Goal: Task Accomplishment & Management: Use online tool/utility

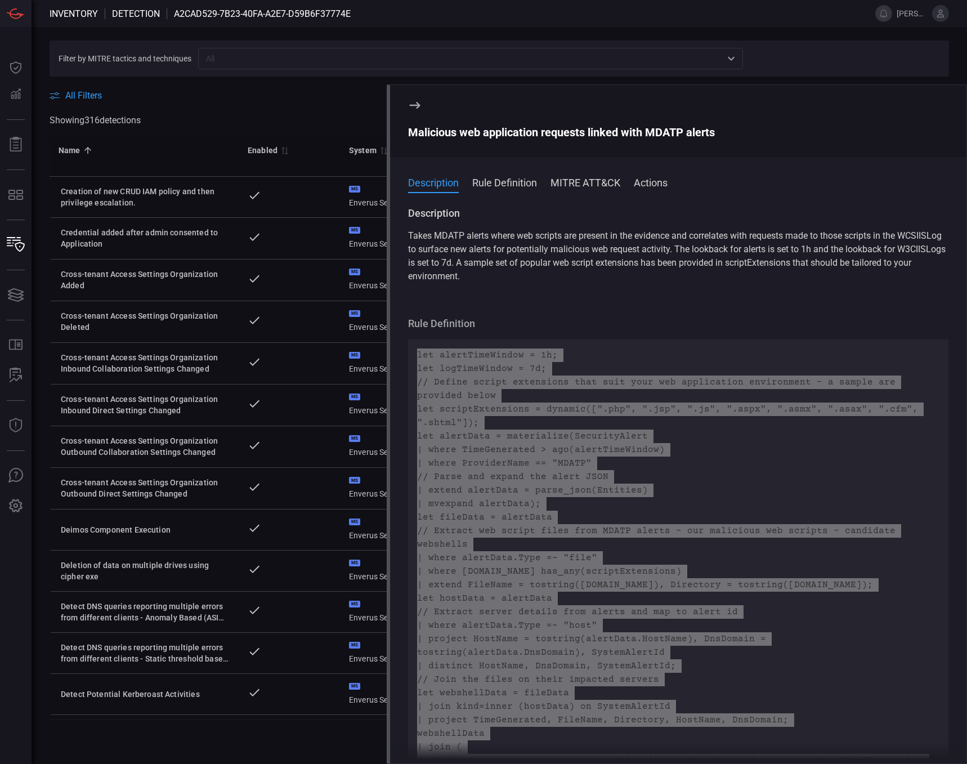
scroll to position [2361, 0]
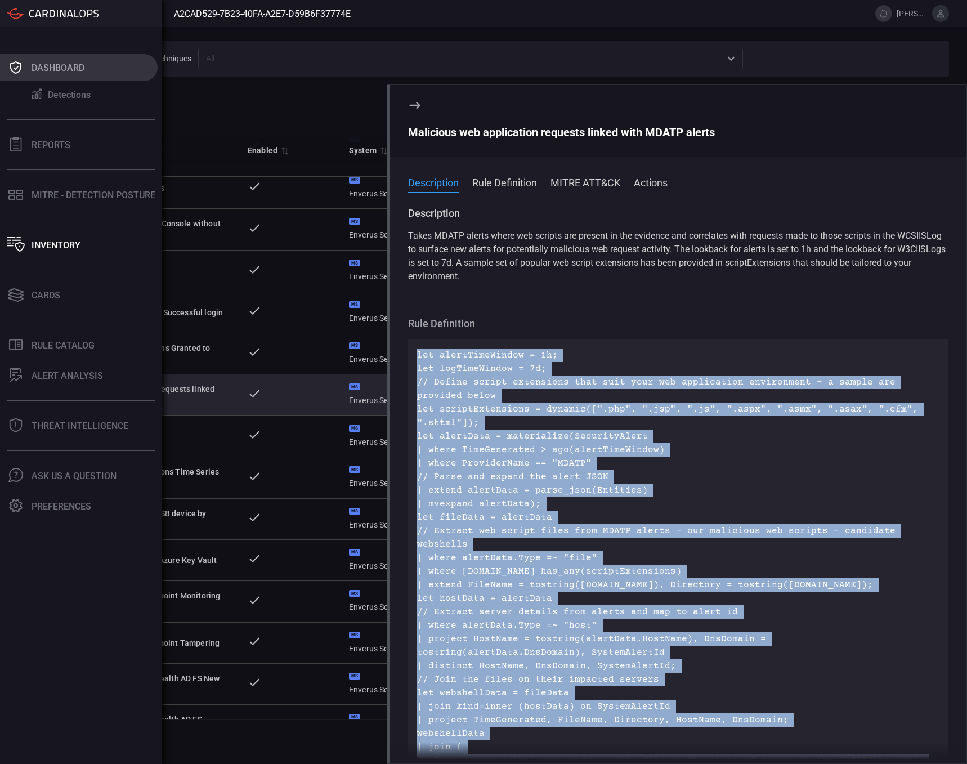
click at [23, 66] on icon at bounding box center [16, 68] width 18 height 16
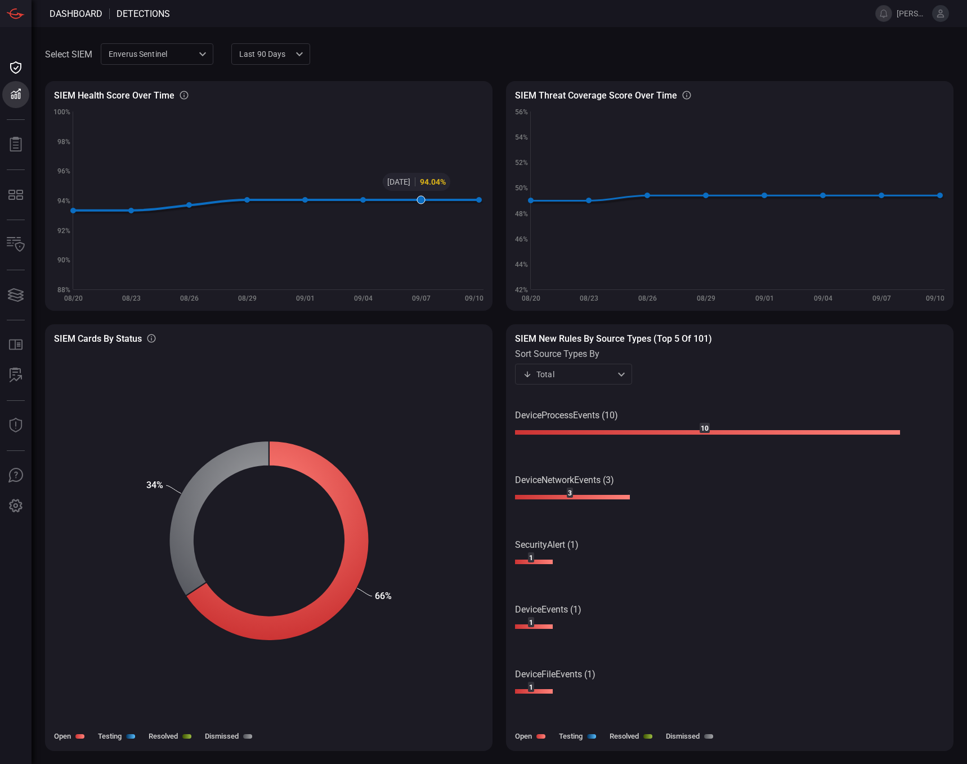
drag, startPoint x: 447, startPoint y: 249, endPoint x: 433, endPoint y: 249, distance: 13.5
click at [444, 254] on rect at bounding box center [268, 205] width 429 height 192
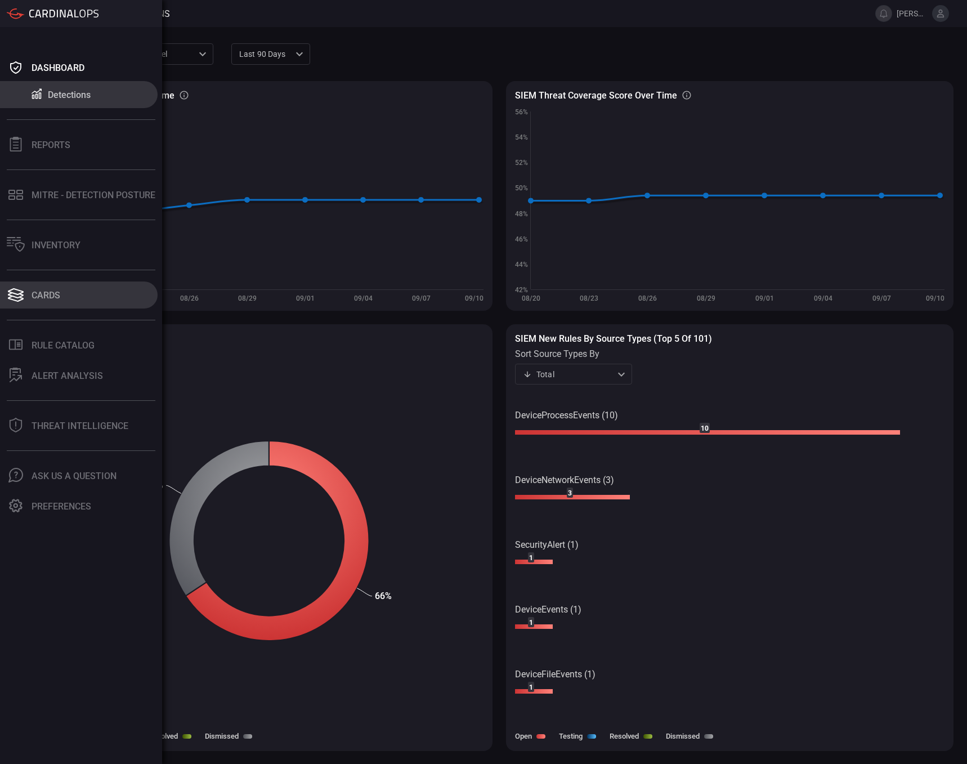
click at [41, 295] on div "Cards" at bounding box center [46, 295] width 29 height 11
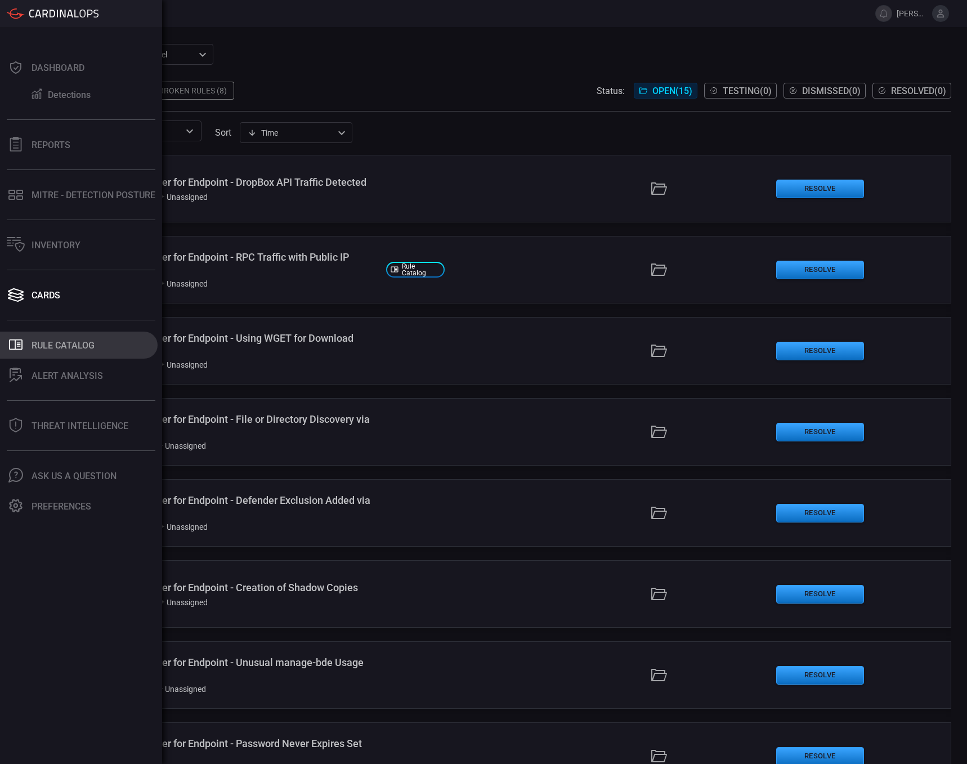
click at [72, 344] on div "Rule Catalog" at bounding box center [63, 345] width 63 height 11
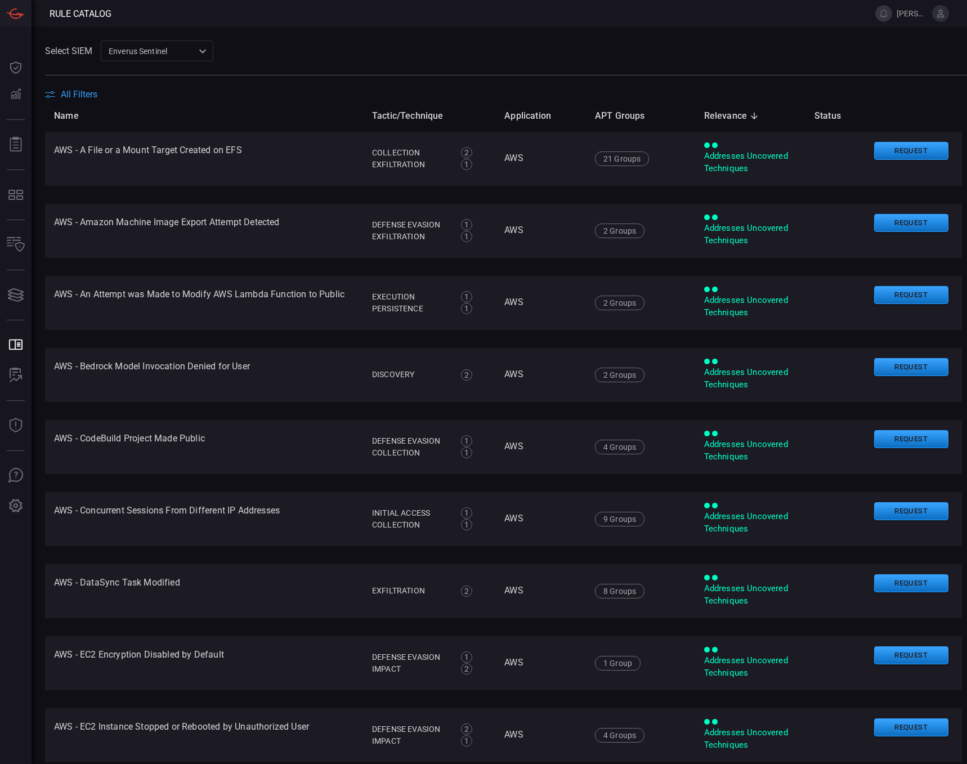
click at [198, 52] on div "Enverus Sentinel c91b43ff-c123-4683-be2e-f803907a5556 ​" at bounding box center [157, 51] width 113 height 21
click at [269, 48] on div at bounding box center [483, 382] width 967 height 764
click at [71, 93] on span "All Filters" at bounding box center [79, 94] width 37 height 11
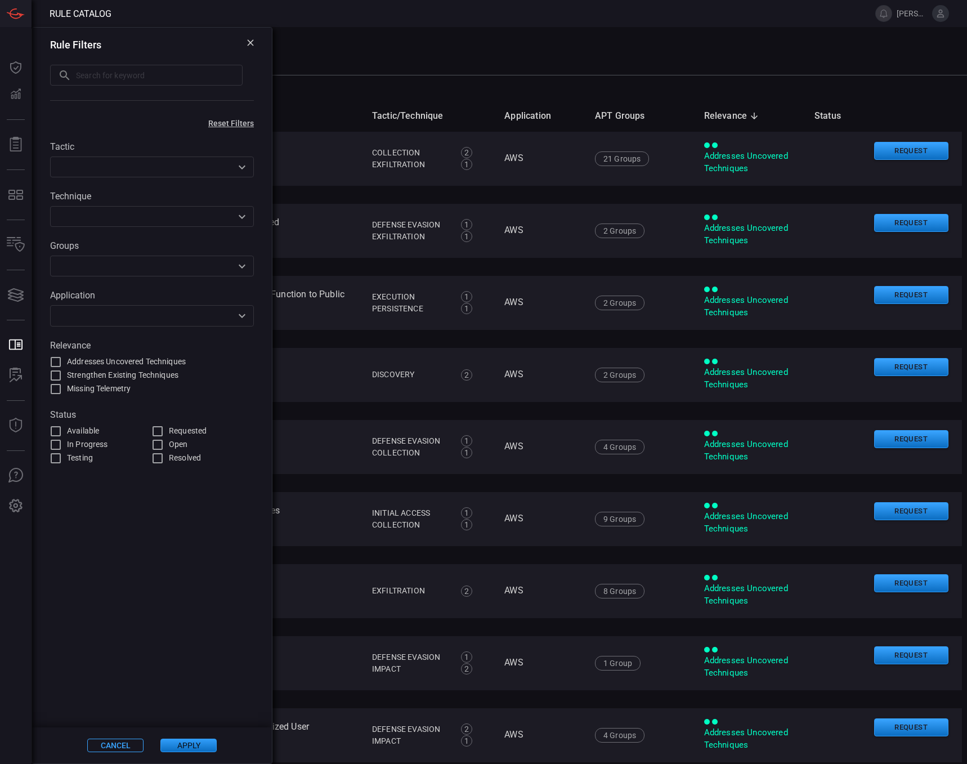
click at [56, 432] on input "Available" at bounding box center [56, 431] width 14 height 14
checkbox input "true"
click at [194, 752] on div "Cancel Apply" at bounding box center [152, 745] width 240 height 36
click at [185, 743] on button "Apply" at bounding box center [188, 745] width 56 height 14
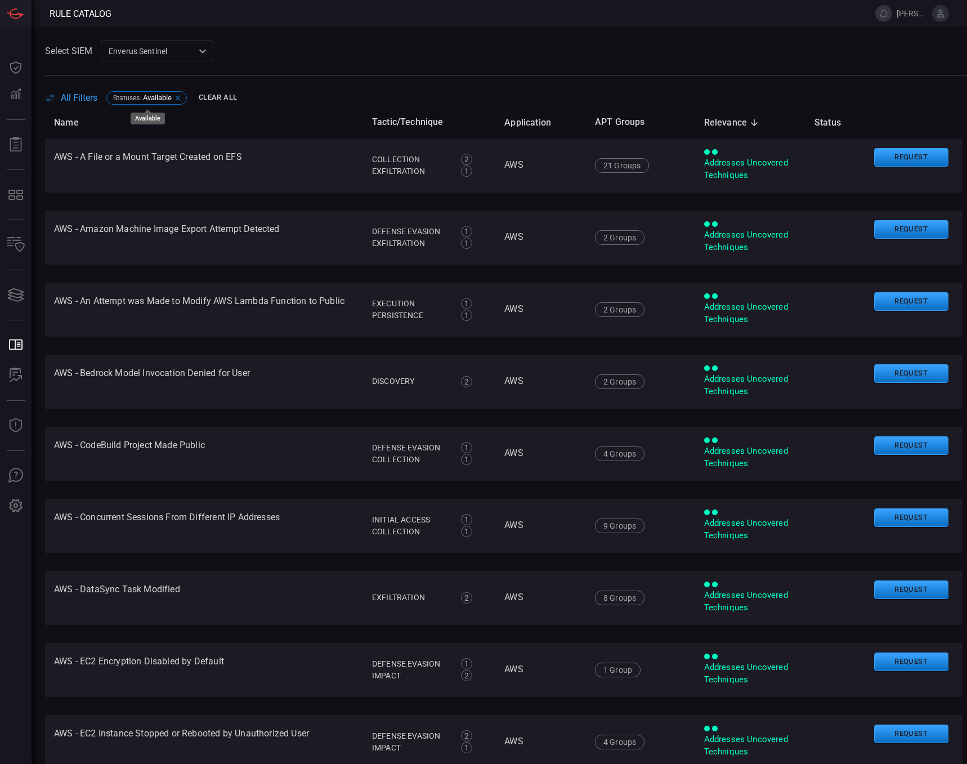
click at [145, 97] on span "Available" at bounding box center [157, 97] width 29 height 8
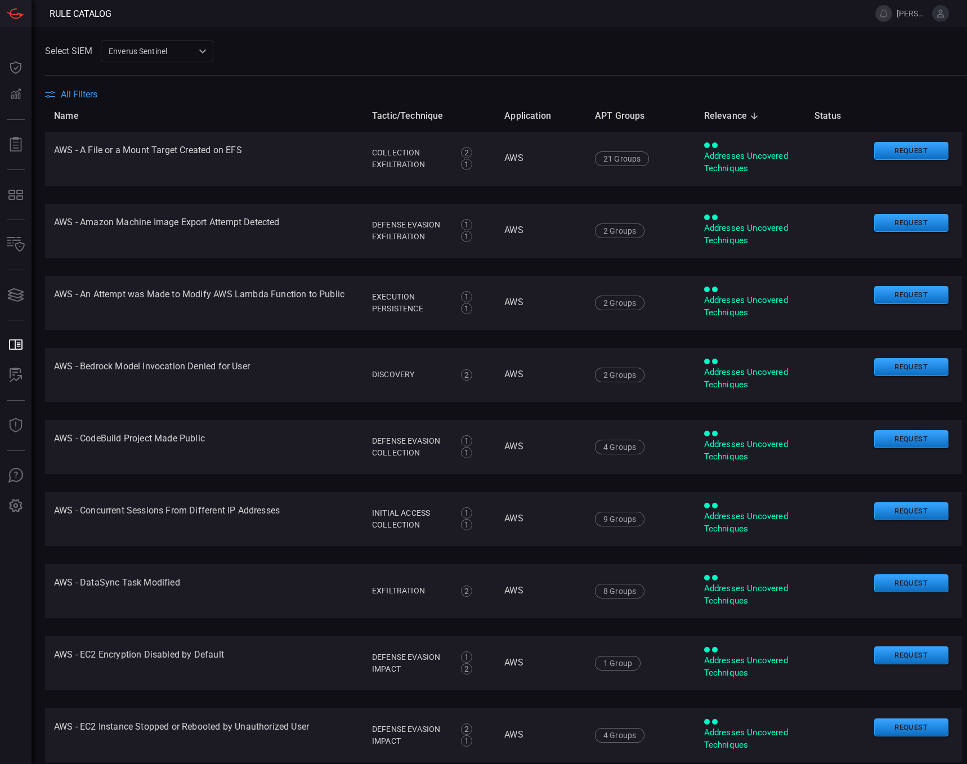
click at [92, 97] on span "All Filters" at bounding box center [79, 94] width 37 height 11
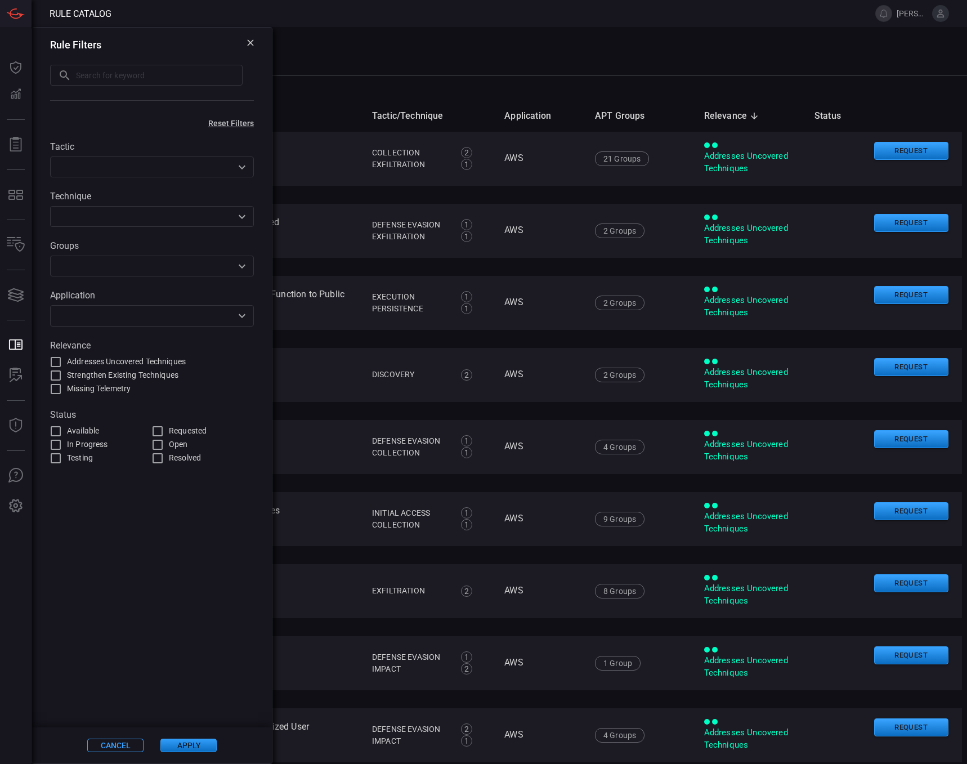
click at [55, 445] on input "In Progress" at bounding box center [56, 445] width 14 height 14
checkbox input "true"
click at [193, 746] on button "Apply" at bounding box center [188, 745] width 56 height 14
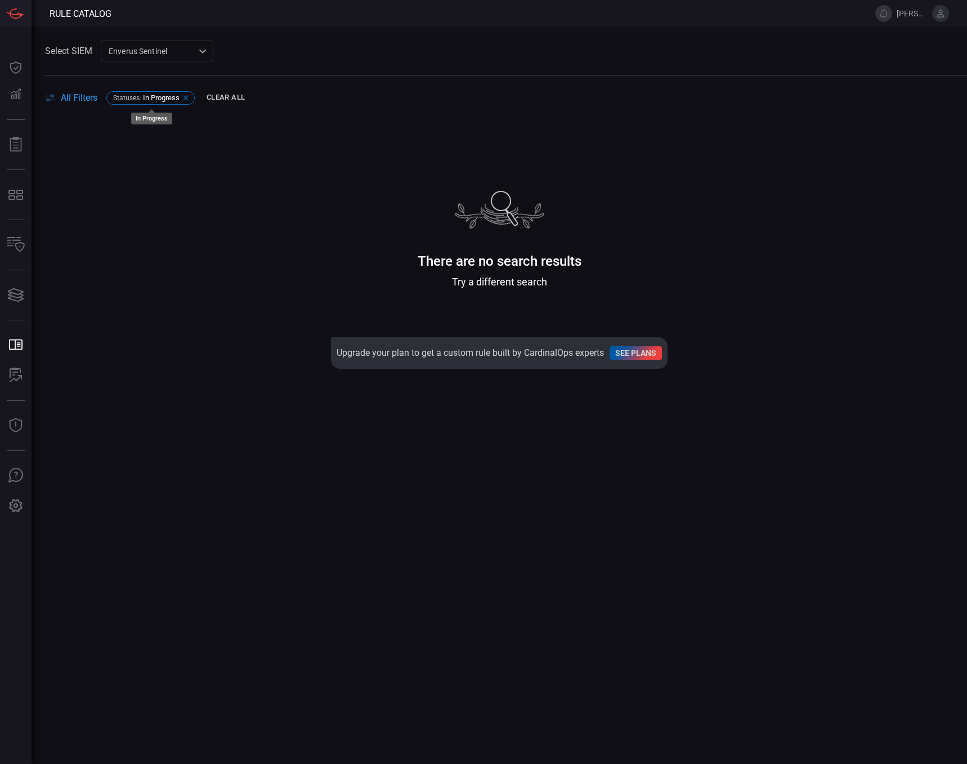
click at [187, 95] on icon at bounding box center [185, 97] width 9 height 9
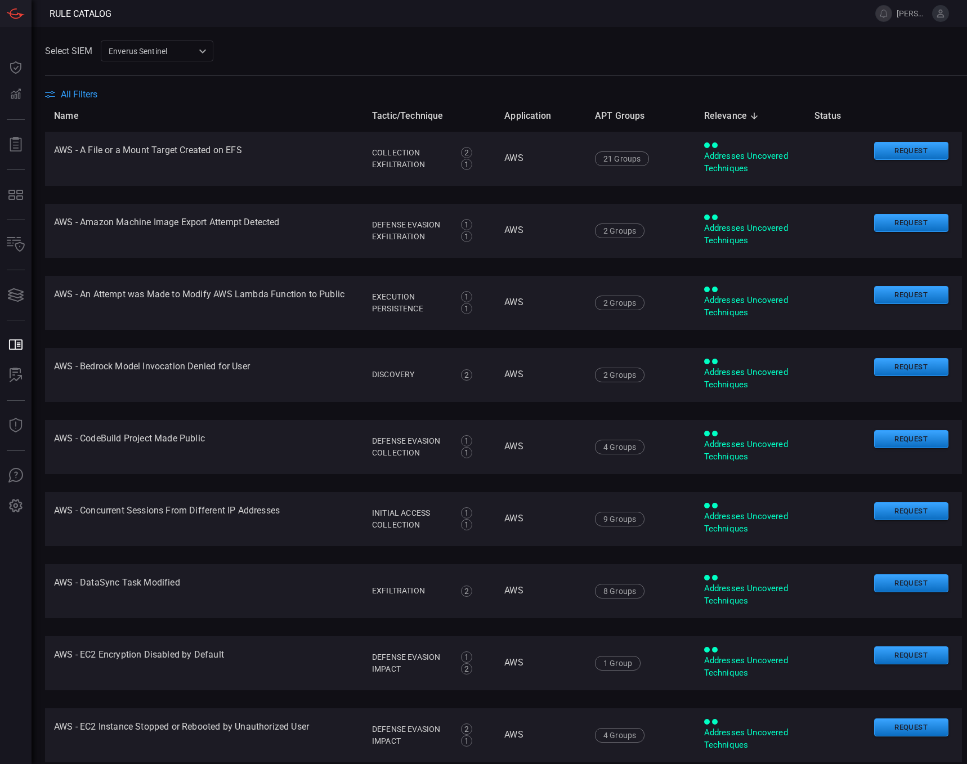
click at [95, 96] on span "All Filters" at bounding box center [79, 94] width 37 height 11
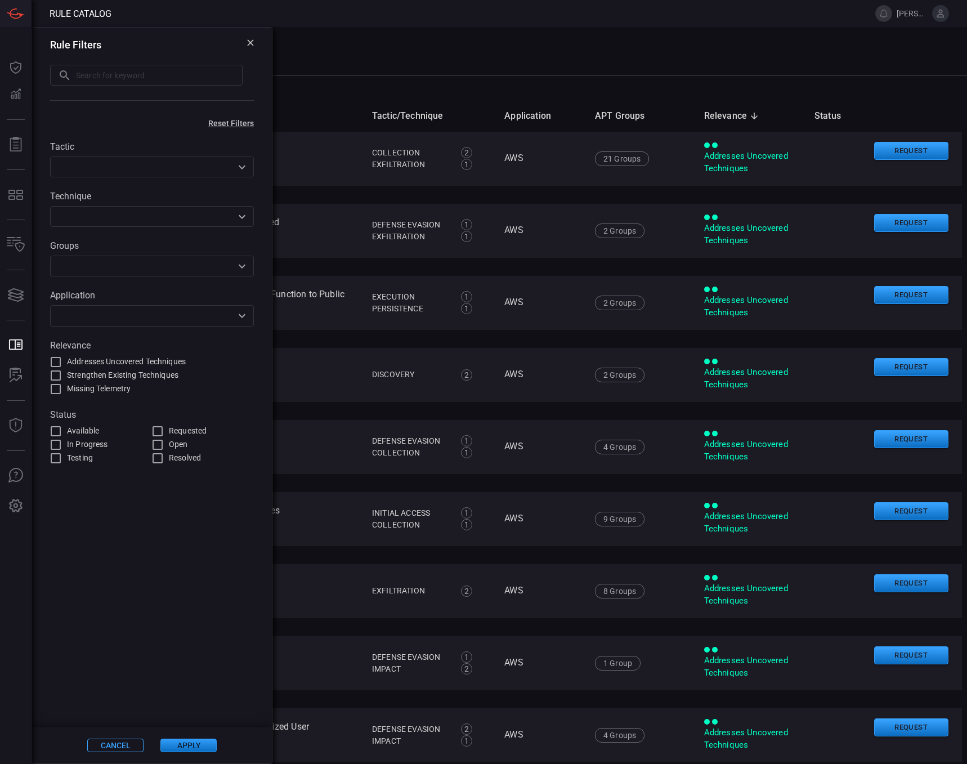
click at [156, 431] on input "Requested" at bounding box center [158, 431] width 14 height 14
checkbox input "true"
click at [182, 749] on button "Apply" at bounding box center [188, 745] width 56 height 14
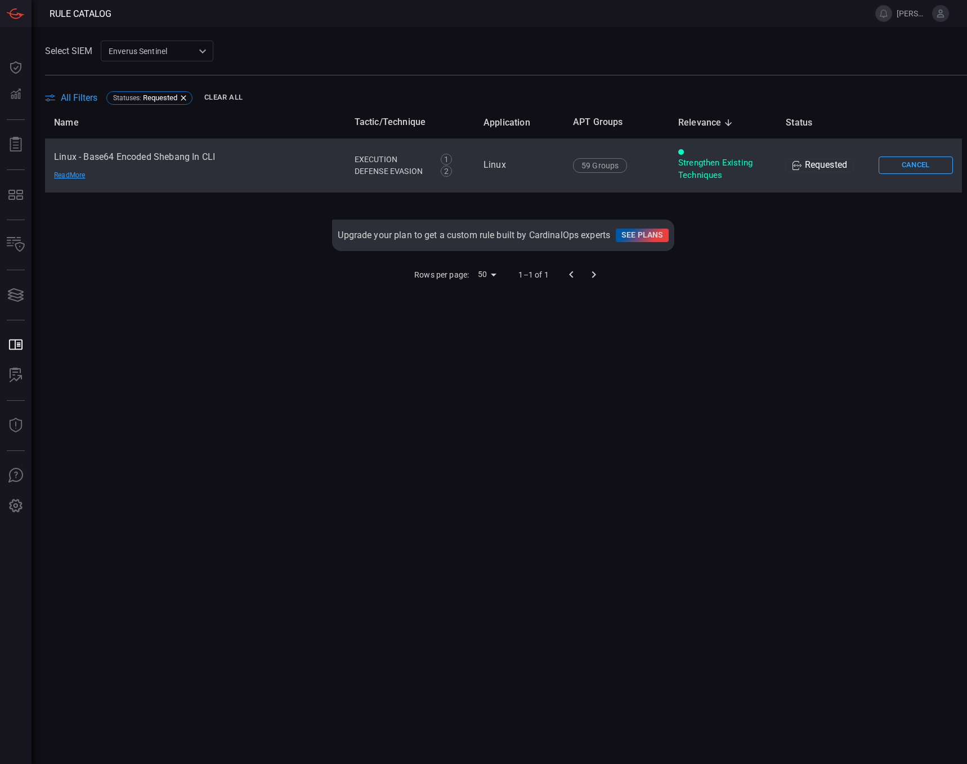
click at [77, 172] on div "Read More" at bounding box center [93, 175] width 79 height 9
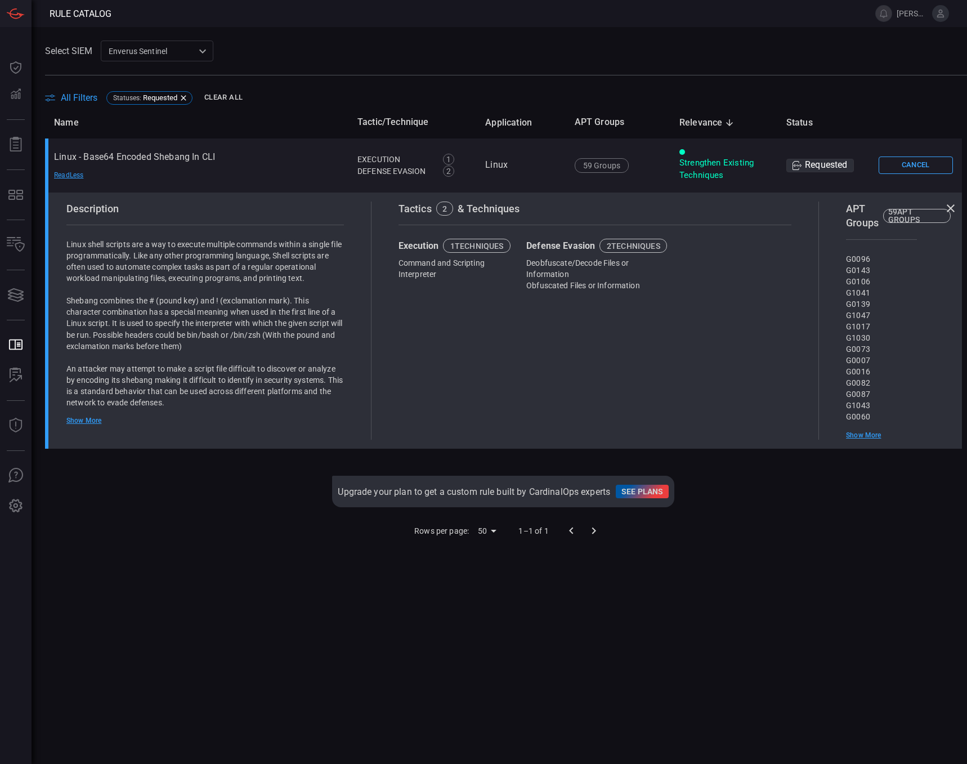
click at [600, 84] on span at bounding box center [506, 82] width 922 height 14
click at [427, 333] on div "Tactics 2 & Techniques Execution 1 techniques Command and Scripting Interpreter…" at bounding box center [594, 320] width 447 height 238
click at [185, 94] on icon at bounding box center [183, 97] width 9 height 9
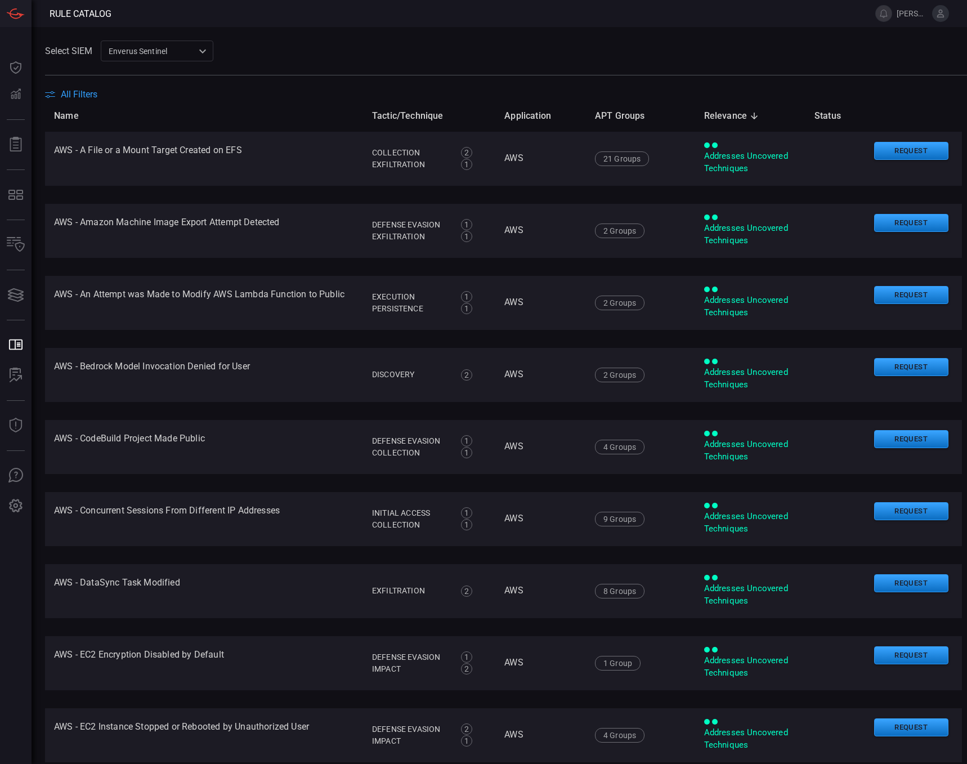
click at [83, 91] on span "All Filters" at bounding box center [79, 94] width 37 height 11
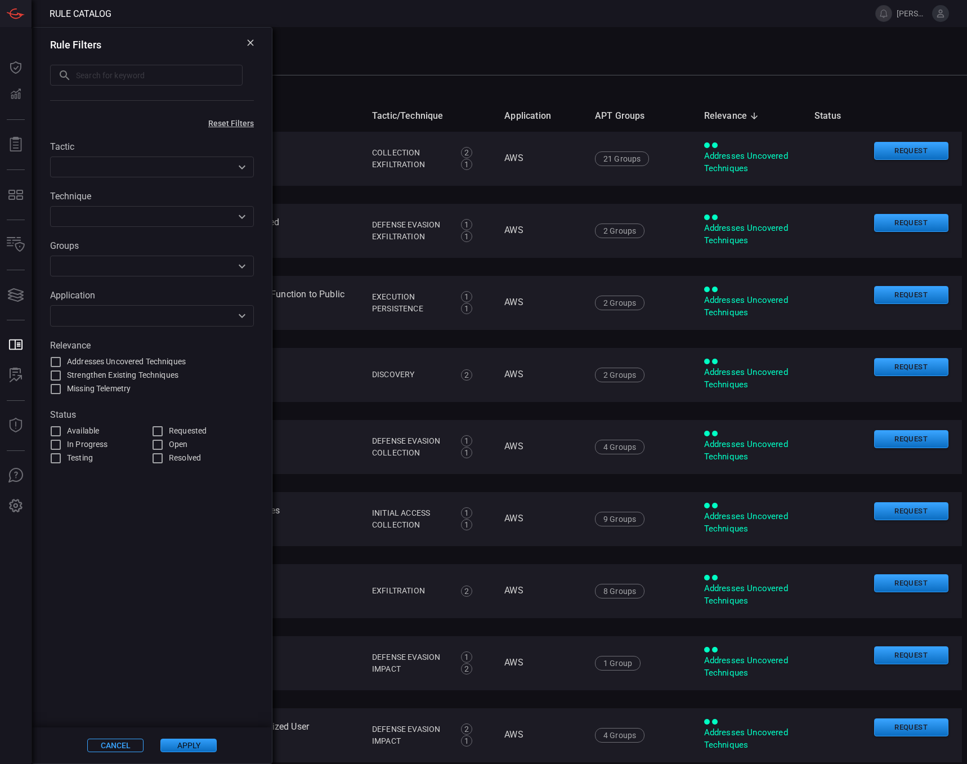
click at [57, 429] on input "Available" at bounding box center [56, 431] width 14 height 14
checkbox input "true"
click at [179, 745] on button "Apply" at bounding box center [188, 745] width 56 height 14
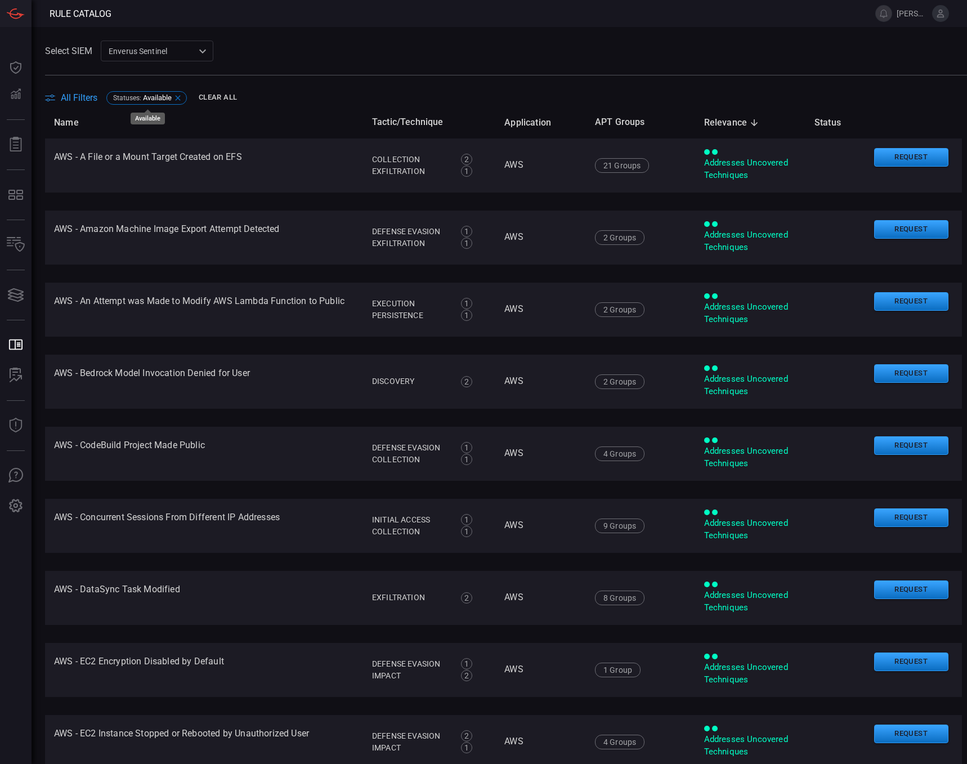
click at [155, 99] on span "Available" at bounding box center [157, 97] width 29 height 8
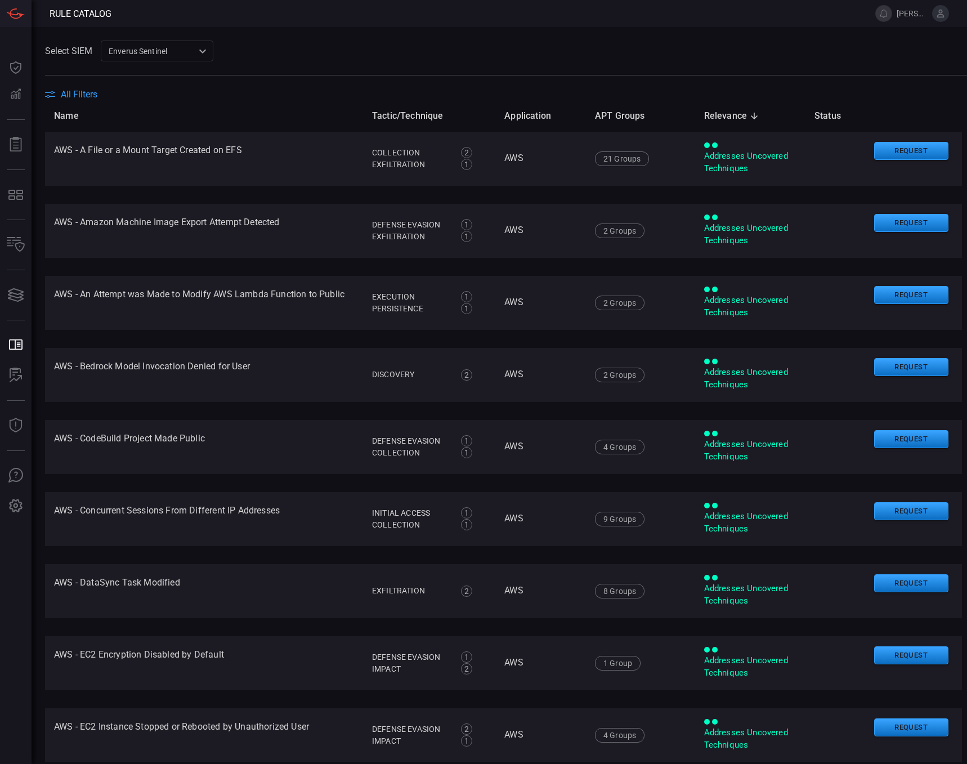
click at [87, 91] on span "All Filters" at bounding box center [79, 94] width 37 height 11
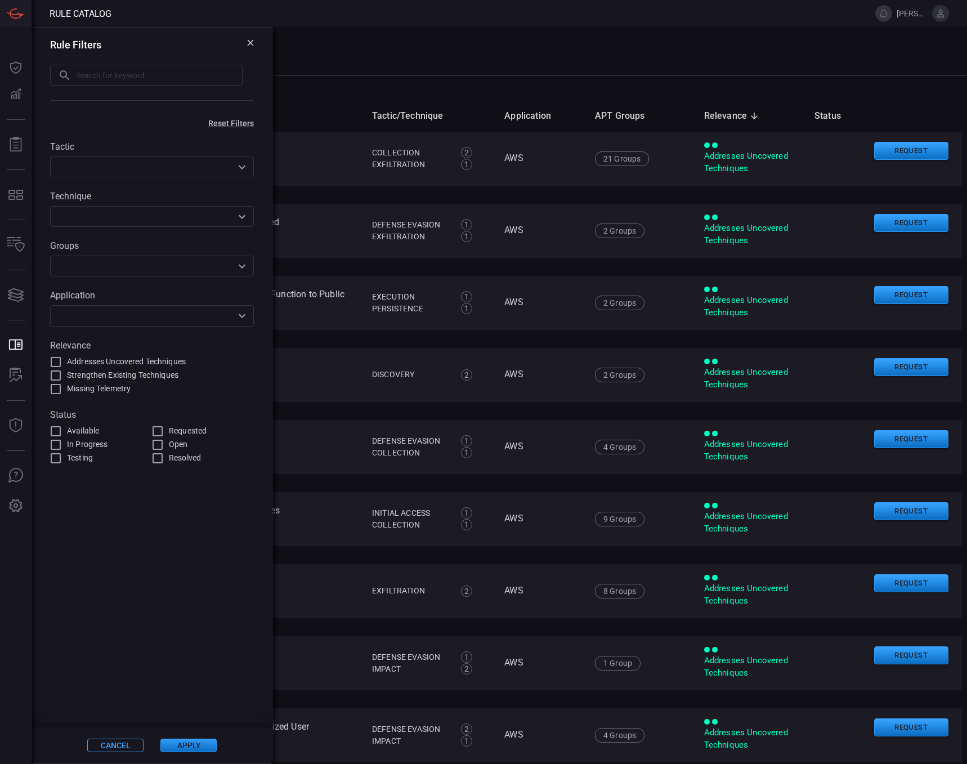
click at [159, 446] on input "Open" at bounding box center [158, 445] width 14 height 14
checkbox input "true"
click at [183, 747] on button "Apply" at bounding box center [188, 745] width 56 height 14
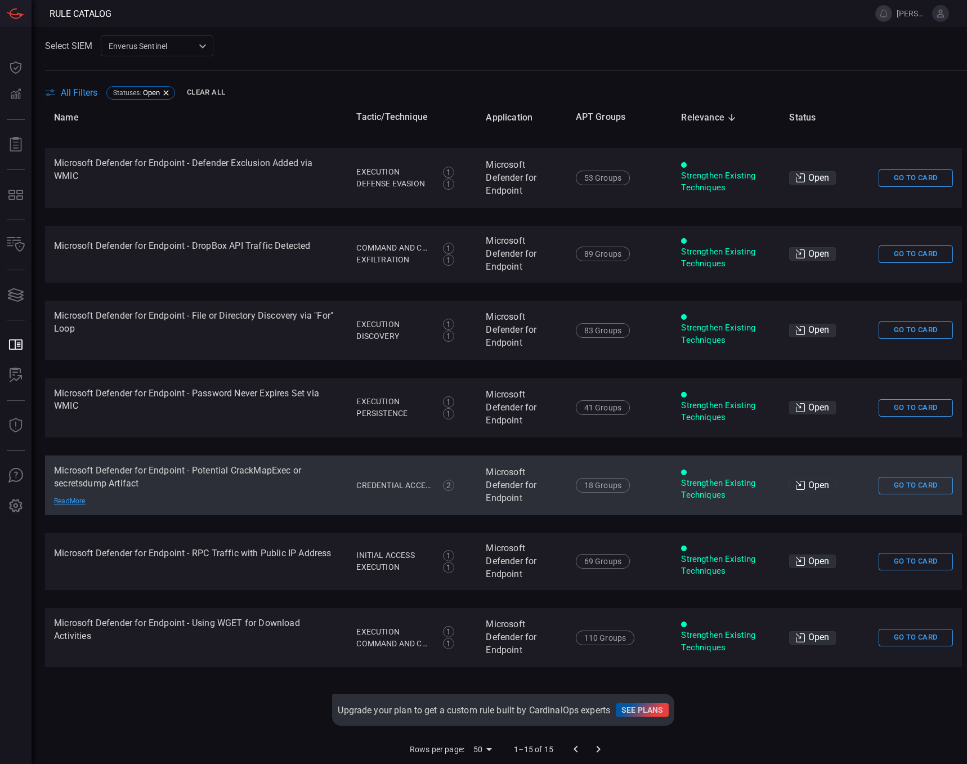
scroll to position [6, 0]
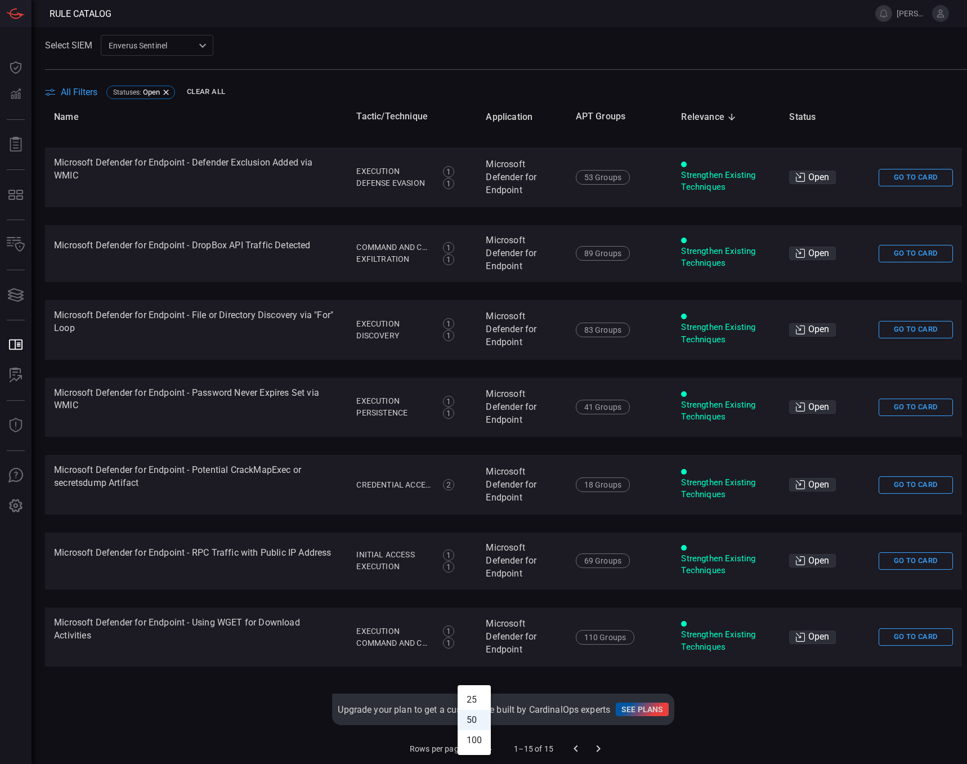
click at [477, 749] on body "Rule Catalog jared.roese Dashboard Dashboard Detections Detections Reports Repo…" at bounding box center [483, 382] width 967 height 764
click at [477, 737] on li "100" at bounding box center [474, 740] width 33 height 20
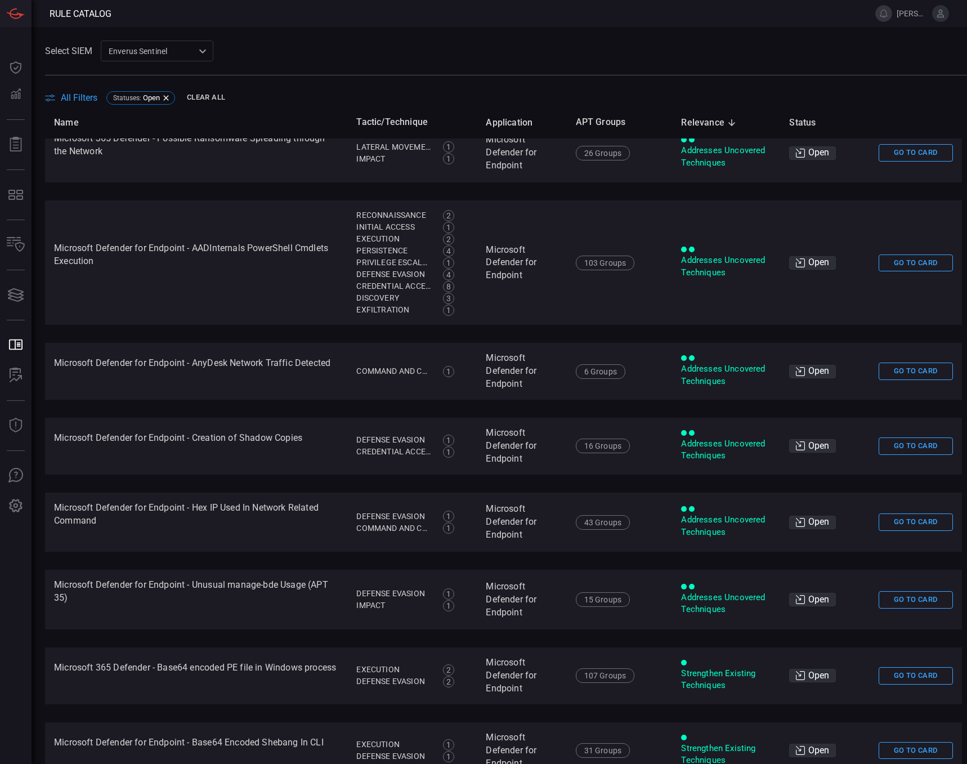
scroll to position [0, 0]
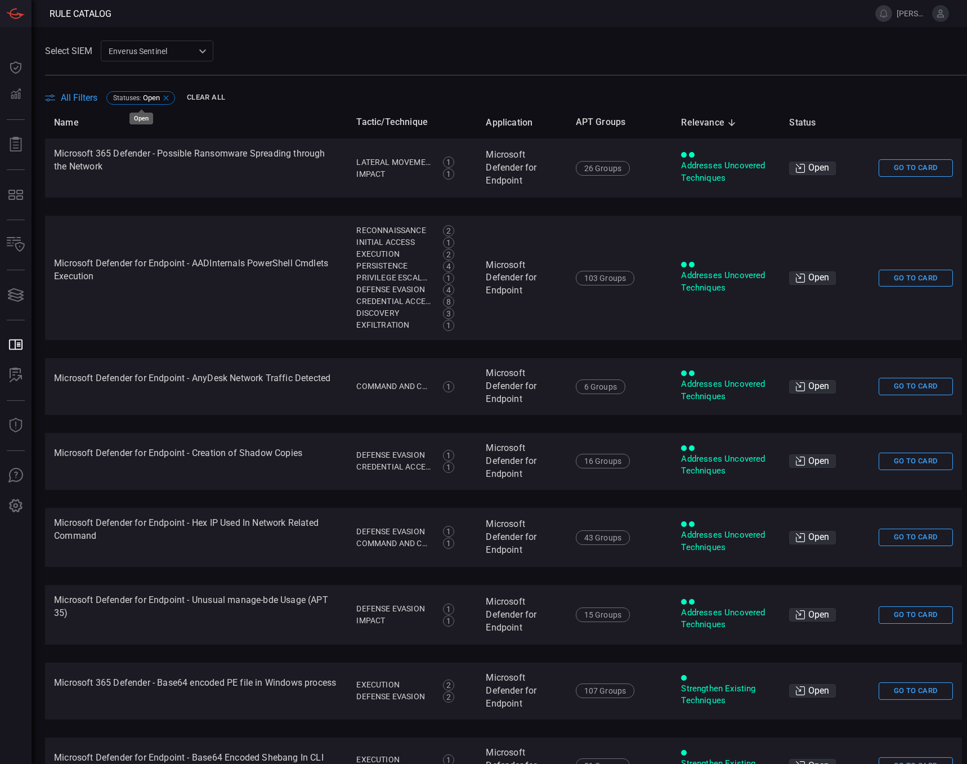
click at [170, 103] on div "Statuses : Open" at bounding box center [140, 98] width 69 height 14
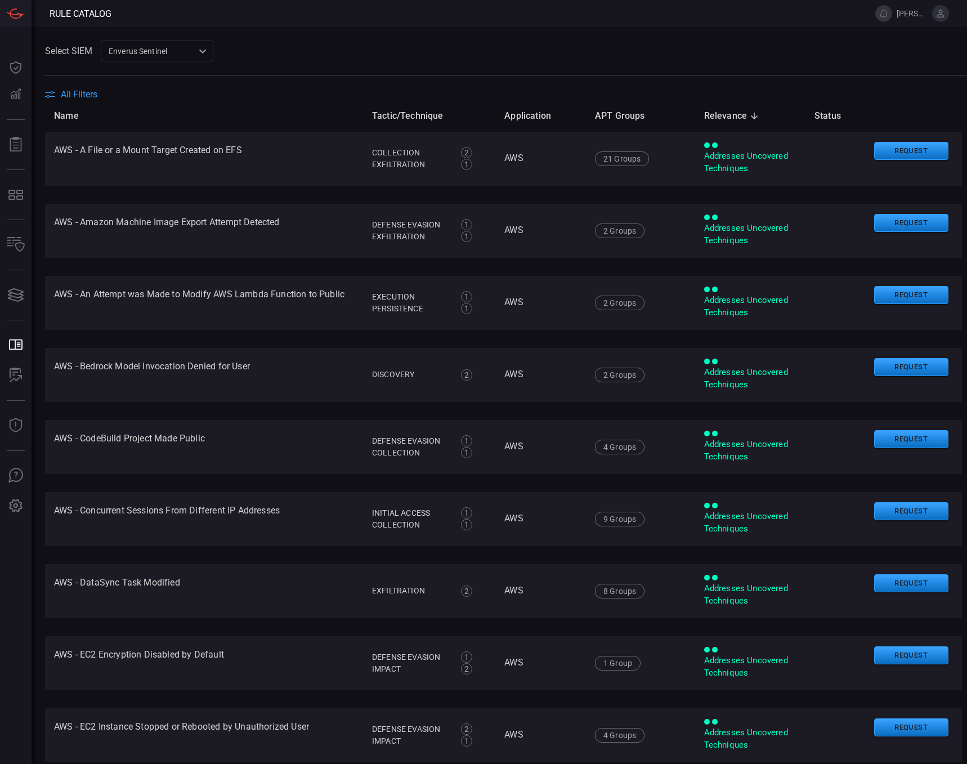
click at [204, 53] on div "Enverus Sentinel c91b43ff-c123-4683-be2e-f803907a5556 ​" at bounding box center [157, 51] width 113 height 21
click at [138, 95] on div "Enverus MDE" at bounding box center [133, 94] width 47 height 12
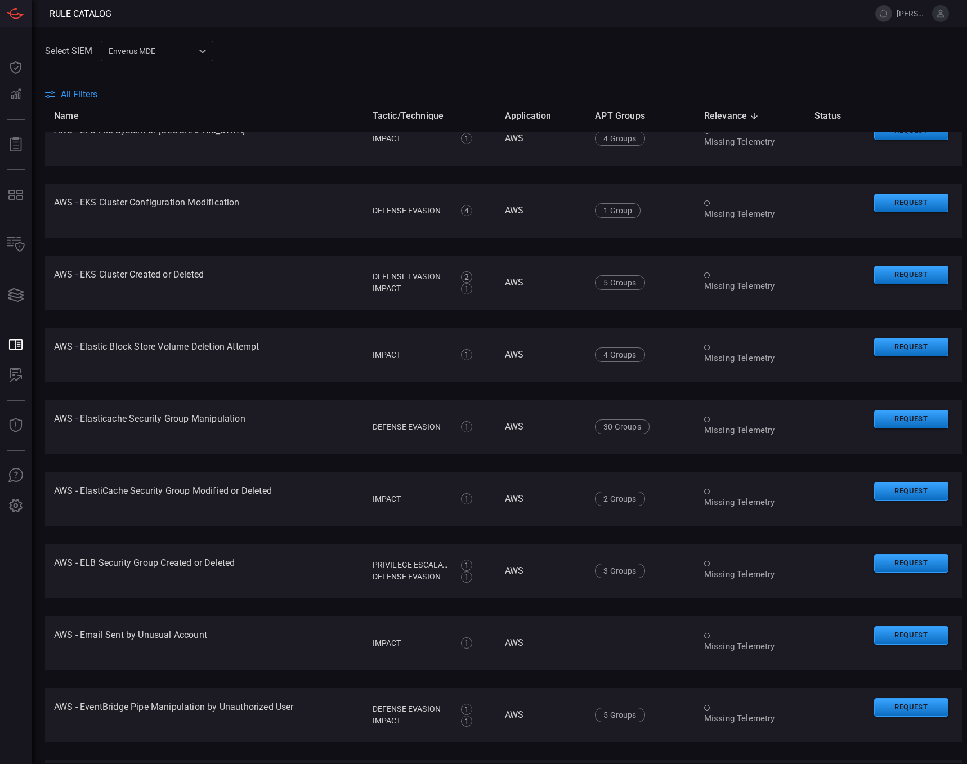
scroll to position [6715, 0]
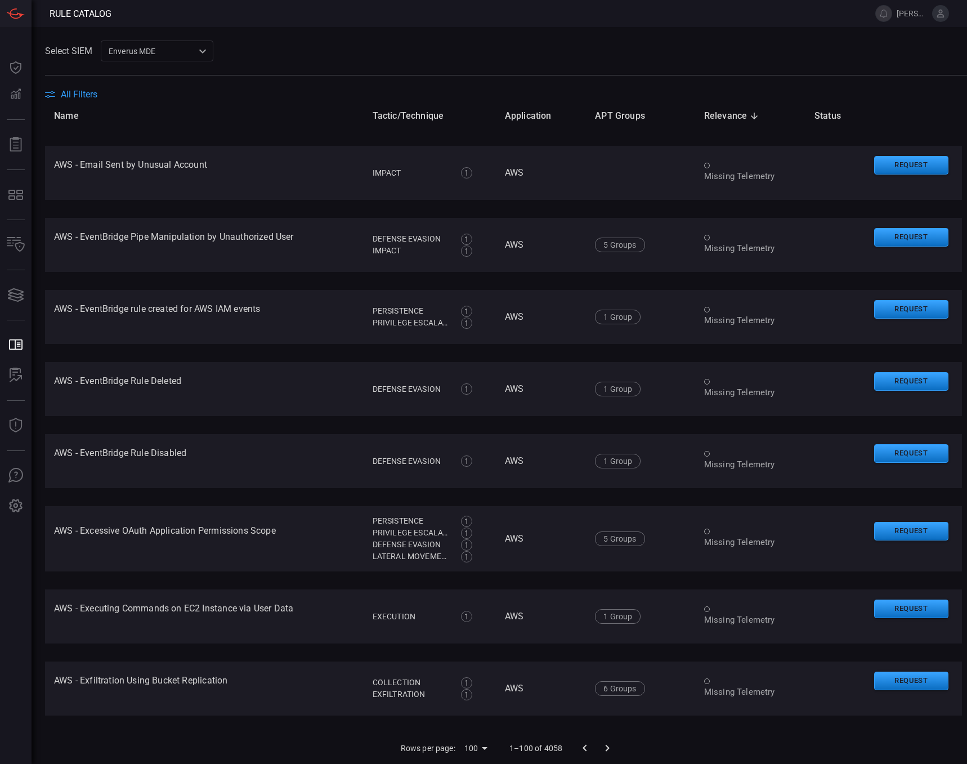
click at [480, 749] on body "Rule Catalog jared.roese Dashboard Dashboard Detections Detections Reports Repo…" at bounding box center [483, 382] width 967 height 764
click at [471, 741] on li "100" at bounding box center [471, 740] width 33 height 20
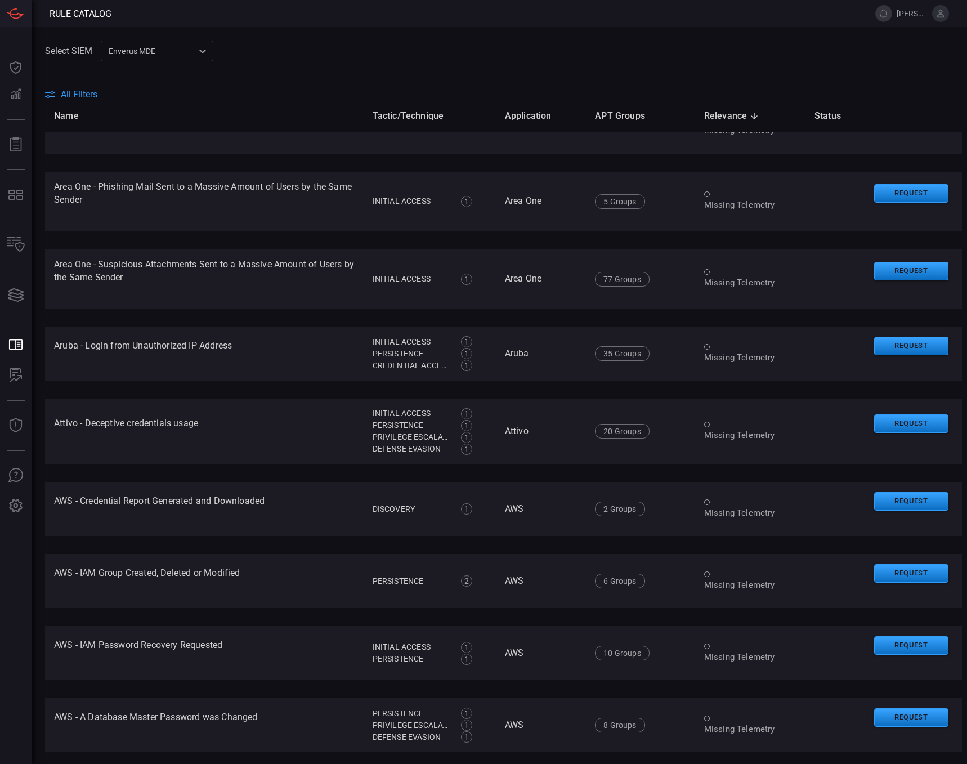
scroll to position [0, 0]
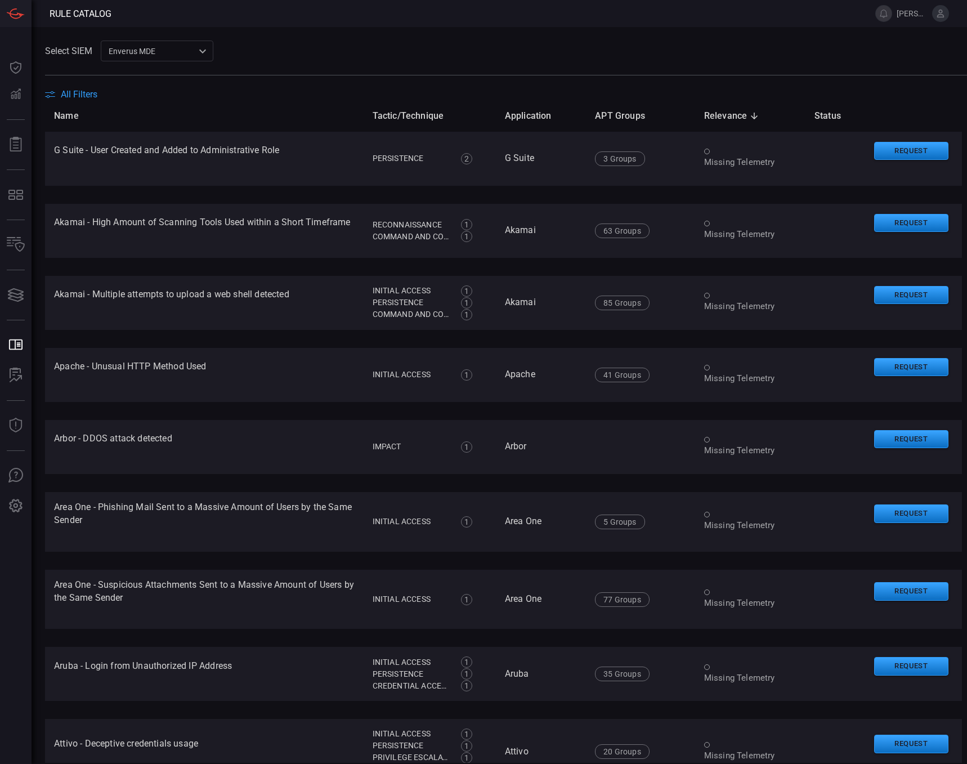
click at [751, 116] on icon at bounding box center [754, 116] width 7 height 7
click at [751, 113] on icon at bounding box center [754, 116] width 7 height 7
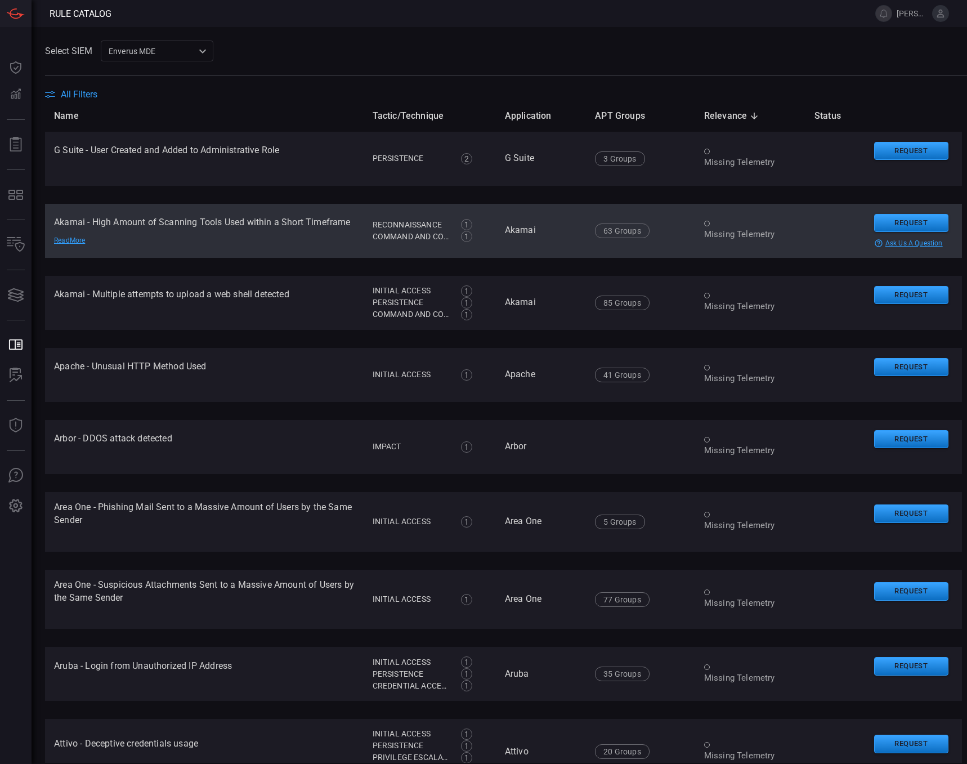
click at [76, 240] on div "Read More" at bounding box center [93, 240] width 79 height 9
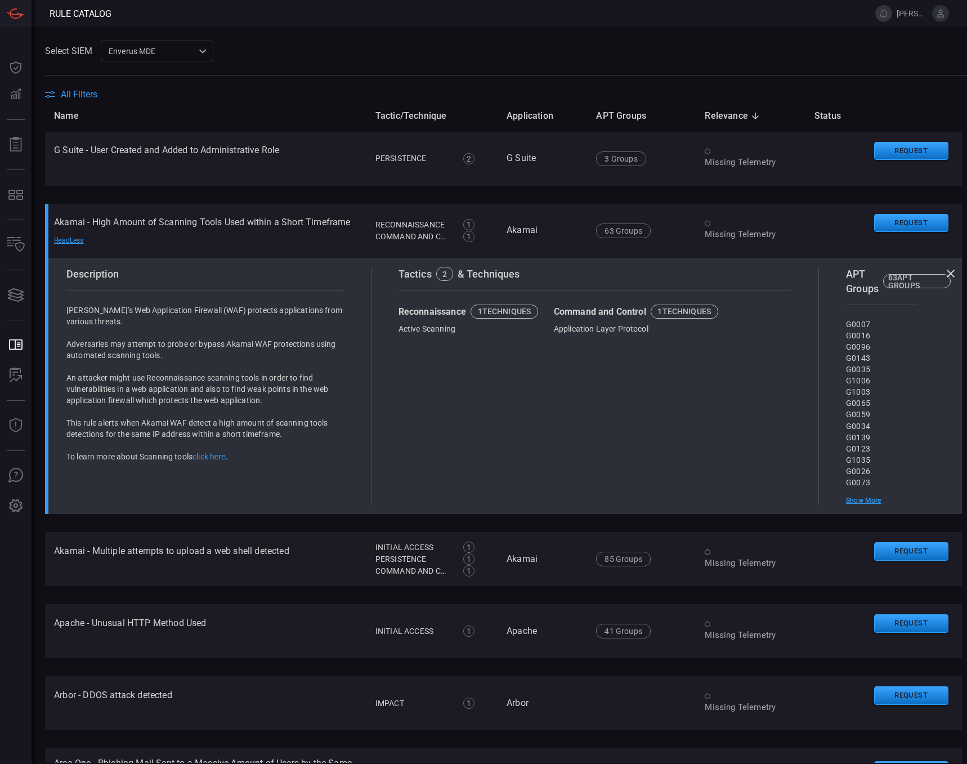
click at [424, 391] on div "Tactics 2 & Techniques Reconnaissance 1 techniques Active Scanning Command and …" at bounding box center [594, 386] width 447 height 238
click at [944, 270] on icon at bounding box center [951, 274] width 14 height 14
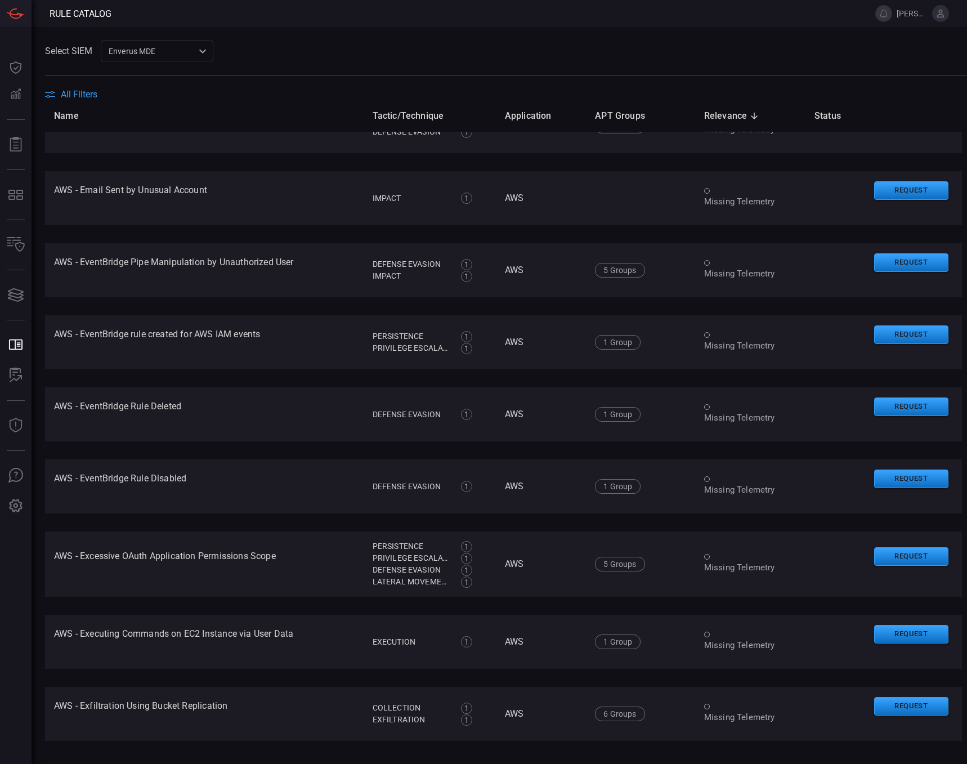
scroll to position [6715, 0]
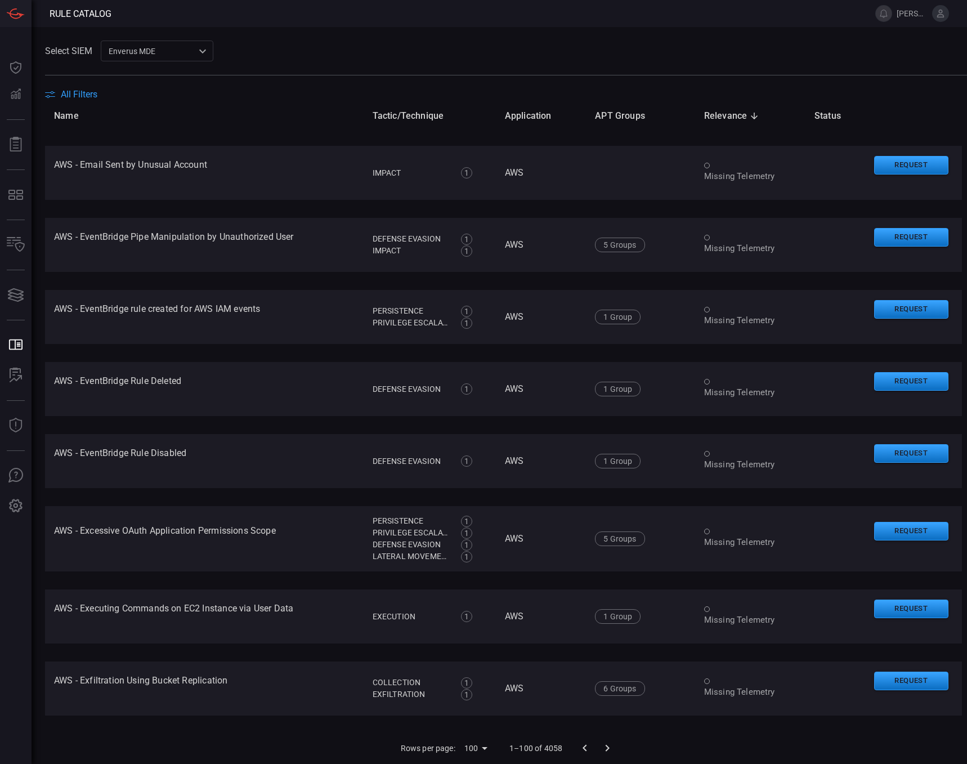
click at [482, 748] on body "Rule Catalog jared.roese Dashboard Dashboard Detections Detections Reports Repo…" at bounding box center [483, 382] width 967 height 764
click at [482, 747] on li "100" at bounding box center [471, 740] width 33 height 20
click at [604, 746] on icon "Go to next page" at bounding box center [607, 748] width 14 height 14
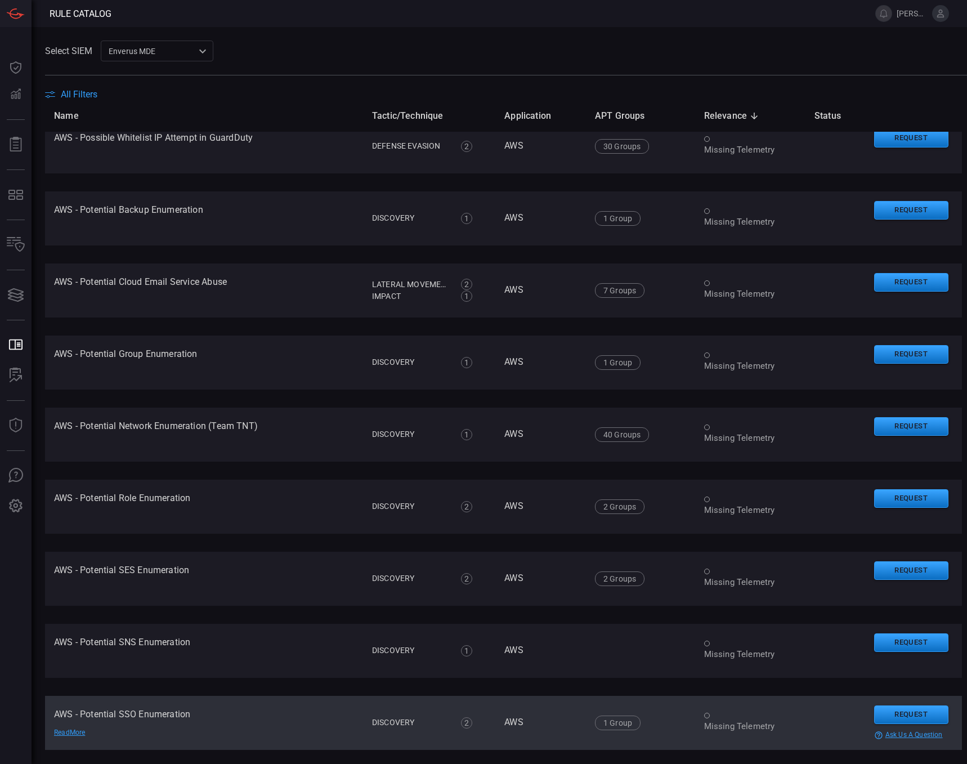
scroll to position [6731, 0]
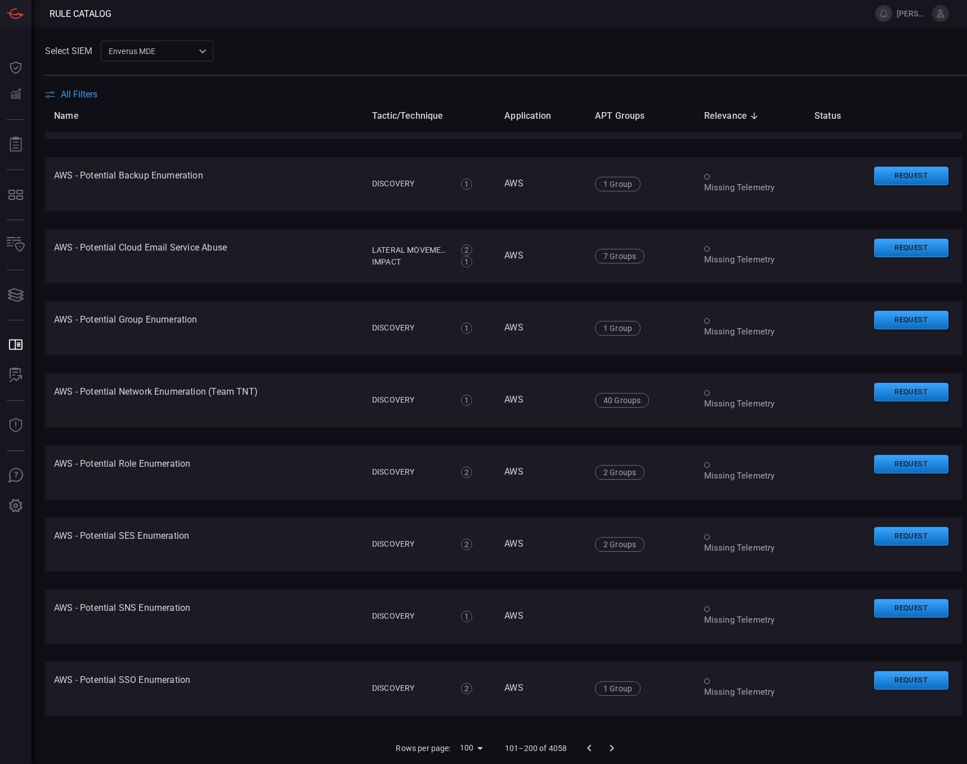
click at [610, 746] on icon "Go to next page" at bounding box center [612, 748] width 14 height 14
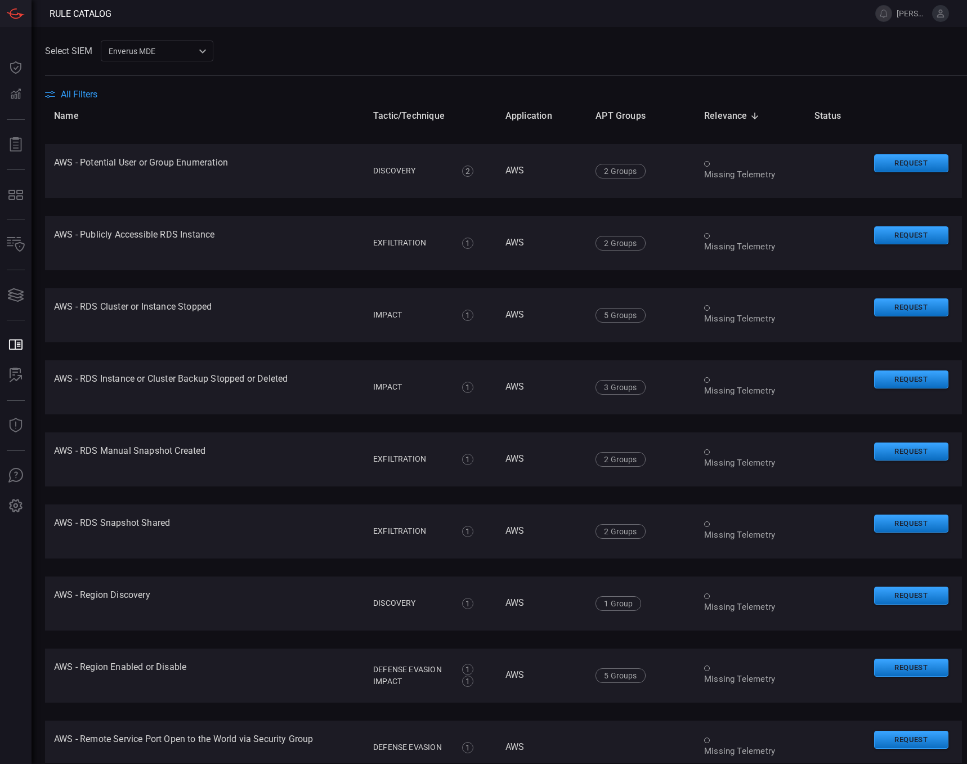
scroll to position [0, 0]
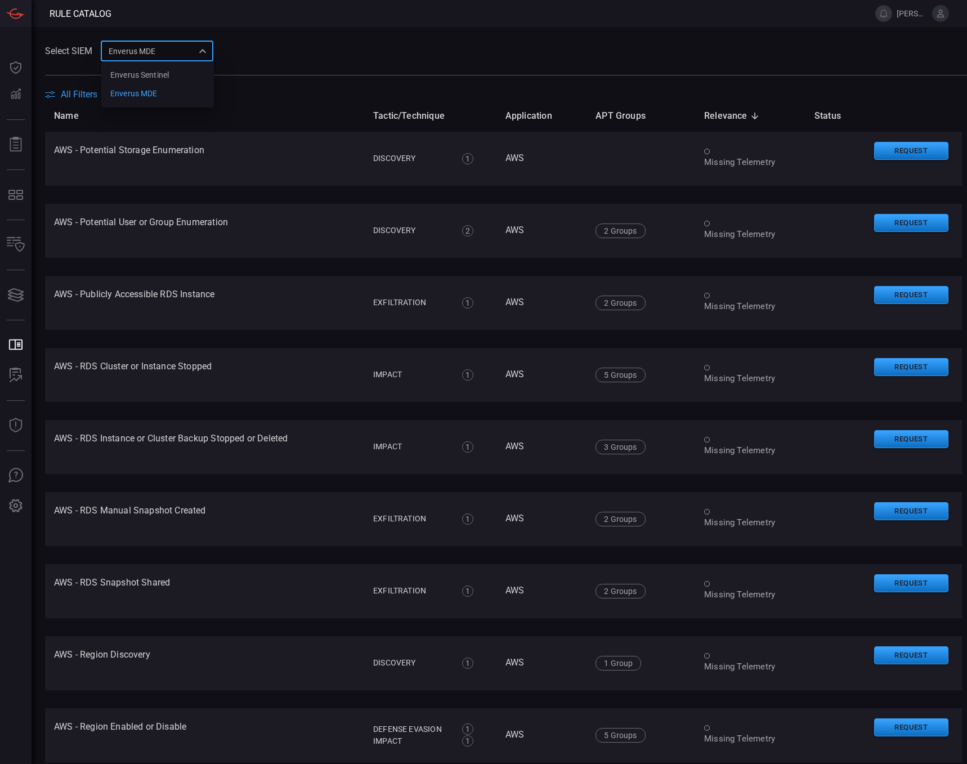
click at [204, 52] on div "Enverus MDE bf66557a-6948-430c-a79d-83d47c1d8503 Enverus Sentinel Enverus MDE ​" at bounding box center [157, 51] width 113 height 21
click at [158, 73] on div "Enverus Sentinel" at bounding box center [139, 75] width 59 height 12
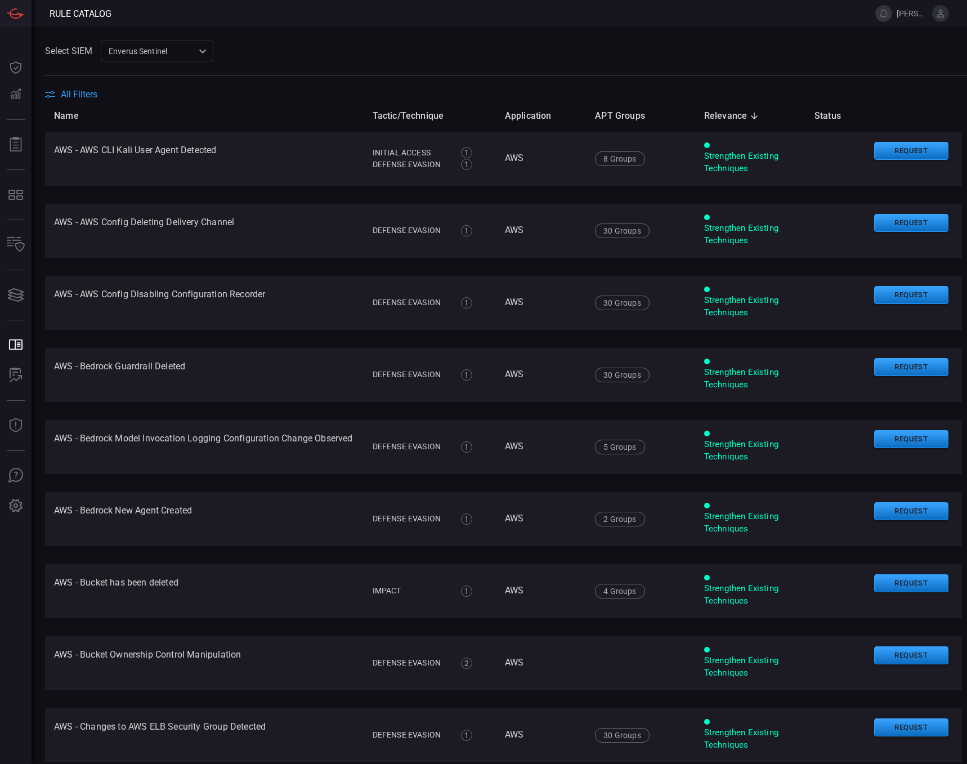
click at [88, 97] on span "All Filters" at bounding box center [79, 94] width 37 height 11
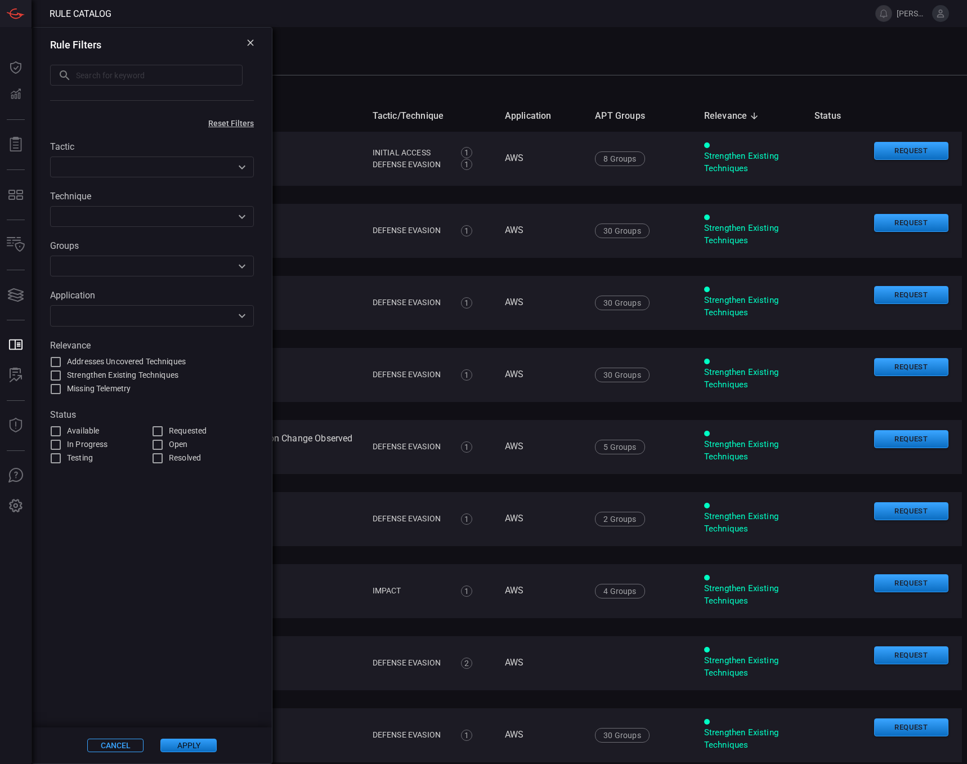
click at [55, 360] on input "Addresses Uncovered Techniques" at bounding box center [56, 362] width 14 height 14
checkbox input "true"
click at [185, 742] on button "Apply" at bounding box center [188, 745] width 56 height 14
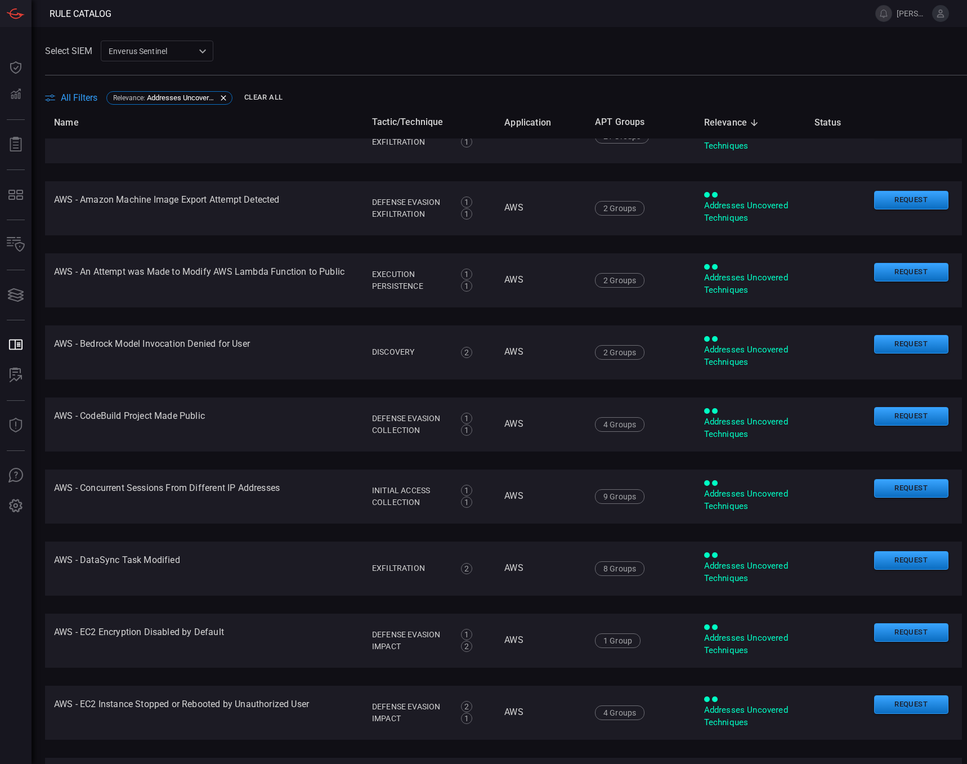
scroll to position [56, 0]
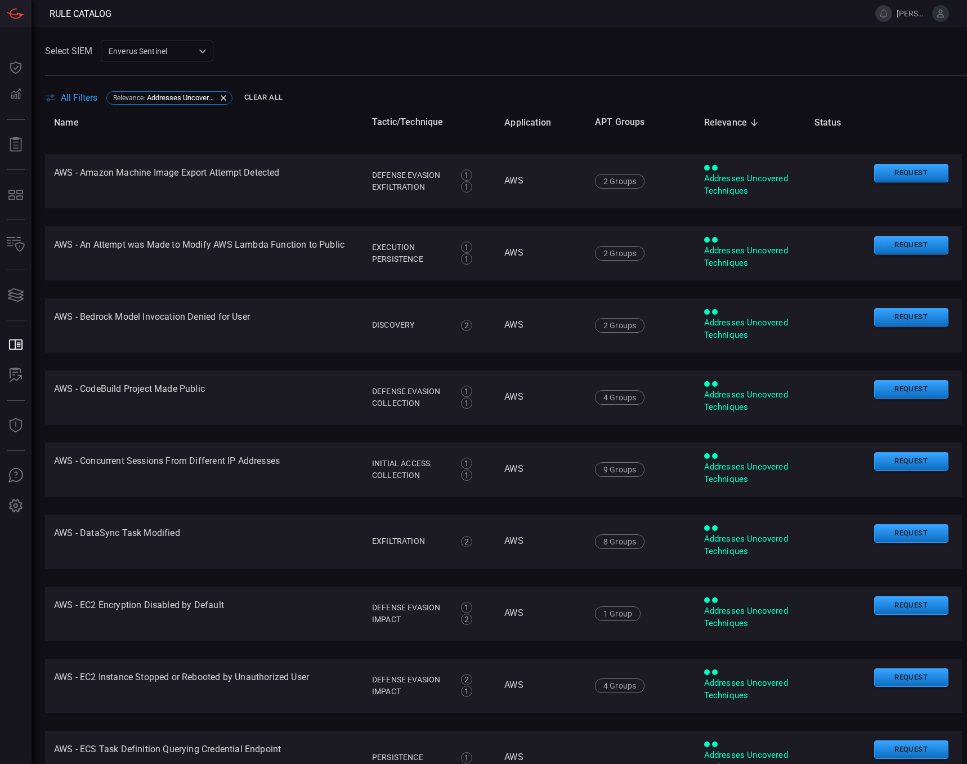
click at [79, 93] on span "All Filters" at bounding box center [79, 97] width 37 height 11
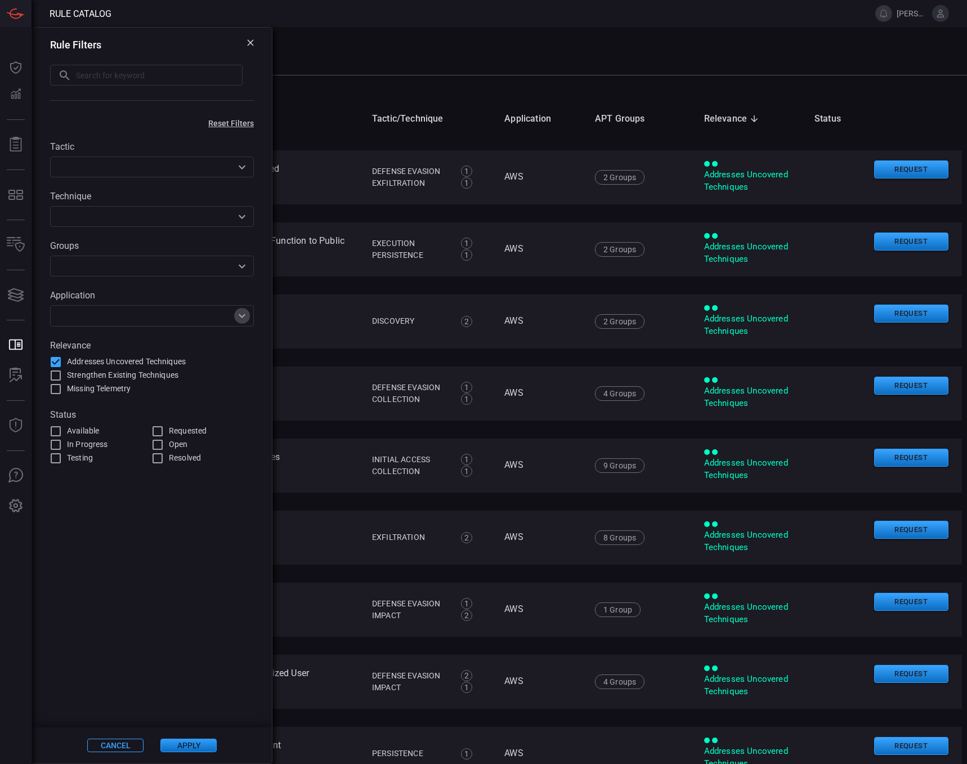
click at [236, 318] on icon "Open" at bounding box center [242, 316] width 14 height 14
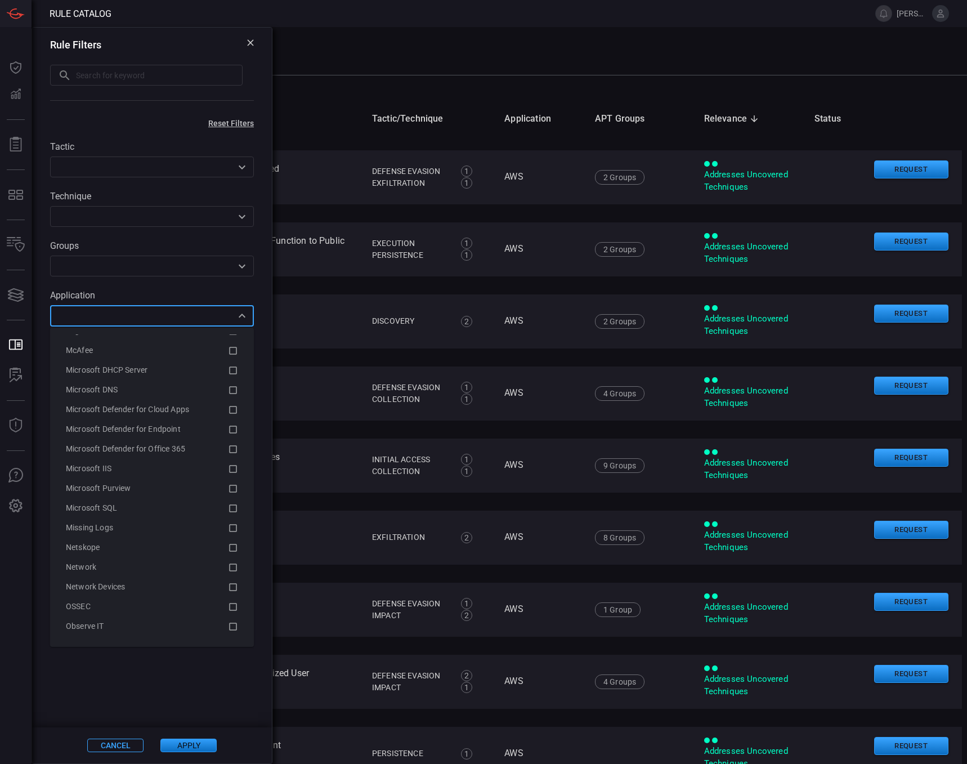
scroll to position [1530, 0]
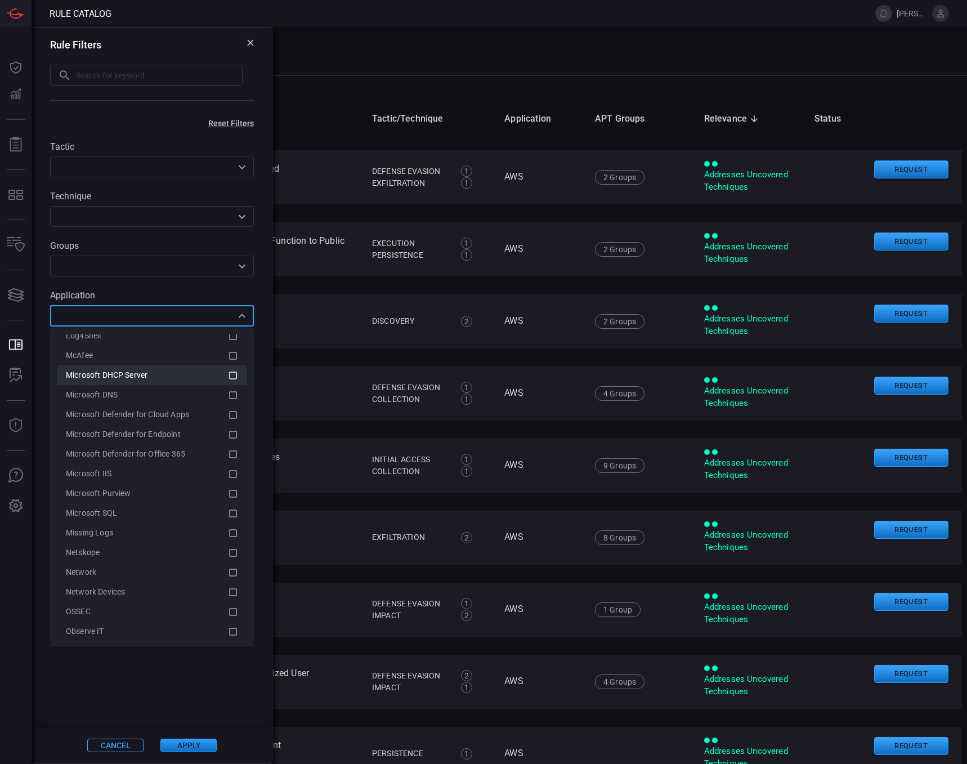
click at [228, 380] on icon at bounding box center [233, 376] width 10 height 14
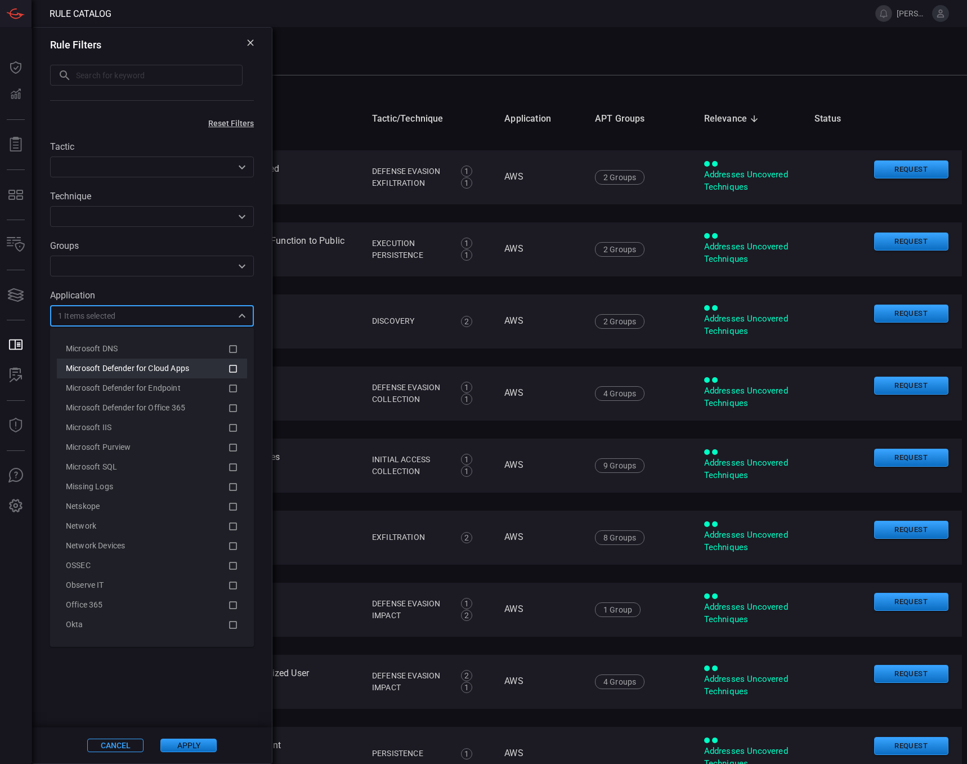
click at [228, 367] on icon at bounding box center [233, 369] width 10 height 14
click at [228, 388] on icon at bounding box center [233, 389] width 10 height 14
click at [188, 743] on button "Apply" at bounding box center [188, 745] width 56 height 14
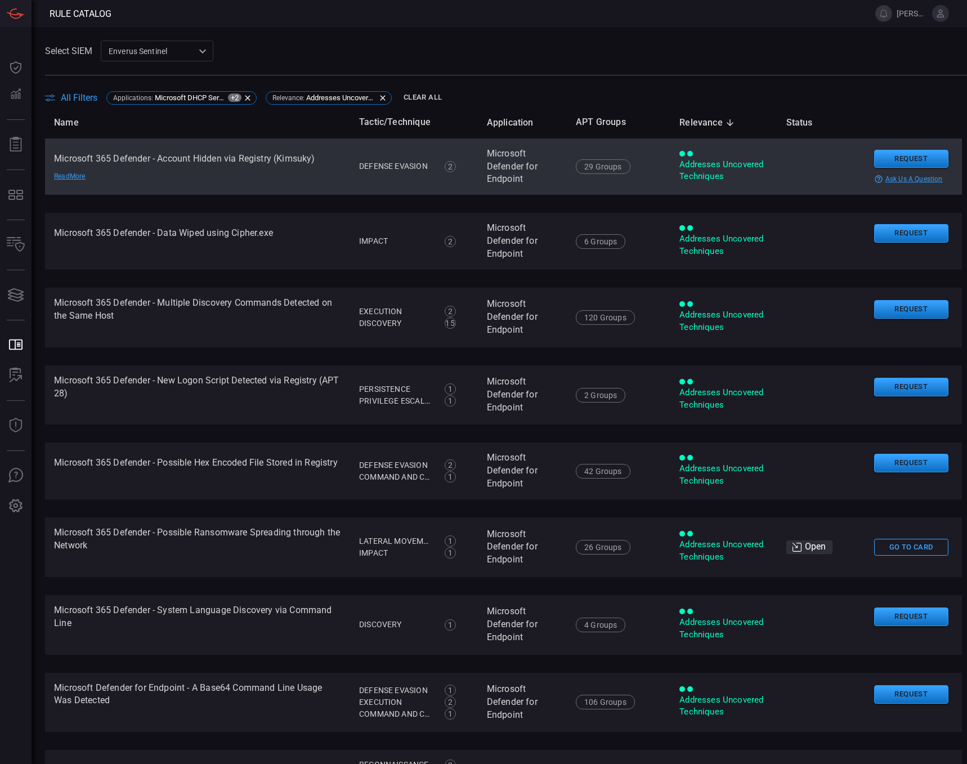
click at [182, 162] on td "Microsoft 365 Defender - Account Hidden via Registry (Kimsuky) Read More" at bounding box center [197, 166] width 305 height 57
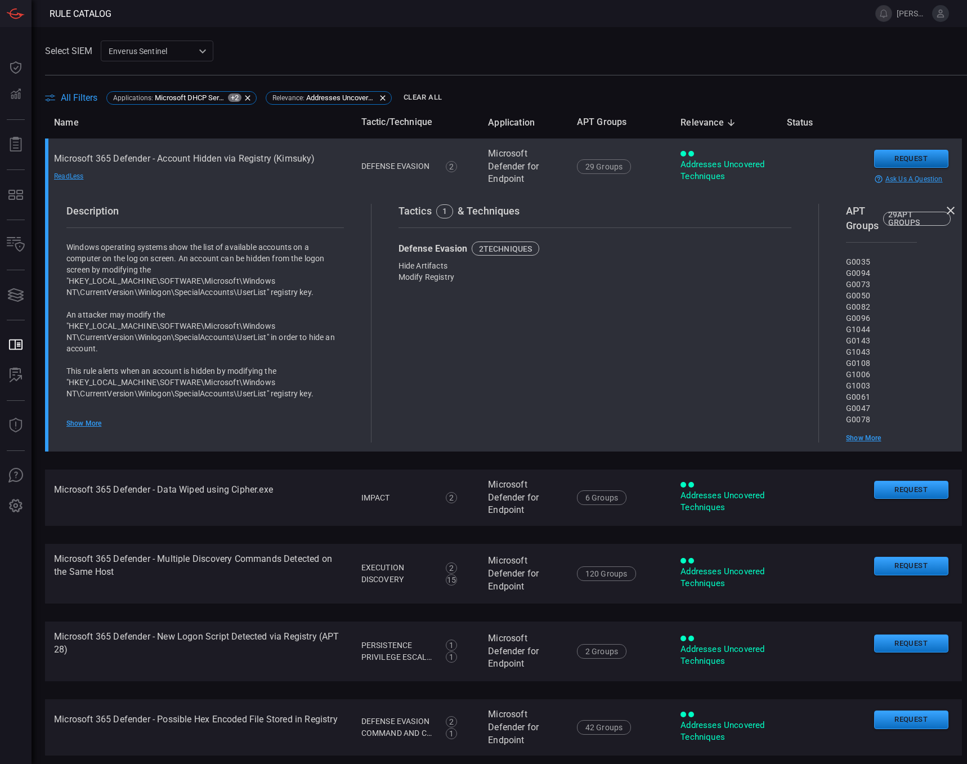
click at [891, 161] on button "Request" at bounding box center [911, 159] width 74 height 19
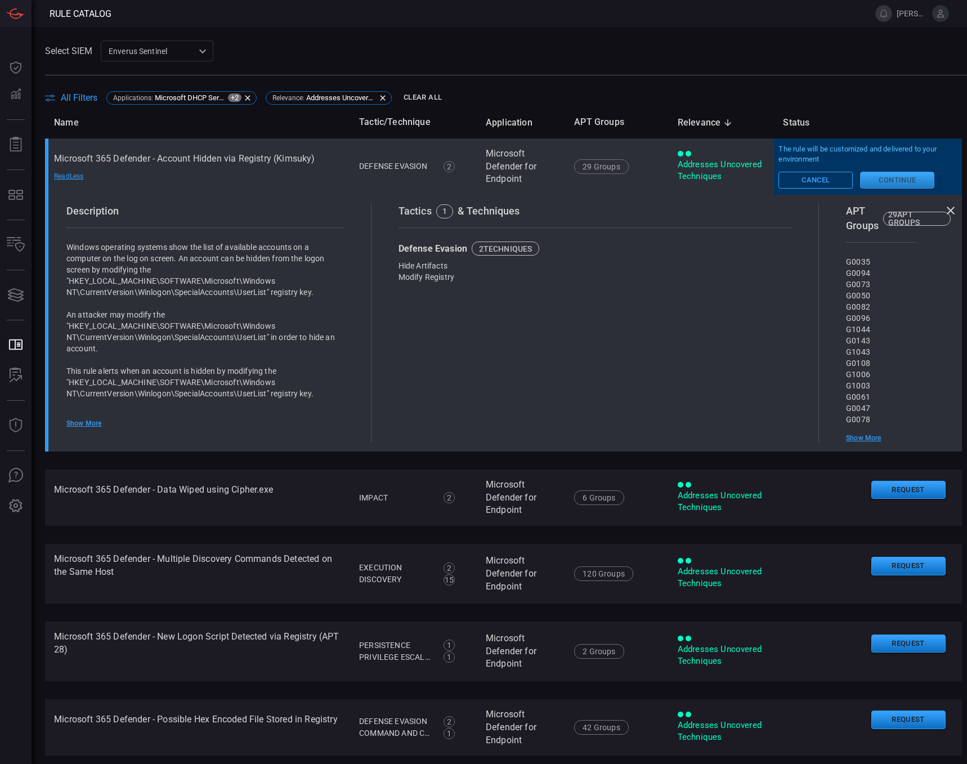
click at [877, 178] on button "Continue" at bounding box center [897, 180] width 74 height 17
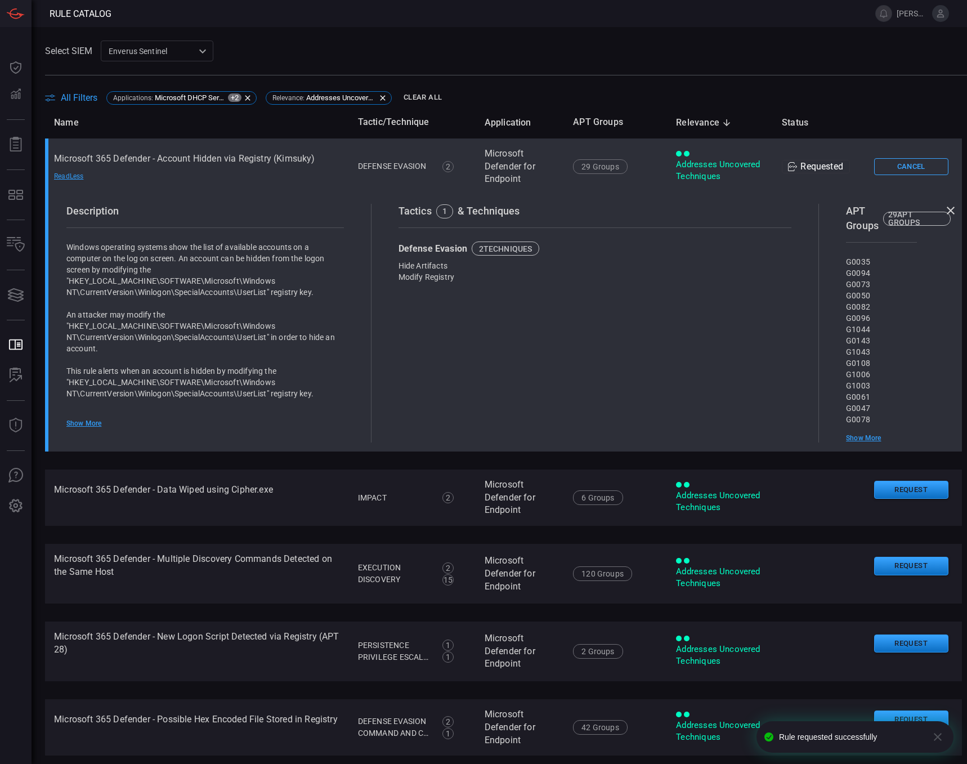
click at [944, 208] on icon at bounding box center [951, 211] width 14 height 14
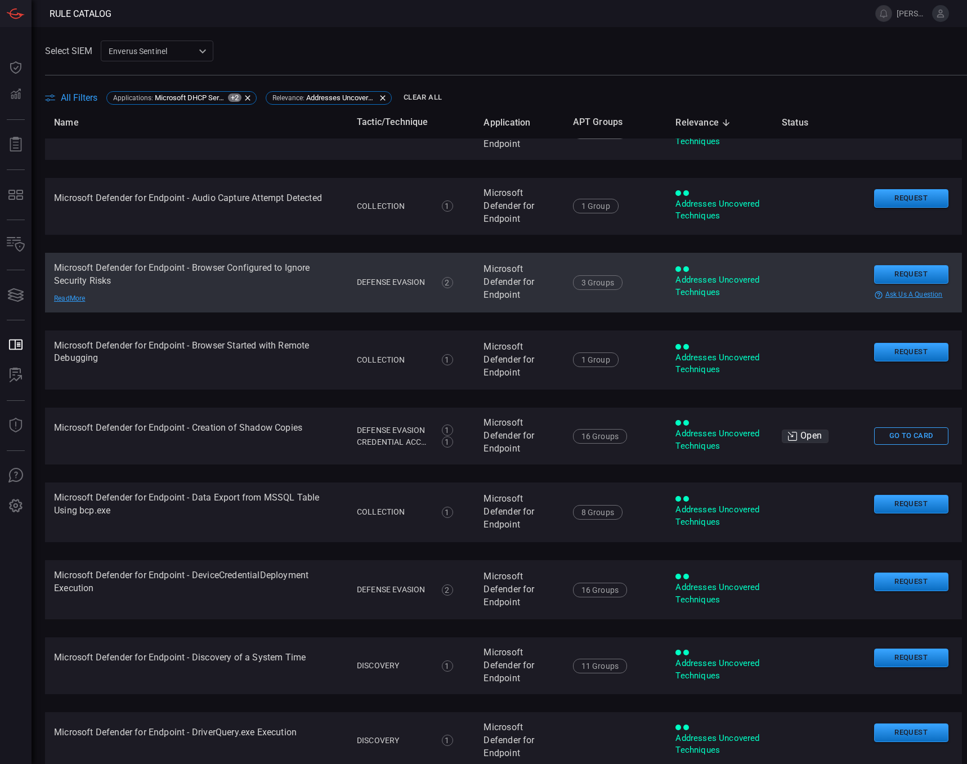
scroll to position [957, 0]
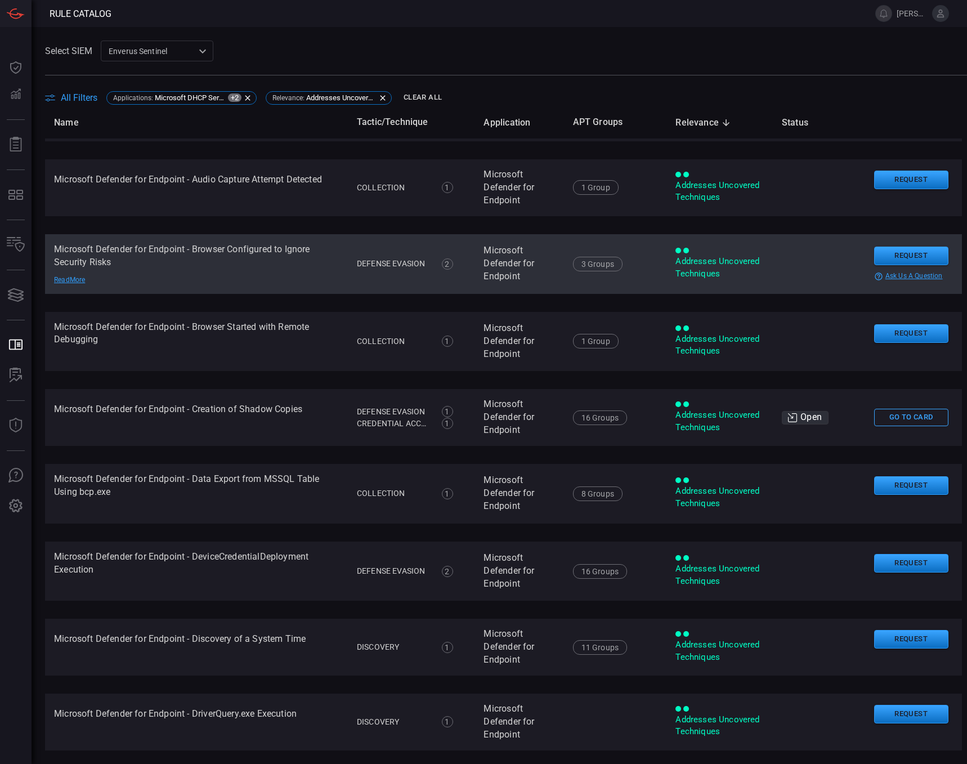
click at [246, 257] on td "Microsoft Defender for Endpoint - Browser Configured to Ignore Security Risks R…" at bounding box center [196, 264] width 303 height 60
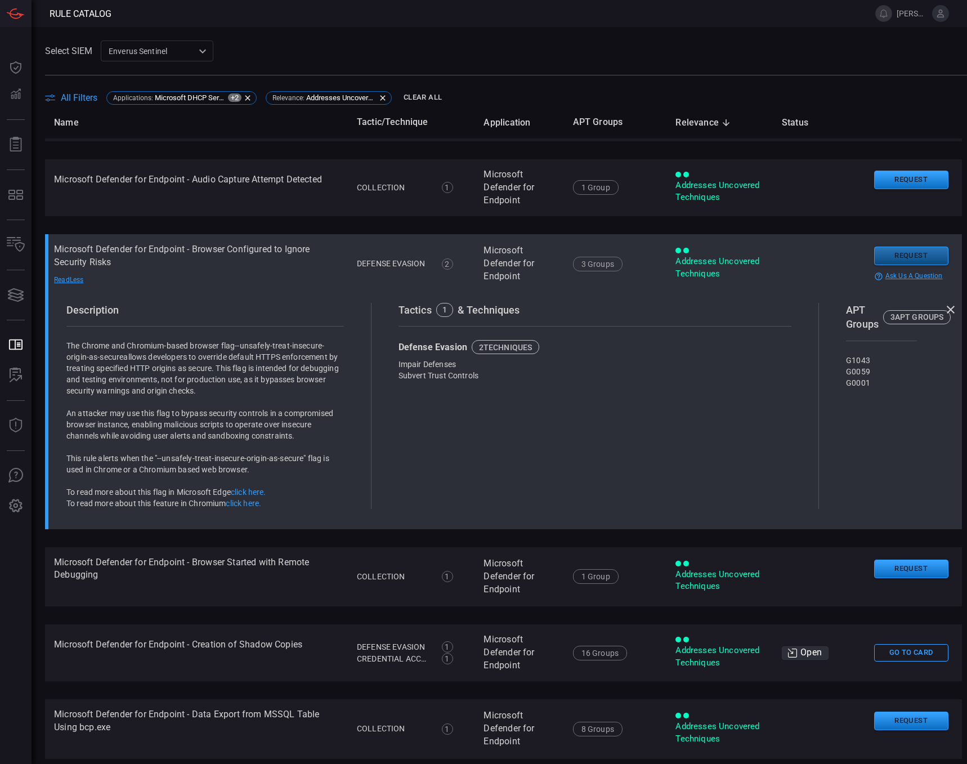
click at [892, 265] on button "Request" at bounding box center [911, 255] width 74 height 19
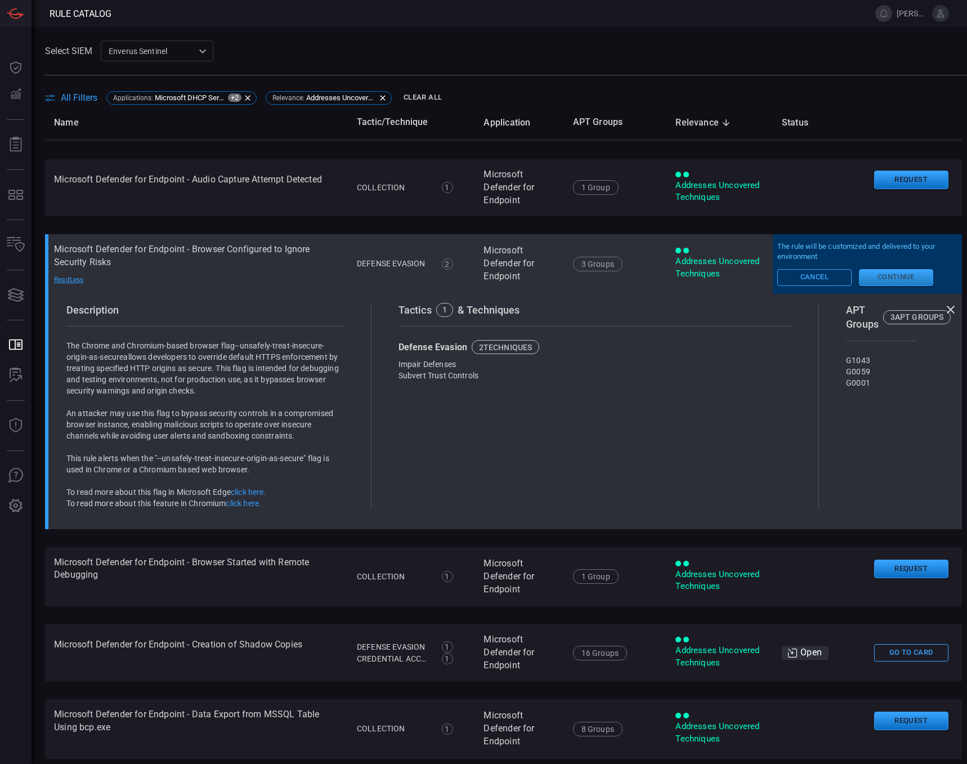
click at [875, 283] on button "Continue" at bounding box center [896, 277] width 74 height 17
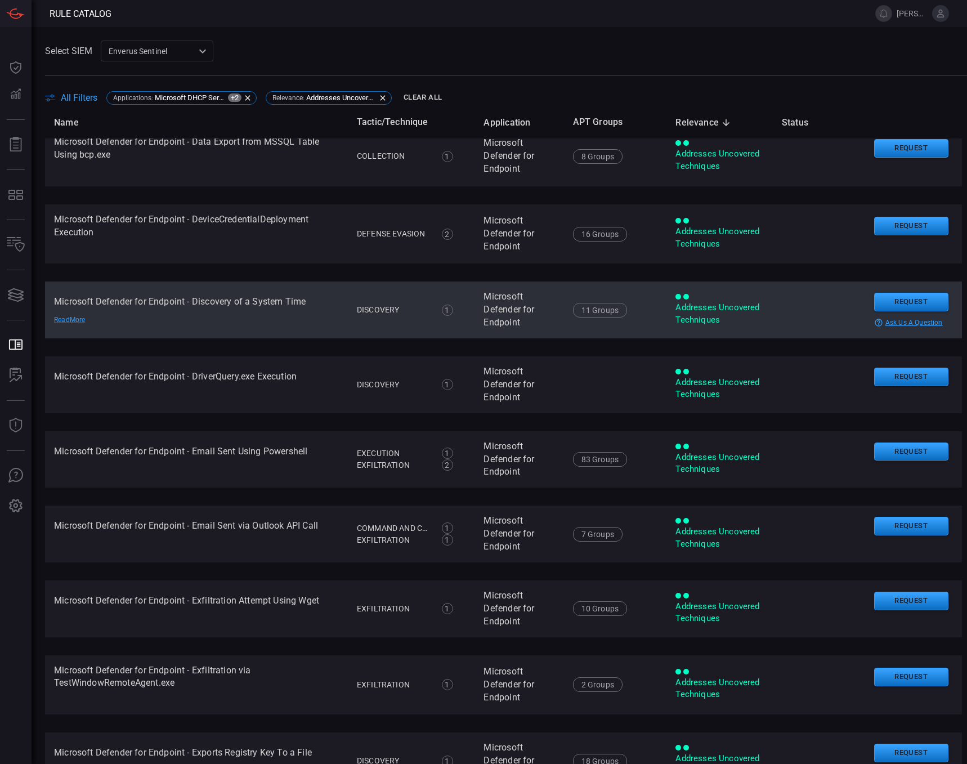
scroll to position [1294, 0]
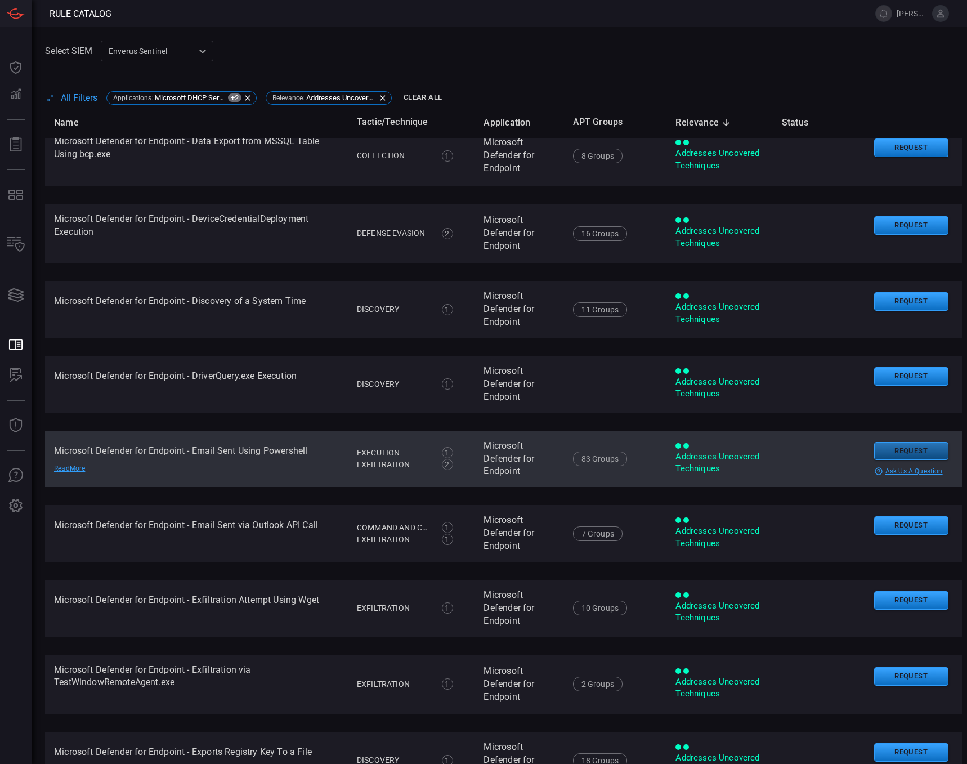
click at [887, 459] on button "Request" at bounding box center [911, 451] width 74 height 19
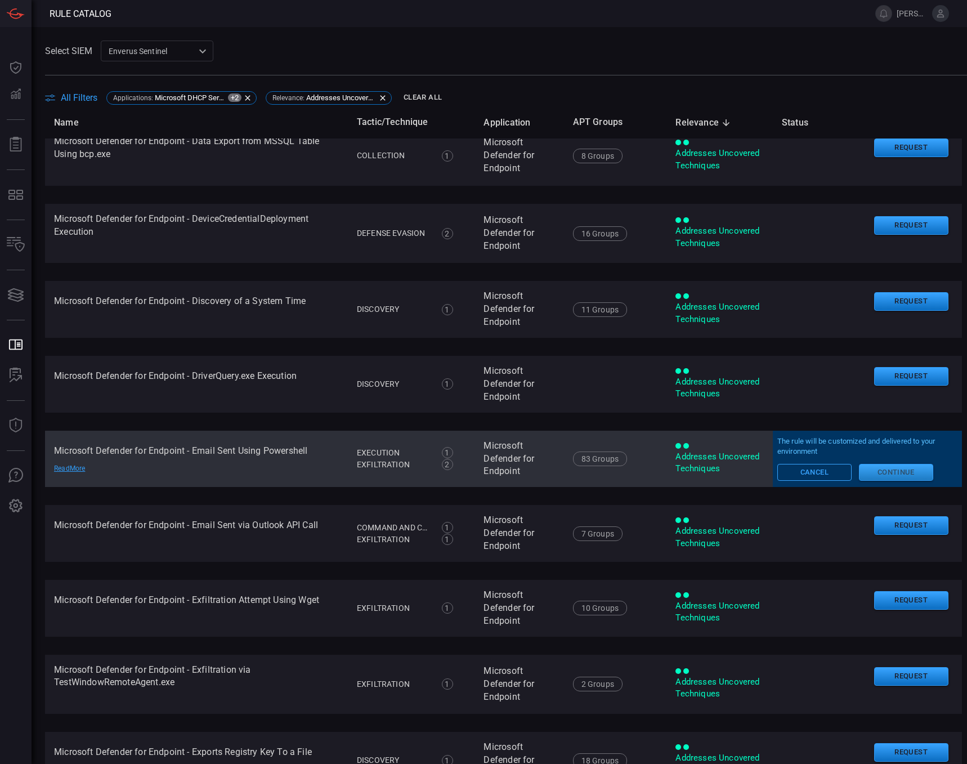
click at [874, 480] on button "Continue" at bounding box center [896, 472] width 74 height 17
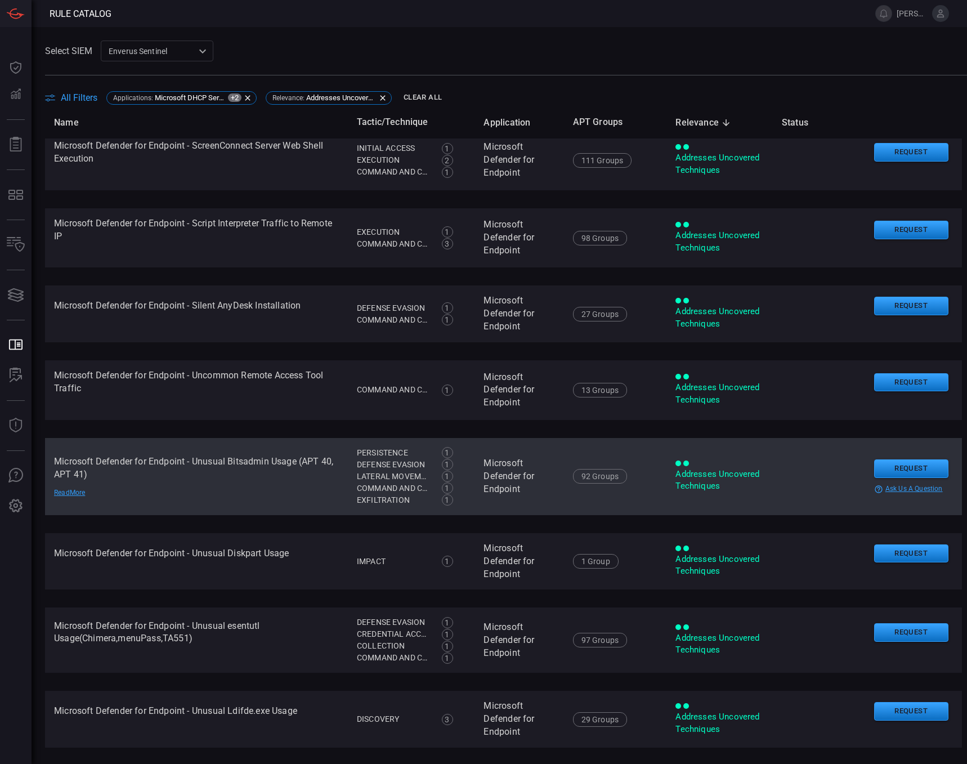
scroll to position [3658, 0]
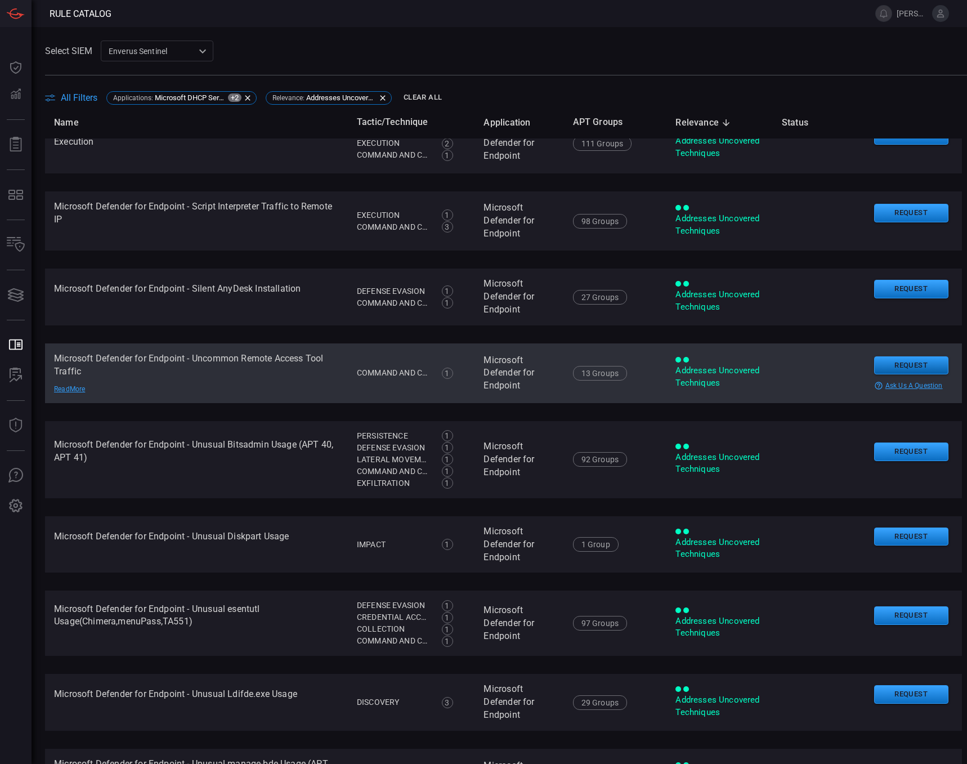
click at [884, 375] on button "Request" at bounding box center [911, 365] width 74 height 19
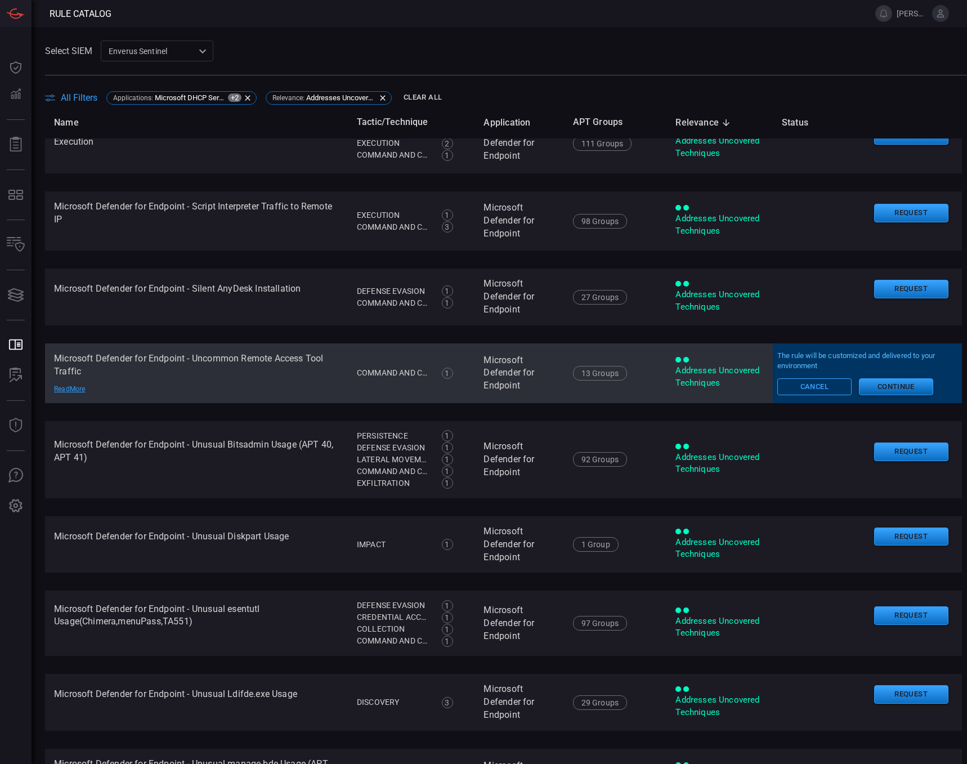
click at [880, 395] on button "Continue" at bounding box center [896, 386] width 74 height 17
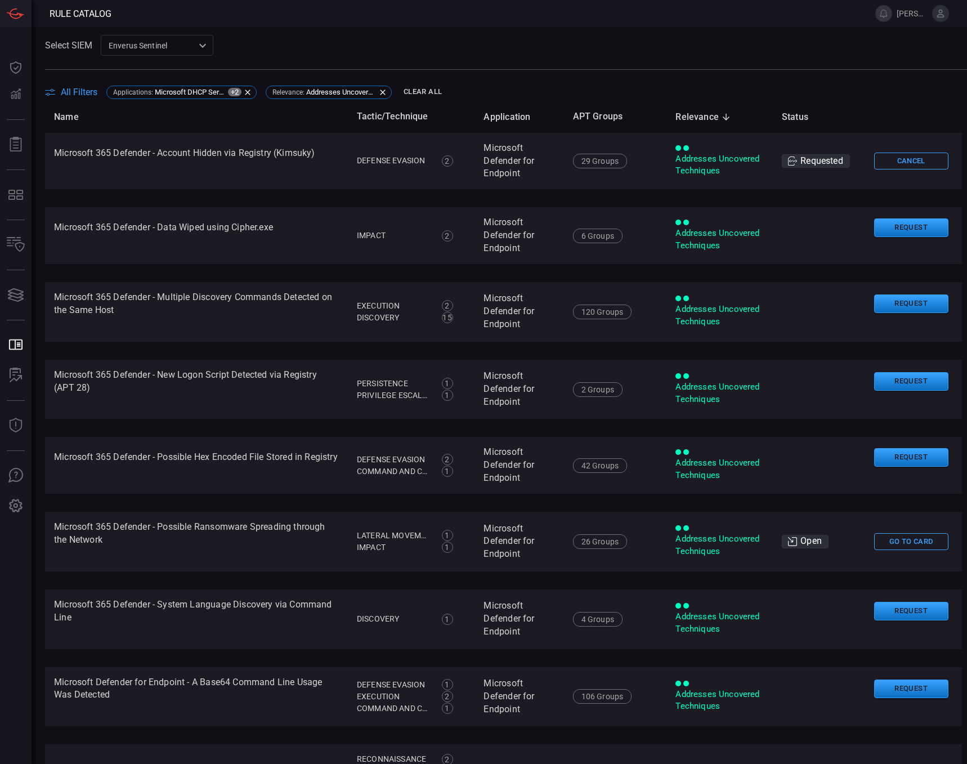
scroll to position [0, 0]
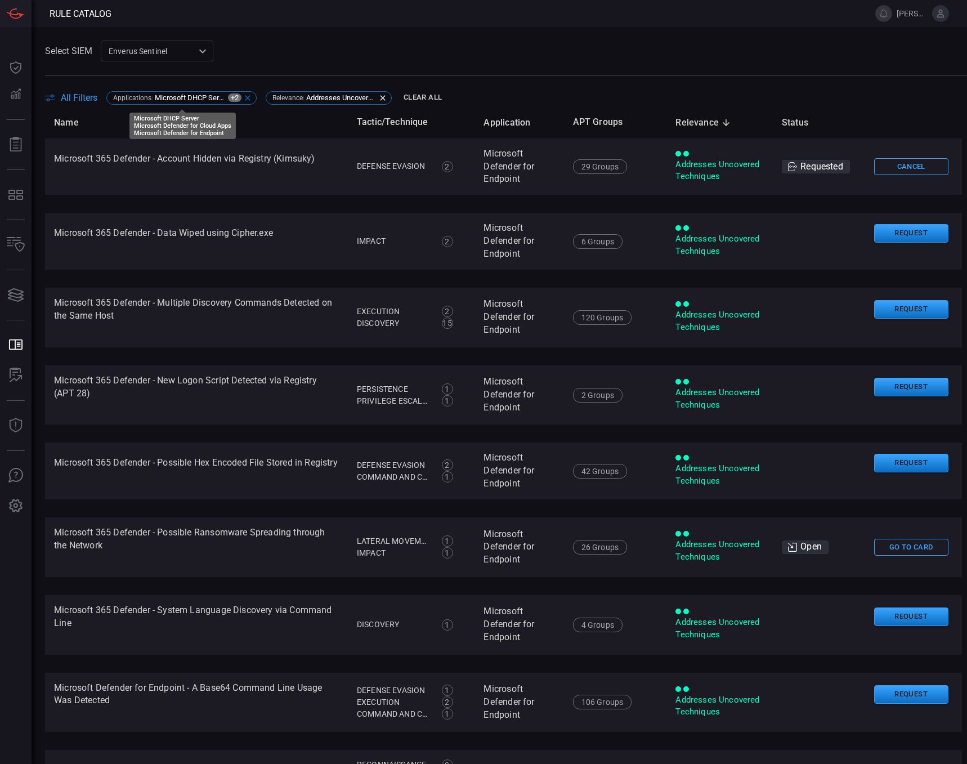
click at [198, 98] on span "Microsoft DHCP Server" at bounding box center [190, 97] width 70 height 8
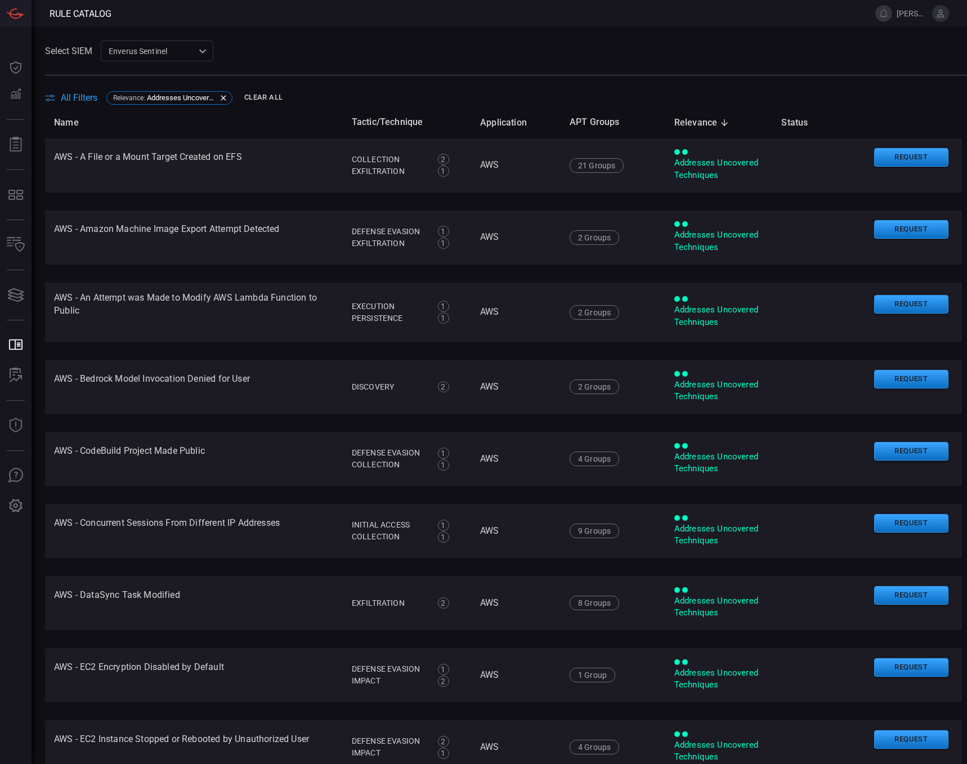
click at [78, 97] on span "All Filters" at bounding box center [79, 97] width 37 height 11
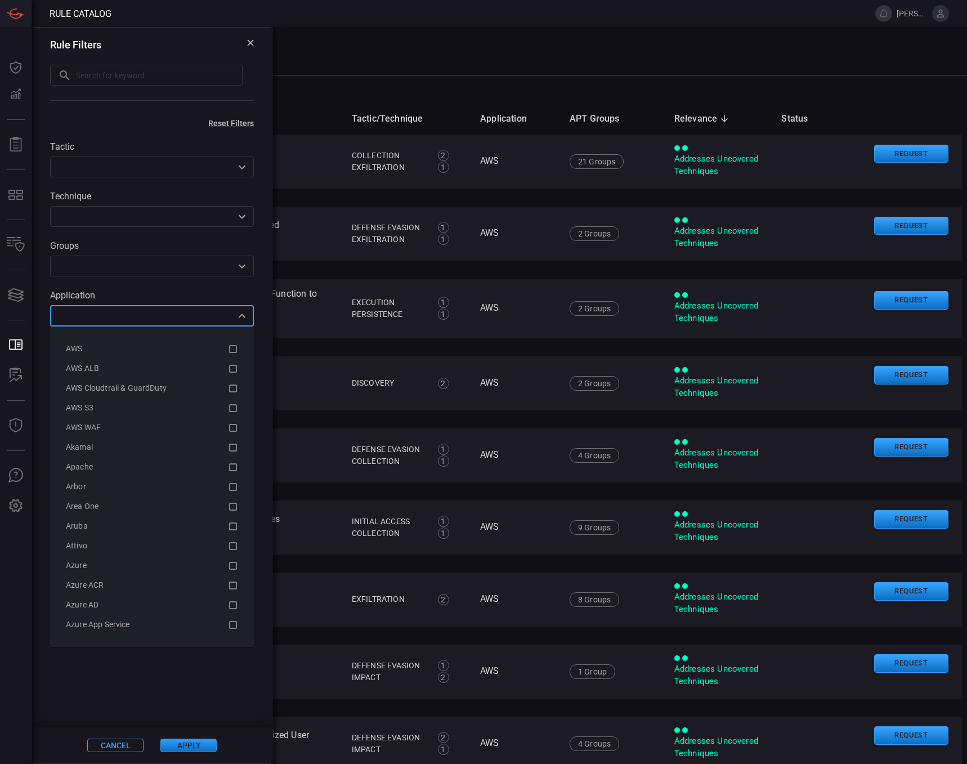
click at [177, 320] on input "text" at bounding box center [142, 315] width 178 height 14
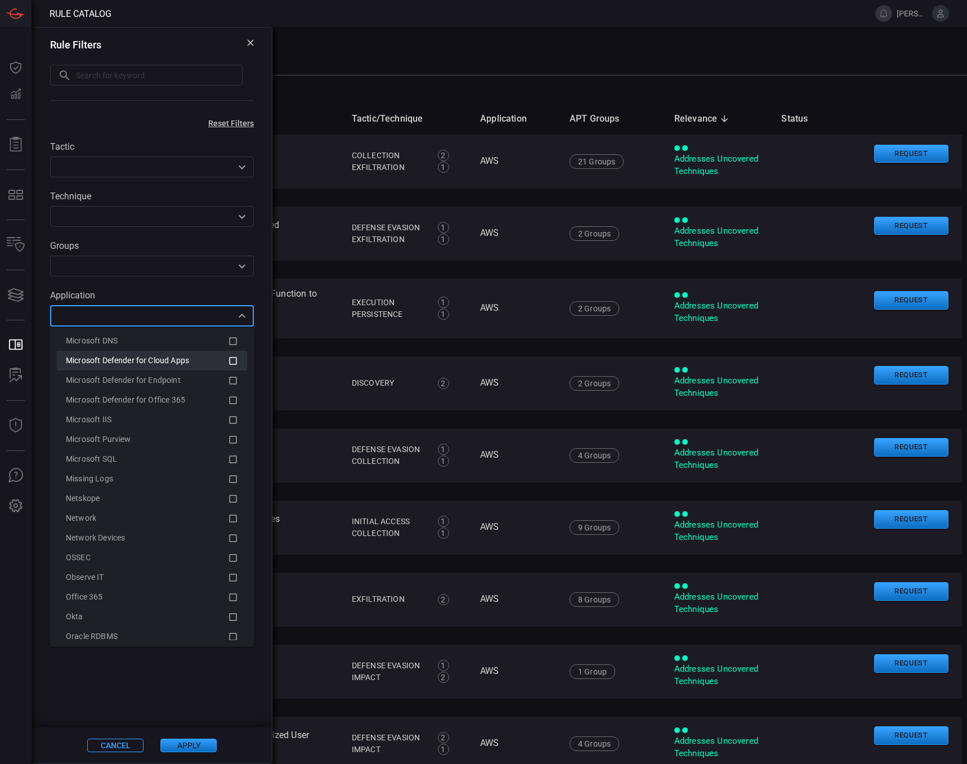
click at [228, 359] on icon at bounding box center [233, 361] width 10 height 14
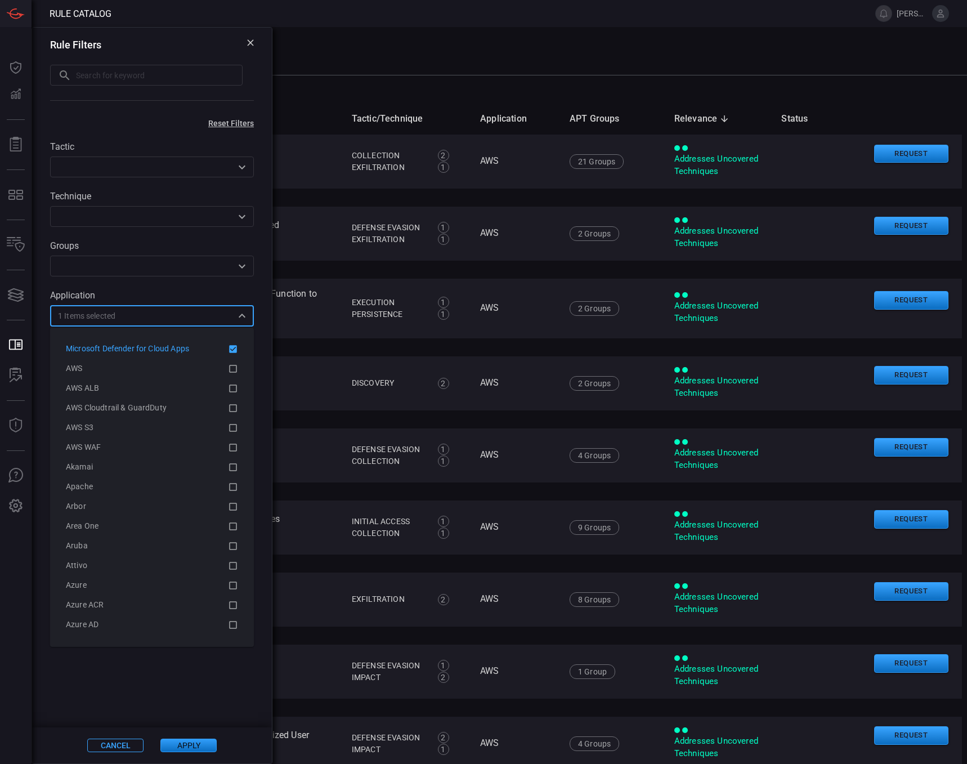
click at [195, 746] on button "Apply" at bounding box center [188, 745] width 56 height 14
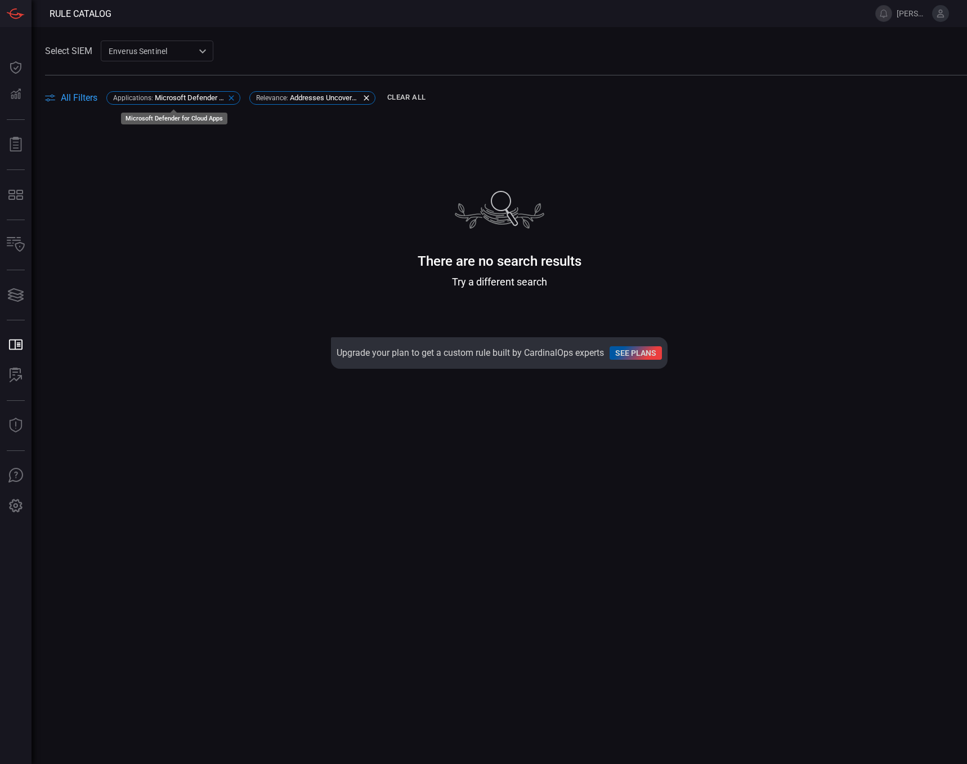
click at [199, 102] on div "Applications : Microsoft Defender for Cloud Apps" at bounding box center [173, 98] width 134 height 14
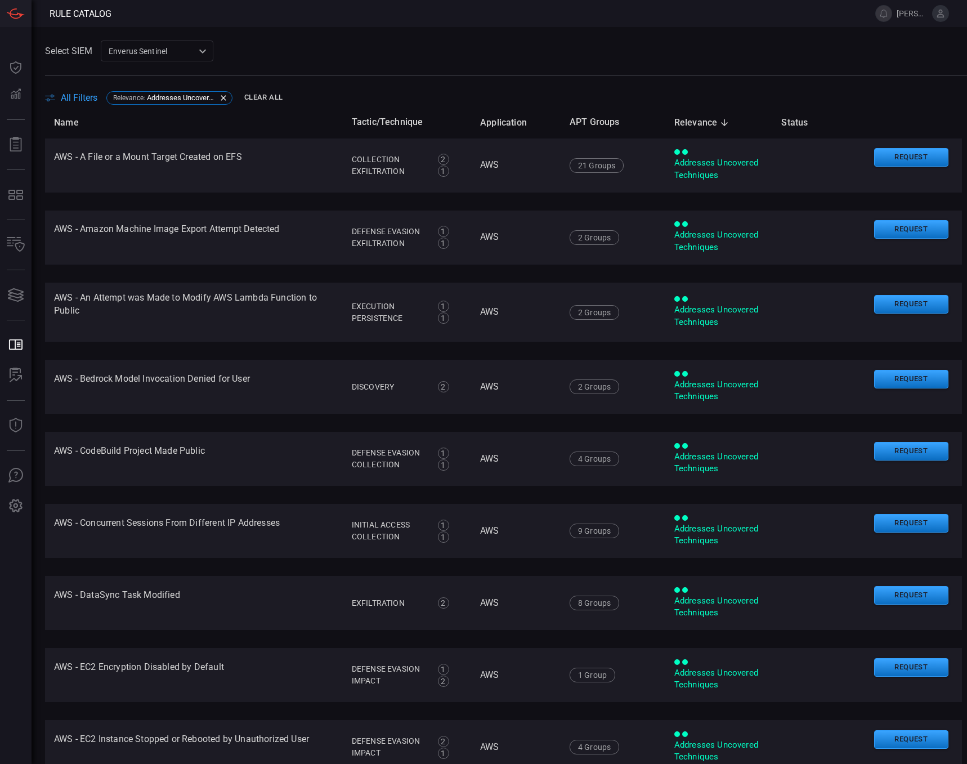
click at [75, 96] on span "All Filters" at bounding box center [79, 97] width 37 height 11
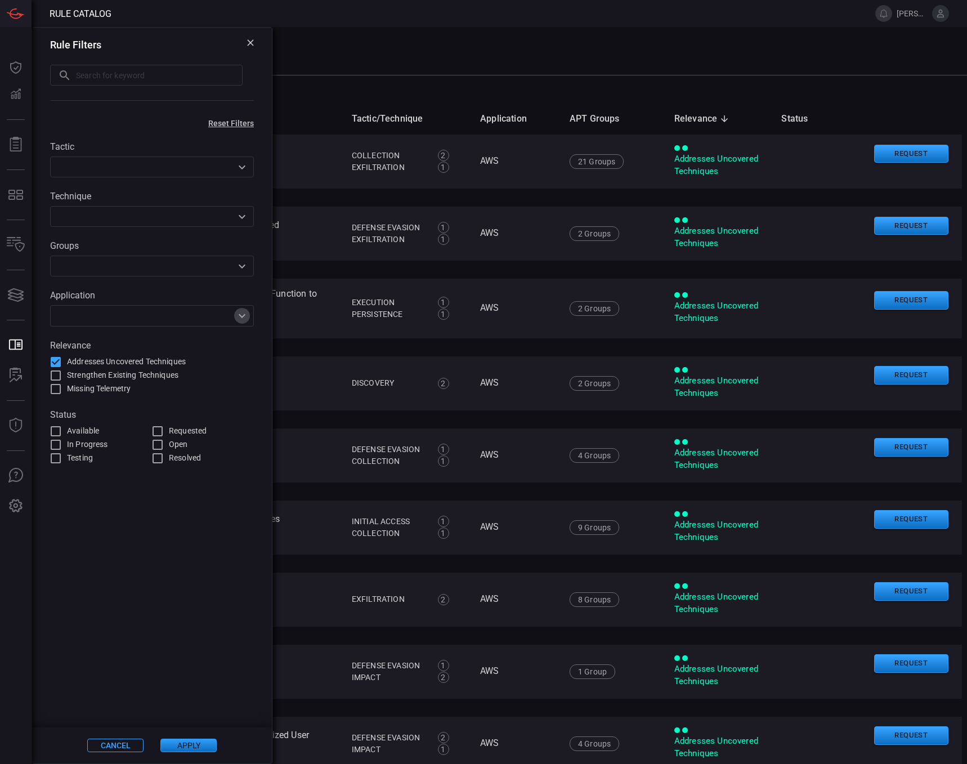
click at [243, 315] on icon "Open" at bounding box center [242, 316] width 14 height 14
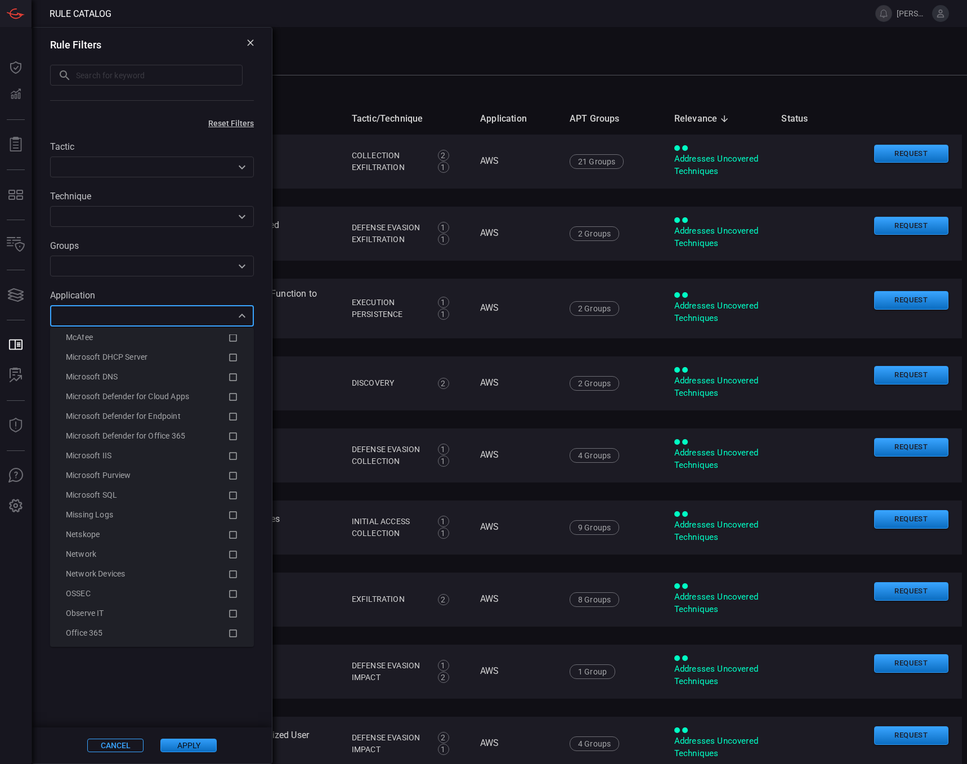
scroll to position [1576, 0]
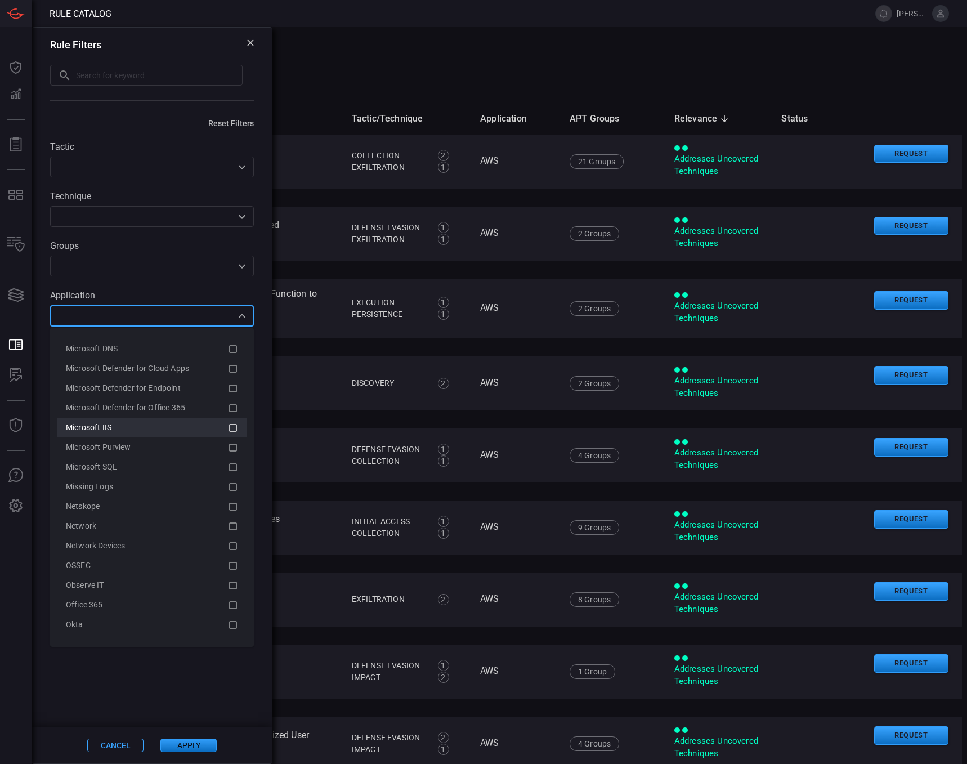
click at [228, 429] on icon at bounding box center [233, 428] width 10 height 14
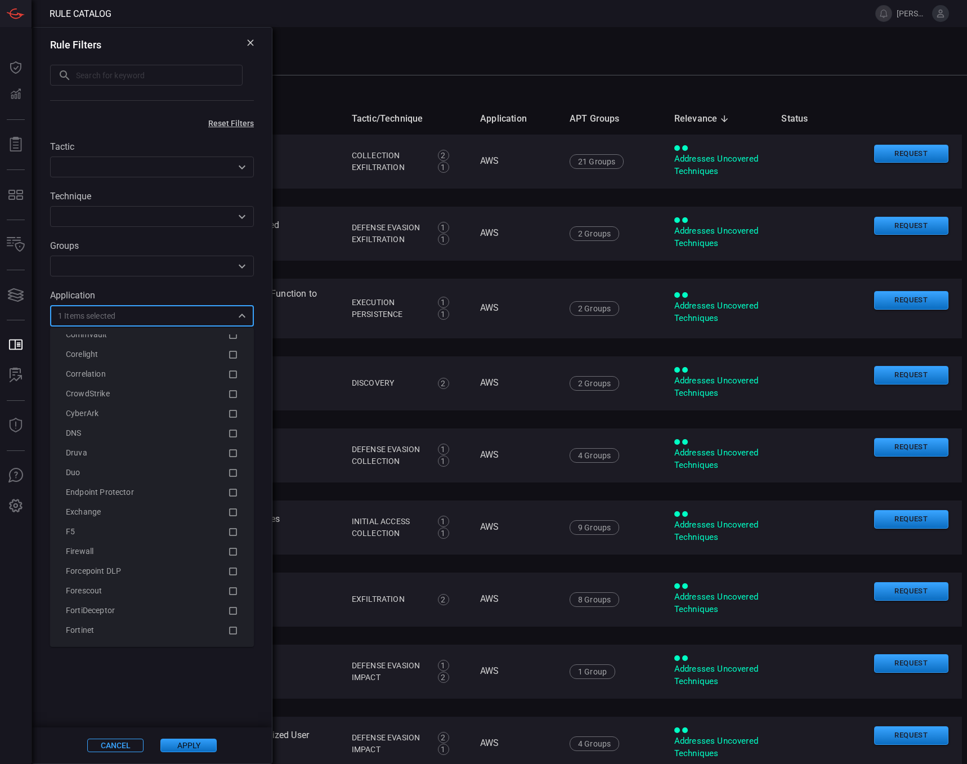
scroll to position [957, 0]
click at [228, 378] on icon at bounding box center [233, 377] width 10 height 14
click at [228, 476] on icon at bounding box center [233, 479] width 10 height 14
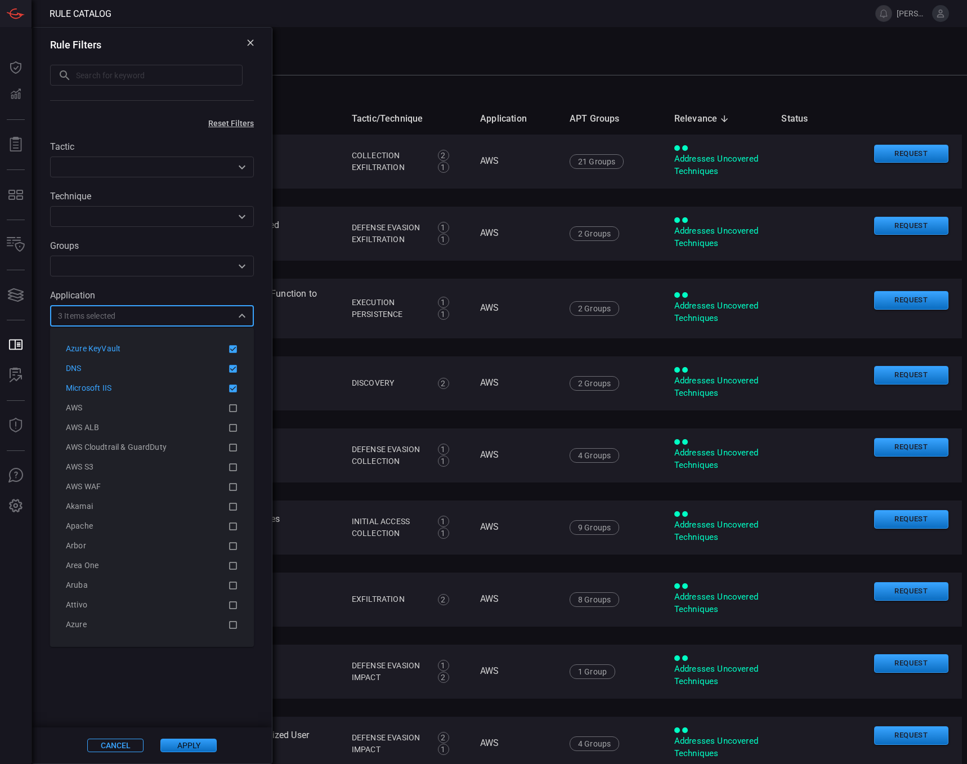
click at [197, 742] on button "Apply" at bounding box center [188, 745] width 56 height 14
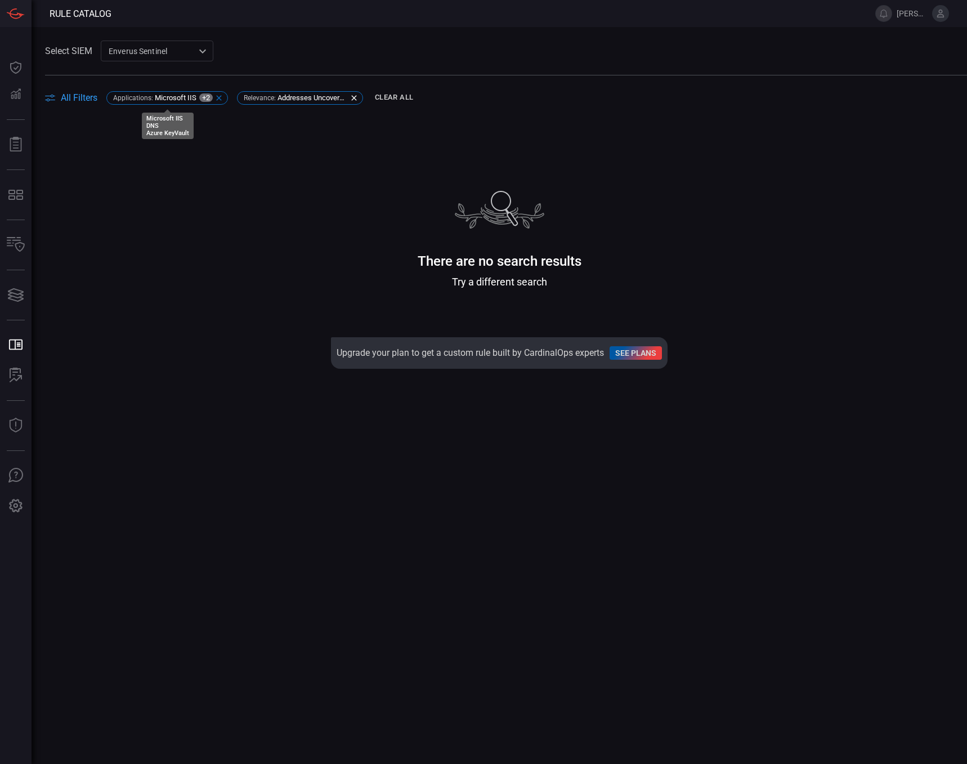
click at [159, 94] on span "Microsoft IIS" at bounding box center [176, 97] width 42 height 8
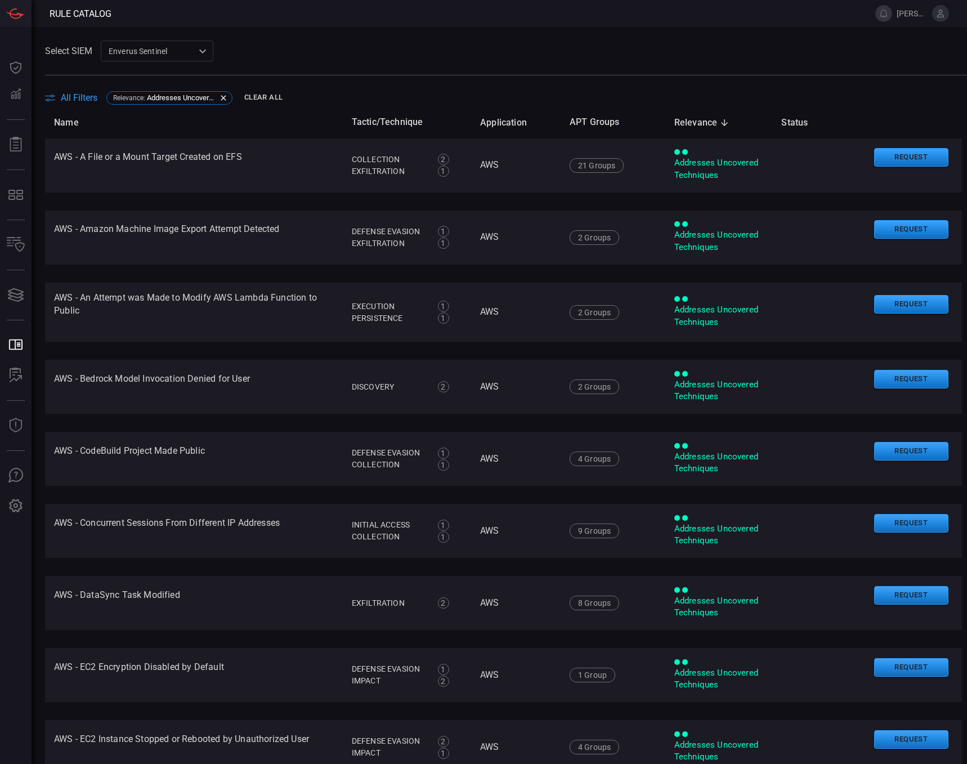
click at [80, 95] on span "All Filters" at bounding box center [79, 97] width 37 height 11
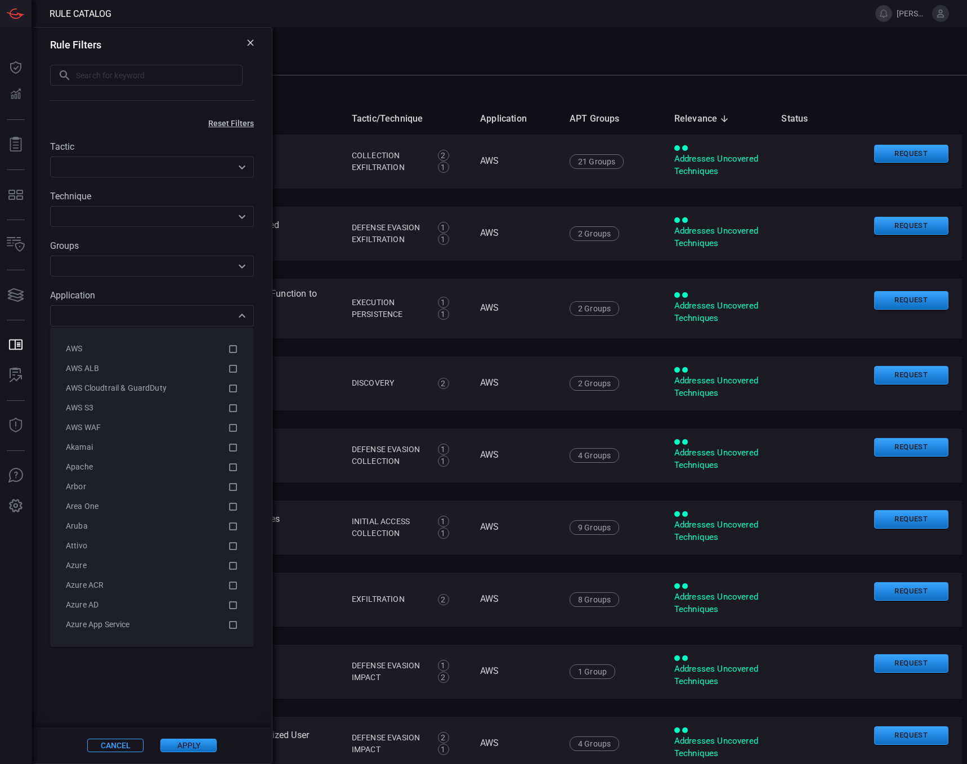
click at [241, 325] on div "​" at bounding box center [152, 315] width 204 height 21
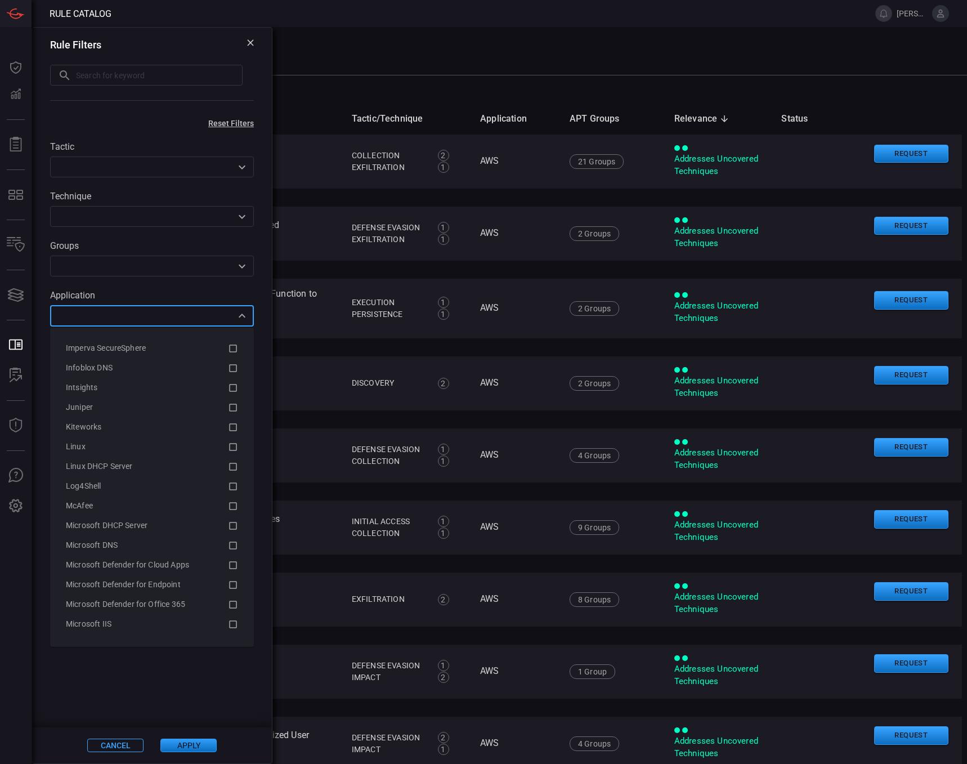
scroll to position [1407, 0]
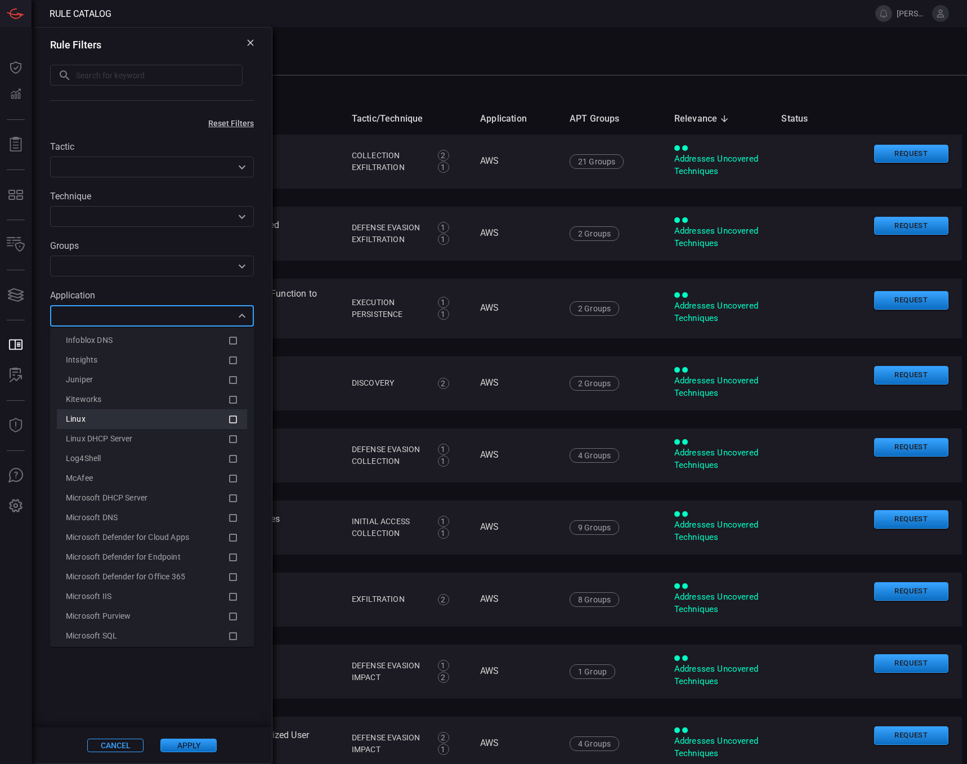
click at [228, 419] on icon at bounding box center [233, 420] width 10 height 14
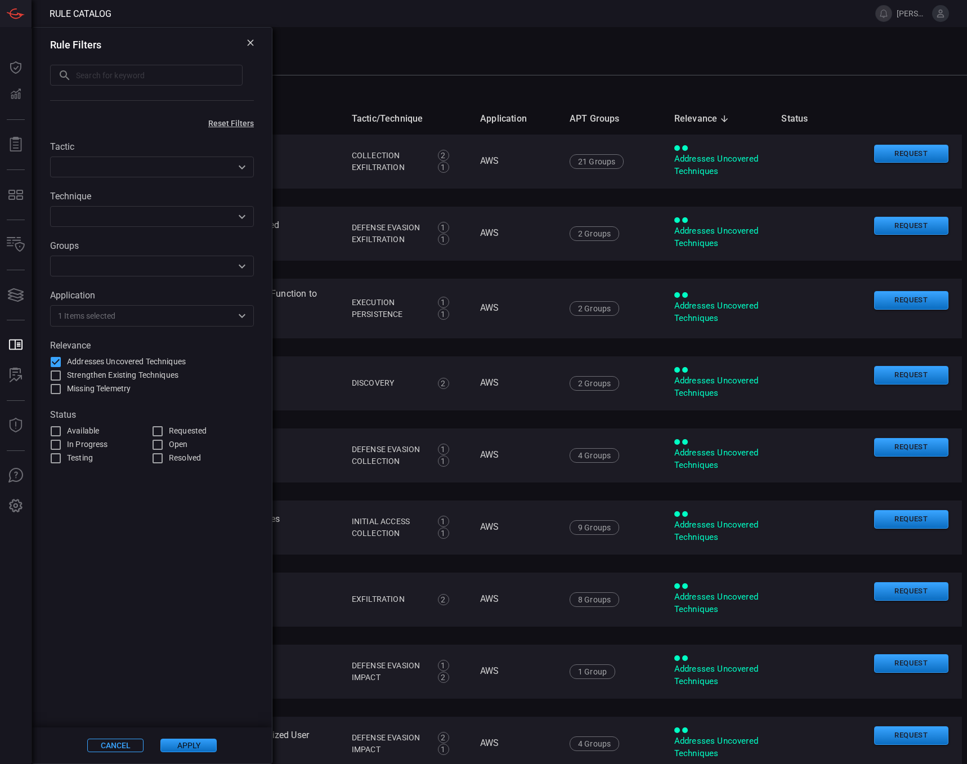
click at [187, 748] on button "Apply" at bounding box center [188, 745] width 56 height 14
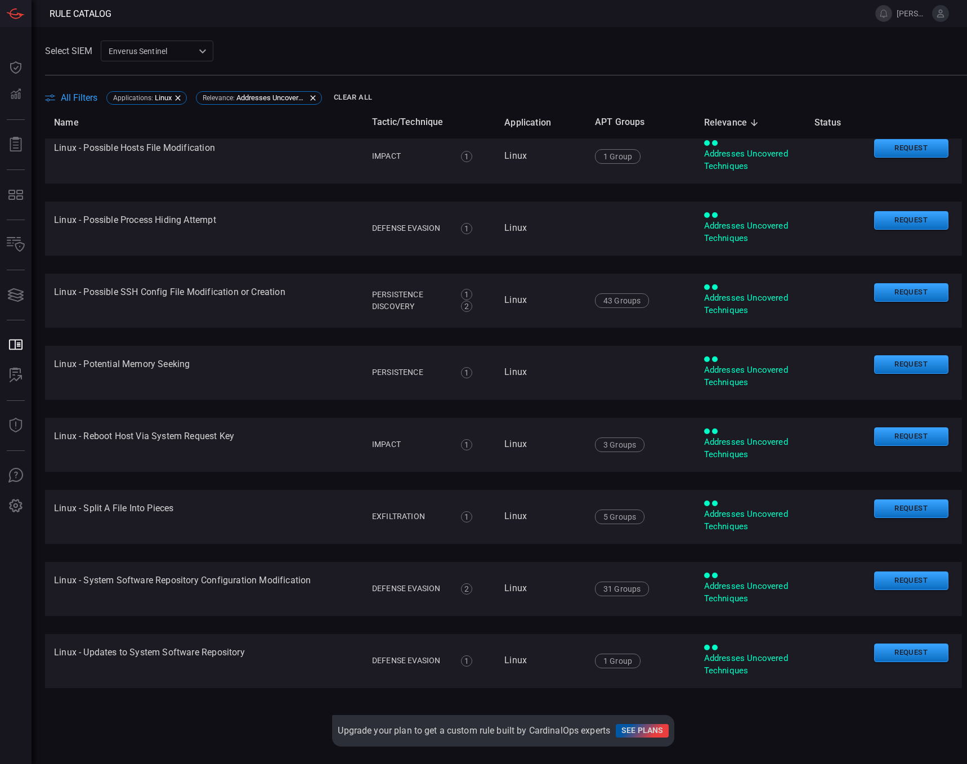
scroll to position [889, 0]
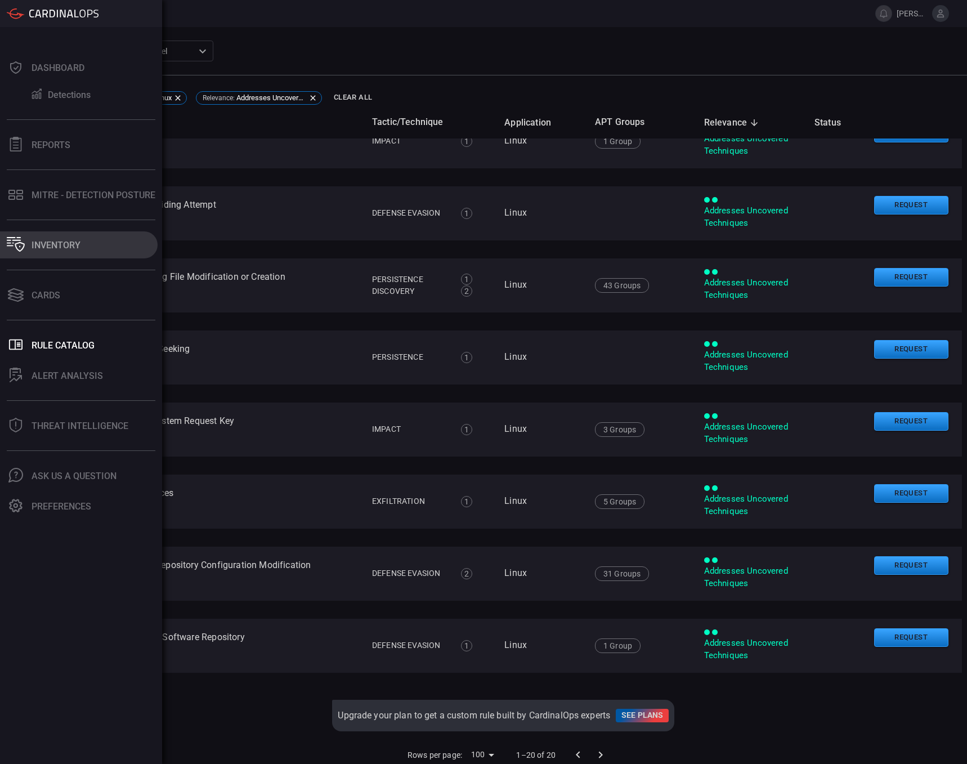
click at [49, 243] on div "Inventory" at bounding box center [56, 245] width 49 height 11
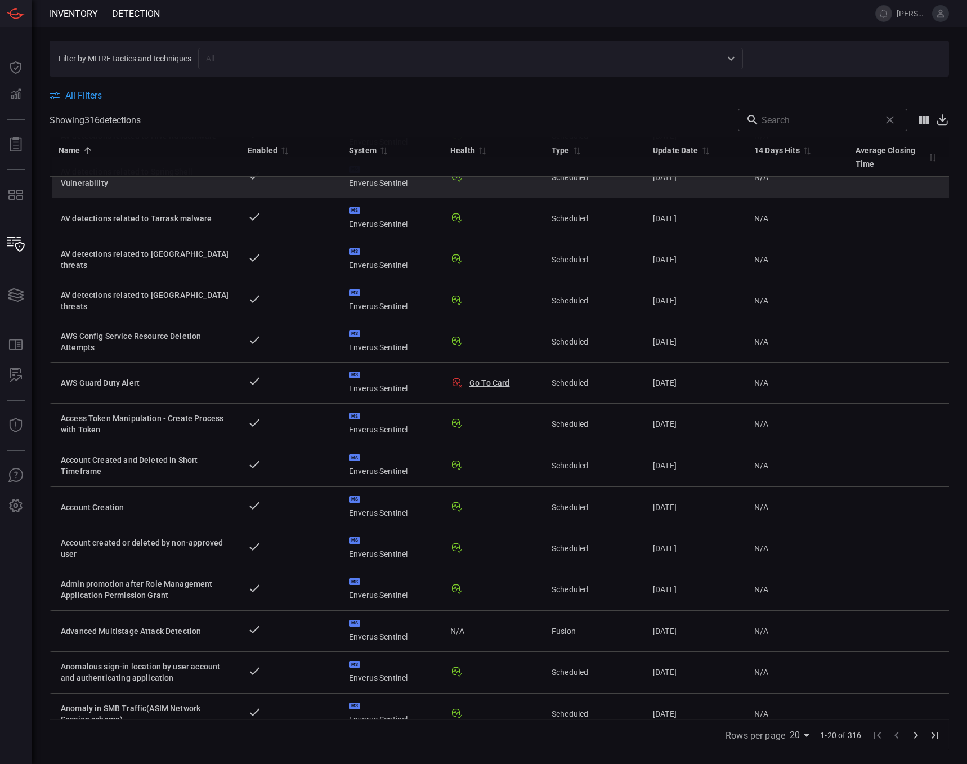
scroll to position [292, 0]
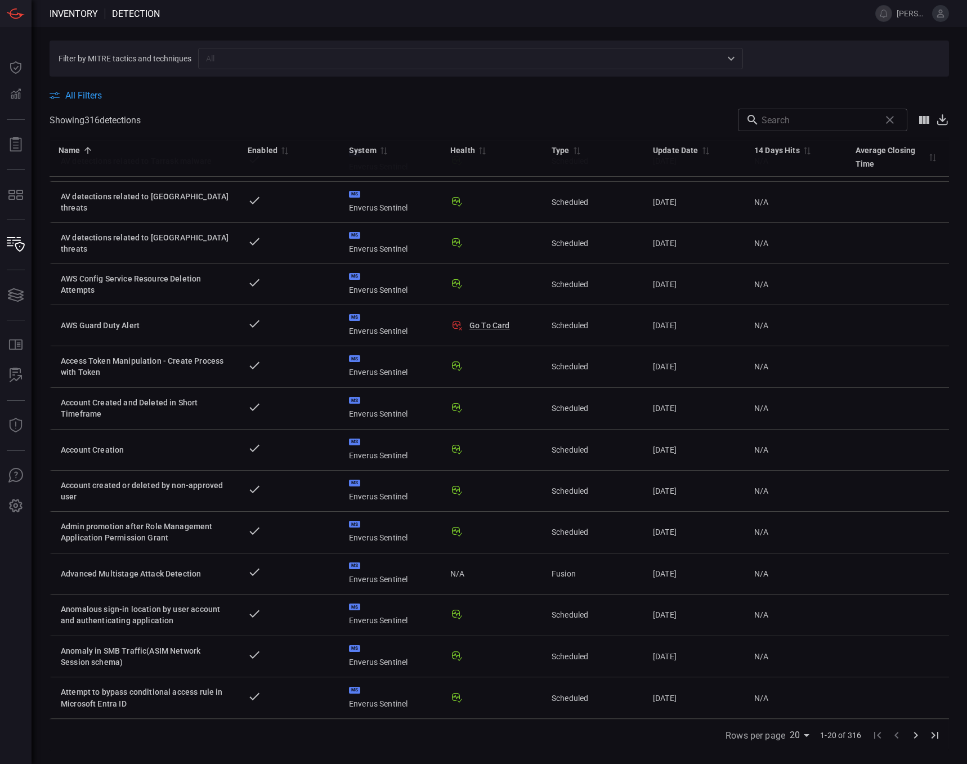
click at [798, 732] on body "Inventory Detection jared.roese Dashboard Dashboard Detections Detections Repor…" at bounding box center [483, 382] width 967 height 764
click at [801, 742] on li "75" at bounding box center [801, 740] width 28 height 20
type input "75"
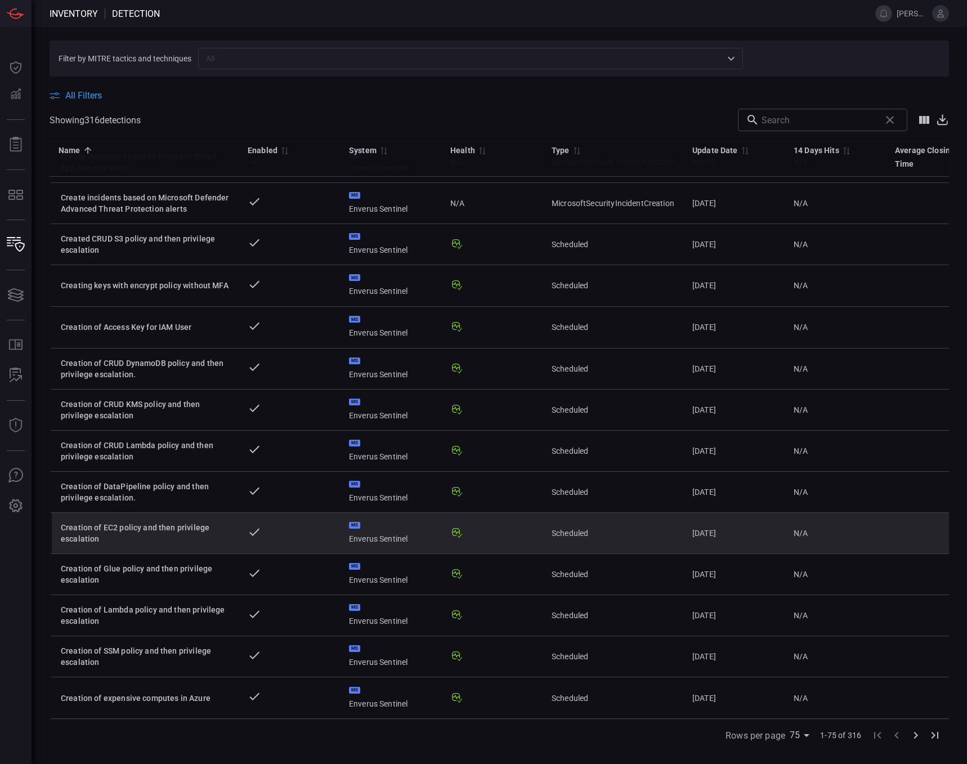
scroll to position [2563, 0]
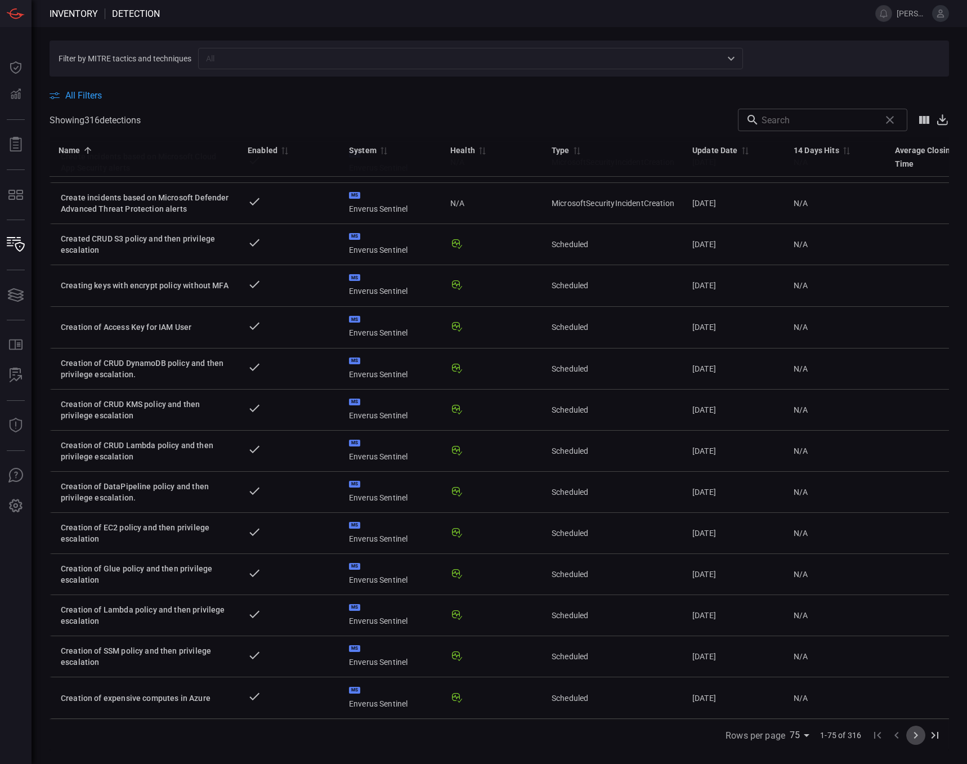
click at [917, 734] on icon "Go to next page" at bounding box center [916, 735] width 4 height 7
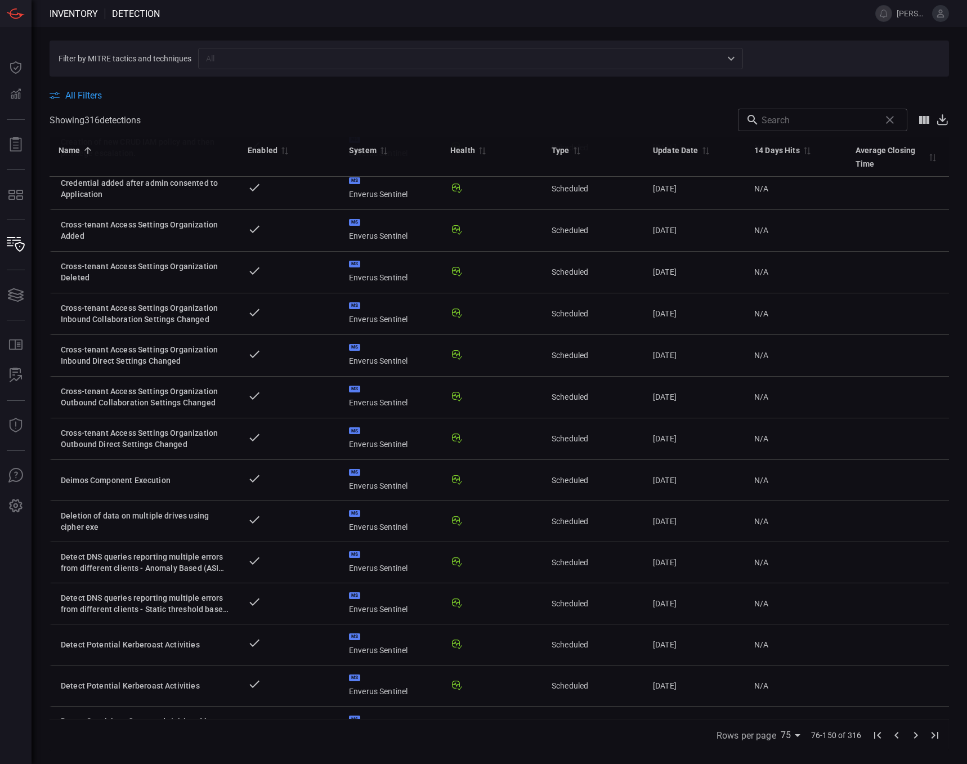
scroll to position [2561, 0]
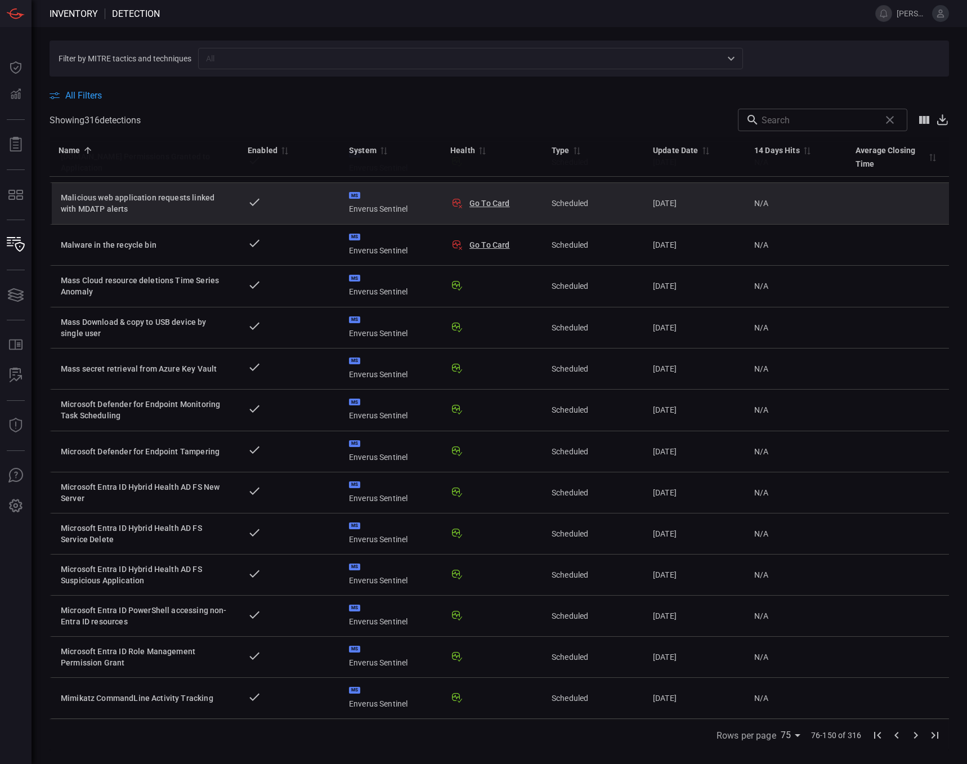
click at [158, 192] on div "Malicious web application requests linked with MDATP alerts" at bounding box center [145, 203] width 169 height 23
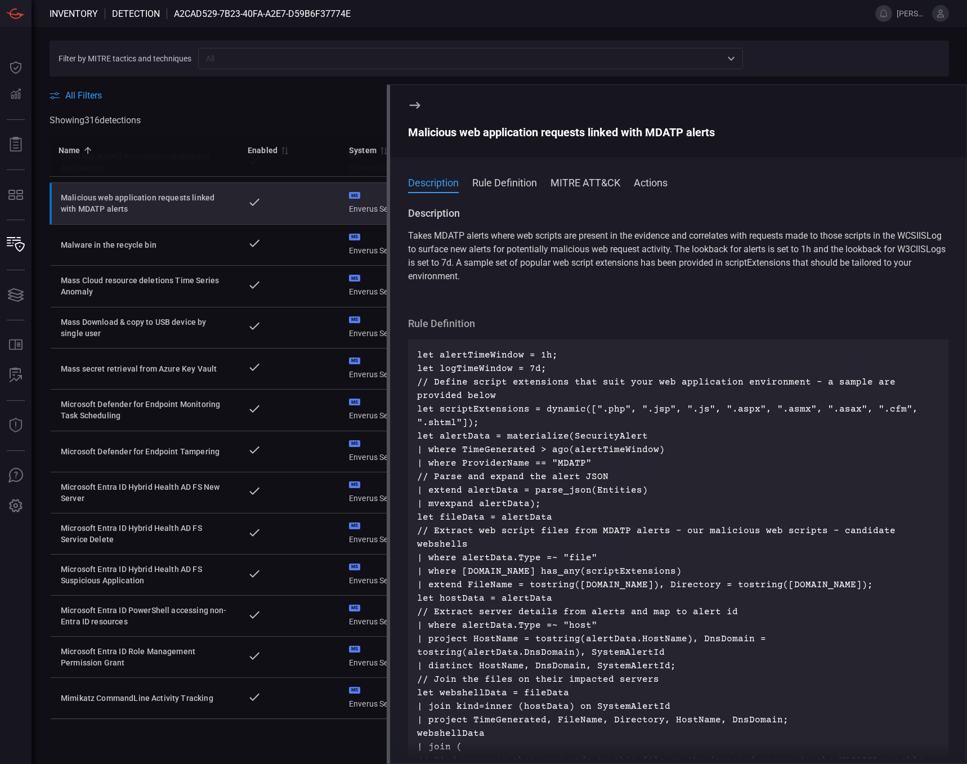
click at [510, 187] on button "Rule Definition" at bounding box center [504, 182] width 65 height 14
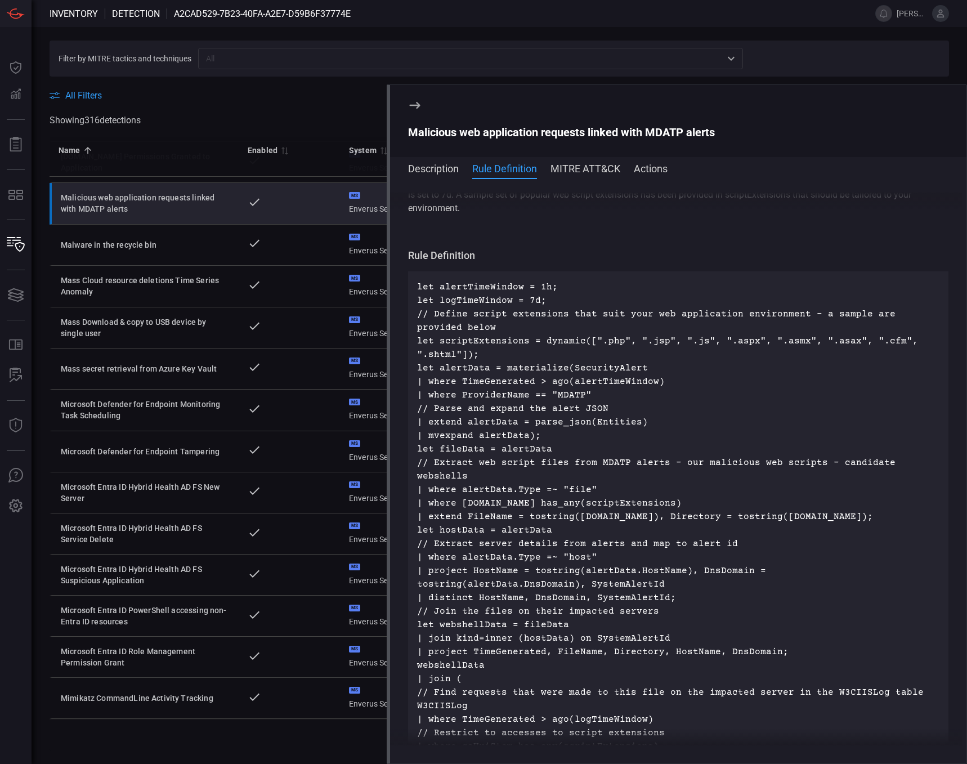
scroll to position [99, 0]
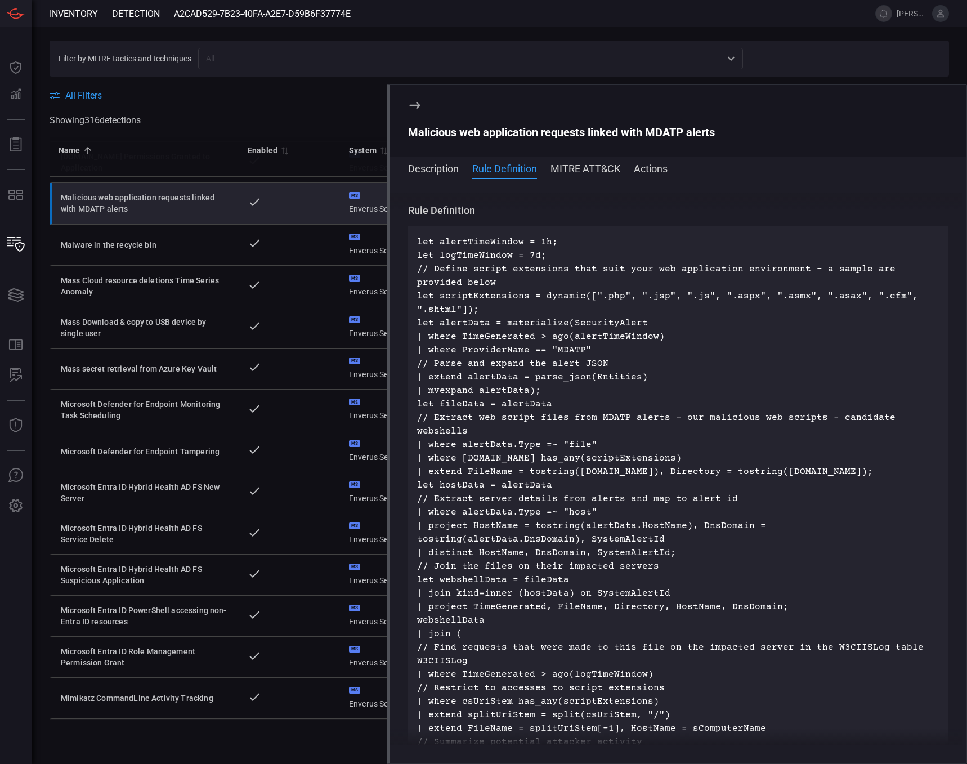
click at [587, 174] on span at bounding box center [678, 183] width 576 height 18
click at [600, 169] on button "MITRE ATT&CK" at bounding box center [585, 168] width 70 height 14
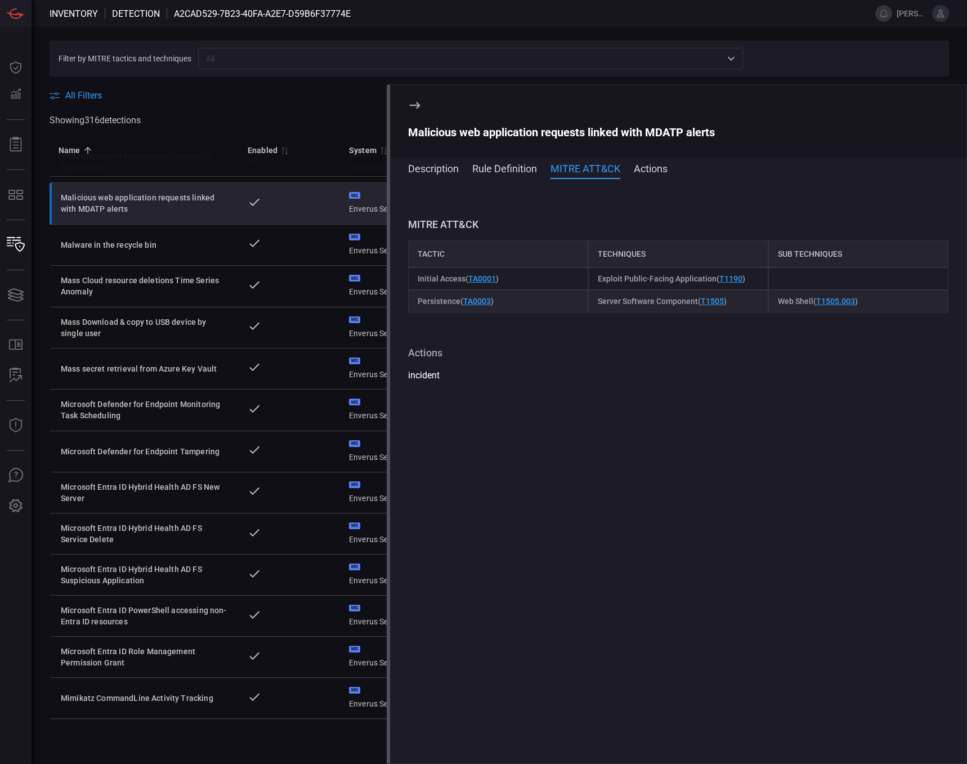
scroll to position [822, 0]
click at [655, 168] on button "Actions" at bounding box center [651, 168] width 34 height 14
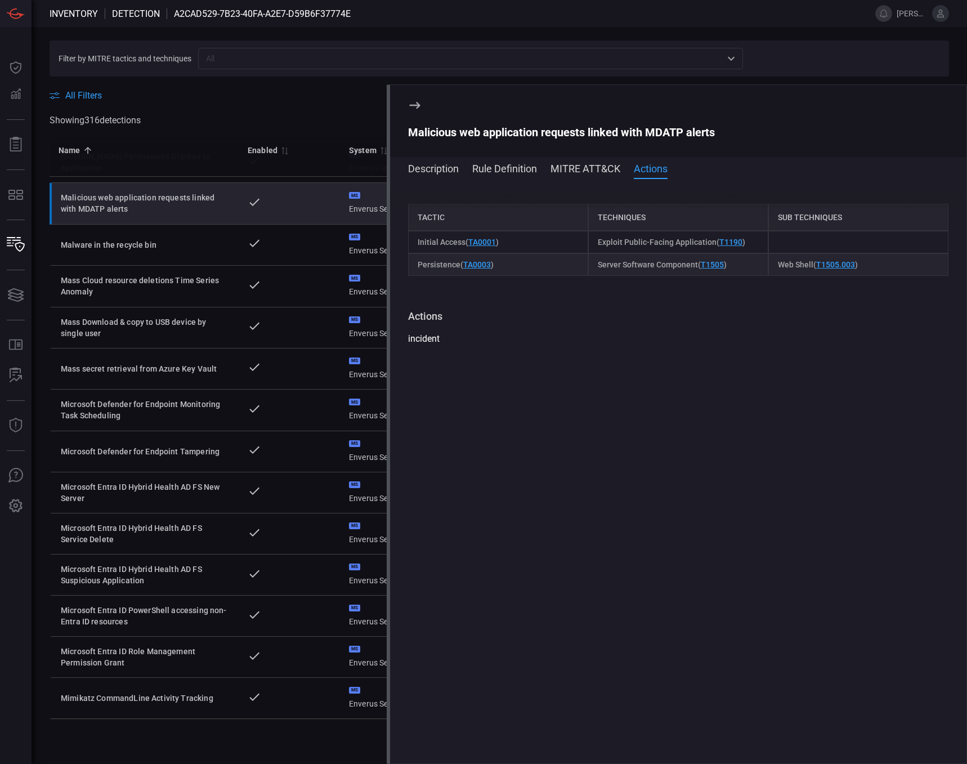
scroll to position [859, 0]
click at [552, 169] on button "MITRE ATT&CK" at bounding box center [585, 168] width 70 height 14
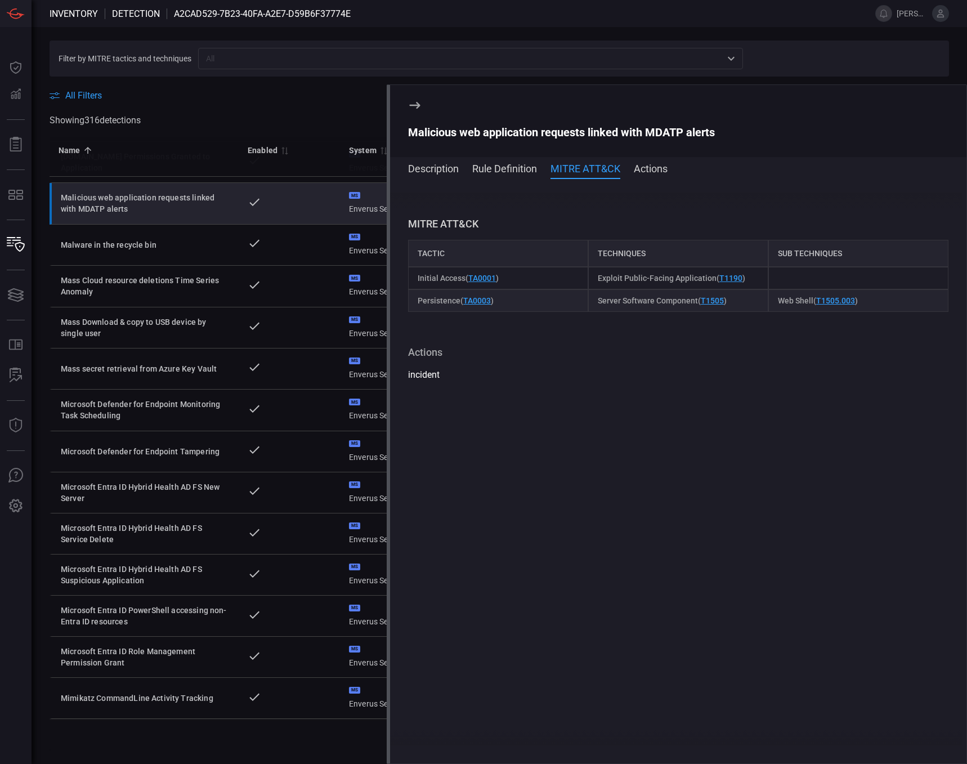
click at [509, 171] on button "Rule Definition" at bounding box center [504, 168] width 65 height 14
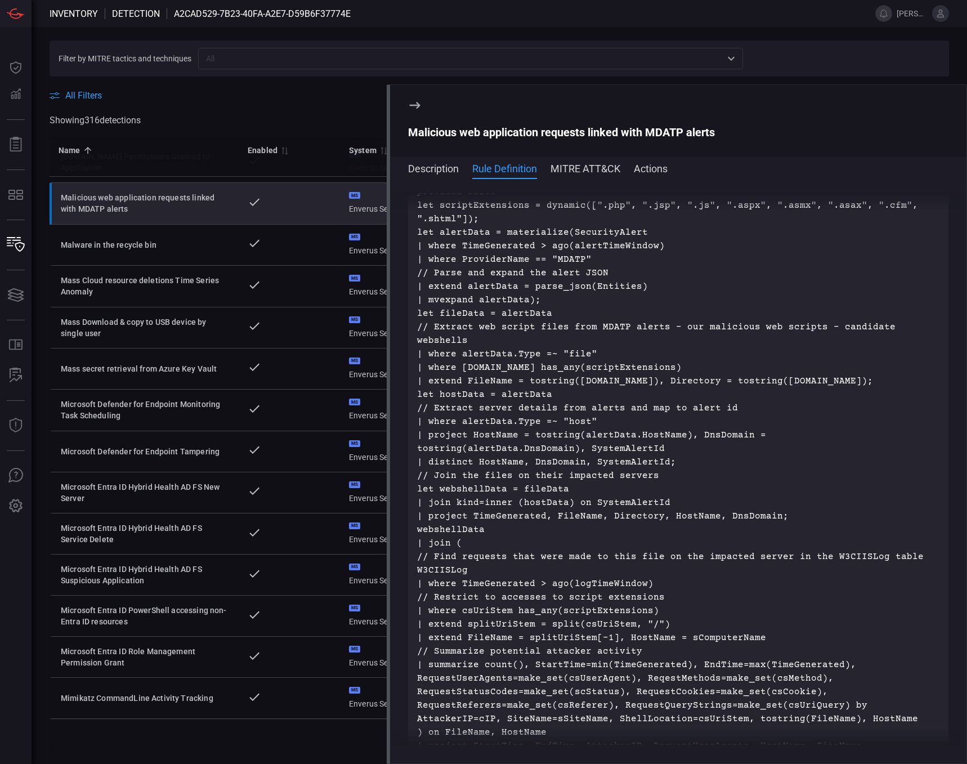
scroll to position [99, 0]
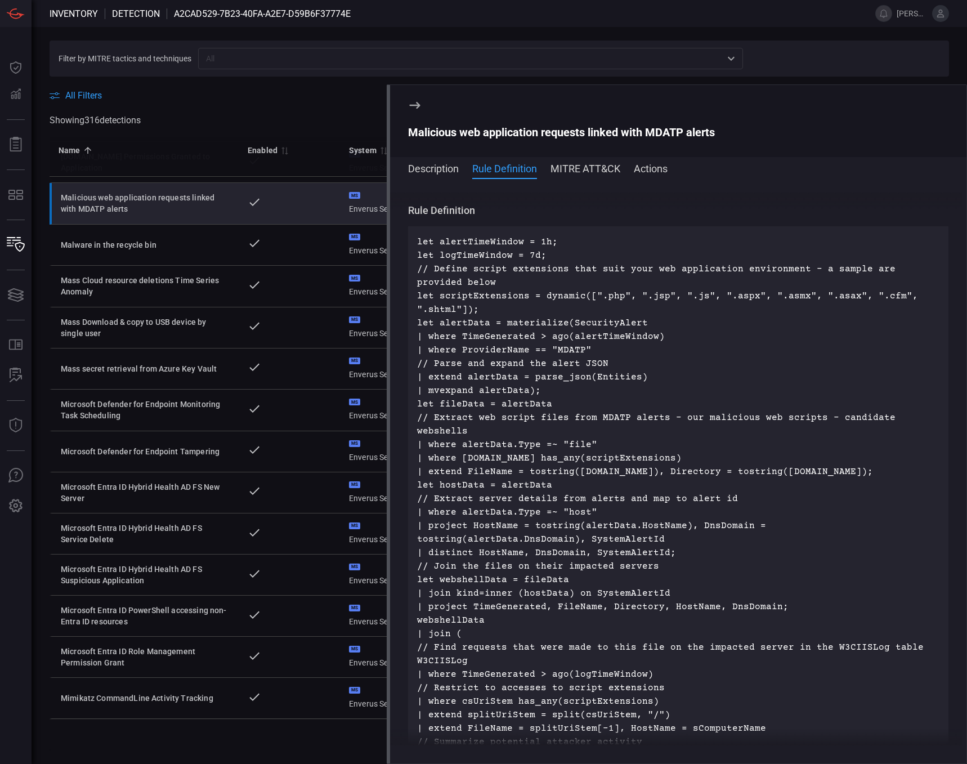
click at [303, 113] on span at bounding box center [435, 120] width 589 height 23
click at [414, 105] on icon at bounding box center [415, 105] width 11 height 7
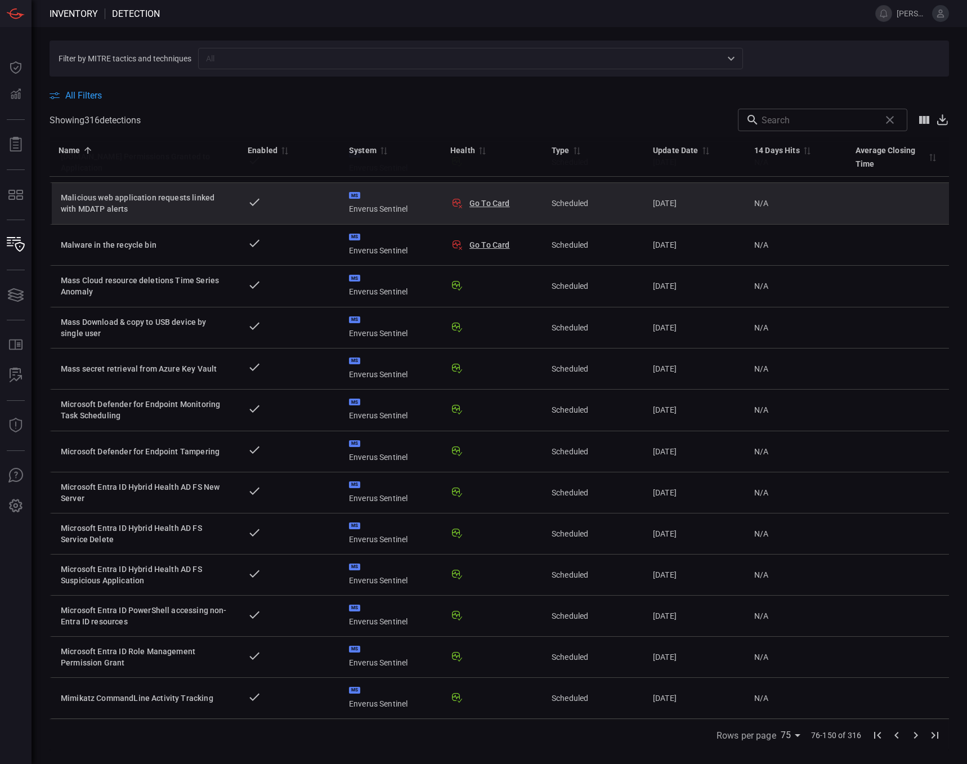
click at [491, 198] on button "Go To Card" at bounding box center [489, 203] width 41 height 11
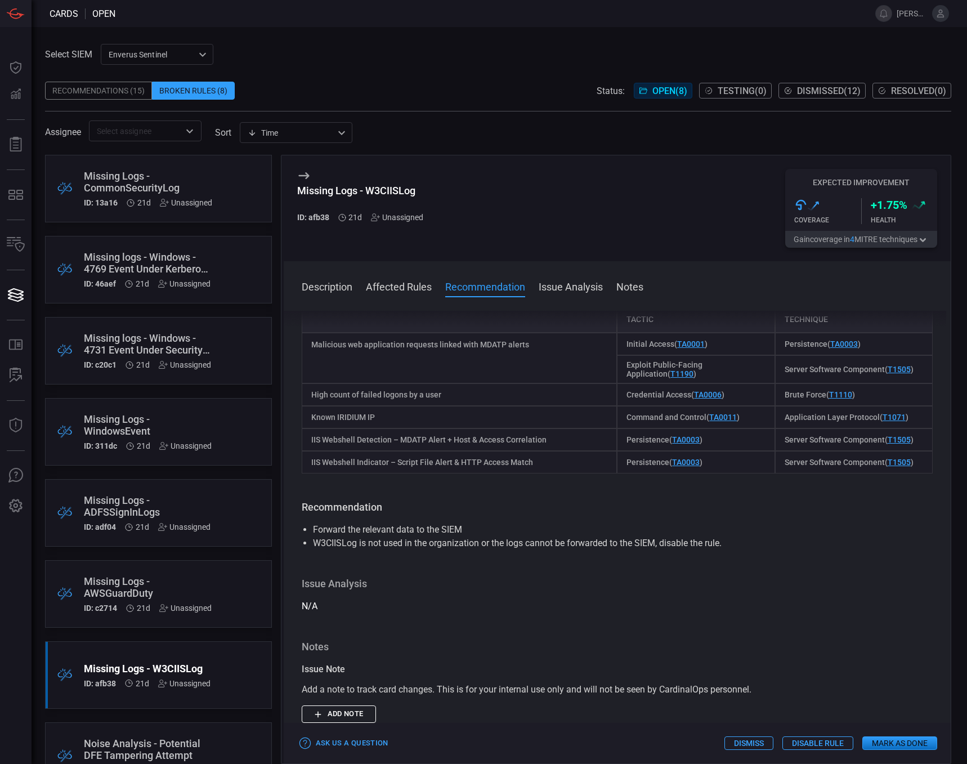
scroll to position [169, 0]
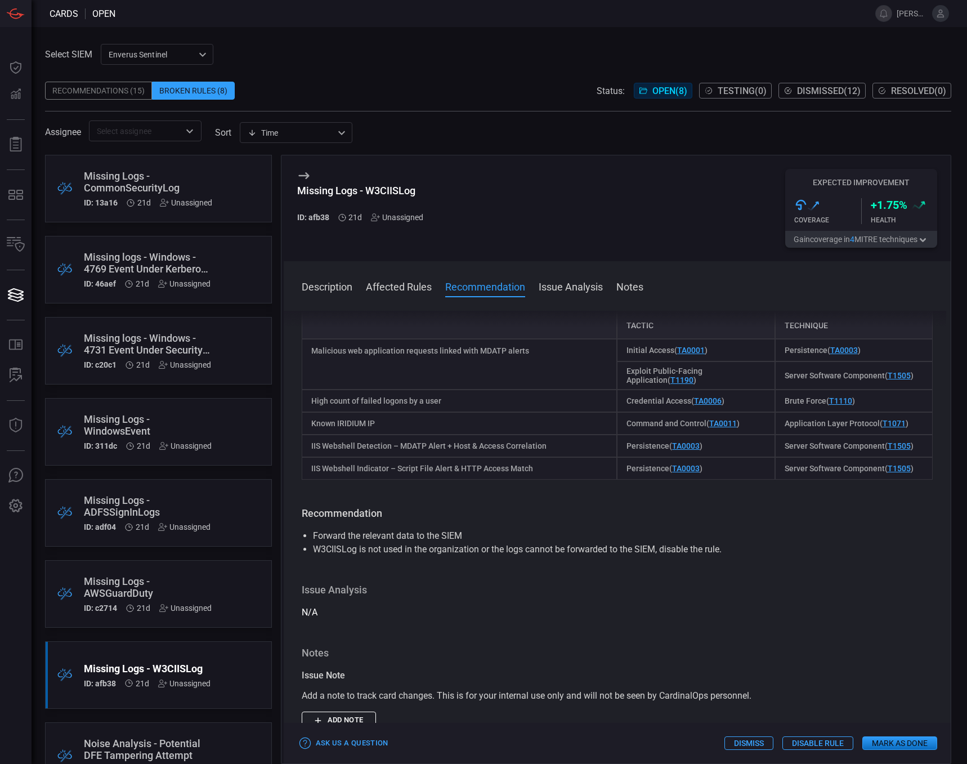
click at [165, 174] on div "Missing Logs - CommonSecurityLog" at bounding box center [148, 182] width 128 height 24
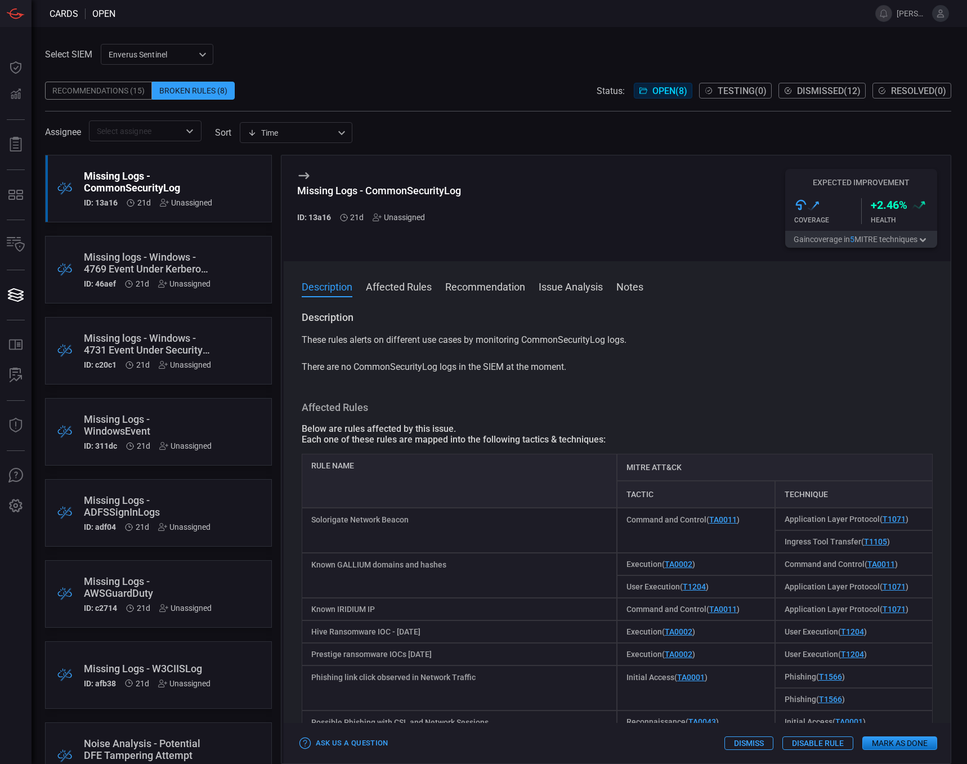
click at [220, 262] on div ".broken_cards_icon_0{fill:#39A4FF;} .broken_cards_icon_1{fill:none;stroke:#1918…" at bounding box center [158, 270] width 227 height 68
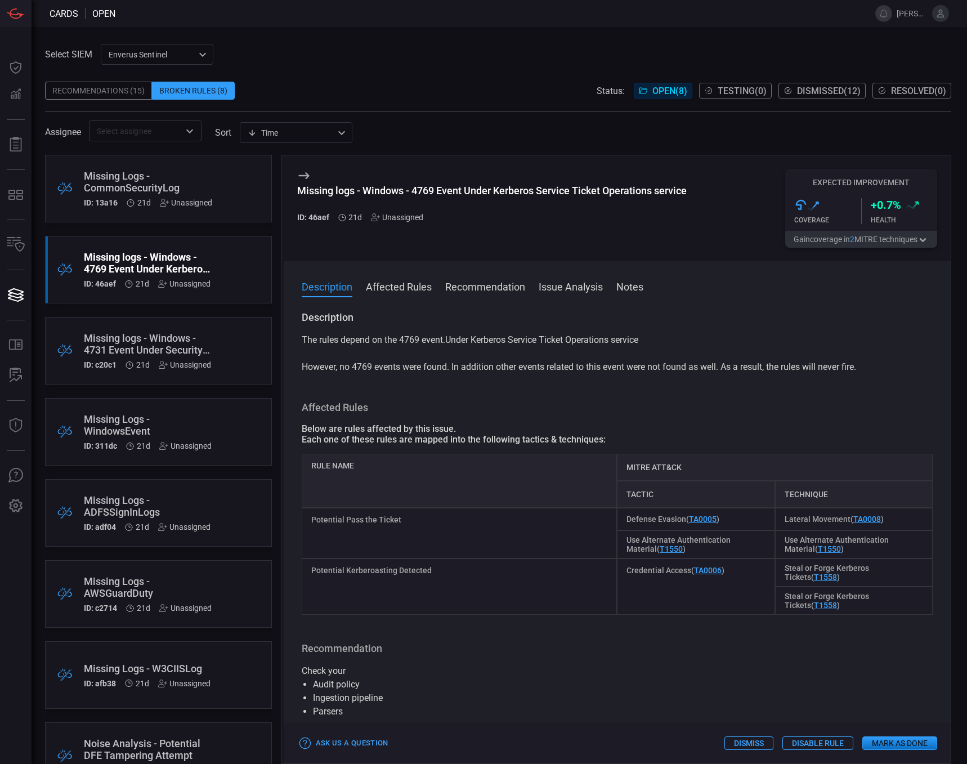
click at [233, 343] on div ".broken_cards_icon_0{fill:#39A4FF;} .broken_cards_icon_1{fill:none;stroke:#1918…" at bounding box center [158, 351] width 227 height 68
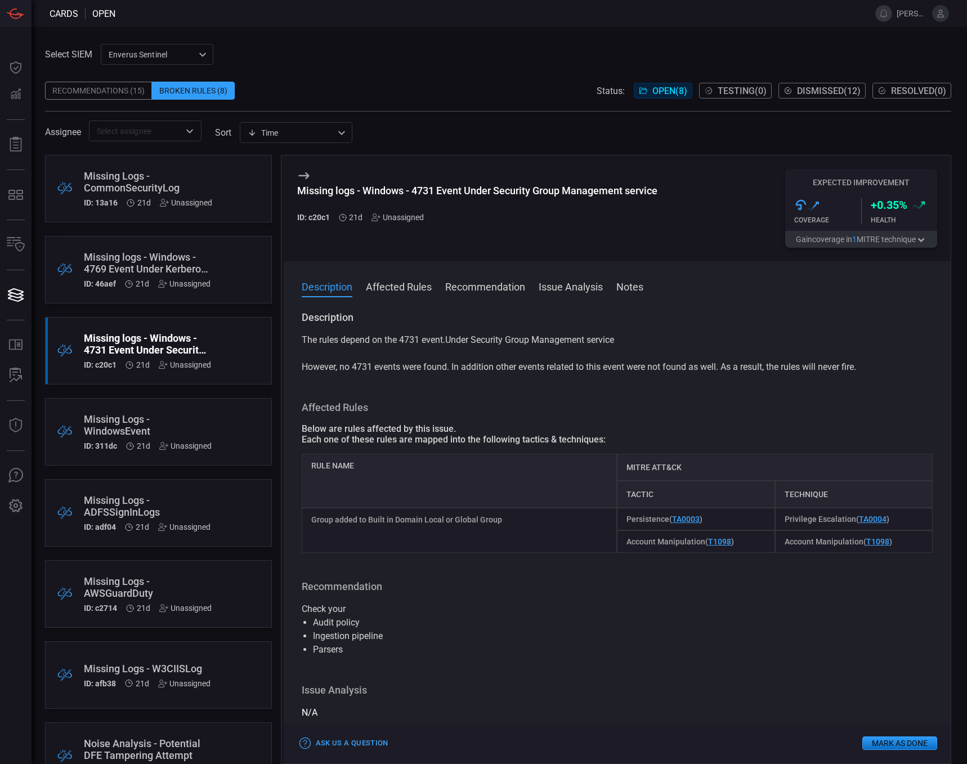
click at [402, 288] on button "Affected Rules" at bounding box center [399, 286] width 66 height 14
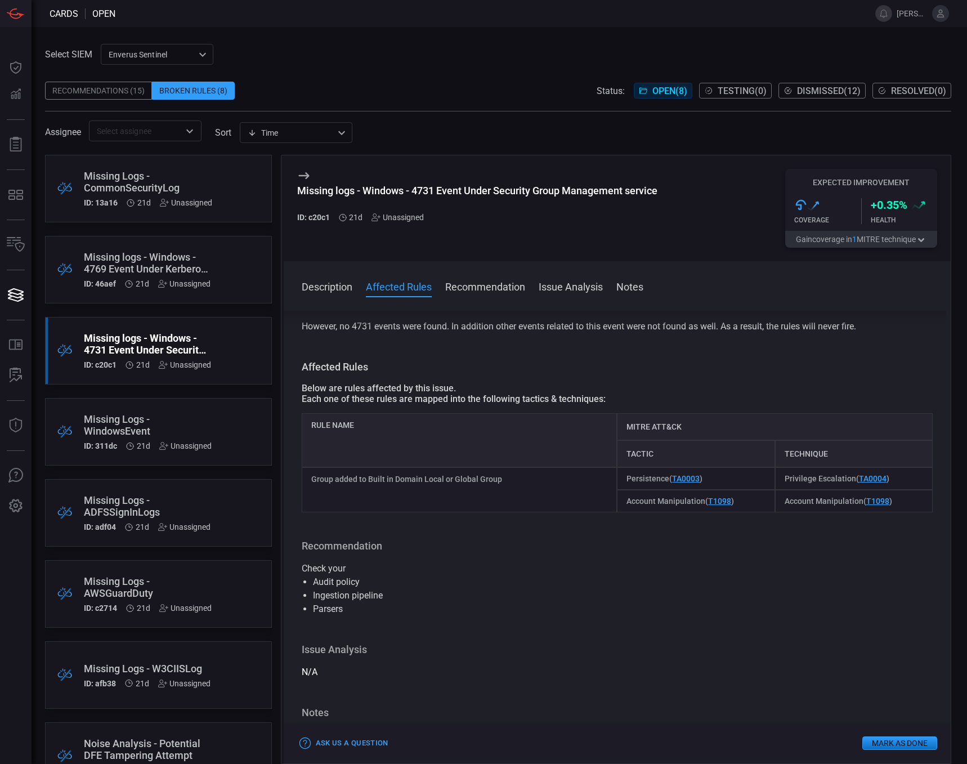
scroll to position [15, 0]
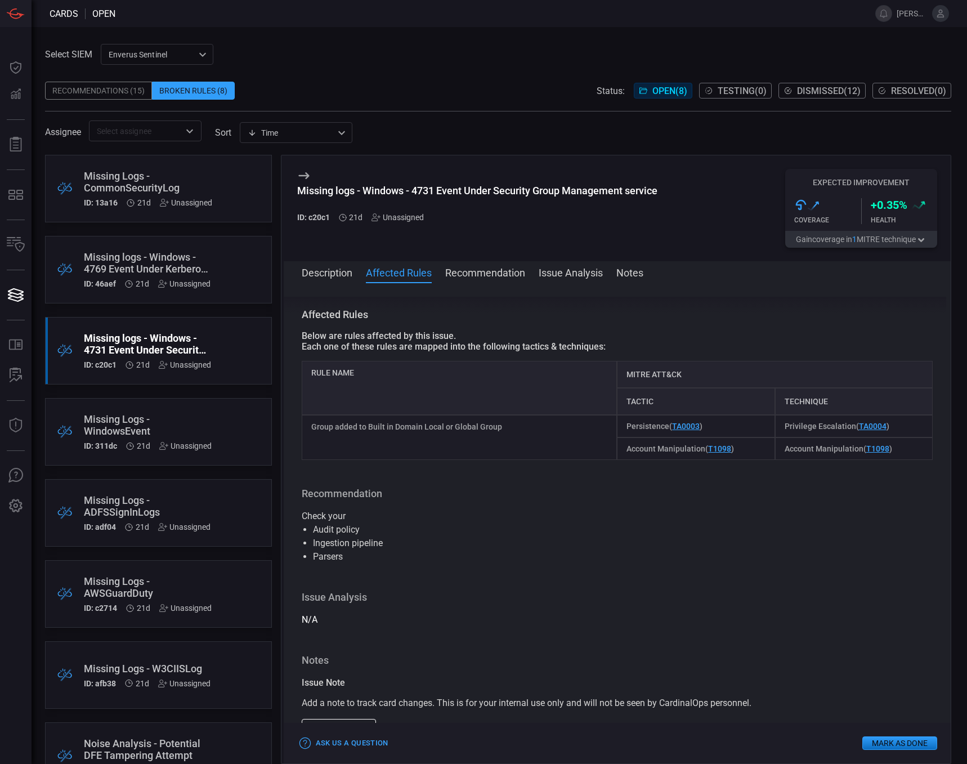
click at [486, 276] on button "Recommendation" at bounding box center [485, 272] width 80 height 14
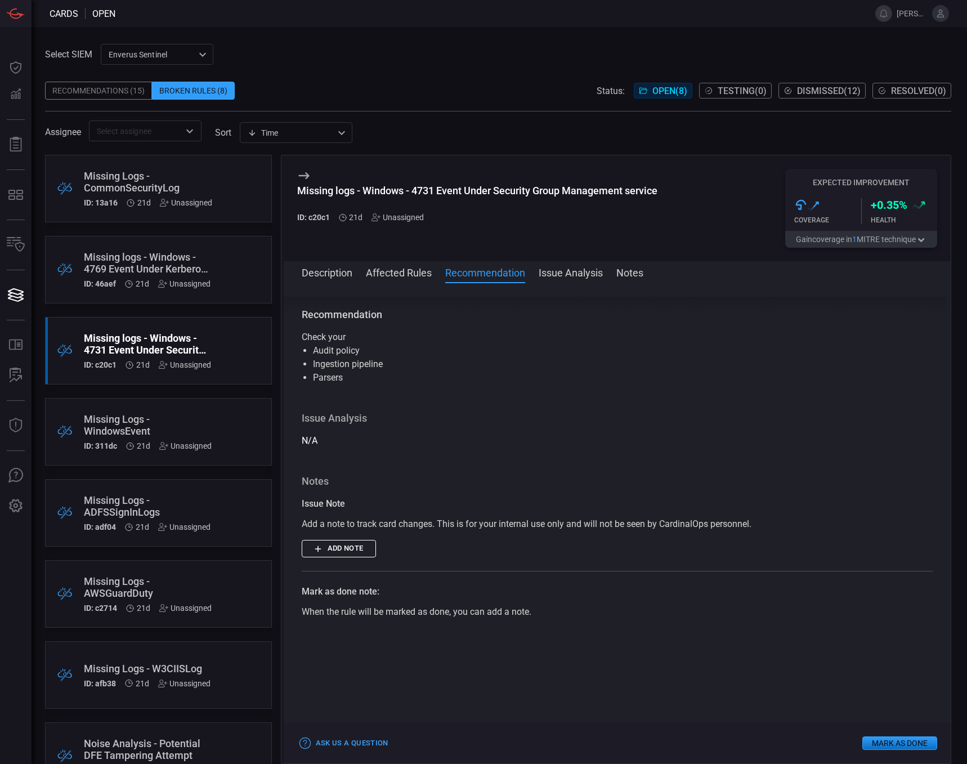
click at [574, 272] on button "Issue Analysis" at bounding box center [571, 272] width 64 height 14
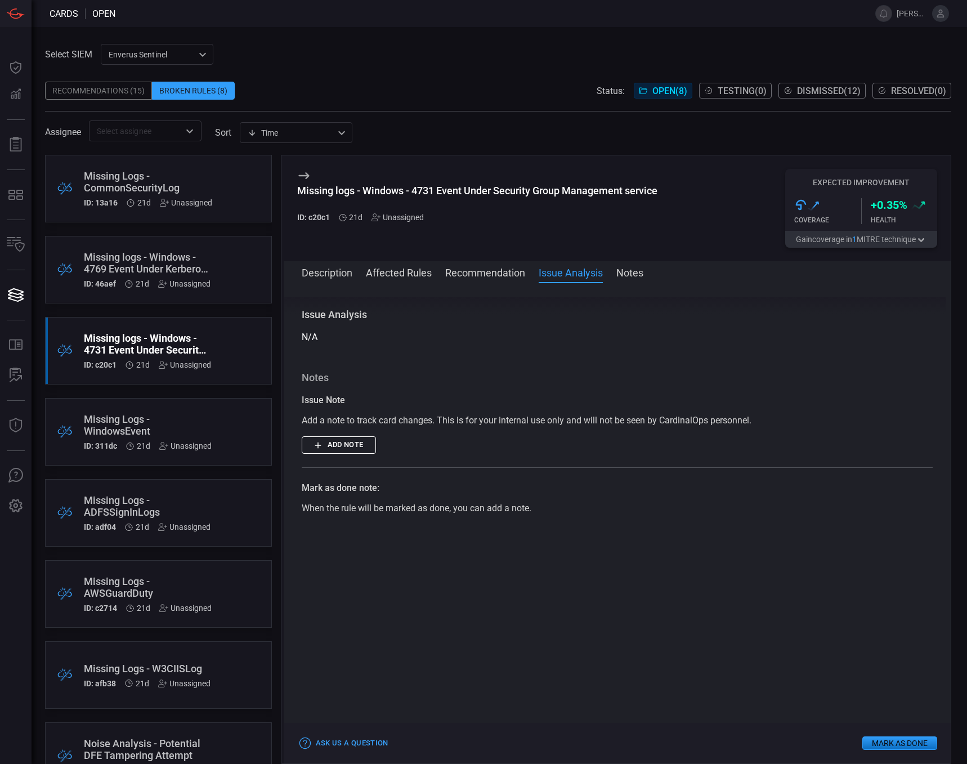
click at [630, 270] on button "Notes" at bounding box center [629, 272] width 27 height 14
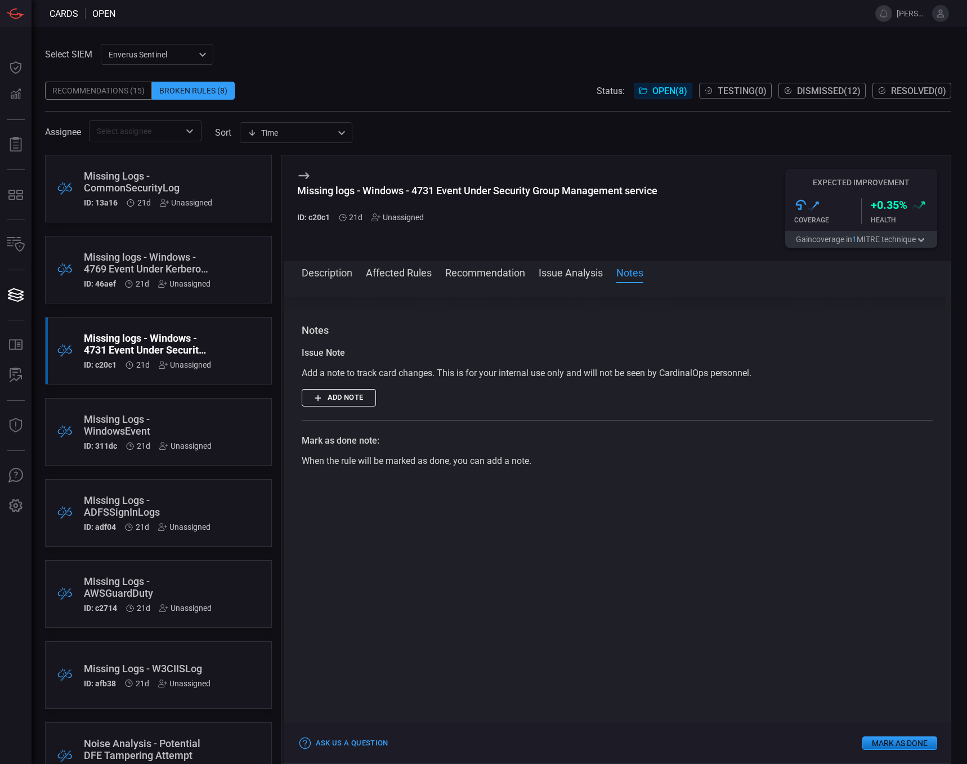
scroll to position [424, 0]
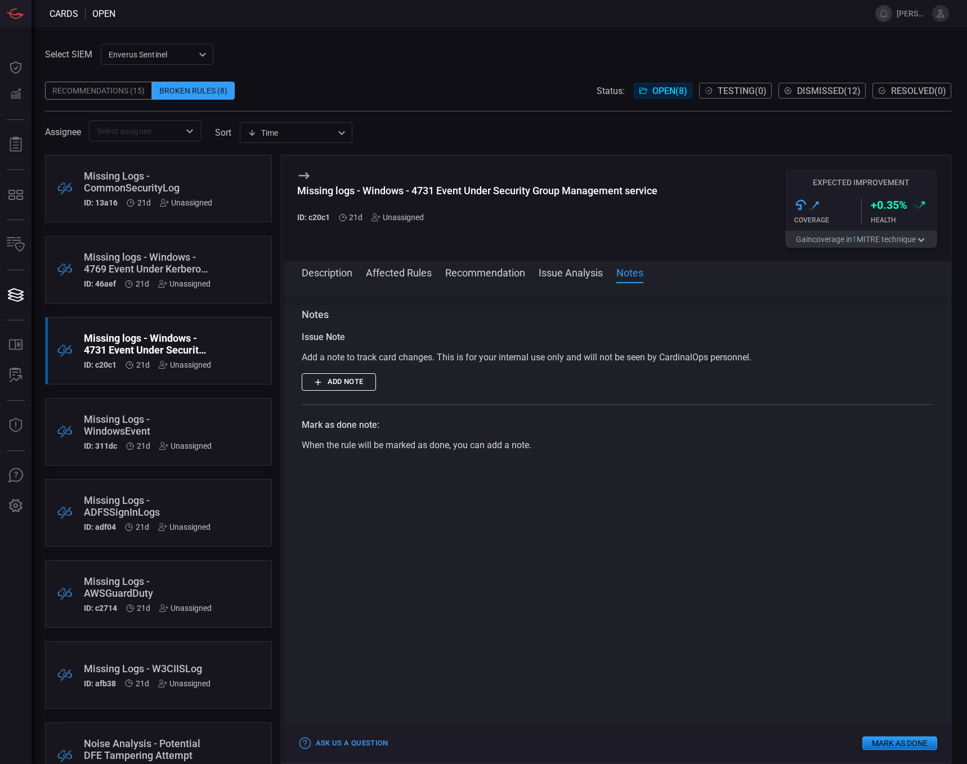
click at [197, 418] on div "Missing Logs - WindowsEvent" at bounding box center [148, 425] width 128 height 24
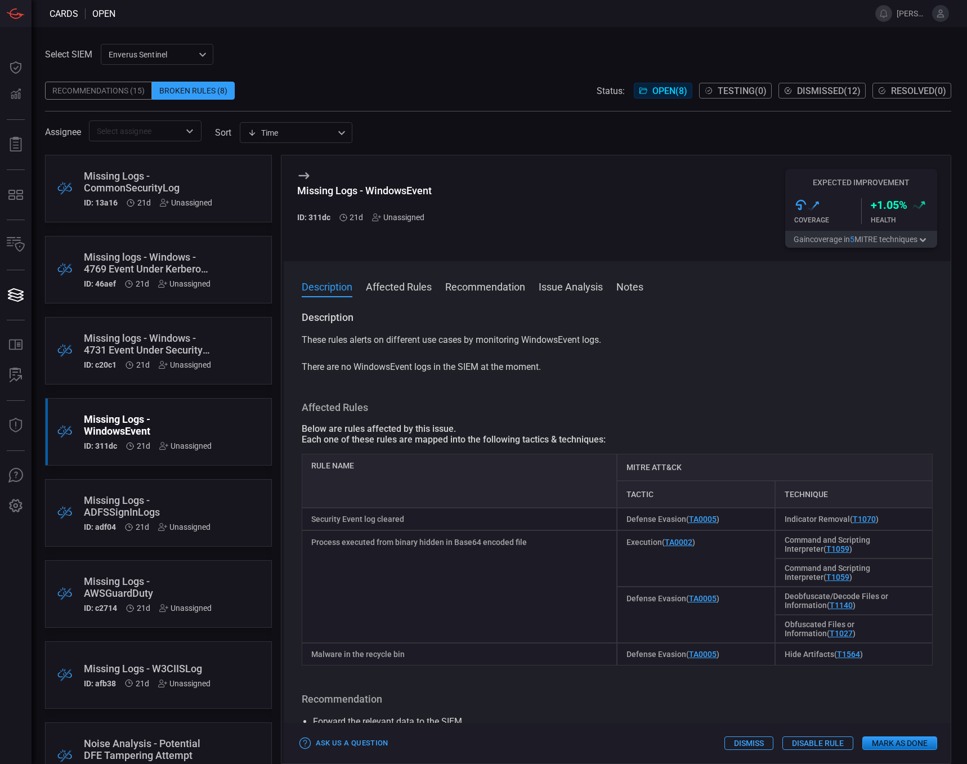
click at [232, 508] on div ".broken_cards_icon_0{fill:#39A4FF;} .broken_cards_icon_1{fill:none;stroke:#1918…" at bounding box center [158, 513] width 227 height 68
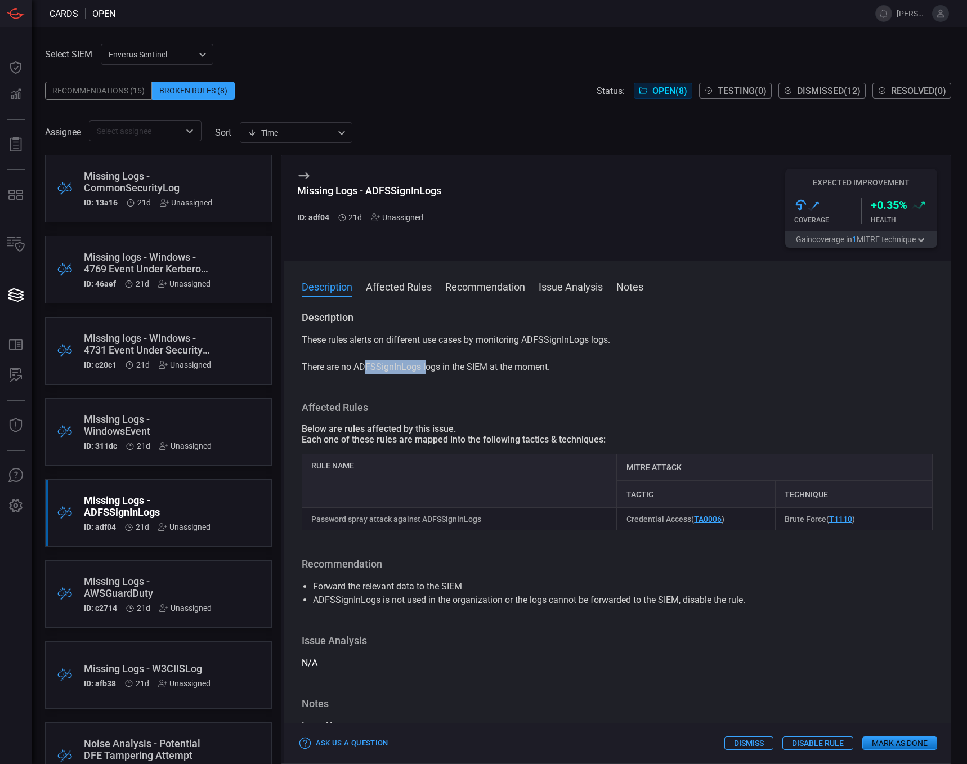
drag, startPoint x: 353, startPoint y: 368, endPoint x: 419, endPoint y: 368, distance: 65.8
click at [419, 368] on p "These rules alerts on different use cases by monitoring ADFSSignInLogs logs. Th…" at bounding box center [617, 353] width 631 height 41
drag, startPoint x: 419, startPoint y: 368, endPoint x: 396, endPoint y: 366, distance: 23.7
copy p "ADFSSignInLogs"
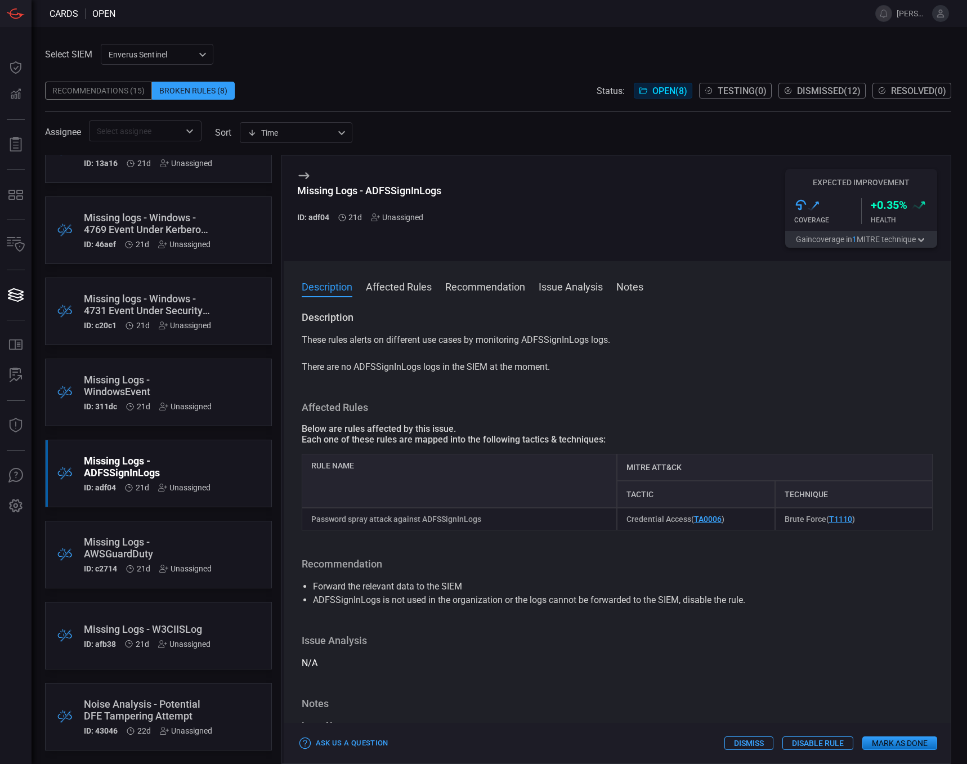
click at [232, 709] on div ".broken_cards_icon_0{fill:#39A4FF;} .broken_cards_icon_1{fill:none;stroke:#1918…" at bounding box center [158, 717] width 227 height 68
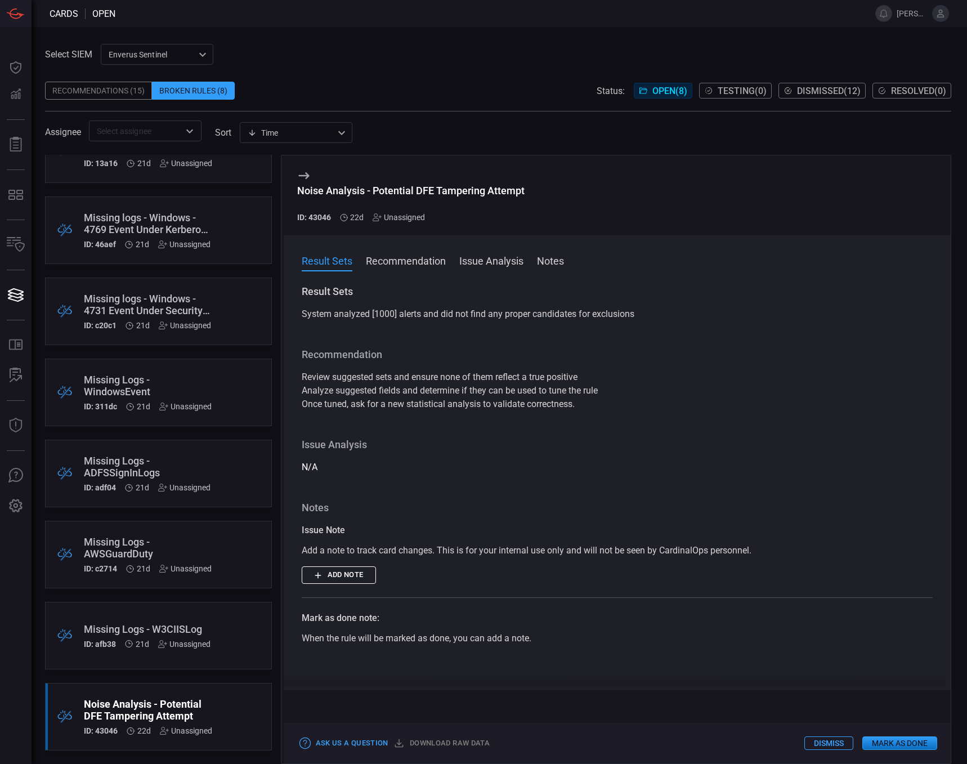
click at [127, 701] on div "Noise Analysis - Potential DFE Tampering Attempt" at bounding box center [148, 710] width 128 height 24
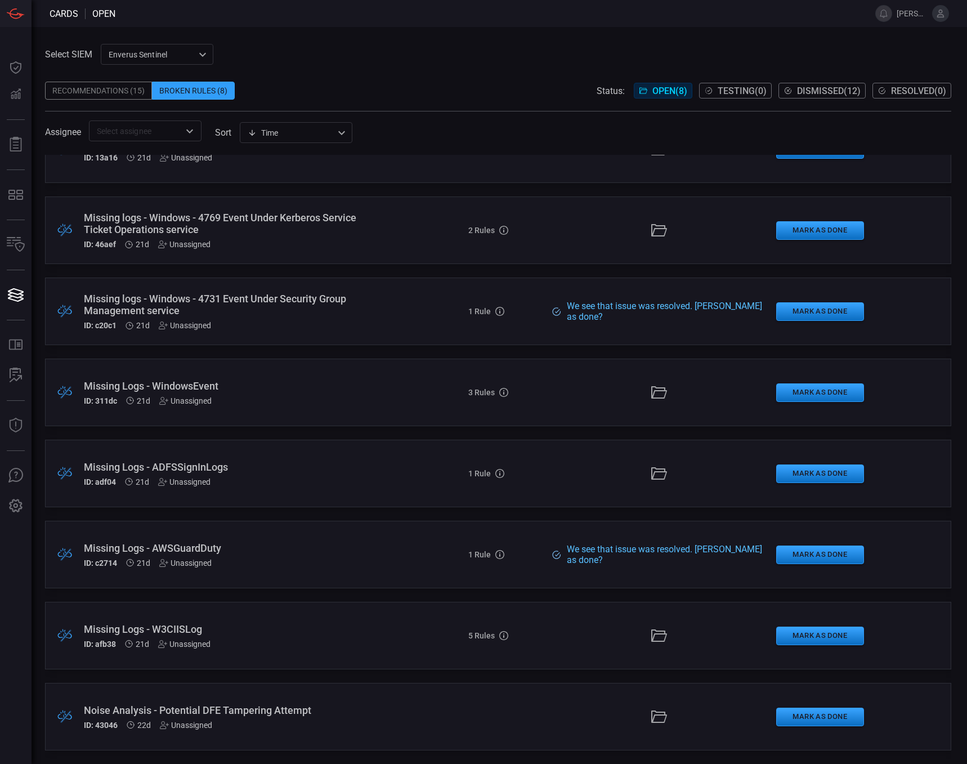
click at [128, 708] on div "Noise Analysis - Potential DFE Tampering Attempt" at bounding box center [230, 710] width 293 height 12
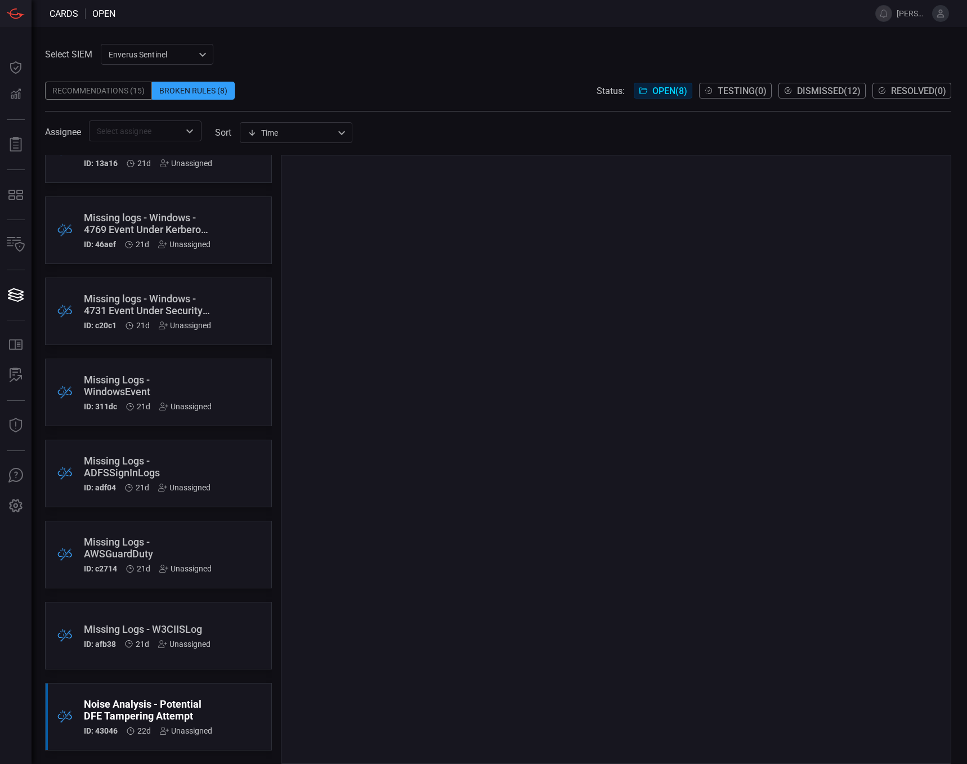
click at [128, 708] on div "Noise Analysis - Potential DFE Tampering Attempt" at bounding box center [148, 710] width 128 height 24
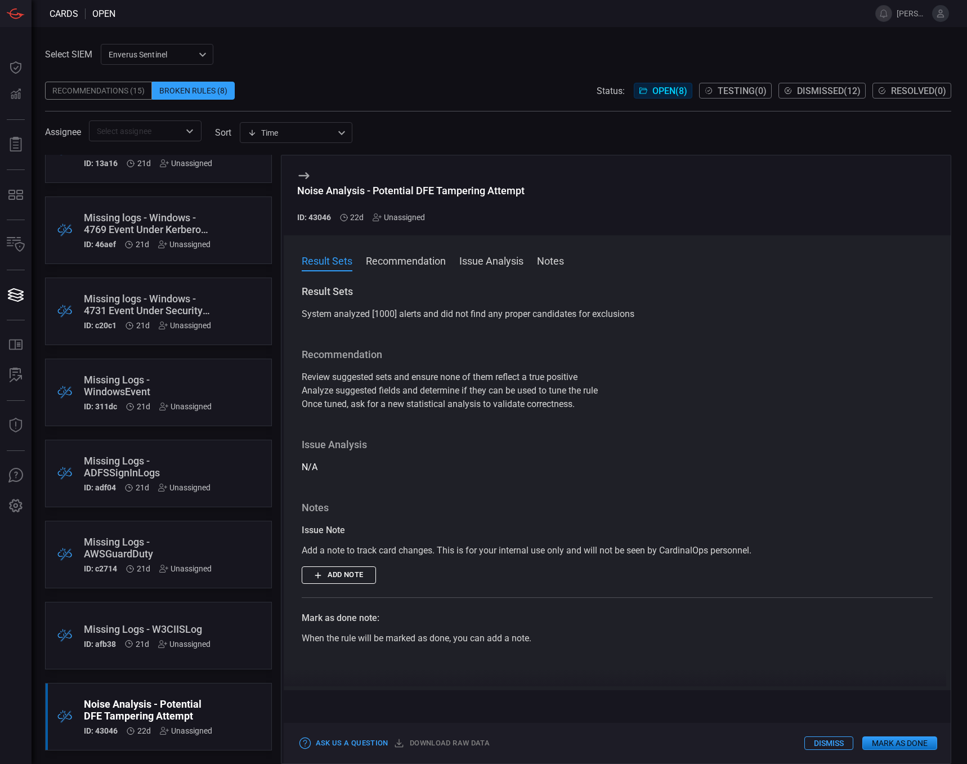
click at [653, 89] on span "Open ( 8 )" at bounding box center [669, 91] width 35 height 11
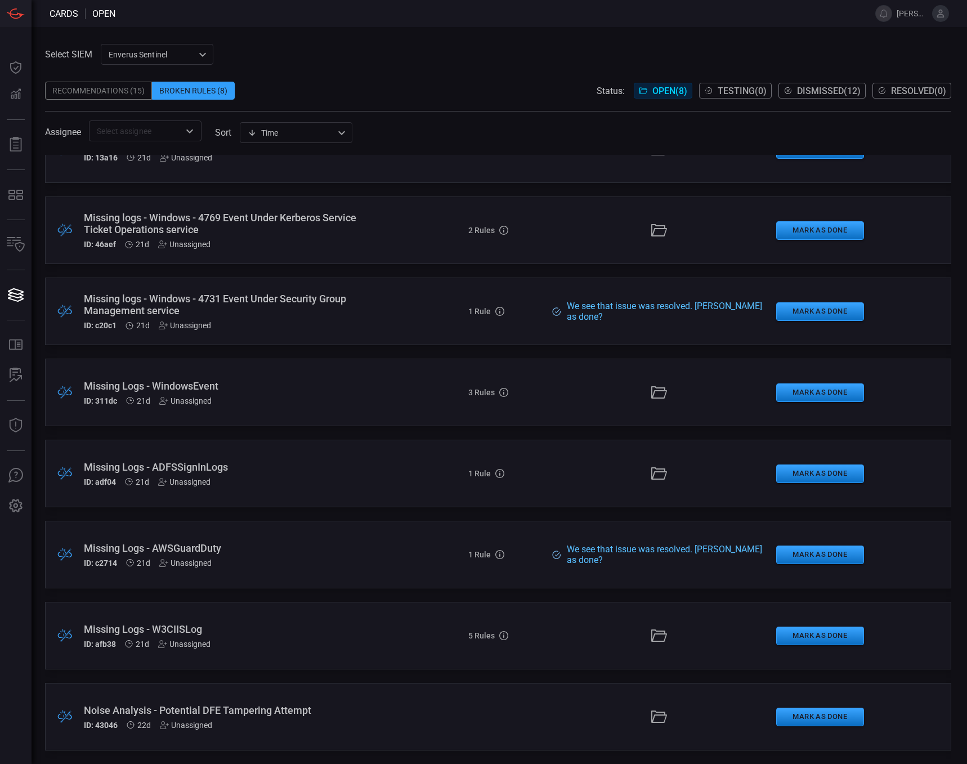
click at [651, 715] on icon at bounding box center [659, 716] width 16 height 12
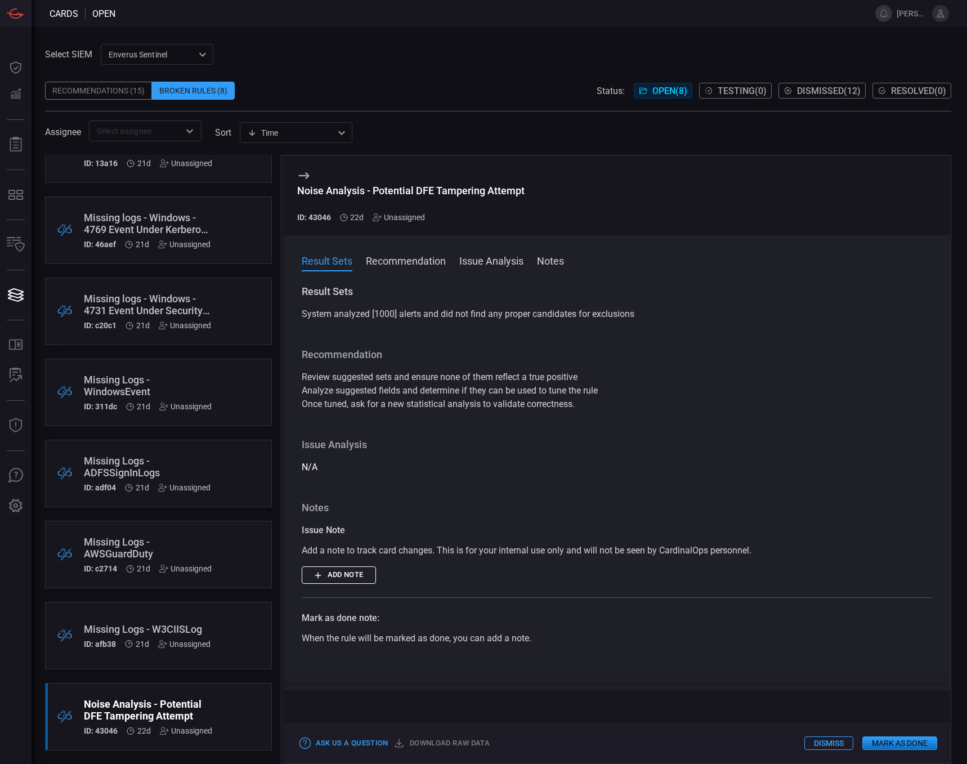
click at [411, 258] on button "Recommendation" at bounding box center [406, 260] width 80 height 14
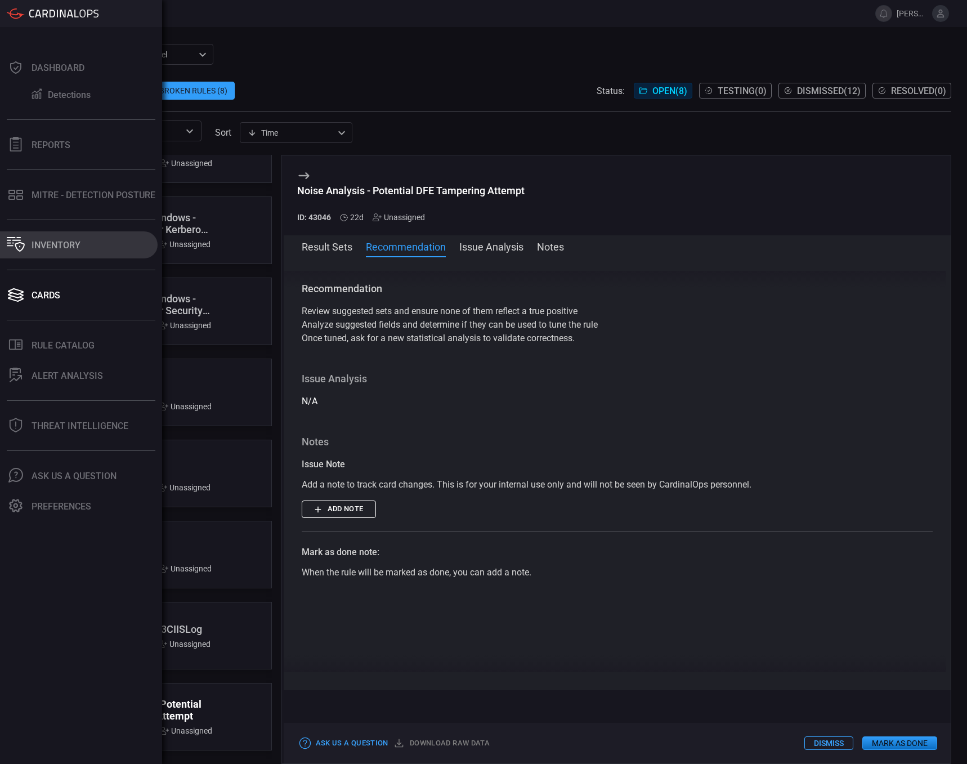
click at [51, 240] on div "Inventory" at bounding box center [56, 245] width 49 height 11
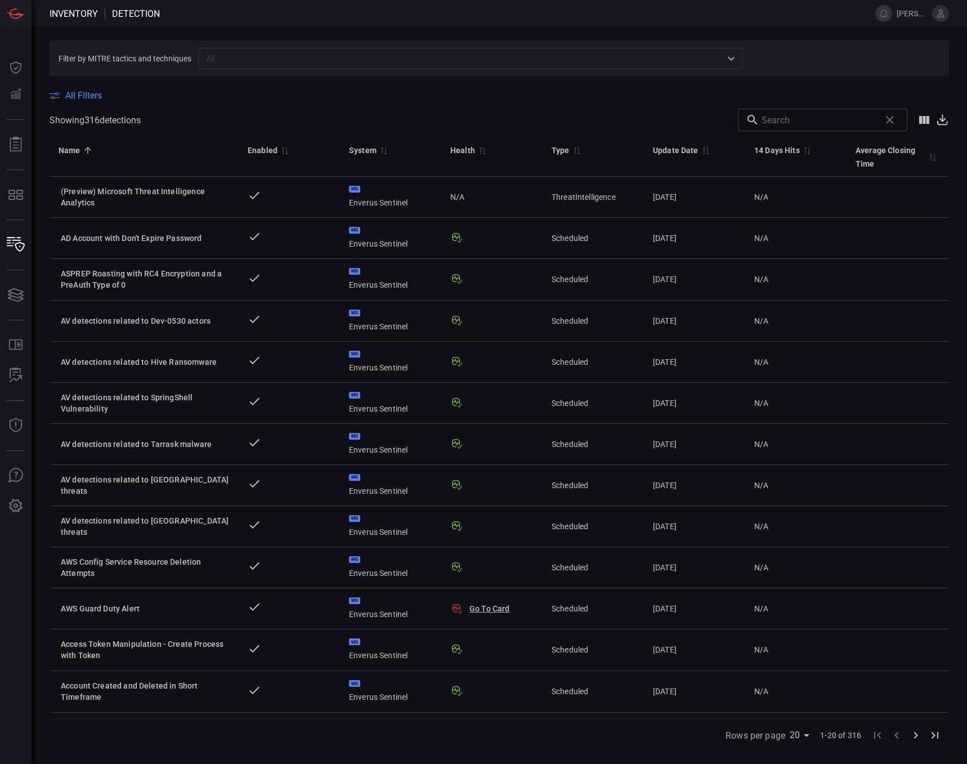
click at [235, 59] on input "text" at bounding box center [460, 58] width 519 height 14
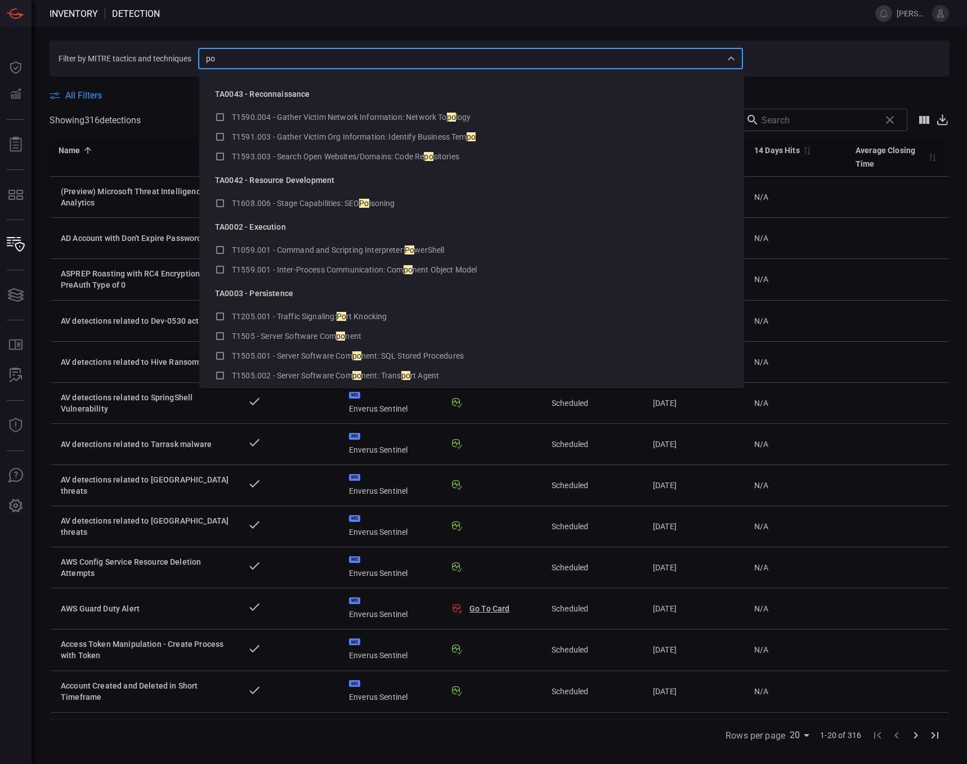
type input "p"
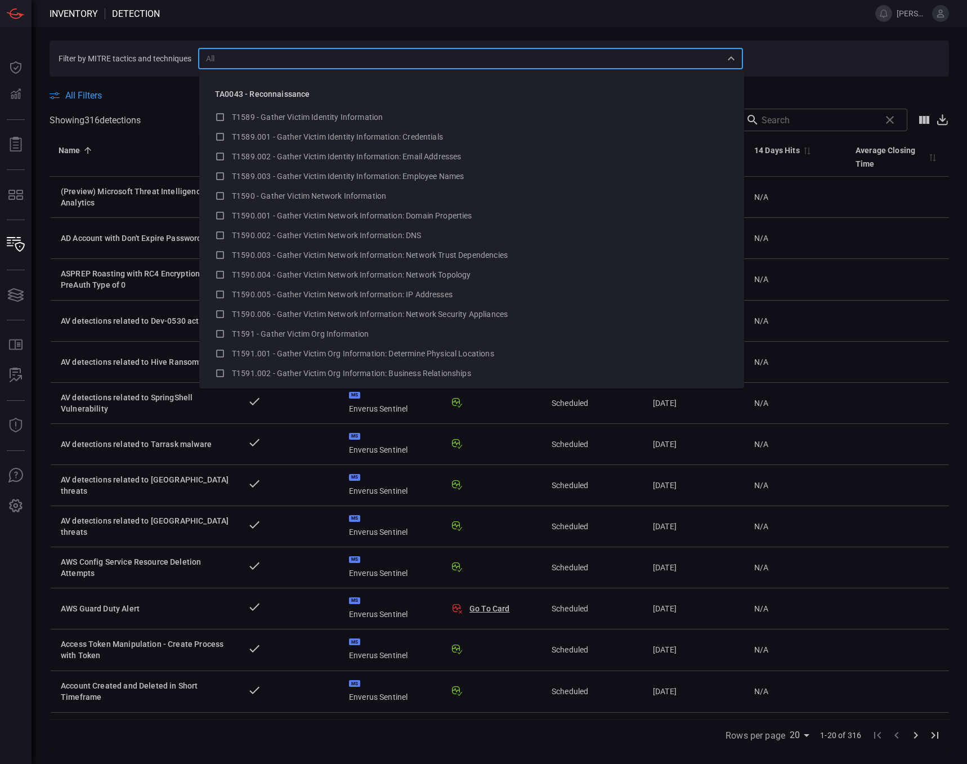
click at [237, 11] on span at bounding box center [511, 13] width 702 height 27
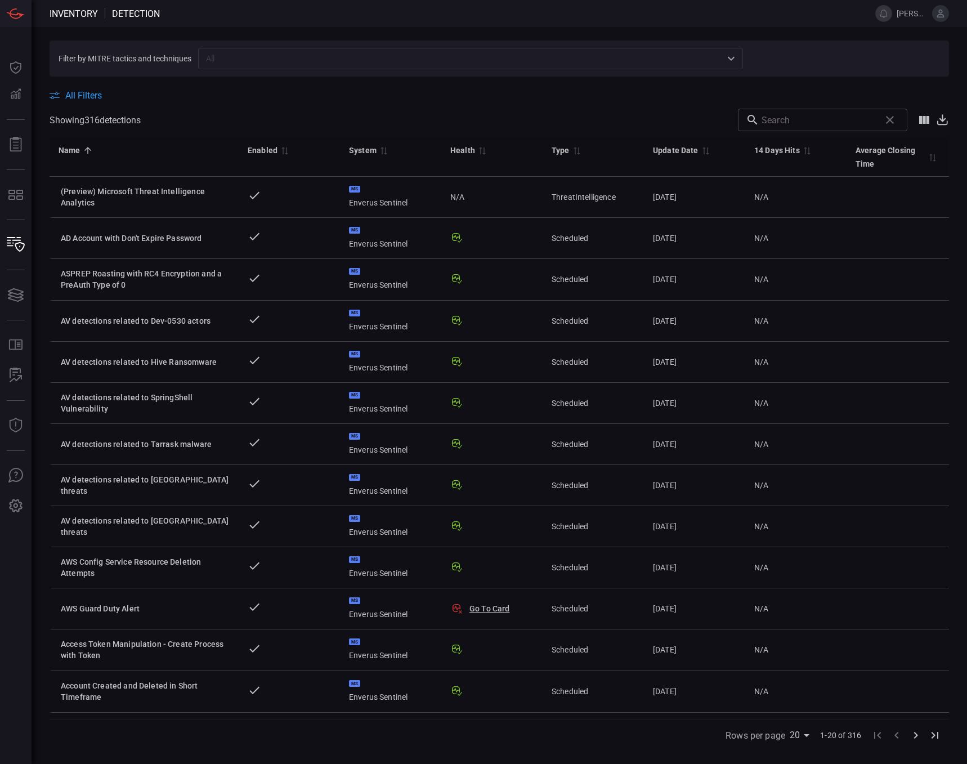
click at [145, 14] on span "Detection" at bounding box center [136, 13] width 48 height 11
click at [87, 93] on span "All Filters" at bounding box center [83, 95] width 37 height 11
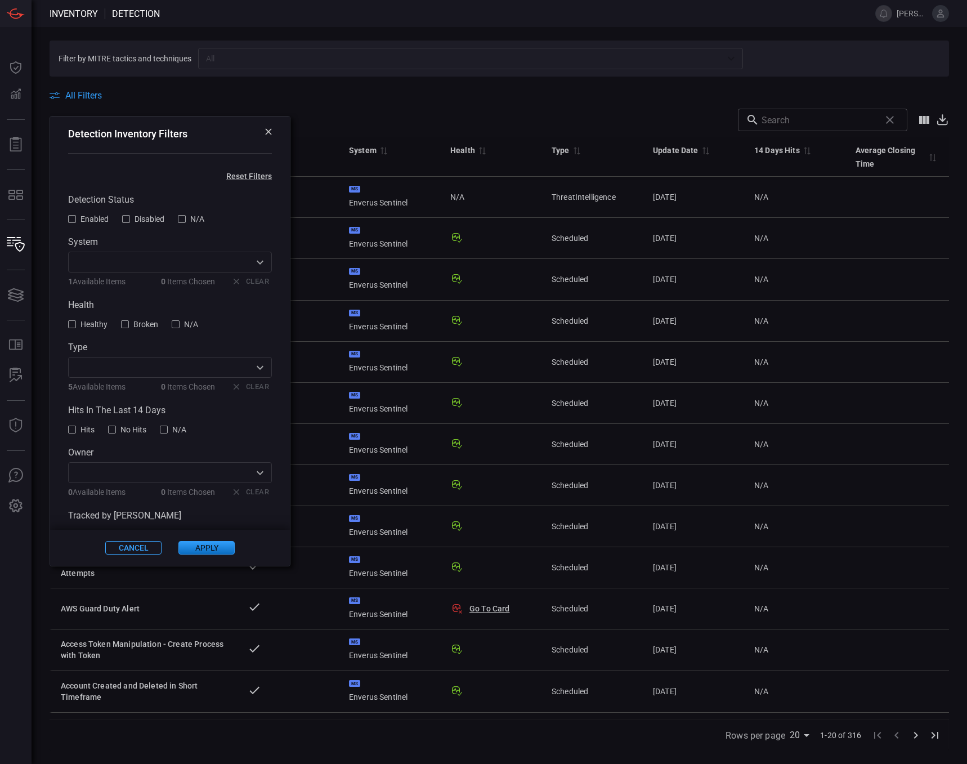
click at [126, 328] on div at bounding box center [125, 324] width 8 height 8
click at [74, 219] on div at bounding box center [72, 219] width 8 height 8
click at [193, 547] on button "Apply" at bounding box center [206, 548] width 56 height 14
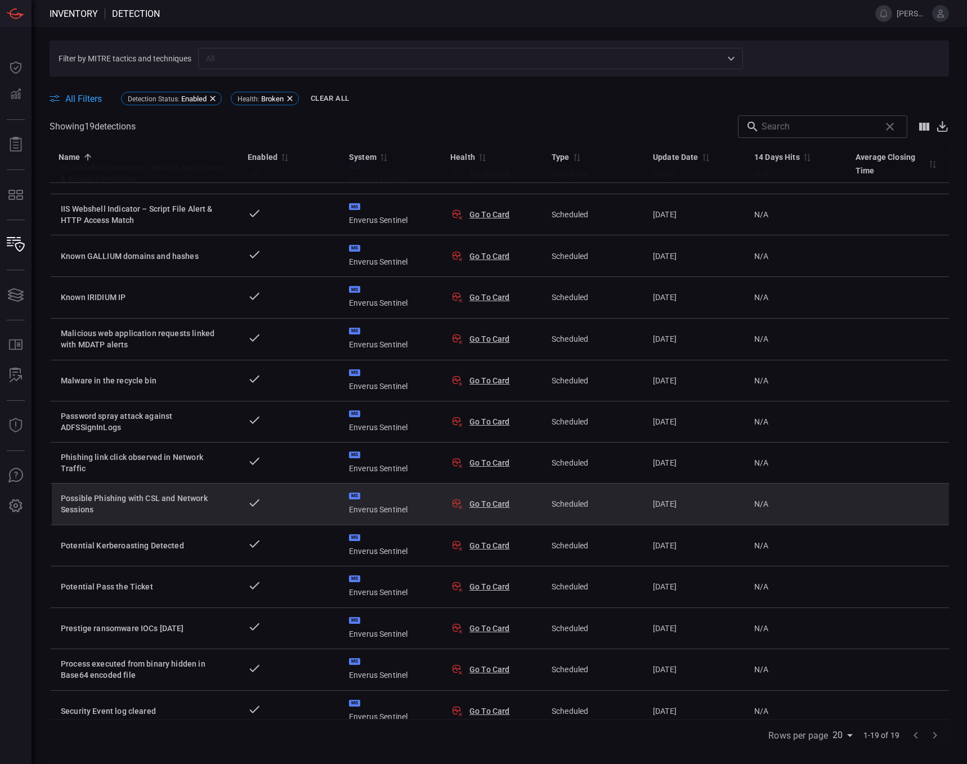
scroll to position [225, 0]
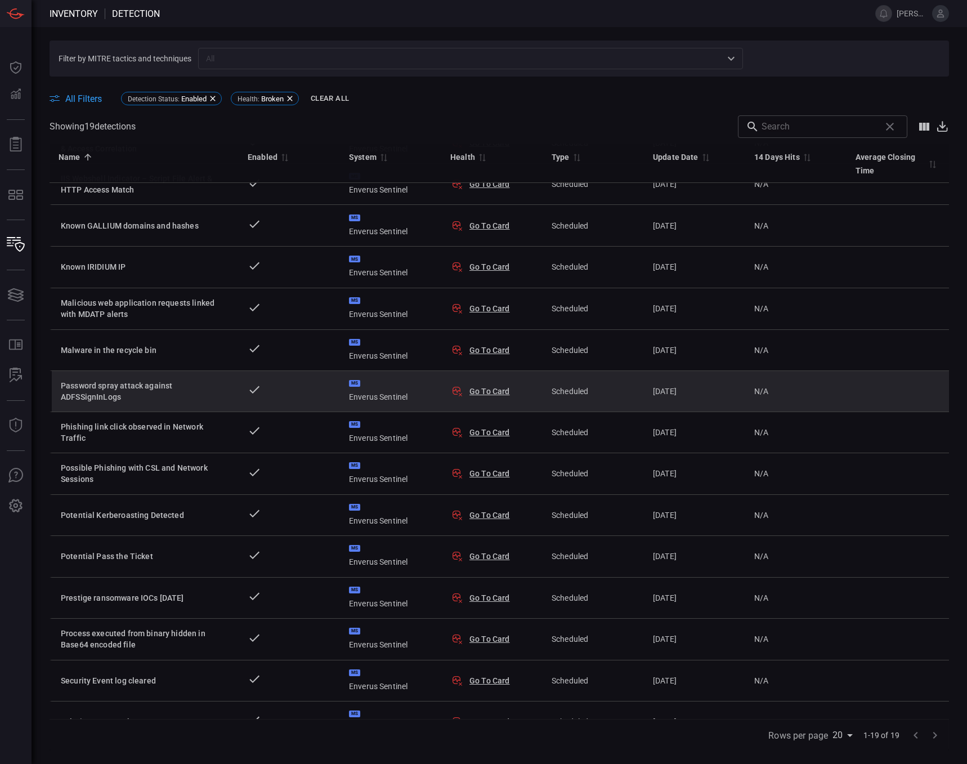
click at [199, 395] on div "Password spray attack against ADFSSignInLogs" at bounding box center [145, 391] width 169 height 23
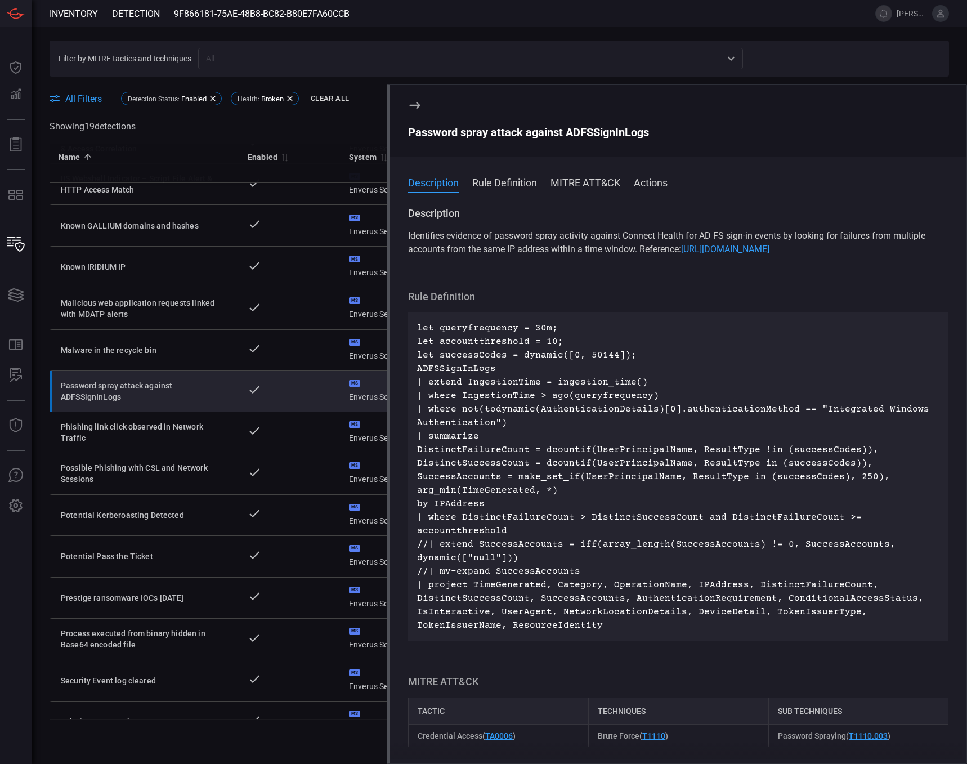
click at [500, 183] on button "Rule Definition" at bounding box center [504, 182] width 65 height 14
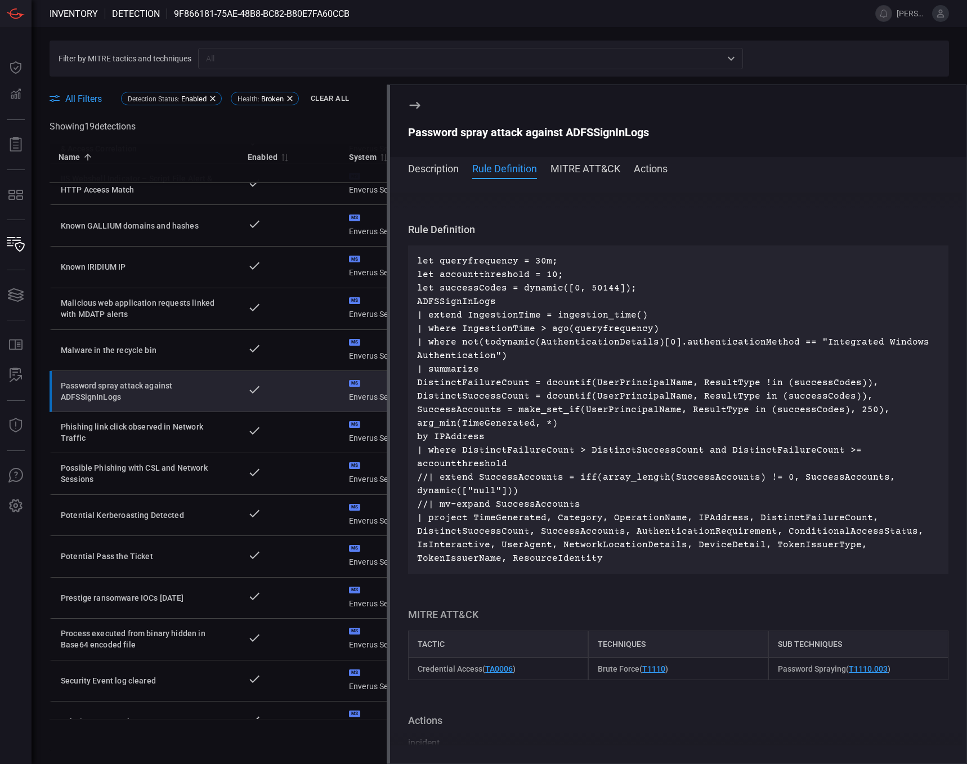
scroll to position [86, 0]
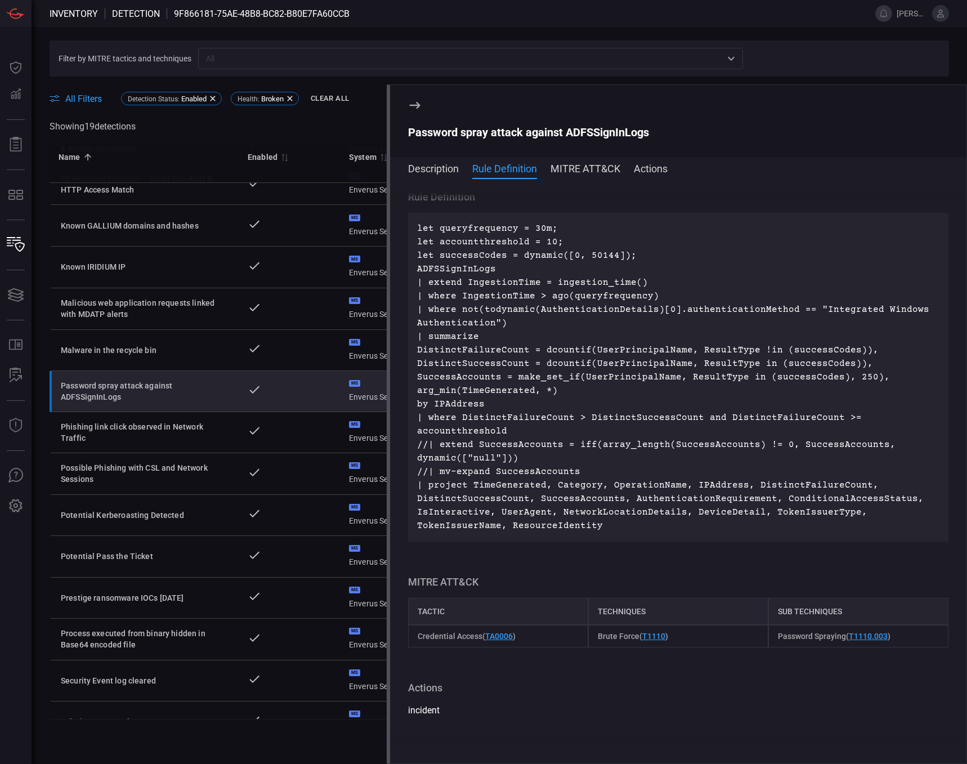
click at [579, 171] on button "MITRE ATT&CK" at bounding box center [585, 168] width 70 height 14
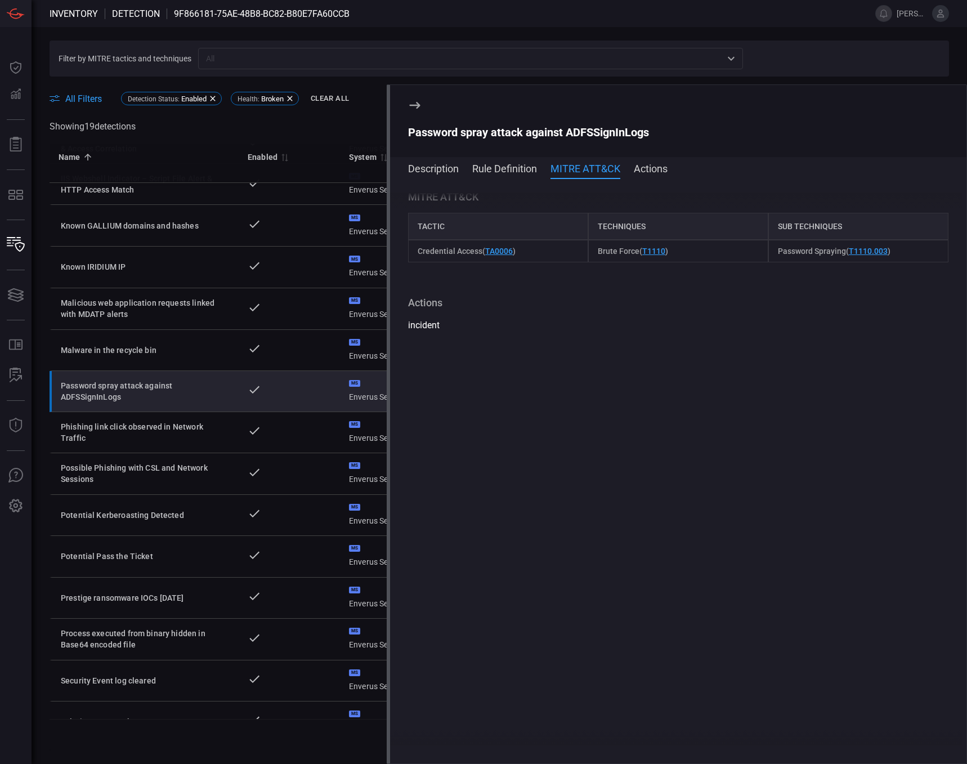
click at [652, 168] on button "Actions" at bounding box center [651, 168] width 34 height 14
click at [420, 176] on span at bounding box center [678, 183] width 576 height 18
click at [424, 167] on button "Description" at bounding box center [433, 168] width 51 height 14
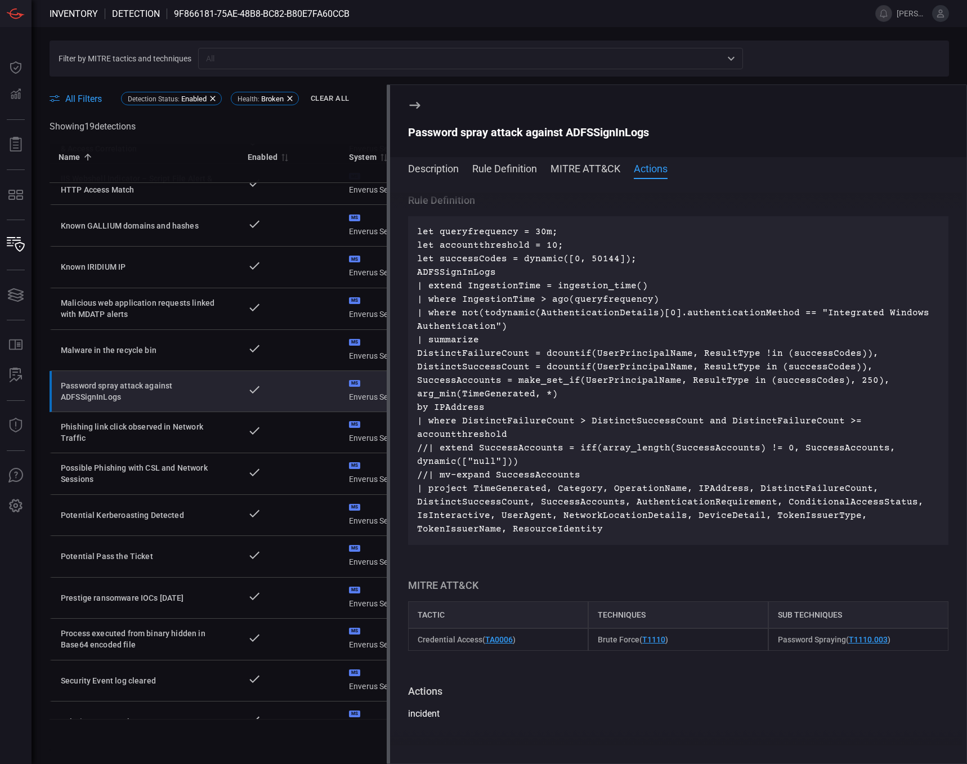
scroll to position [0, 0]
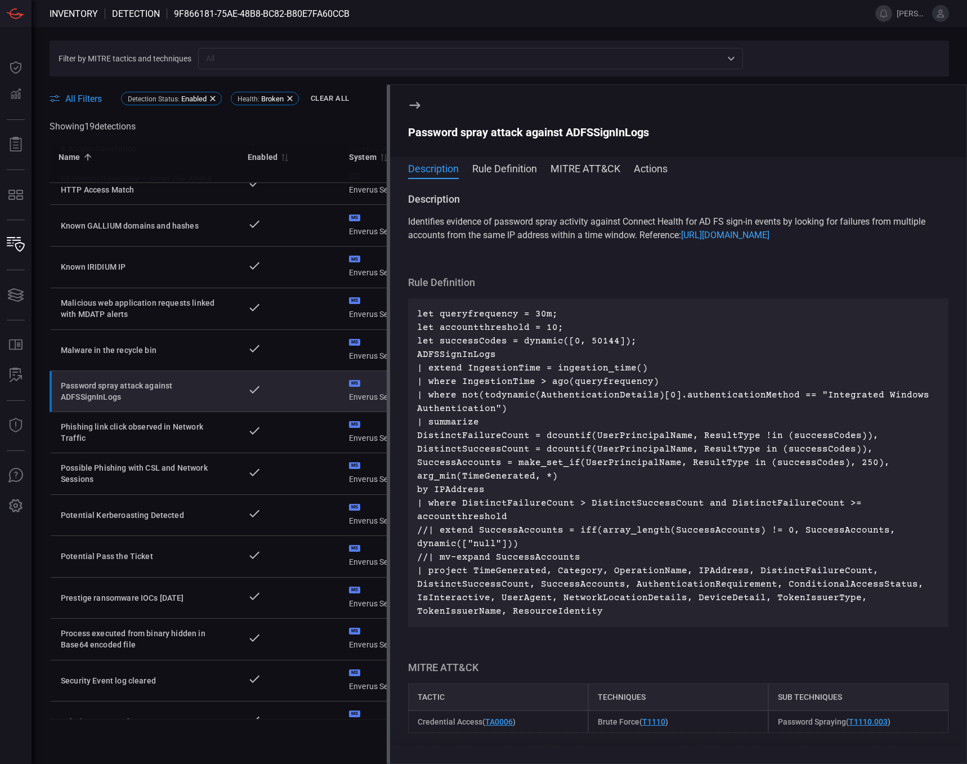
click at [681, 240] on link "https://adfshelp.microsoft.com/References/ConnectHealthErrorCodeReference" at bounding box center [725, 235] width 88 height 11
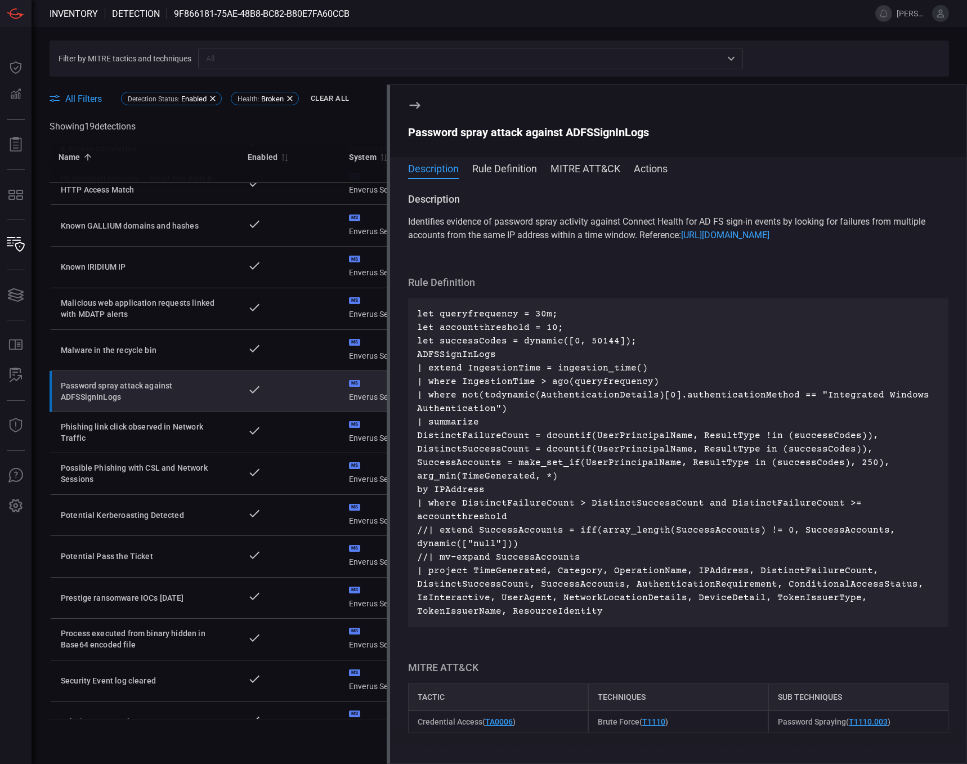
drag, startPoint x: 741, startPoint y: 249, endPoint x: 590, endPoint y: 250, distance: 150.8
click at [590, 242] on p "Identifies evidence of password spray activity against Connect Health for AD FS…" at bounding box center [678, 228] width 540 height 27
click at [554, 465] on p "let queryfrequency = 30m; let accountthreshold = 10; let successCodes = dynamic…" at bounding box center [678, 462] width 522 height 311
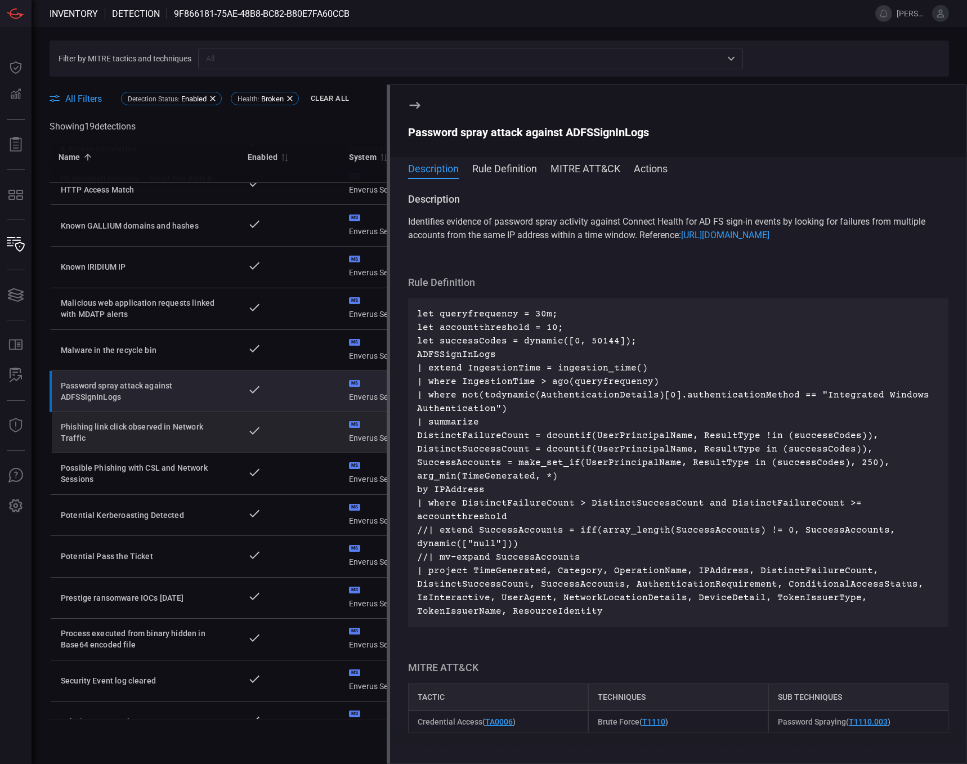
click at [161, 432] on div "Phishing link click observed in Network Traffic" at bounding box center [145, 432] width 169 height 23
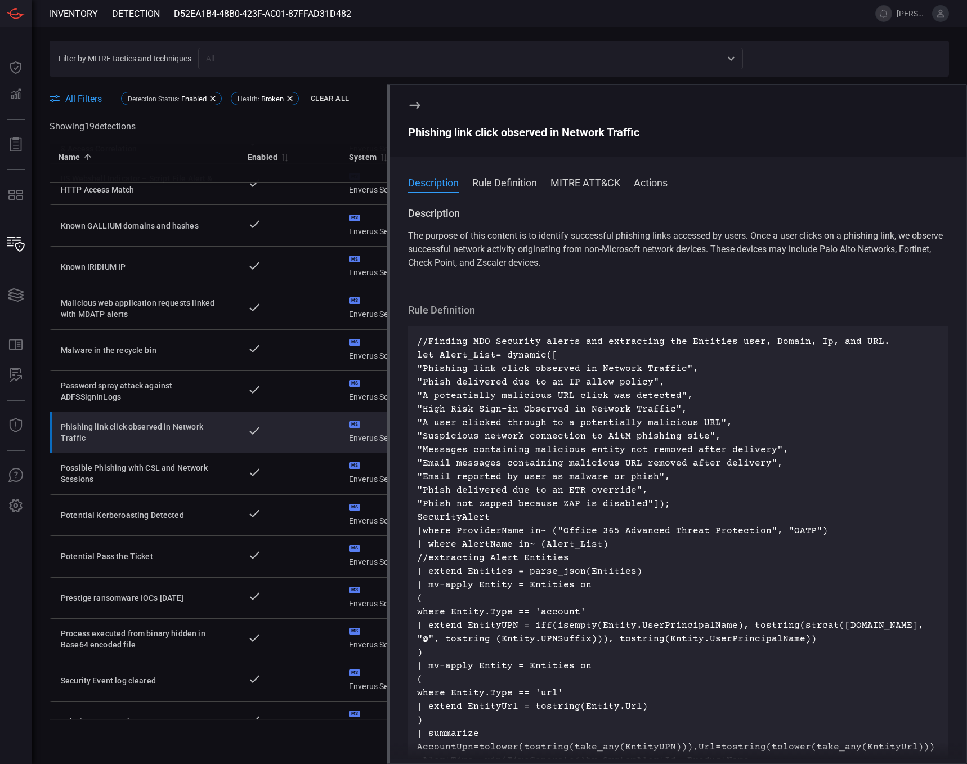
click at [510, 179] on button "Rule Definition" at bounding box center [504, 182] width 65 height 14
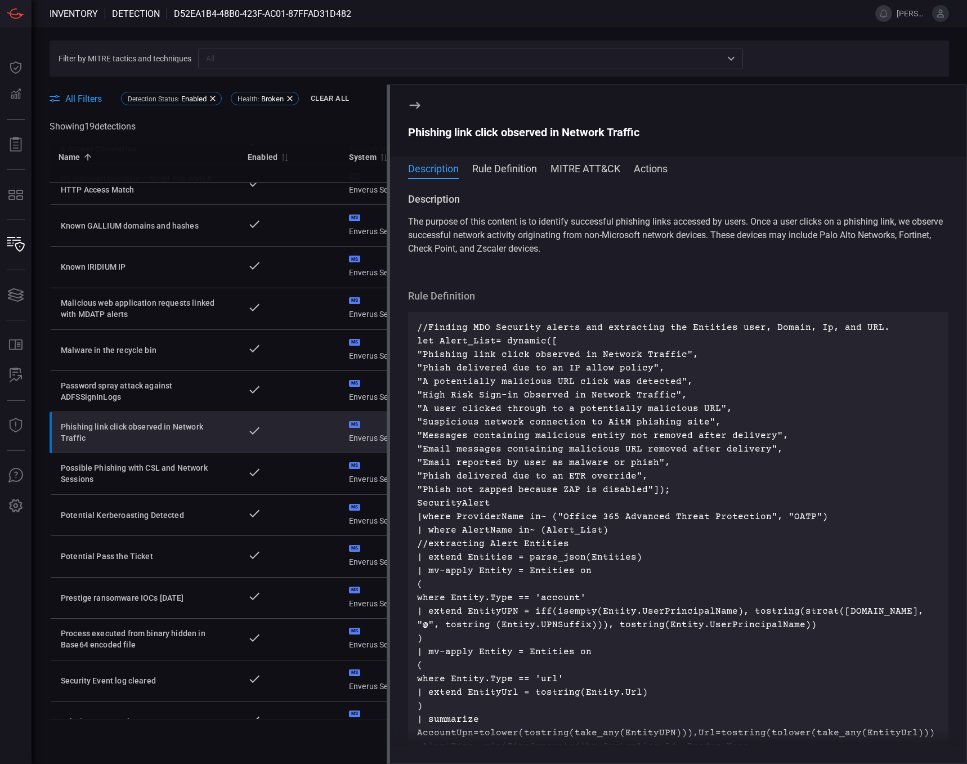
click at [416, 103] on icon at bounding box center [415, 105] width 11 height 7
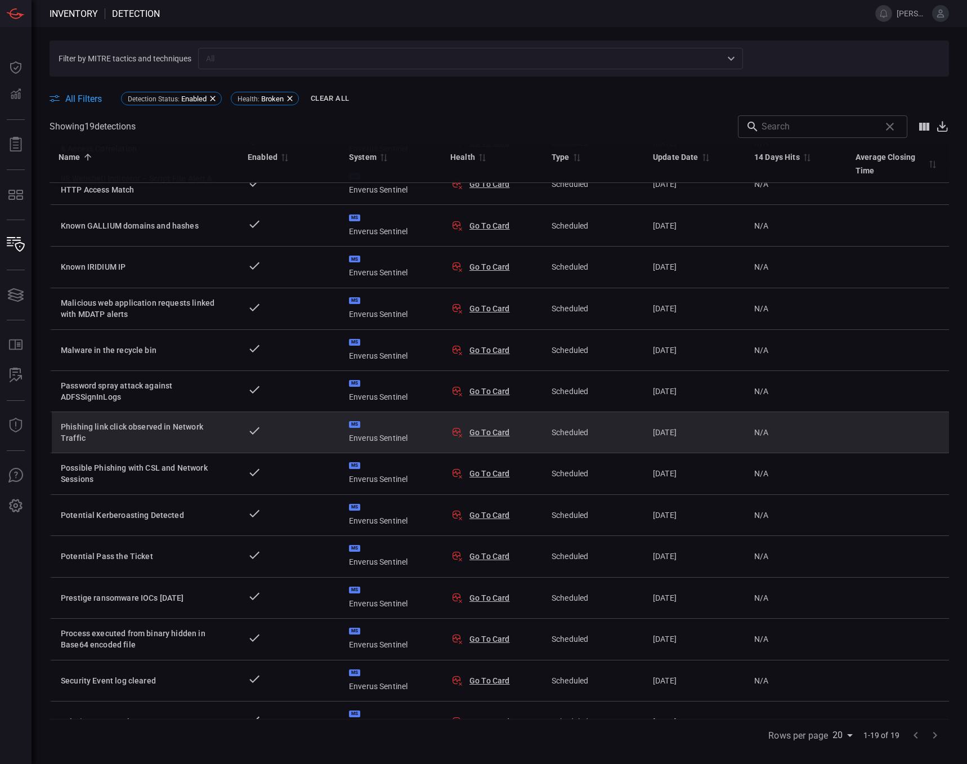
click at [488, 431] on button "Go To Card" at bounding box center [489, 432] width 41 height 11
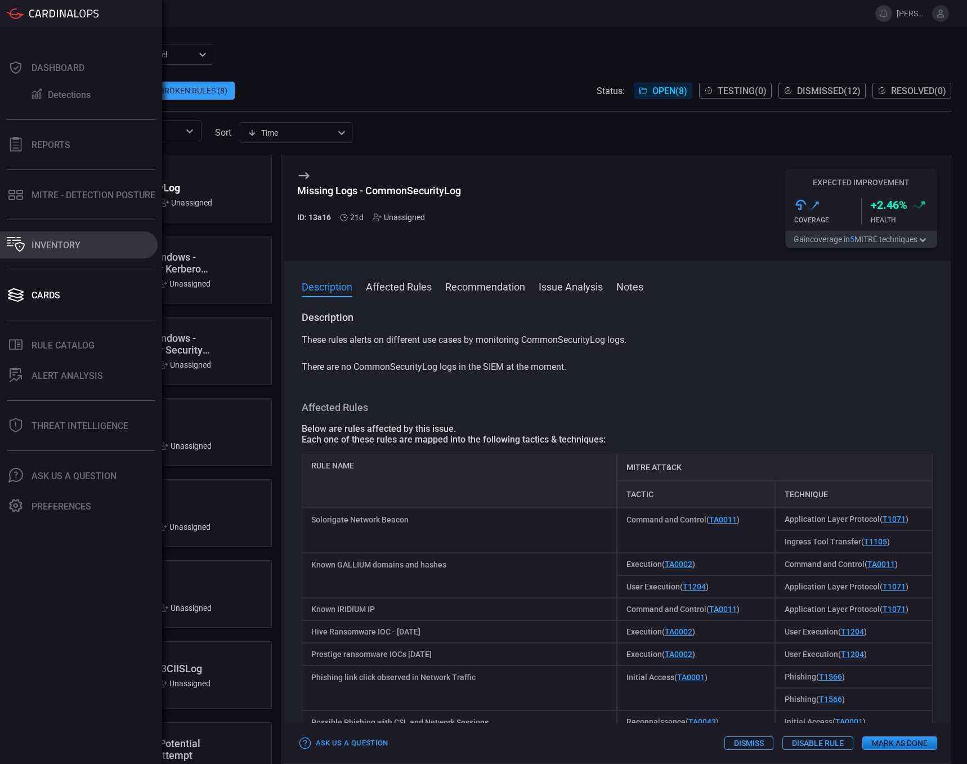
click at [51, 246] on div "Inventory" at bounding box center [56, 245] width 49 height 11
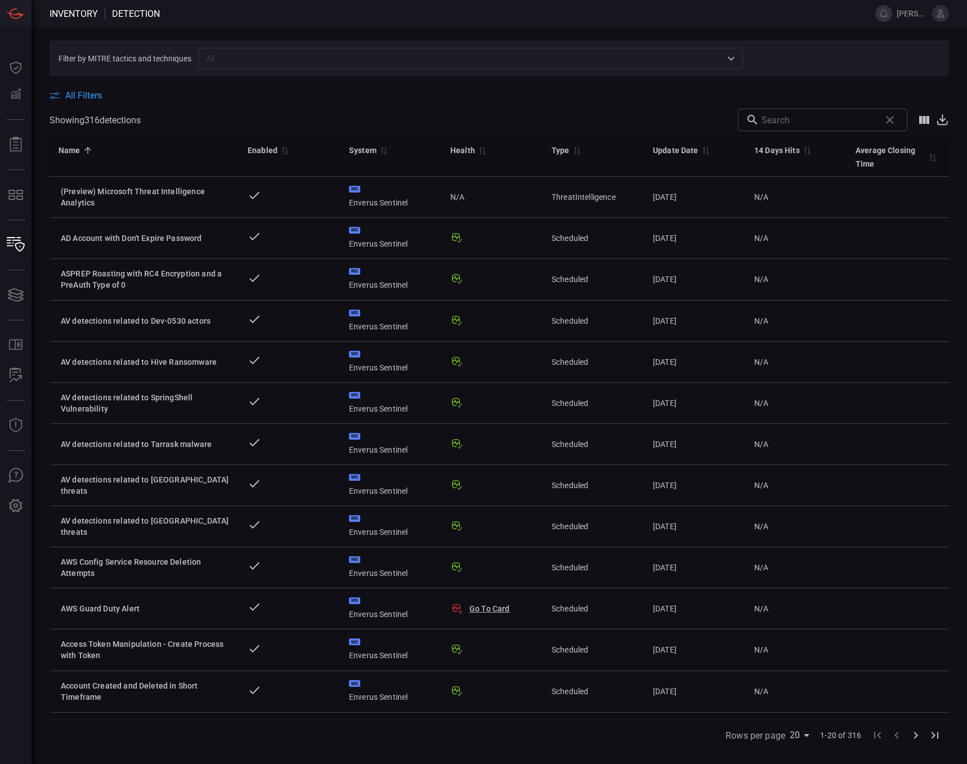
click at [102, 94] on div "All Filters" at bounding box center [499, 95] width 899 height 11
click at [79, 95] on span "All Filters" at bounding box center [83, 95] width 37 height 11
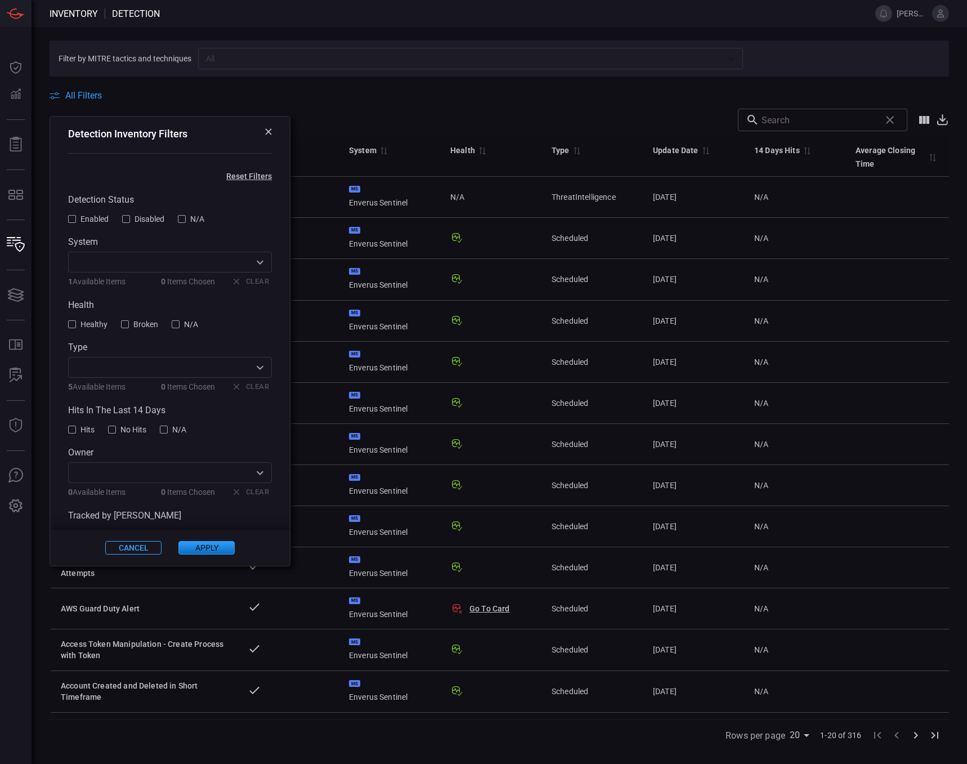
click at [75, 218] on div at bounding box center [72, 219] width 8 height 8
click at [122, 328] on div at bounding box center [125, 324] width 8 height 8
click at [196, 550] on button "Apply" at bounding box center [206, 548] width 56 height 14
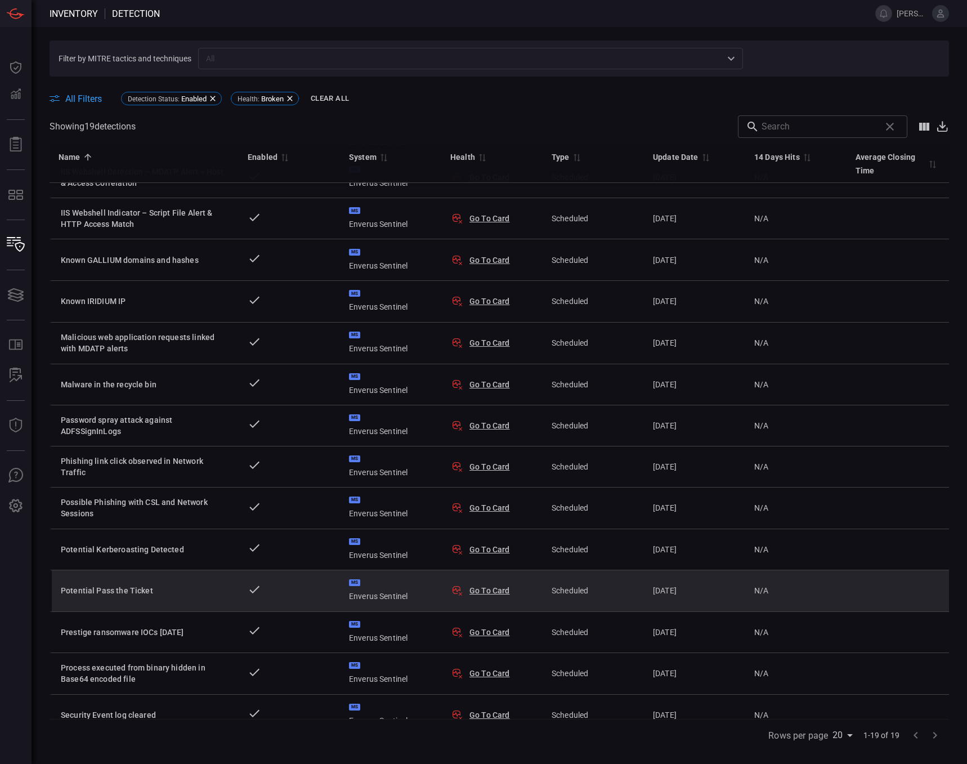
scroll to position [257, 0]
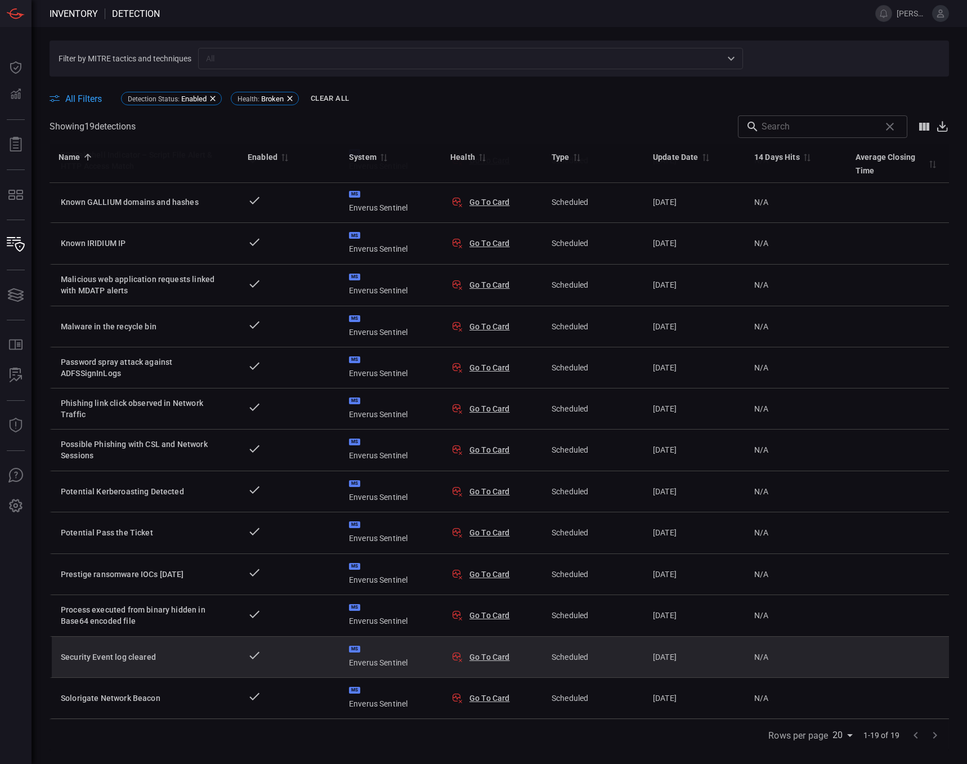
click at [498, 651] on button "Go To Card" at bounding box center [489, 656] width 41 height 11
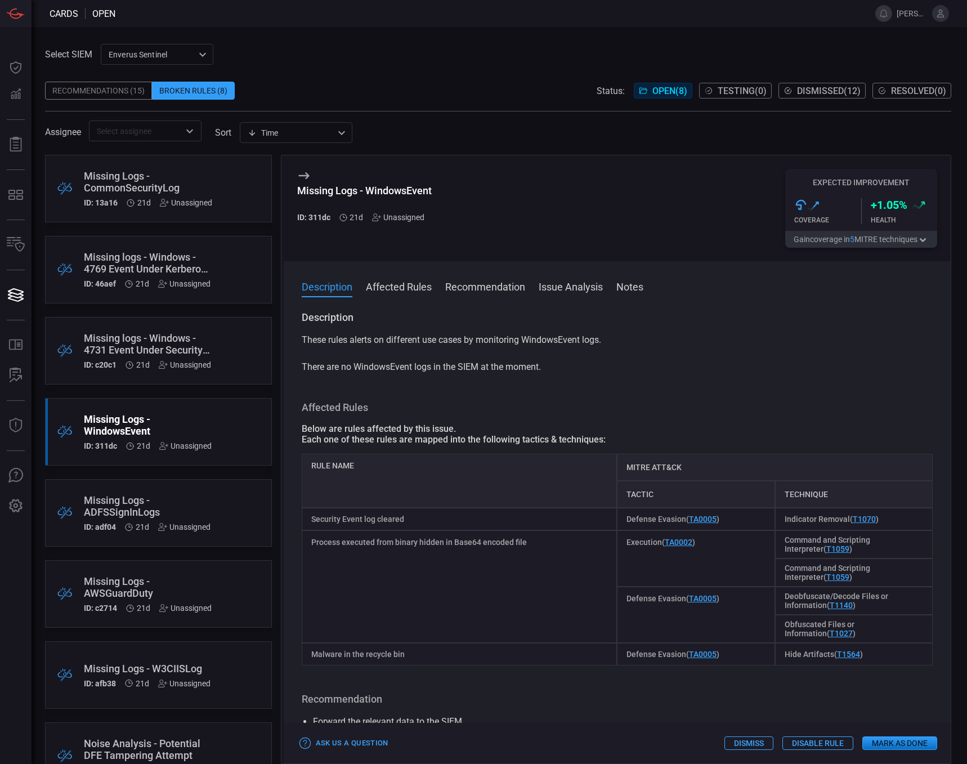
click at [406, 289] on button "Affected Rules" at bounding box center [399, 286] width 66 height 14
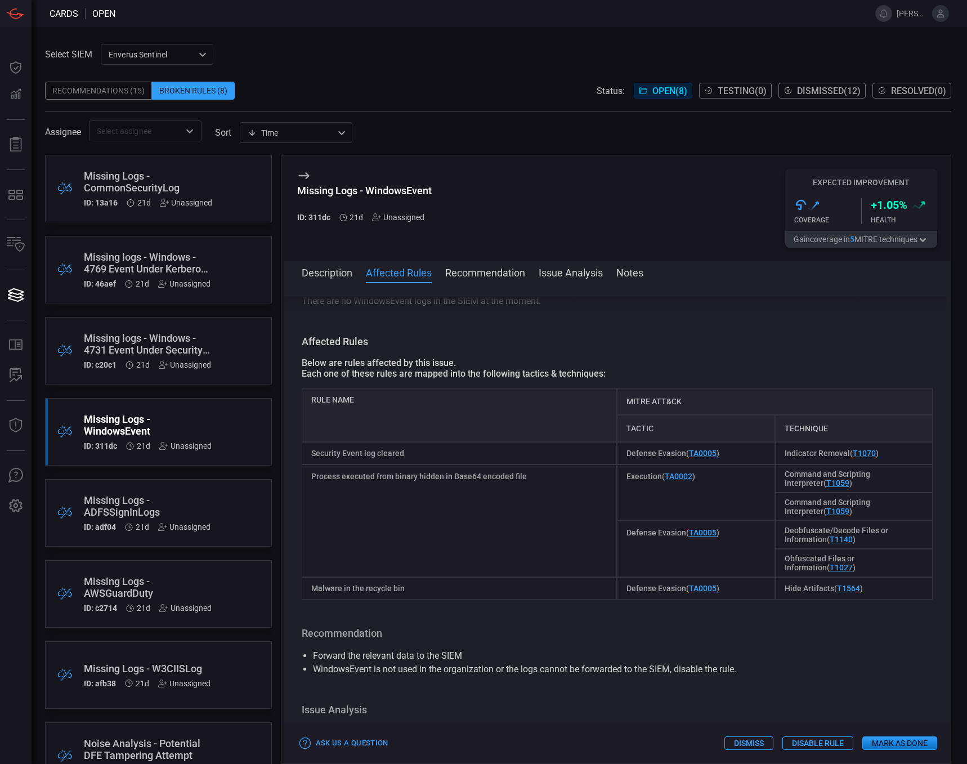
scroll to position [79, 0]
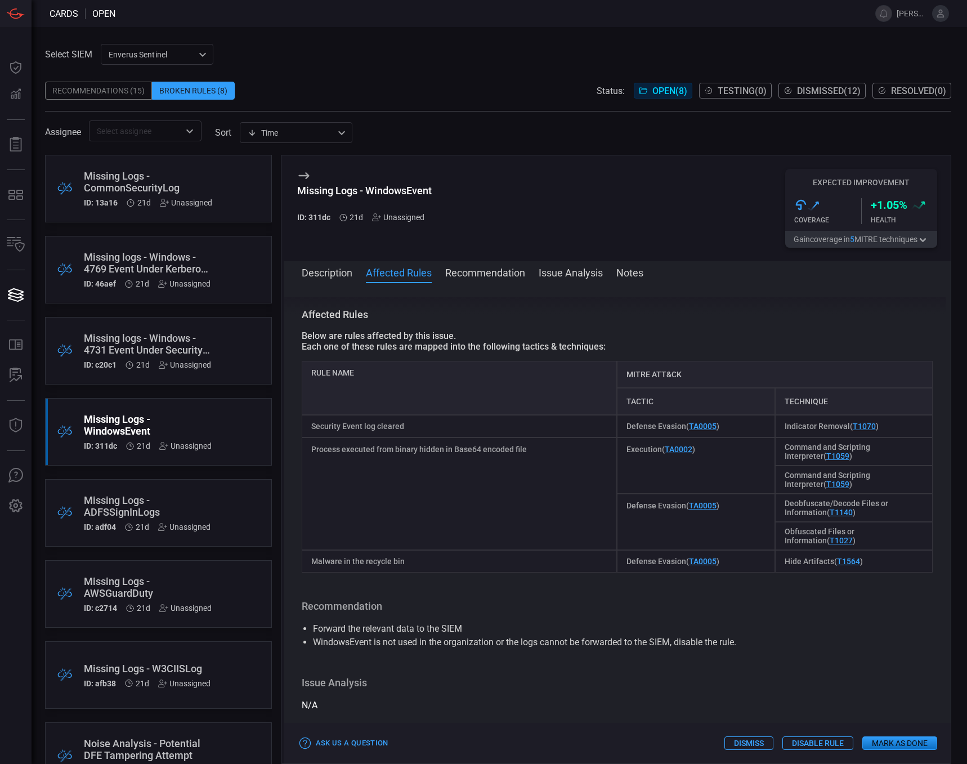
click at [489, 281] on span at bounding box center [617, 288] width 667 height 18
click at [491, 273] on button "Recommendation" at bounding box center [485, 272] width 80 height 14
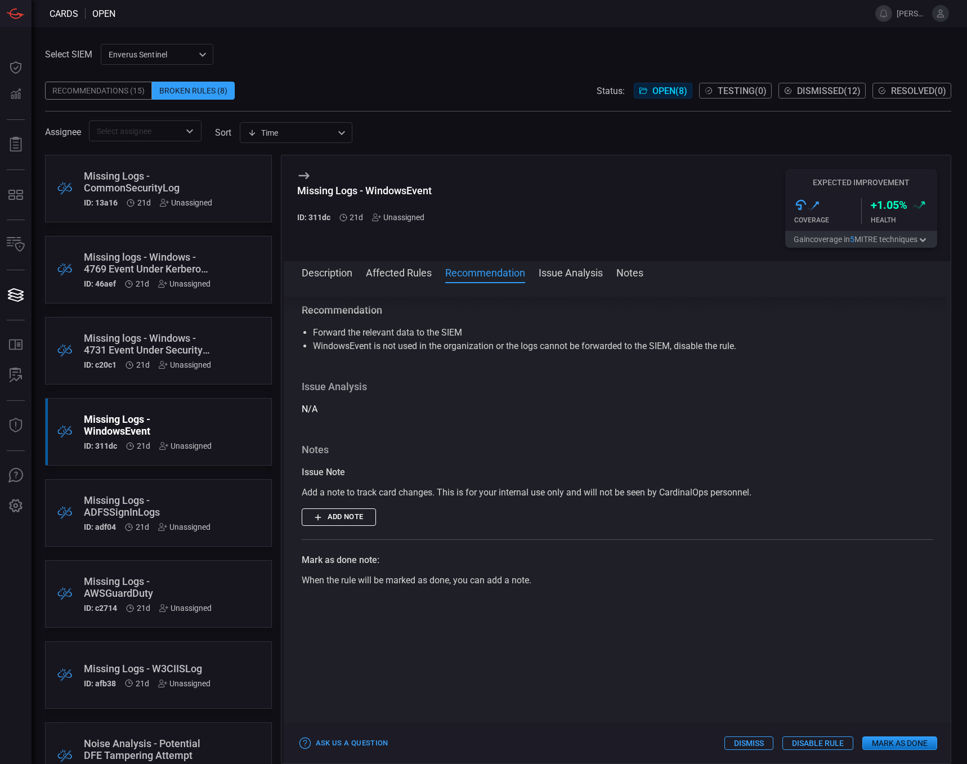
click at [572, 272] on button "Issue Analysis" at bounding box center [571, 272] width 64 height 14
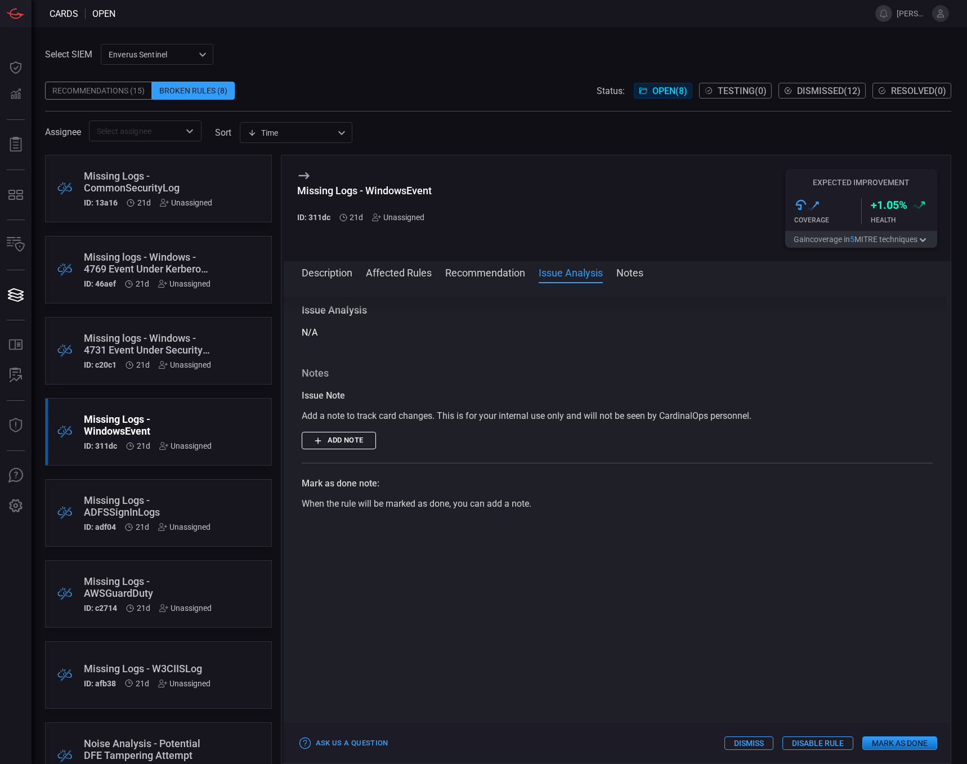
click at [630, 272] on button "Notes" at bounding box center [629, 272] width 27 height 14
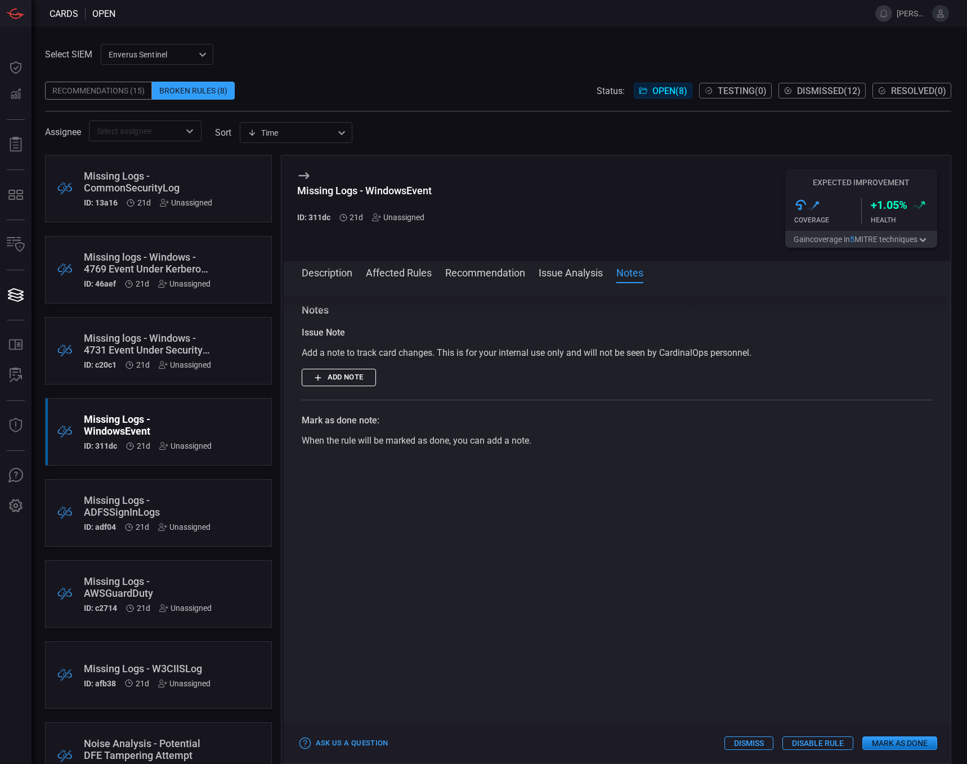
click at [320, 277] on button "Description" at bounding box center [327, 272] width 51 height 14
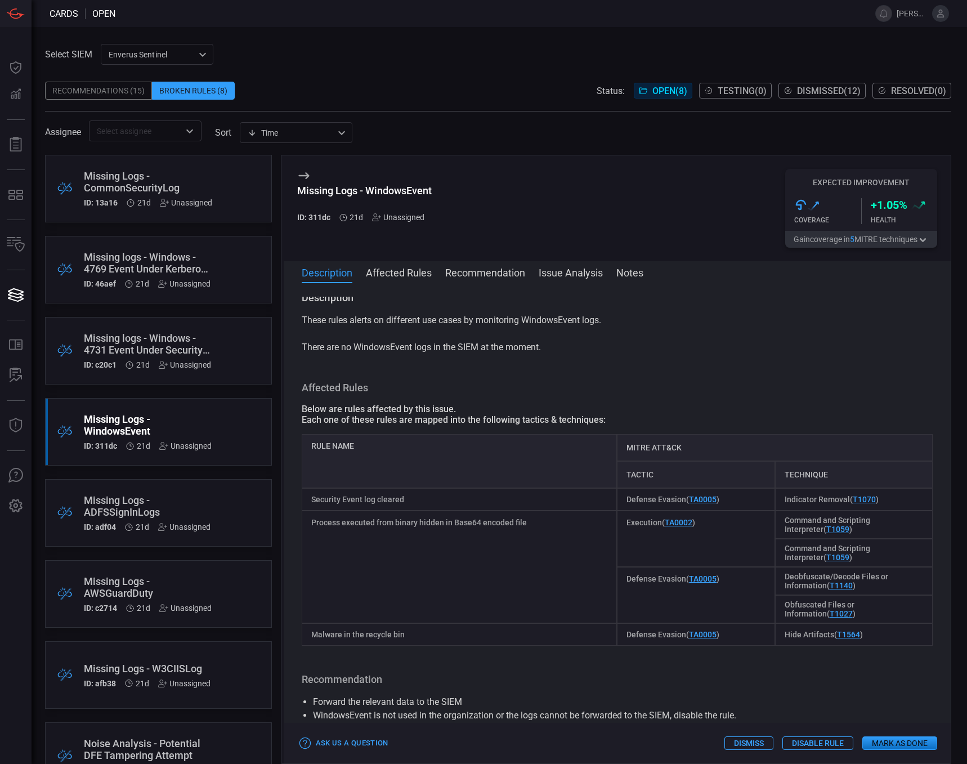
scroll to position [0, 0]
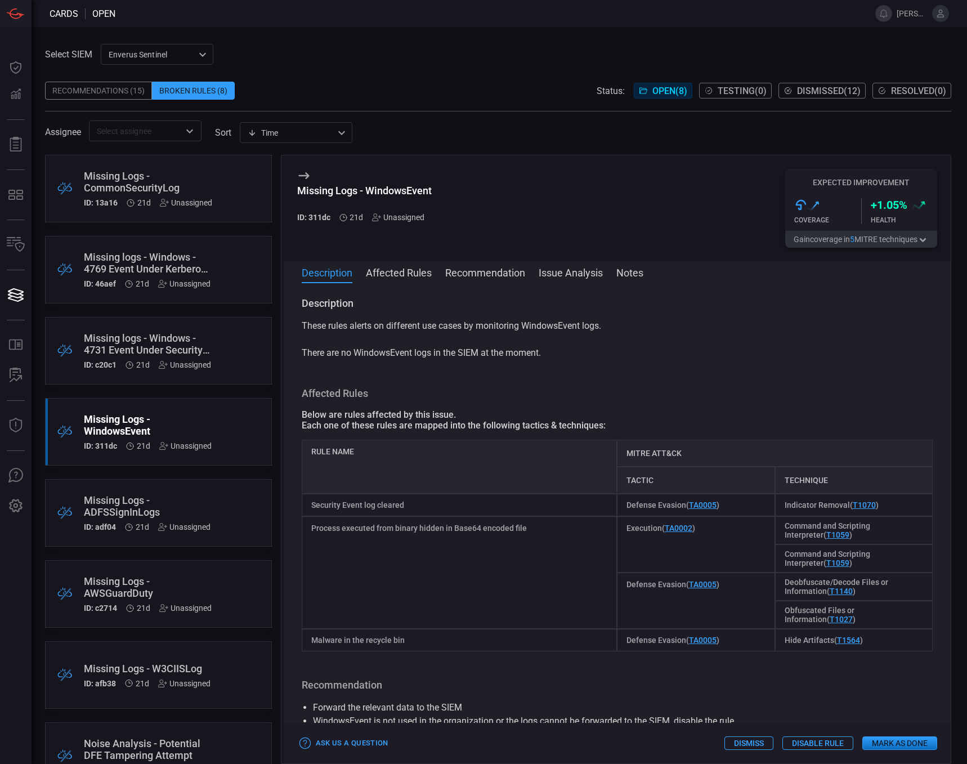
click at [100, 90] on div "Recommendations (15)" at bounding box center [98, 91] width 107 height 18
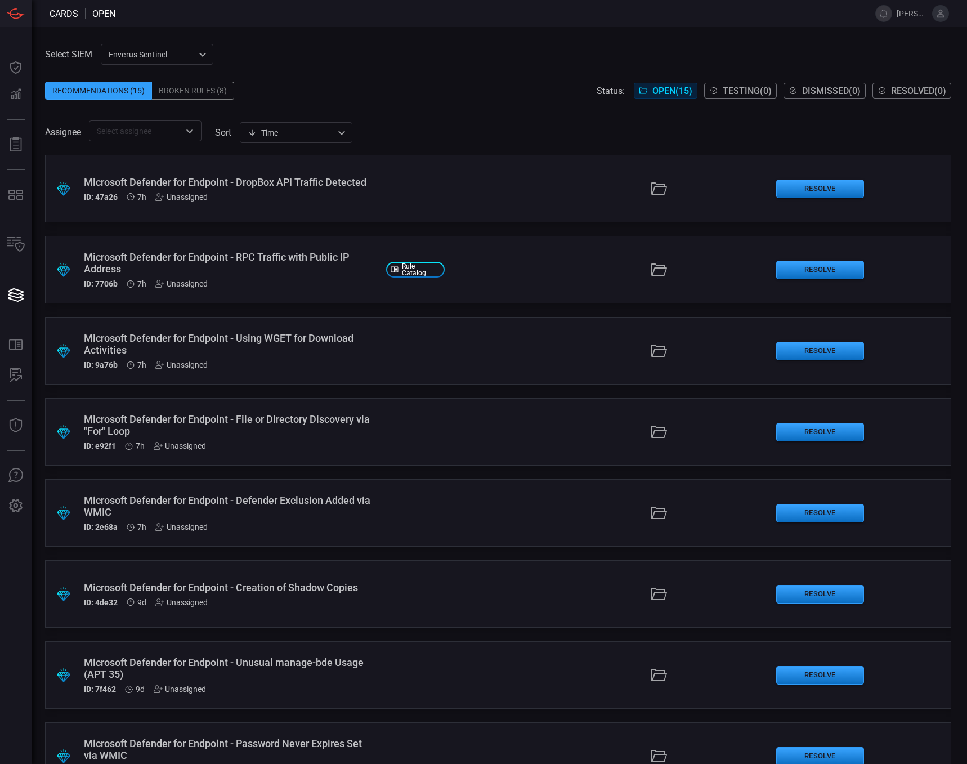
click at [292, 258] on div "Microsoft Defender for Endpoint - RPC Traffic with Public IP Address" at bounding box center [230, 263] width 293 height 24
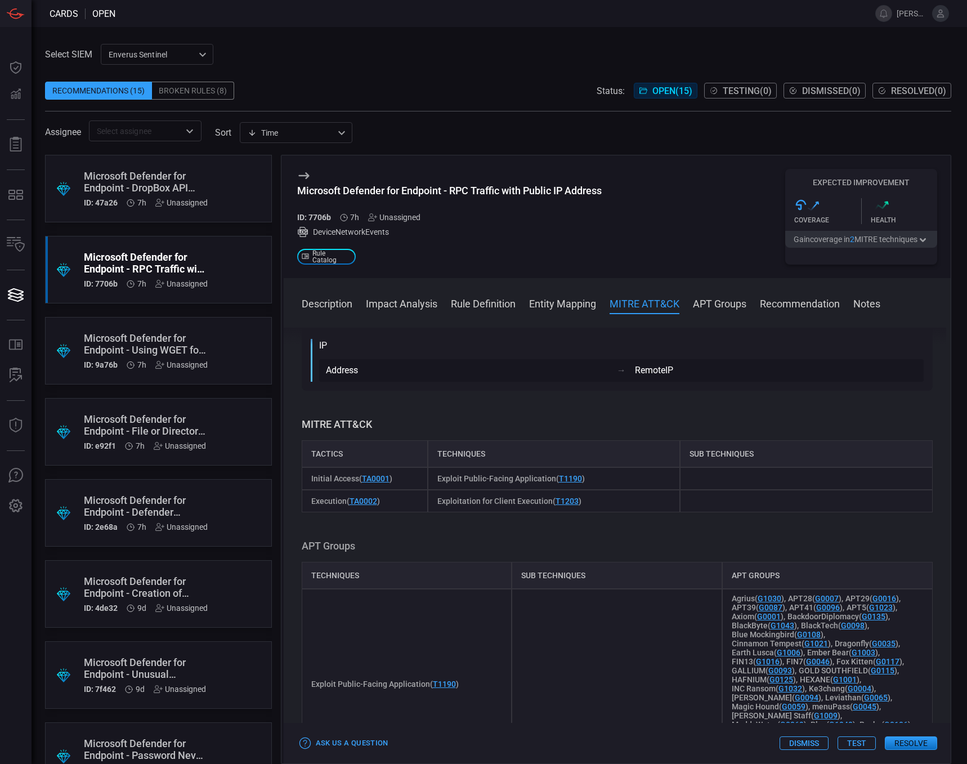
scroll to position [732, 0]
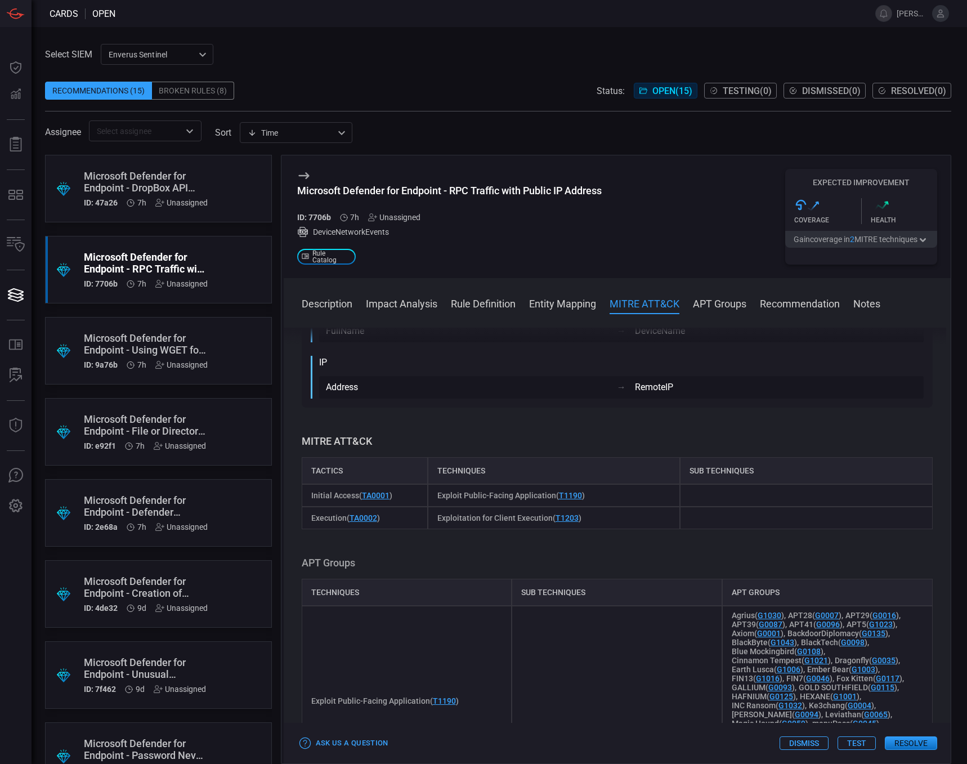
click at [142, 189] on div "Microsoft Defender for Endpoint - DropBox API Traffic Detected" at bounding box center [146, 182] width 124 height 24
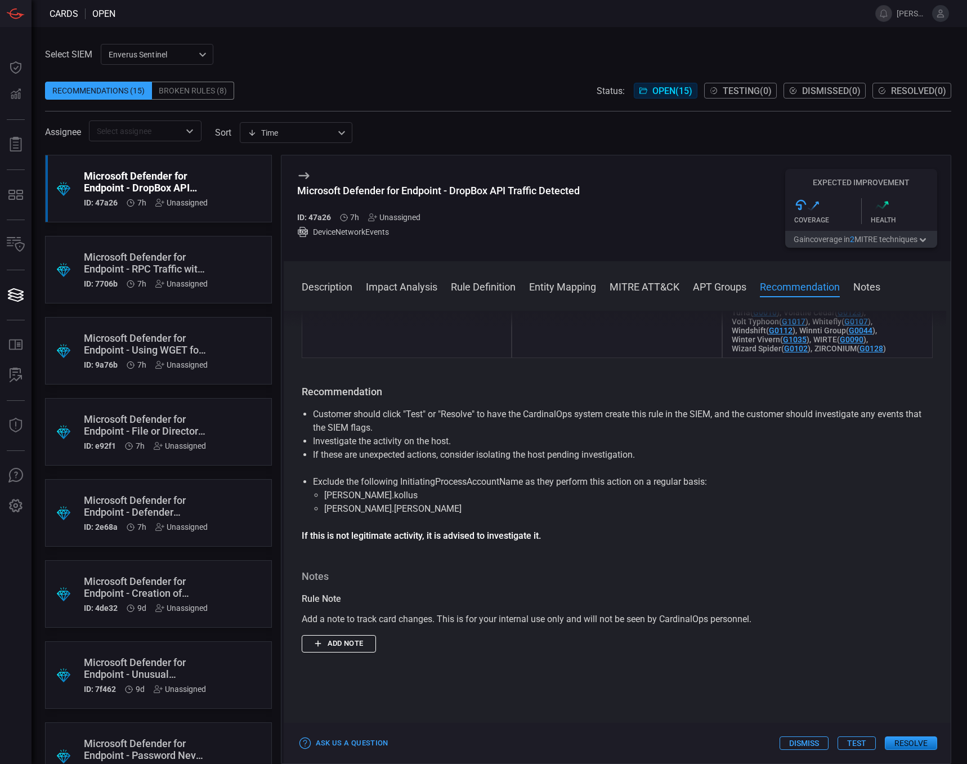
scroll to position [1486, 0]
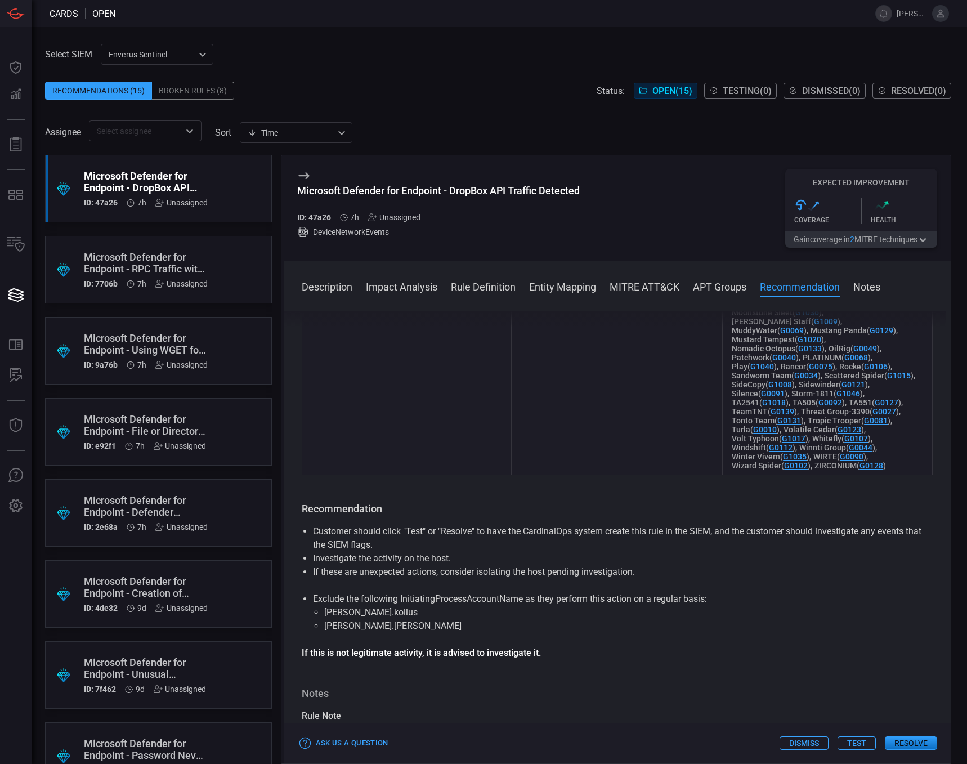
click at [189, 351] on div "Microsoft Defender for Endpoint - Using WGET for Download Activities" at bounding box center [146, 344] width 124 height 24
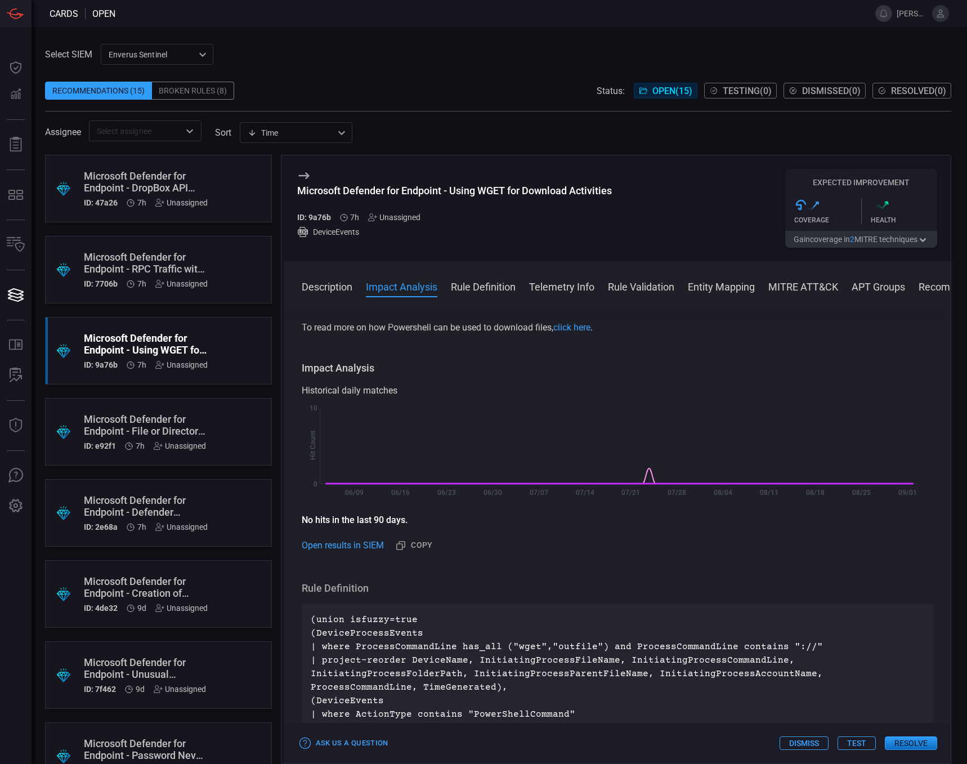
scroll to position [169, 0]
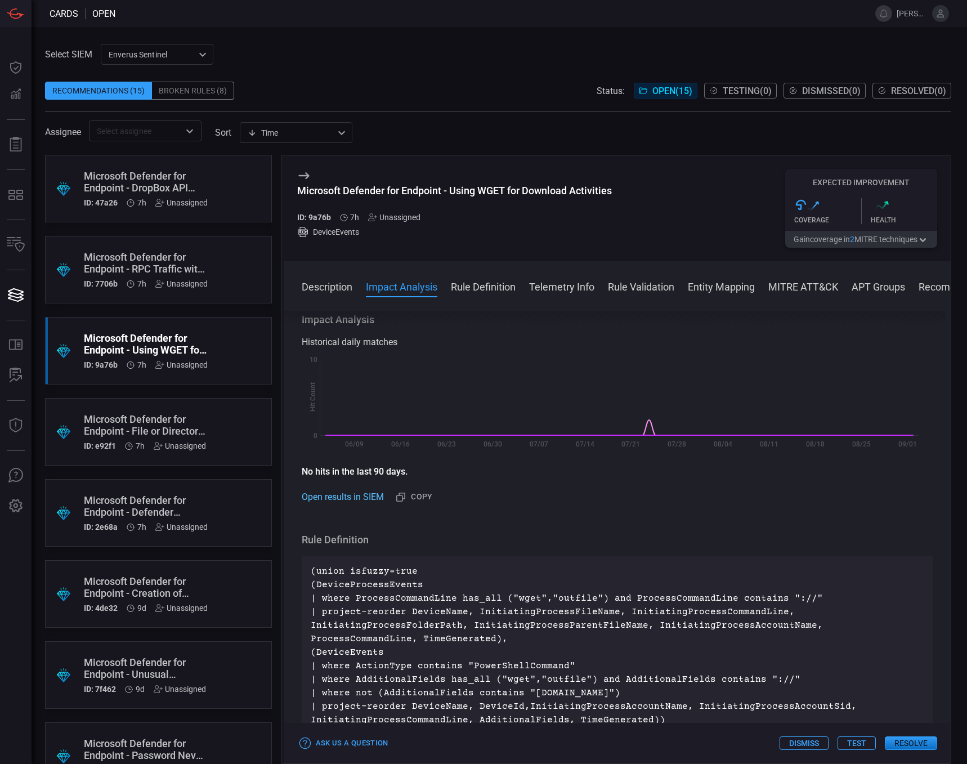
click at [342, 496] on a}/query/H4sIAAAAAAAAA4WRQWsCQQyF7%2F6KYU67sNV7oQdpaxFKWdB7CTPRjcwmy0zWRfHHl7KWyrrqLeTlvYQvWcskbCht2uPx8KKxxUn2hntyWEZxmNL7HlnT5GS6CiOac%2FdV6hrYfxKjqSB9Qwgms90W1RZWWt1QQJsbYD%2FmcMIKxMnY59nMTk6mibJDp08RJXqMpr%2FgC2oszJJJCZR4e05aULglXSwZM0rwGEvQakQsISLrney5c9Ky9urYvjXV%2BIGMERR9XvxxHACcOyXh9aG5xFBKh3FVYQjnRPs%2F7z39OiAsCINP5hHvK8MV7T6YRU12ZzhiI1NgcMIepk5qmz%2F4VF8vfXGf3S11Rf7RS4fnDqHnPx2CQX7QAgAA/isQueryBase64Compressed/true/timespan/P30D"] "Open results in SIEM" at bounding box center [343, 497] width 82 height 14
click at [434, 604] on p "(union isfuzzy=true (DeviceProcessEvents | where ProcessCommandLine has_all ("w…" at bounding box center [617, 645] width 613 height 162
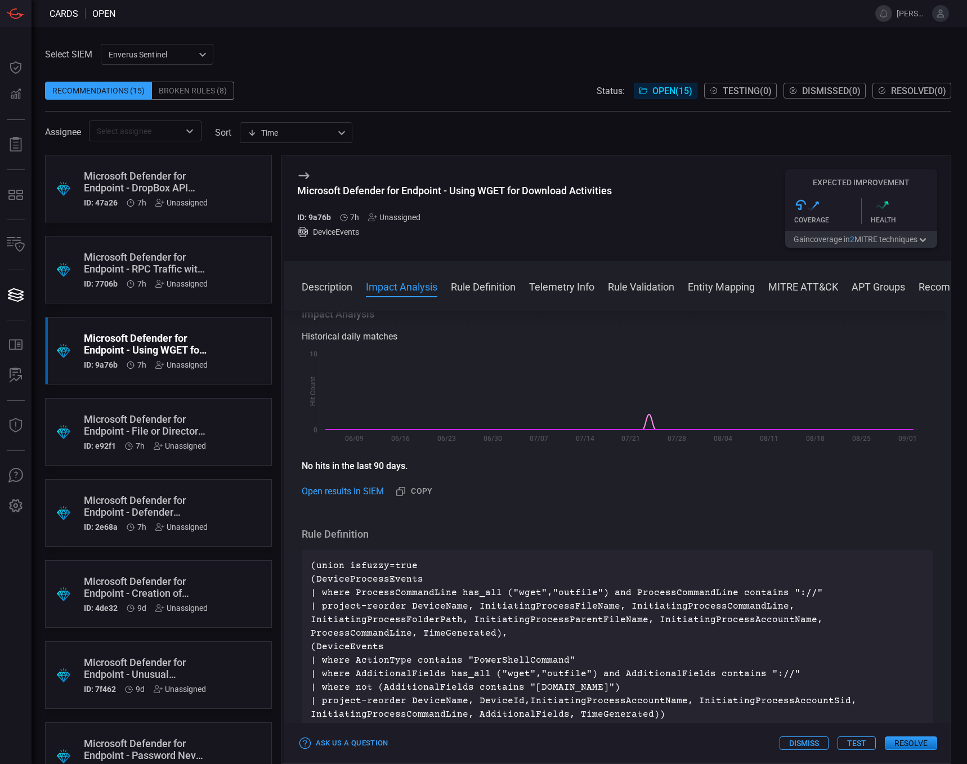
scroll to position [225, 0]
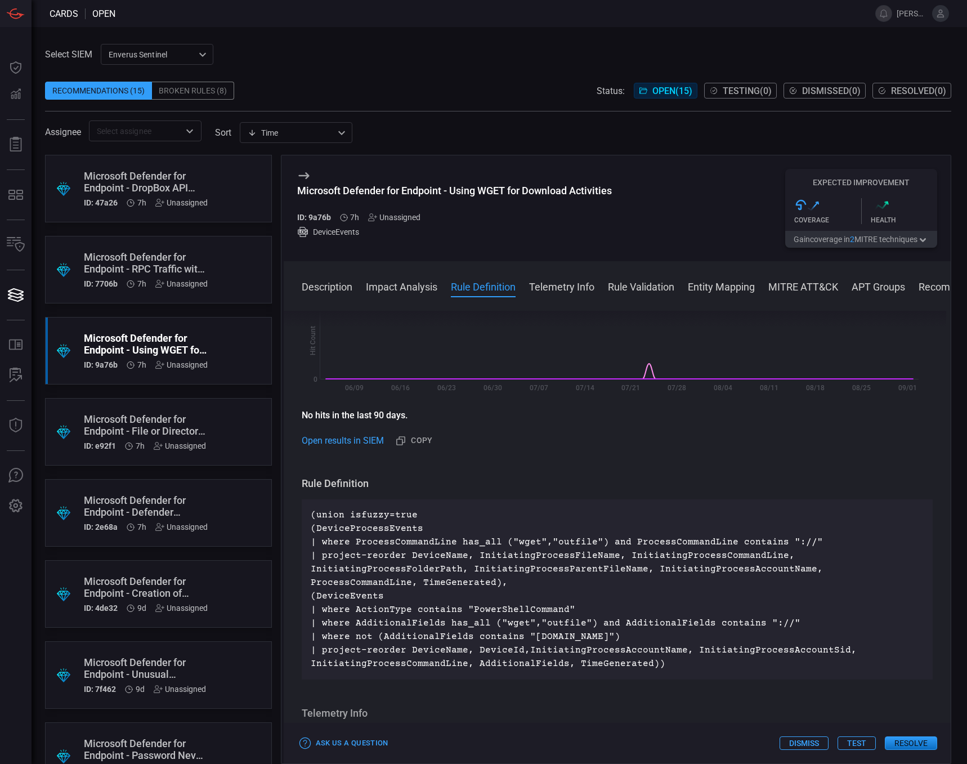
click at [471, 485] on h3 "Rule Definition" at bounding box center [617, 484] width 631 height 14
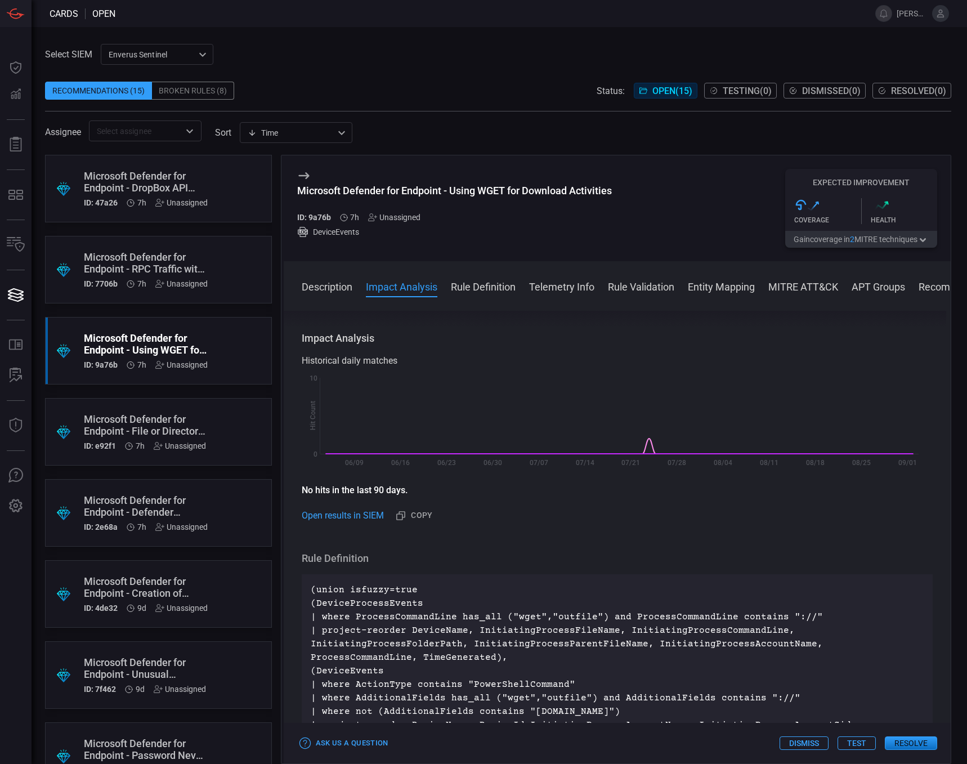
scroll to position [169, 0]
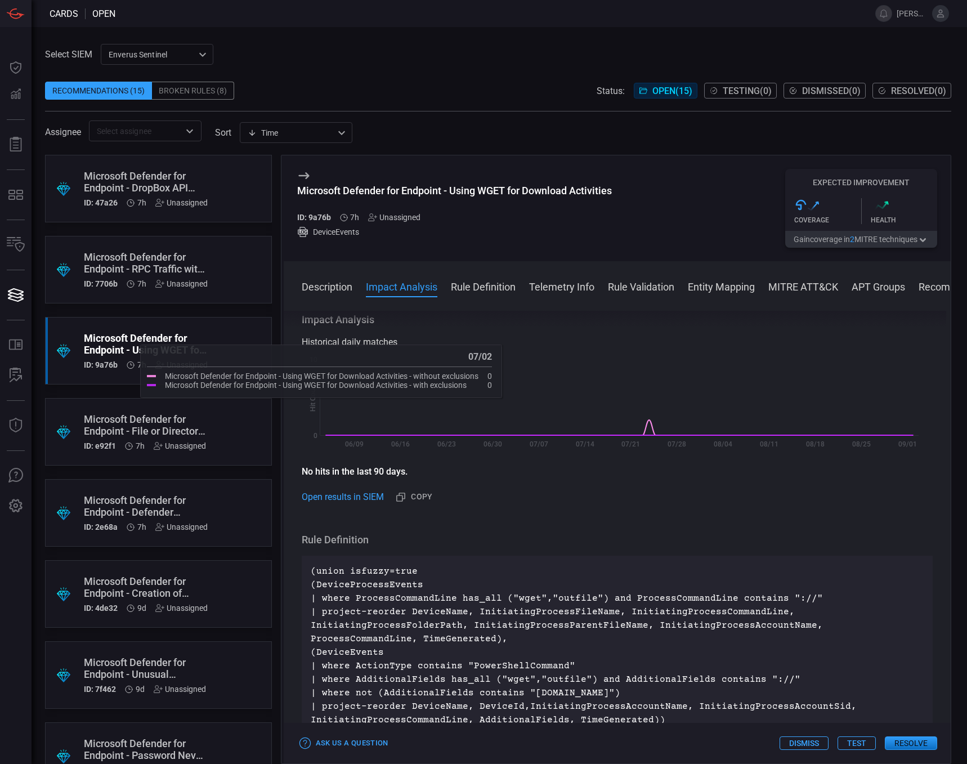
click at [483, 281] on button "Rule Definition" at bounding box center [483, 286] width 65 height 14
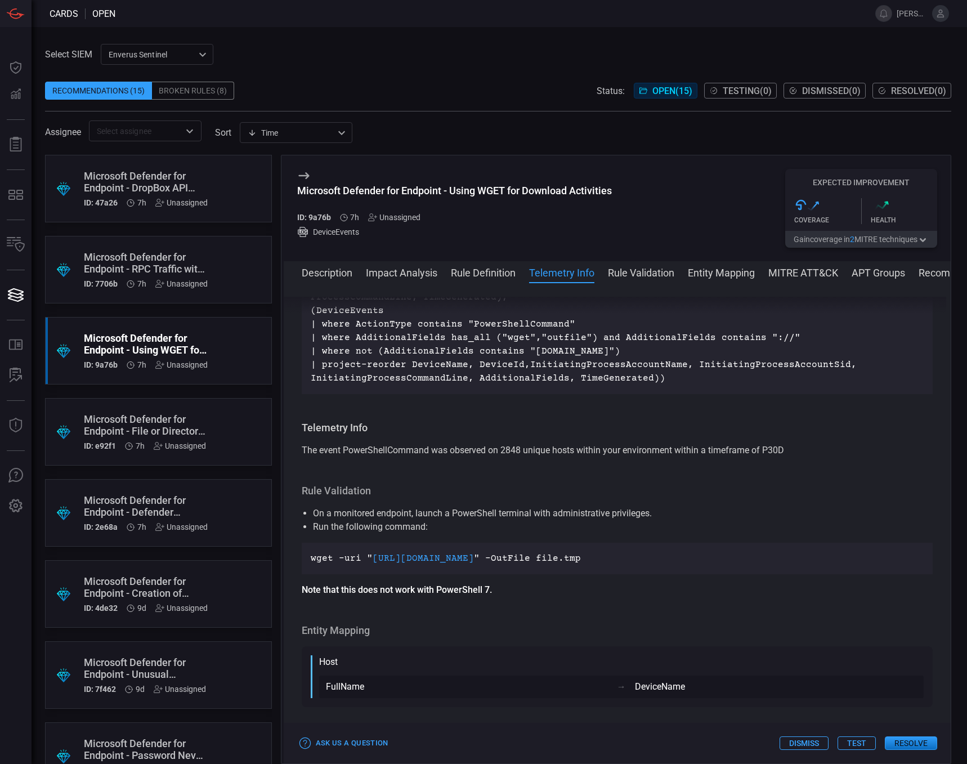
scroll to position [549, 0]
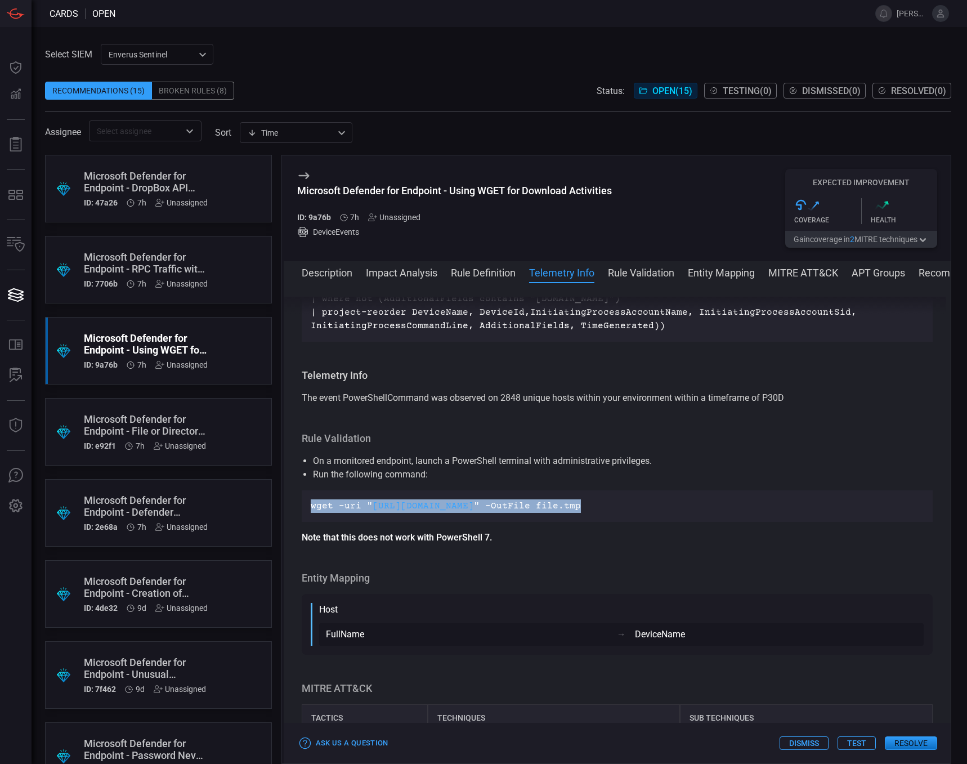
drag, startPoint x: 581, startPoint y: 507, endPoint x: 296, endPoint y: 505, distance: 285.3
click at [296, 505] on div "Description WGET is a free software package for retrieving files using HTTP, HT…" at bounding box center [617, 521] width 667 height 449
drag, startPoint x: 296, startPoint y: 505, endPoint x: 351, endPoint y: 504, distance: 54.6
copy p "wget -uri " https://google.com " -OutFile file.tmp"
click at [433, 507] on link "[URL][DOMAIN_NAME]" at bounding box center [423, 506] width 101 height 10
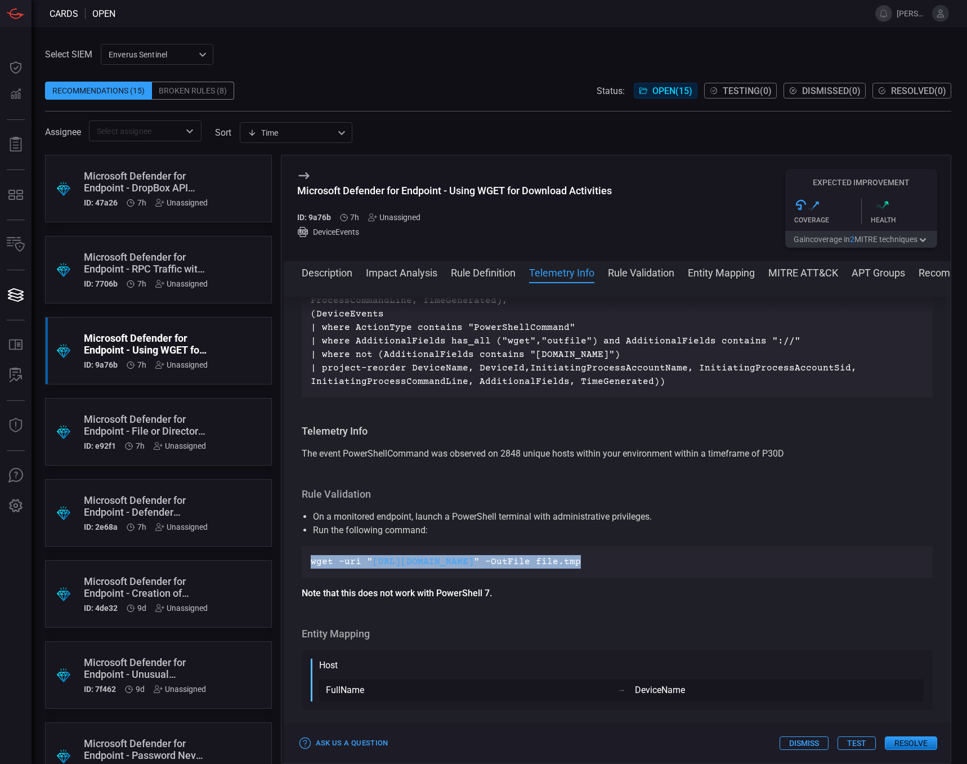
scroll to position [492, 0]
click at [513, 473] on div "Description WGET is a free software package for retrieving files using HTTP, HT…" at bounding box center [617, 521] width 667 height 449
click at [442, 423] on div "Description WGET is a free software package for retrieving files using HTTP, HT…" at bounding box center [617, 521] width 667 height 449
click at [374, 215] on icon at bounding box center [372, 217] width 9 height 9
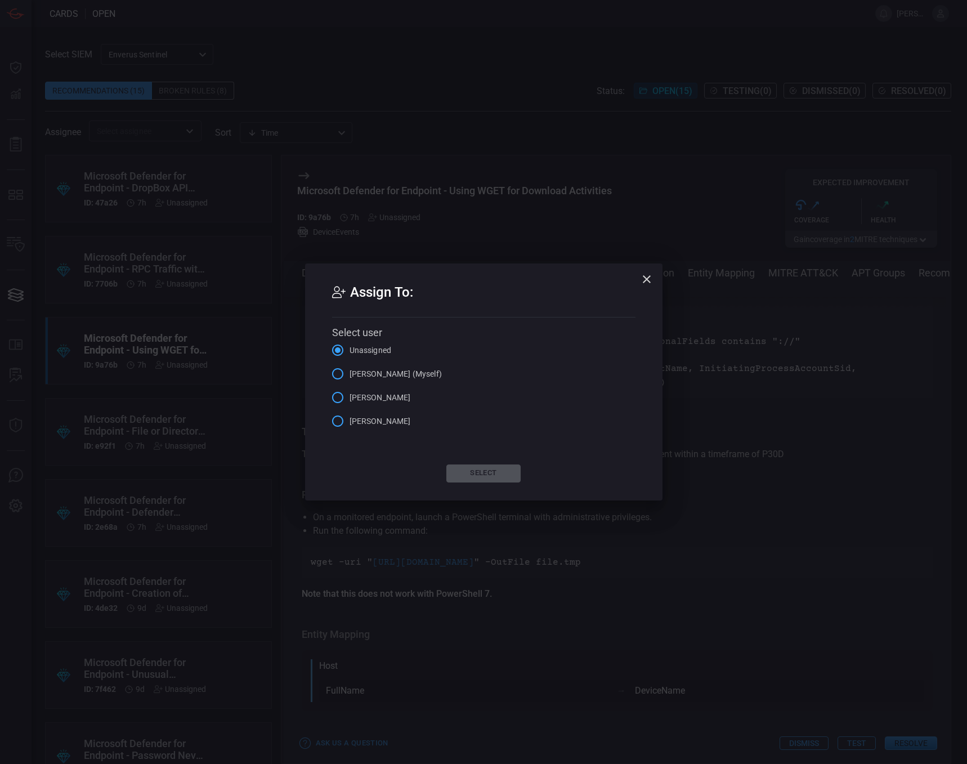
click at [338, 374] on input "[PERSON_NAME] (Myself)" at bounding box center [338, 374] width 24 height 24
click at [476, 470] on button "Select" at bounding box center [483, 473] width 74 height 18
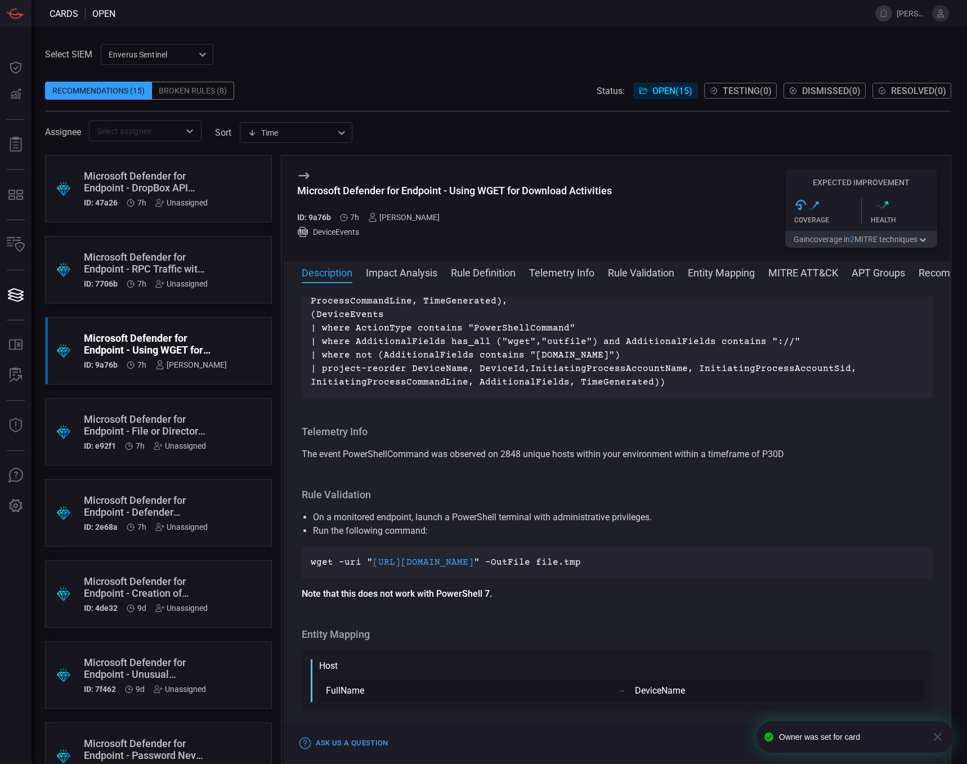
scroll to position [0, 0]
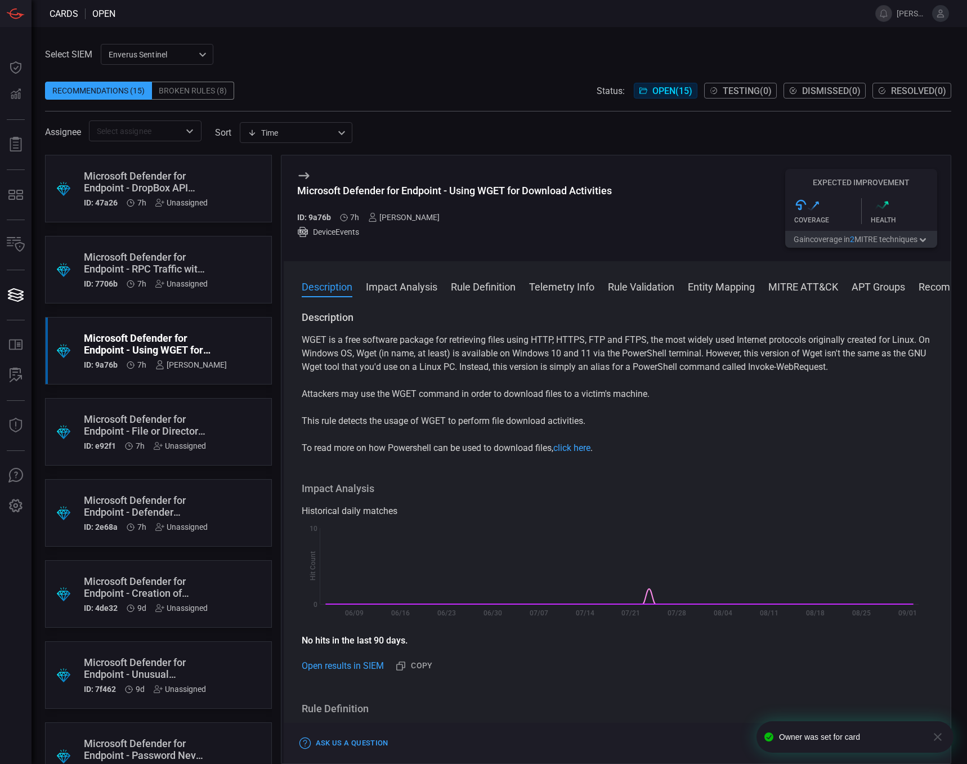
click at [214, 422] on div ".suggested_cards_icon{fill:url(#suggested_cards_icon);} Microsoft Defender for …" at bounding box center [158, 432] width 227 height 68
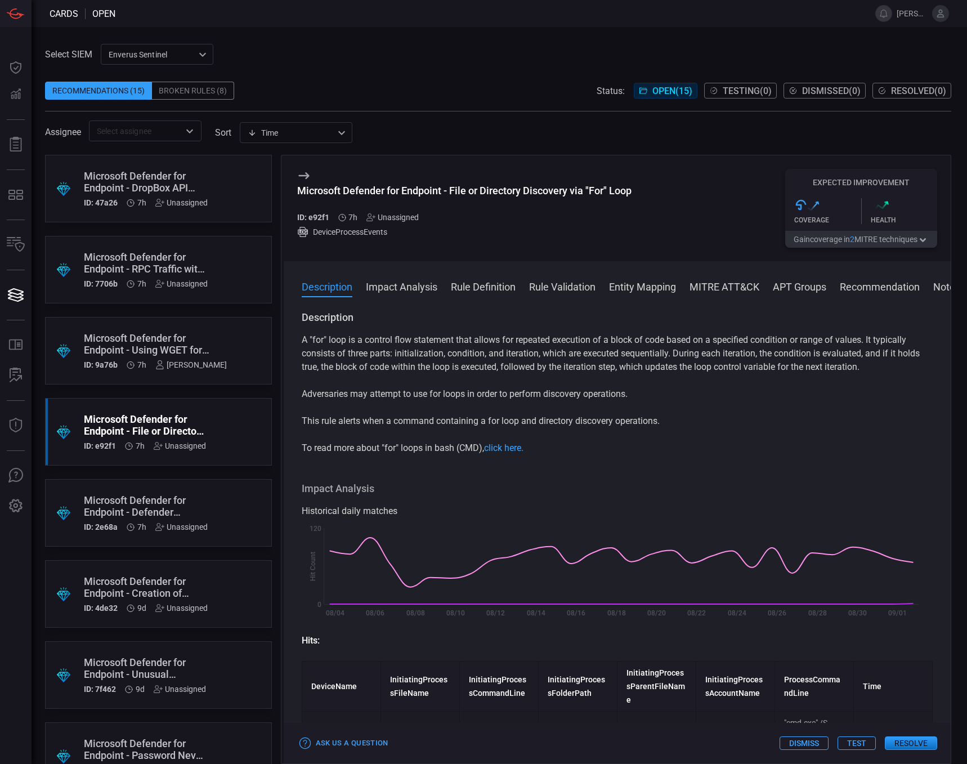
click at [167, 508] on div "Microsoft Defender for Endpoint - Defender Exclusion Added via WMIC" at bounding box center [146, 506] width 124 height 24
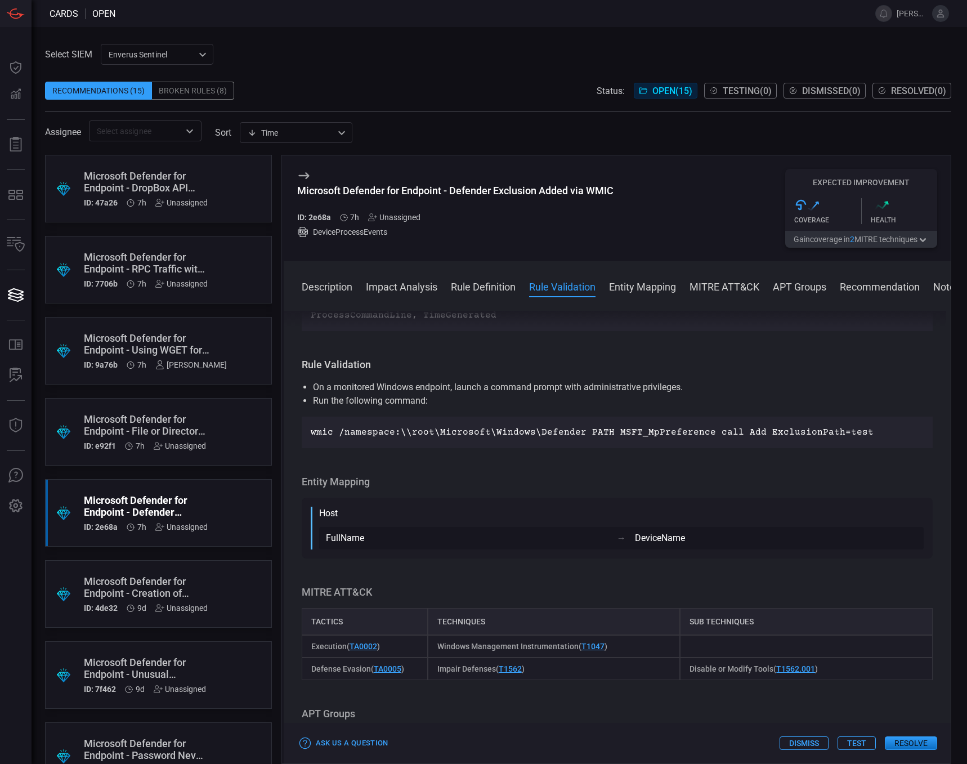
scroll to position [507, 0]
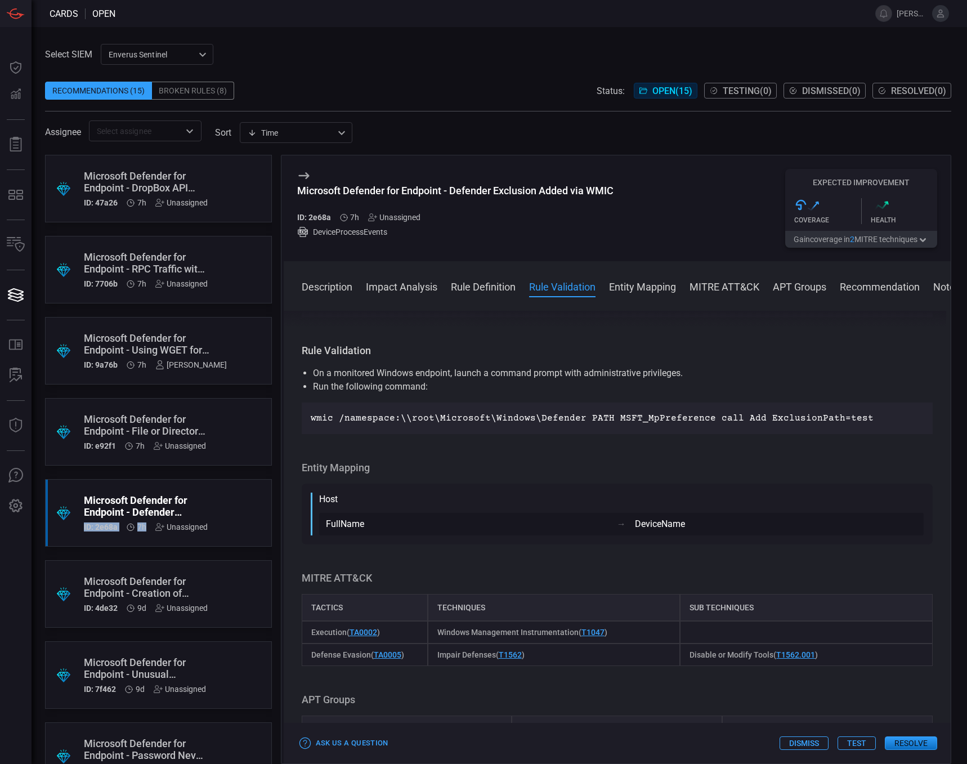
click at [187, 522] on div "Microsoft Defender for Endpoint - Defender Exclusion Added via WMIC ID: 2e68a 7…" at bounding box center [146, 512] width 124 height 37
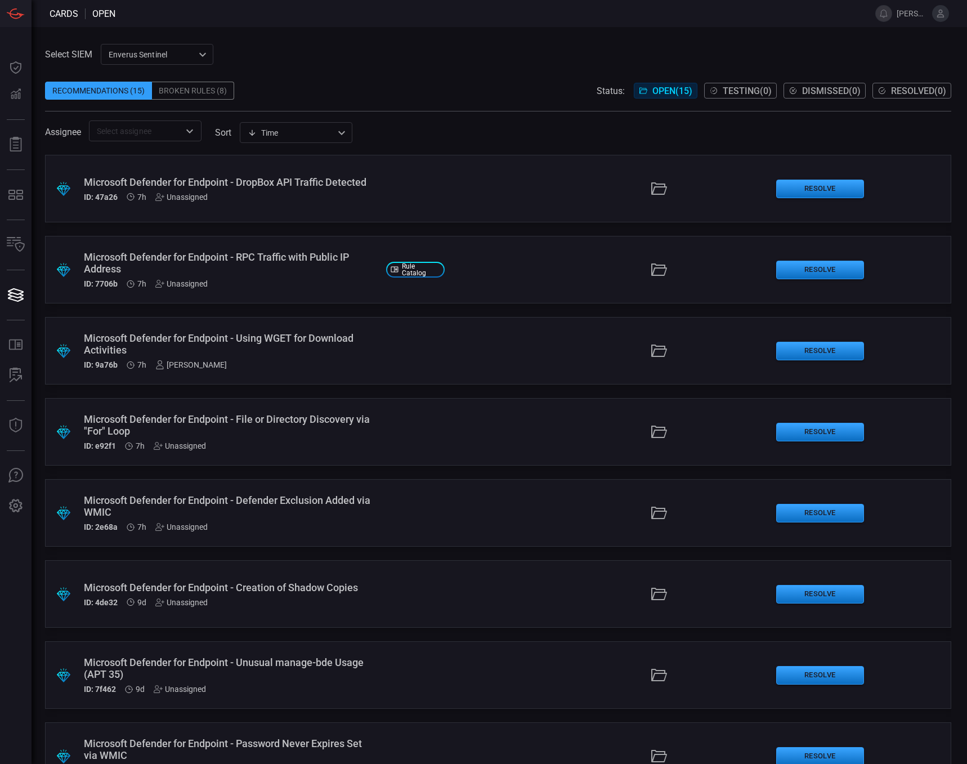
click at [199, 497] on div "Microsoft Defender for Endpoint - Defender Exclusion Added via WMIC" at bounding box center [230, 506] width 293 height 24
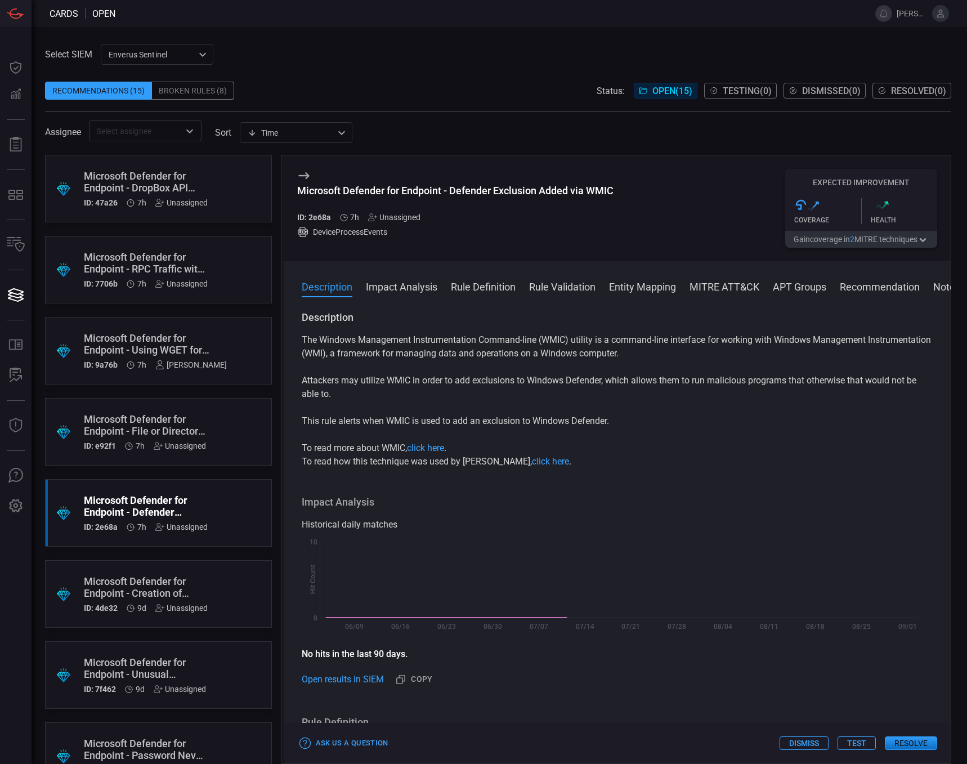
click at [387, 220] on div "Unassigned" at bounding box center [394, 217] width 52 height 9
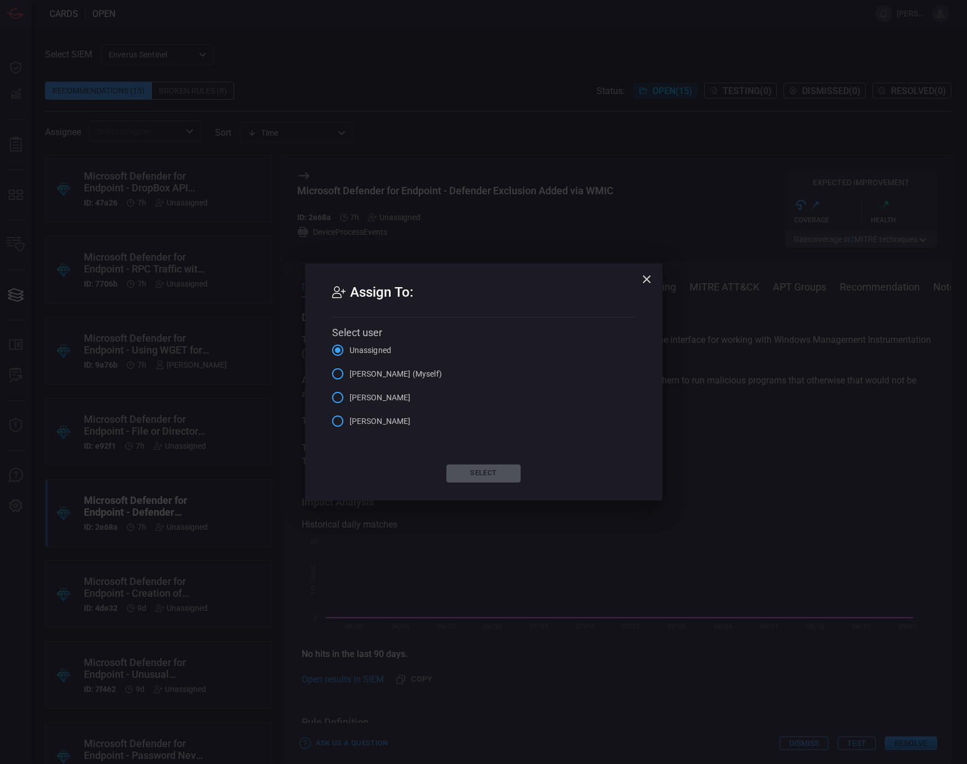
click at [337, 371] on input "[PERSON_NAME] (Myself)" at bounding box center [338, 374] width 24 height 24
click at [479, 469] on button "Select" at bounding box center [483, 473] width 74 height 18
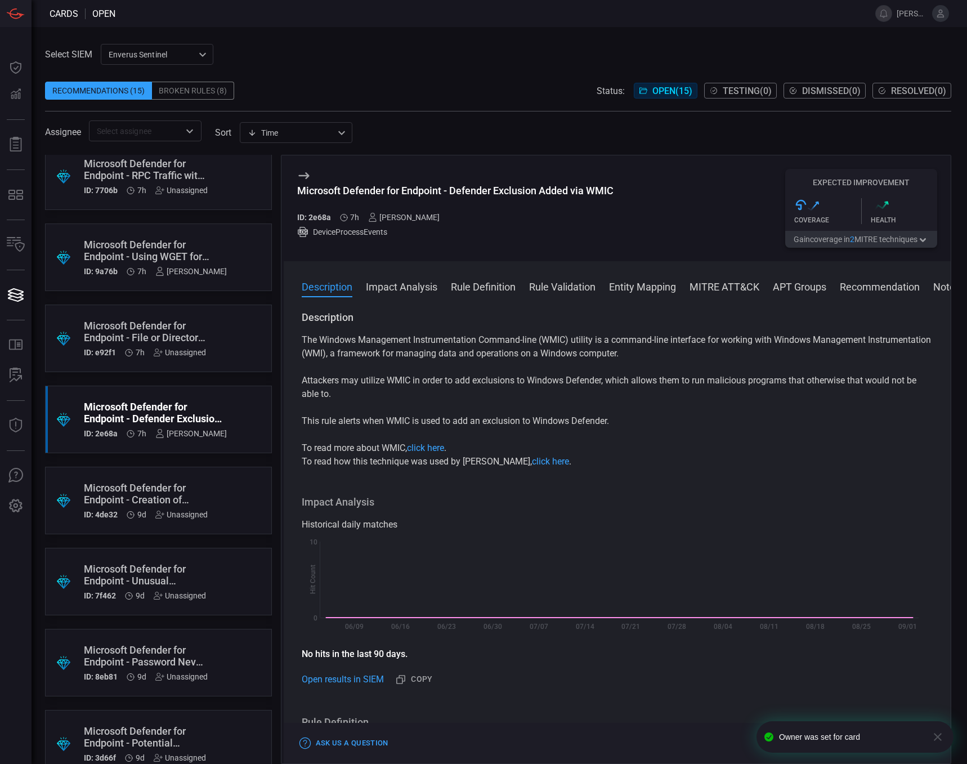
scroll to position [113, 0]
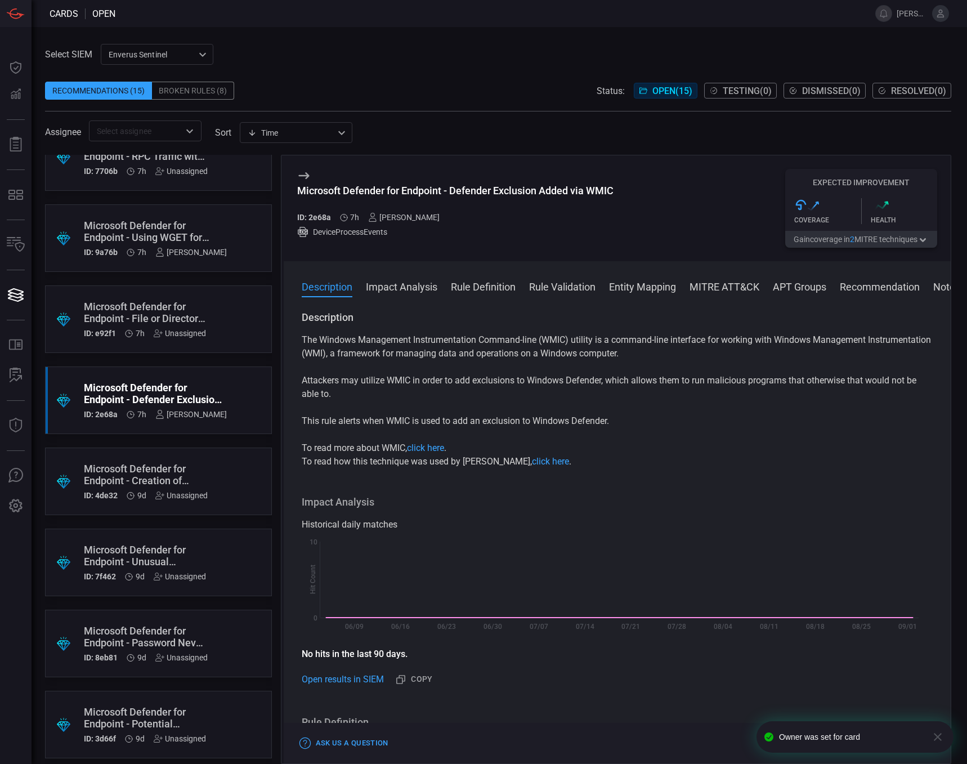
click at [160, 554] on div "Microsoft Defender for Endpoint - Unusual manage-bde Usage (APT 35)" at bounding box center [145, 556] width 122 height 24
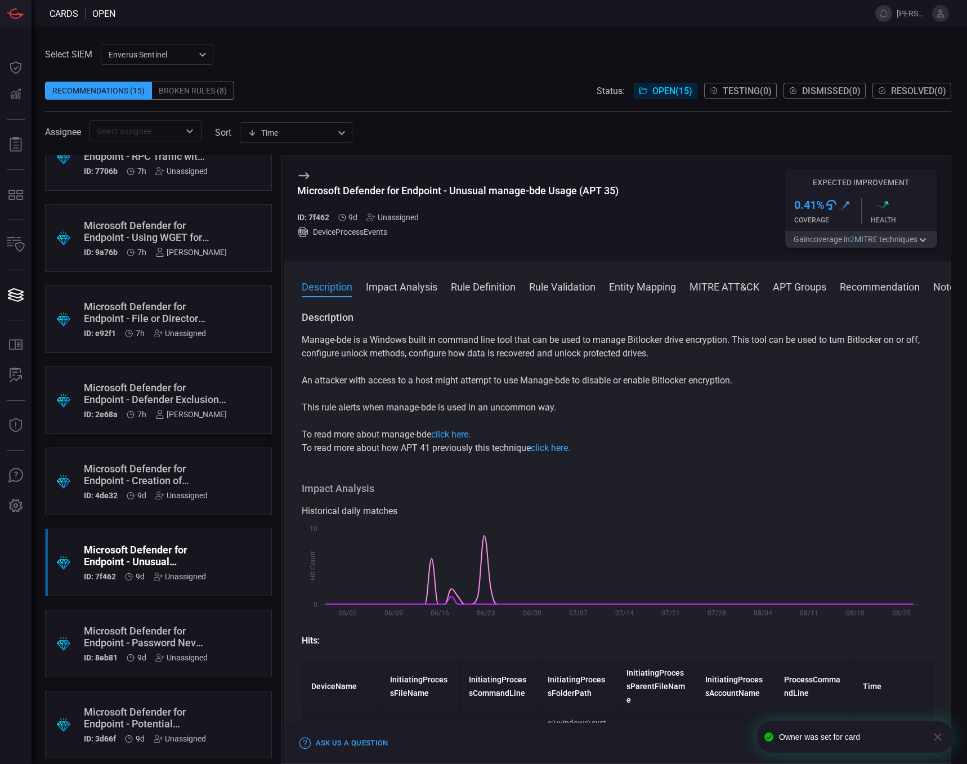
click at [394, 218] on div "Unassigned" at bounding box center [392, 217] width 52 height 9
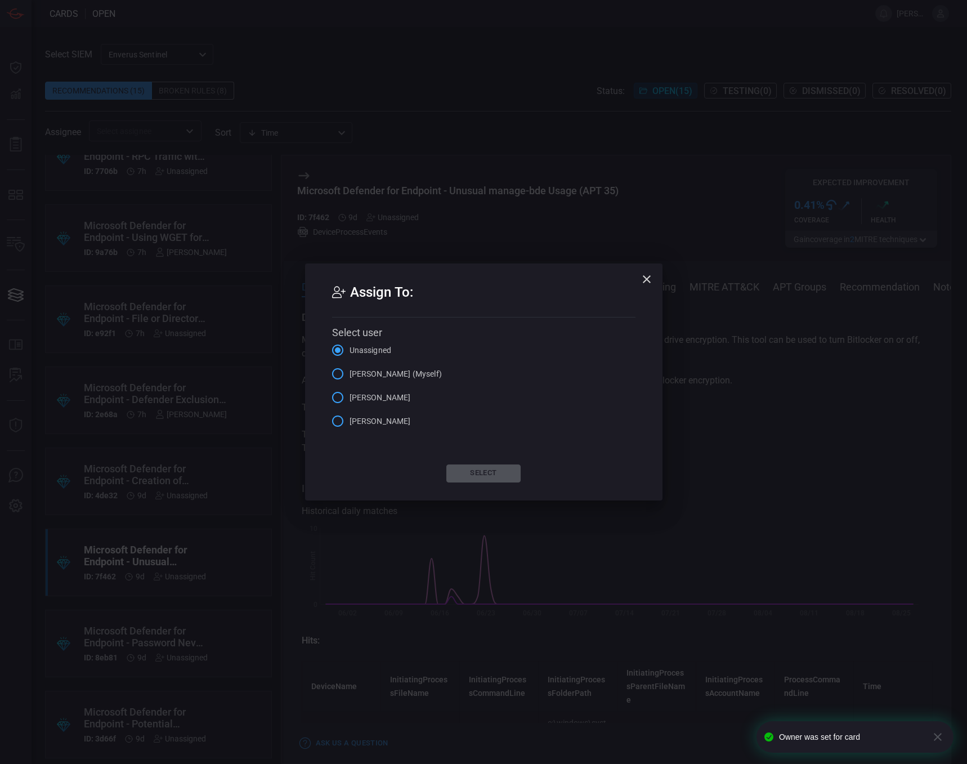
click at [358, 373] on span "[PERSON_NAME] (Myself)" at bounding box center [395, 374] width 92 height 12
click at [349, 373] on input "[PERSON_NAME] (Myself)" at bounding box center [338, 374] width 24 height 24
drag, startPoint x: 478, startPoint y: 470, endPoint x: 464, endPoint y: 474, distance: 14.5
click at [478, 471] on button "Select" at bounding box center [483, 473] width 74 height 18
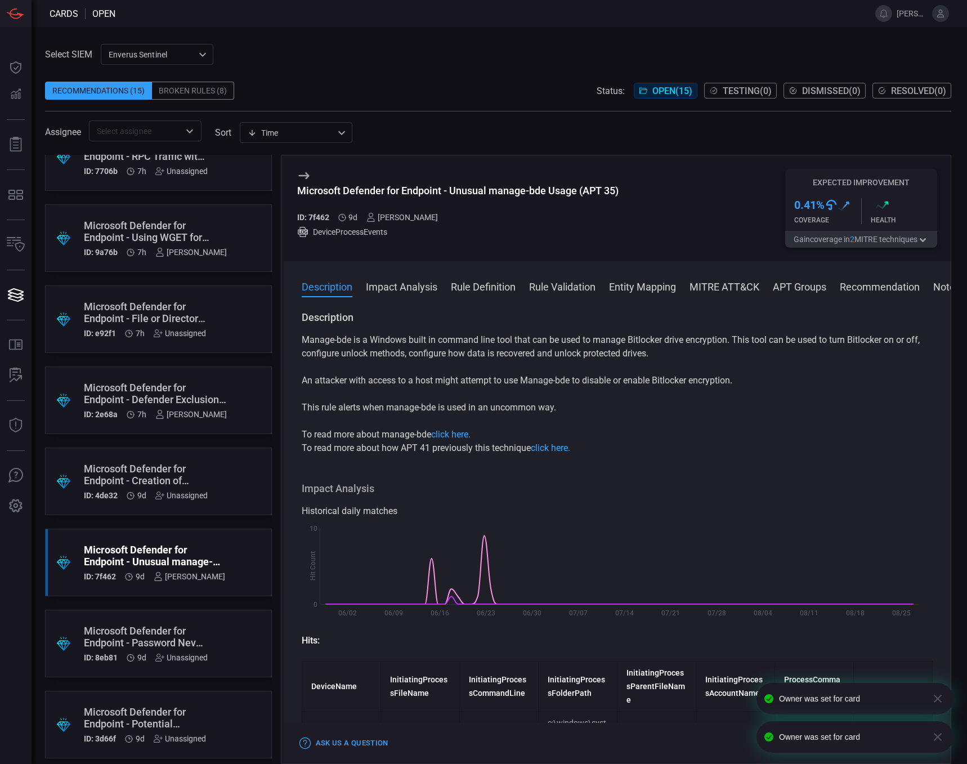
click at [159, 637] on div "Microsoft Defender for Endpoint - Password Never Expires Set via WMIC" at bounding box center [146, 637] width 124 height 24
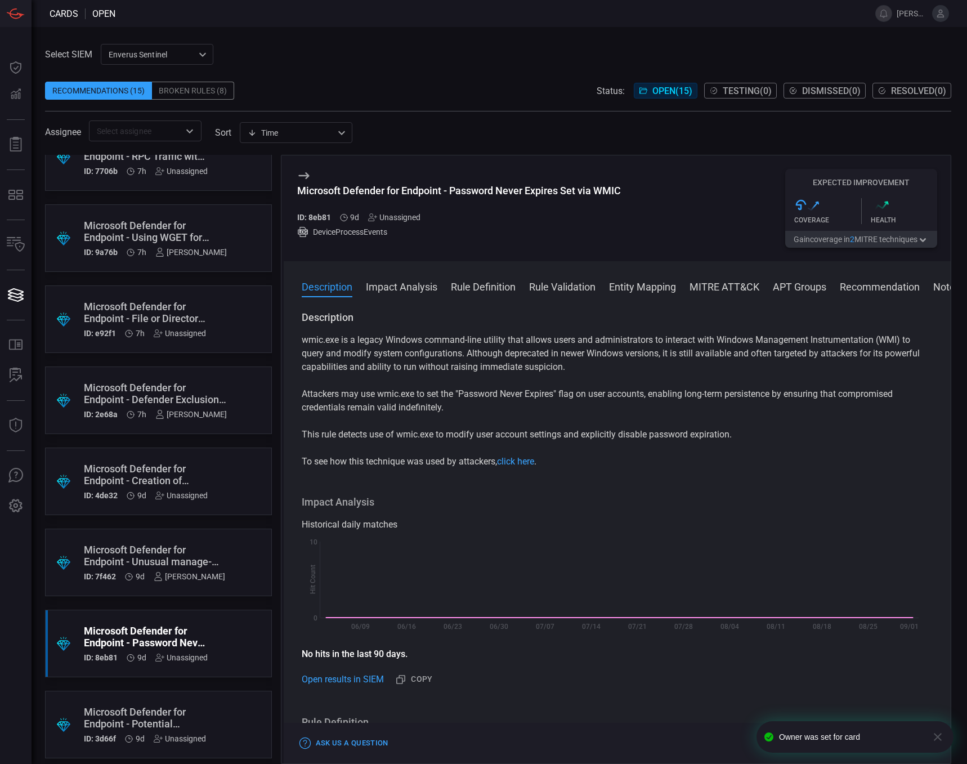
click at [402, 216] on div "Unassigned" at bounding box center [394, 217] width 52 height 9
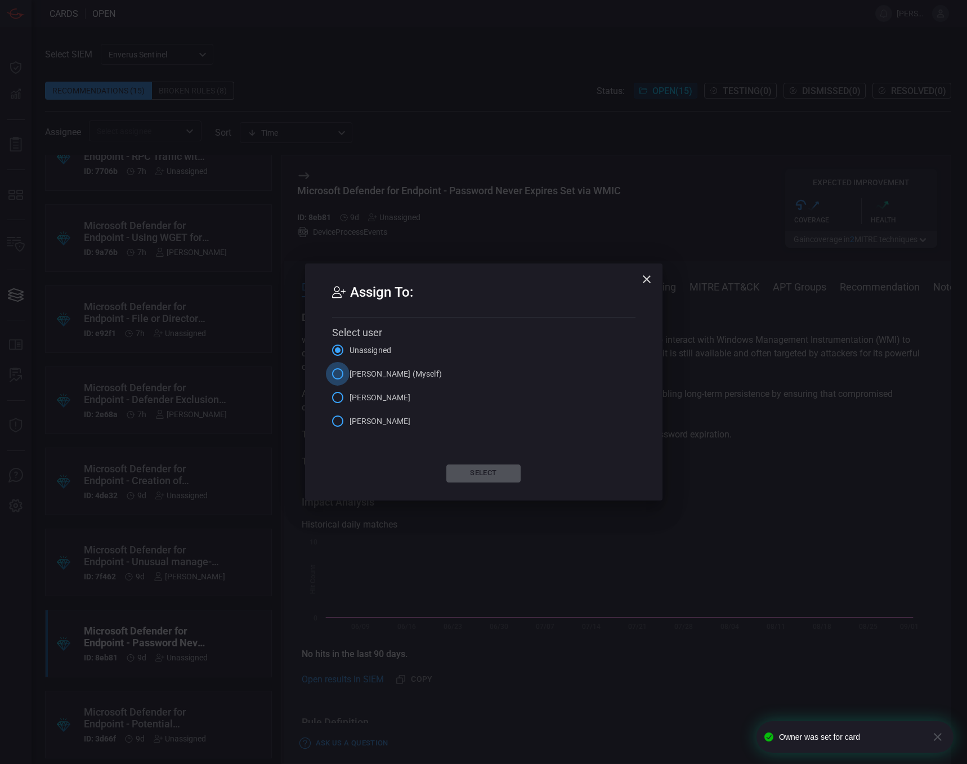
click at [341, 376] on input "[PERSON_NAME] (Myself)" at bounding box center [338, 374] width 24 height 24
click at [483, 472] on button "Select" at bounding box center [483, 473] width 74 height 18
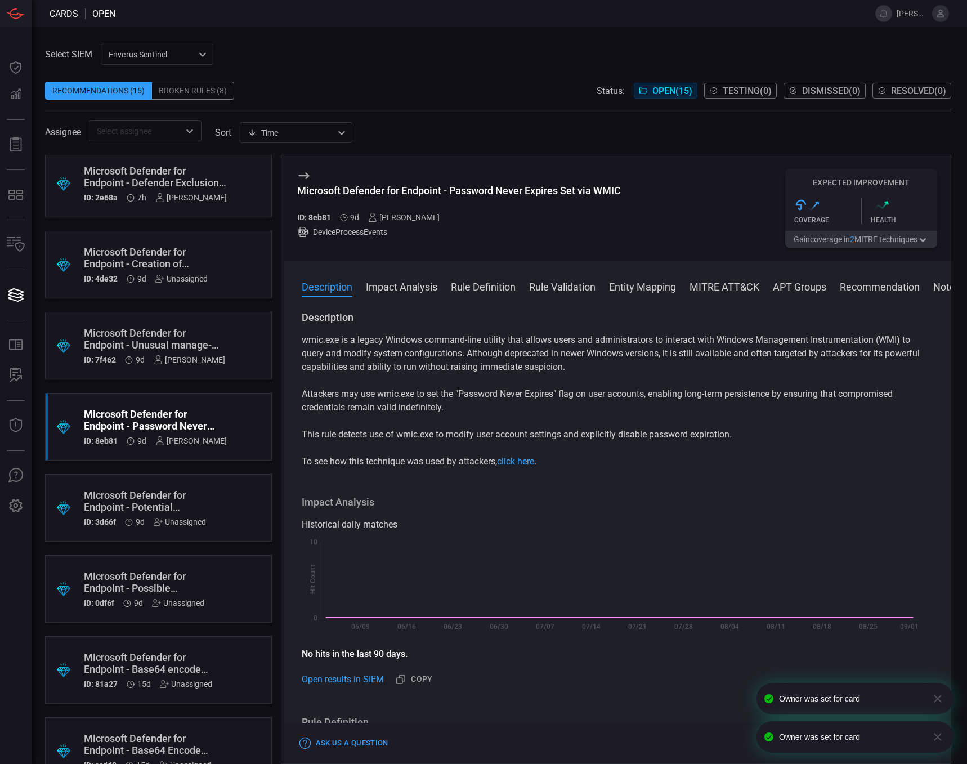
scroll to position [338, 0]
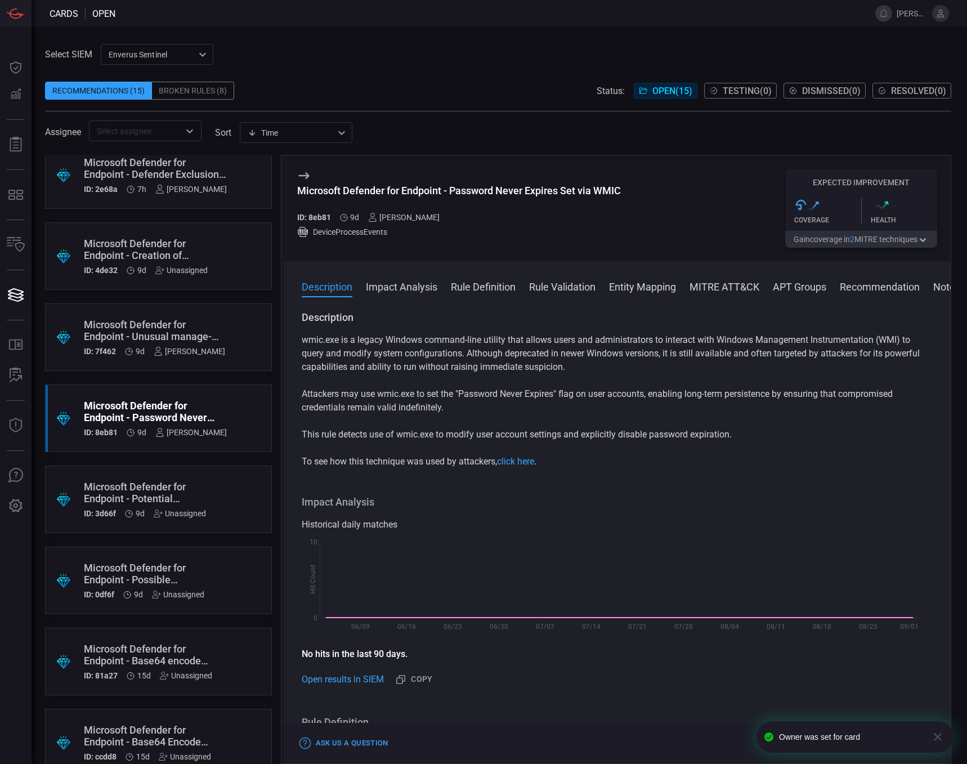
click at [160, 495] on div "Microsoft Defender for Endpoint - Potential CrackMapExec or secretsdump Artifact" at bounding box center [145, 493] width 122 height 24
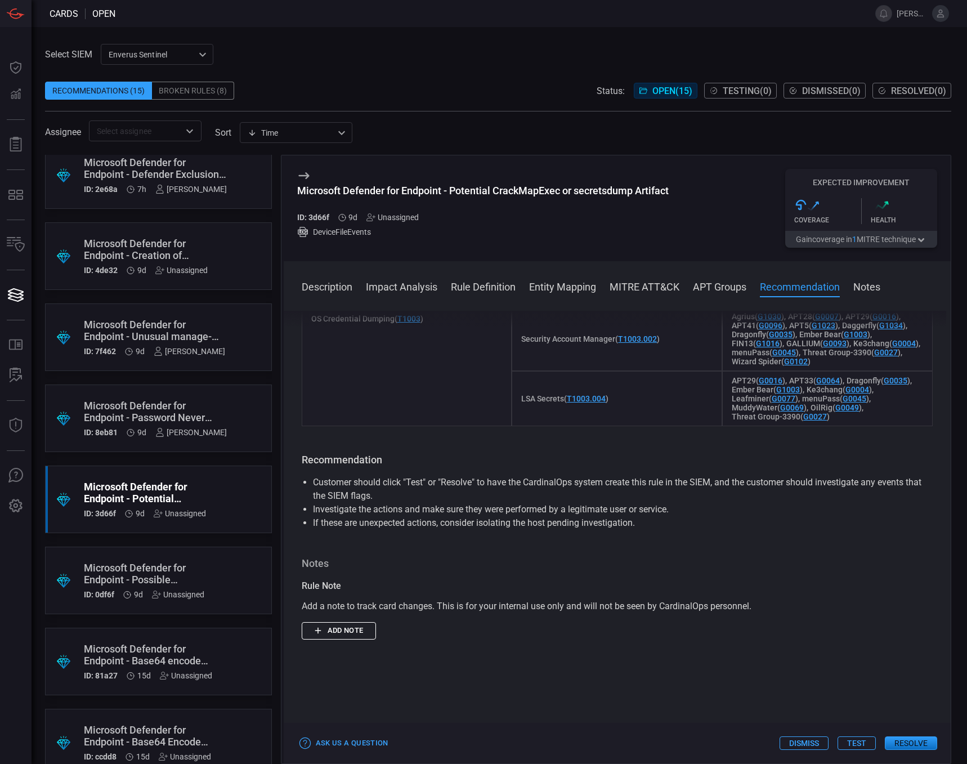
scroll to position [900, 0]
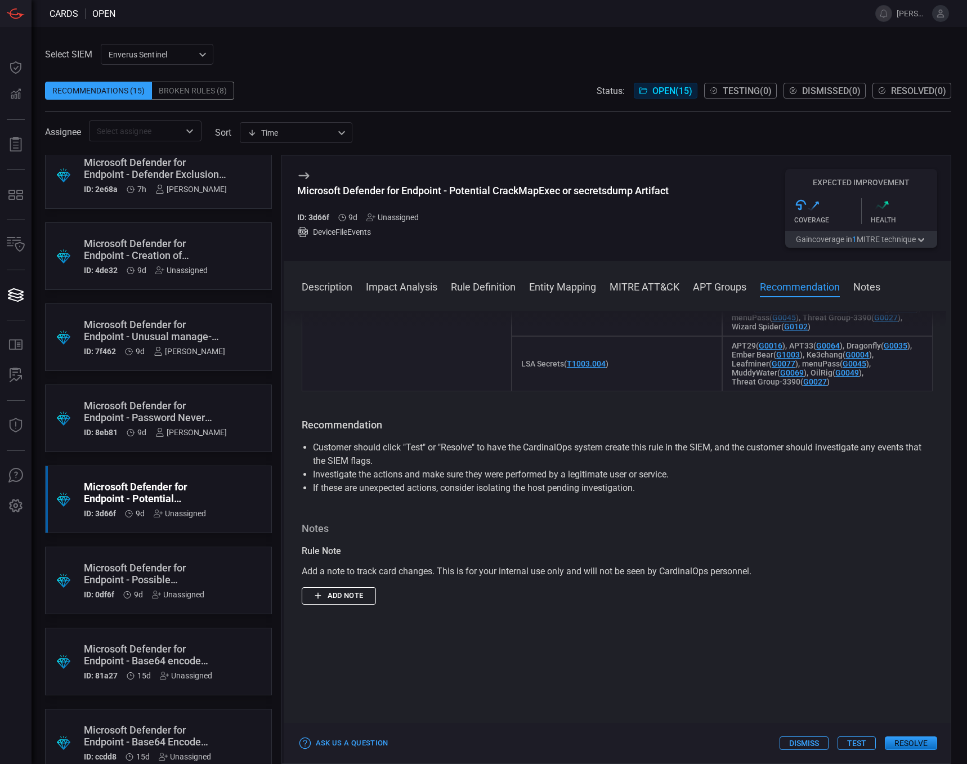
click at [161, 570] on div "Microsoft Defender for Endpoint - Possible Ransomware Spreading through the Net…" at bounding box center [144, 574] width 120 height 24
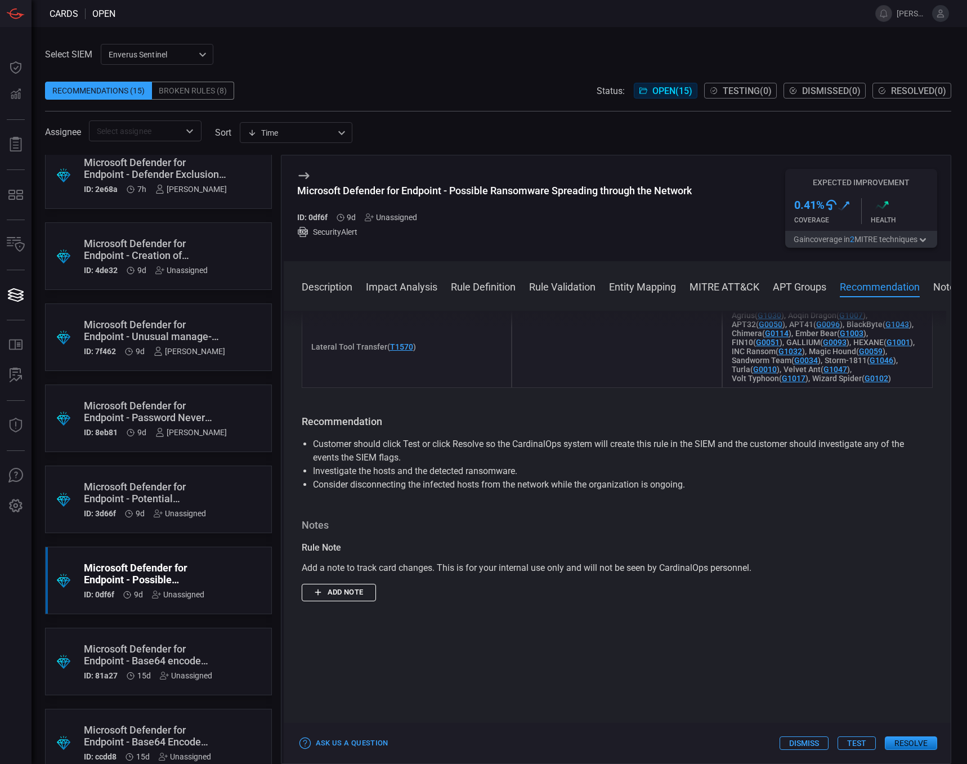
scroll to position [1013, 0]
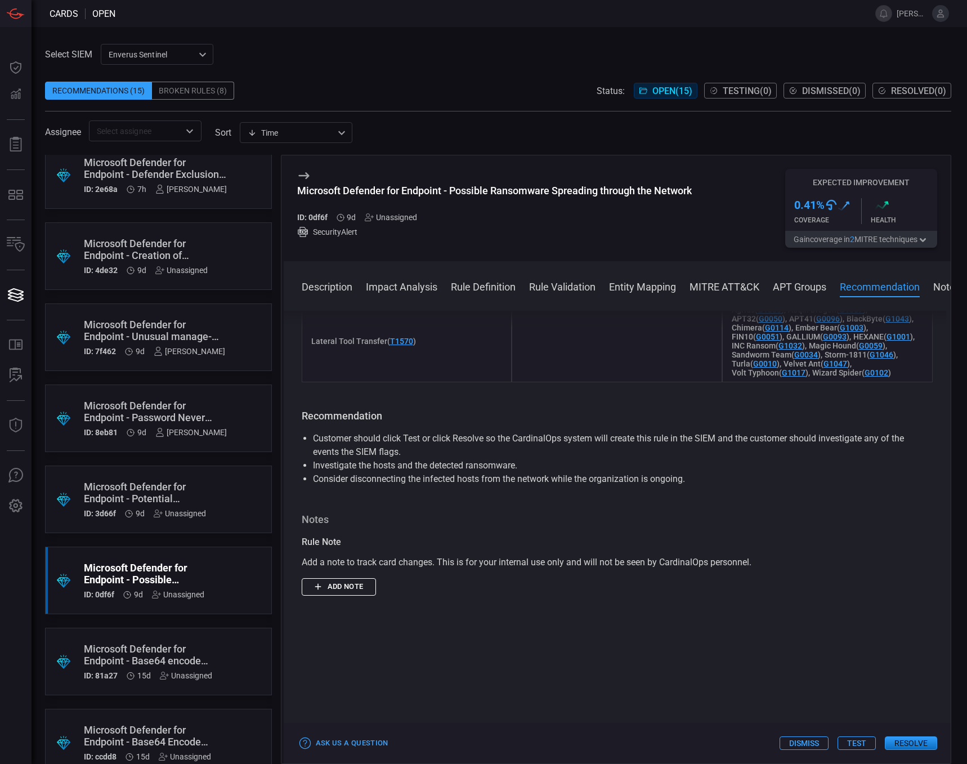
click at [185, 594] on div "Unassigned" at bounding box center [178, 594] width 52 height 9
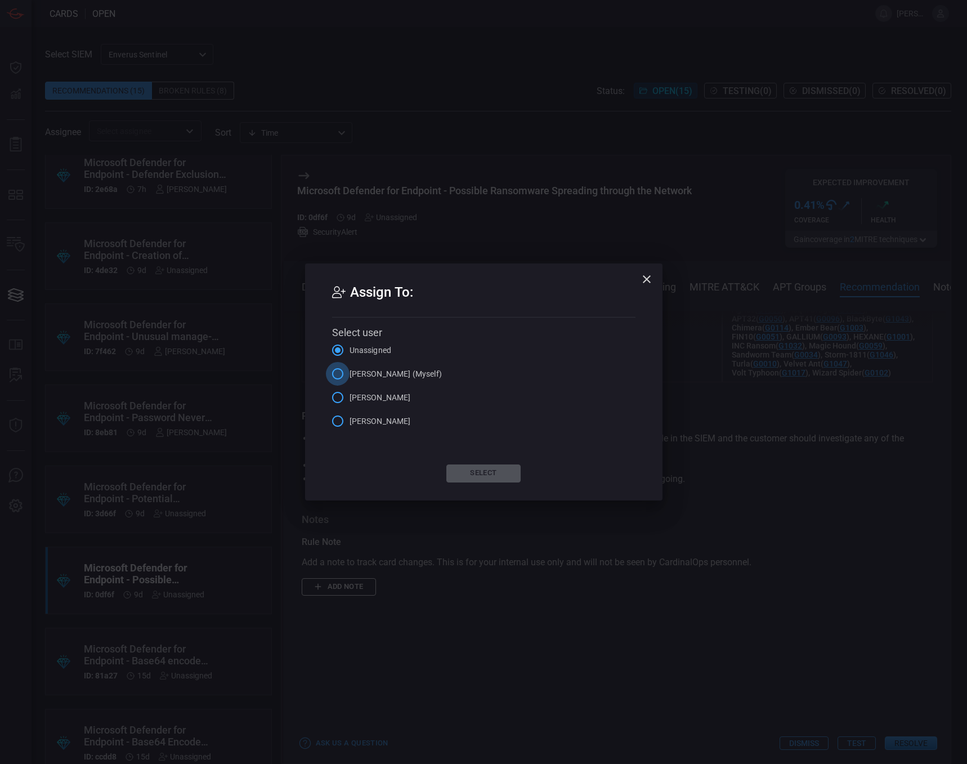
click at [337, 373] on input "[PERSON_NAME] (Myself)" at bounding box center [338, 374] width 24 height 24
click at [480, 479] on button "Select" at bounding box center [483, 473] width 74 height 18
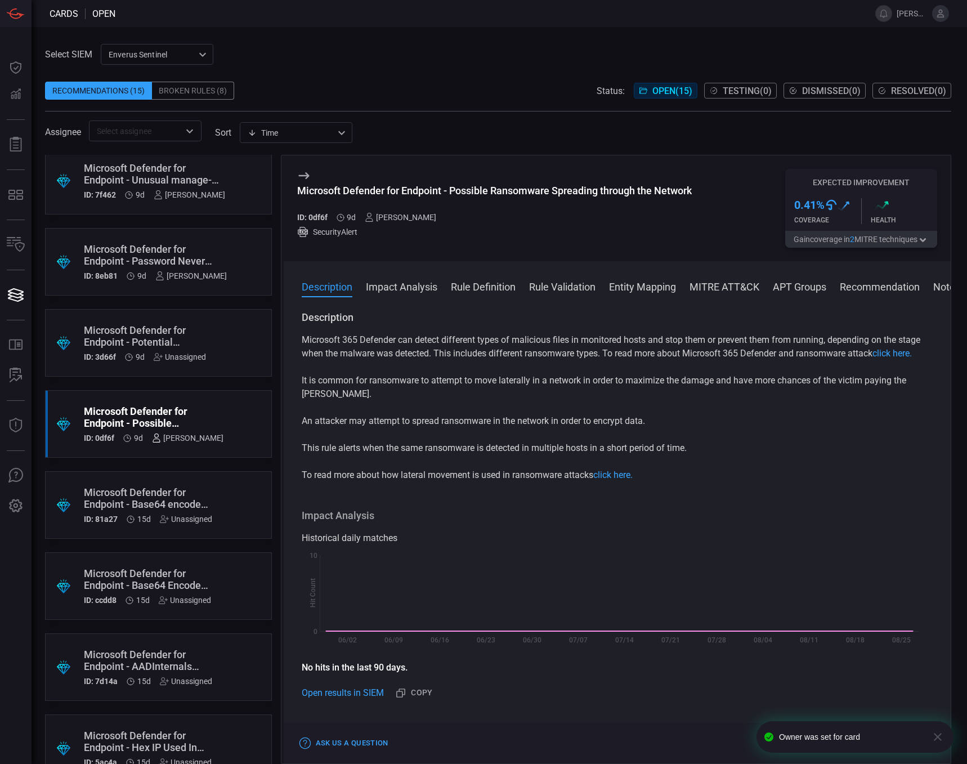
scroll to position [563, 0]
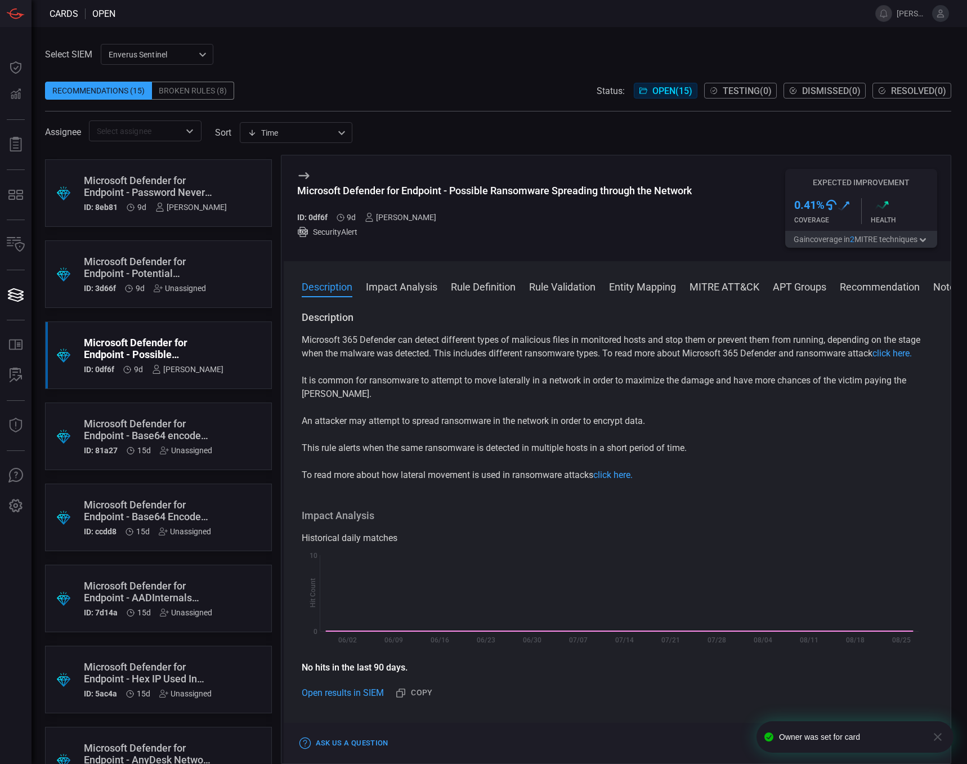
click at [153, 594] on div "Microsoft Defender for Endpoint - AADInternals PowerShell Cmdlets Execution" at bounding box center [148, 592] width 128 height 24
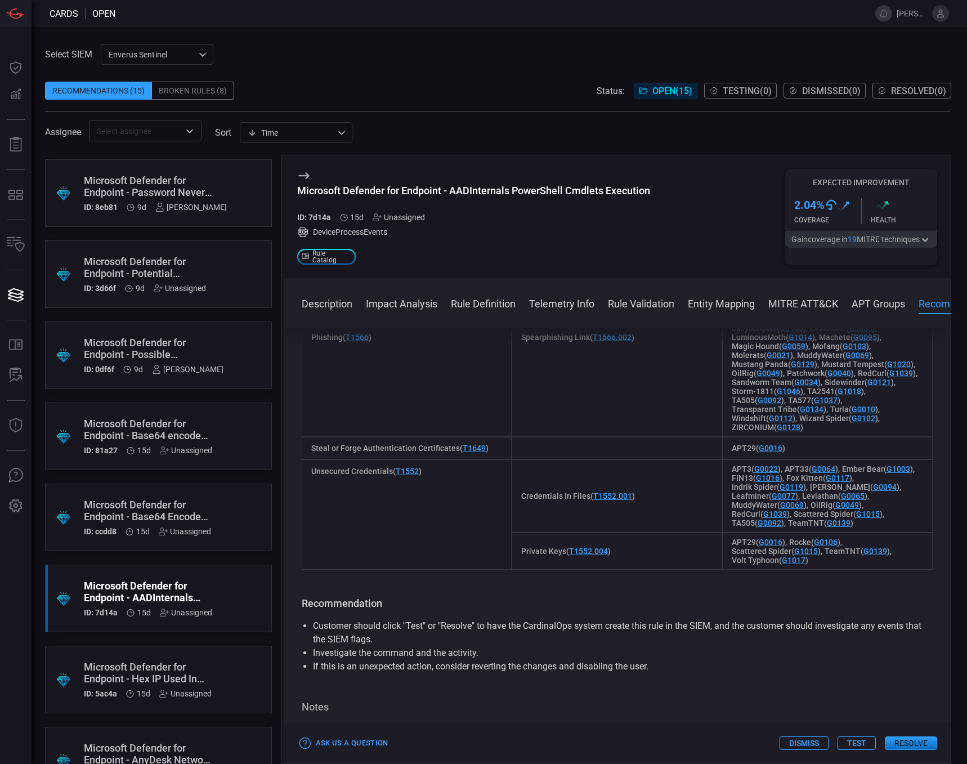
scroll to position [2814, 0]
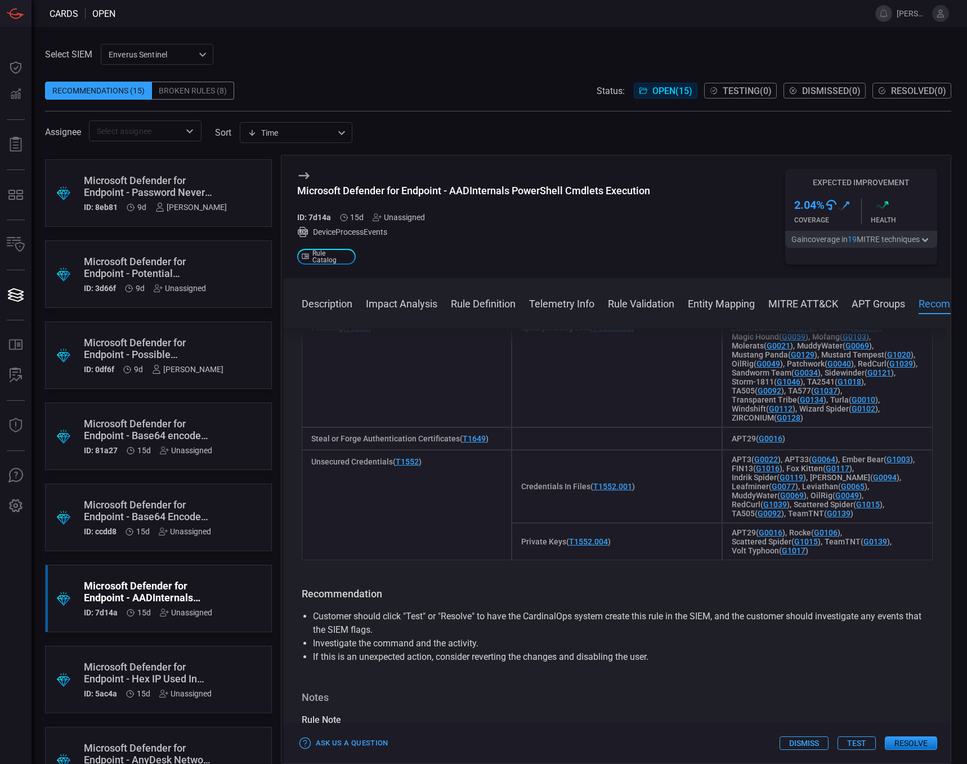
click at [190, 613] on div "Unassigned" at bounding box center [186, 612] width 52 height 9
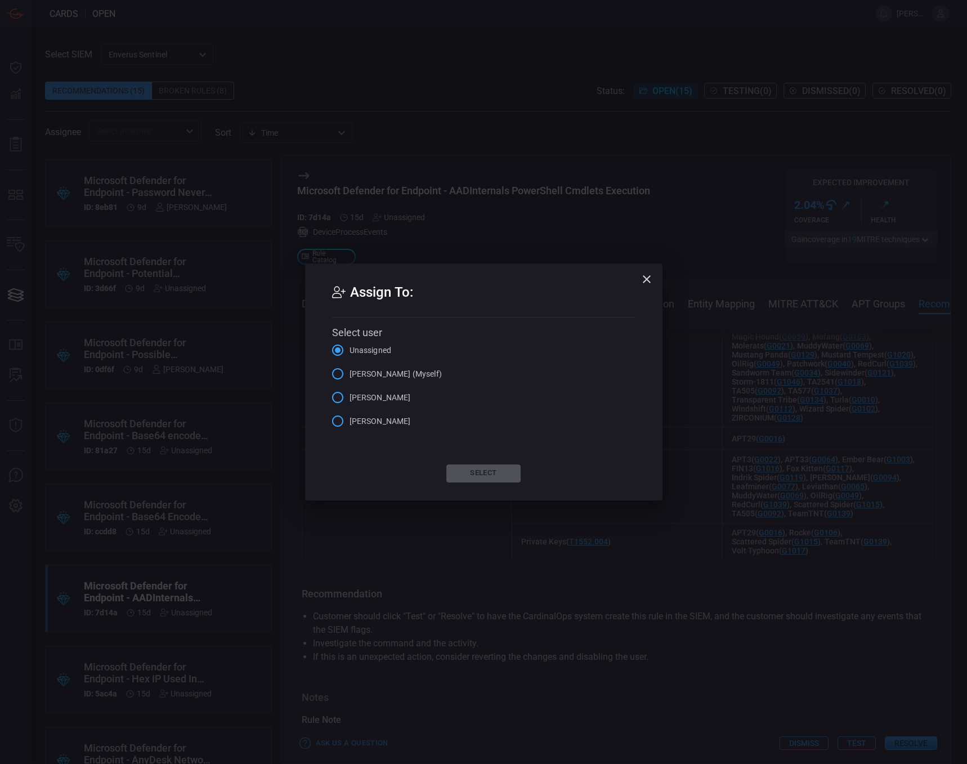
click at [337, 373] on input "[PERSON_NAME] (Myself)" at bounding box center [338, 374] width 24 height 24
click at [469, 471] on button "Select" at bounding box center [483, 473] width 74 height 18
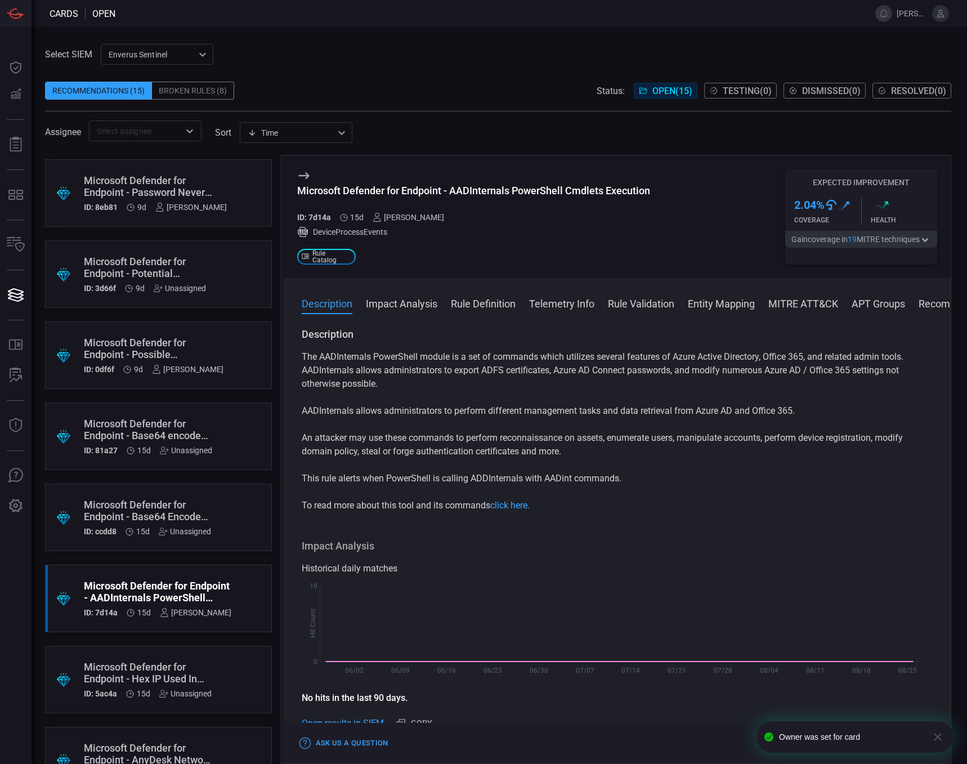
scroll to position [607, 0]
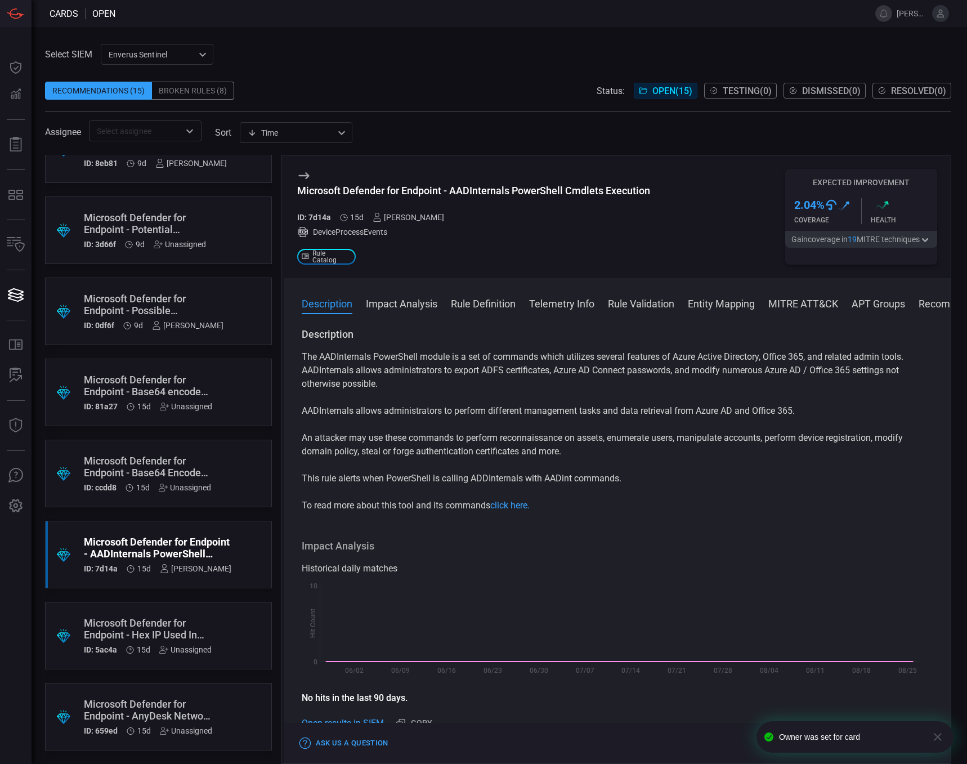
click at [151, 713] on div "Microsoft Defender for Endpoint - AnyDesk Network Traffic Detected" at bounding box center [148, 710] width 128 height 24
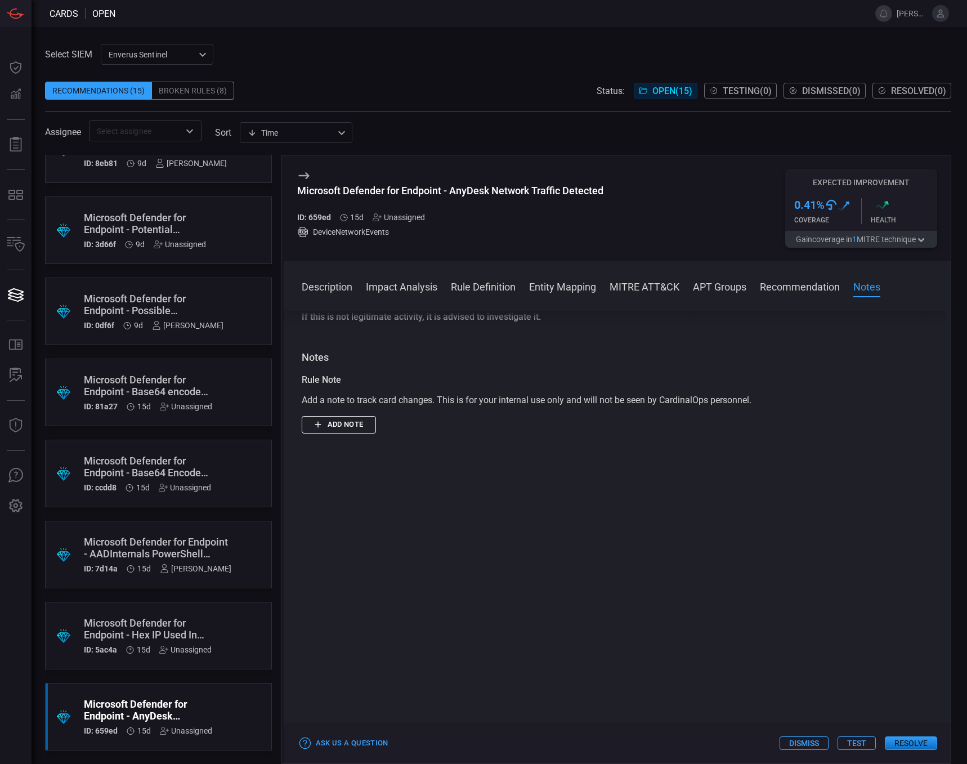
scroll to position [1351, 0]
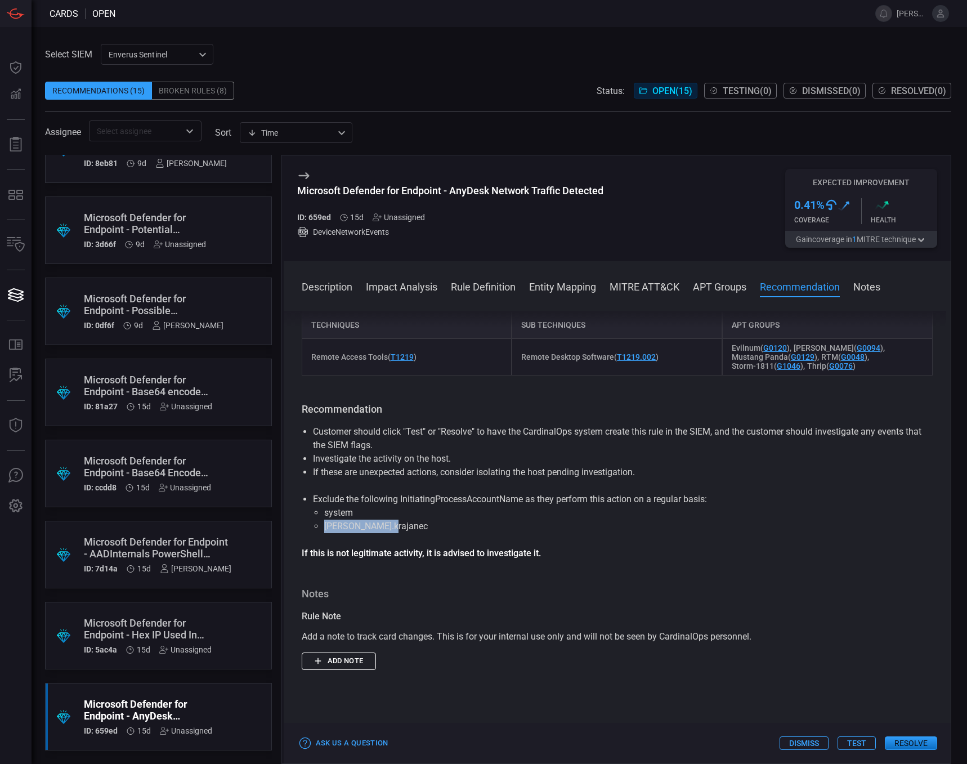
drag, startPoint x: 386, startPoint y: 546, endPoint x: 324, endPoint y: 543, distance: 62.6
click at [324, 533] on li "[PERSON_NAME].krajanec" at bounding box center [617, 526] width 586 height 14
drag, startPoint x: 324, startPoint y: 543, endPoint x: 334, endPoint y: 544, distance: 10.1
copy li "[PERSON_NAME].krajanec"
click at [347, 519] on li "system" at bounding box center [617, 513] width 586 height 14
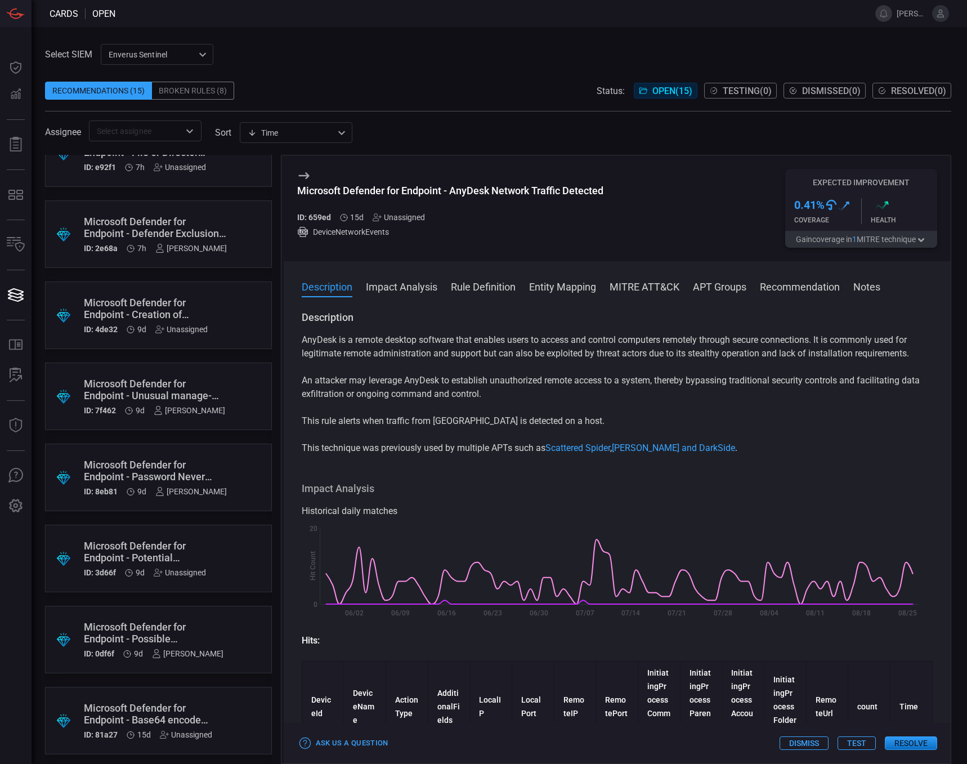
scroll to position [382, 0]
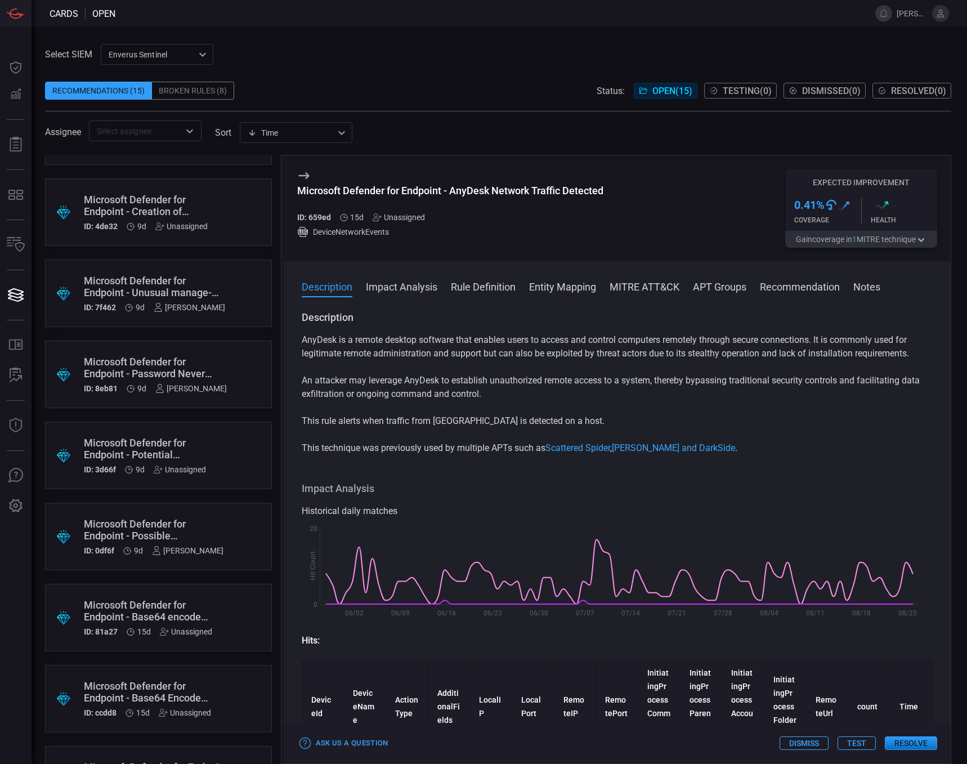
click at [154, 447] on div "Microsoft Defender for Endpoint - Potential CrackMapExec or secretsdump Artifact" at bounding box center [145, 449] width 122 height 24
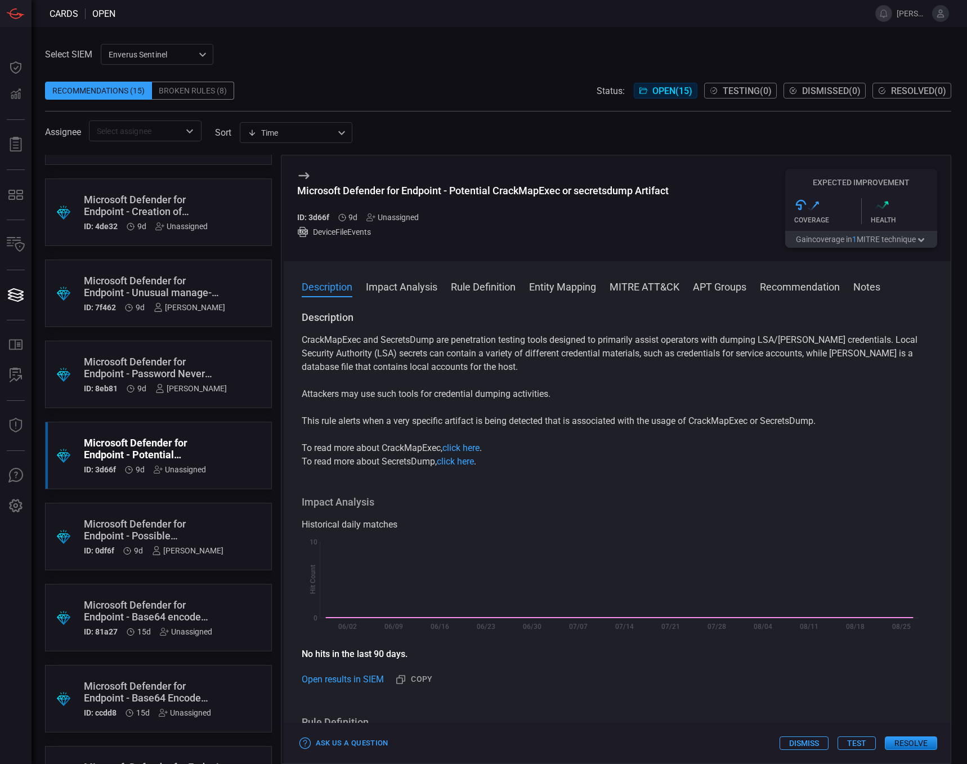
click at [188, 469] on div "Unassigned" at bounding box center [180, 469] width 52 height 9
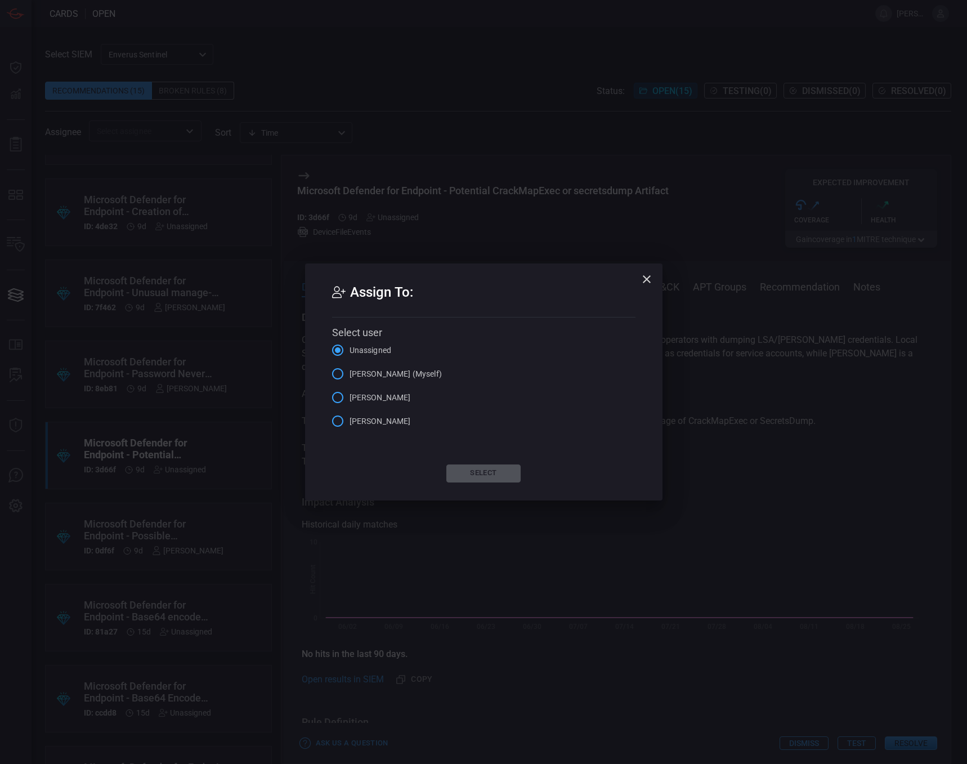
click at [336, 375] on input "[PERSON_NAME] (Myself)" at bounding box center [338, 374] width 24 height 24
drag, startPoint x: 490, startPoint y: 469, endPoint x: 485, endPoint y: 473, distance: 6.8
click at [490, 473] on button "Select" at bounding box center [483, 473] width 74 height 18
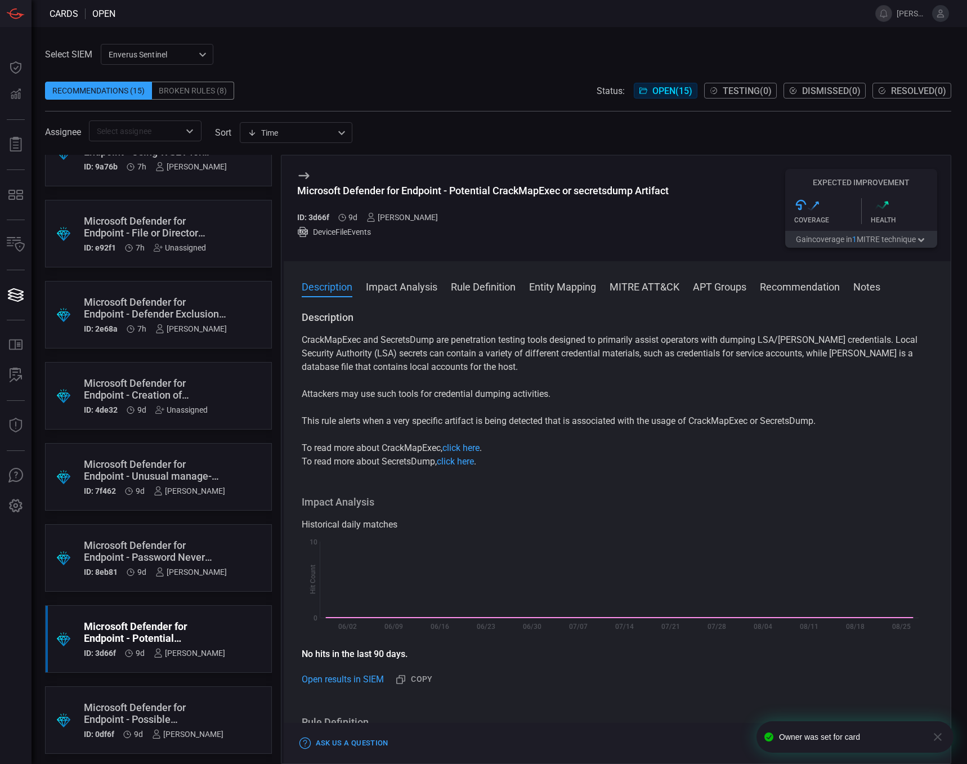
scroll to position [156, 0]
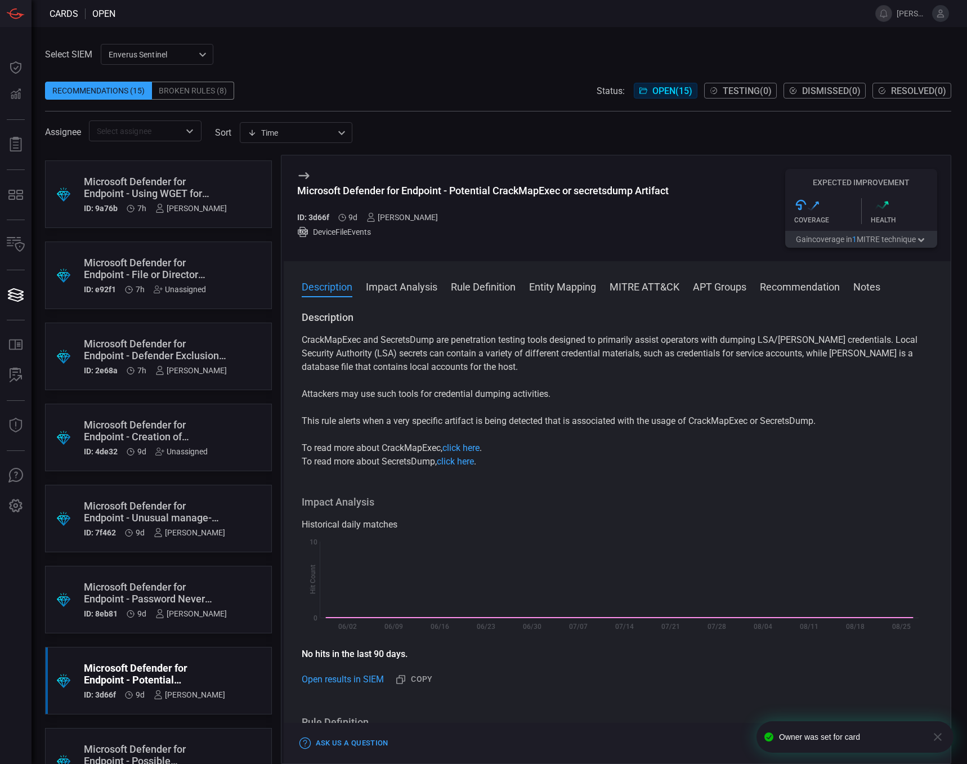
click at [185, 350] on div "Microsoft Defender for Endpoint - Defender Exclusion Added via WMIC" at bounding box center [155, 350] width 143 height 24
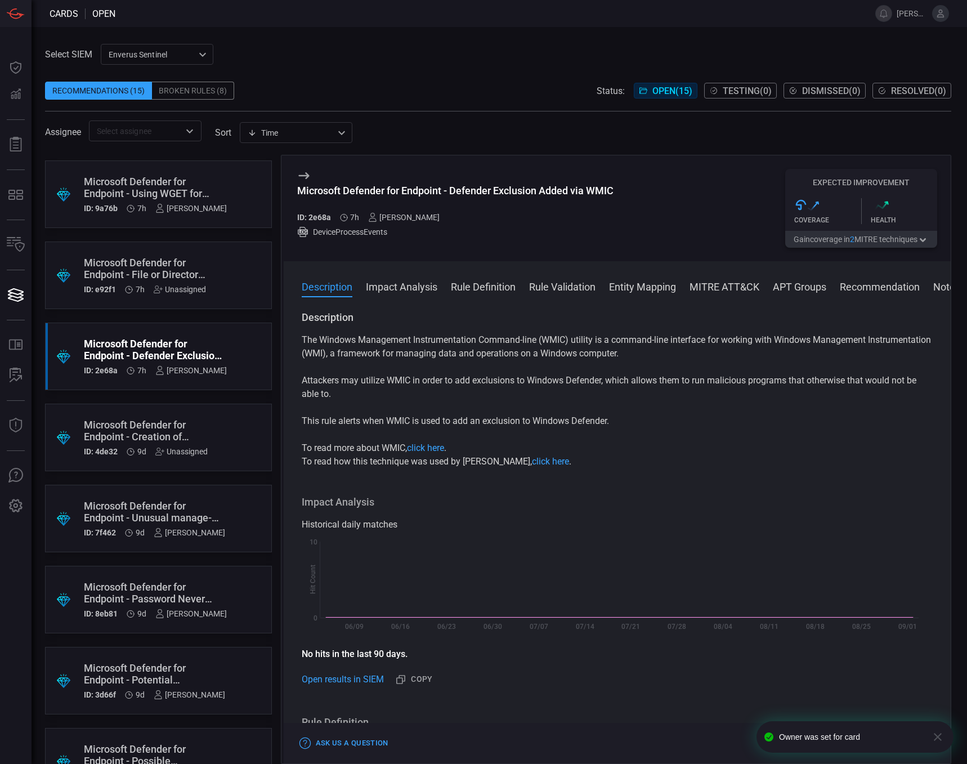
click at [182, 136] on div at bounding box center [189, 131] width 15 height 16
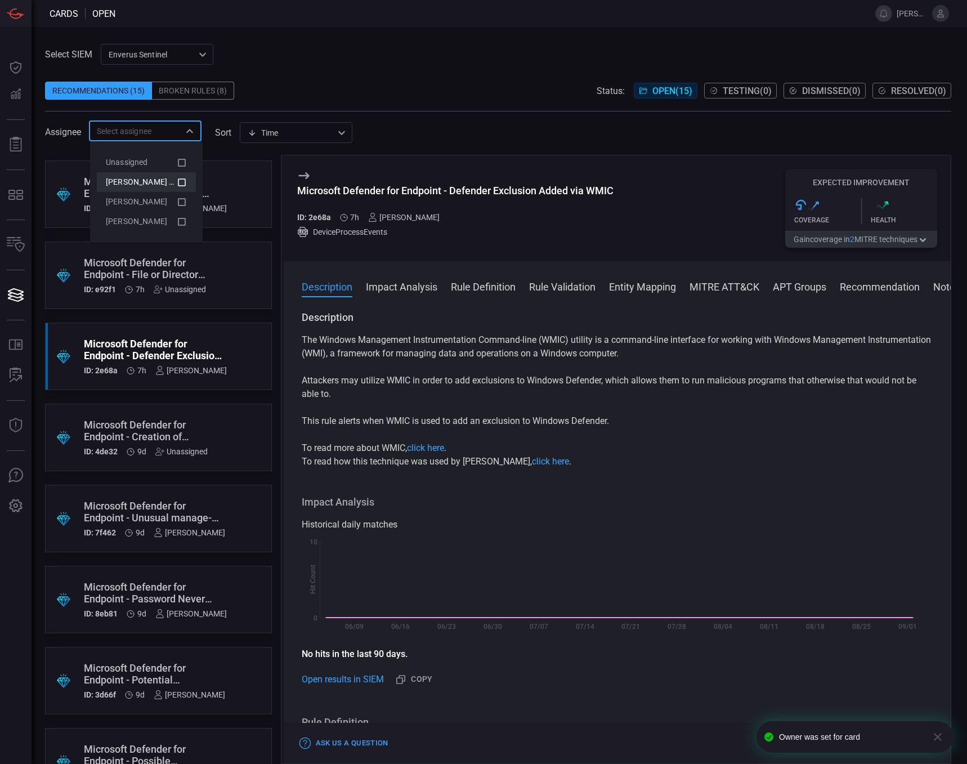
click at [185, 180] on icon at bounding box center [182, 182] width 8 height 8
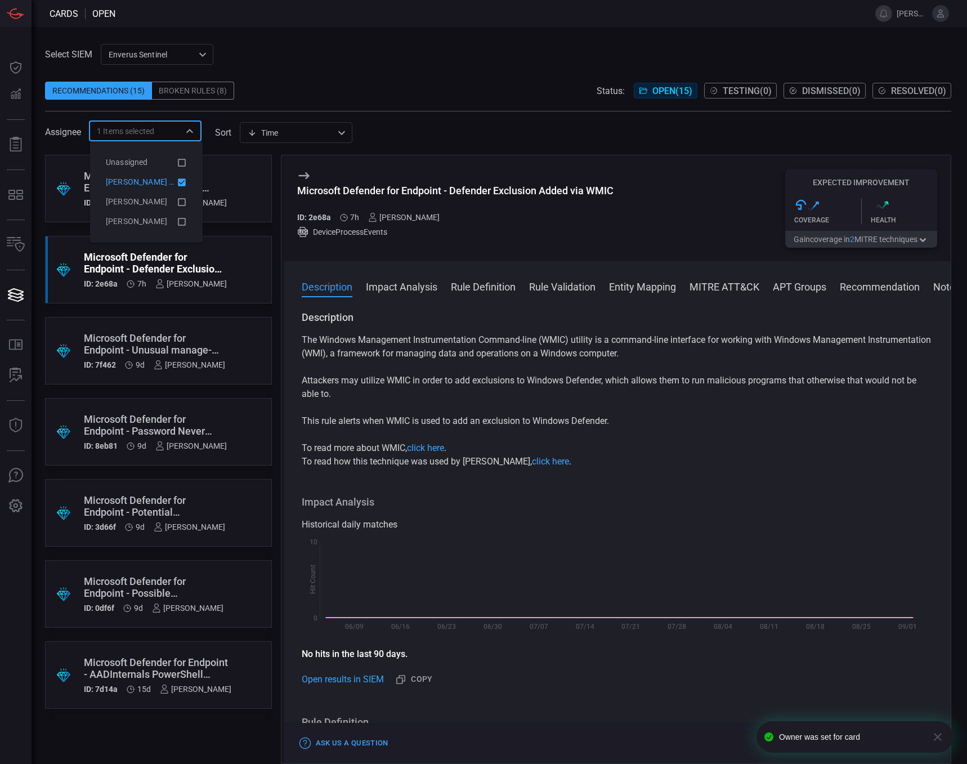
click at [419, 80] on span at bounding box center [498, 73] width 906 height 17
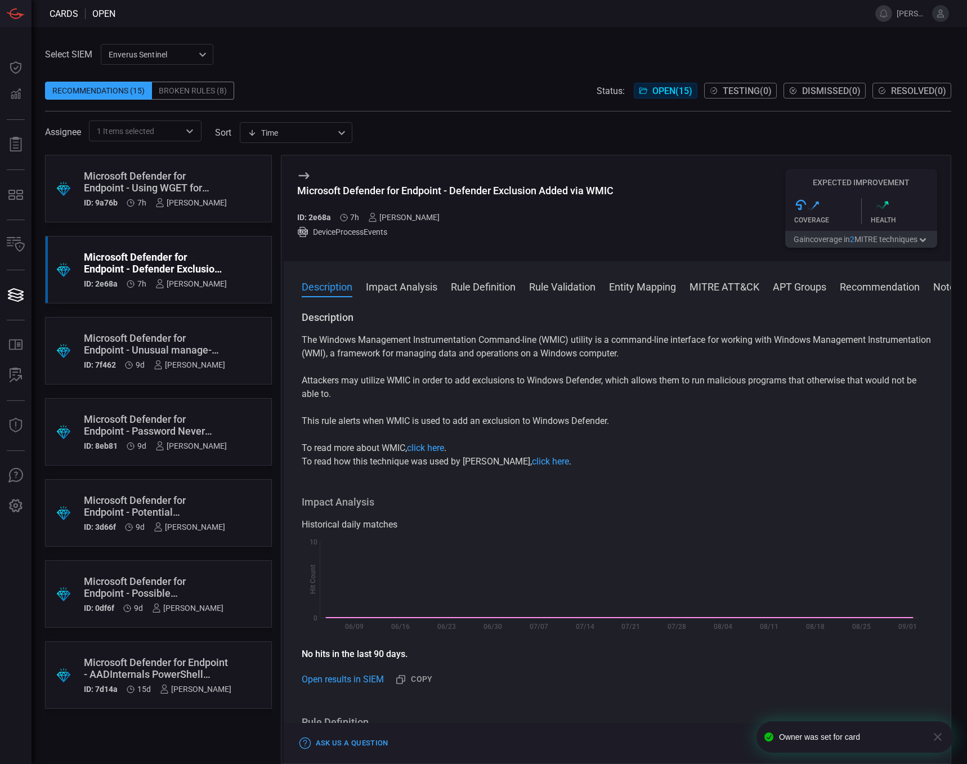
click at [222, 187] on div ".suggested_cards_icon{fill:url(#suggested_cards_icon);} Microsoft Defender for …" at bounding box center [158, 189] width 227 height 68
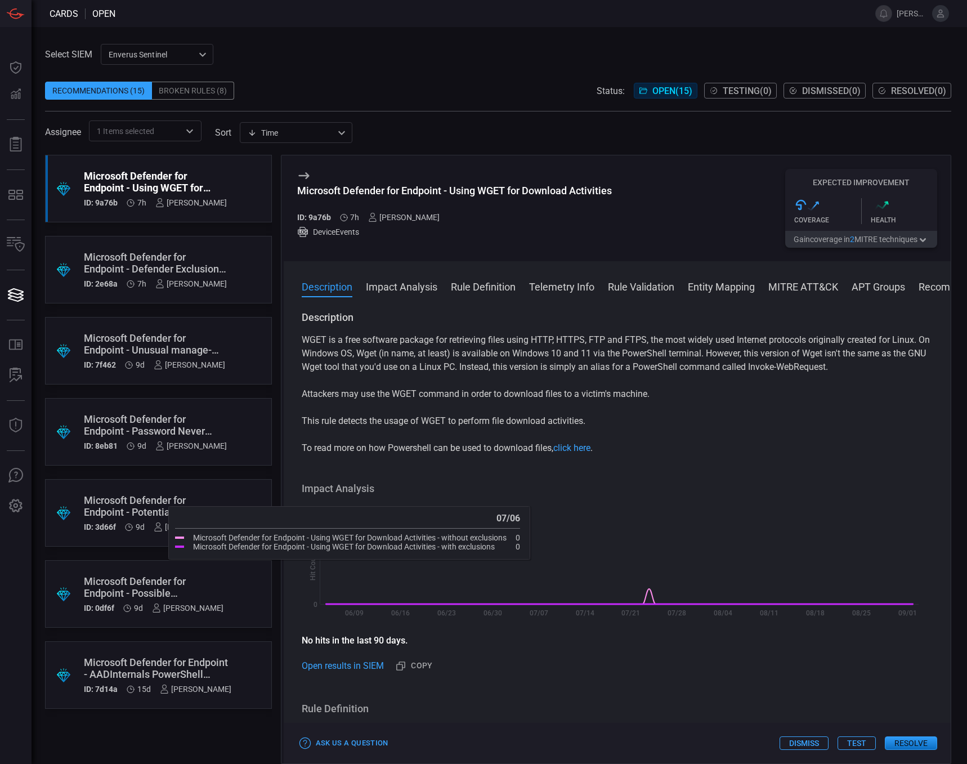
click at [499, 490] on h3 "Impact Analysis" at bounding box center [617, 489] width 631 height 14
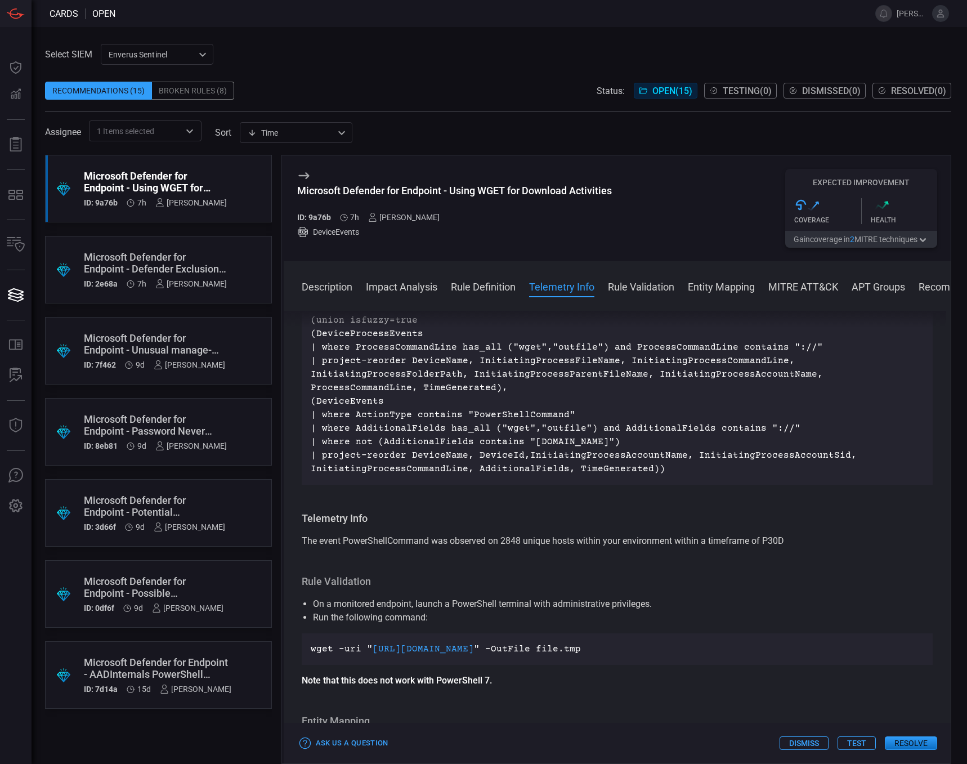
scroll to position [394, 0]
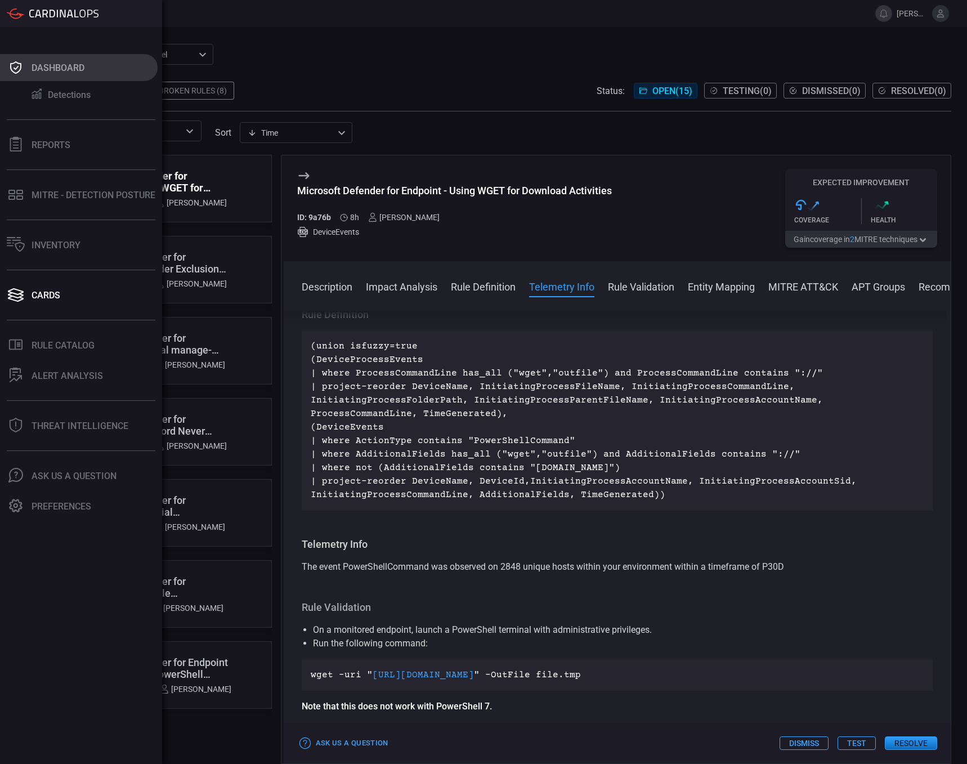
click at [43, 63] on div "Dashboard" at bounding box center [58, 67] width 53 height 11
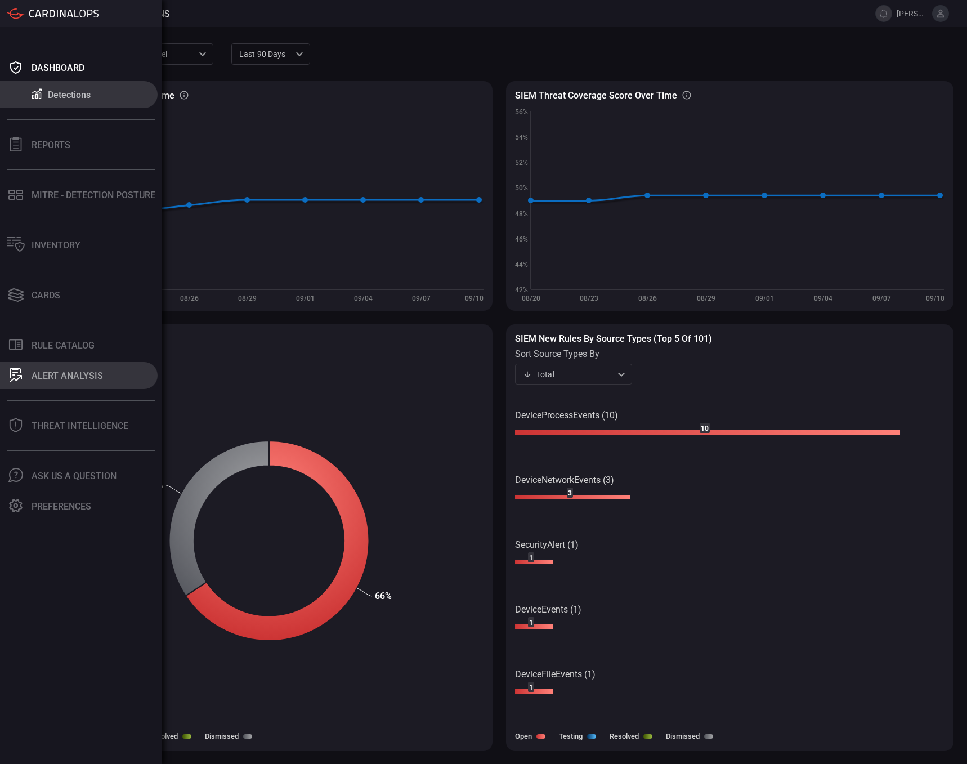
click at [68, 376] on div "ALERT ANALYSIS" at bounding box center [67, 375] width 71 height 11
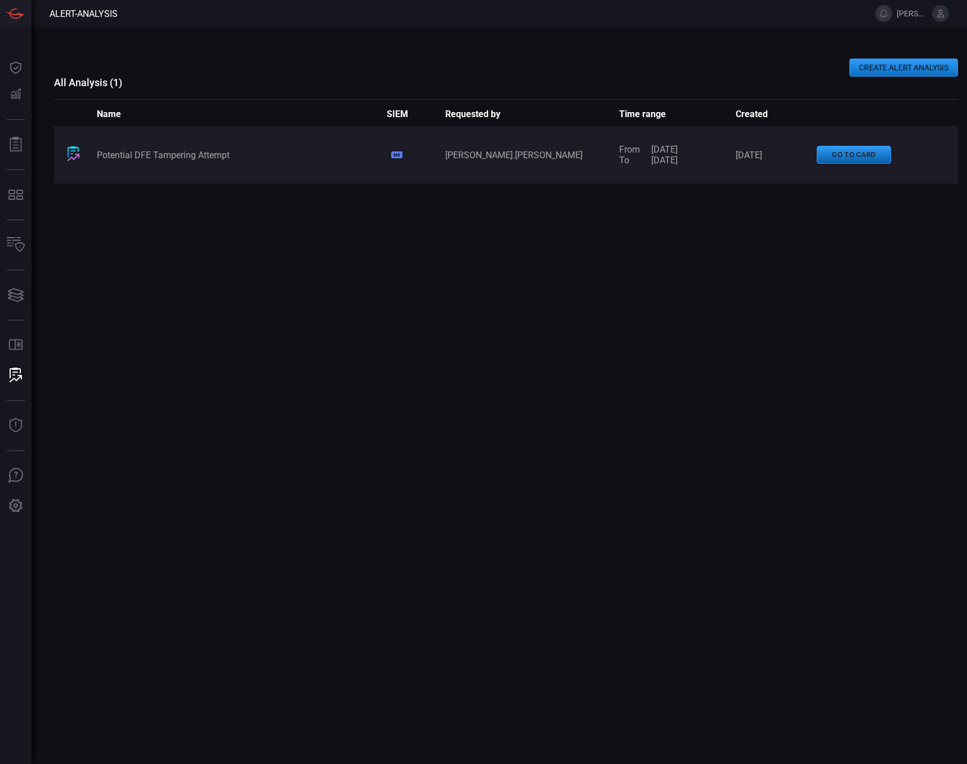
click at [838, 153] on button "go to card" at bounding box center [854, 155] width 74 height 19
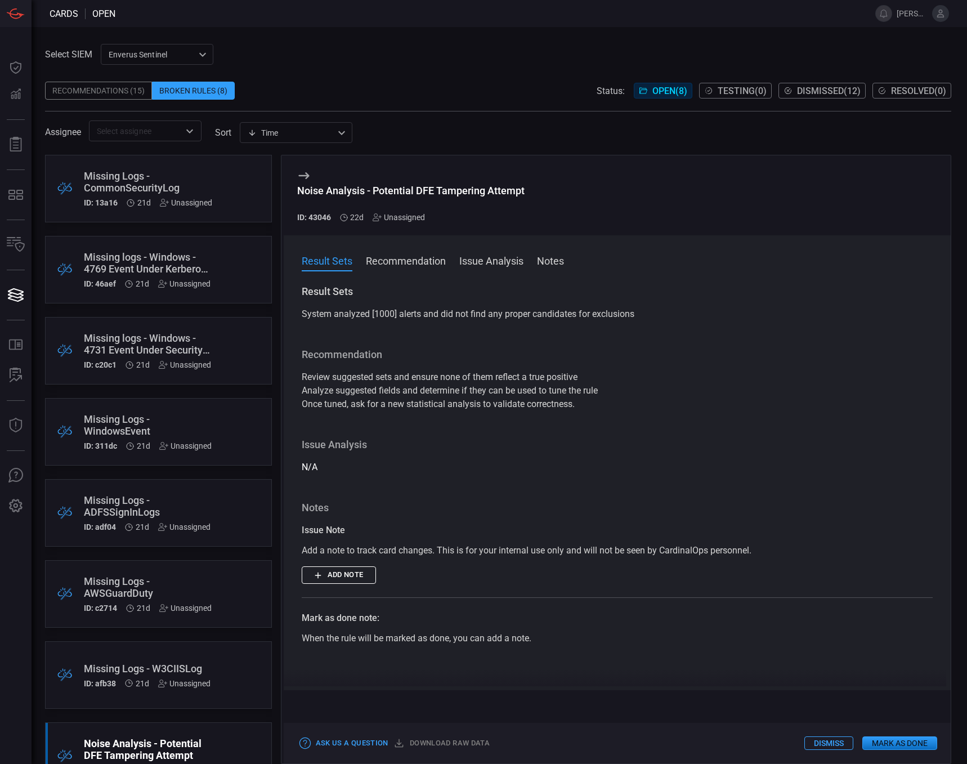
click at [486, 259] on button "Issue Analysis" at bounding box center [491, 260] width 64 height 14
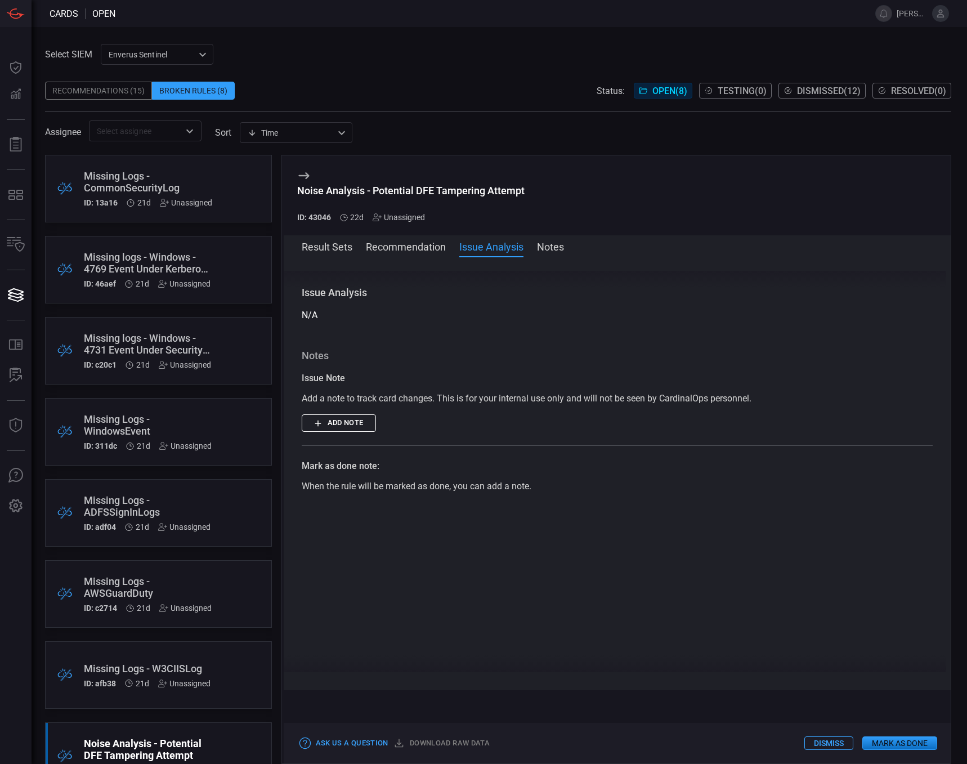
scroll to position [142, 0]
click at [554, 250] on button "Notes" at bounding box center [550, 246] width 27 height 14
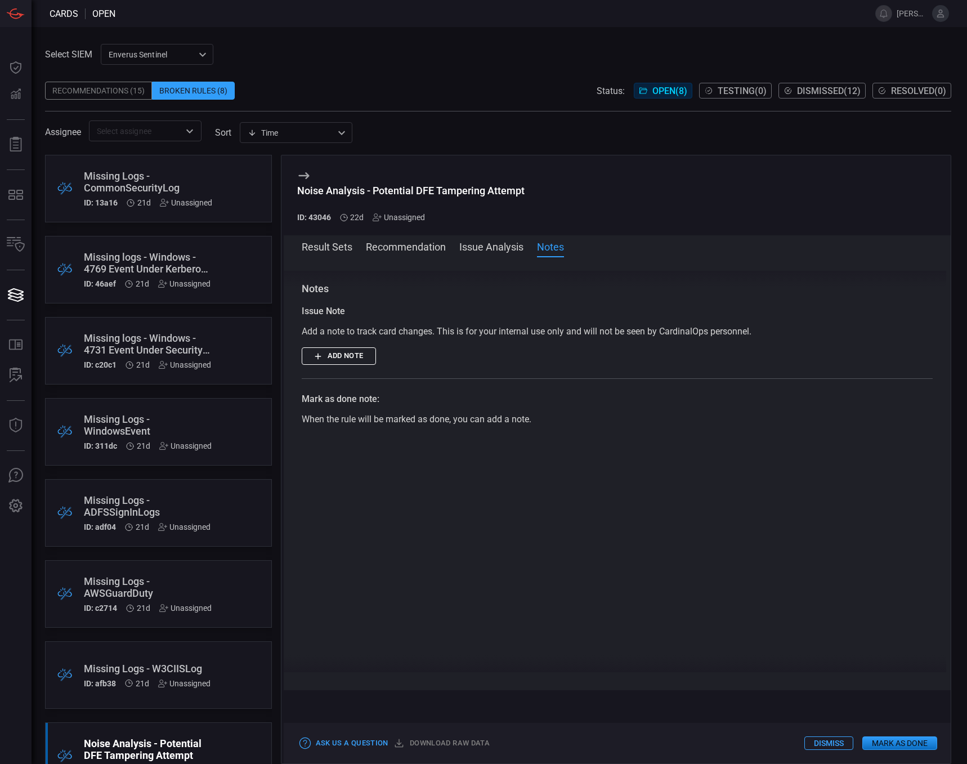
click at [330, 242] on button "Result Sets" at bounding box center [327, 246] width 51 height 14
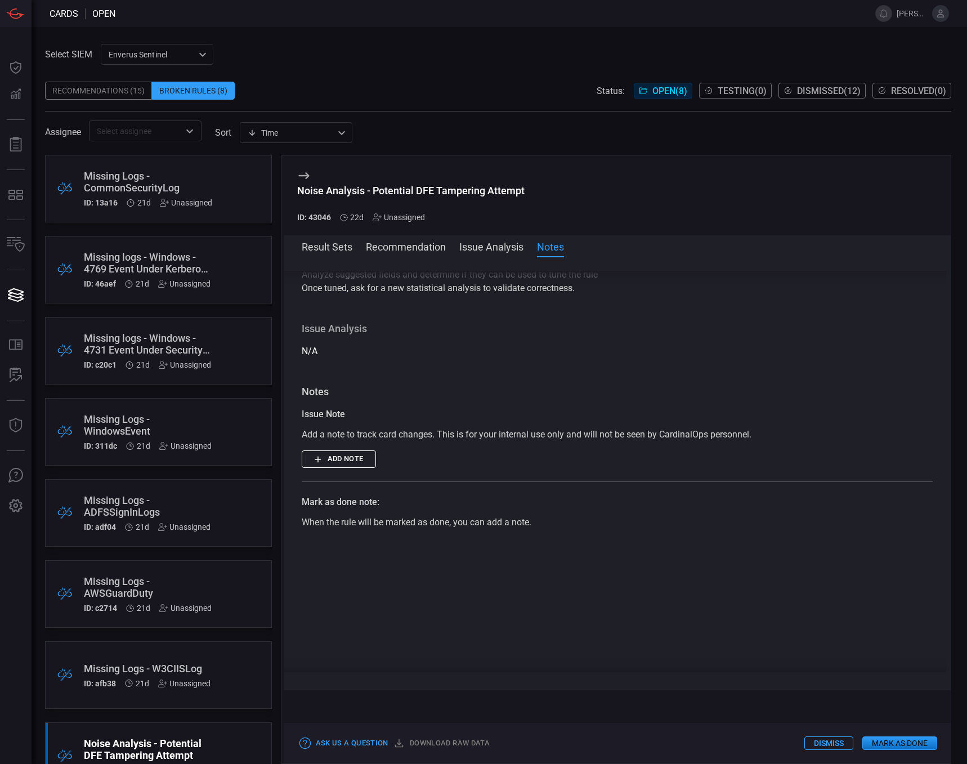
scroll to position [0, 0]
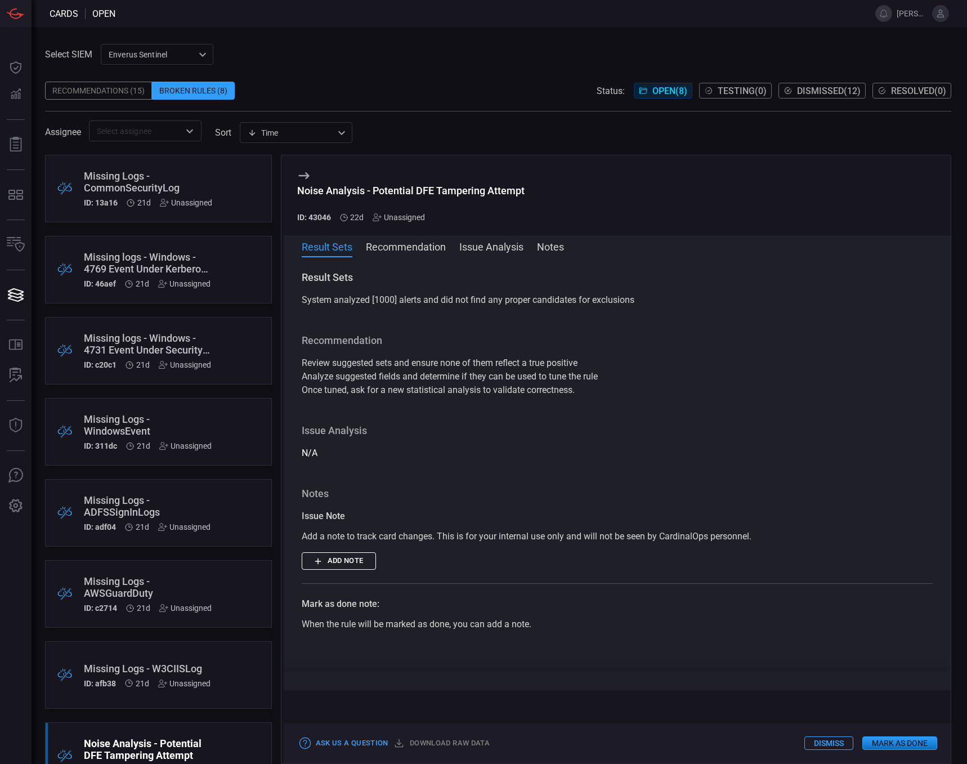
click at [516, 64] on div "Select SIEM Enverus Sentinel c91b43ff-c123-4683-be2e-f803907a5556 ​ Recommendat…" at bounding box center [498, 92] width 906 height 97
click at [470, 8] on span at bounding box center [488, 13] width 746 height 27
click at [123, 90] on div "Recommendations (15)" at bounding box center [98, 91] width 107 height 18
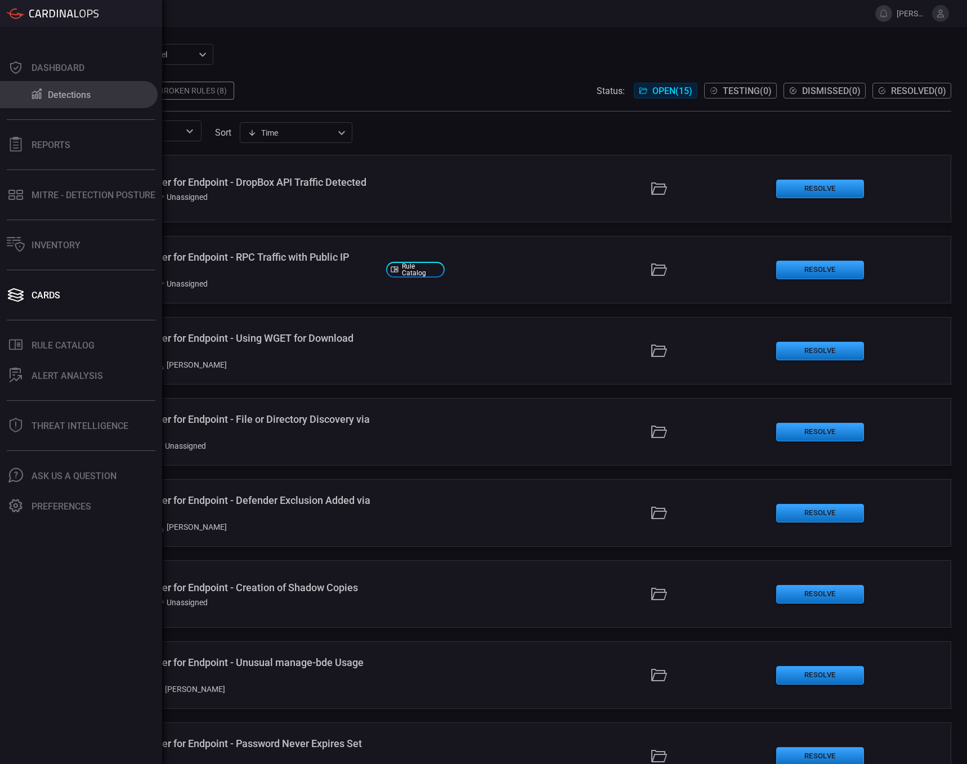
click at [70, 104] on button "Detections" at bounding box center [79, 94] width 158 height 27
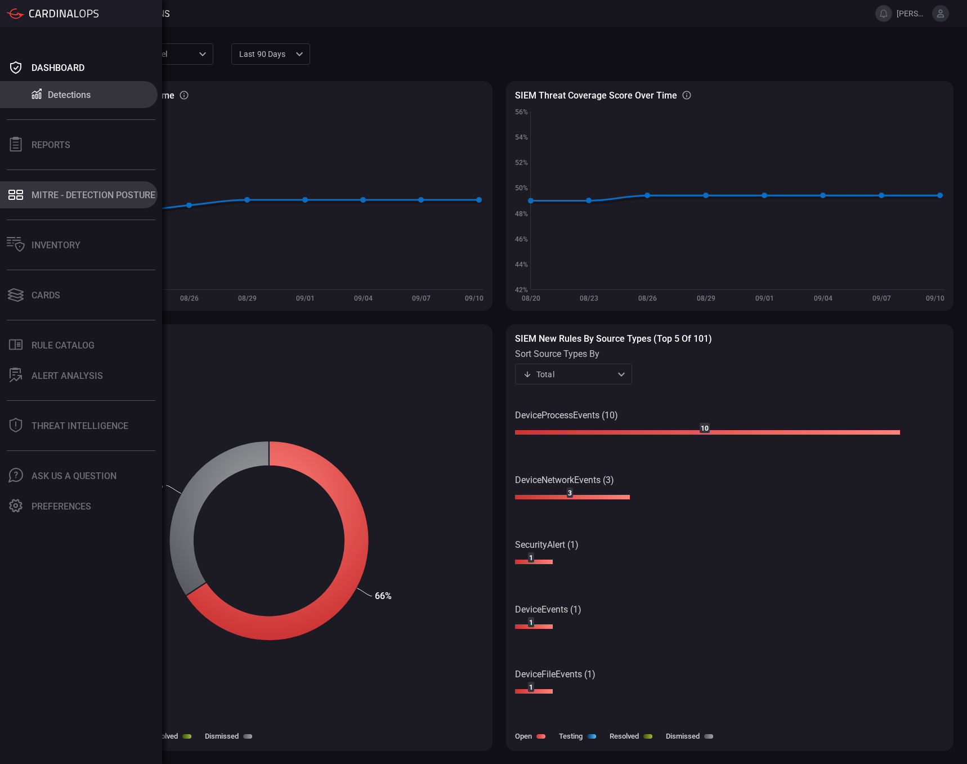
click at [64, 194] on div "MITRE - Detection Posture" at bounding box center [94, 195] width 124 height 11
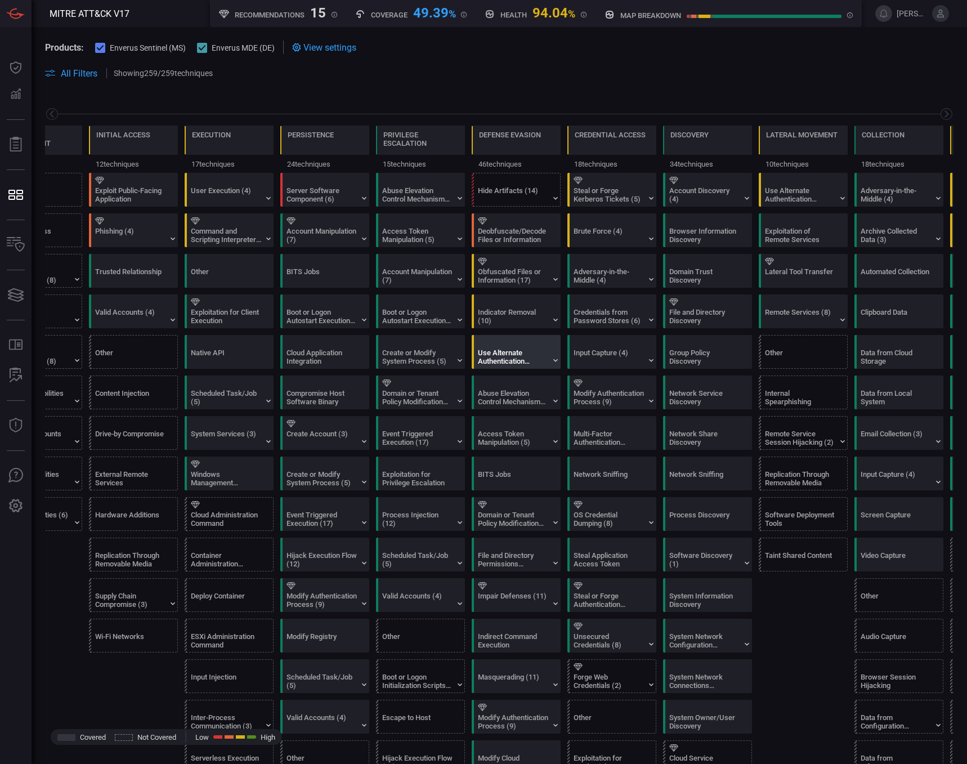
click at [503, 351] on div "Use Alternate Authentication Material (4)" at bounding box center [513, 356] width 70 height 17
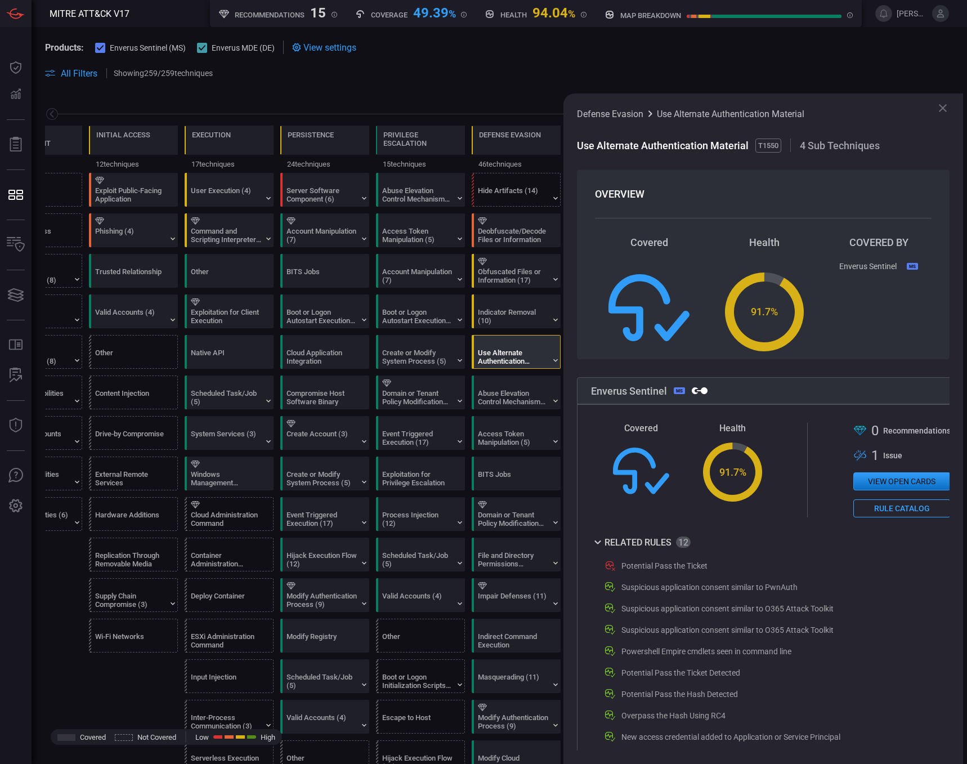
click at [609, 568] on icon at bounding box center [610, 566] width 14 height 14
click at [906, 482] on button "View open cards" at bounding box center [901, 481] width 97 height 18
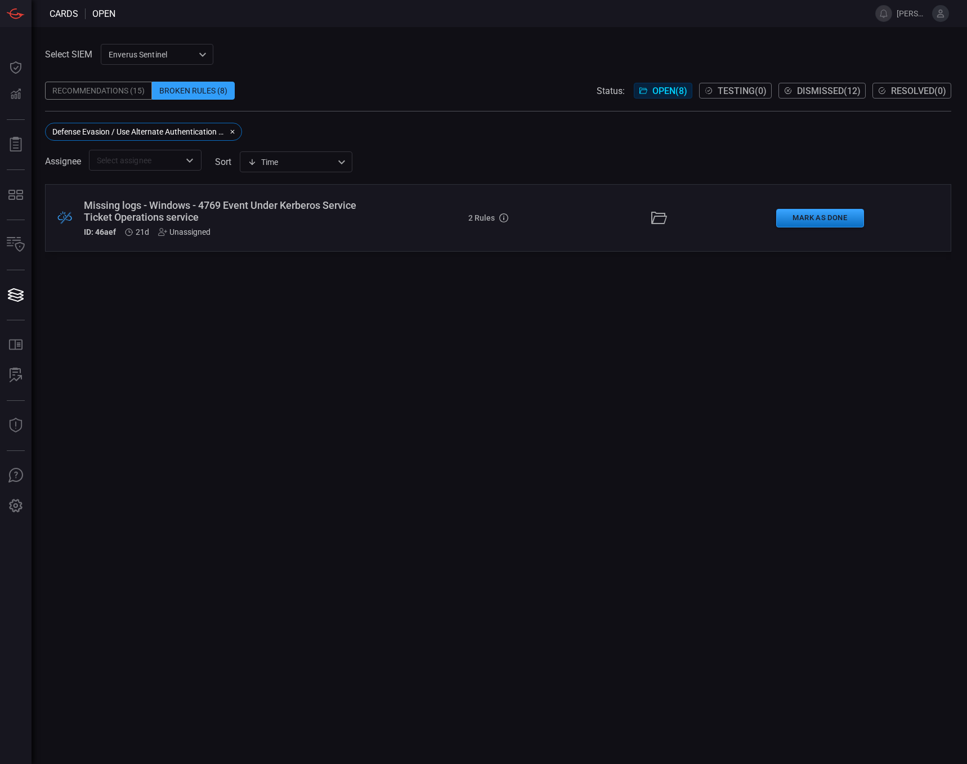
click at [195, 207] on div "Missing logs - Windows - 4769 Event Under Kerberos Service Ticket Operations se…" at bounding box center [230, 211] width 293 height 24
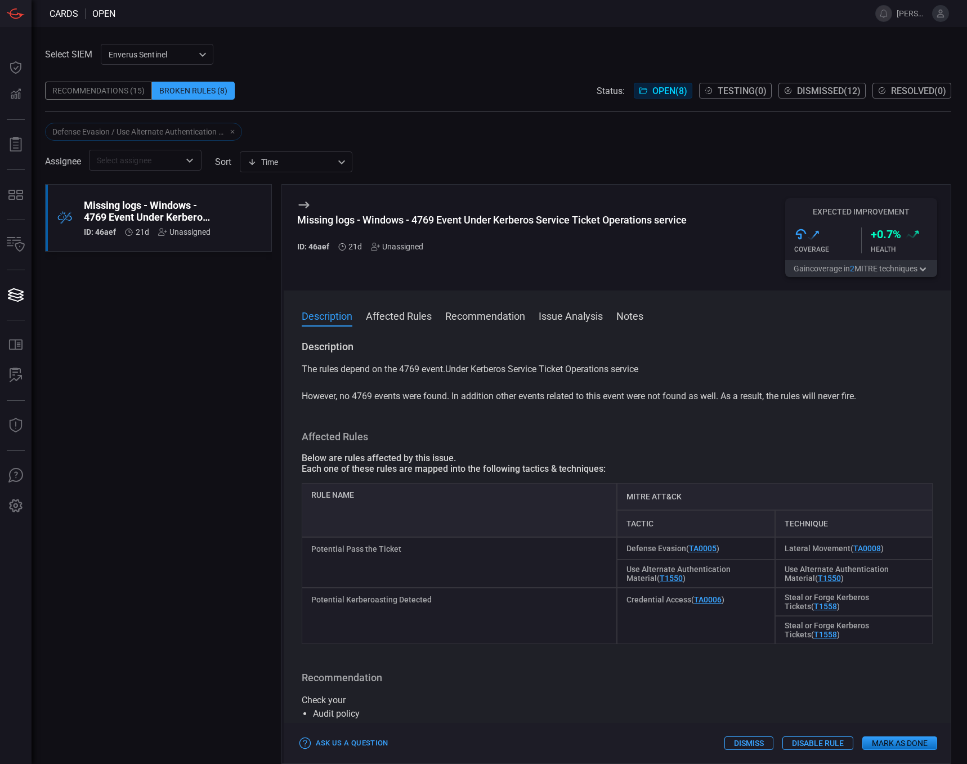
click at [405, 317] on button "Affected Rules" at bounding box center [399, 315] width 66 height 14
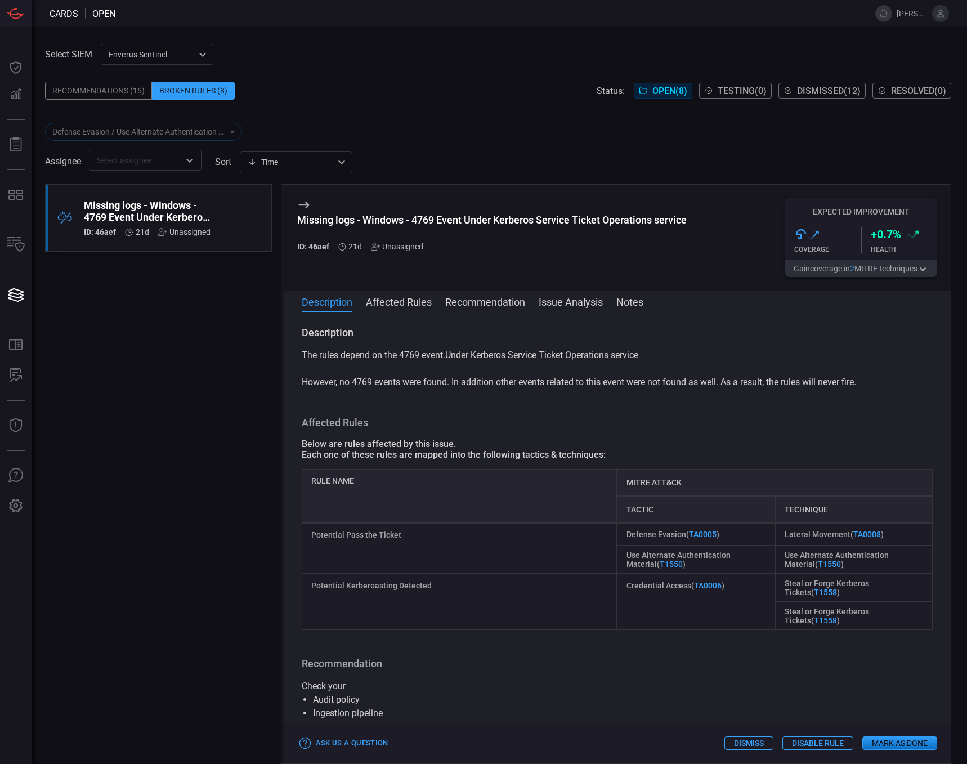
click at [499, 299] on button "Recommendation" at bounding box center [485, 301] width 80 height 14
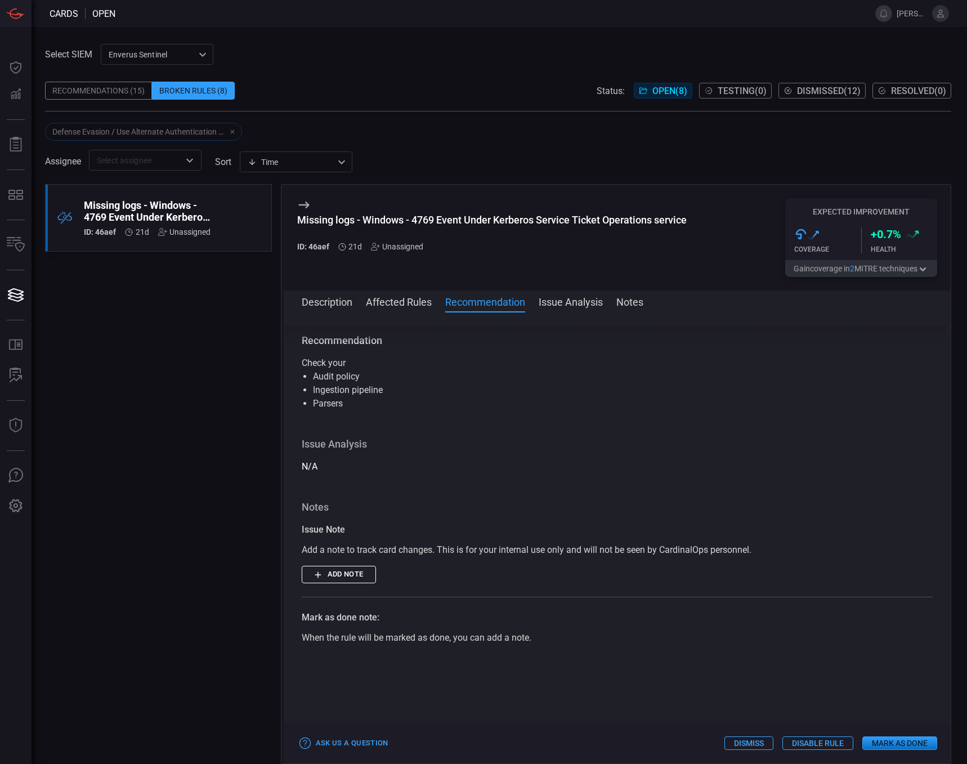
click at [568, 303] on button "Issue Analysis" at bounding box center [571, 301] width 64 height 14
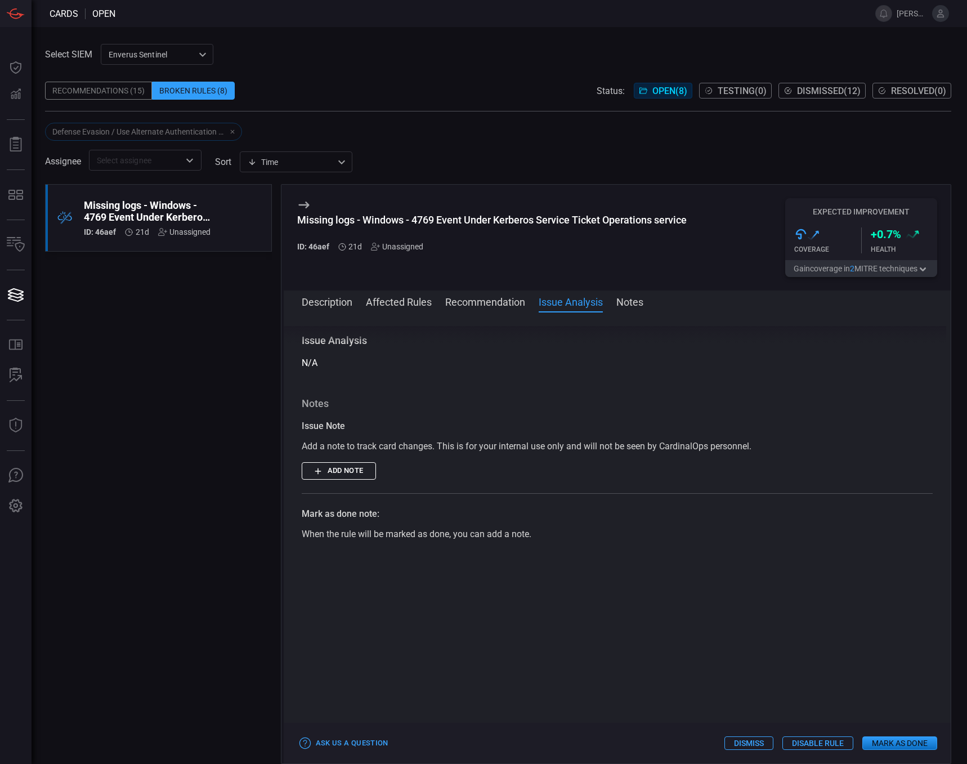
click at [639, 302] on button "Notes" at bounding box center [629, 301] width 27 height 14
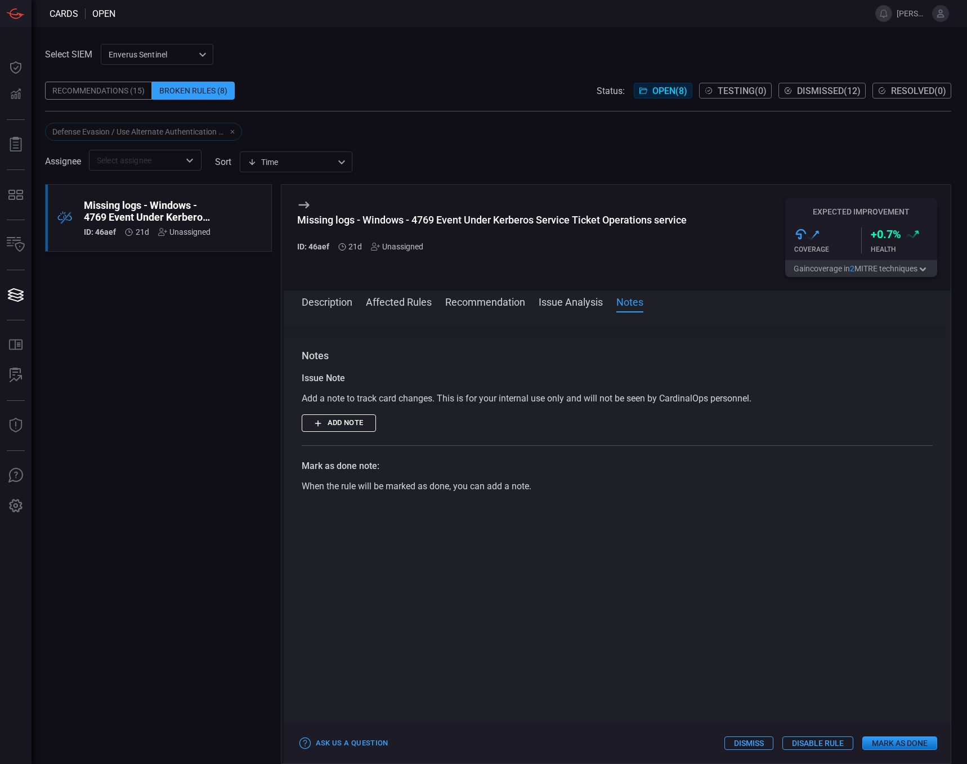
scroll to position [490, 0]
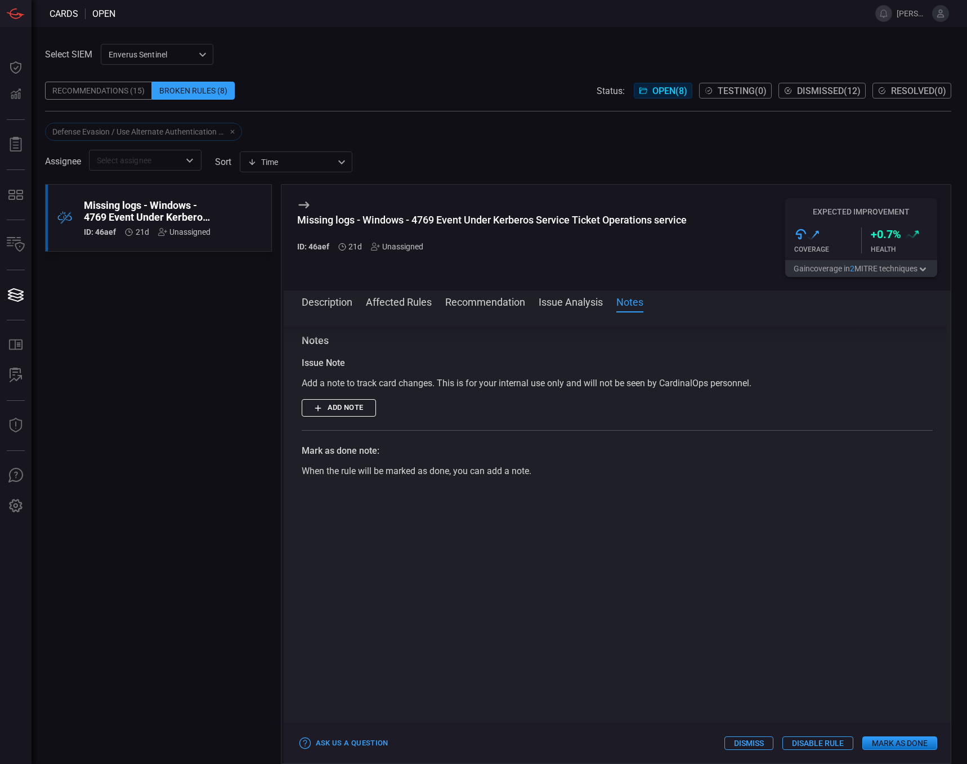
click at [126, 217] on div "Missing logs - Windows - 4769 Event Under Kerberos Service Ticket Operations se…" at bounding box center [147, 211] width 127 height 24
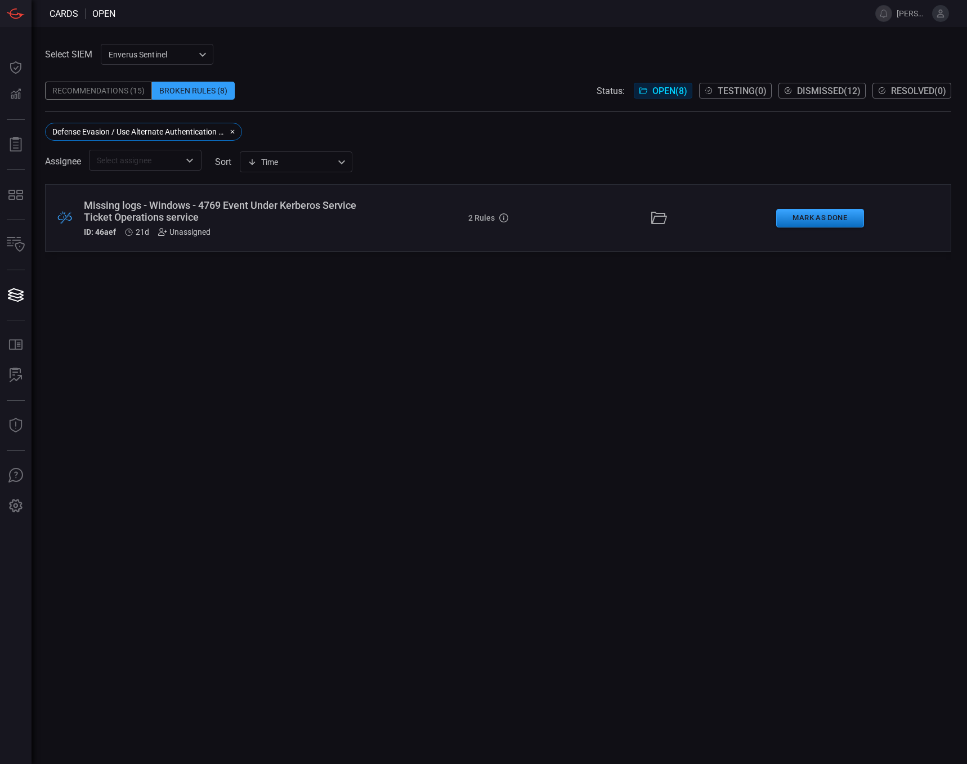
click at [165, 232] on icon at bounding box center [165, 231] width 0 height 3
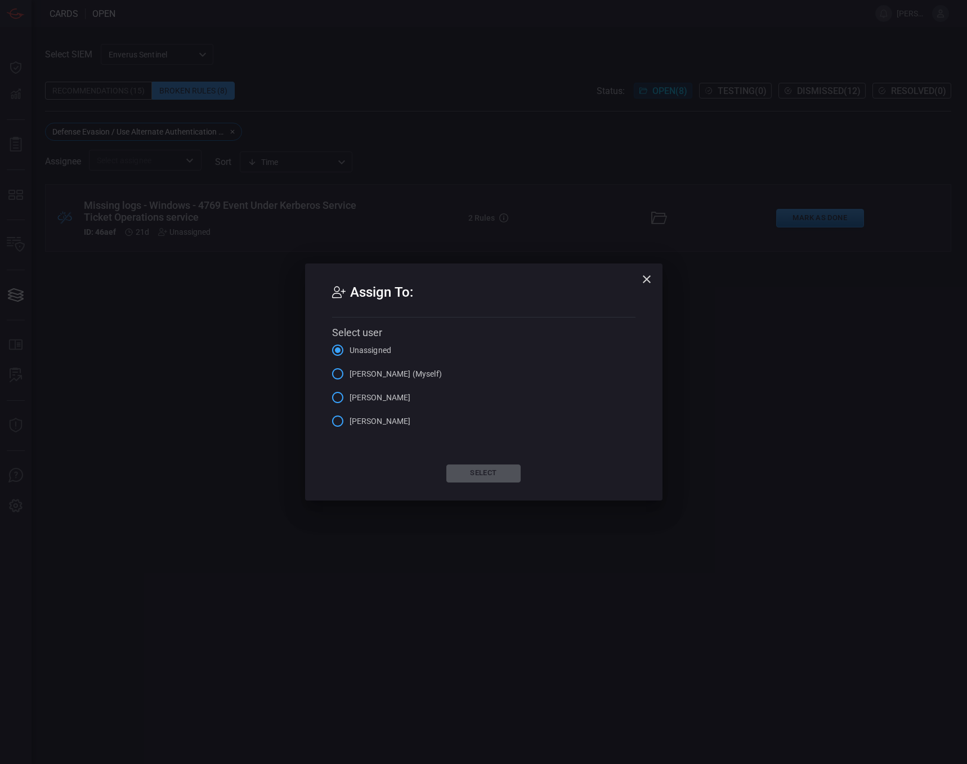
click at [335, 374] on input "[PERSON_NAME] (Myself)" at bounding box center [338, 374] width 24 height 24
click at [485, 473] on button "Select" at bounding box center [483, 473] width 74 height 18
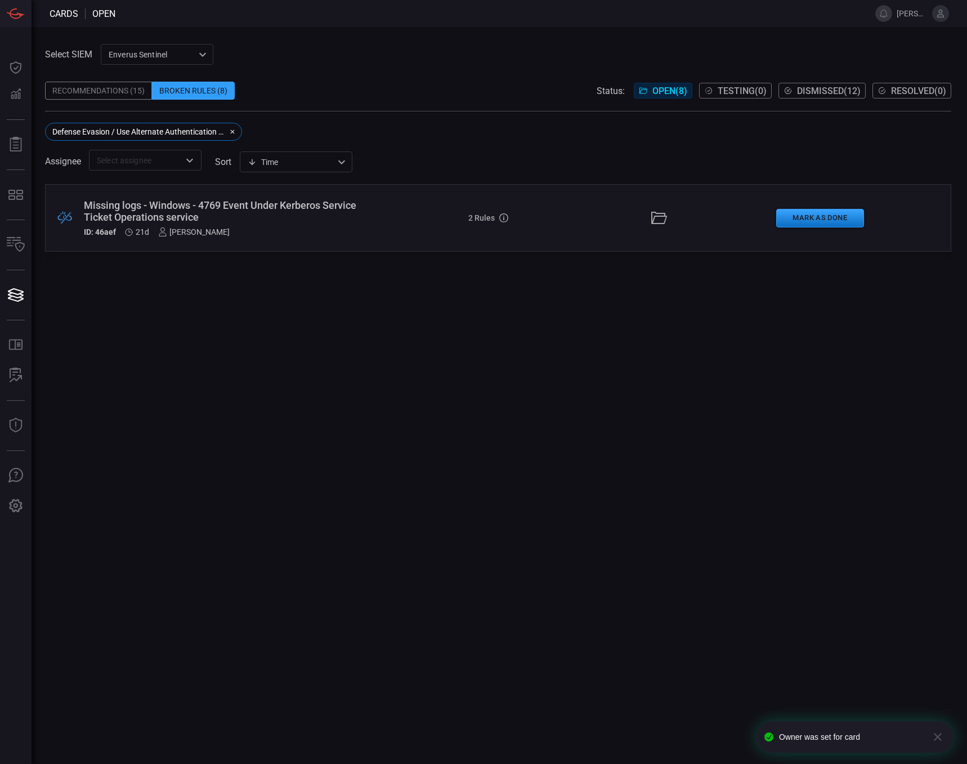
click at [250, 207] on div "Missing logs - Windows - 4769 Event Under Kerberos Service Ticket Operations se…" at bounding box center [230, 211] width 293 height 24
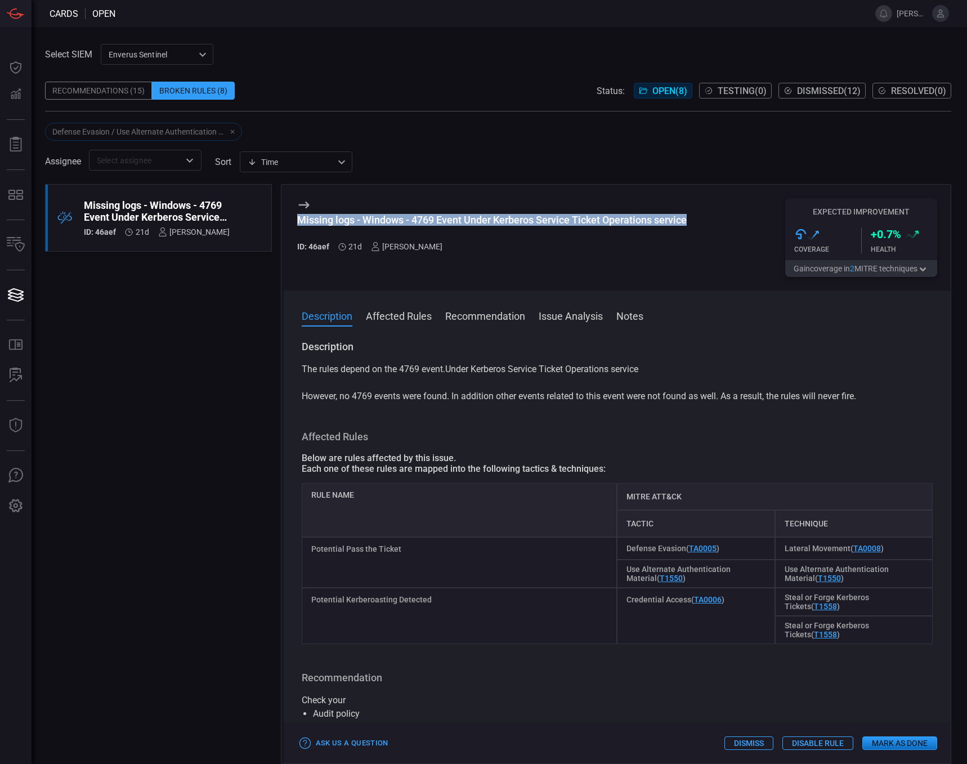
drag, startPoint x: 294, startPoint y: 218, endPoint x: 694, endPoint y: 226, distance: 400.2
click at [694, 226] on div "Missing logs - Windows - 4769 Event Under Kerberos Service Ticket Operations se…" at bounding box center [617, 238] width 667 height 106
drag, startPoint x: 694, startPoint y: 226, endPoint x: 590, endPoint y: 221, distance: 104.8
copy div "Missing logs - Windows - 4769 Event Under Kerberos Service Ticket Operations se…"
click at [454, 120] on span at bounding box center [498, 116] width 906 height 11
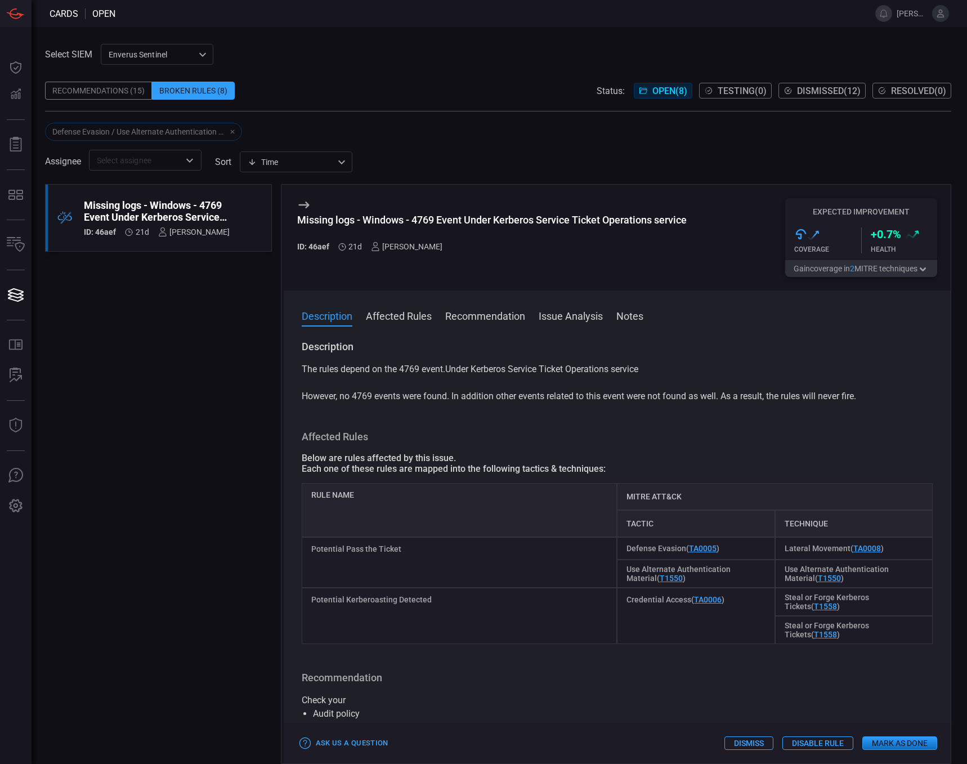
click at [465, 72] on span at bounding box center [498, 73] width 906 height 17
click at [531, 264] on div "Missing logs - Windows - 4769 Event Under Kerberos Service Ticket Operations se…" at bounding box center [491, 237] width 389 height 79
click at [513, 60] on div "Select SIEM Enverus Sentinel c91b43ff-c123-4683-be2e-f803907a5556 ​ Recommendat…" at bounding box center [498, 107] width 906 height 127
click at [485, 27] on div "Cards open [PERSON_NAME].[PERSON_NAME] Dashboard Dashboard Detections Detection…" at bounding box center [483, 382] width 967 height 764
click at [489, 25] on span at bounding box center [488, 13] width 746 height 27
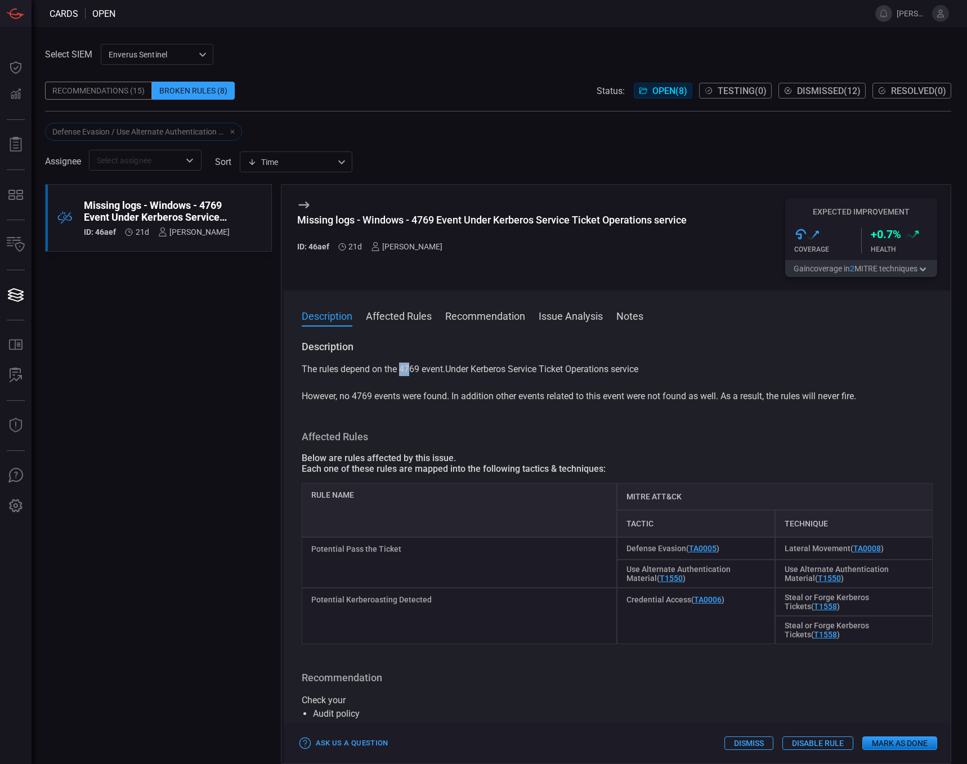
drag, startPoint x: 400, startPoint y: 367, endPoint x: 411, endPoint y: 367, distance: 11.3
click at [411, 367] on p "The rules depend on the 4769 event.Under Kerberos Service Ticket Operations ser…" at bounding box center [617, 382] width 631 height 41
click at [420, 371] on p "The rules depend on the 4769 event.Under Kerberos Service Ticket Operations ser…" at bounding box center [617, 382] width 631 height 41
click at [413, 312] on button "Affected Rules" at bounding box center [399, 315] width 66 height 14
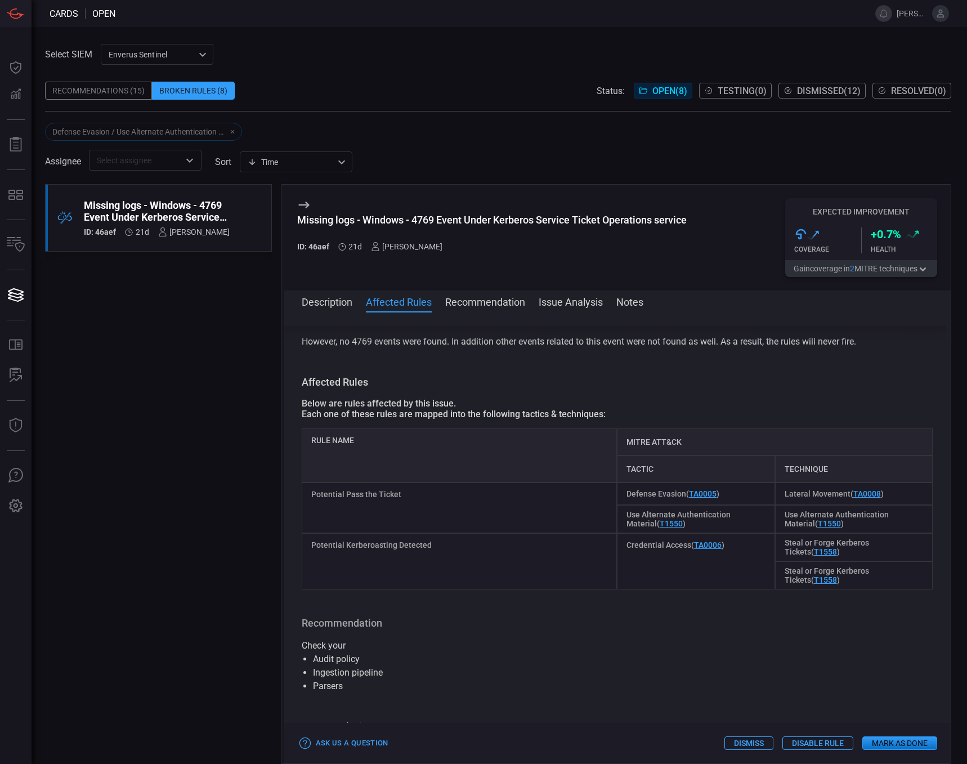
scroll to position [79, 0]
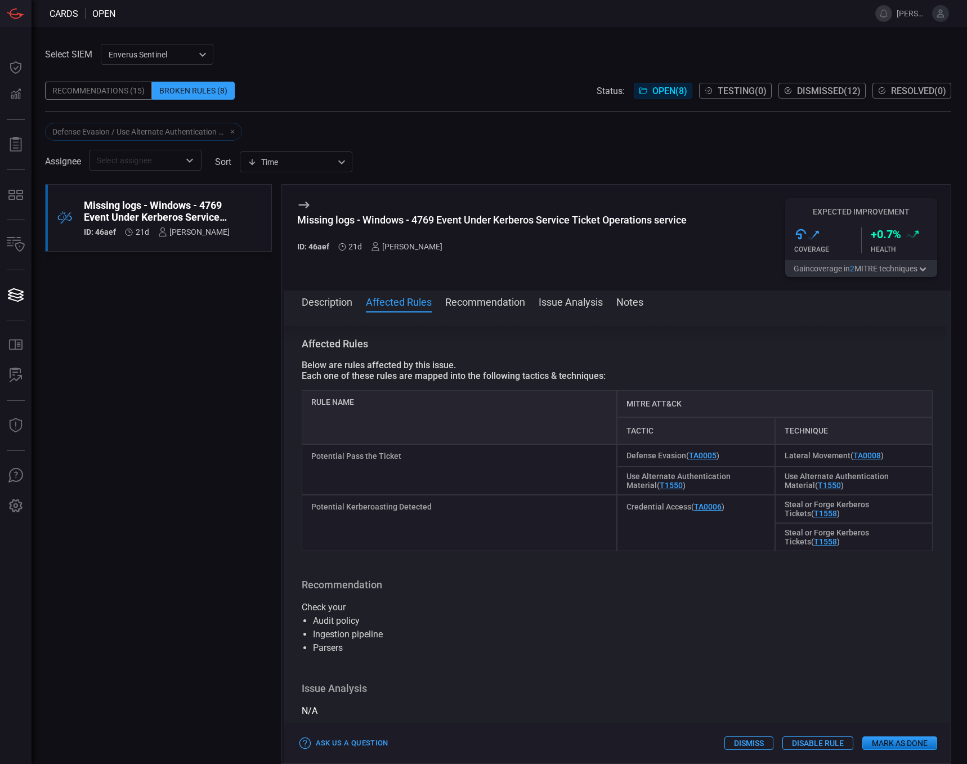
click at [503, 303] on button "Recommendation" at bounding box center [485, 301] width 80 height 14
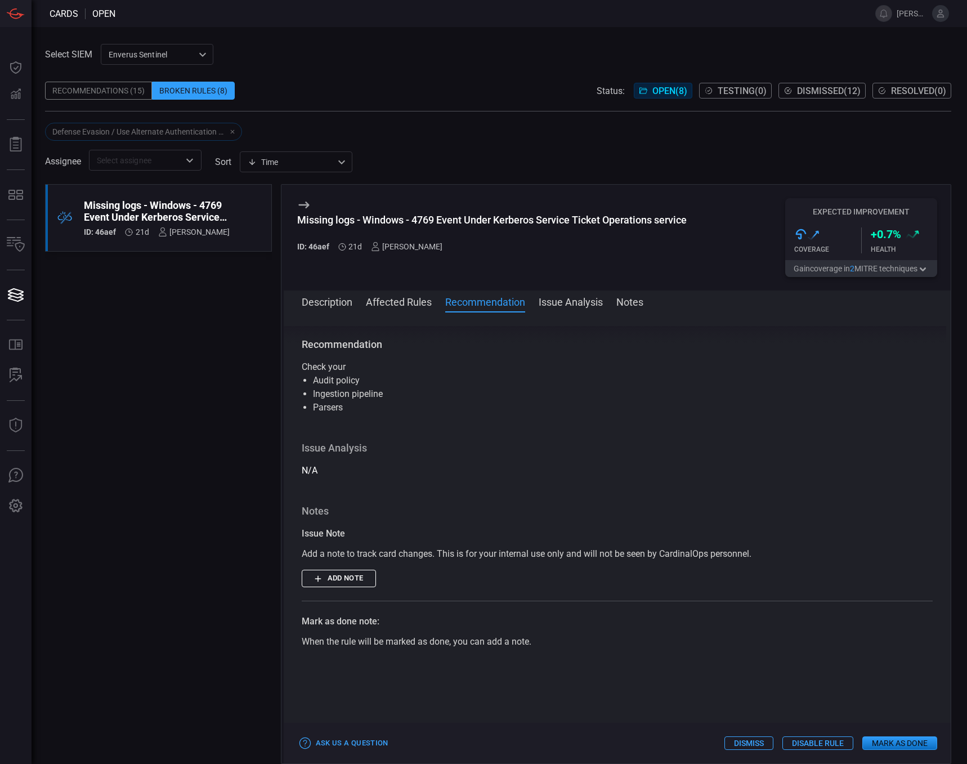
scroll to position [323, 0]
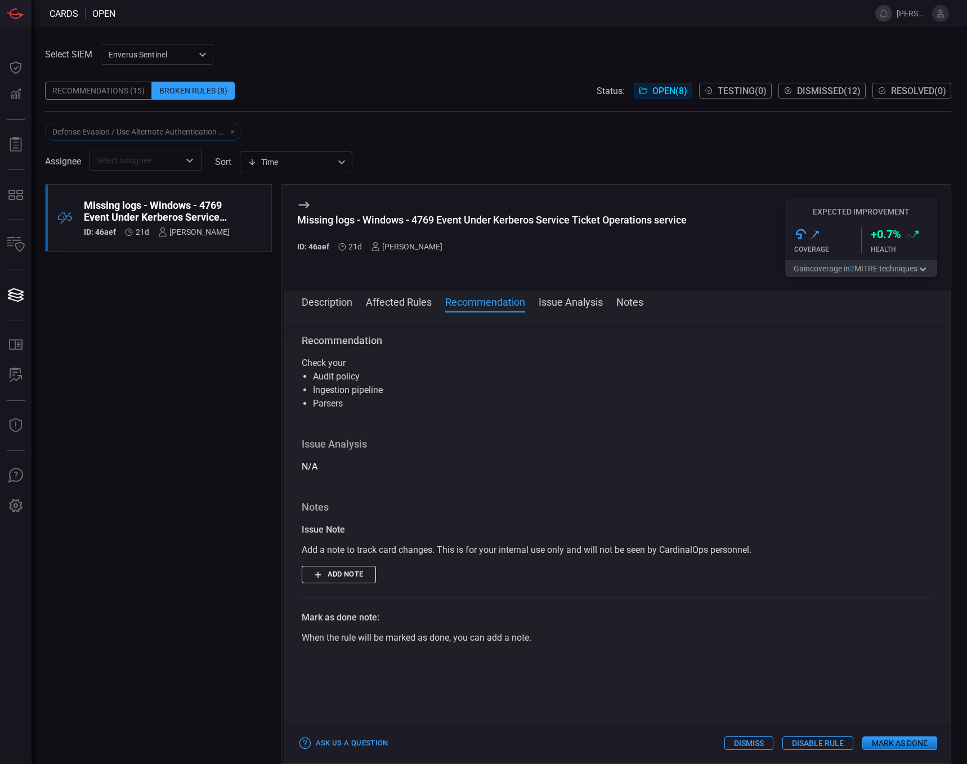
click at [571, 304] on button "Issue Analysis" at bounding box center [571, 301] width 64 height 14
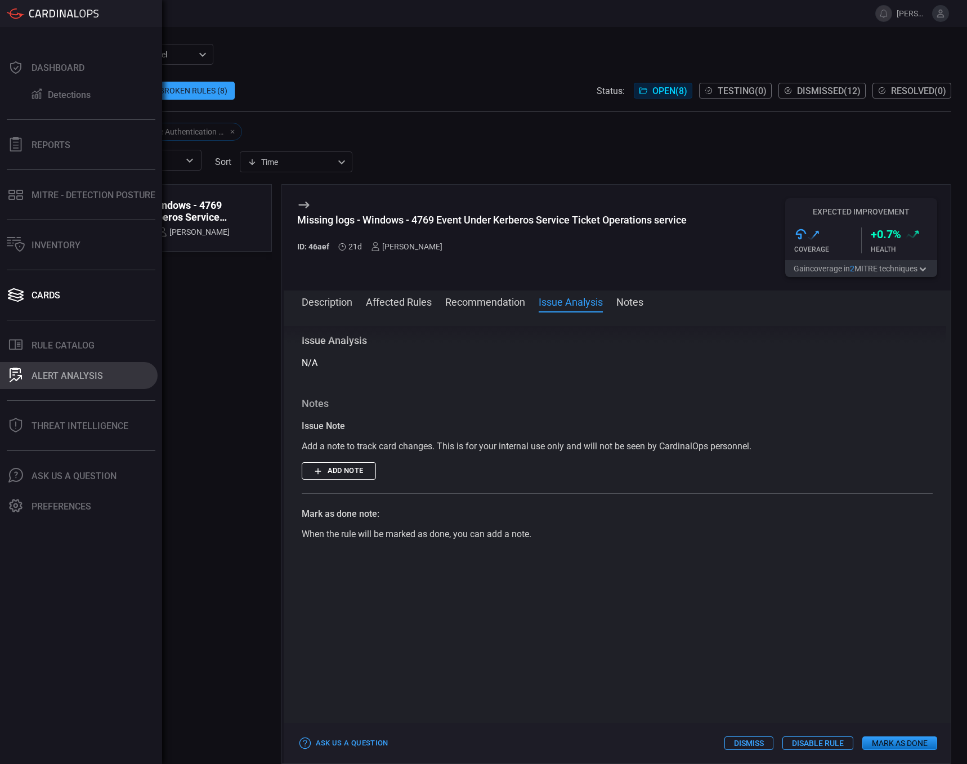
drag, startPoint x: 55, startPoint y: 343, endPoint x: 56, endPoint y: 374, distance: 31.0
click at [56, 374] on div "Dashboard Detections Reports MITRE - Detection Posture Inventory Cards .st0_rul…" at bounding box center [81, 395] width 162 height 737
click at [56, 375] on div "ALERT ANALYSIS" at bounding box center [67, 375] width 71 height 11
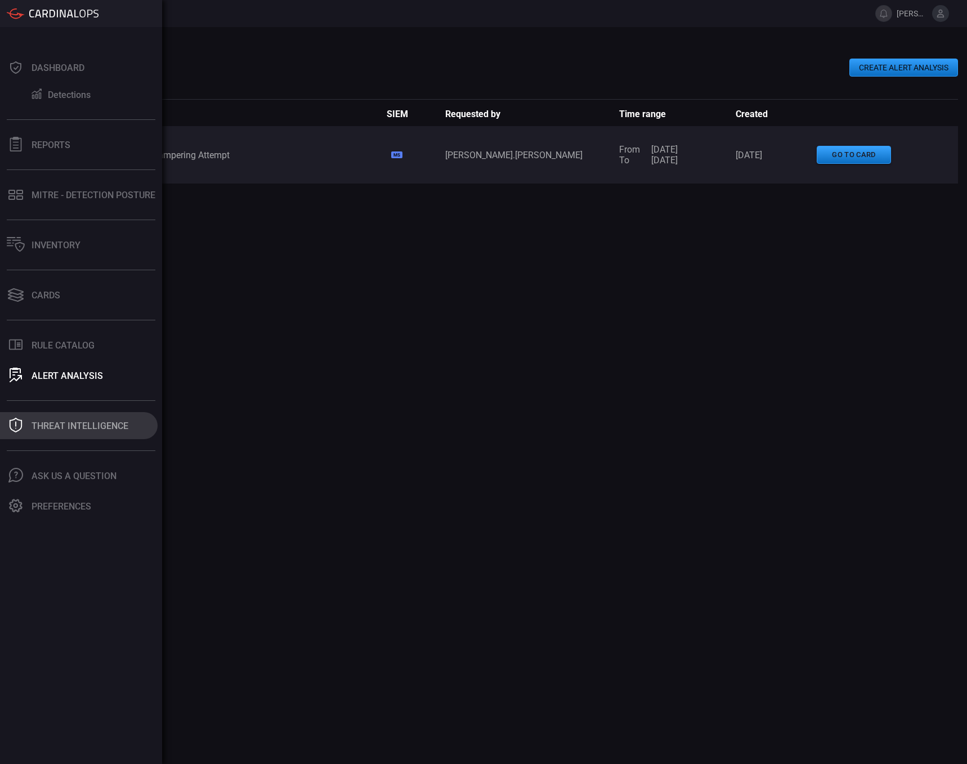
click at [56, 424] on div "Threat Intelligence" at bounding box center [80, 425] width 97 height 11
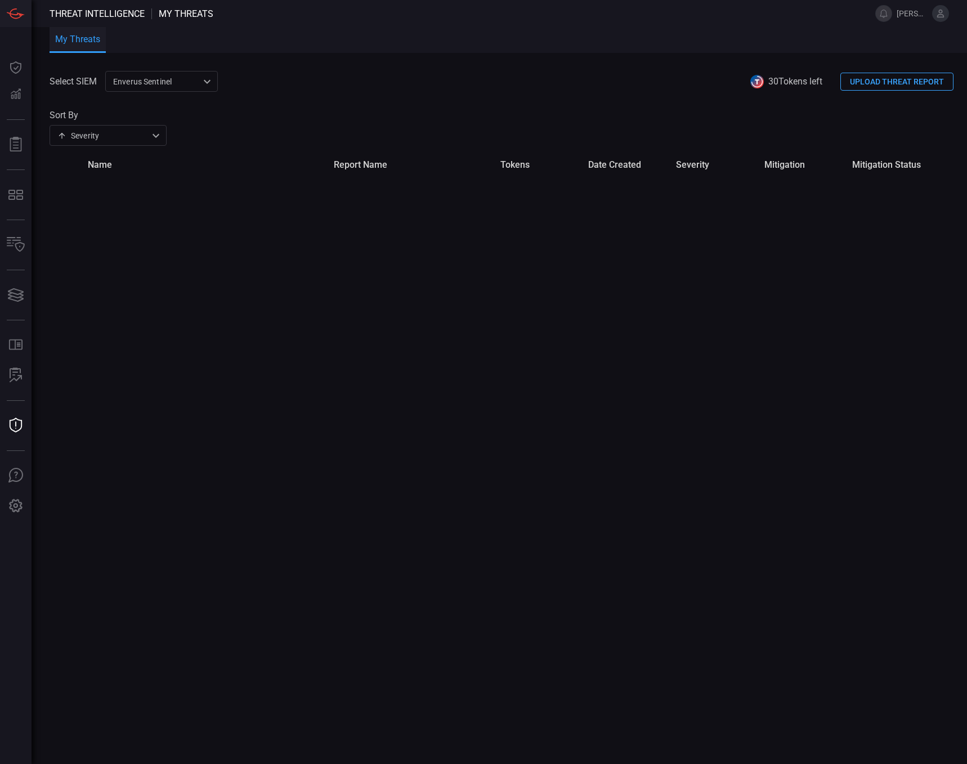
click at [209, 78] on div "Enverus Sentinel c91b43ff-c123-4683-be2e-f803907a5556 ​" at bounding box center [161, 81] width 113 height 21
click at [260, 95] on div at bounding box center [483, 382] width 967 height 764
click at [209, 86] on div "Enverus Sentinel c91b43ff-c123-4683-be2e-f803907a5556 Enverus Sentinel Enverus …" at bounding box center [161, 81] width 113 height 21
click at [160, 123] on div "Enverus MDE" at bounding box center [138, 124] width 47 height 12
click at [210, 81] on div "Enverus MDE bf66557a-6948-430c-a79d-83d47c1d8503 ​" at bounding box center [161, 81] width 113 height 21
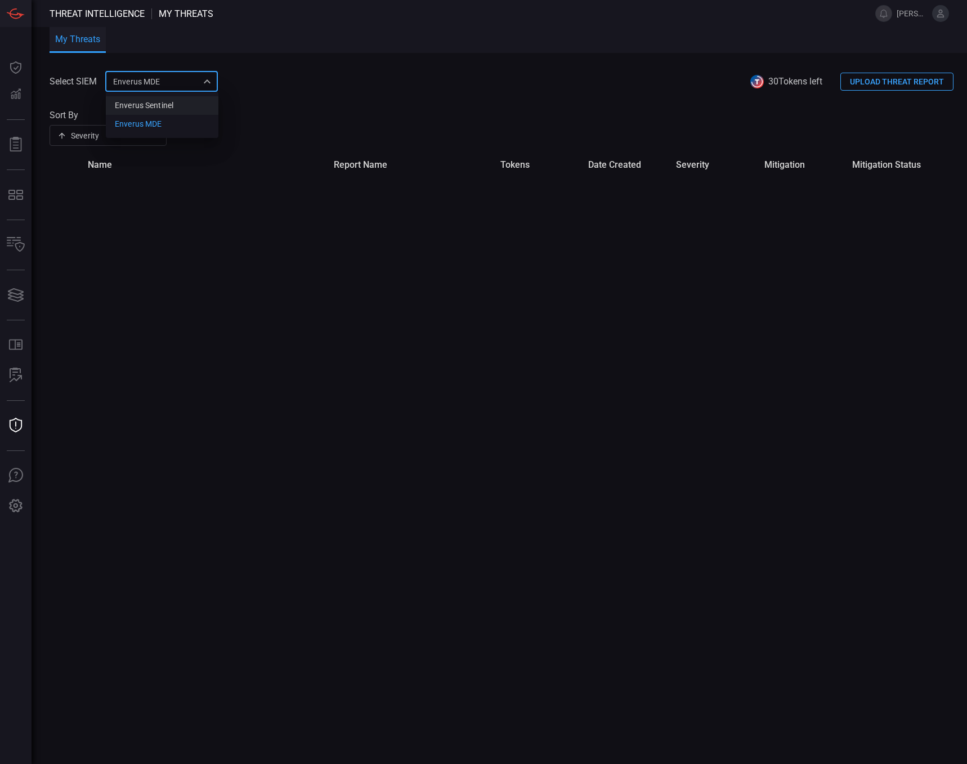
click at [173, 109] on div "Enverus Sentinel" at bounding box center [144, 106] width 59 height 12
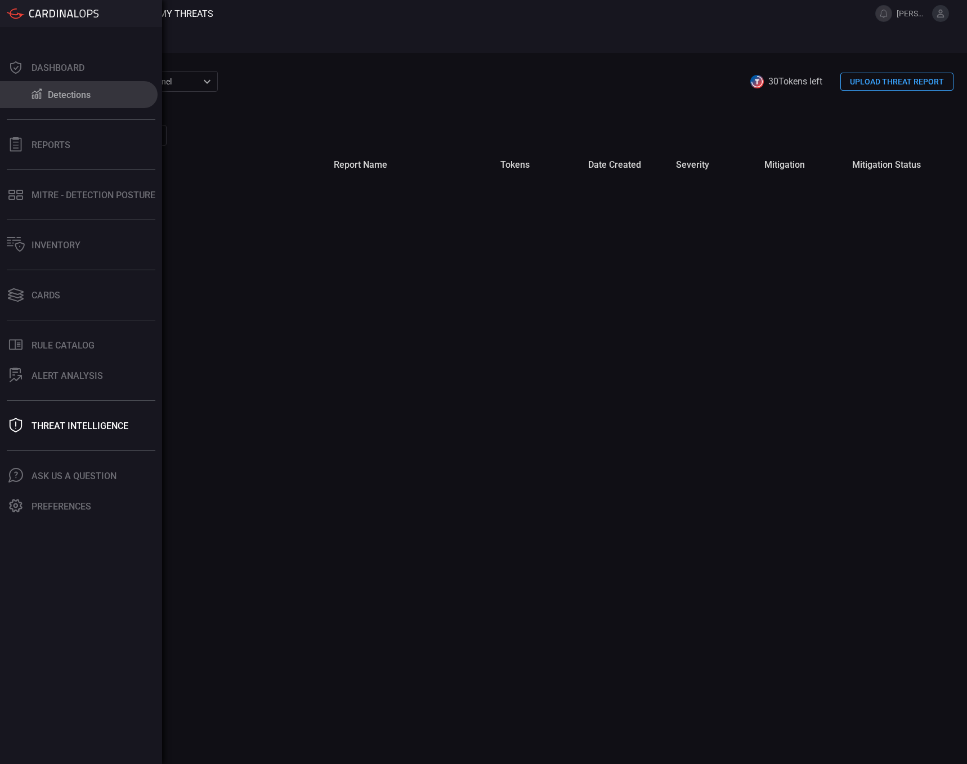
click at [73, 93] on div "Detections" at bounding box center [69, 94] width 43 height 11
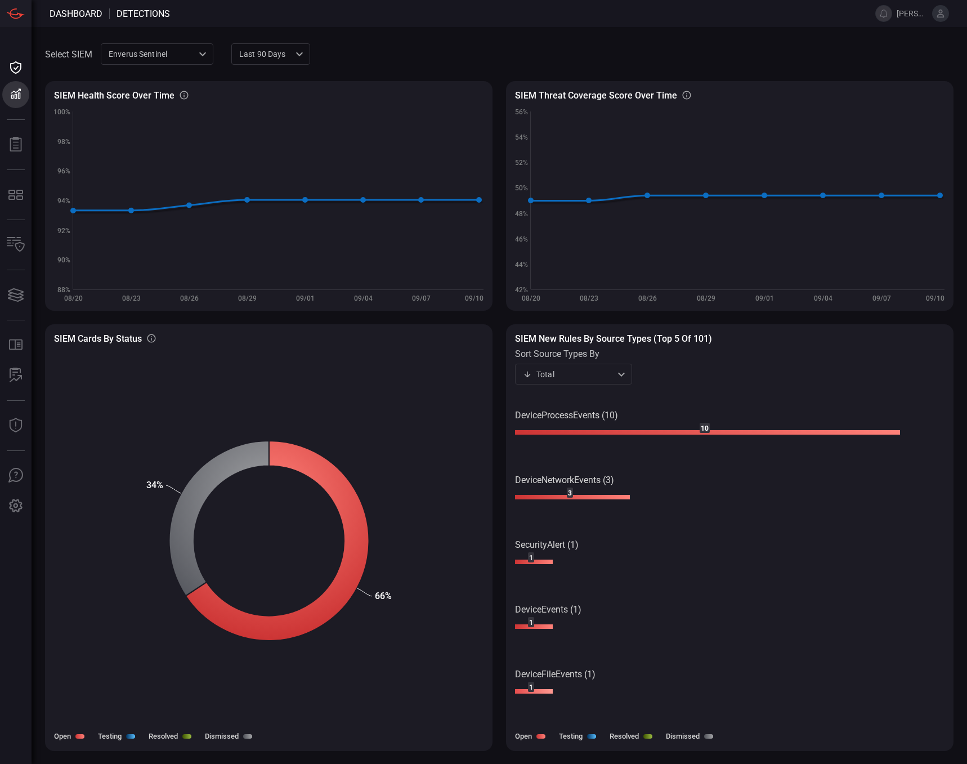
click at [532, 685] on text "1" at bounding box center [531, 687] width 4 height 8
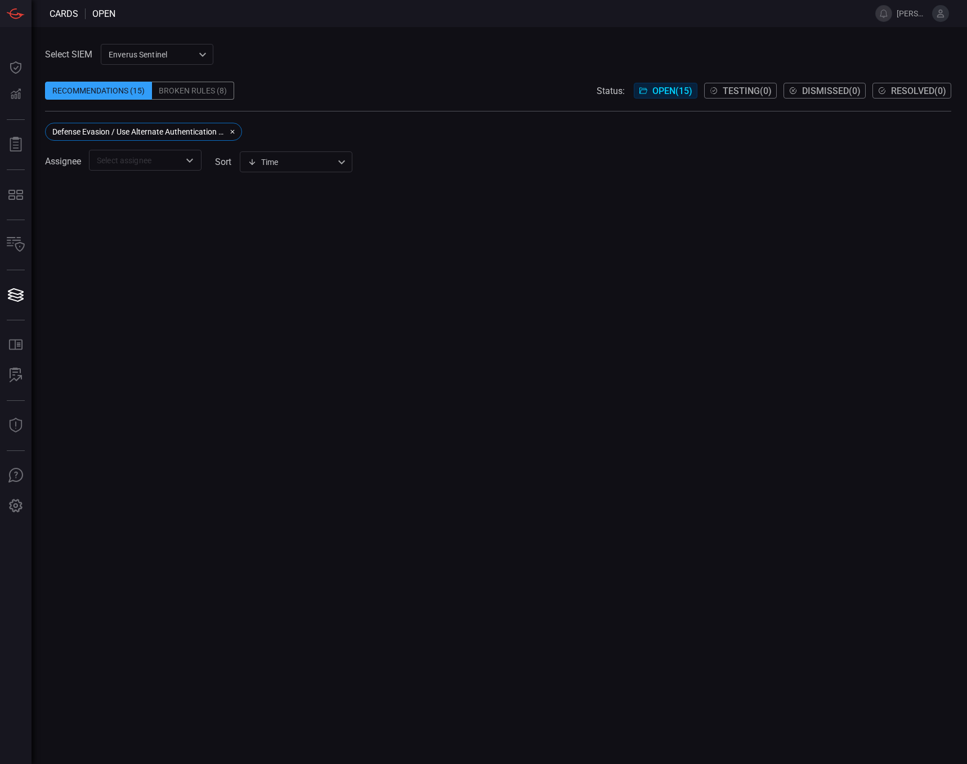
click at [234, 130] on icon "button" at bounding box center [232, 131] width 7 height 7
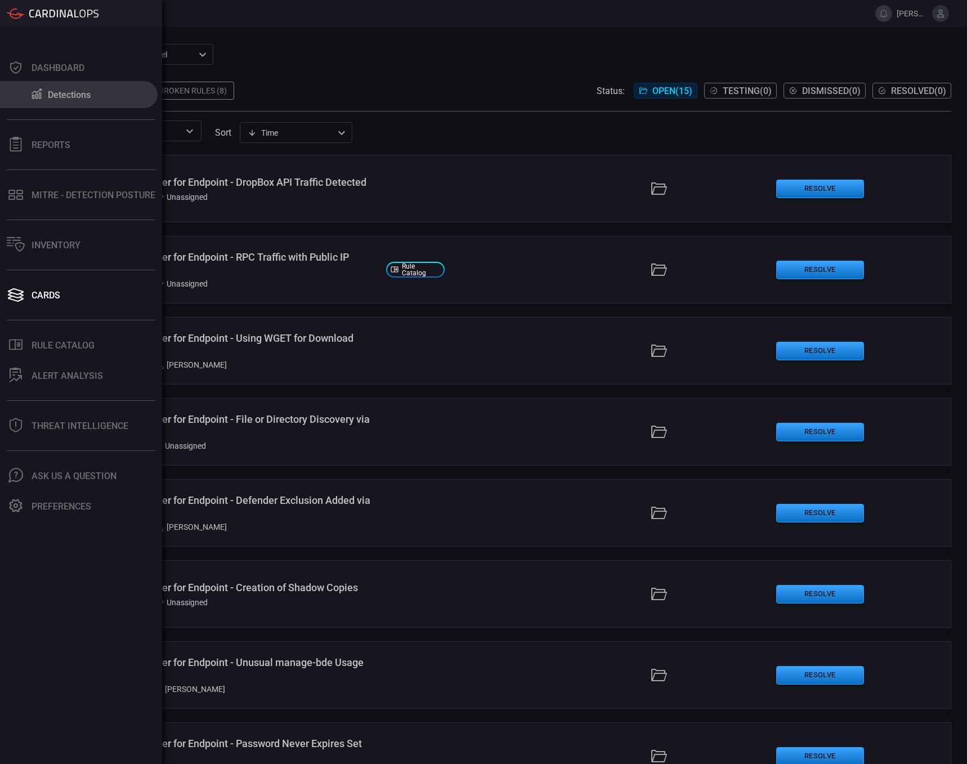
click at [58, 95] on div "Detections" at bounding box center [69, 94] width 43 height 11
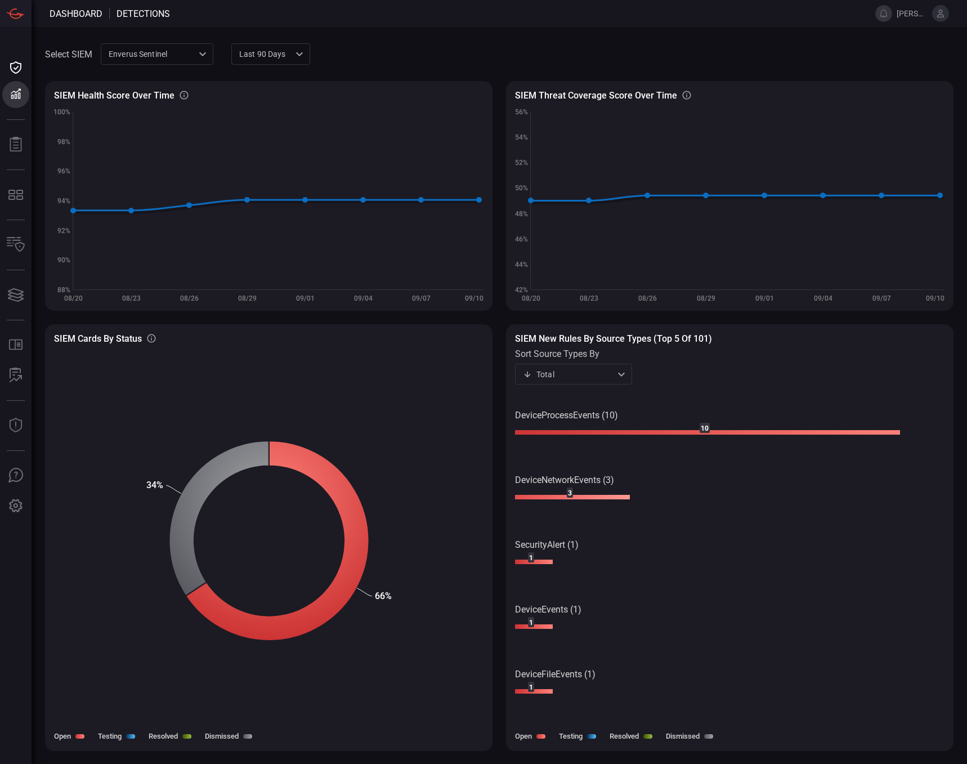
click at [570, 492] on text "3" at bounding box center [570, 493] width 4 height 8
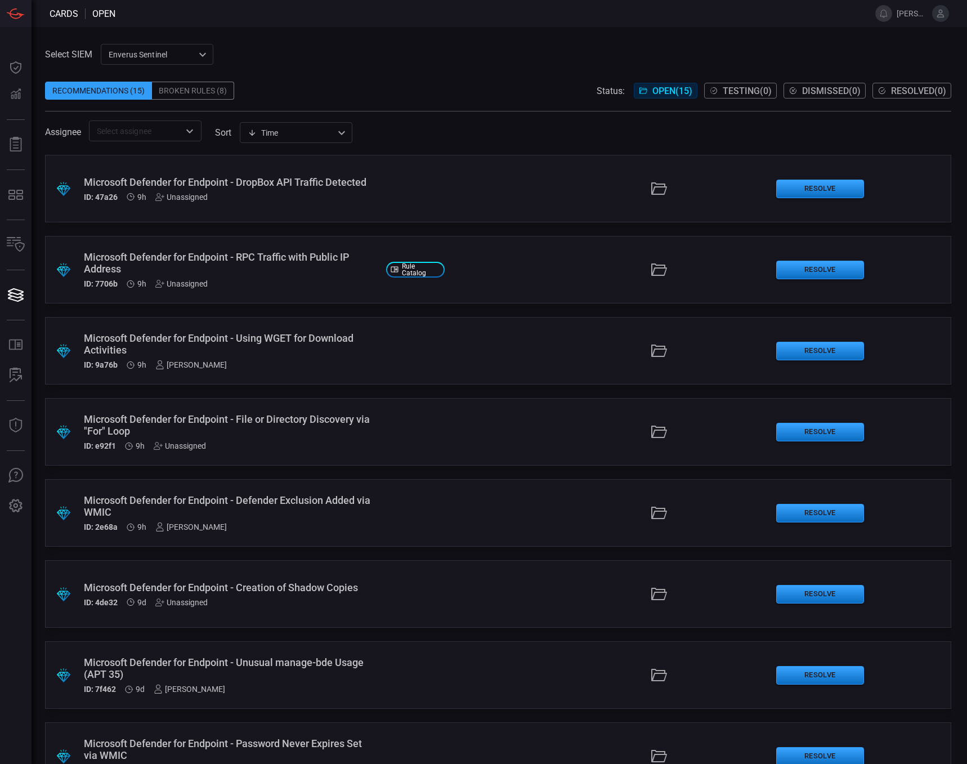
click at [257, 258] on div "Microsoft Defender for Endpoint - RPC Traffic with Public IP Address" at bounding box center [230, 263] width 293 height 24
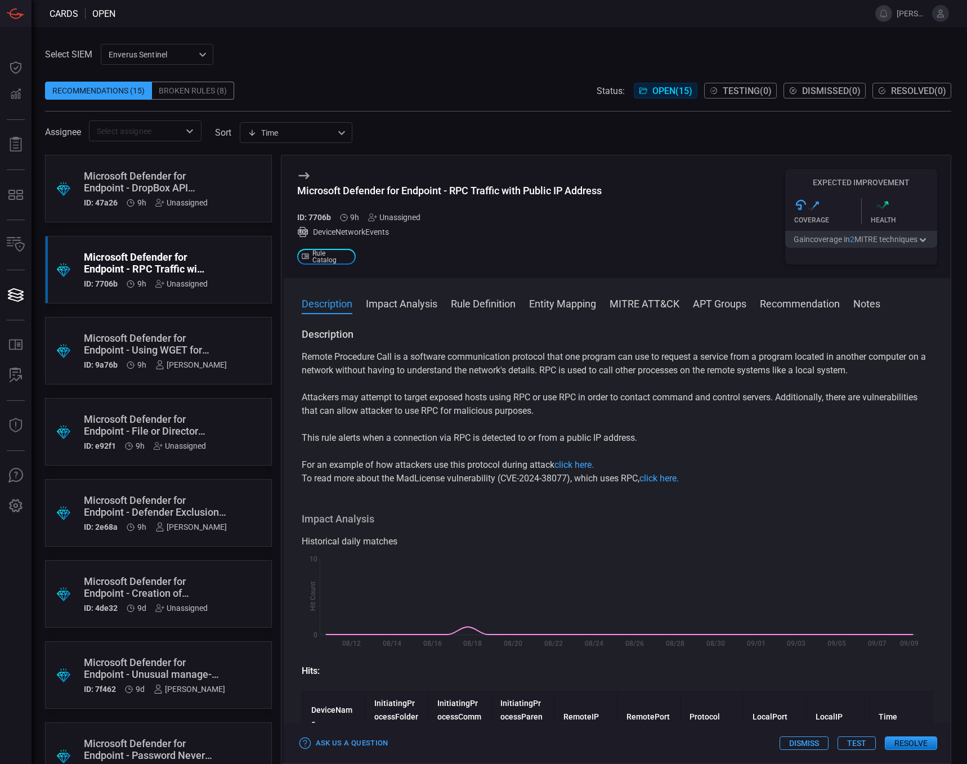
click at [370, 418] on p "Attackers may attempt to target exposed hosts using RPC or use RPC in order to …" at bounding box center [617, 404] width 631 height 27
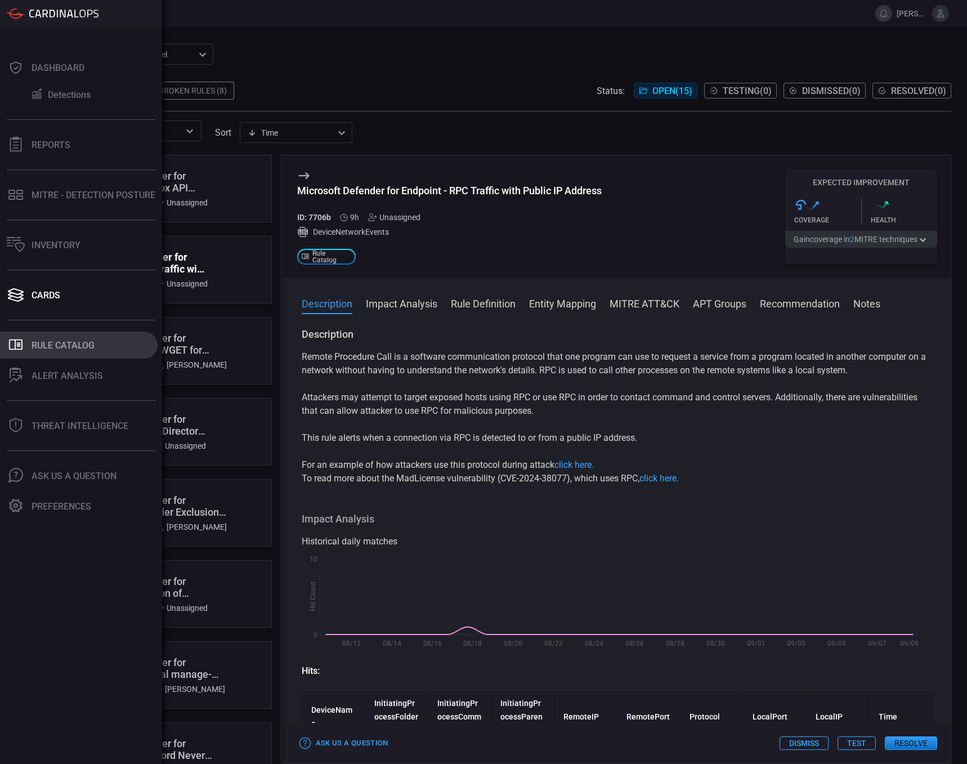
click at [68, 344] on div "Rule Catalog" at bounding box center [63, 345] width 63 height 11
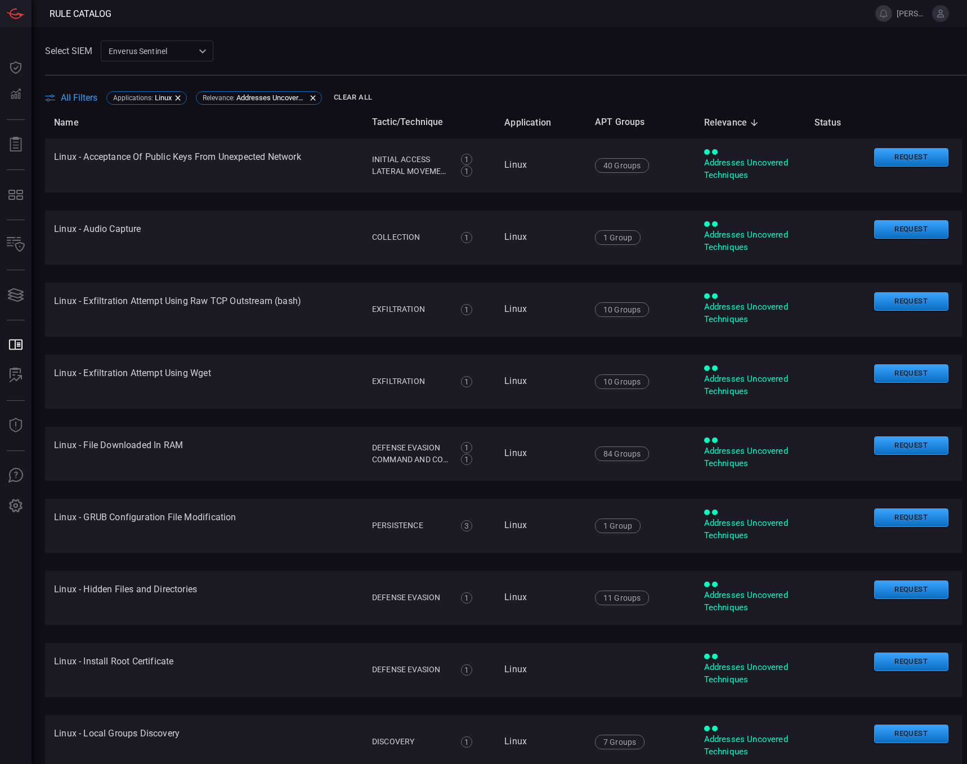
click at [201, 52] on div "Enverus Sentinel c91b43ff-c123-4683-be2e-f803907a5556 ​" at bounding box center [157, 51] width 113 height 21
click at [141, 91] on div "Enverus MDE" at bounding box center [133, 94] width 47 height 12
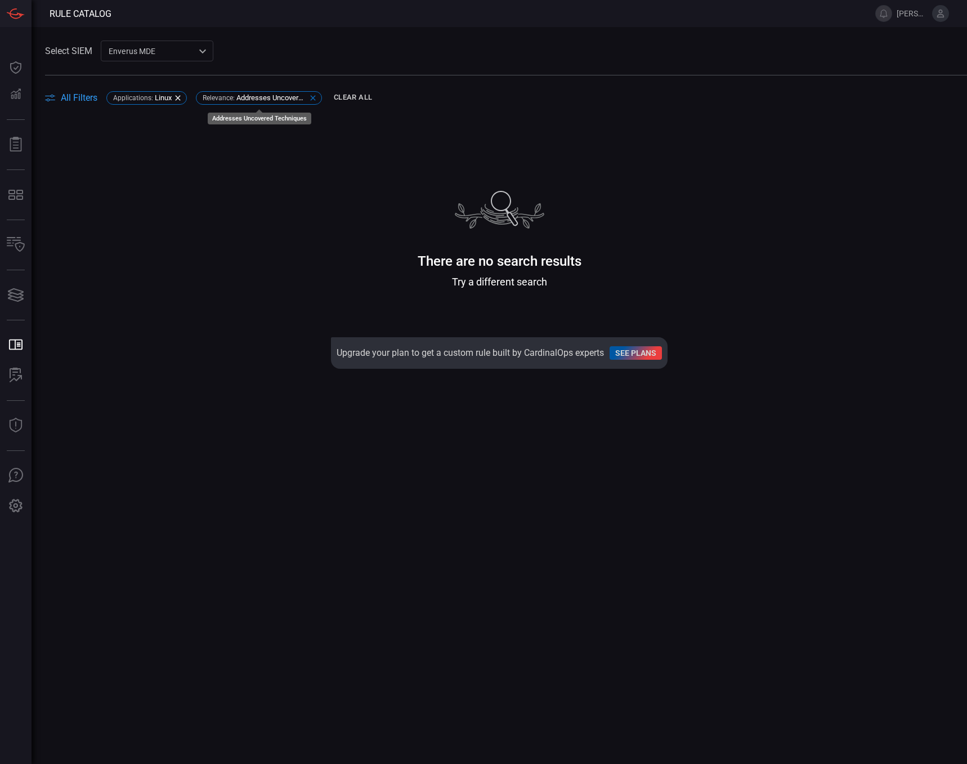
click at [311, 99] on icon at bounding box center [312, 97] width 9 height 9
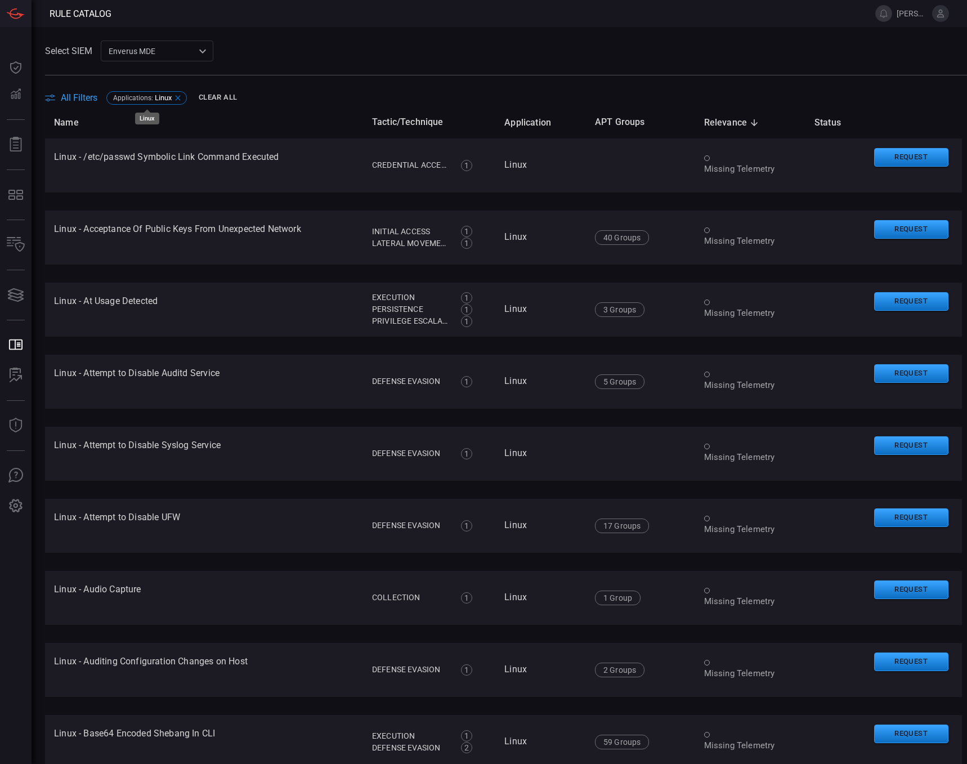
click at [170, 95] on span "Linux" at bounding box center [163, 97] width 17 height 8
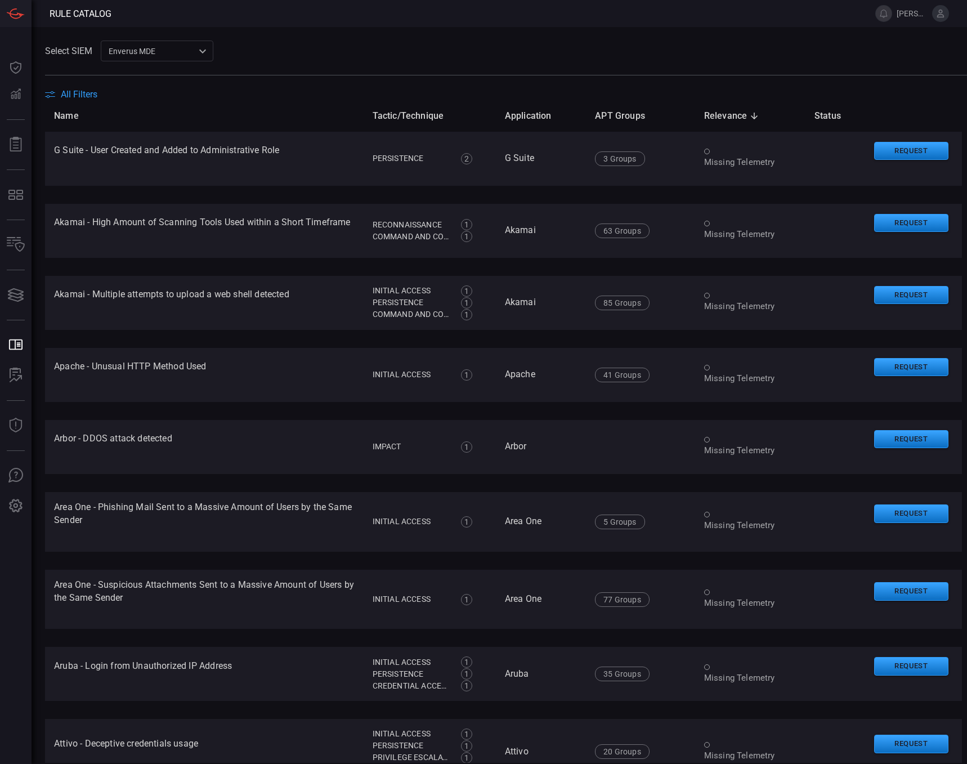
click at [86, 91] on span "All Filters" at bounding box center [79, 94] width 37 height 11
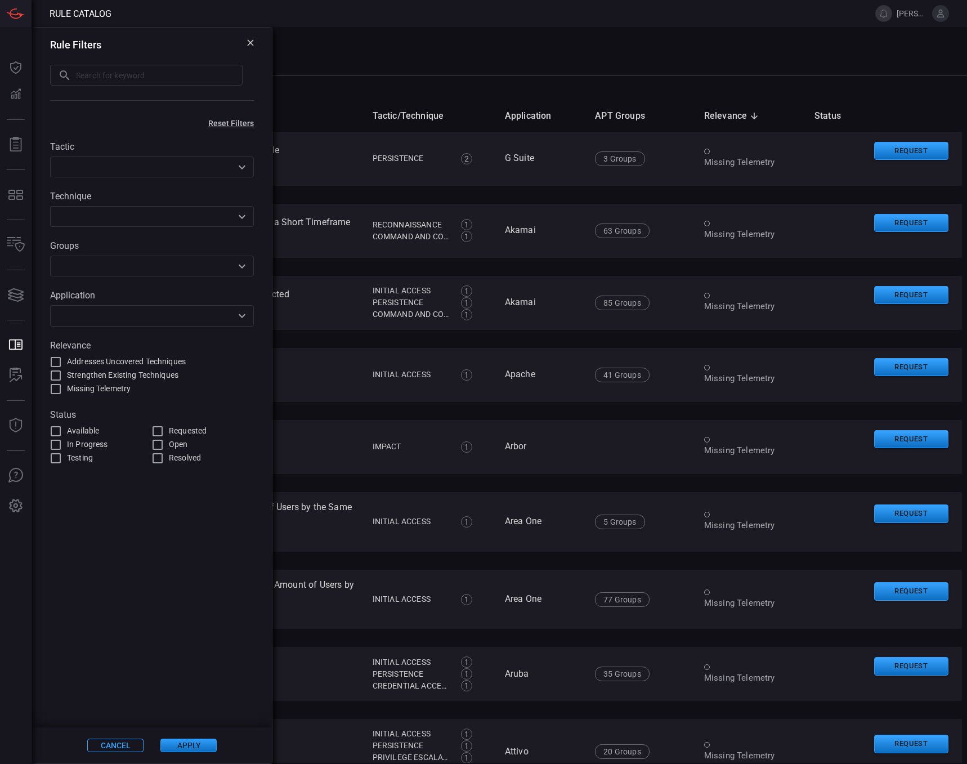
click at [157, 444] on input "Open" at bounding box center [158, 445] width 14 height 14
checkbox input "true"
click at [190, 743] on button "Apply" at bounding box center [188, 745] width 56 height 14
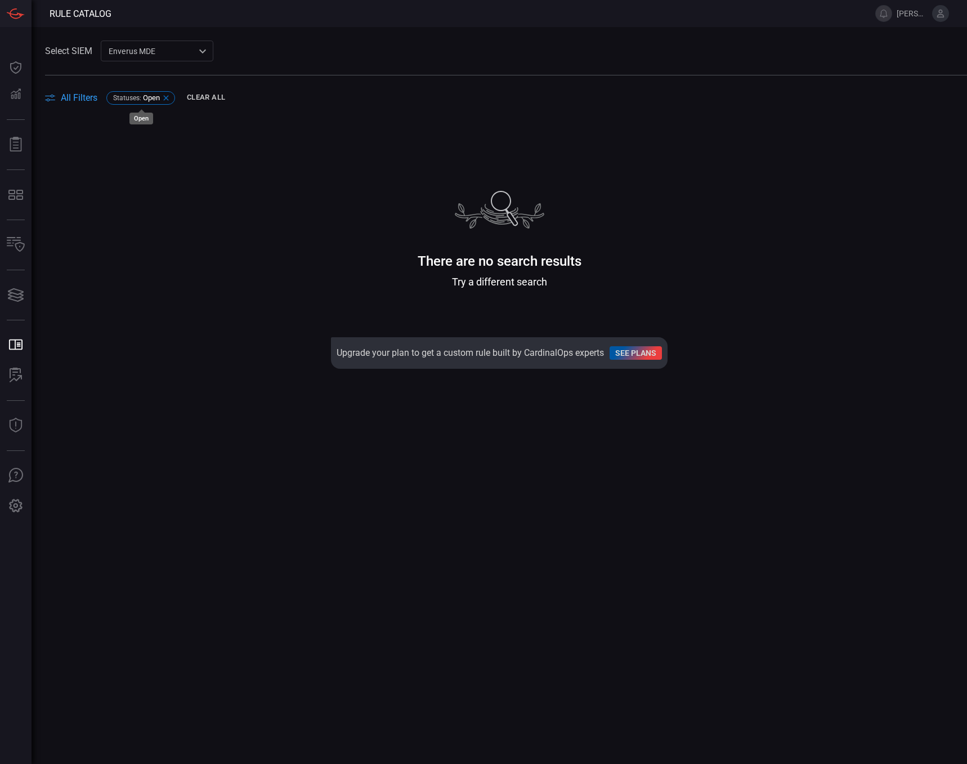
click at [167, 94] on icon at bounding box center [166, 97] width 9 height 9
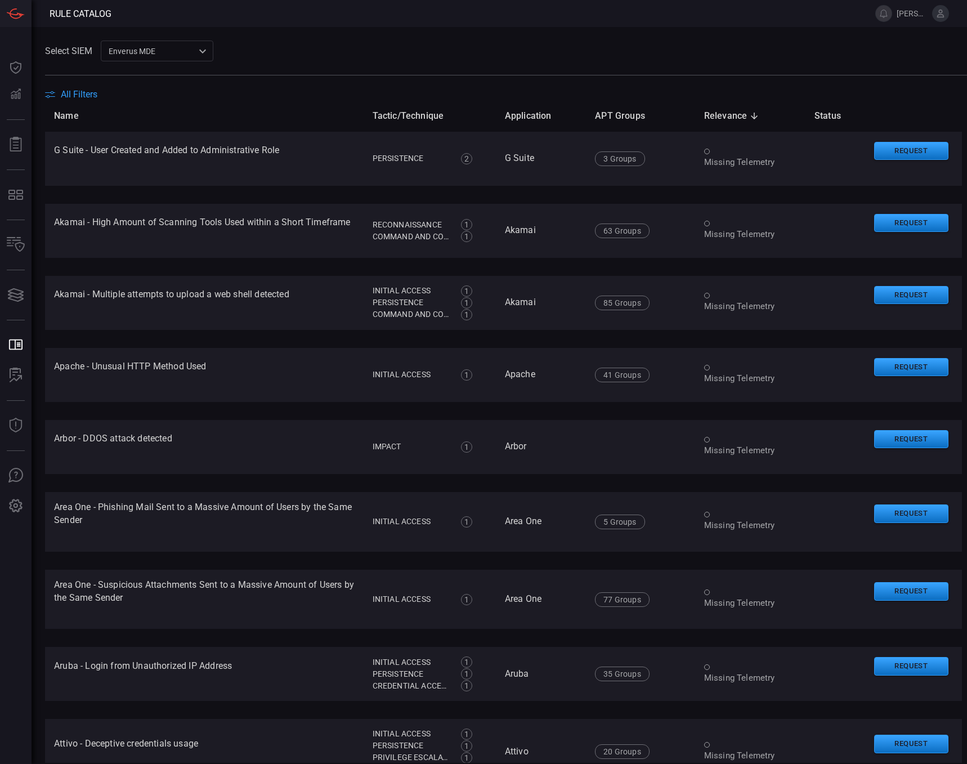
click at [73, 90] on div "Select SIEM Enverus MDE bf66557a-6948-430c-a79d-83d47c1d8503 ​ All Filters" at bounding box center [506, 70] width 922 height 59
click at [73, 91] on span "All Filters" at bounding box center [79, 94] width 37 height 11
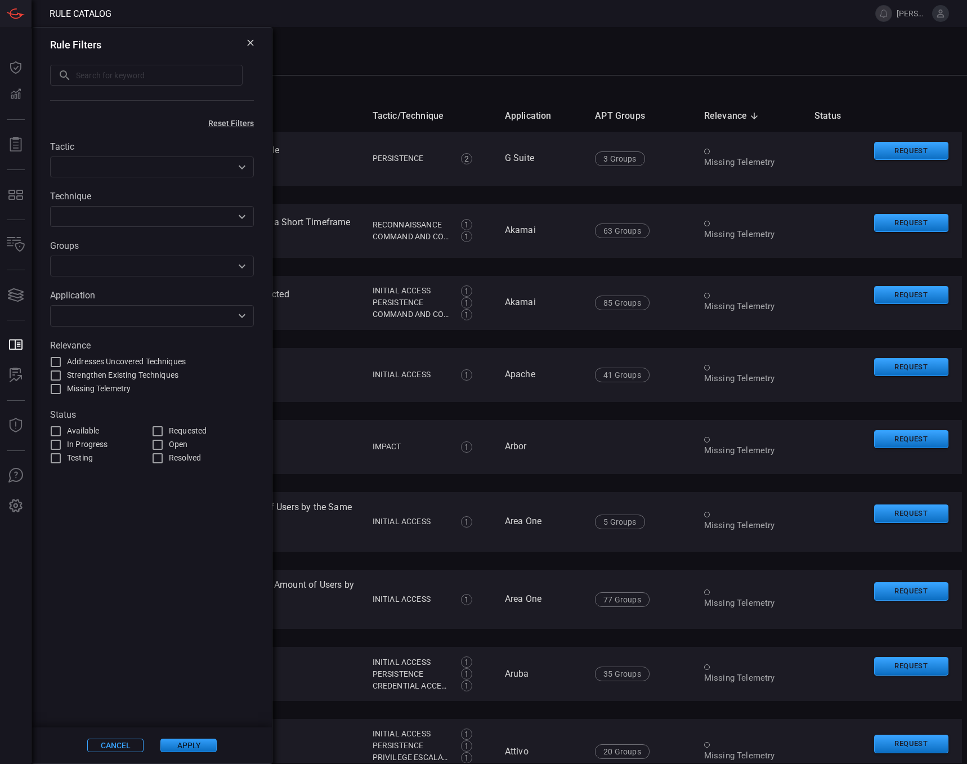
click at [62, 95] on div "Rule Filters ​ ​" at bounding box center [152, 71] width 240 height 87
click at [59, 432] on input "Available" at bounding box center [56, 431] width 14 height 14
checkbox input "true"
drag, startPoint x: 177, startPoint y: 744, endPoint x: 178, endPoint y: 752, distance: 7.9
click at [179, 745] on button "Apply" at bounding box center [188, 745] width 56 height 14
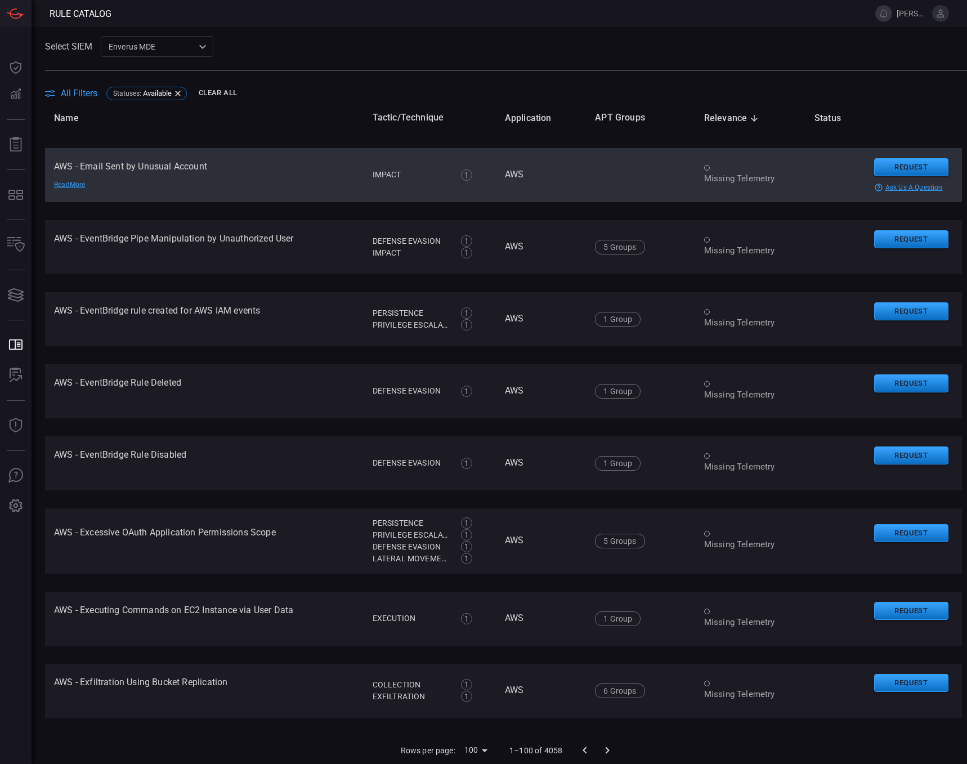
scroll to position [6, 0]
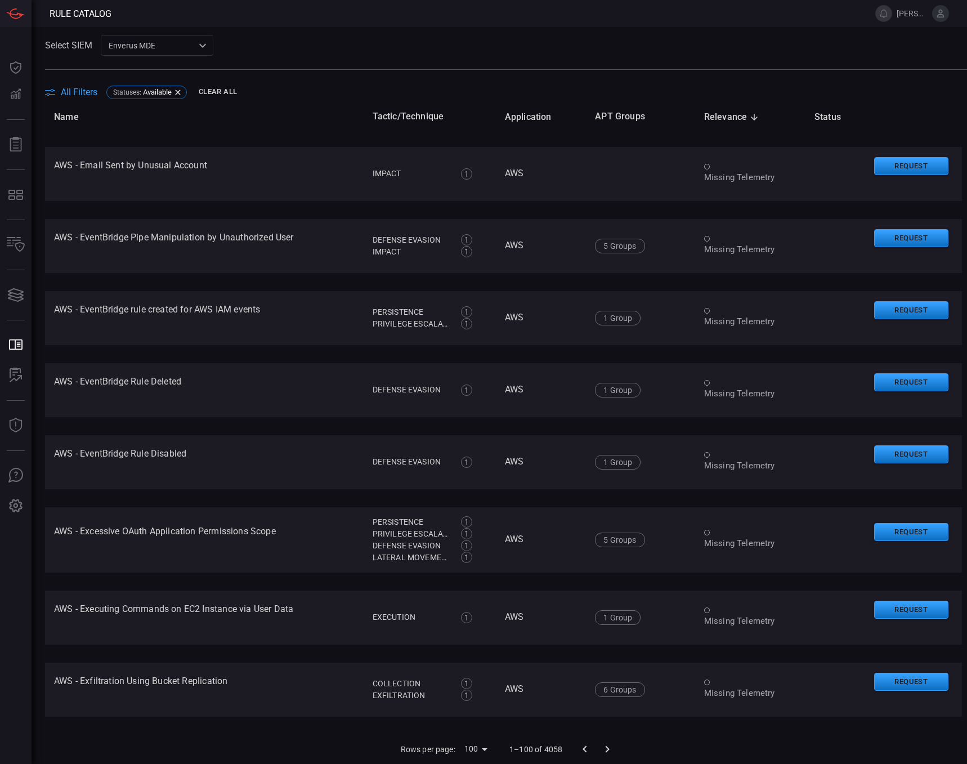
click at [73, 92] on span "All Filters" at bounding box center [79, 92] width 37 height 11
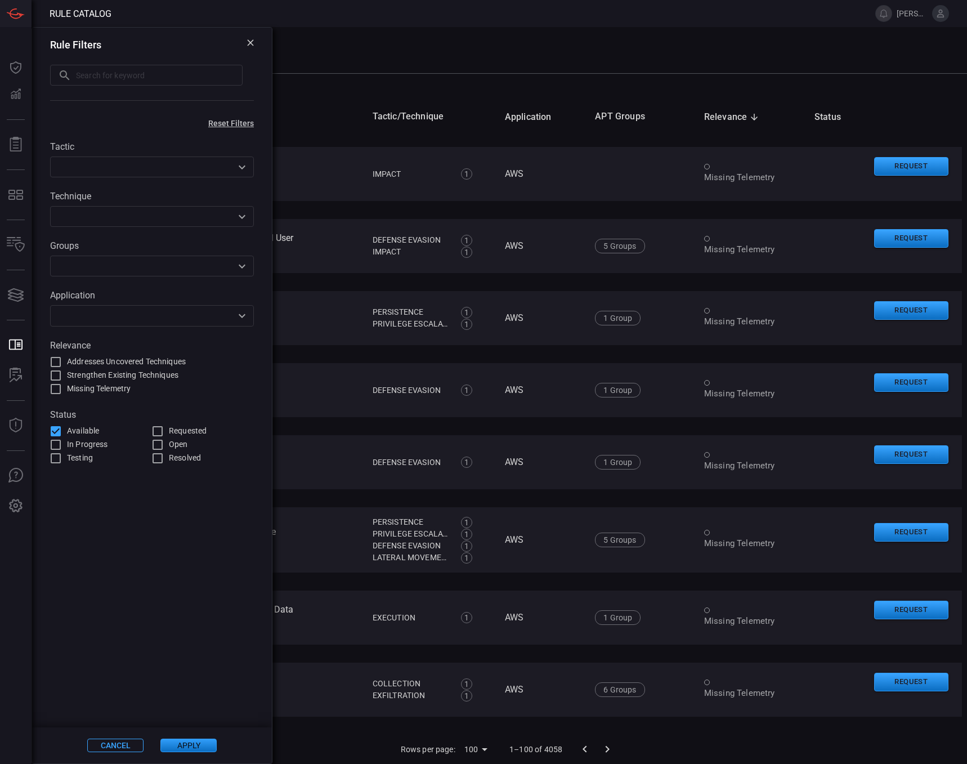
scroll to position [2, 0]
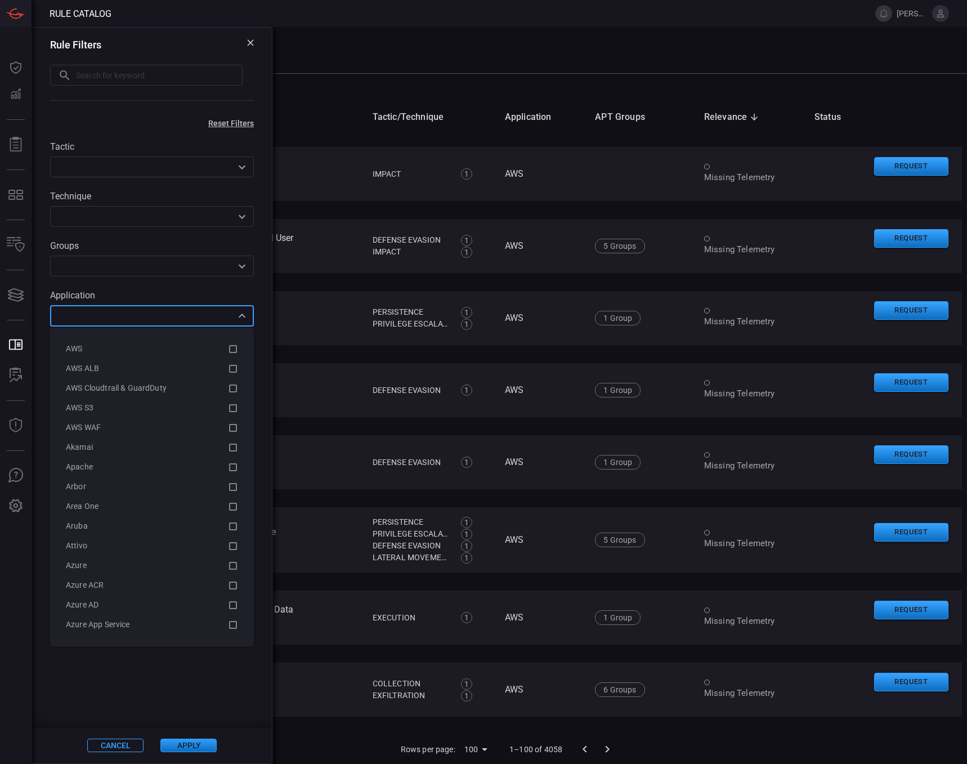
click at [229, 317] on input "text" at bounding box center [142, 315] width 178 height 14
click at [228, 388] on icon at bounding box center [233, 389] width 10 height 14
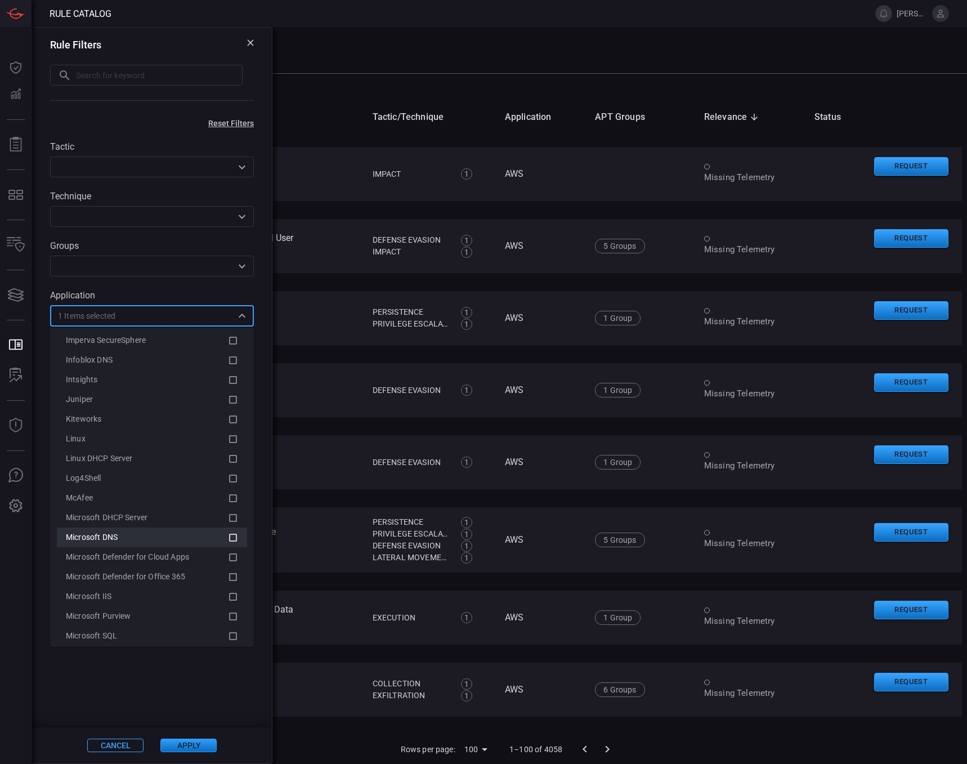
click at [228, 537] on icon at bounding box center [233, 538] width 10 height 14
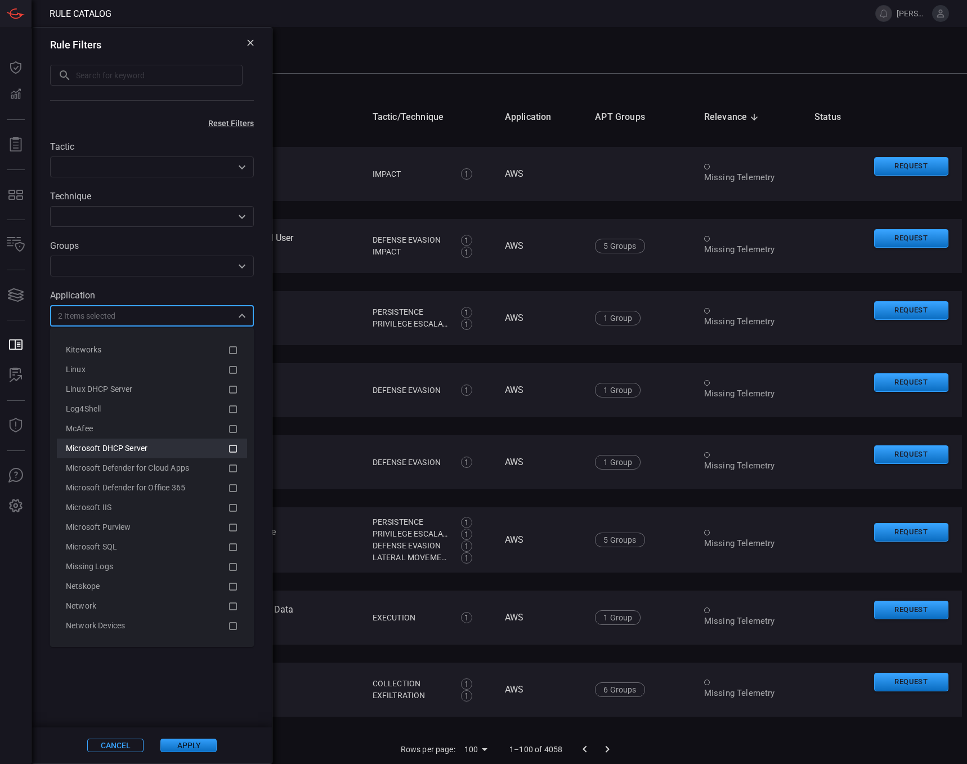
click at [228, 447] on icon at bounding box center [233, 449] width 10 height 14
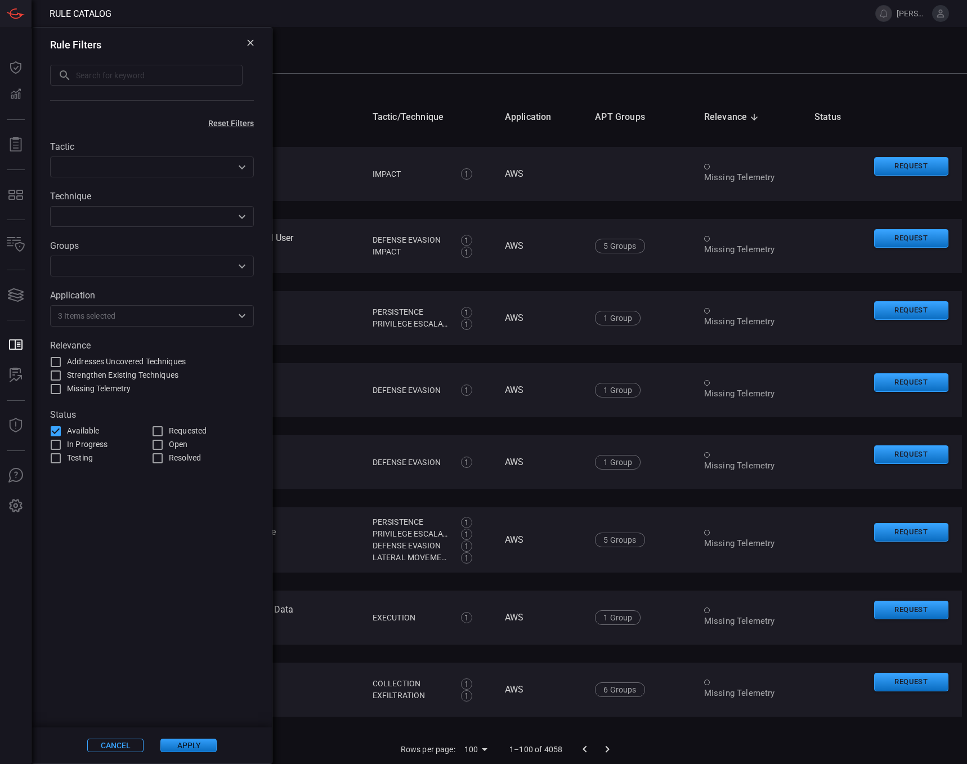
click at [191, 747] on button "Apply" at bounding box center [188, 745] width 56 height 14
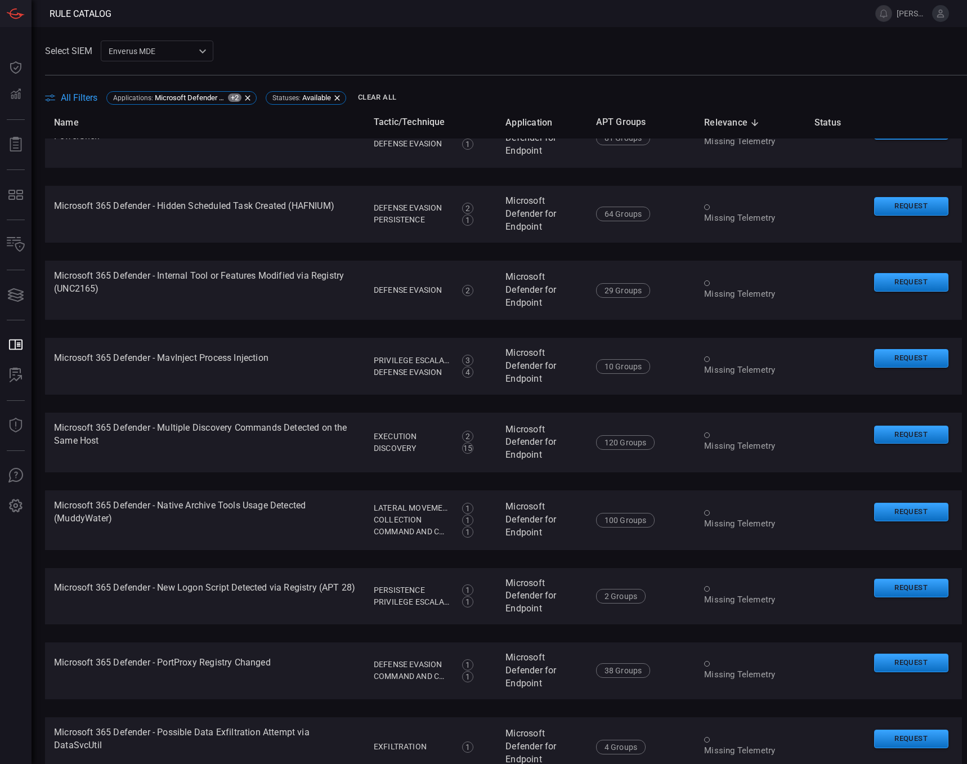
scroll to position [1857, 0]
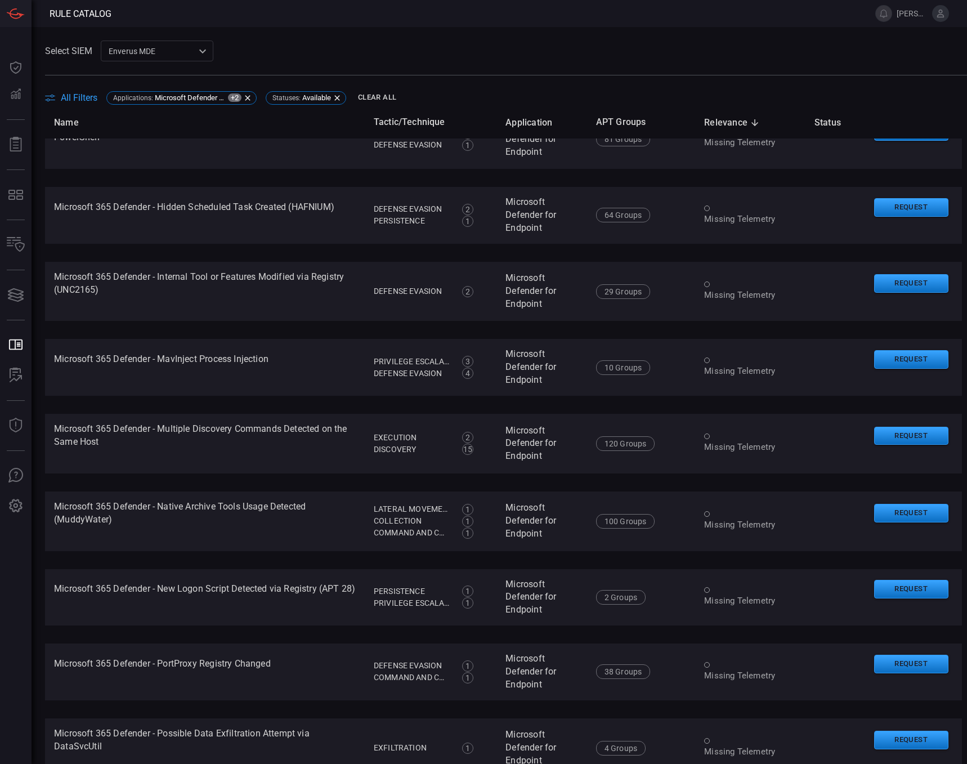
click at [74, 95] on span "All Filters" at bounding box center [79, 97] width 37 height 11
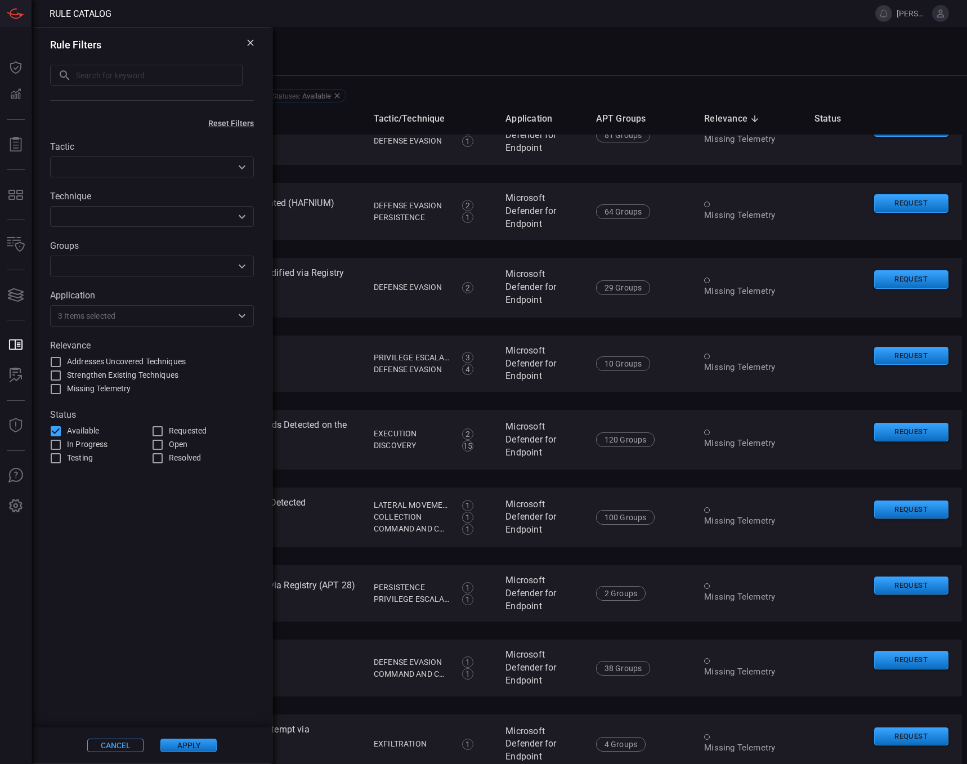
click at [56, 363] on input "Addresses Uncovered Techniques" at bounding box center [56, 362] width 14 height 14
checkbox input "true"
click at [179, 746] on button "Apply" at bounding box center [188, 745] width 56 height 14
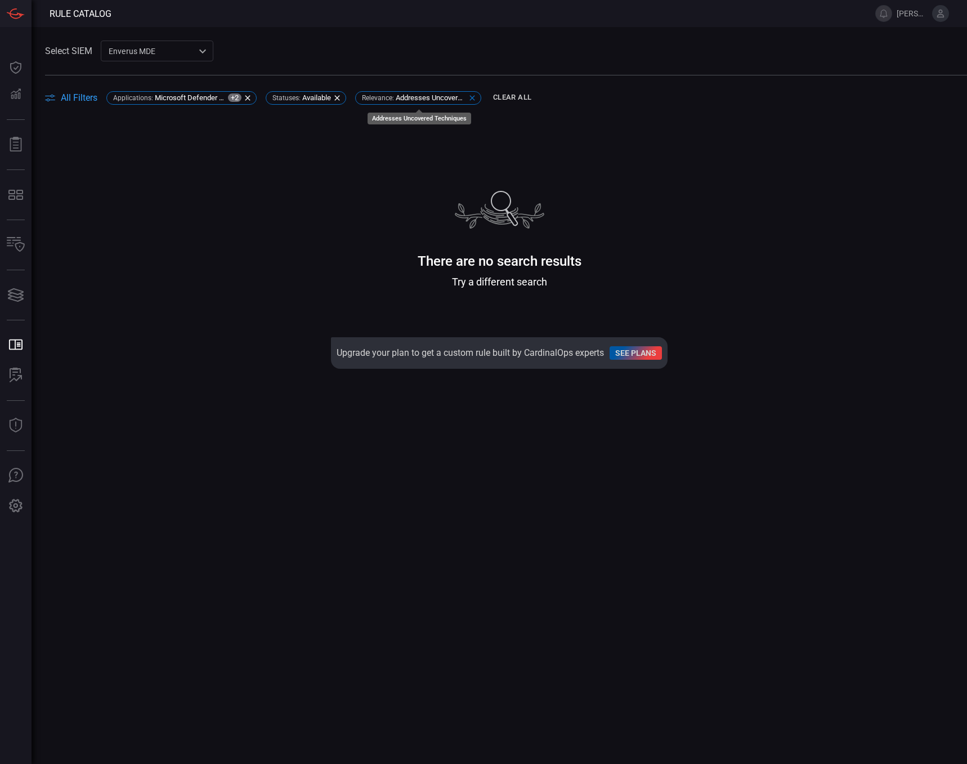
click at [475, 98] on icon at bounding box center [472, 97] width 9 height 9
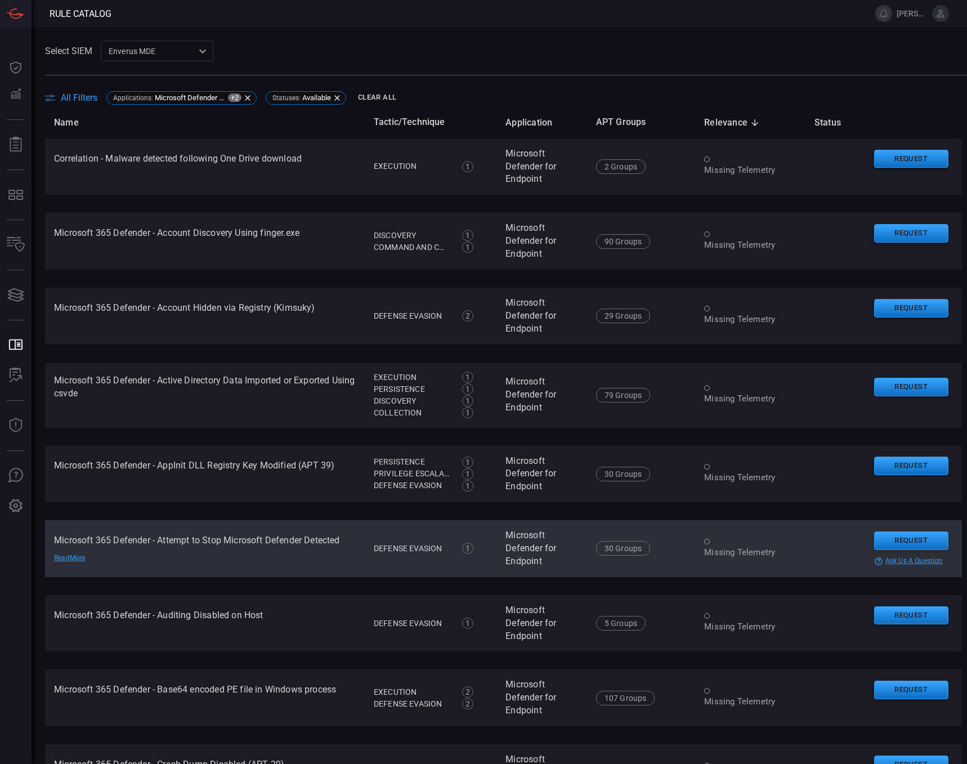
click at [338, 559] on td "Microsoft 365 Defender - Attempt to Stop Microsoft Defender Detected Read More" at bounding box center [205, 548] width 320 height 57
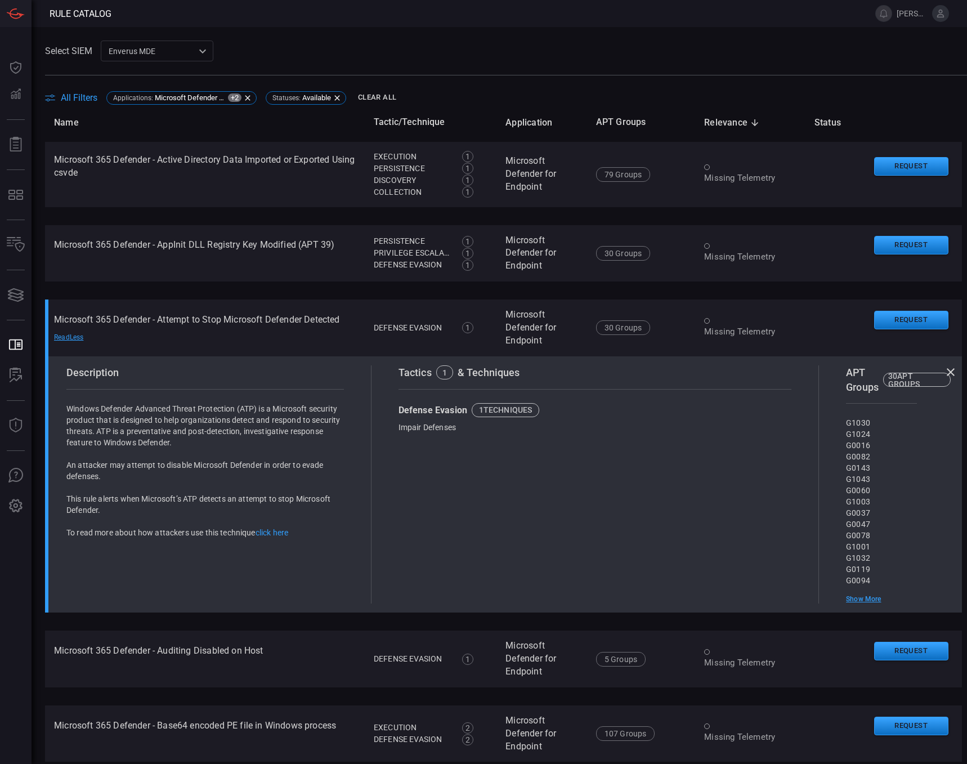
scroll to position [225, 0]
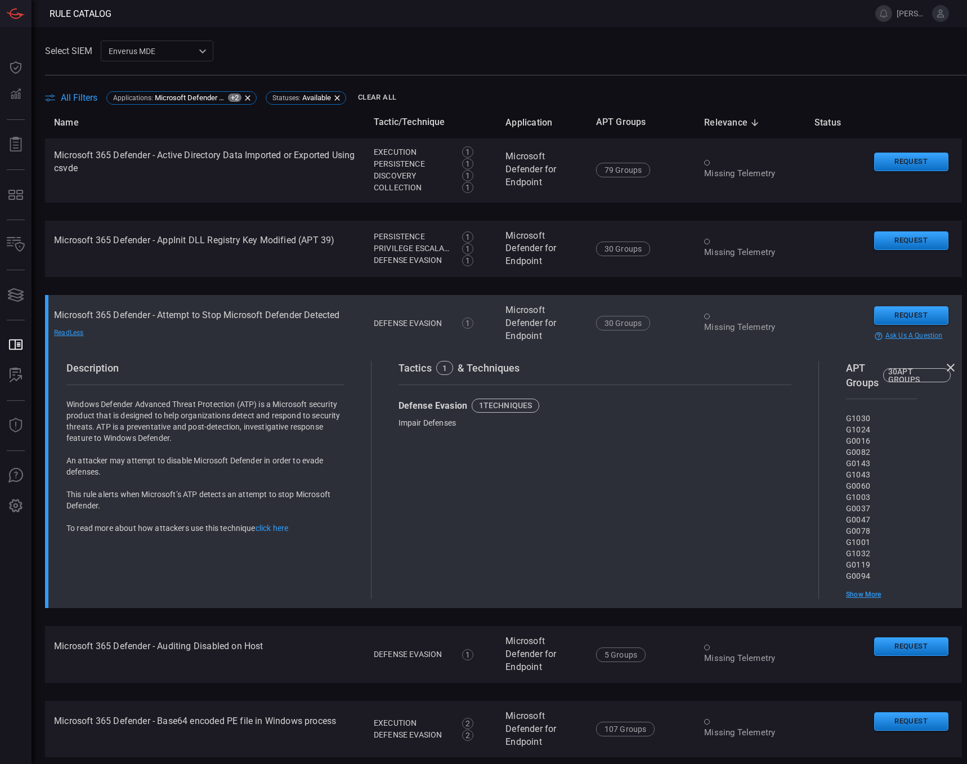
click at [725, 325] on div "Missing Telemetry" at bounding box center [750, 327] width 92 height 12
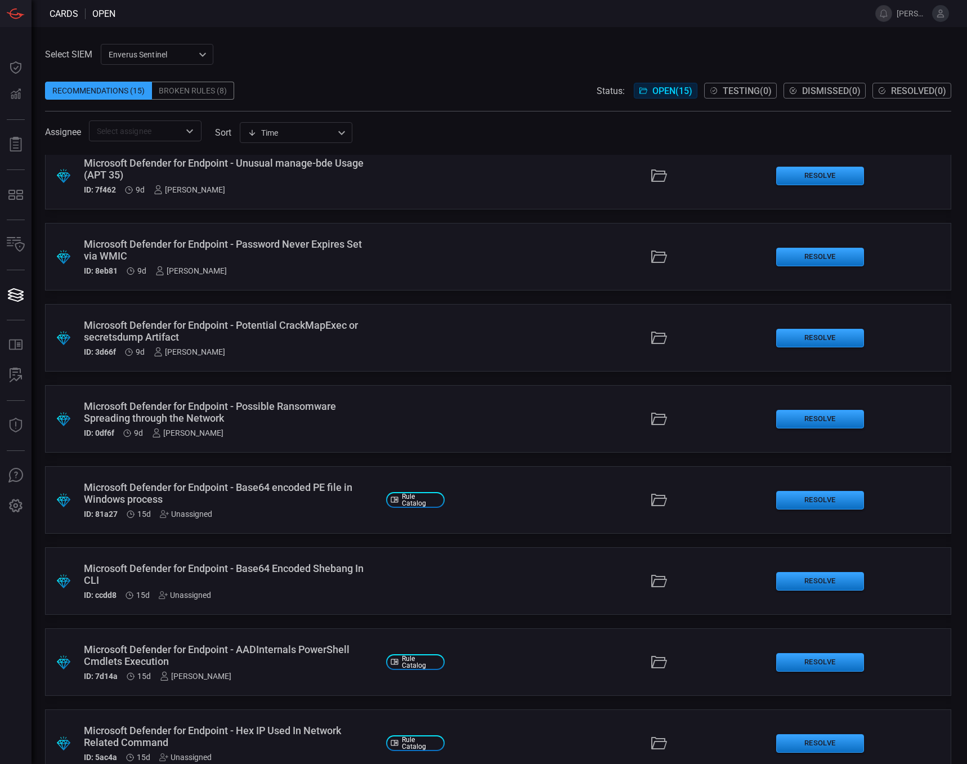
scroll to position [607, 0]
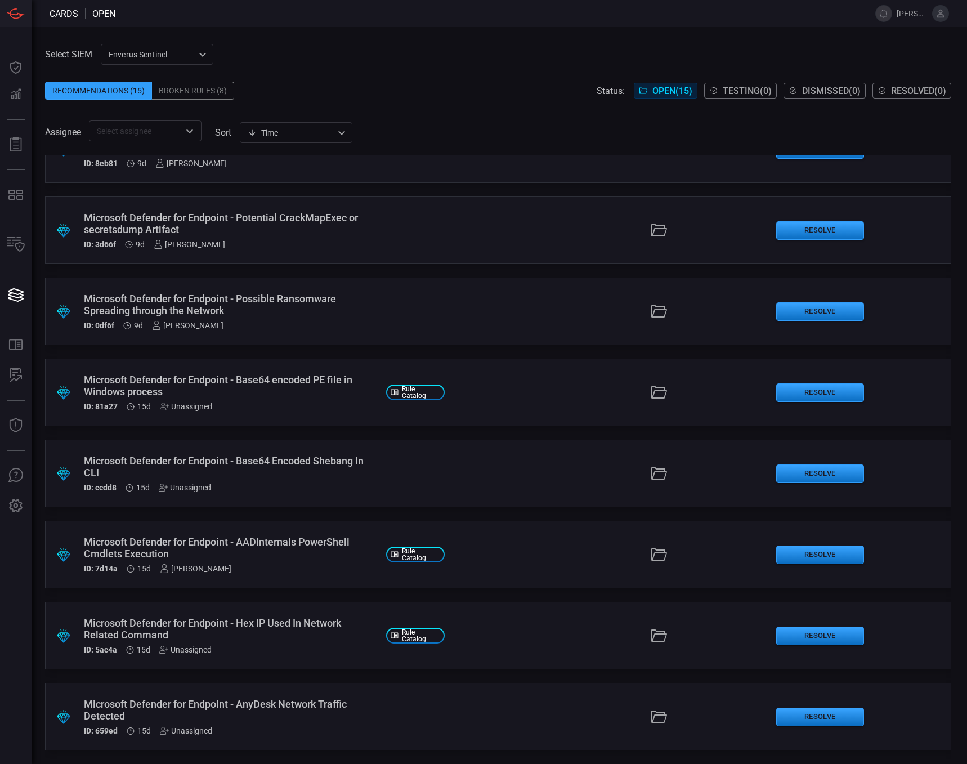
click at [254, 545] on div "Microsoft Defender for Endpoint - AADInternals PowerShell Cmdlets Execution" at bounding box center [230, 548] width 293 height 24
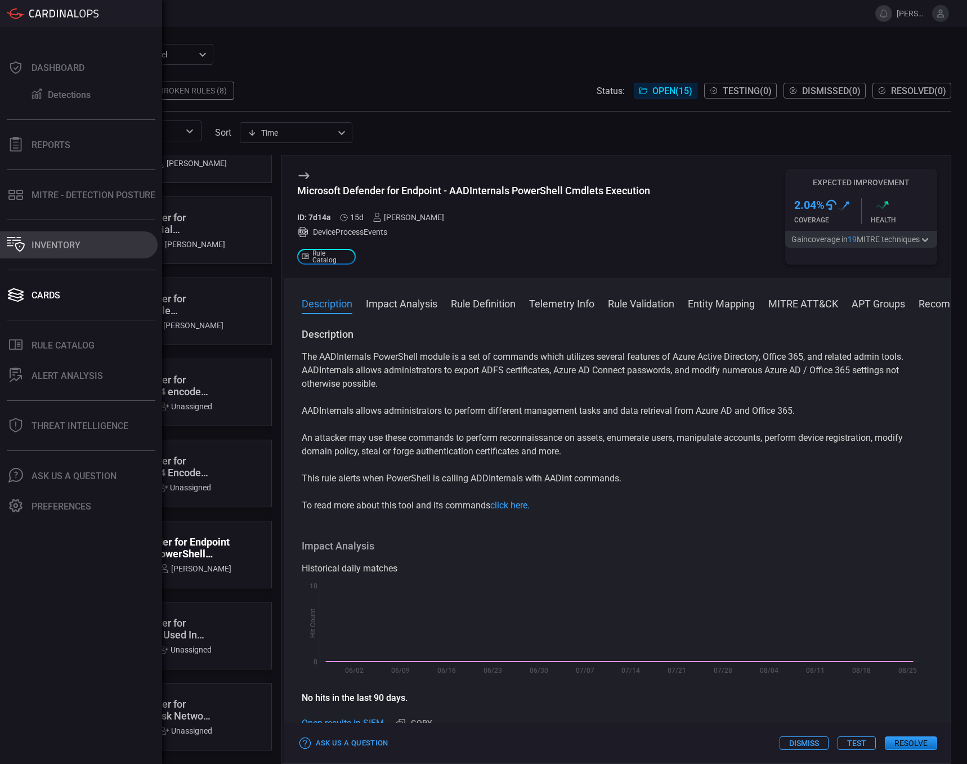
click at [47, 246] on div "Inventory" at bounding box center [56, 245] width 49 height 11
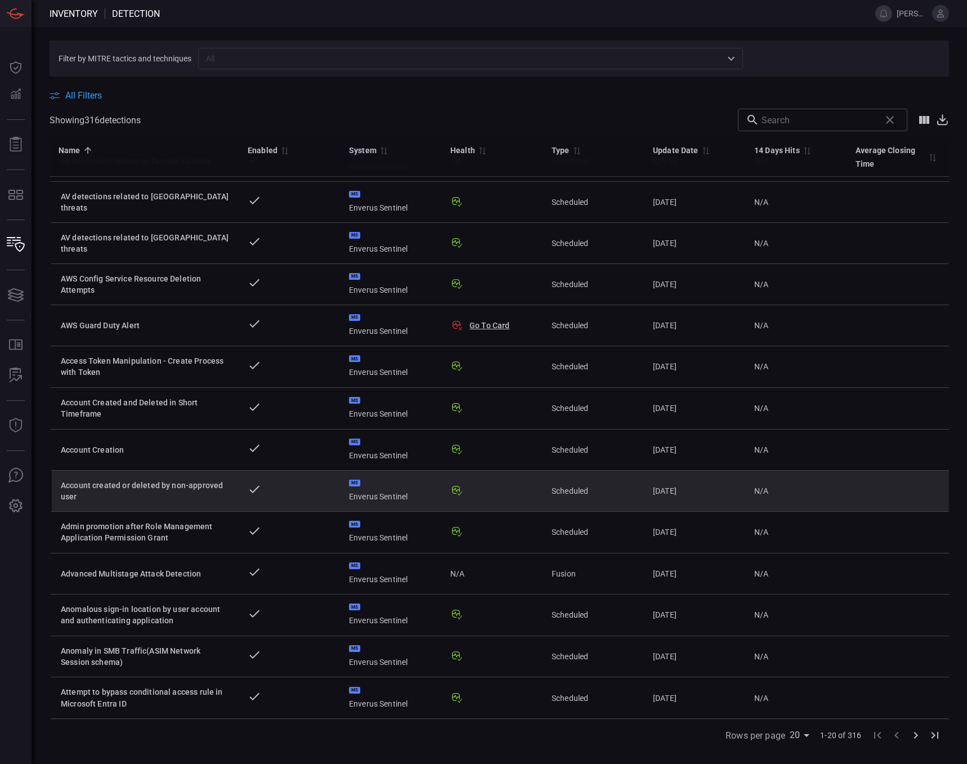
scroll to position [292, 0]
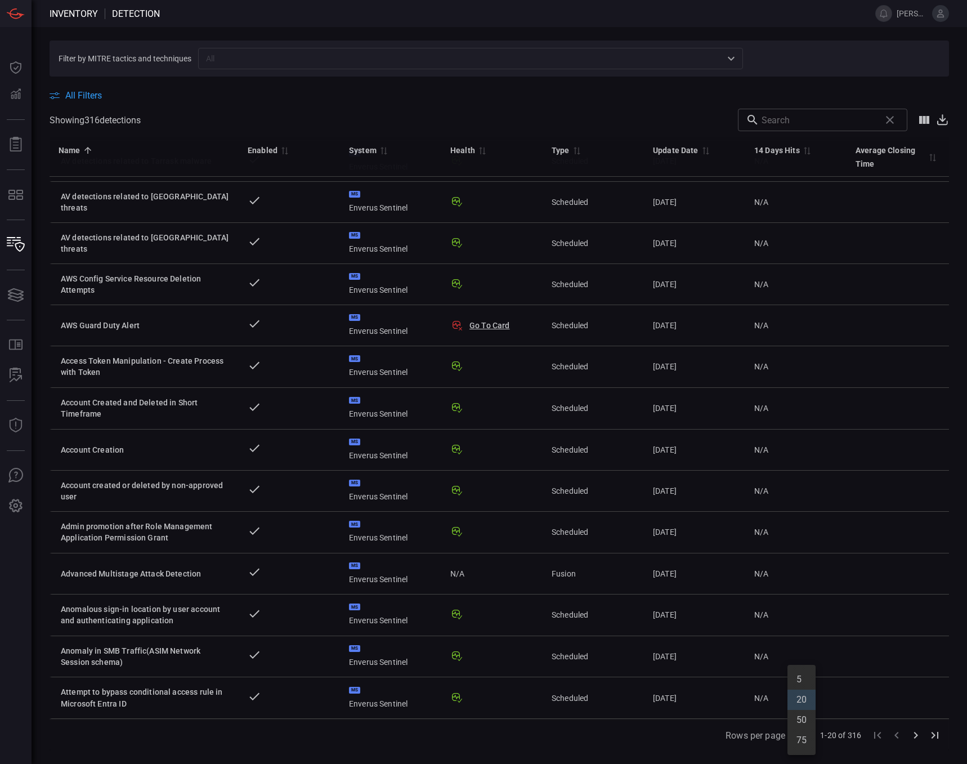
click at [792, 731] on body "Inventory Detection [PERSON_NAME].[PERSON_NAME] Dashboard Dashboard Detections …" at bounding box center [483, 382] width 967 height 764
click at [811, 747] on li "75" at bounding box center [801, 740] width 28 height 20
type input "75"
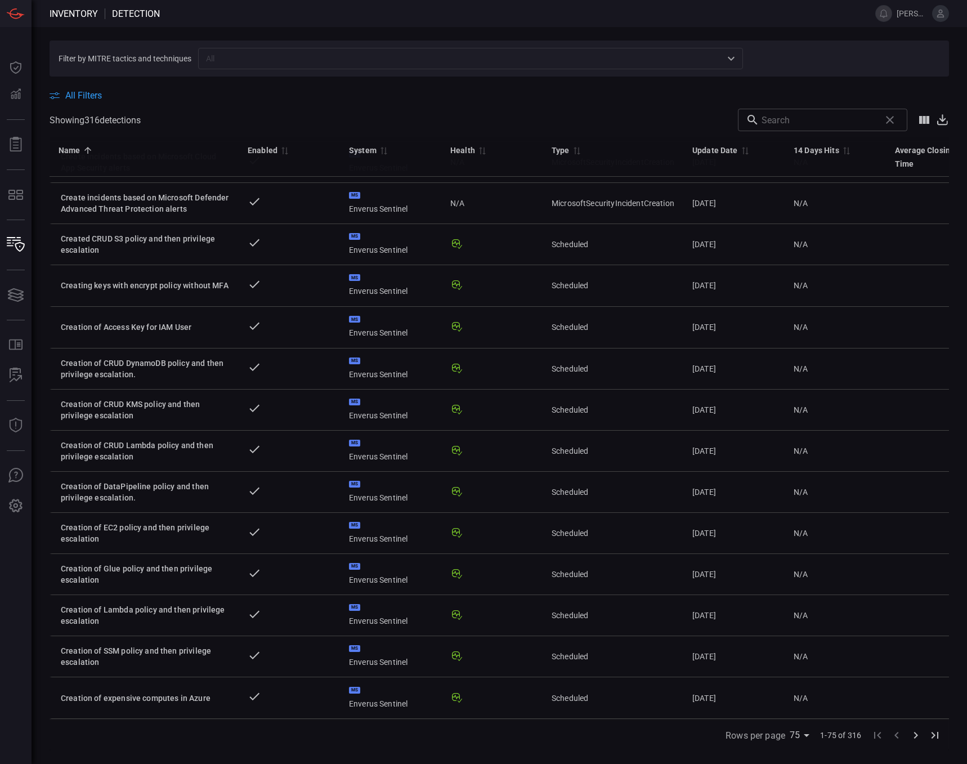
scroll to position [2563, 0]
click at [915, 735] on icon "Go to next page" at bounding box center [916, 735] width 14 height 14
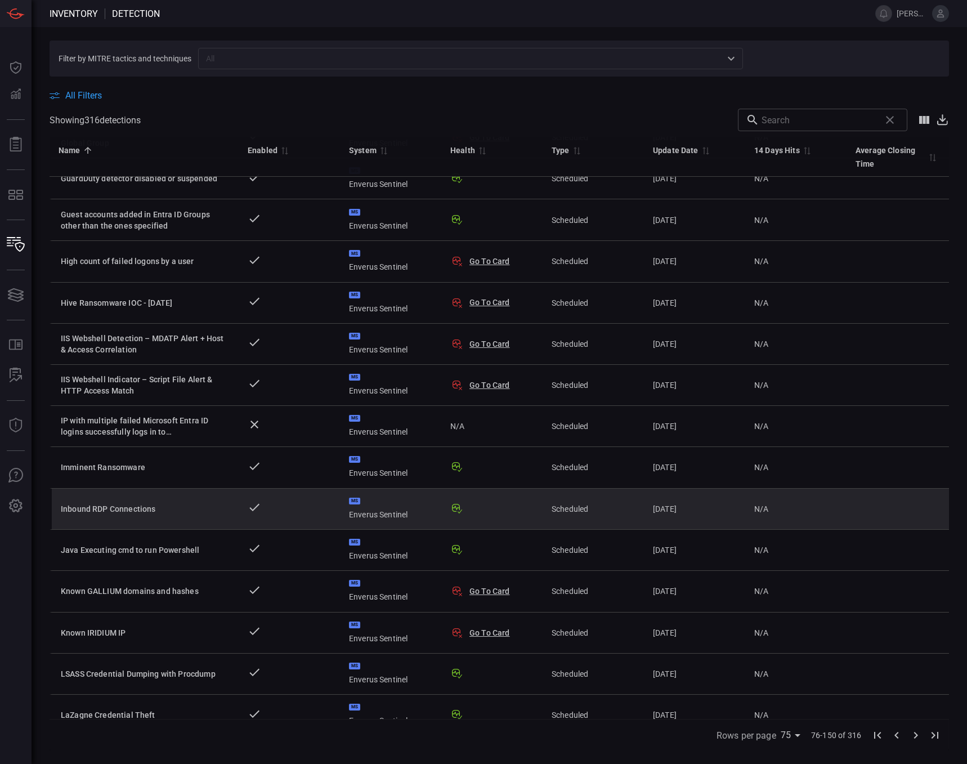
scroll to position [2561, 0]
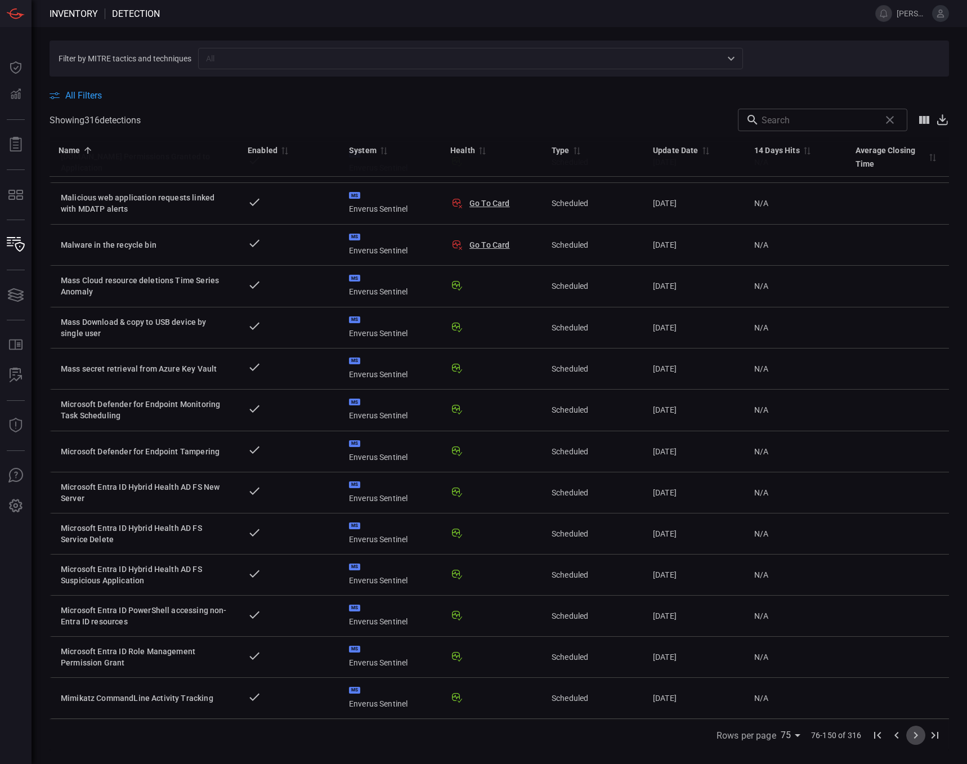
click at [916, 734] on icon "Go to next page" at bounding box center [916, 735] width 4 height 7
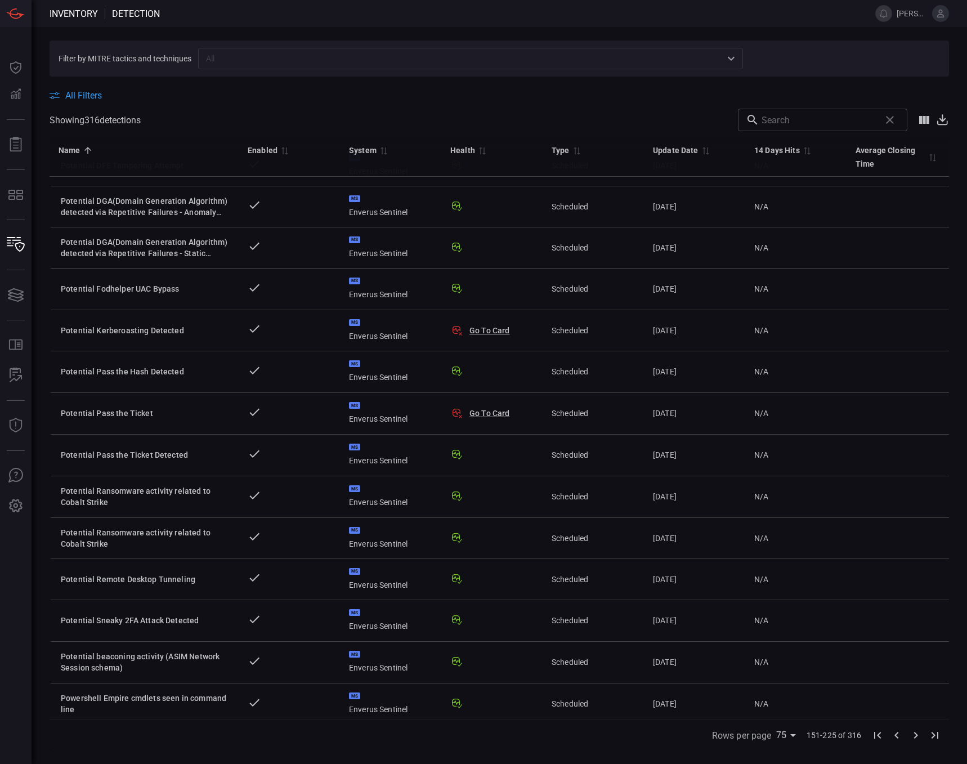
scroll to position [1940, 0]
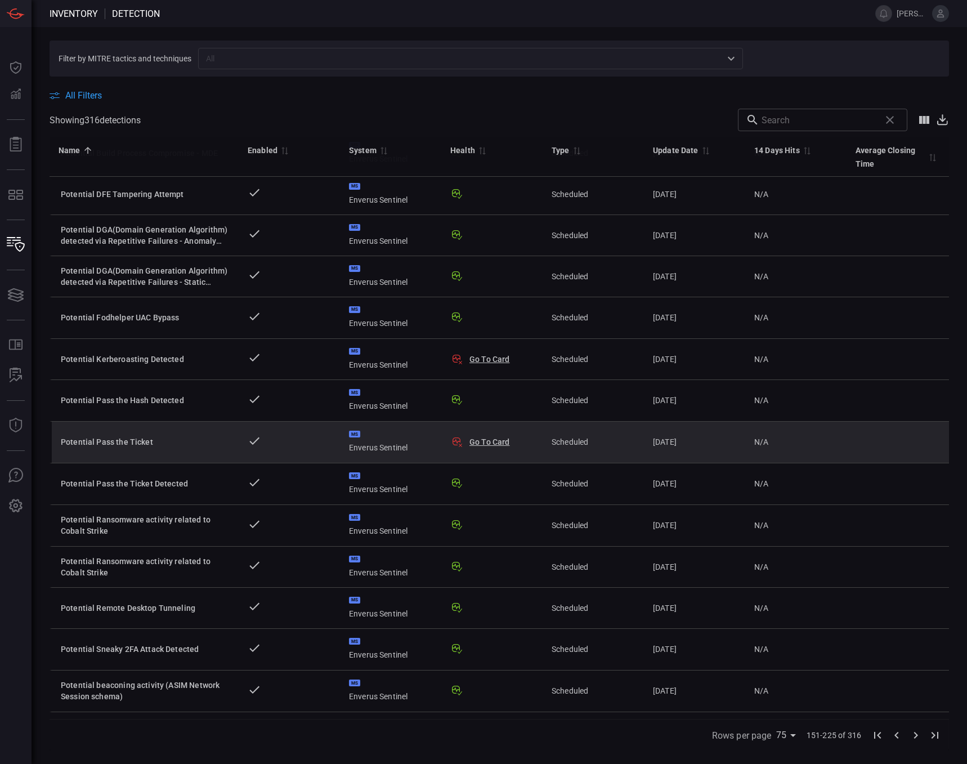
click at [199, 437] on div "Potential Pass the Ticket" at bounding box center [145, 441] width 169 height 11
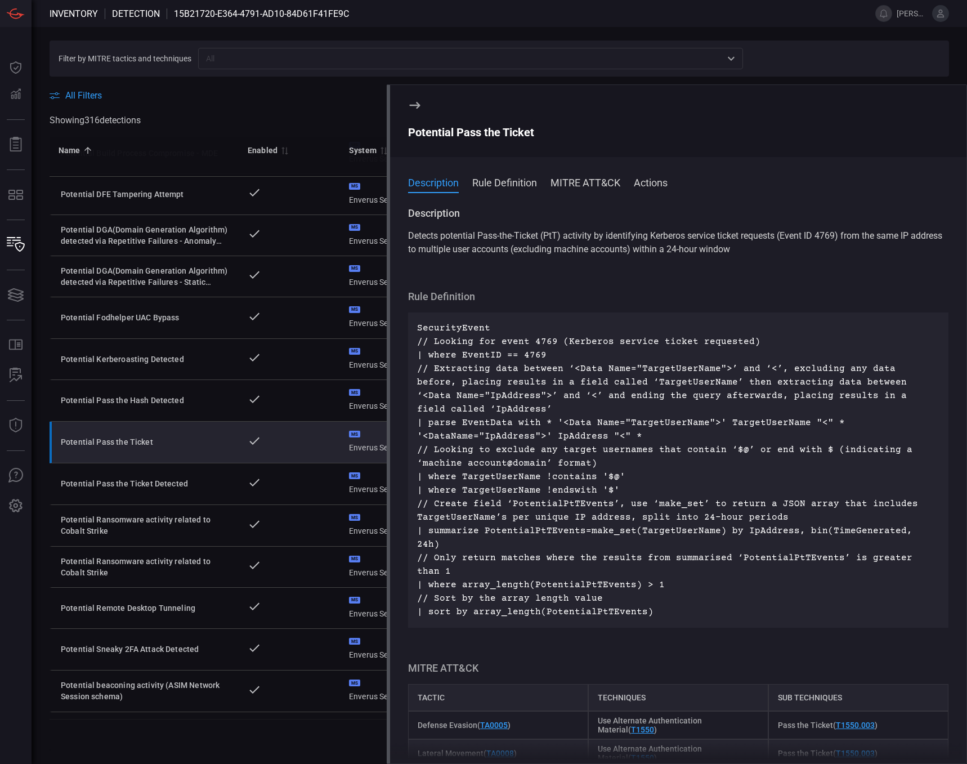
click at [512, 188] on button "Rule Definition" at bounding box center [504, 182] width 65 height 14
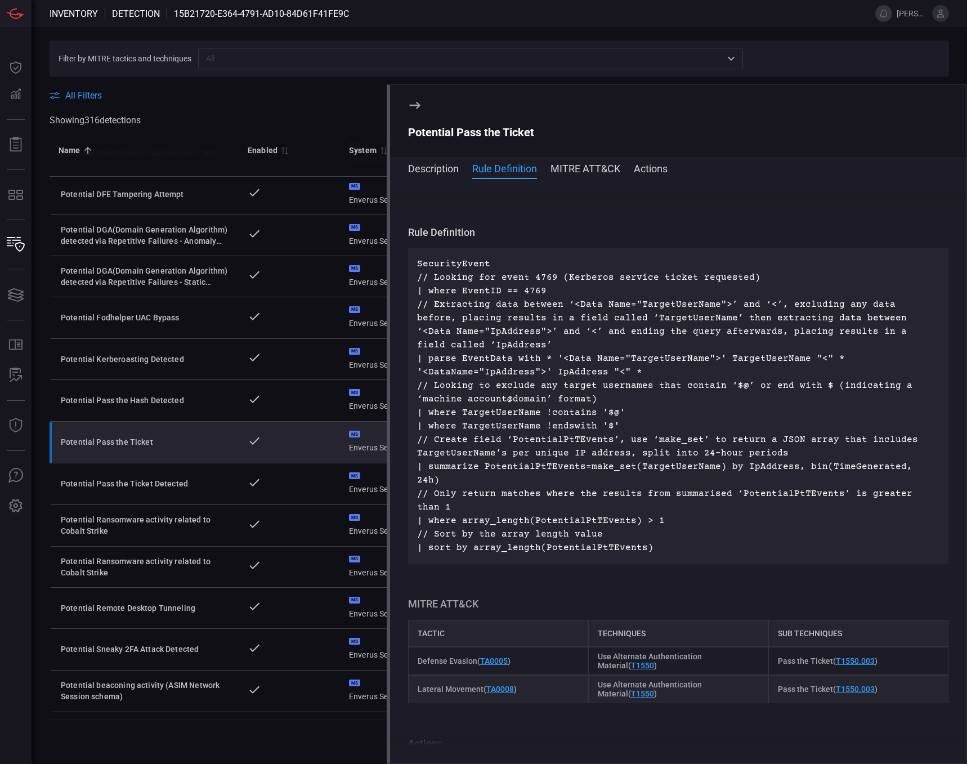
scroll to position [72, 0]
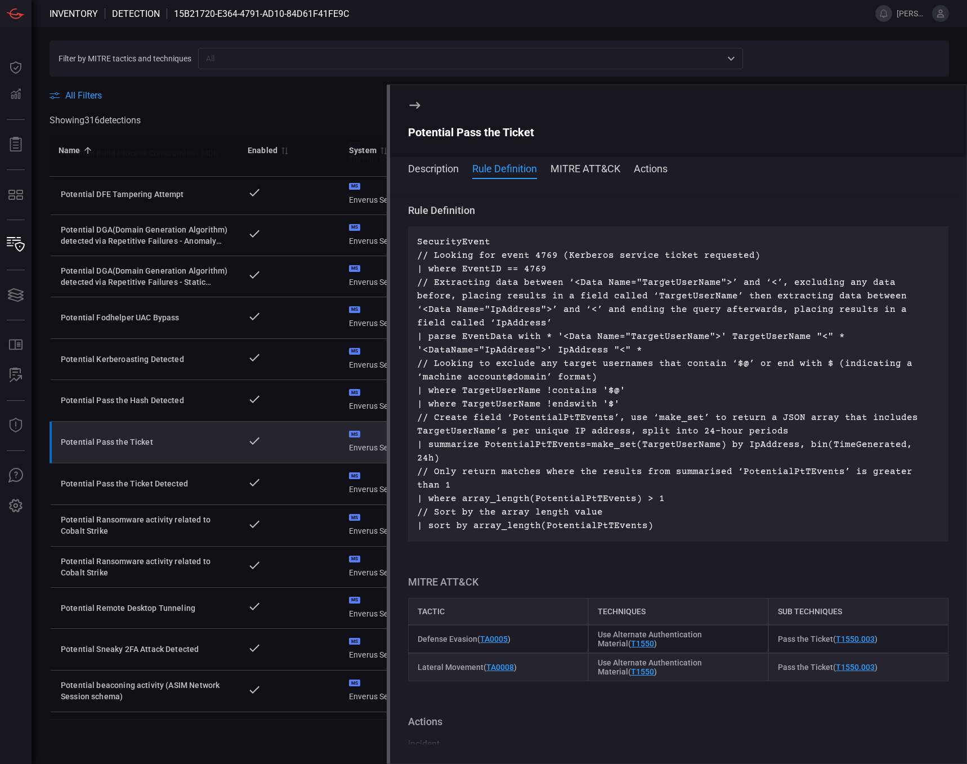
click at [416, 105] on icon at bounding box center [415, 105] width 11 height 7
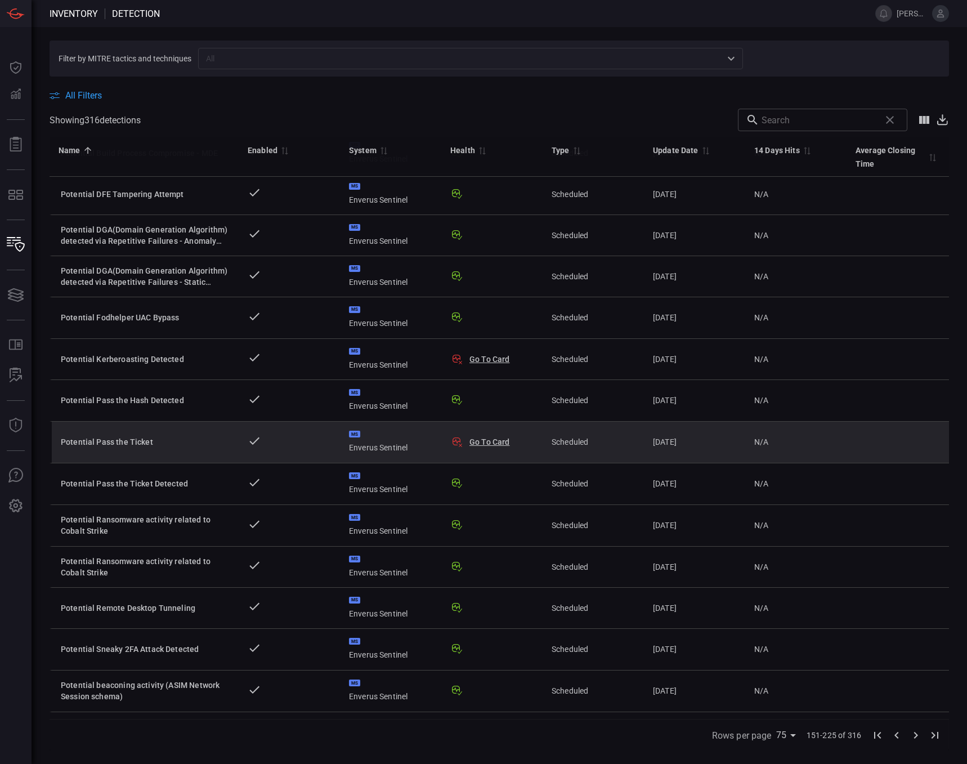
click at [495, 440] on button "Go To Card" at bounding box center [489, 441] width 41 height 11
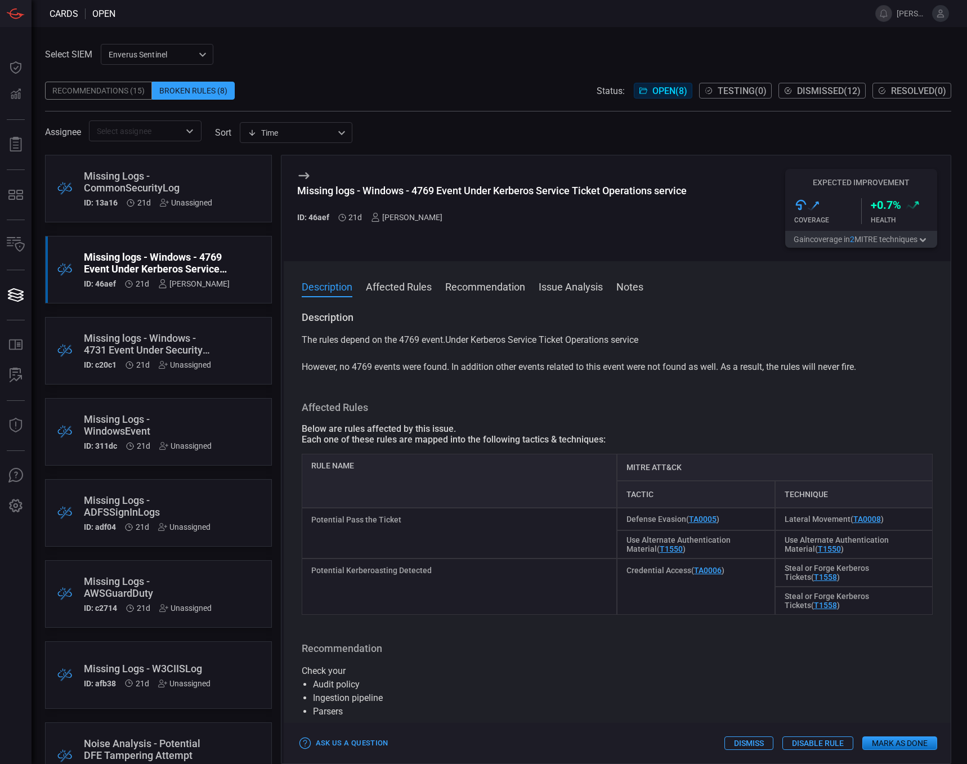
click at [488, 388] on div "Description The rules depend on the 4769 event.Under Kerberos Service Ticket Op…" at bounding box center [617, 535] width 667 height 449
click at [419, 292] on button "Affected Rules" at bounding box center [399, 286] width 66 height 14
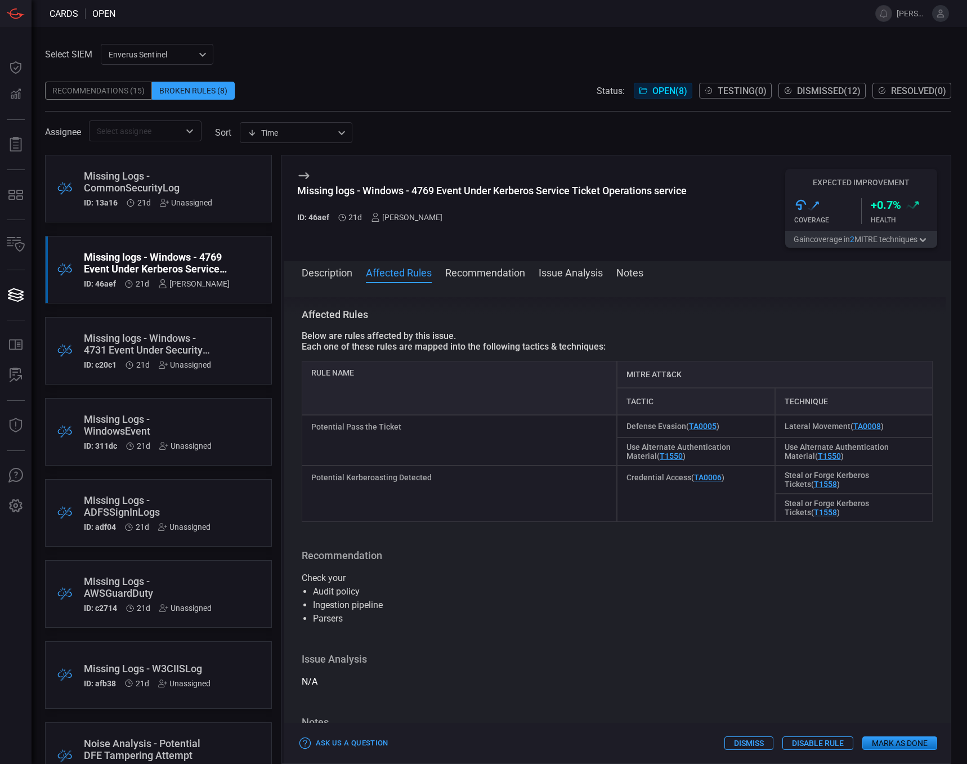
click at [486, 272] on button "Recommendation" at bounding box center [485, 272] width 80 height 14
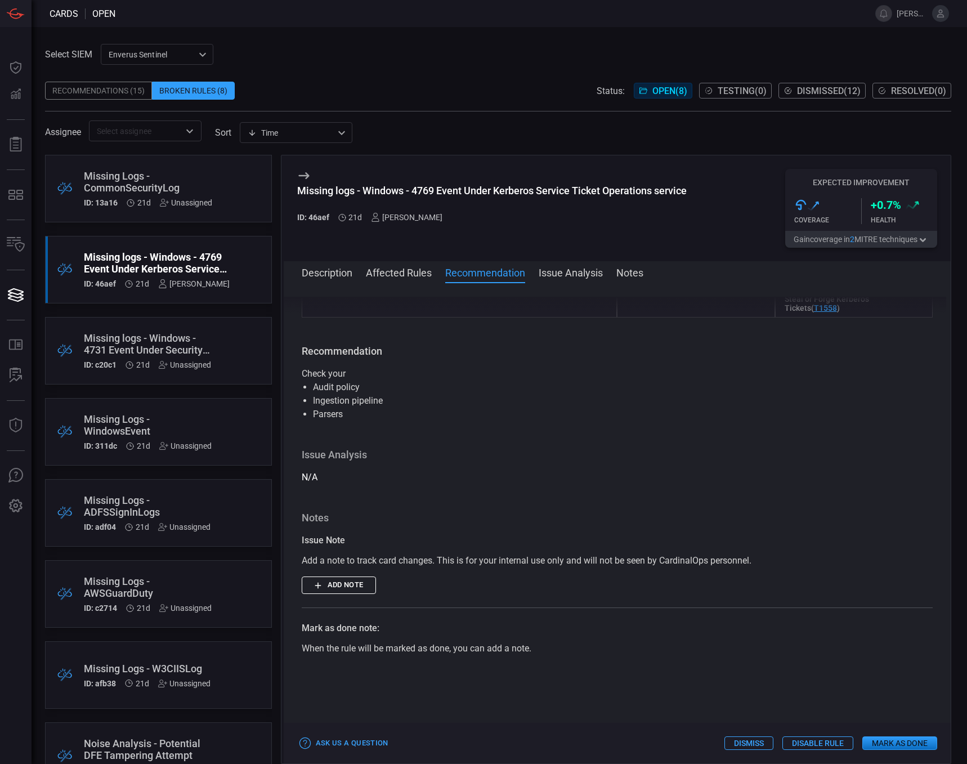
scroll to position [323, 0]
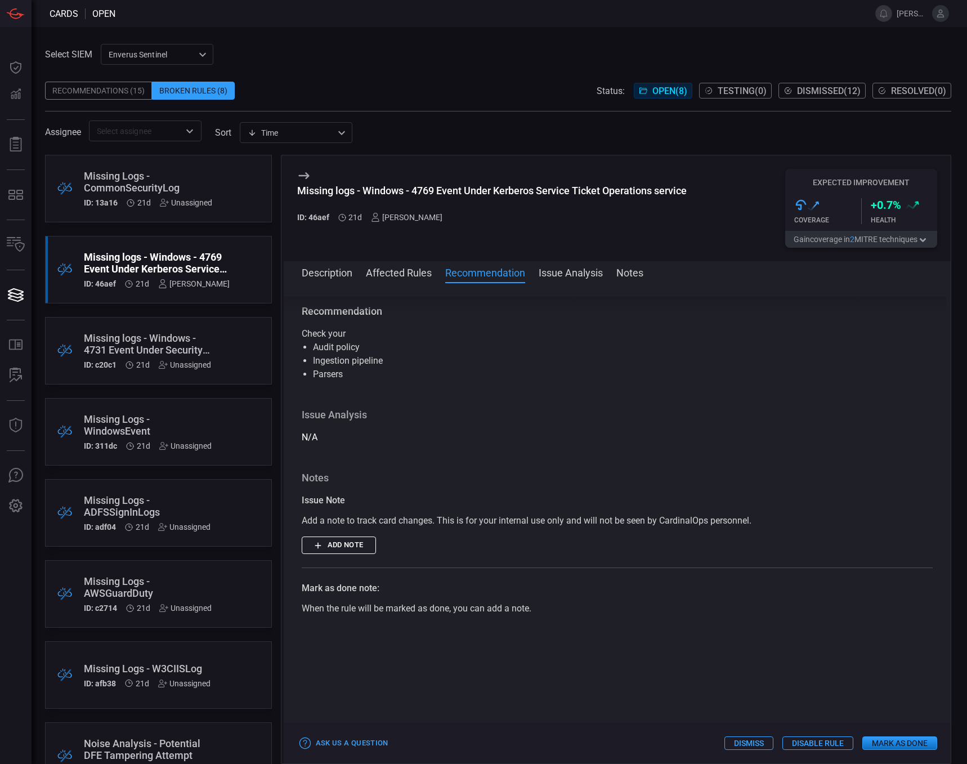
click at [172, 517] on div "Missing Logs - ADFSSignInLogs" at bounding box center [147, 506] width 127 height 24
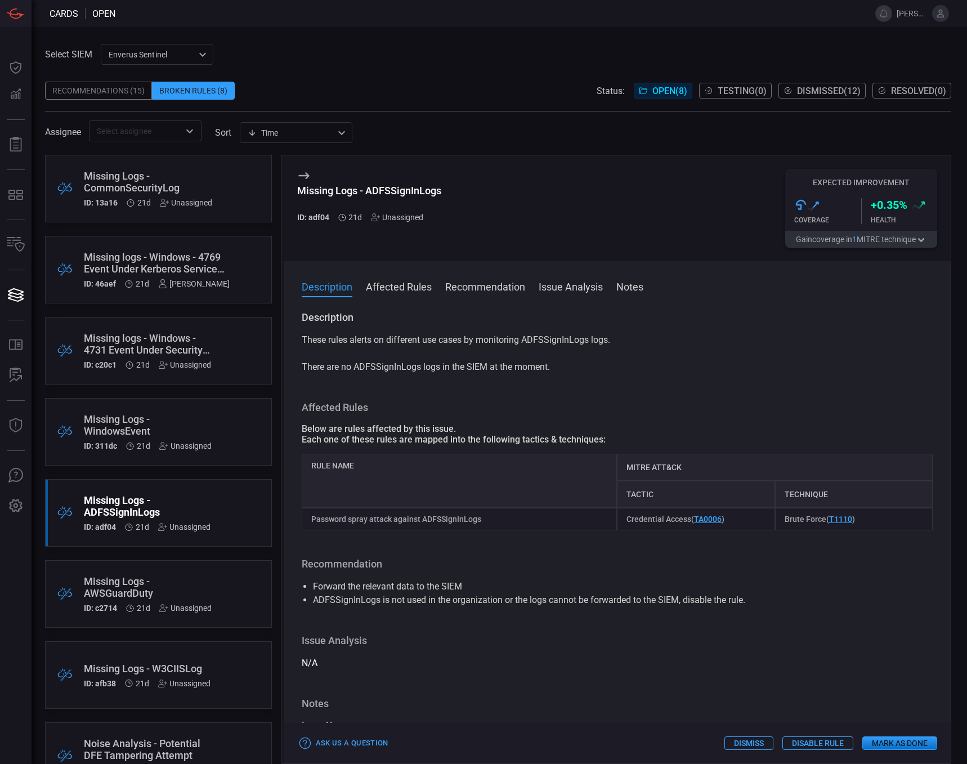
click at [410, 290] on button "Affected Rules" at bounding box center [399, 286] width 66 height 14
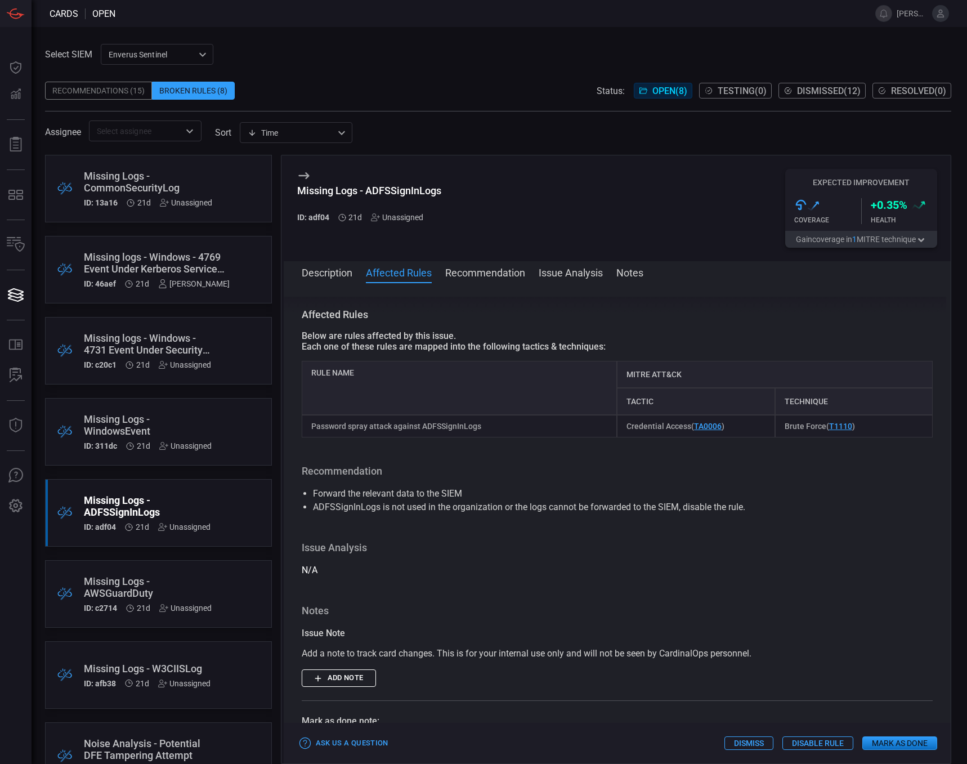
click at [487, 276] on button "Recommendation" at bounding box center [485, 272] width 80 height 14
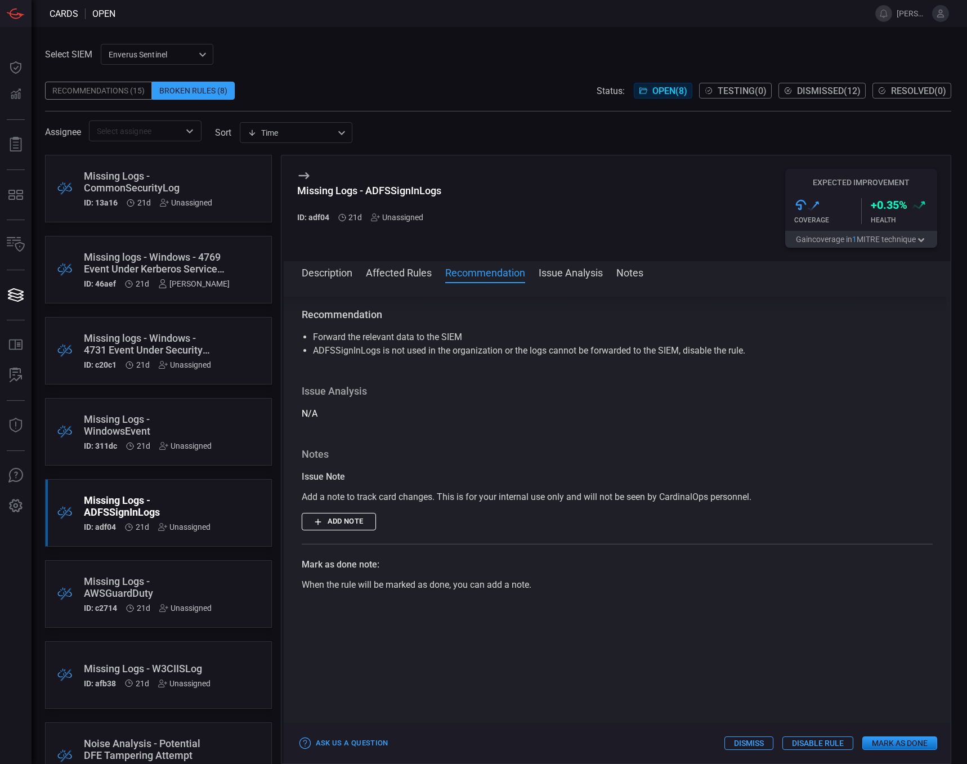
click at [574, 271] on button "Issue Analysis" at bounding box center [571, 272] width 64 height 14
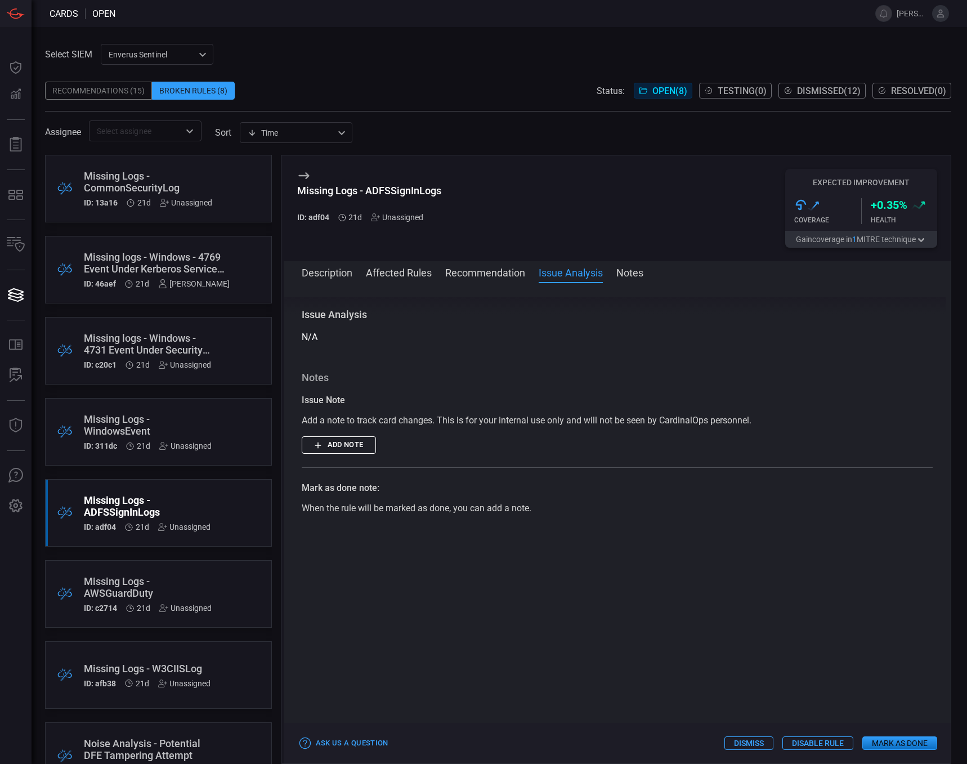
click at [625, 268] on button "Notes" at bounding box center [629, 272] width 27 height 14
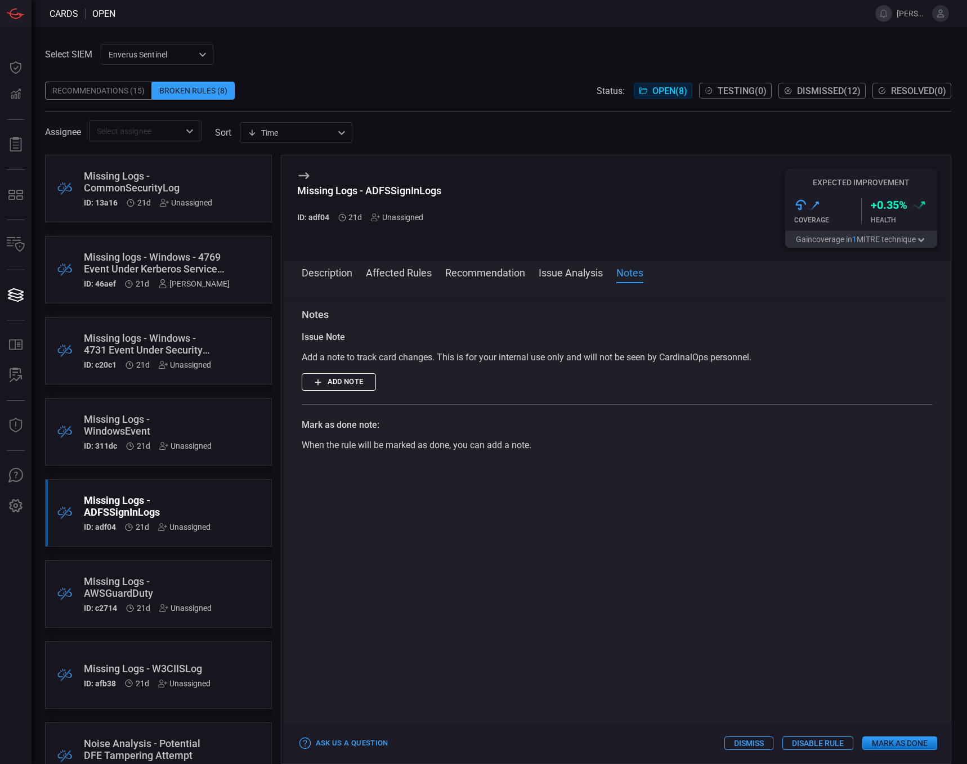
click at [458, 272] on button "Recommendation" at bounding box center [485, 272] width 80 height 14
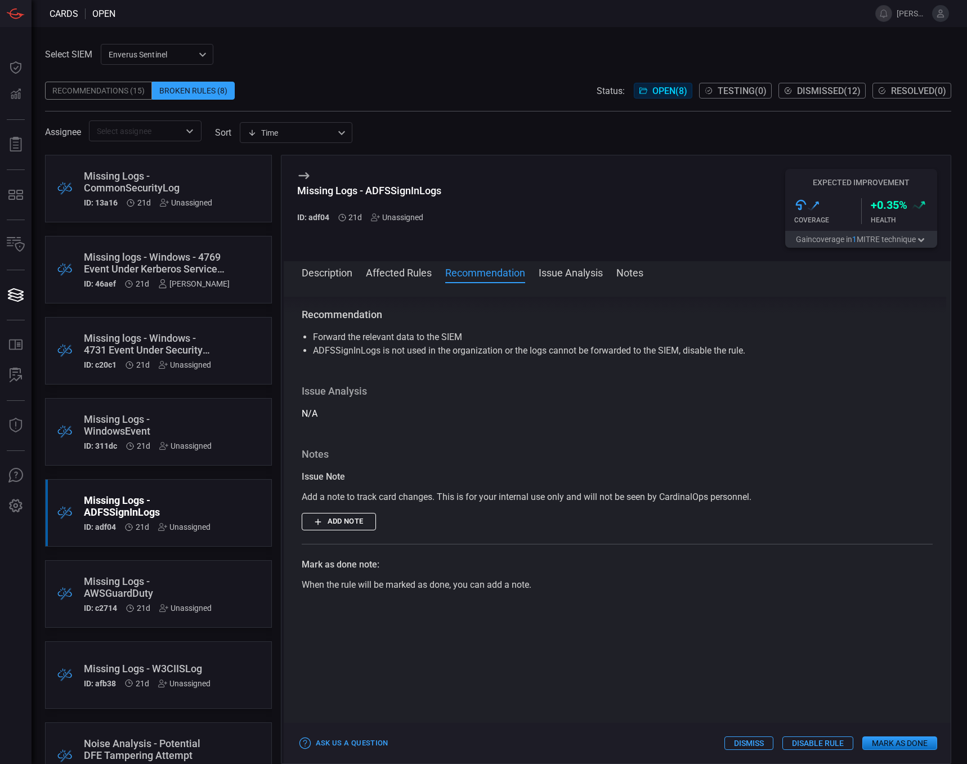
click at [404, 274] on button "Affected Rules" at bounding box center [399, 272] width 66 height 14
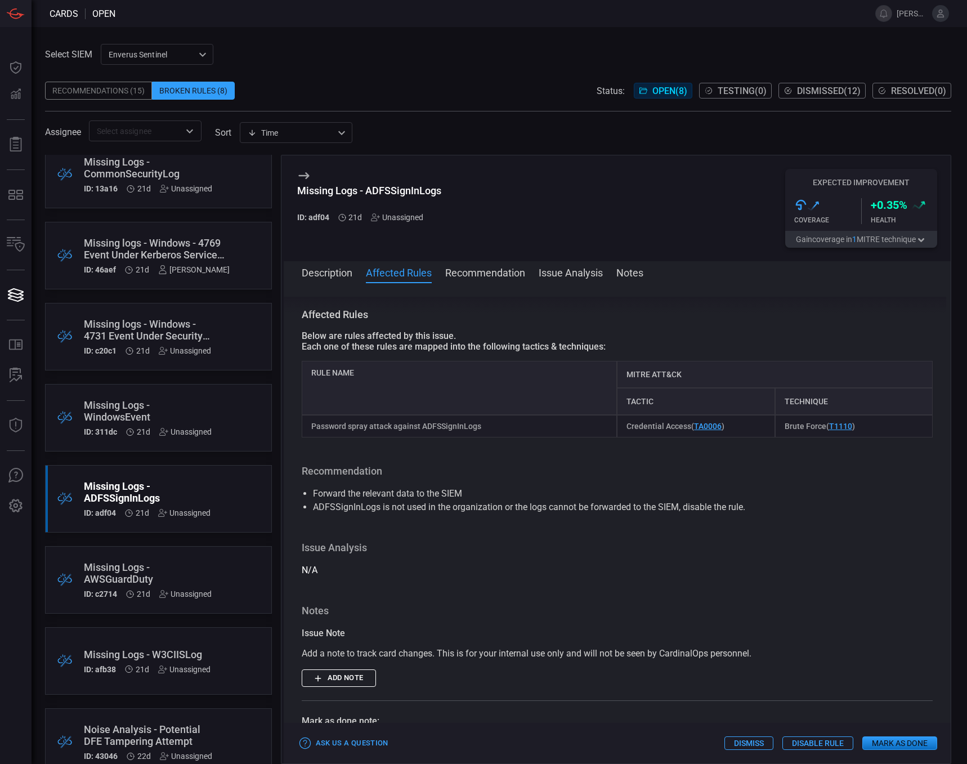
scroll to position [0, 0]
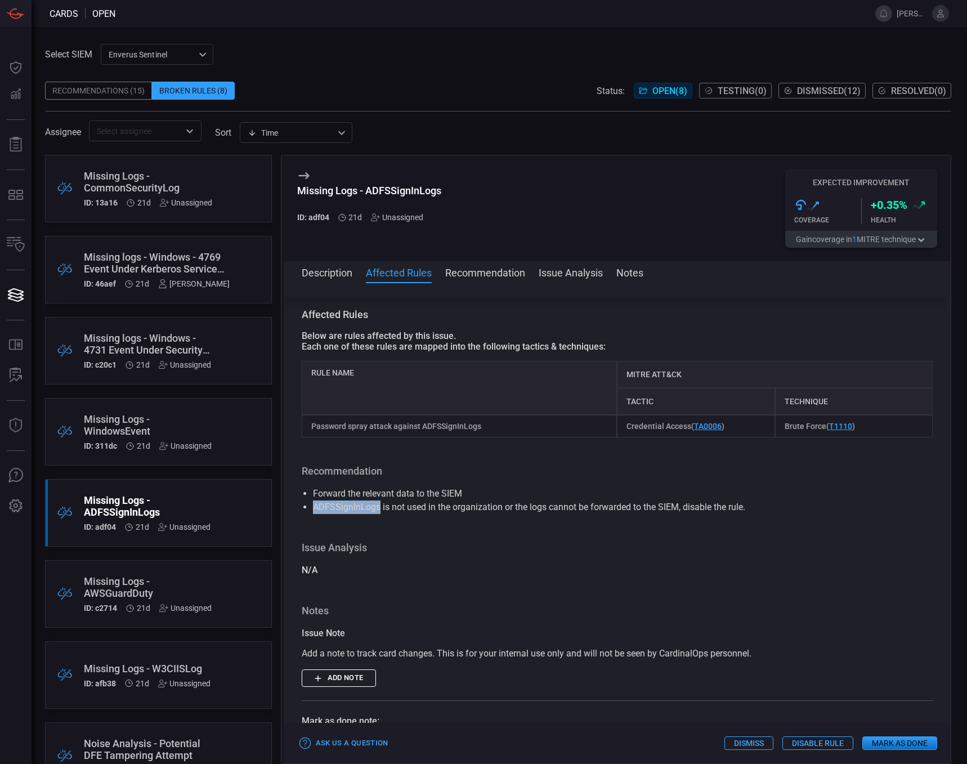
drag, startPoint x: 313, startPoint y: 508, endPoint x: 379, endPoint y: 507, distance: 65.3
click at [379, 507] on li "ADFSSignInLogs is not used in the organization or the logs cannot be forwarded …" at bounding box center [617, 507] width 609 height 14
drag, startPoint x: 379, startPoint y: 507, endPoint x: 362, endPoint y: 508, distance: 16.4
click at [535, 182] on div "Missing Logs - ADFSSignInLogs ID: adf04 21d Unassigned Expected Improvement .st…" at bounding box center [617, 208] width 667 height 106
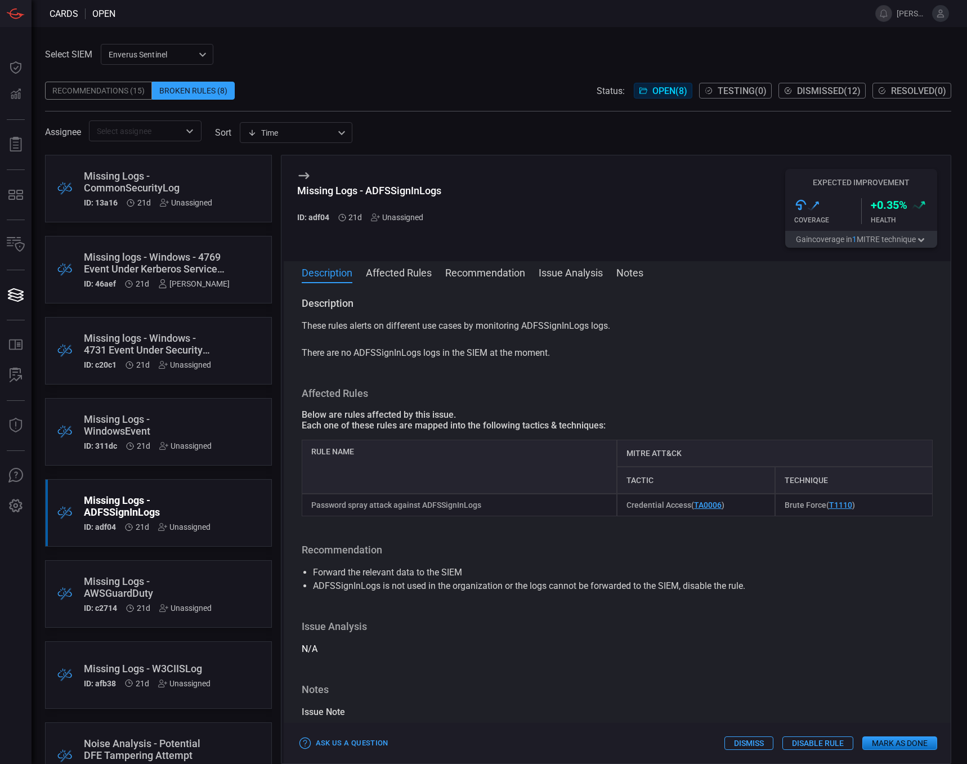
click at [327, 275] on button "Description" at bounding box center [327, 272] width 51 height 14
drag, startPoint x: 353, startPoint y: 352, endPoint x: 553, endPoint y: 349, distance: 200.4
click at [553, 349] on p "These rules alerts on different use cases by monitoring ADFSSignInLogs logs. Th…" at bounding box center [617, 339] width 631 height 41
drag, startPoint x: 298, startPoint y: 352, endPoint x: 558, endPoint y: 356, distance: 260.0
click at [558, 356] on div "Description These rules alerts on different use cases by monitoring ADFSSignInL…" at bounding box center [617, 521] width 667 height 449
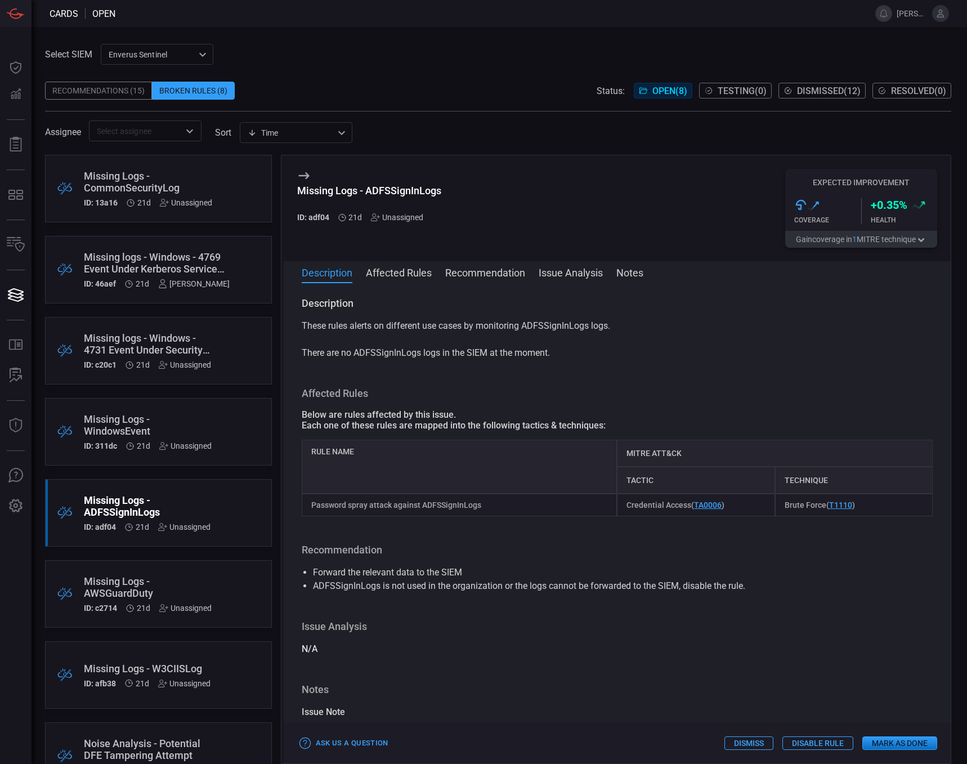
drag, startPoint x: 558, startPoint y: 356, endPoint x: 448, endPoint y: 349, distance: 110.5
click at [435, 379] on div "Description These rules alerts on different use cases by monitoring ADFSSignInL…" at bounding box center [617, 521] width 667 height 449
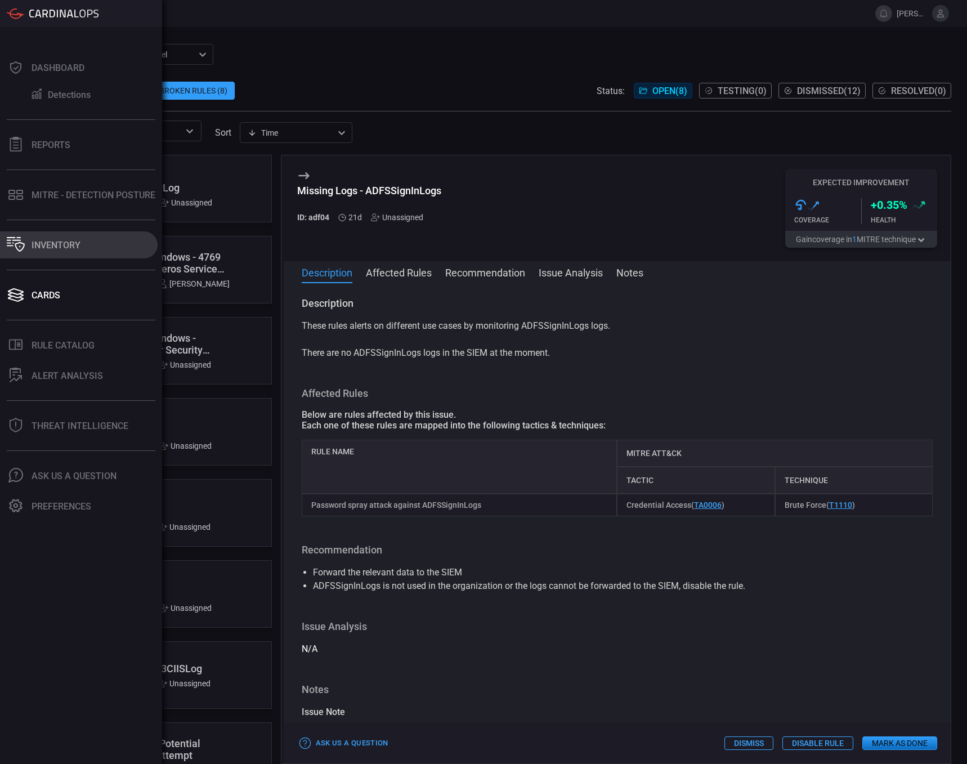
click at [44, 243] on div "Inventory" at bounding box center [56, 245] width 49 height 11
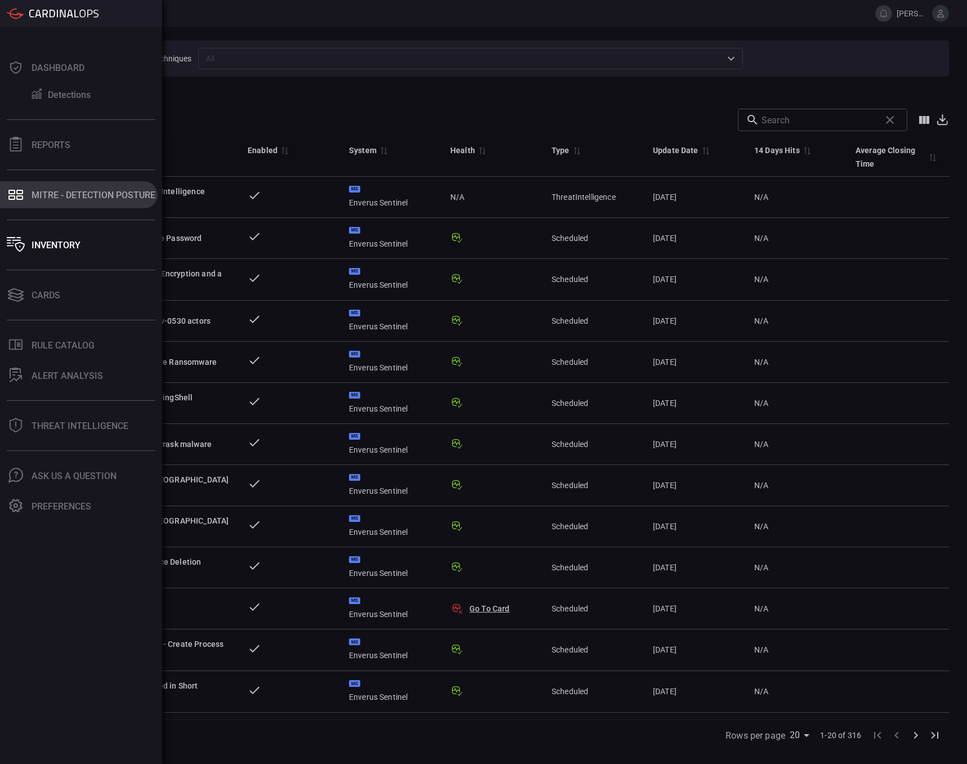
click at [89, 199] on div "MITRE - Detection Posture" at bounding box center [94, 195] width 124 height 11
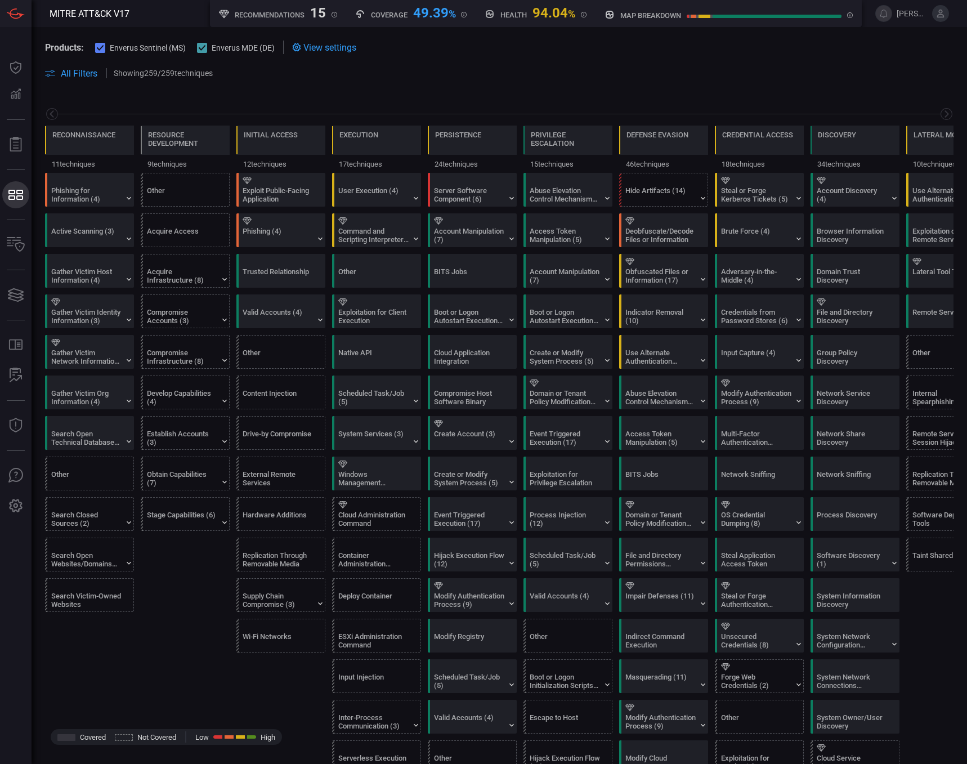
scroll to position [0, 147]
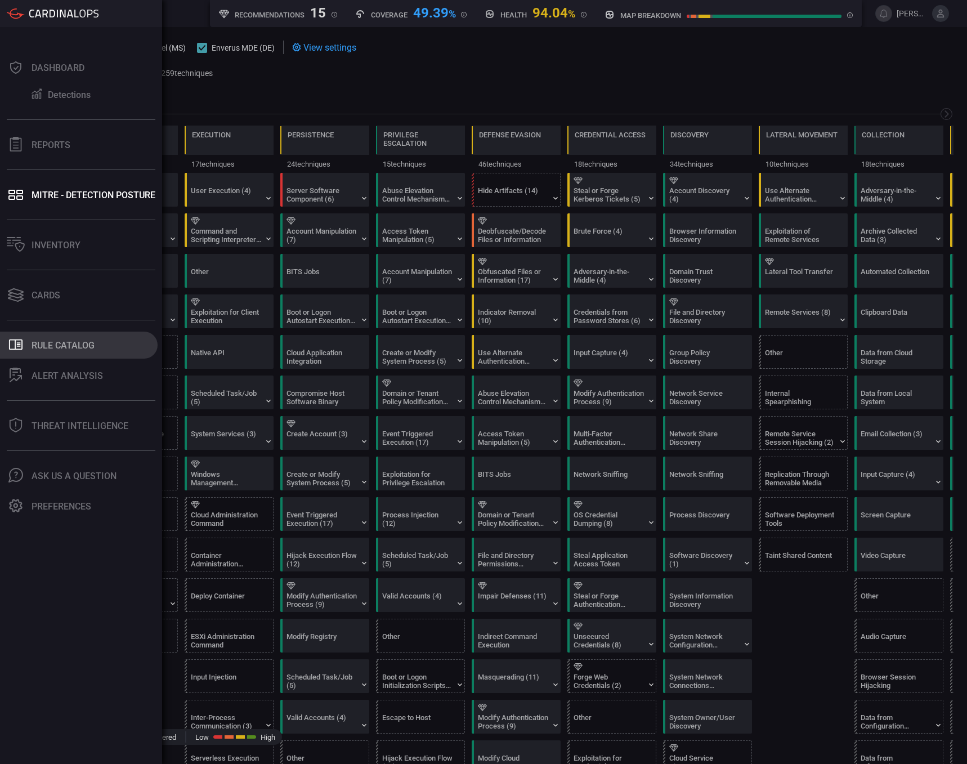
click at [48, 347] on div "Rule Catalog" at bounding box center [63, 345] width 63 height 11
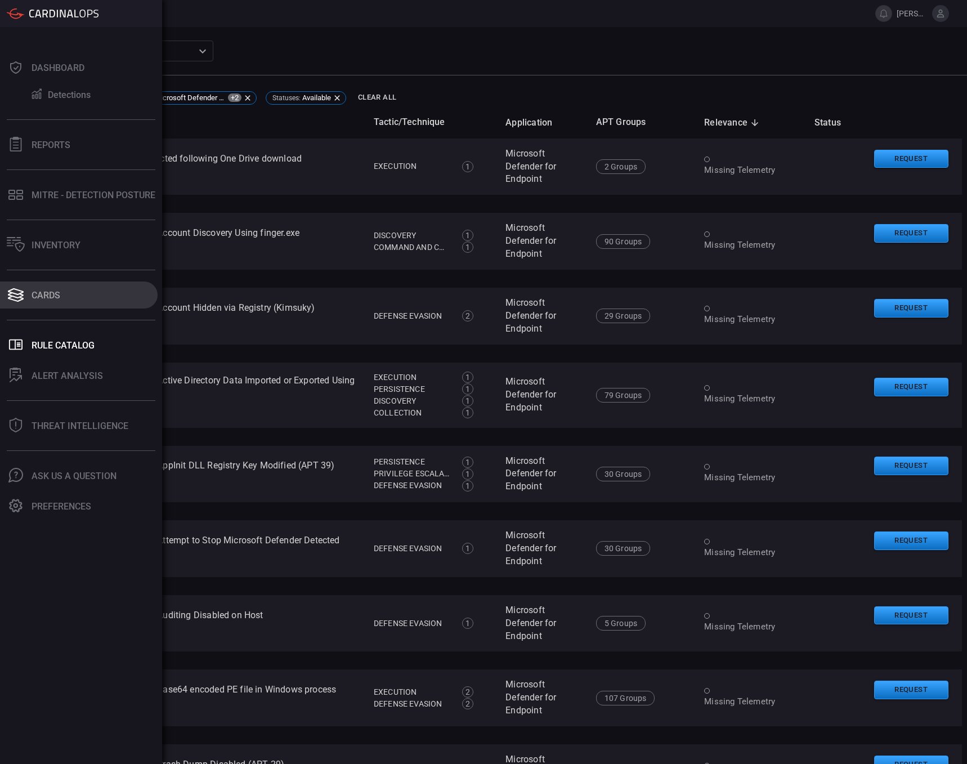
click at [18, 294] on icon at bounding box center [16, 291] width 16 height 7
click at [15, 296] on icon at bounding box center [16, 295] width 18 height 16
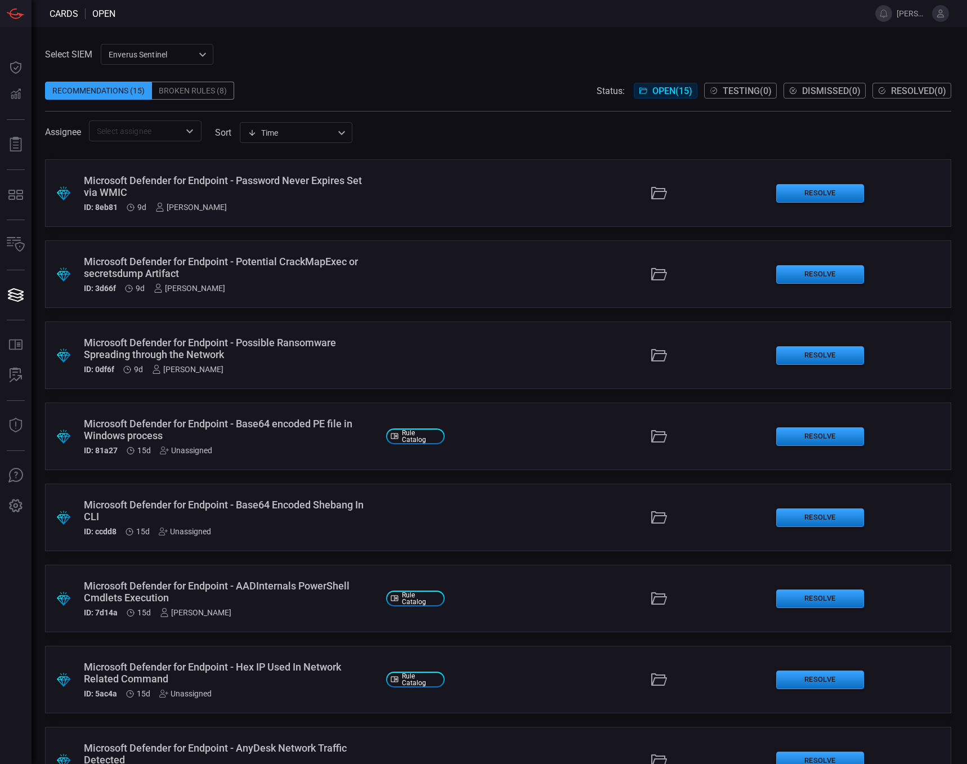
scroll to position [607, 0]
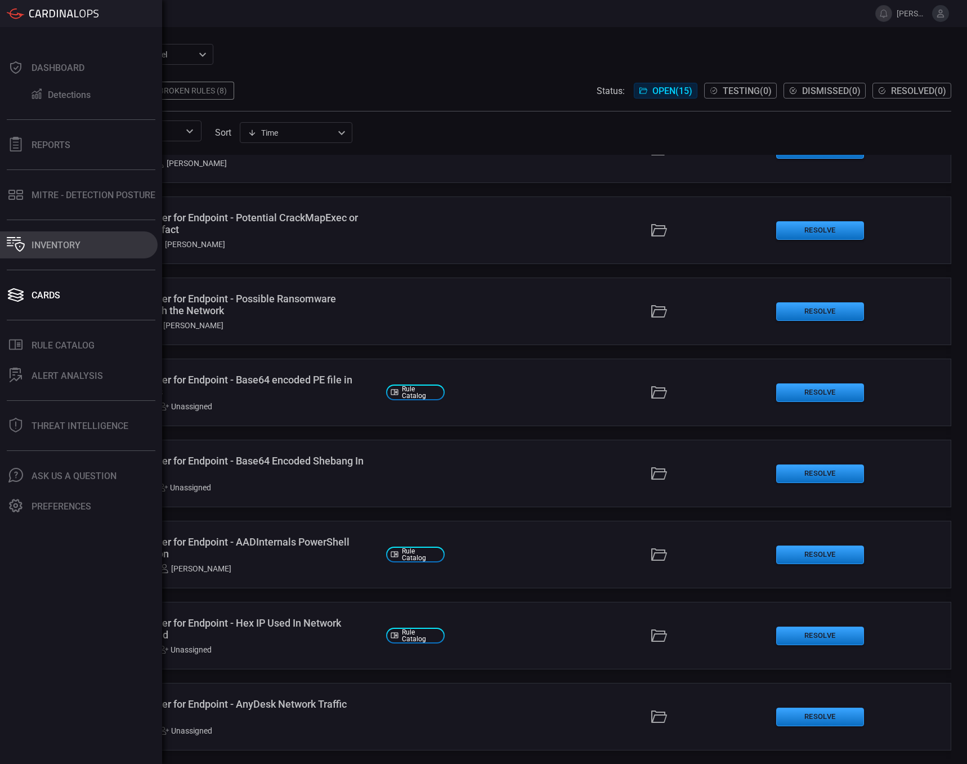
click at [49, 244] on div "Inventory" at bounding box center [56, 245] width 49 height 11
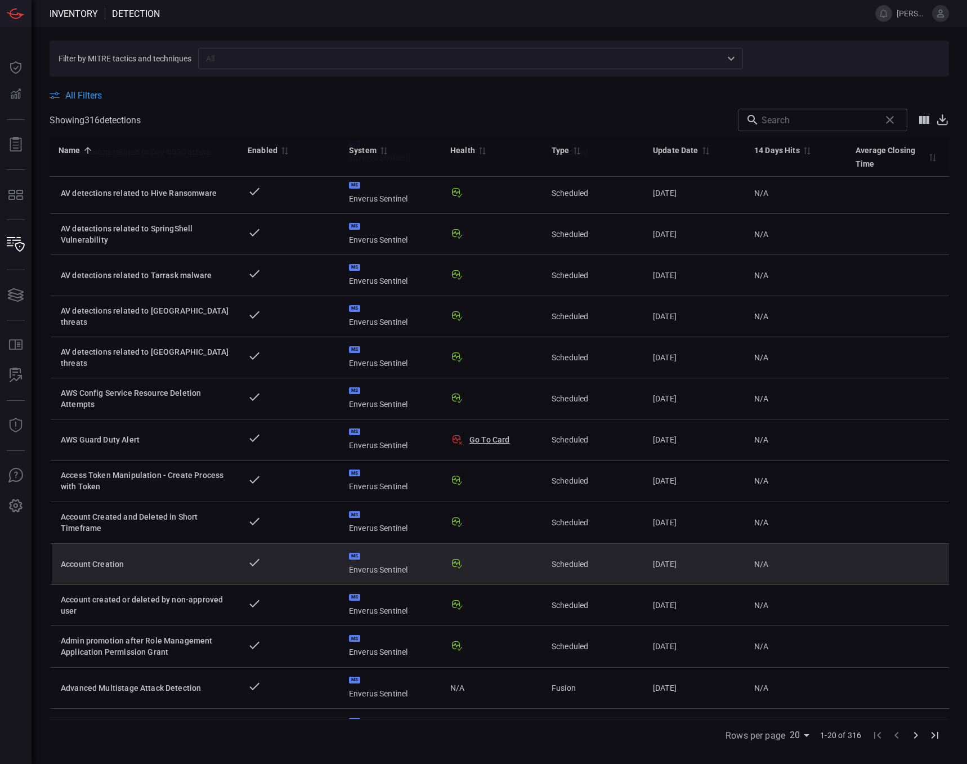
scroll to position [292, 0]
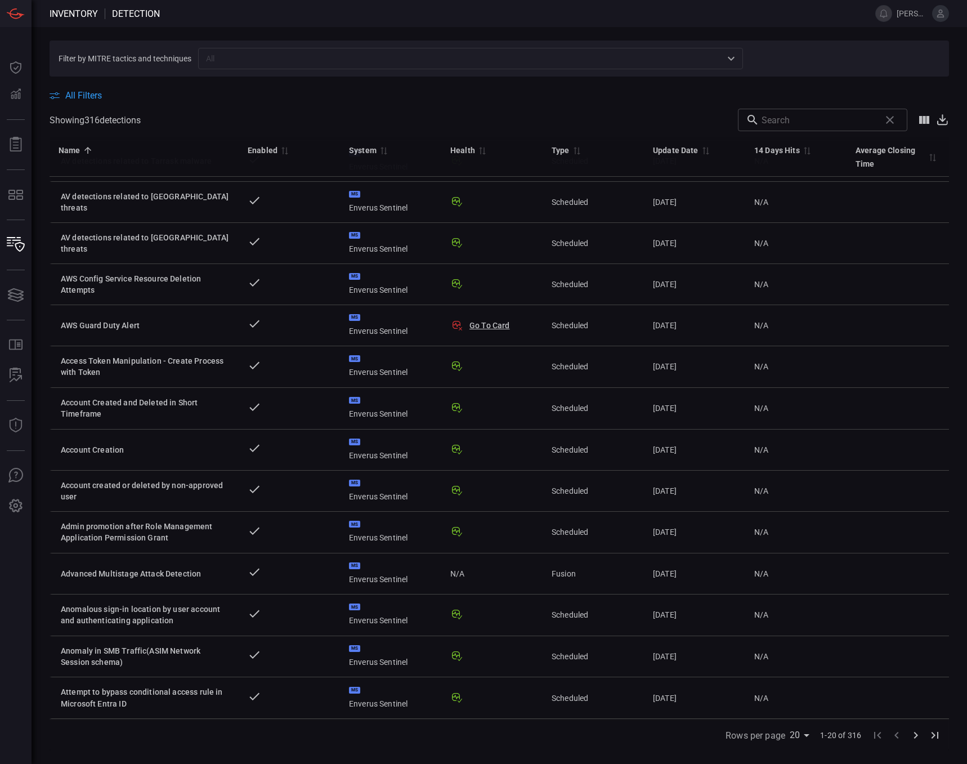
click at [804, 734] on body "Inventory Detection jared.roese Dashboard Dashboard Detections Detections Repor…" at bounding box center [483, 382] width 967 height 764
click at [800, 739] on li "75" at bounding box center [801, 740] width 28 height 20
type input "75"
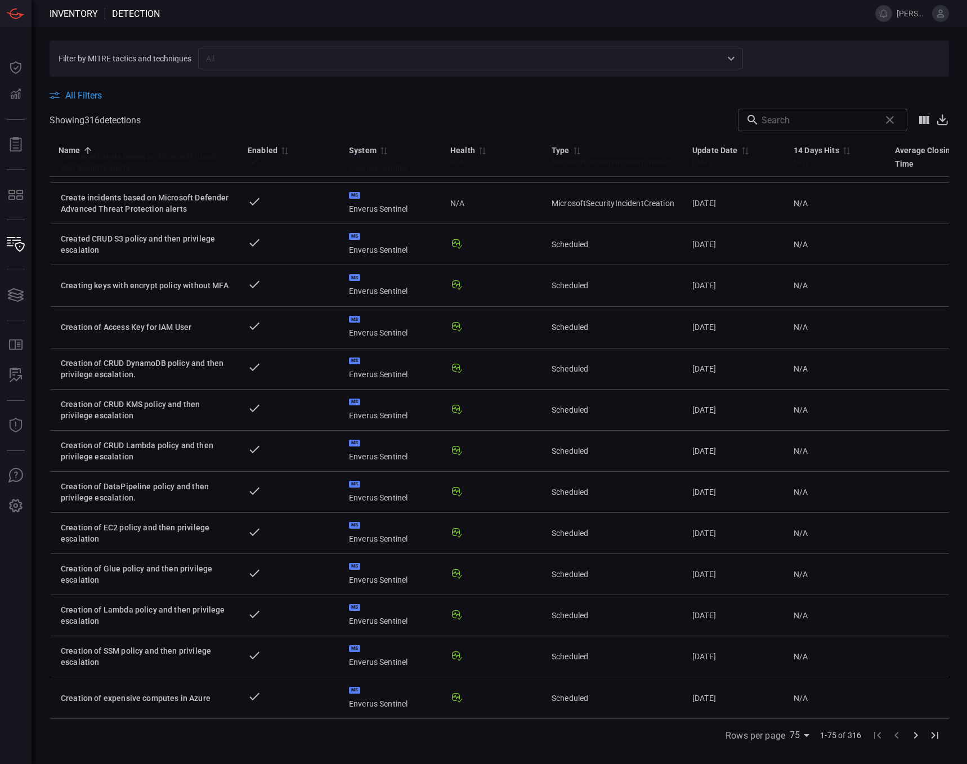
scroll to position [2563, 0]
click at [916, 734] on icon "Go to next page" at bounding box center [916, 735] width 4 height 7
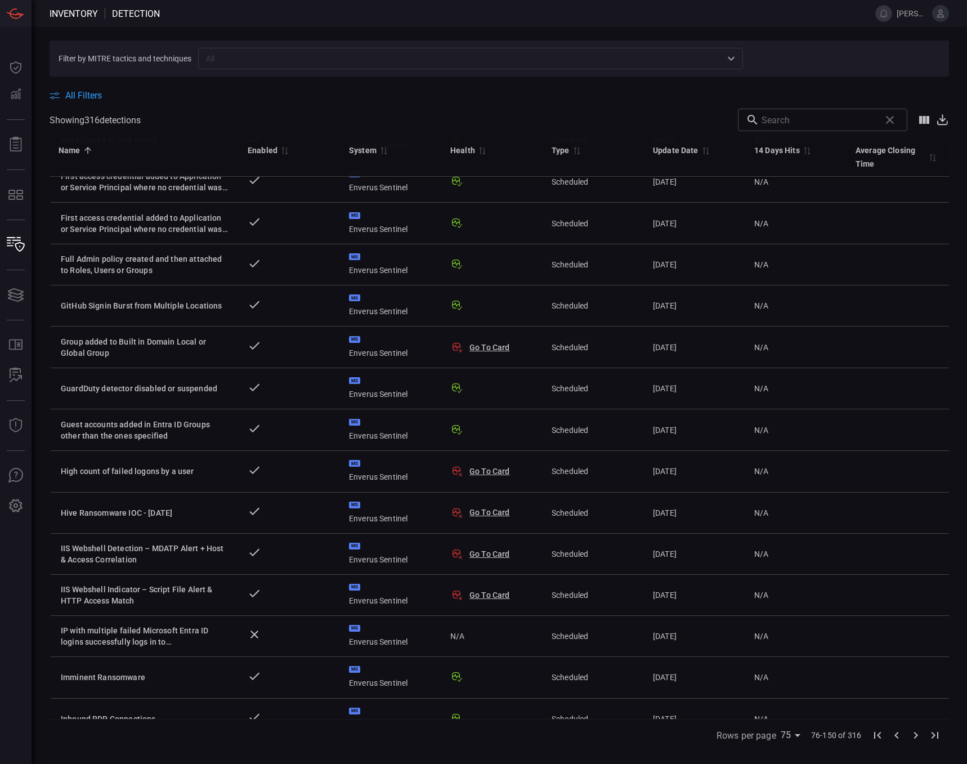
scroll to position [1492, 0]
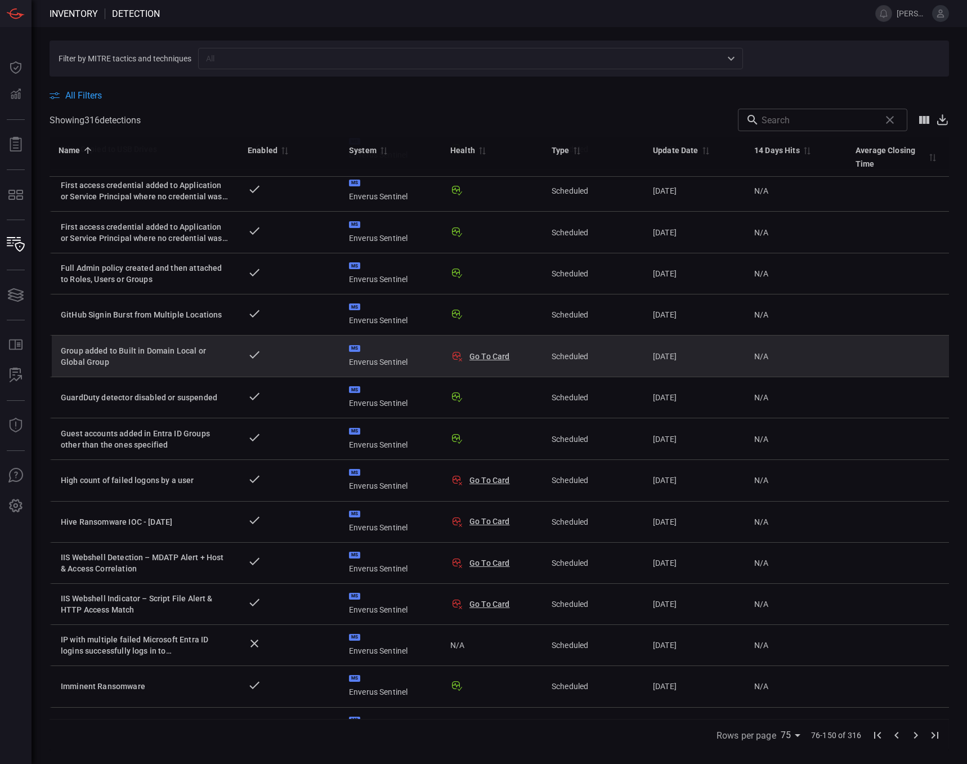
click at [301, 356] on td at bounding box center [289, 356] width 101 height 42
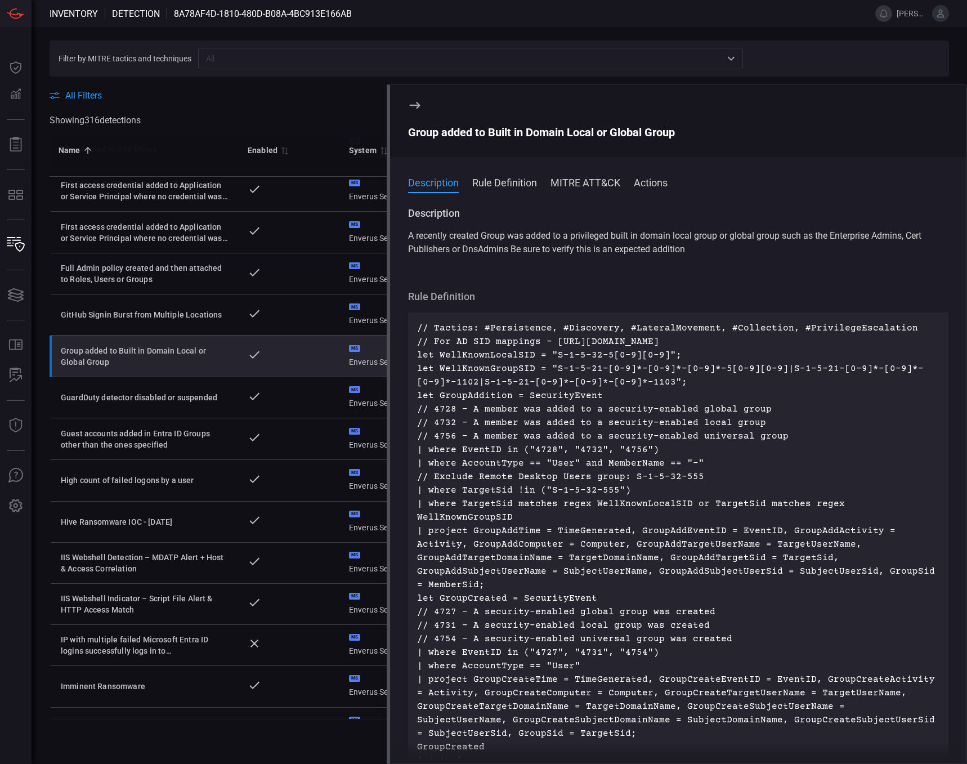
drag, startPoint x: 418, startPoint y: 103, endPoint x: 414, endPoint y: 108, distance: 6.8
click at [419, 105] on icon at bounding box center [415, 105] width 14 height 14
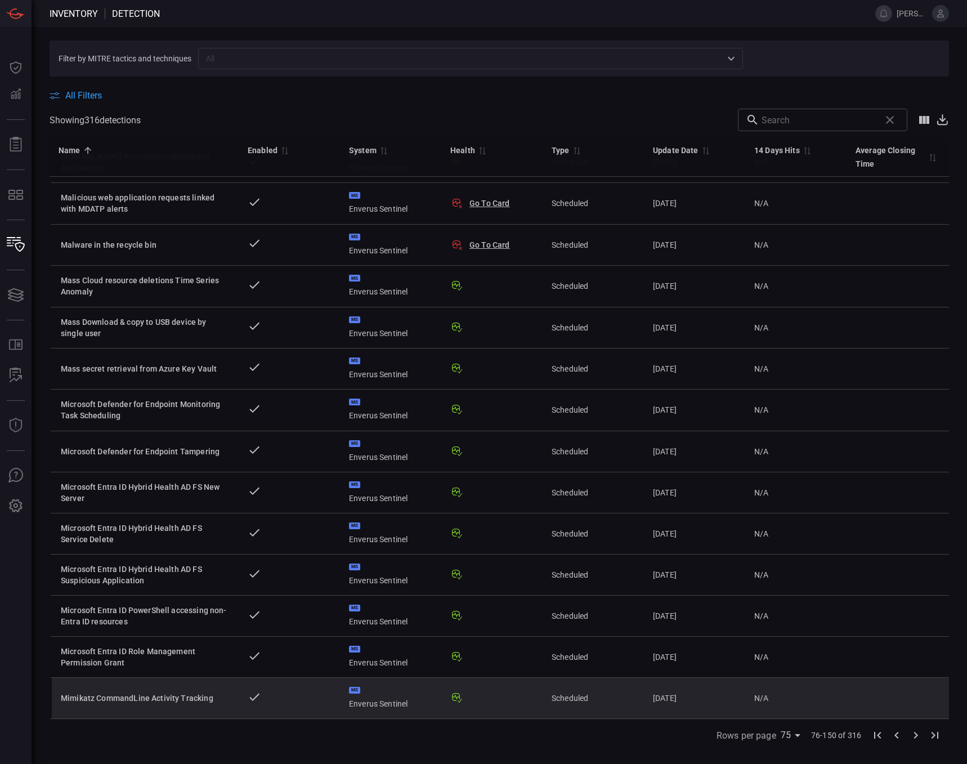
scroll to position [2561, 0]
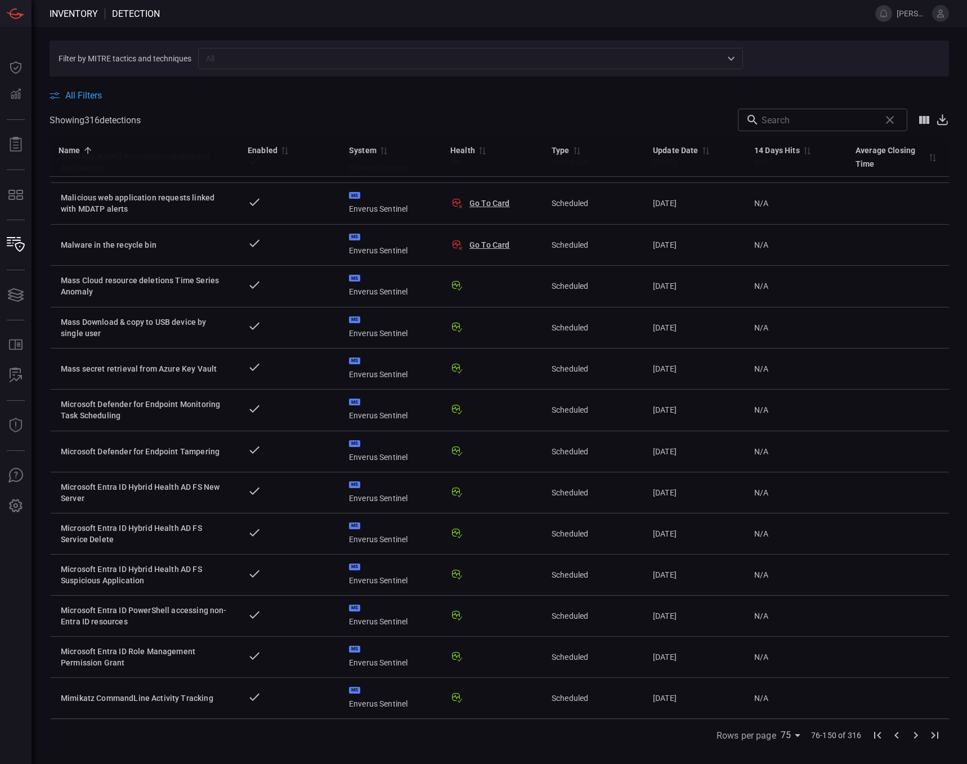
click at [914, 734] on icon "Go to next page" at bounding box center [916, 735] width 14 height 14
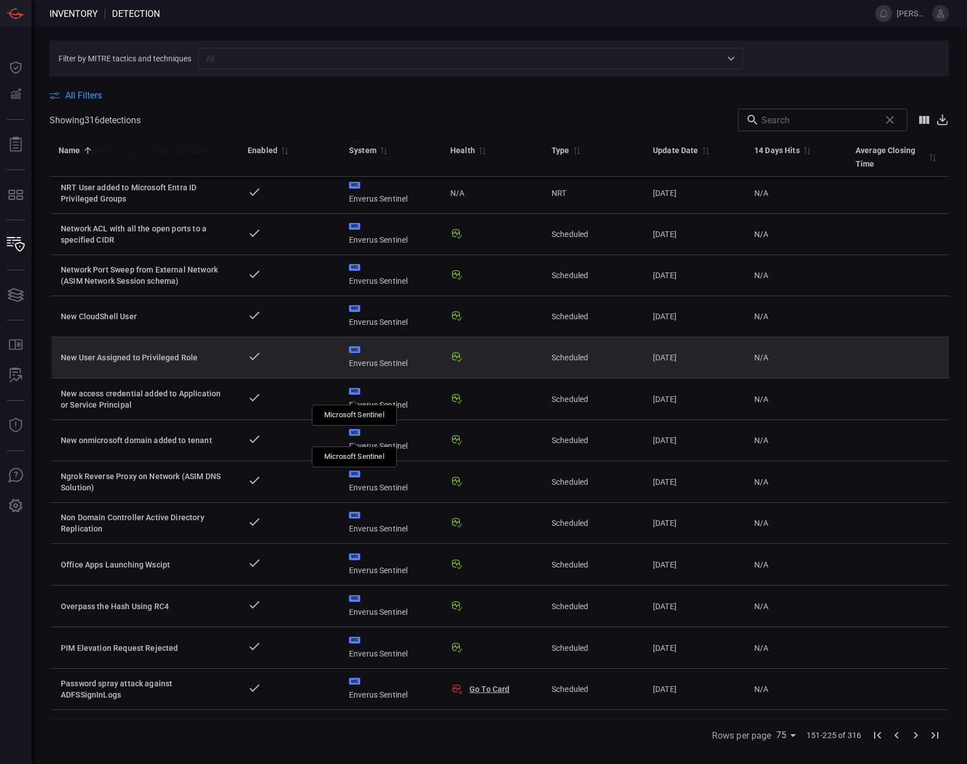
scroll to position [1294, 0]
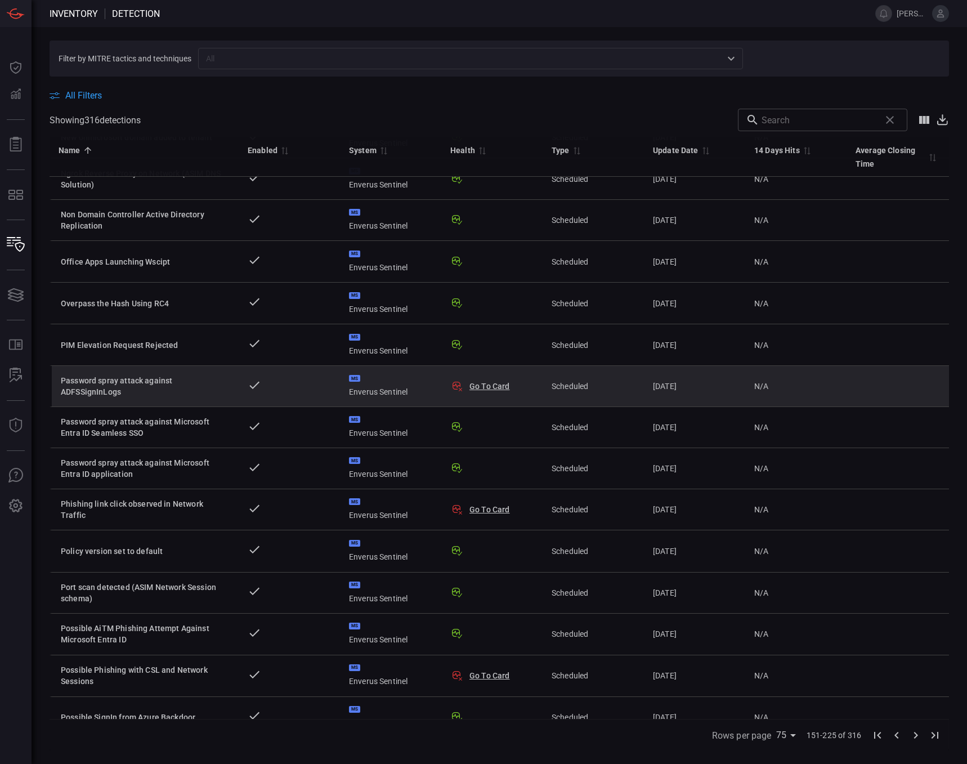
click at [293, 395] on td at bounding box center [289, 386] width 101 height 41
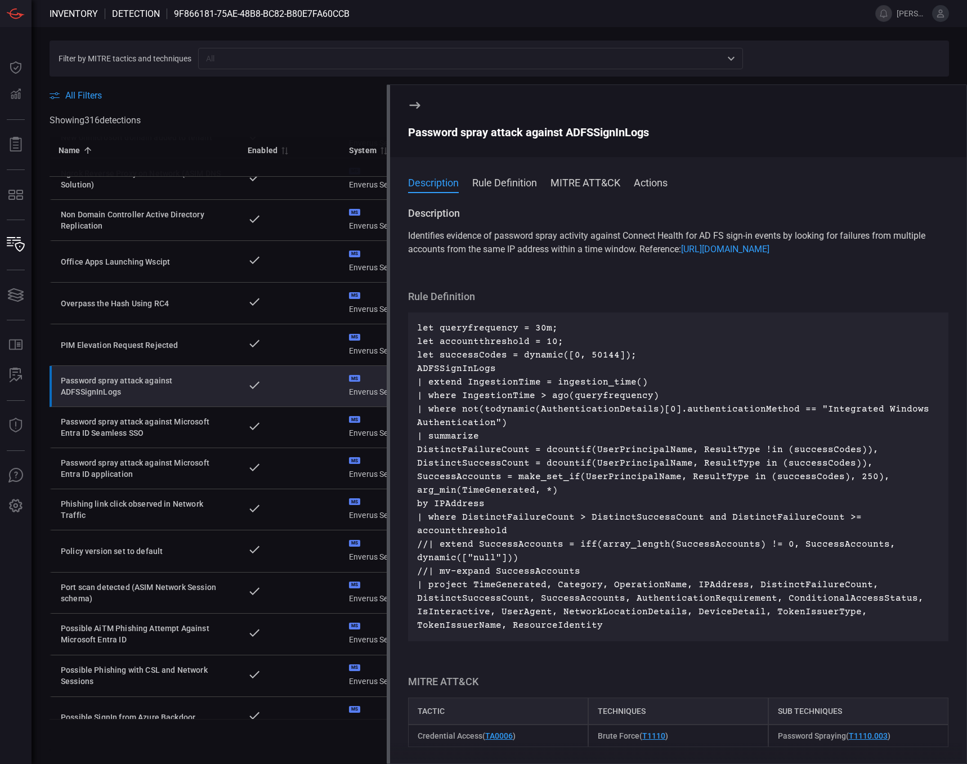
drag, startPoint x: 505, startPoint y: 191, endPoint x: 508, endPoint y: 186, distance: 5.8
click at [506, 191] on span at bounding box center [678, 198] width 576 height 18
click at [510, 184] on button "Rule Definition" at bounding box center [504, 182] width 65 height 14
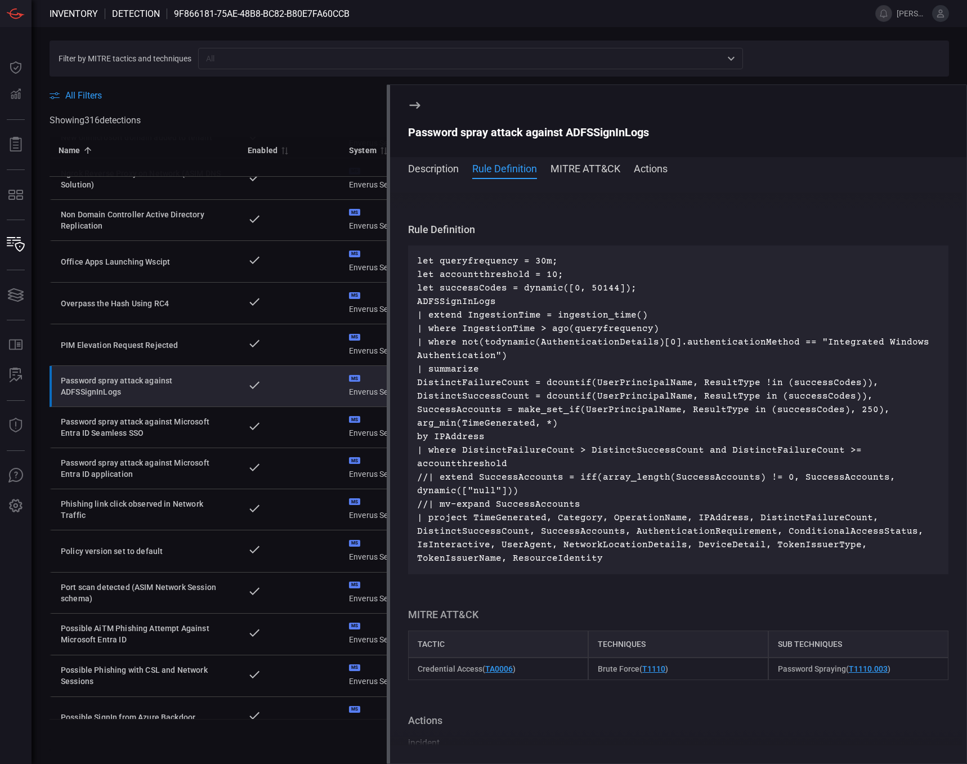
scroll to position [86, 0]
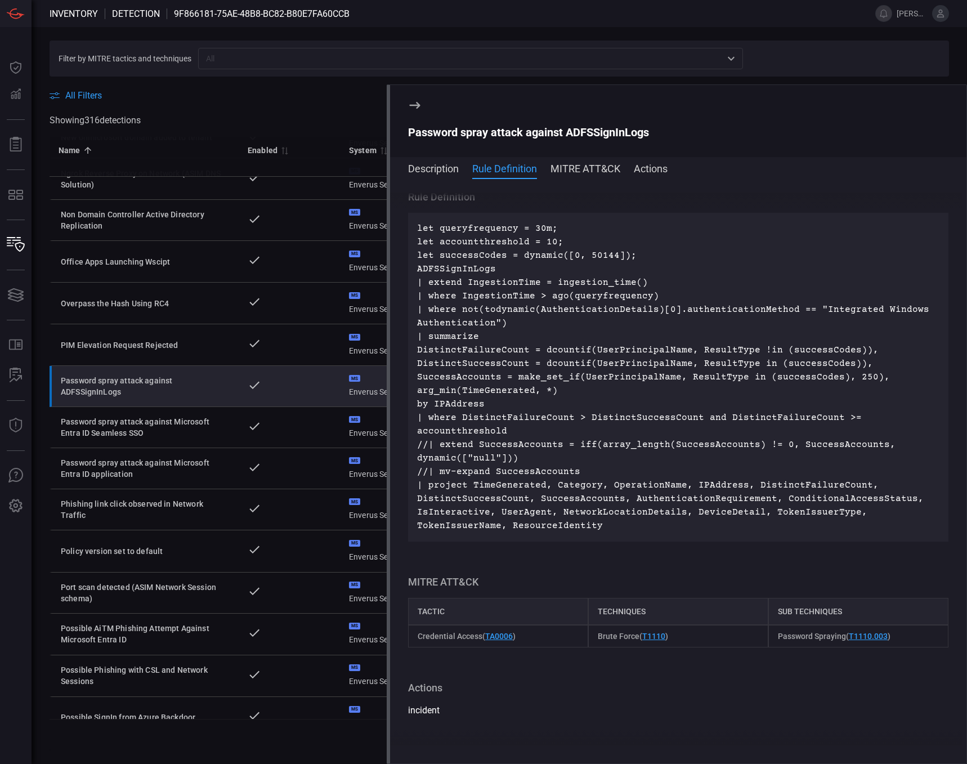
click at [593, 175] on span at bounding box center [678, 183] width 576 height 18
click at [592, 166] on button "MITRE ATT&CK" at bounding box center [585, 168] width 70 height 14
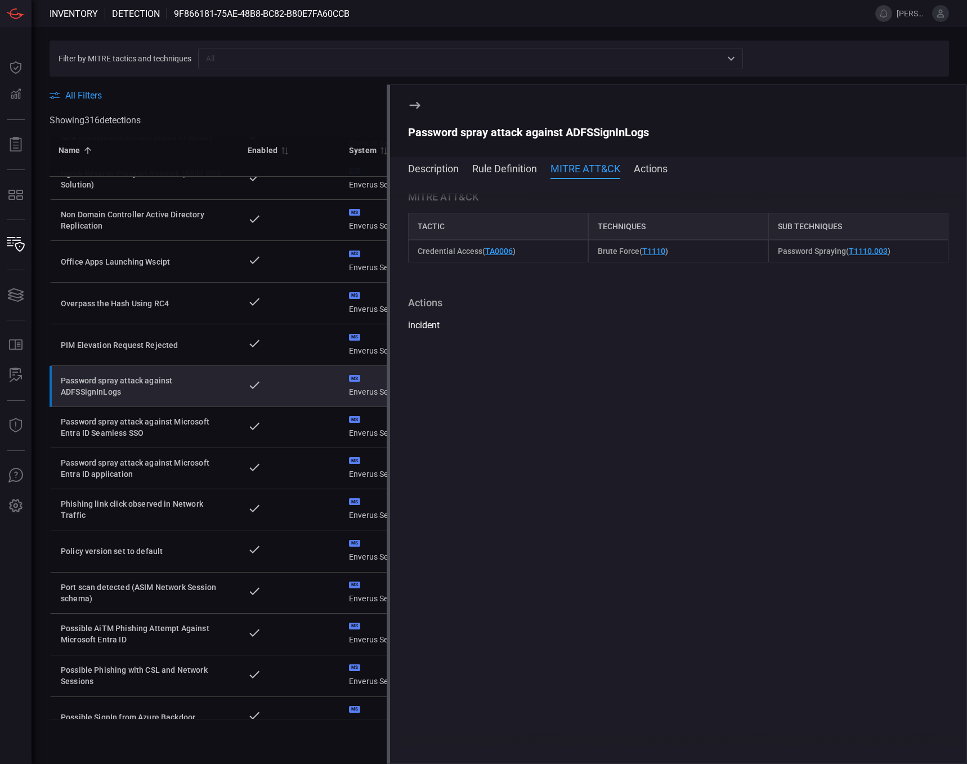
click at [654, 171] on button "Actions" at bounding box center [651, 168] width 34 height 14
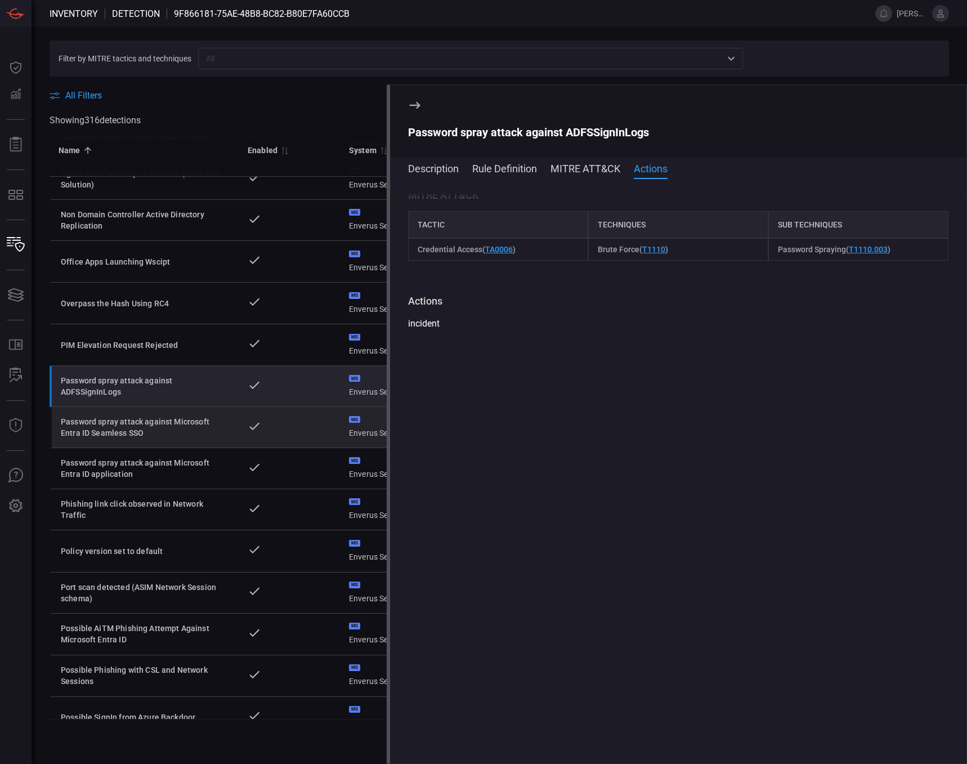
click at [181, 432] on div "Password spray attack against Microsoft Entra ID Seamless SSO" at bounding box center [145, 427] width 169 height 23
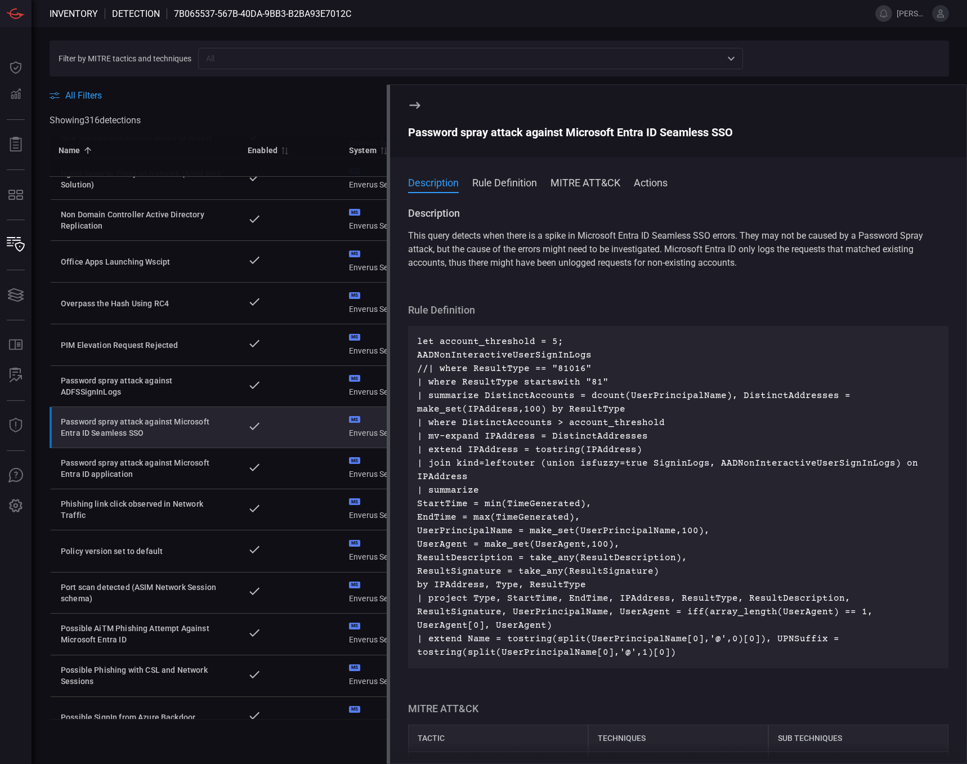
click at [417, 106] on icon at bounding box center [415, 105] width 14 height 14
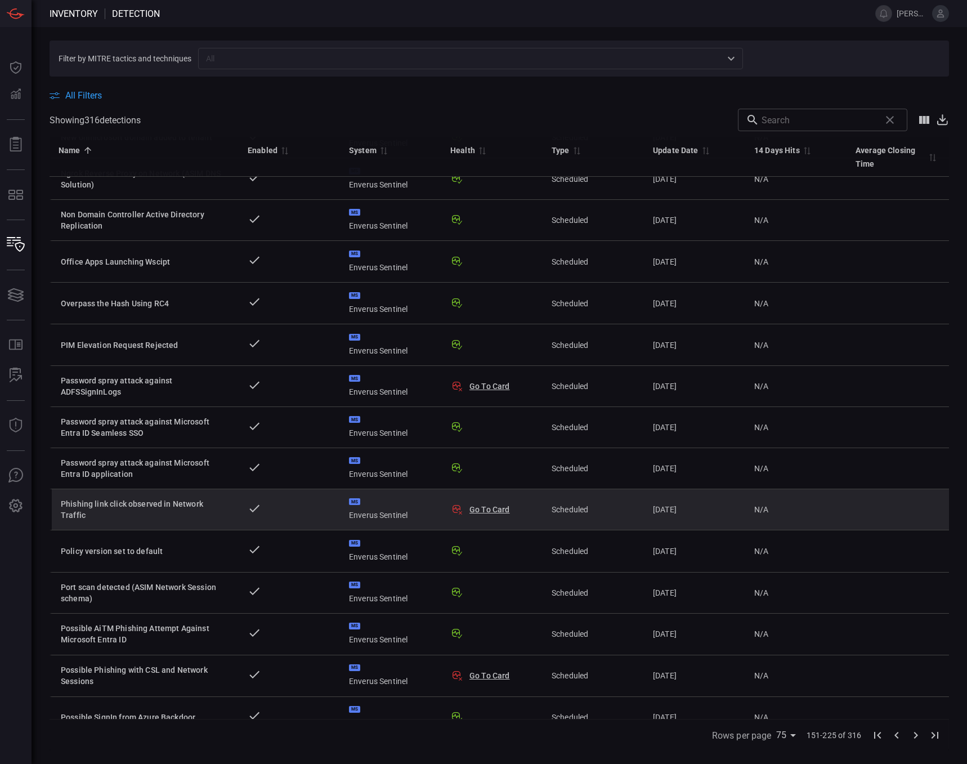
click at [206, 510] on div "Phishing link click observed in Network Traffic" at bounding box center [145, 509] width 169 height 23
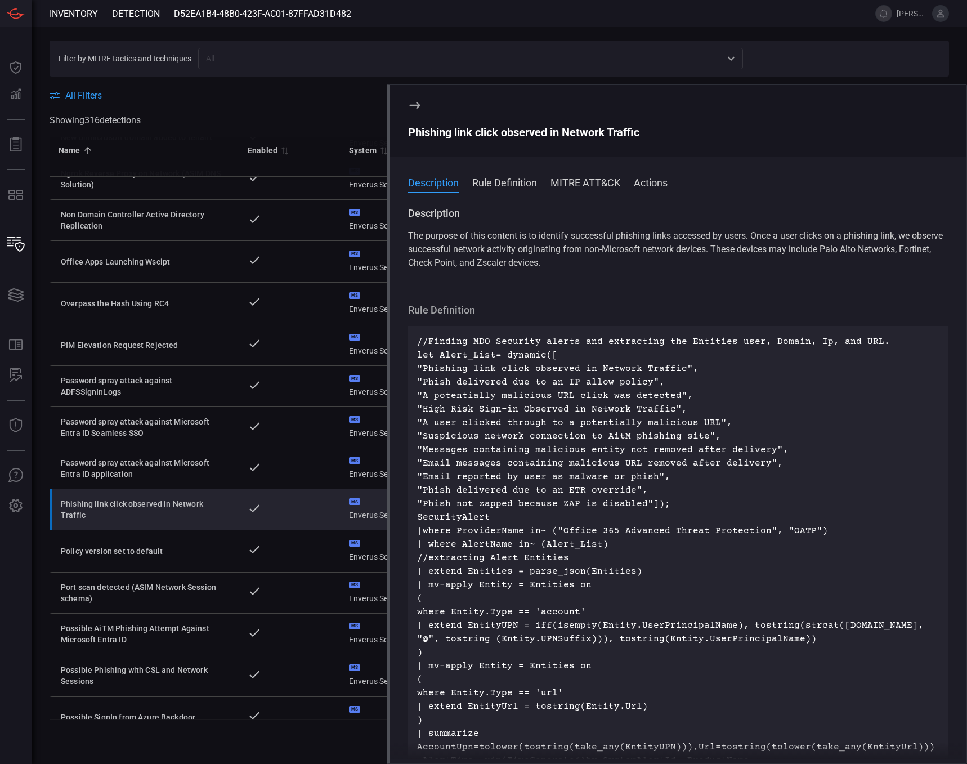
click at [415, 107] on icon at bounding box center [415, 105] width 14 height 14
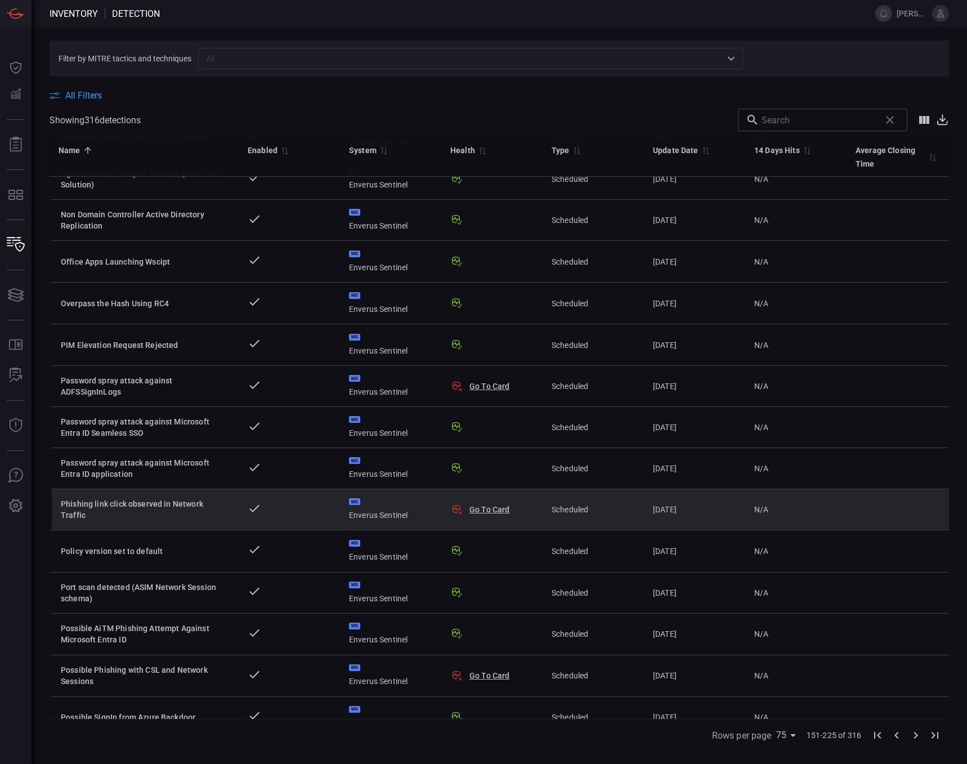
drag, startPoint x: 486, startPoint y: 509, endPoint x: 289, endPoint y: 521, distance: 197.4
click at [289, 521] on td at bounding box center [289, 509] width 101 height 41
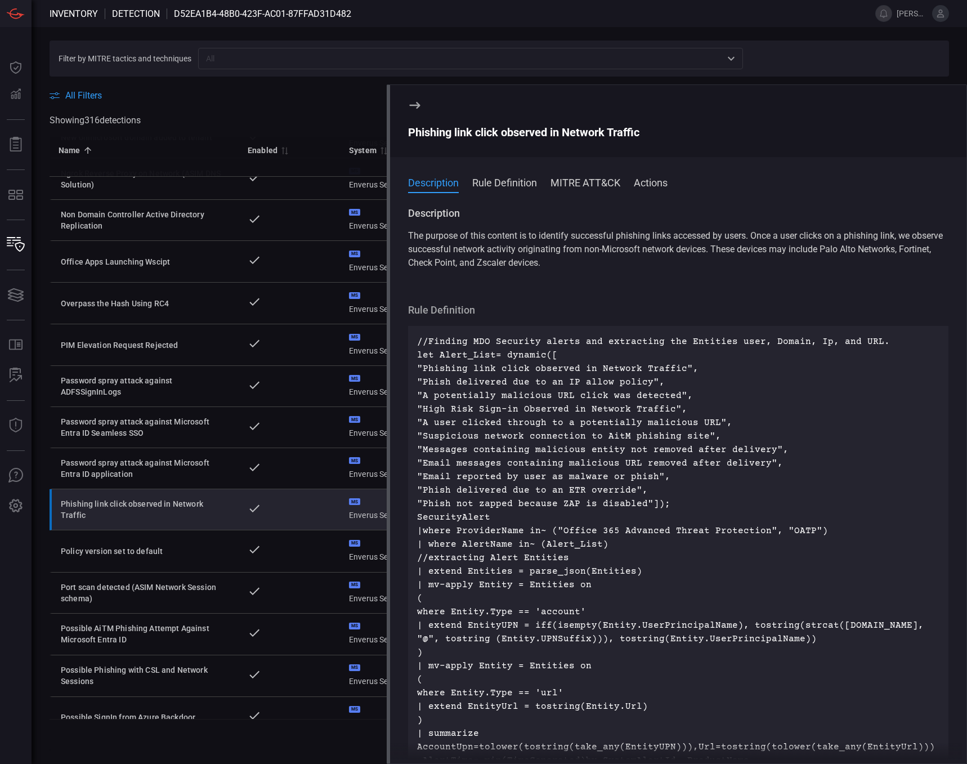
click at [417, 105] on icon at bounding box center [415, 105] width 11 height 7
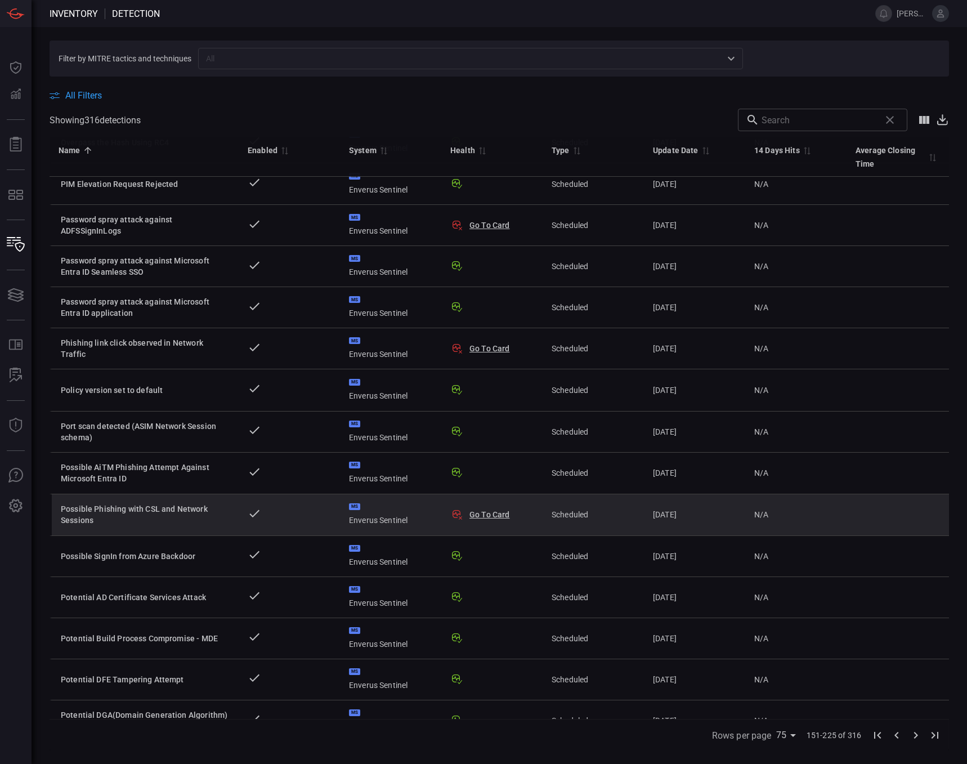
scroll to position [1463, 0]
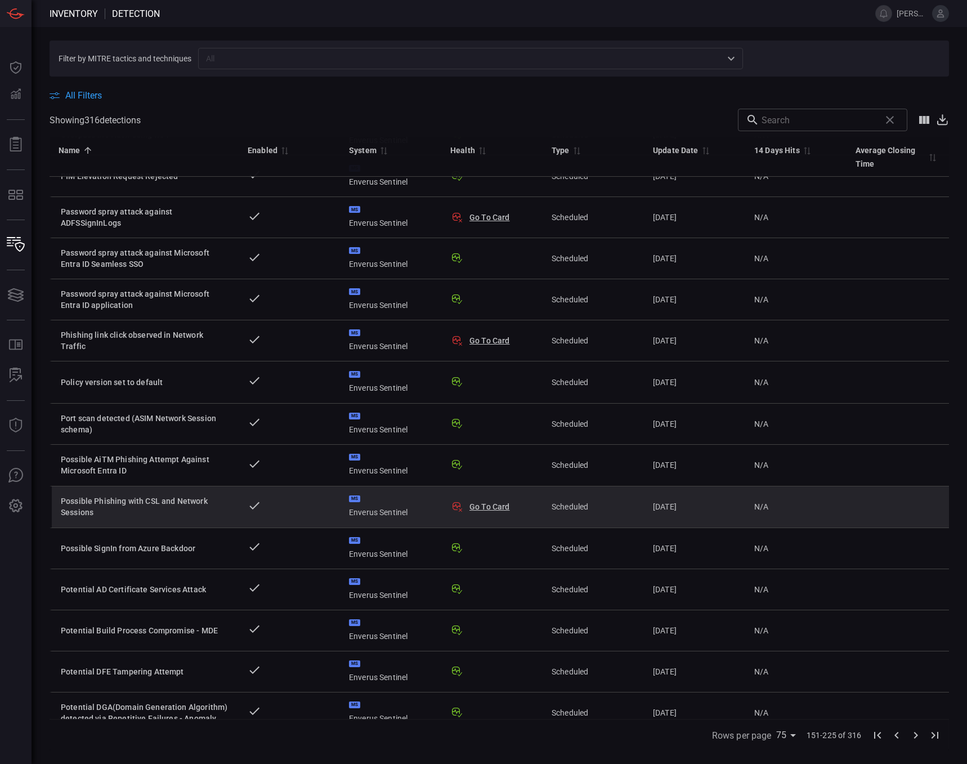
click at [274, 509] on td at bounding box center [289, 507] width 101 height 42
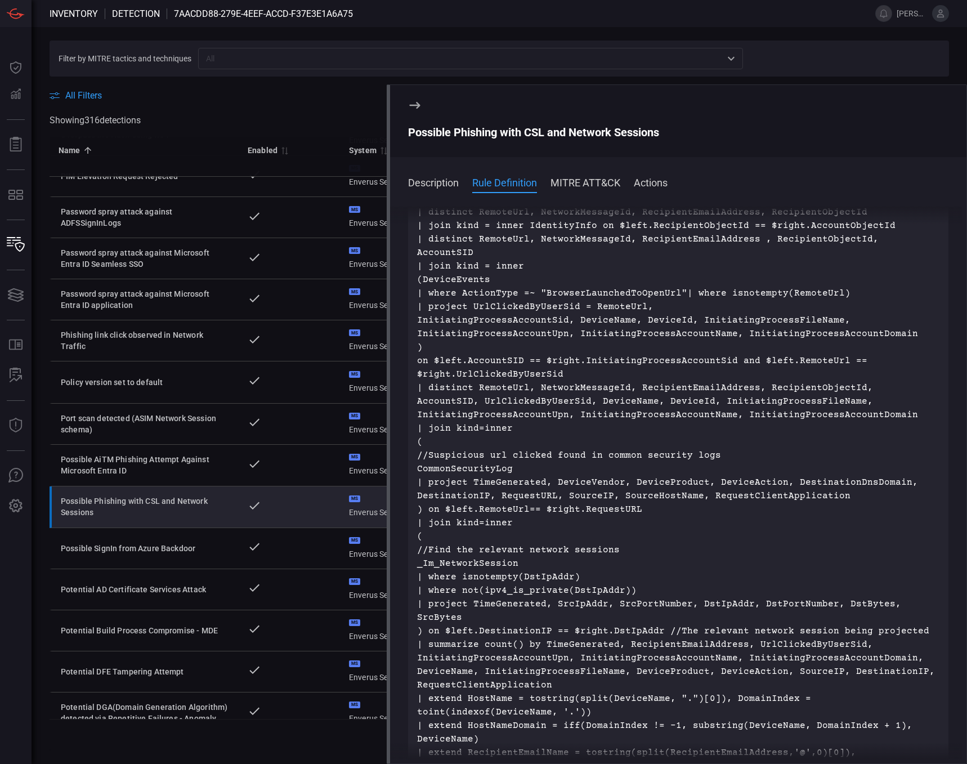
scroll to position [338, 0]
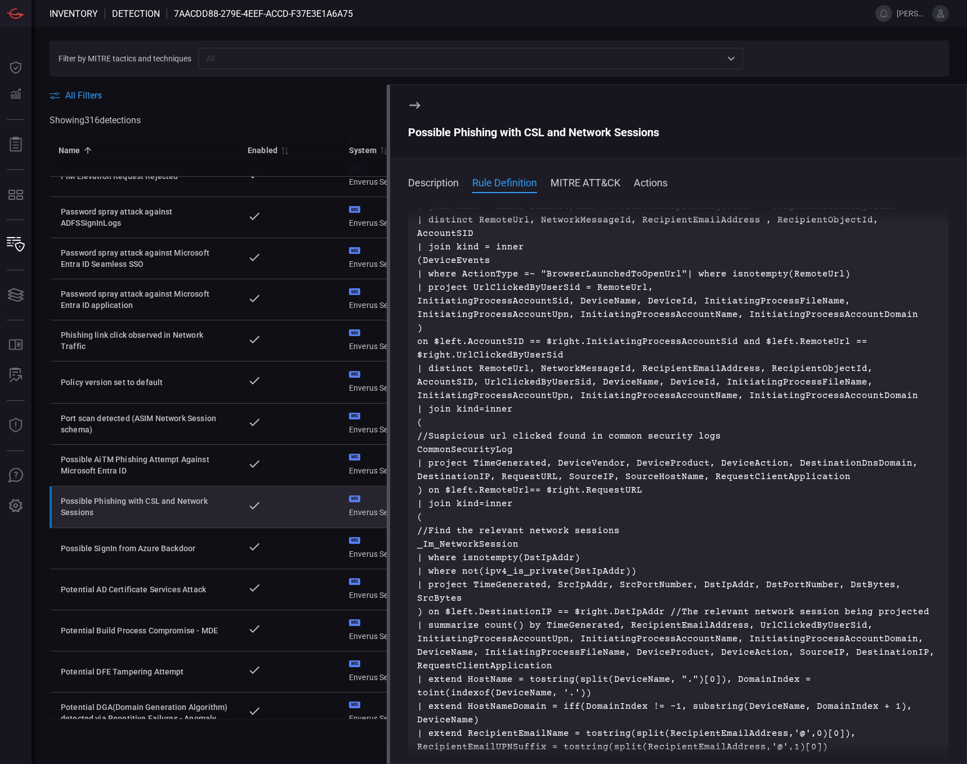
click at [415, 104] on icon at bounding box center [415, 105] width 14 height 14
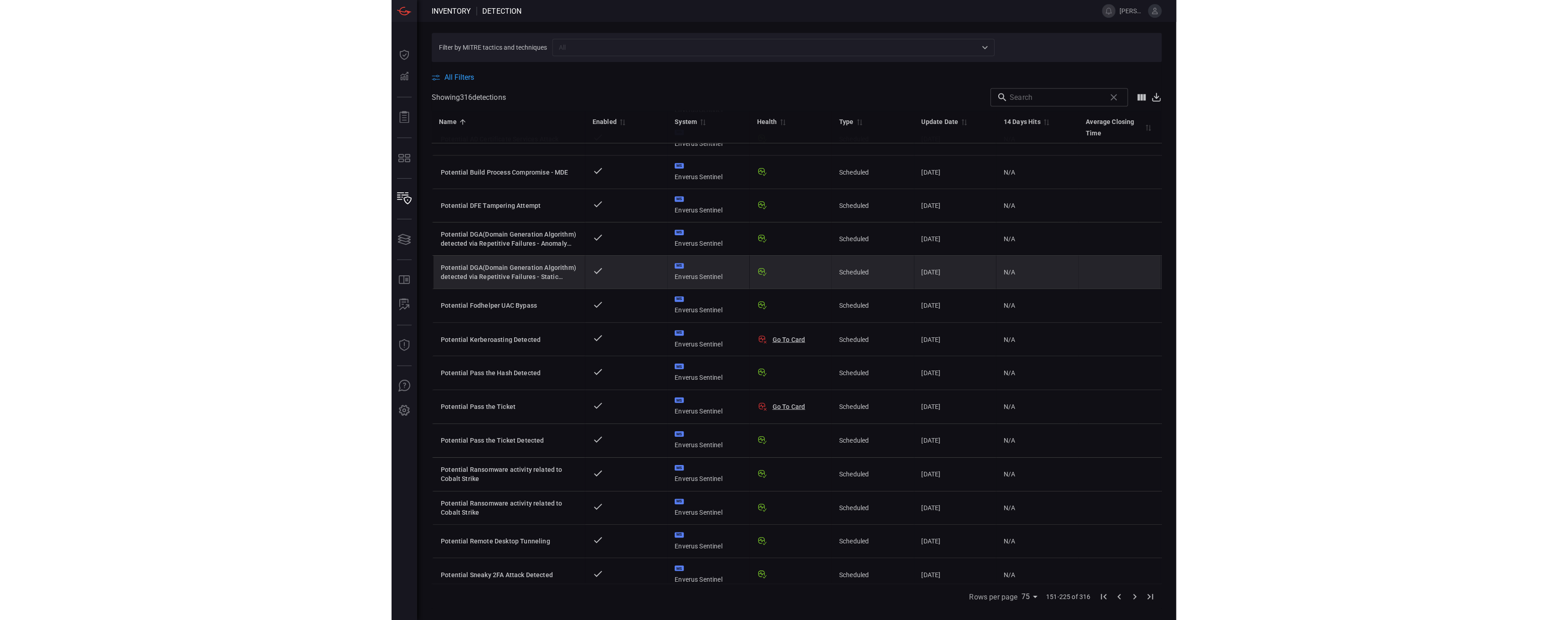
scroll to position [1550, 0]
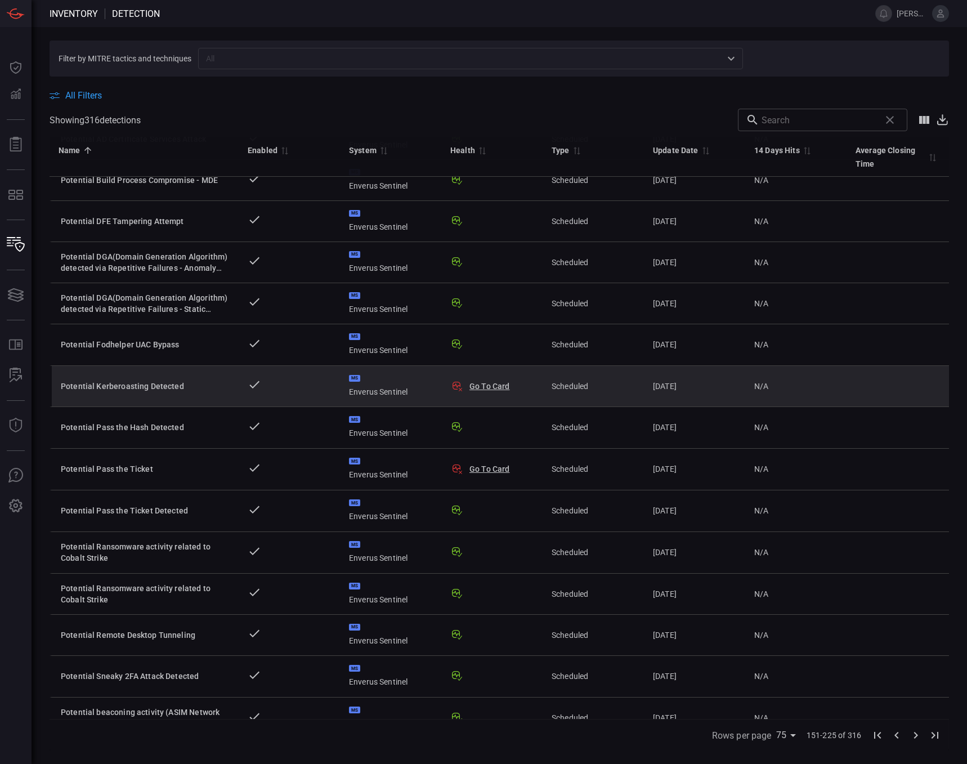
click at [222, 387] on div "Potential Kerberoasting Detected" at bounding box center [145, 385] width 169 height 11
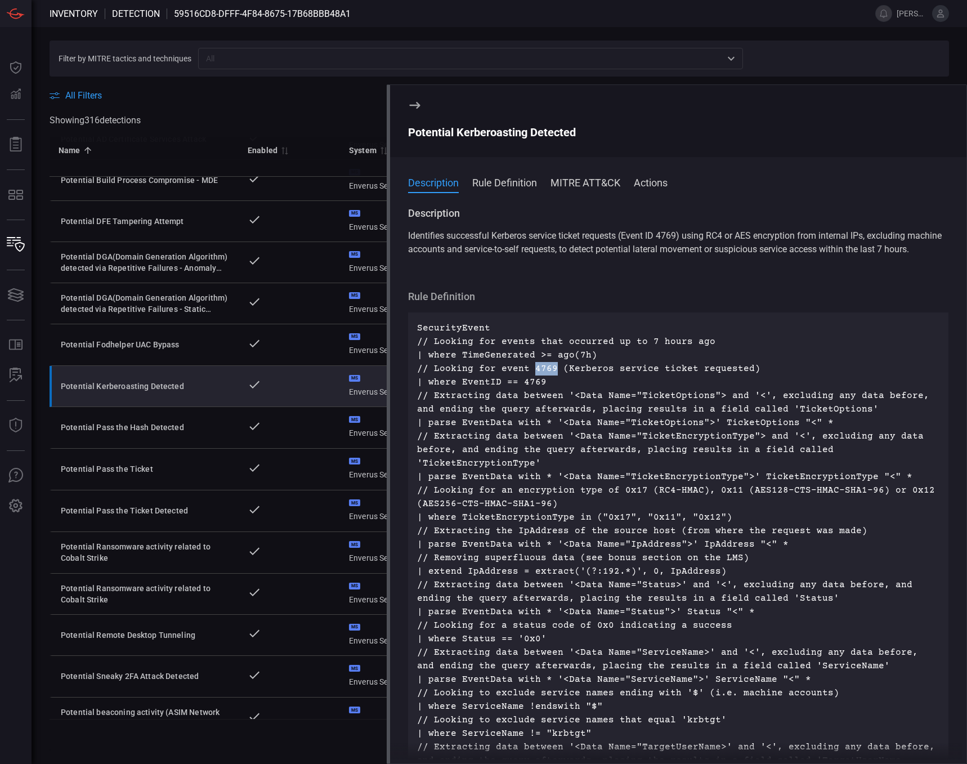
drag, startPoint x: 531, startPoint y: 383, endPoint x: 552, endPoint y: 383, distance: 21.4
click at [552, 383] on p "SecurityEvent // Looking for events that occurred up to 7 hours ago | where Tim…" at bounding box center [678, 611] width 522 height 581
copy p "4769"
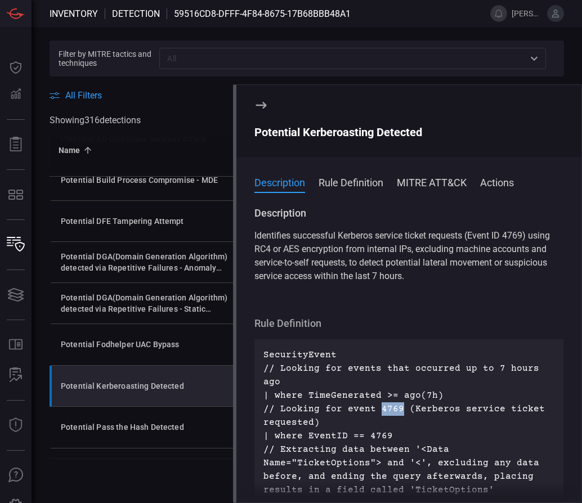
click at [250, 60] on input "text" at bounding box center [343, 58] width 361 height 14
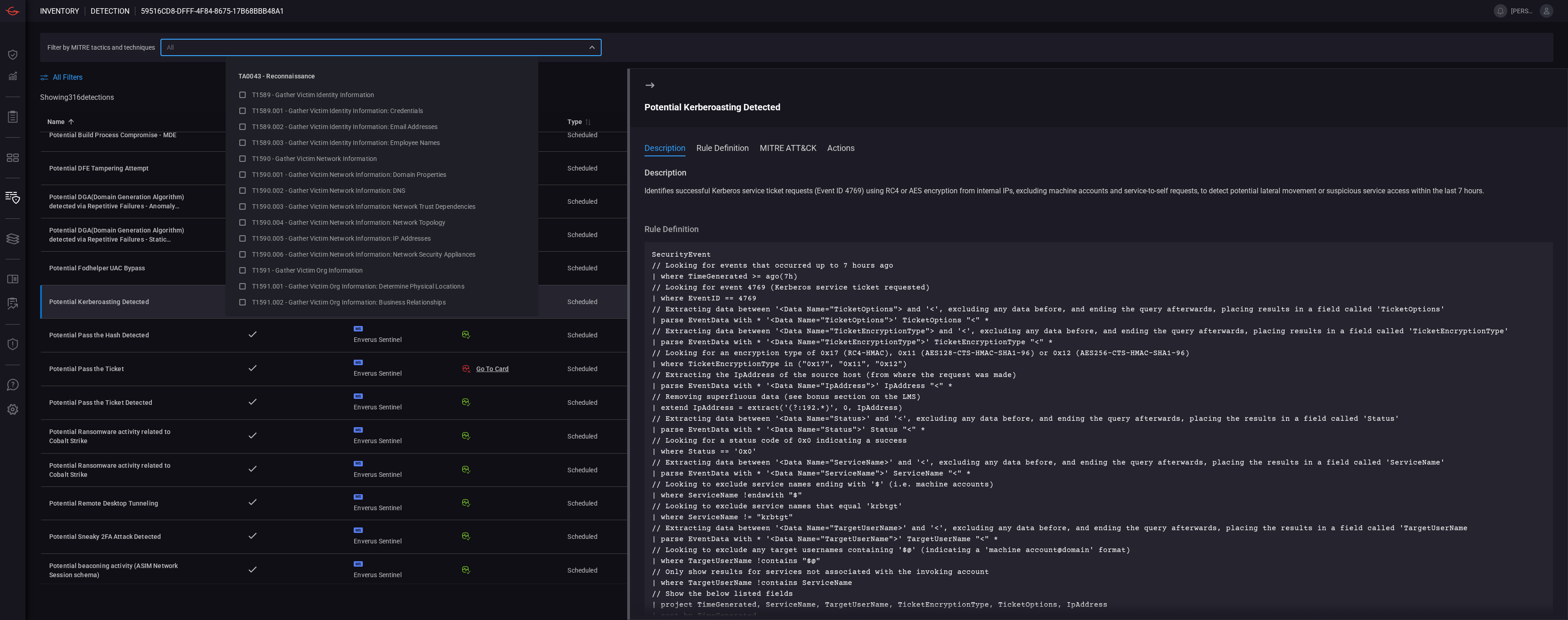
click at [713, 311] on p "SecurityEvent // Looking for events that occurred up to 7 hours ago | where Tim…" at bounding box center [1099, 435] width 894 height 372
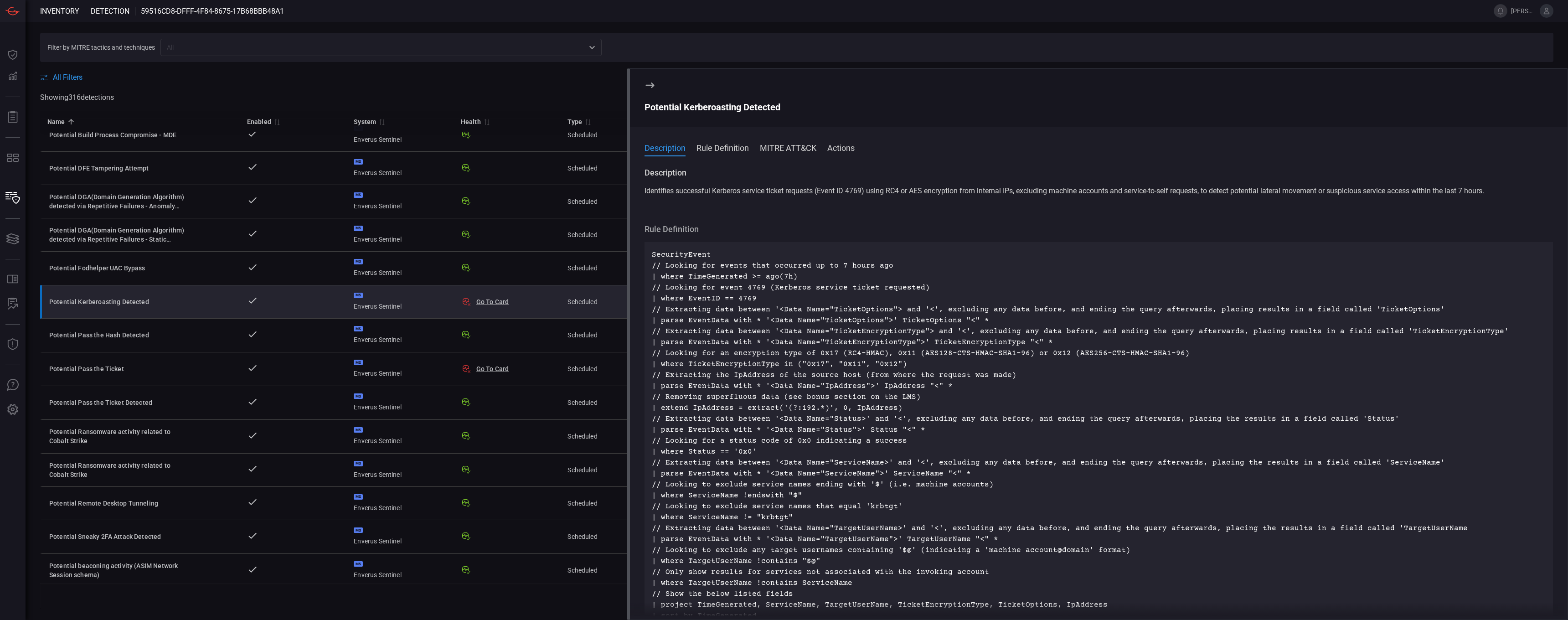
click at [654, 83] on icon at bounding box center [650, 85] width 11 height 11
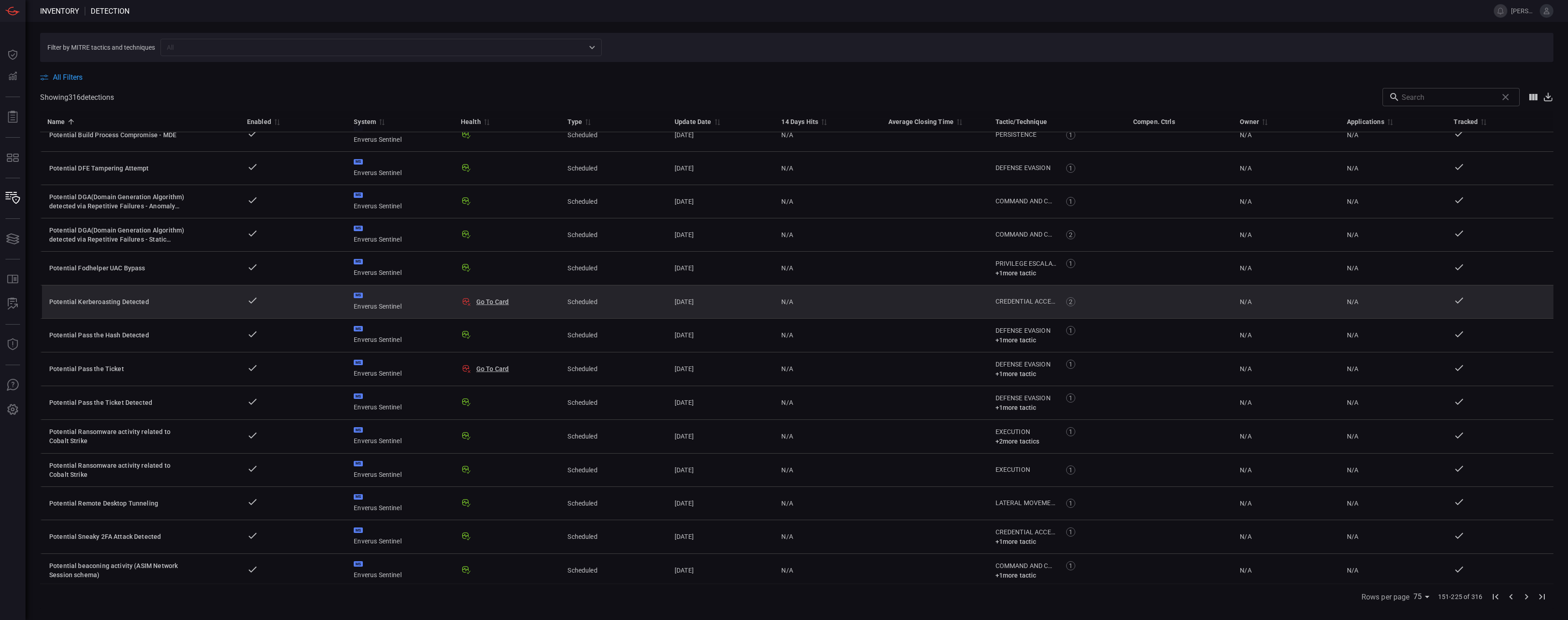
click at [488, 302] on button "Go To Card" at bounding box center [492, 301] width 33 height 9
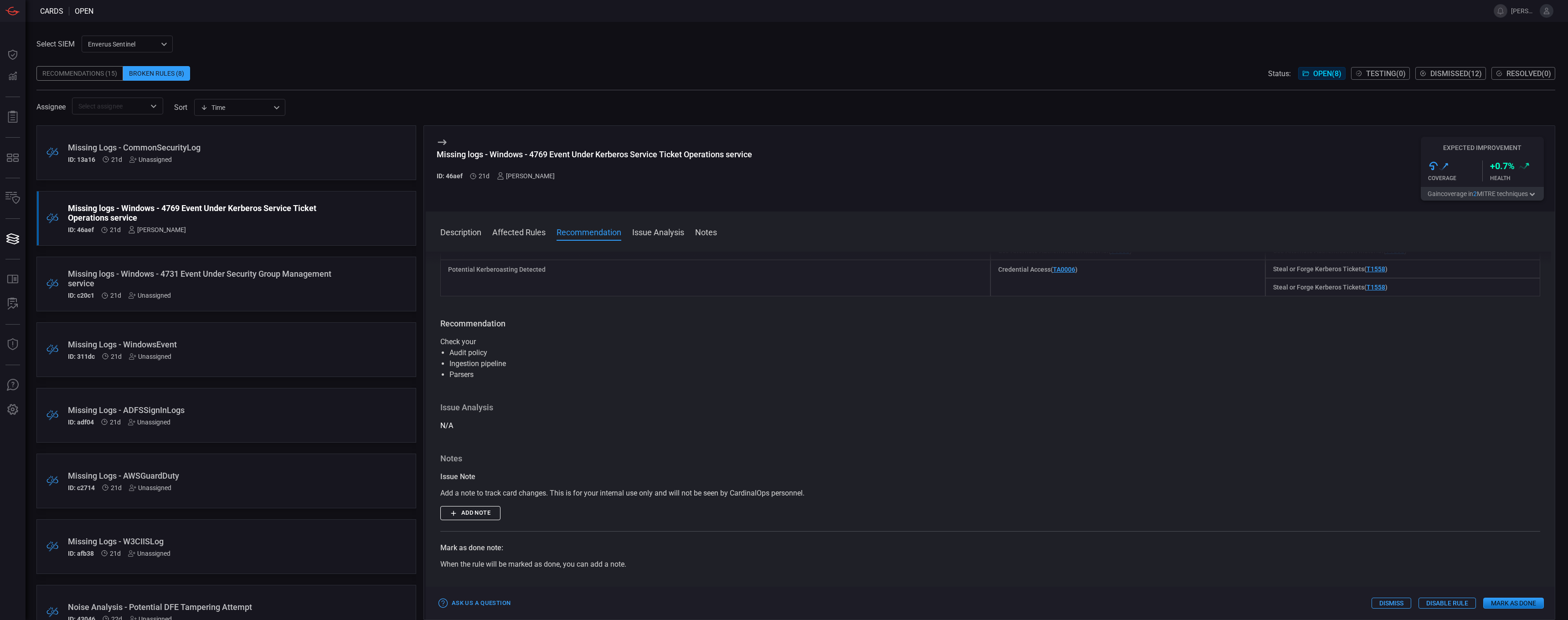
scroll to position [228, 0]
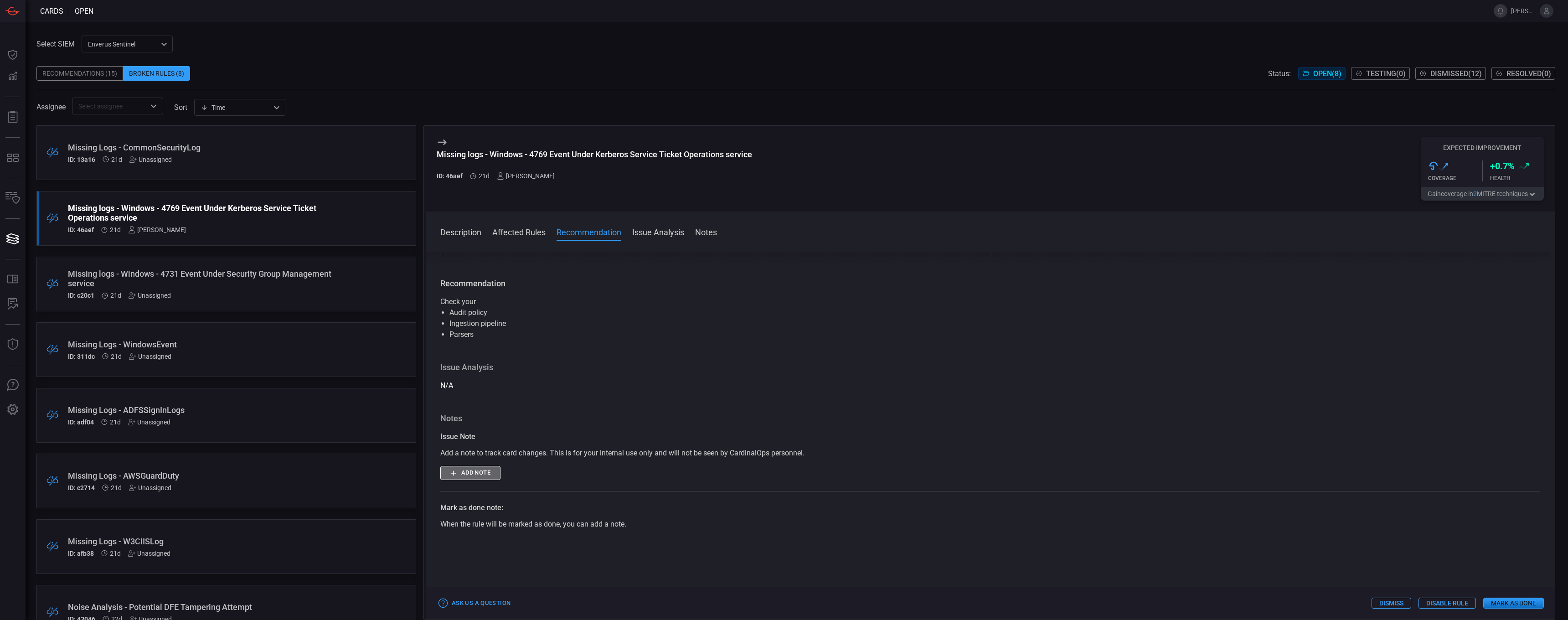
click at [467, 473] on button "Add note" at bounding box center [471, 472] width 60 height 14
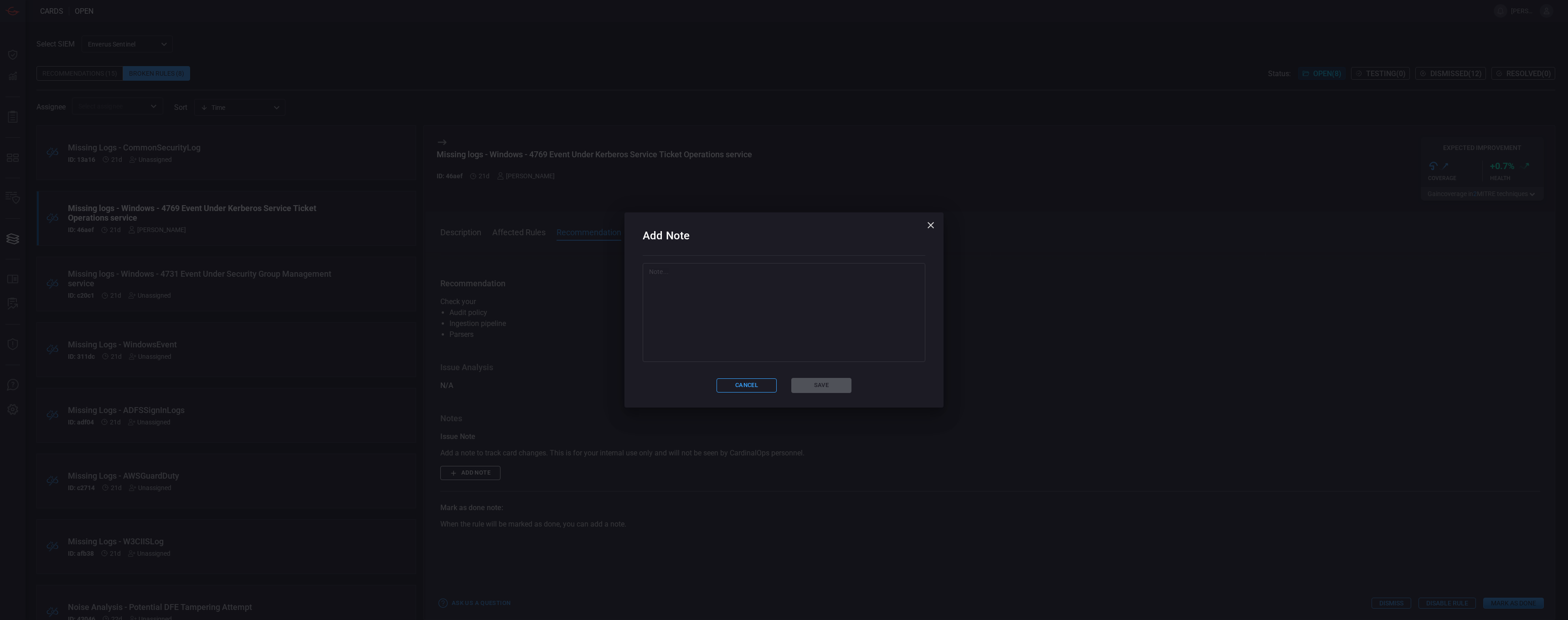
click at [696, 270] on textarea at bounding box center [783, 313] width 270 height 92
drag, startPoint x: 782, startPoint y: 272, endPoint x: 786, endPoint y: 272, distance: 4.0
click at [782, 272] on textarea "Jira Ticket Created to enable object auditing." at bounding box center [783, 313] width 270 height 92
click at [681, 272] on textarea "Jira Ticket Created to enable object auditing." at bounding box center [783, 313] width 270 height 92
click at [782, 273] on textarea "Jira Ticket Created to Confirm/Enable object auditing." at bounding box center [783, 313] width 270 height 92
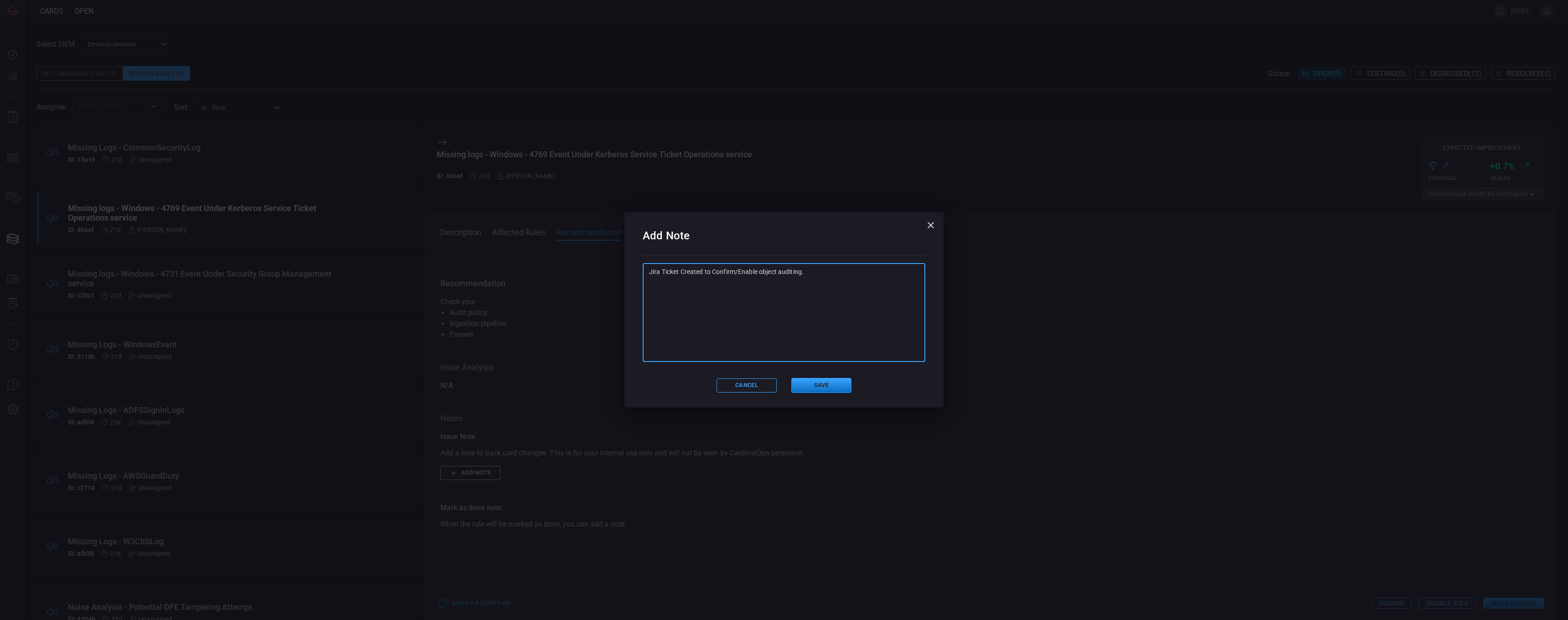
paste textarea "https://enverus.atlassian.net/browse/ITI-6389"
type textarea "Jira Ticket Created to Confirm/Enable object auditing. https://enverus.atlassia…"
click at [782, 382] on button "Save" at bounding box center [821, 386] width 60 height 15
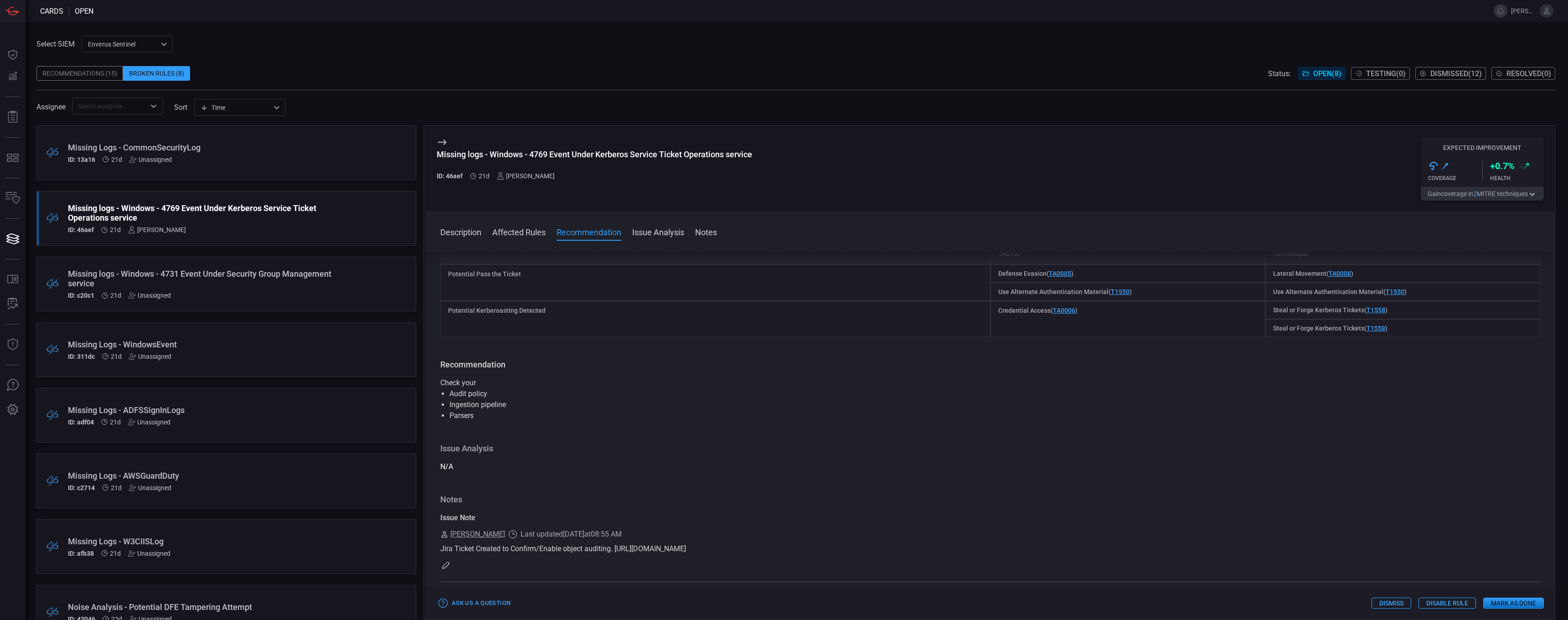
scroll to position [127, 0]
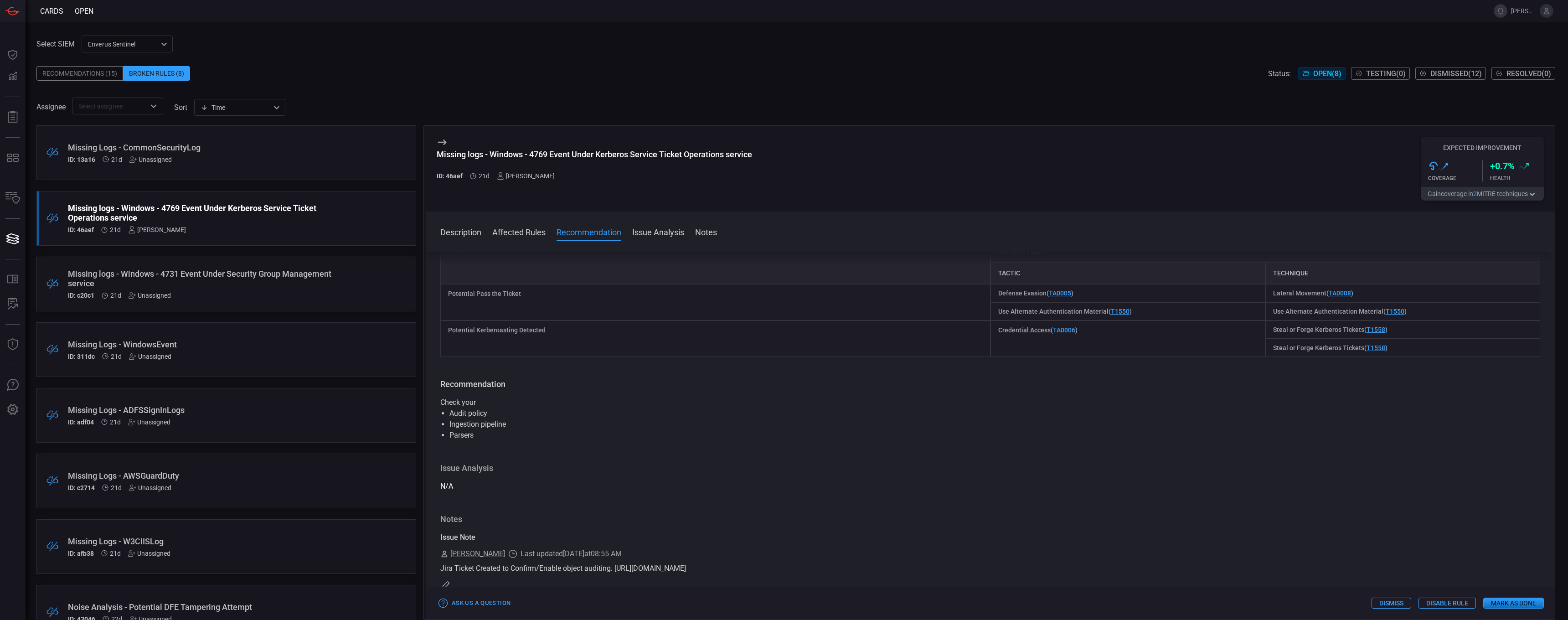
click at [358, 278] on div ".broken_cards_icon_0{fill:#39A4FF;} .broken_cards_icon_1{fill:none;stroke:#1918…" at bounding box center [226, 284] width 380 height 55
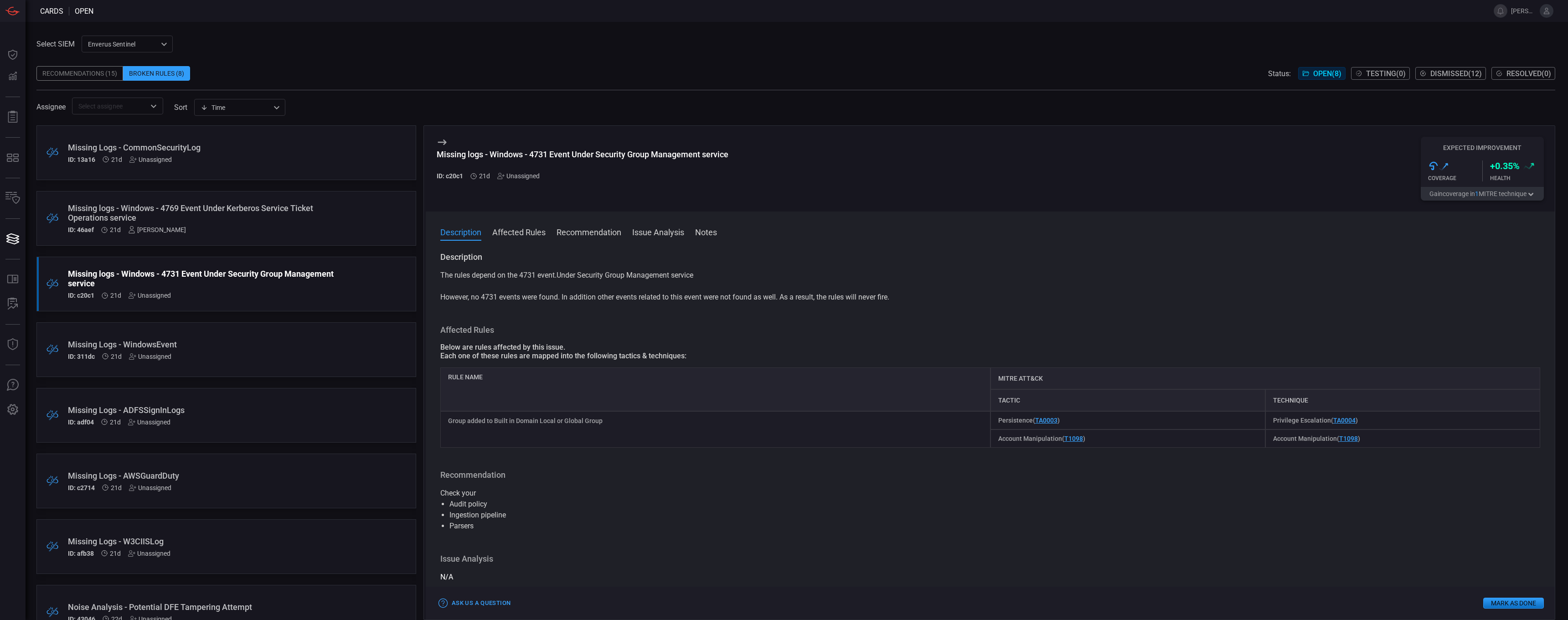
click at [782, 212] on div "Description Affected Rules Recommendation Issue Analysis Notes Description The …" at bounding box center [991, 416] width 1129 height 408
drag, startPoint x: 520, startPoint y: 275, endPoint x: 706, endPoint y: 275, distance: 186.0
click at [706, 275] on p "The rules depend on the 4731 event.Under Security Group Management service Howe…" at bounding box center [991, 286] width 1100 height 33
click at [782, 349] on div "Below are rules affected by this issue." at bounding box center [991, 347] width 1100 height 9
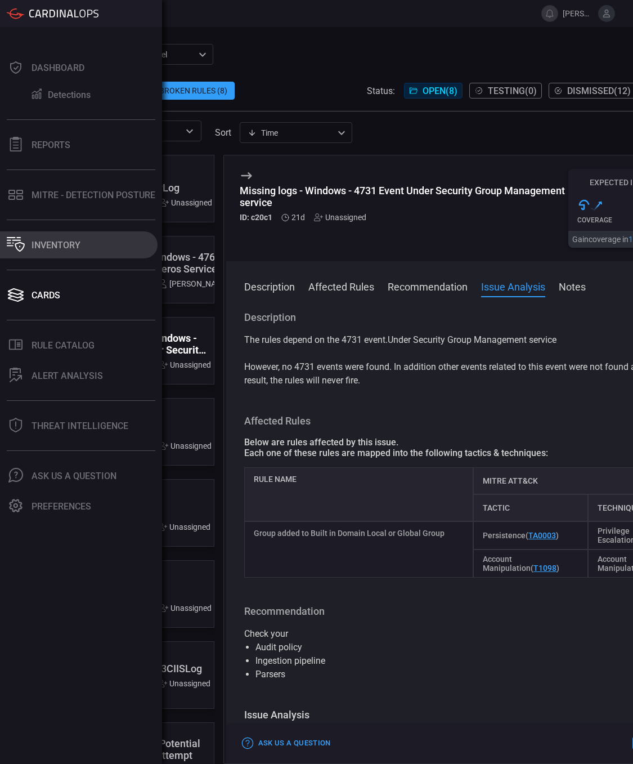
click at [53, 244] on div "Inventory" at bounding box center [56, 245] width 49 height 11
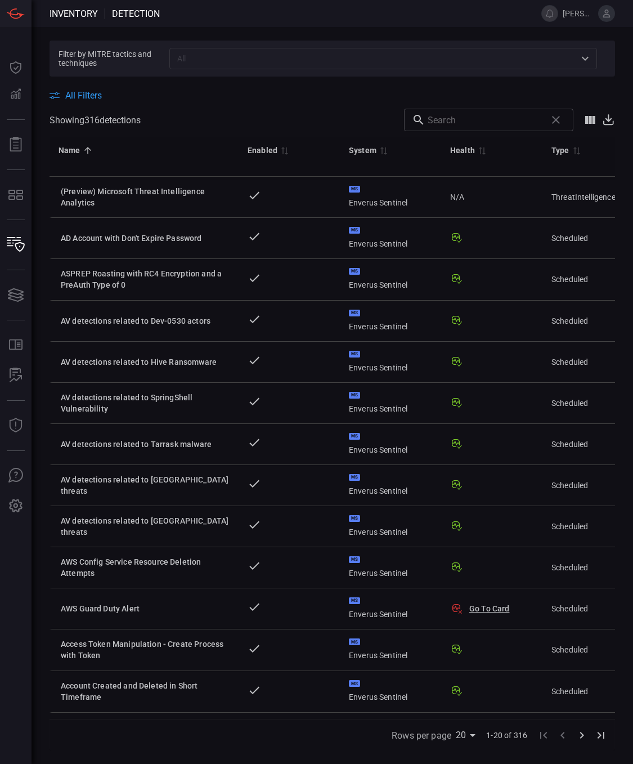
click at [91, 96] on span "All Filters" at bounding box center [83, 95] width 37 height 11
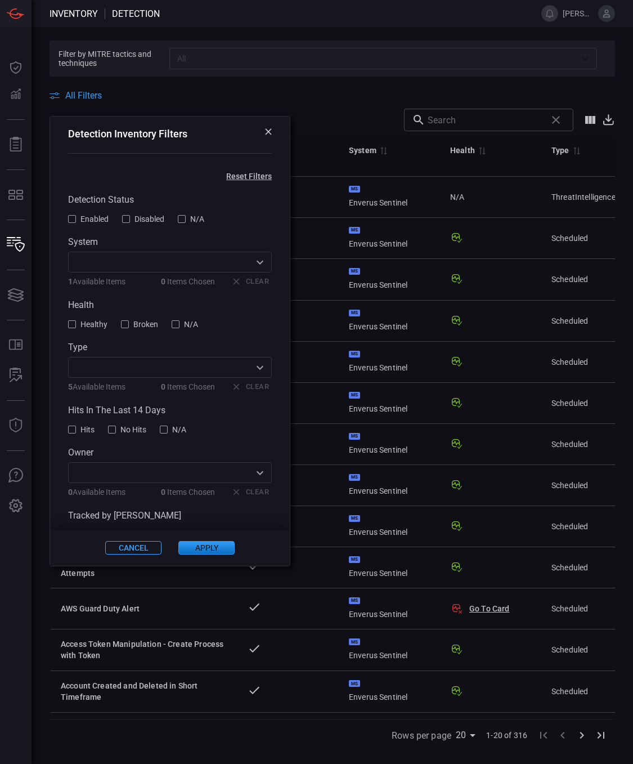
click at [132, 328] on button "Broken" at bounding box center [139, 323] width 37 height 9
click at [194, 546] on button "Apply" at bounding box center [206, 548] width 56 height 14
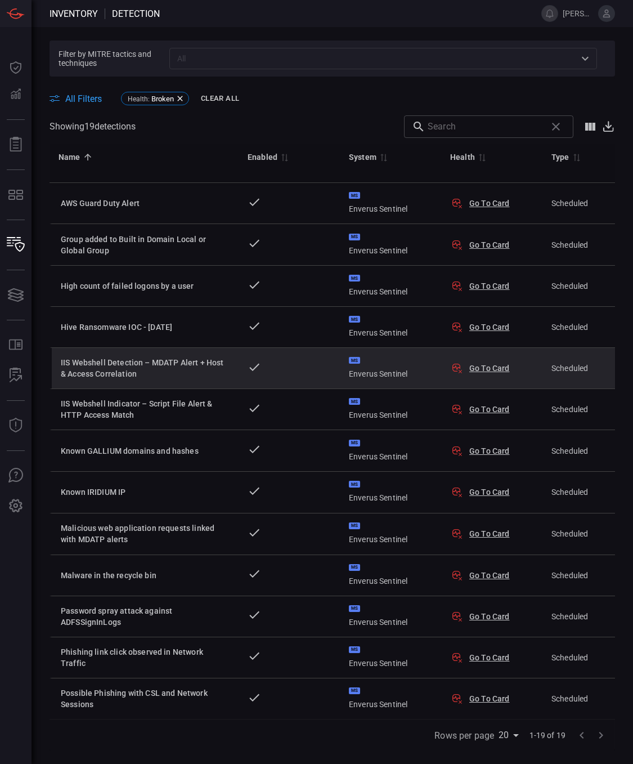
click at [223, 372] on div "IIS Webshell Detection – MDATP Alert + Host & Access Correlation" at bounding box center [145, 368] width 169 height 23
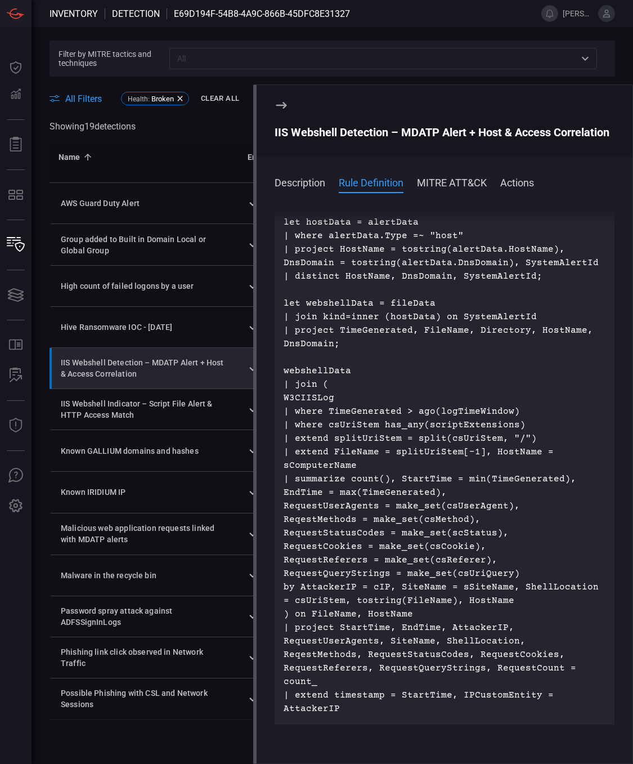
scroll to position [348, 0]
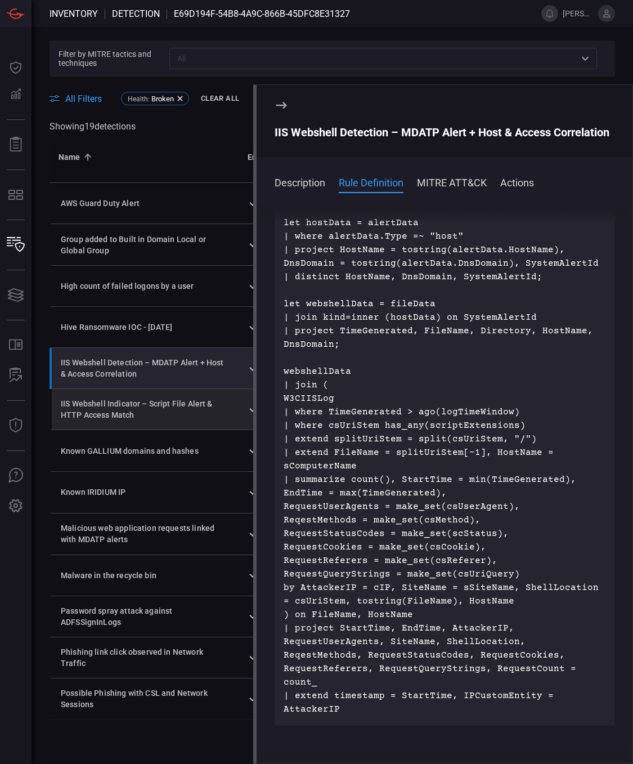
click at [180, 416] on div "IIS Webshell Indicator – Script File Alert & HTTP Access Match" at bounding box center [145, 409] width 169 height 23
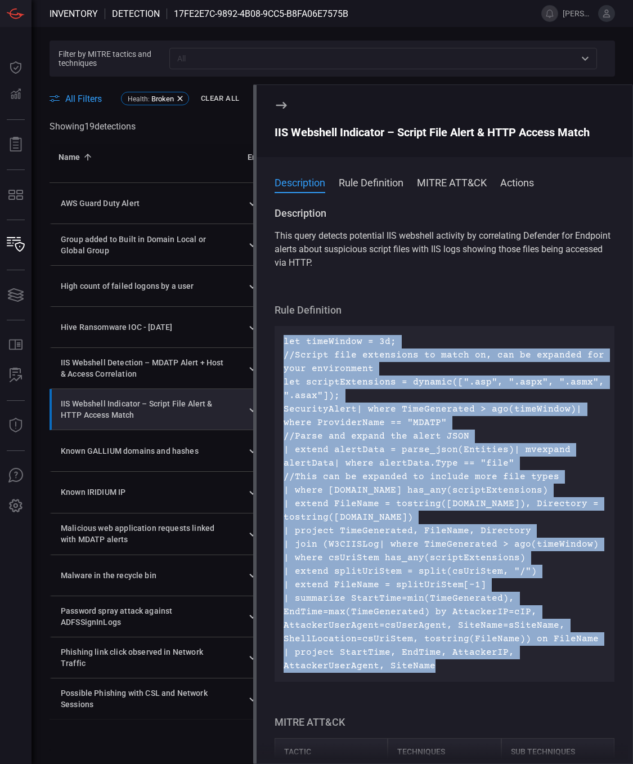
drag, startPoint x: 443, startPoint y: 669, endPoint x: 281, endPoint y: 340, distance: 366.7
click at [281, 340] on div "let timeWindow = 3d; //Script file extensions to match on, can be expanded for …" at bounding box center [445, 504] width 340 height 356
drag, startPoint x: 281, startPoint y: 340, endPoint x: 320, endPoint y: 345, distance: 39.7
copy div "let timeWindow = 3d; //Script file extensions to match on, can be expanded for …"
drag, startPoint x: 396, startPoint y: 535, endPoint x: 396, endPoint y: 543, distance: 7.3
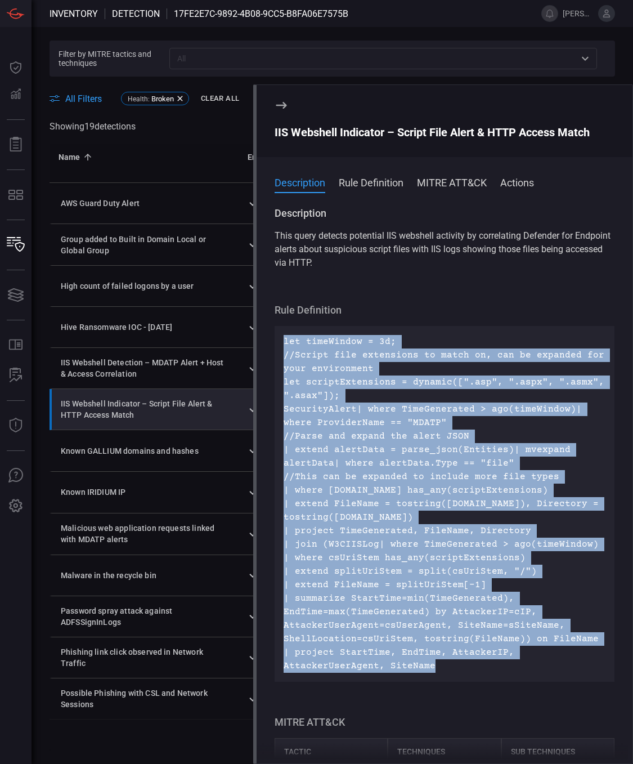
click at [396, 535] on p "| project TimeGenerated, FileName, Directory" at bounding box center [445, 531] width 322 height 14
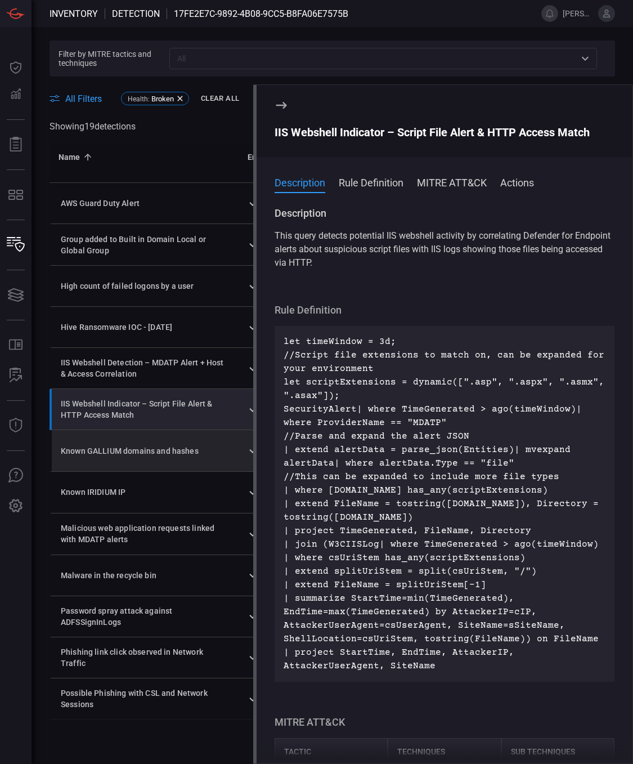
click at [147, 449] on div "Known GALLIUM domains and hashes" at bounding box center [145, 450] width 169 height 11
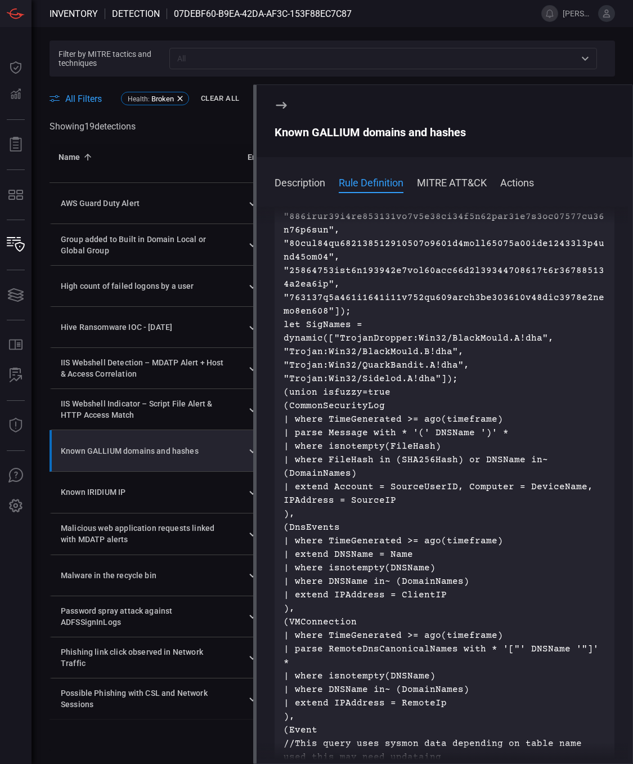
scroll to position [900, 0]
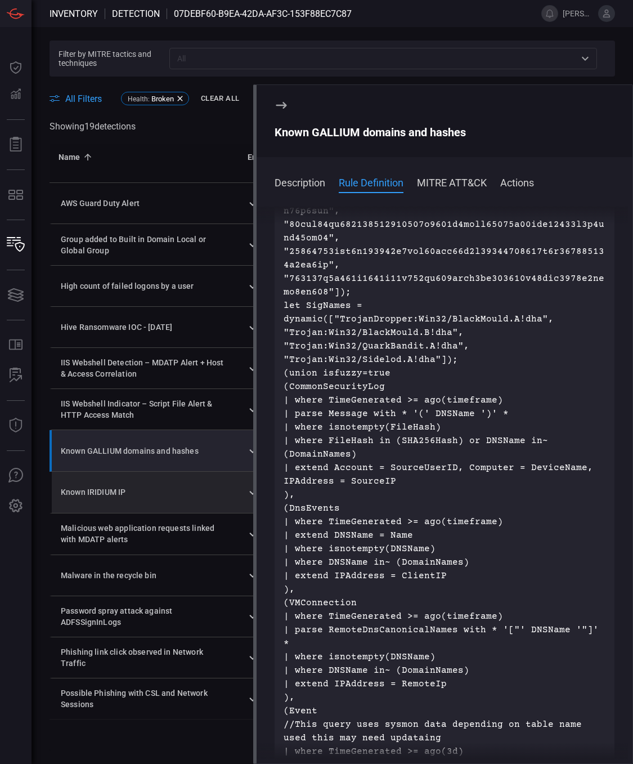
click at [173, 495] on div "Known IRIDIUM IP" at bounding box center [145, 491] width 169 height 11
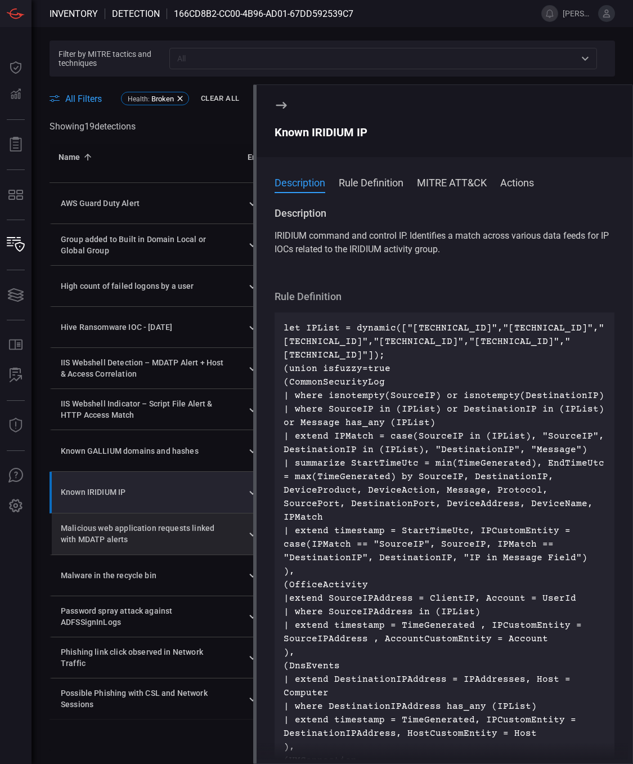
click at [175, 539] on div "Malicious web application requests linked with MDATP alerts" at bounding box center [145, 533] width 169 height 23
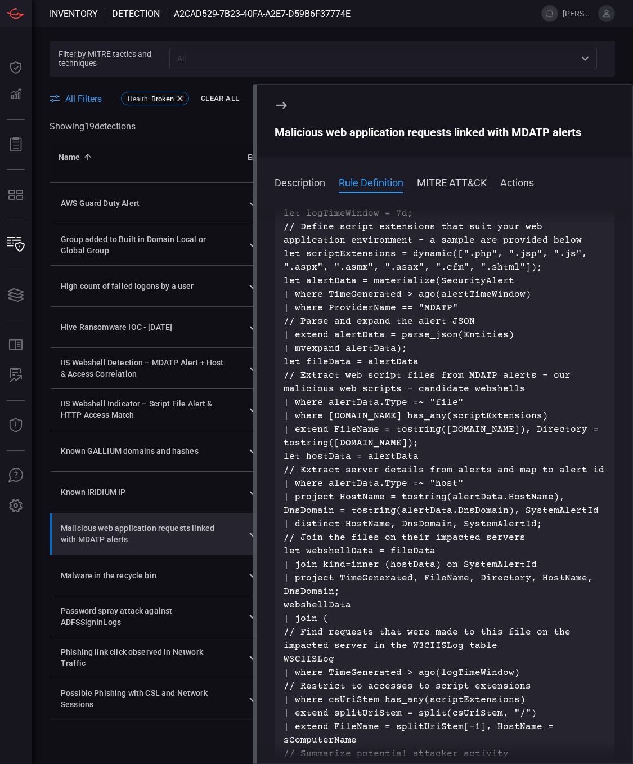
scroll to position [225, 0]
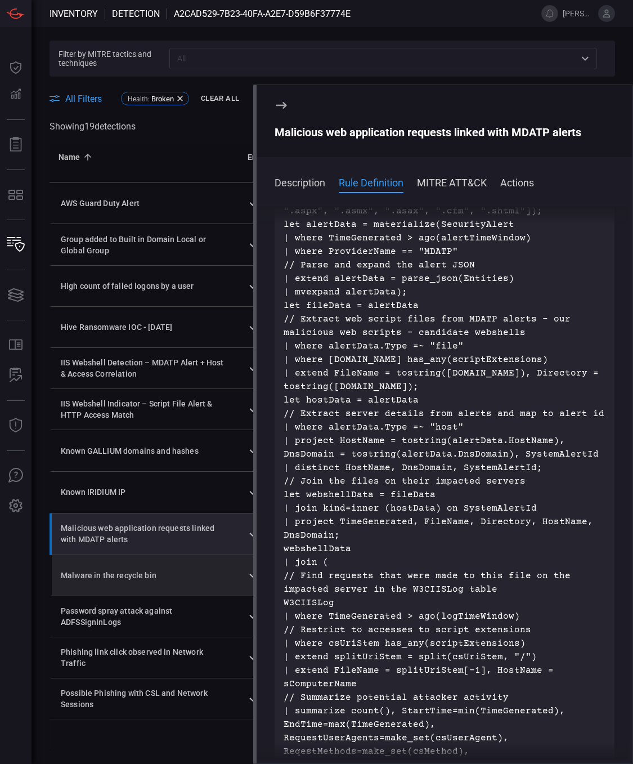
click at [185, 573] on div "Malware in the recycle bin" at bounding box center [145, 575] width 169 height 11
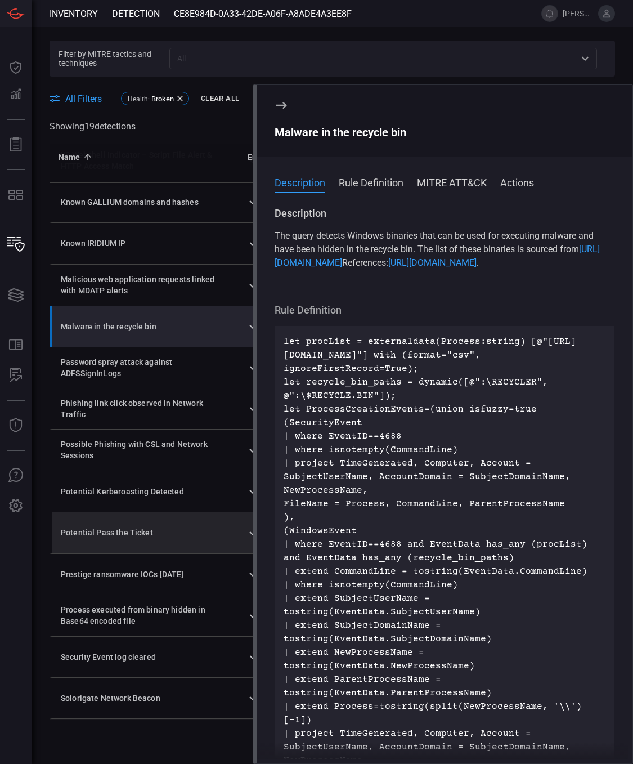
scroll to position [257, 0]
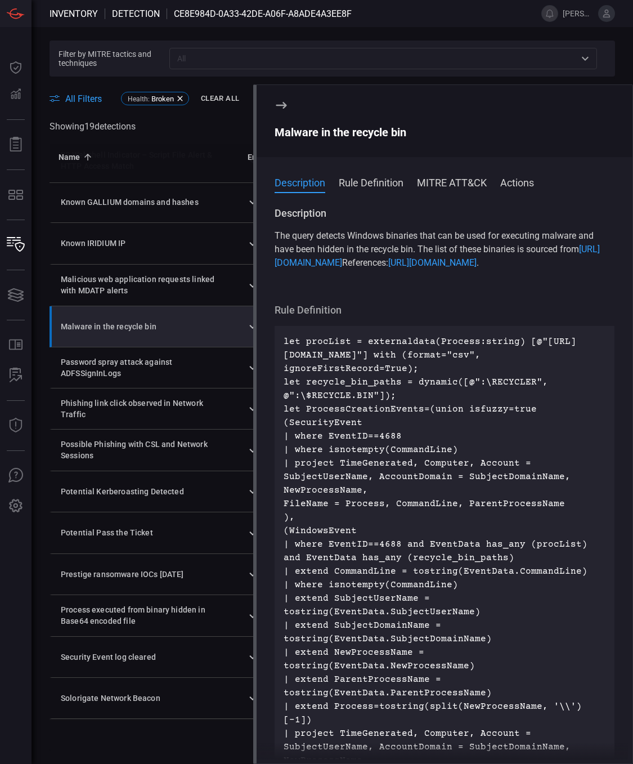
click at [283, 105] on icon at bounding box center [282, 105] width 14 height 14
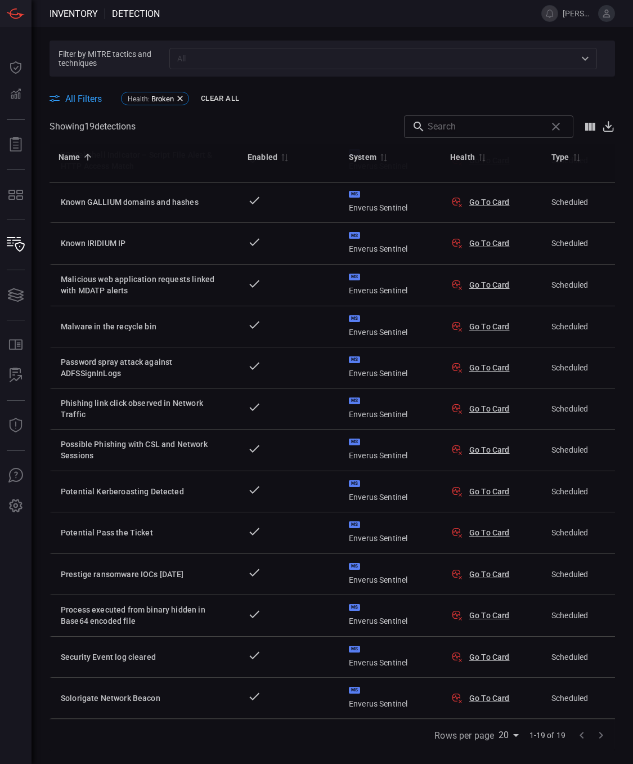
click at [75, 96] on span "All Filters" at bounding box center [83, 98] width 37 height 11
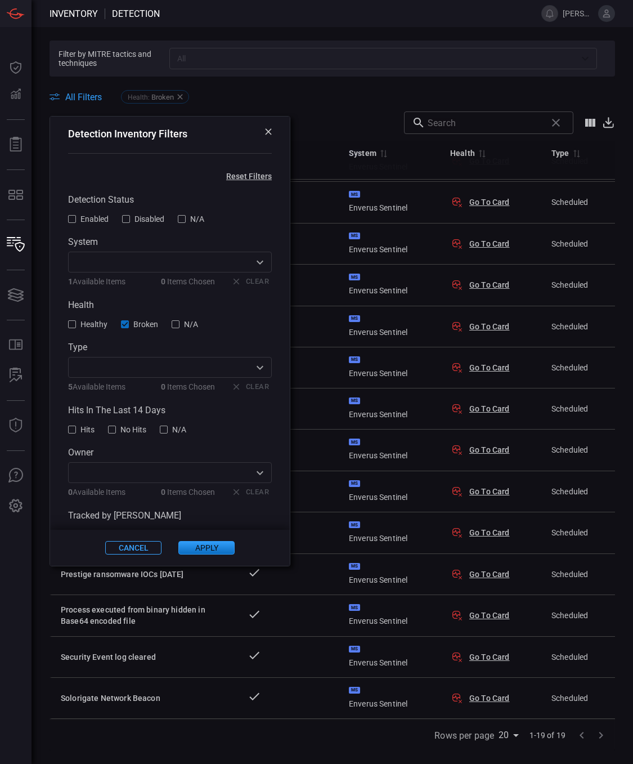
scroll to position [32, 0]
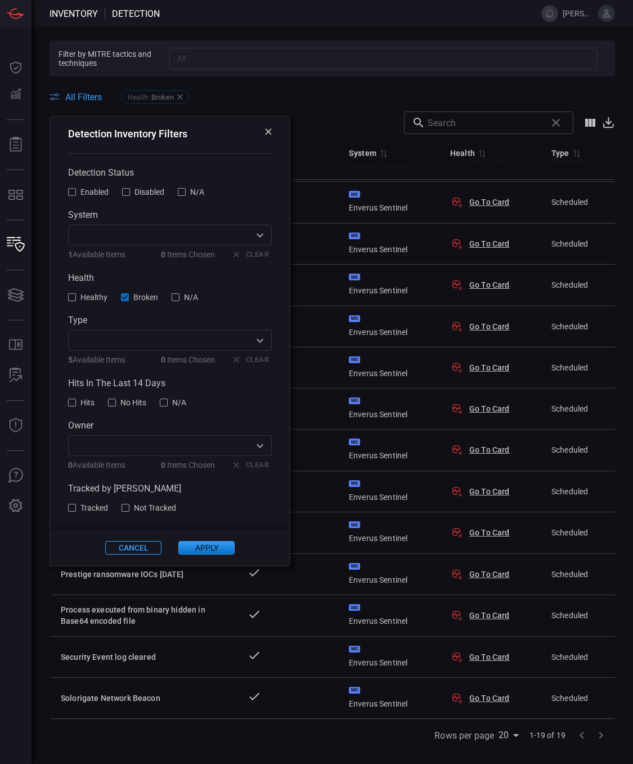
click at [119, 548] on button "Cancel" at bounding box center [133, 548] width 56 height 14
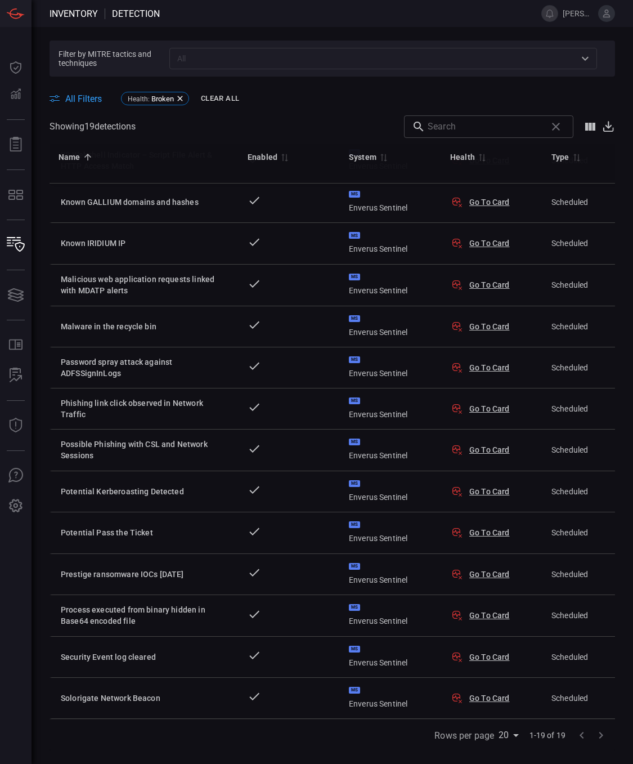
scroll to position [257, 0]
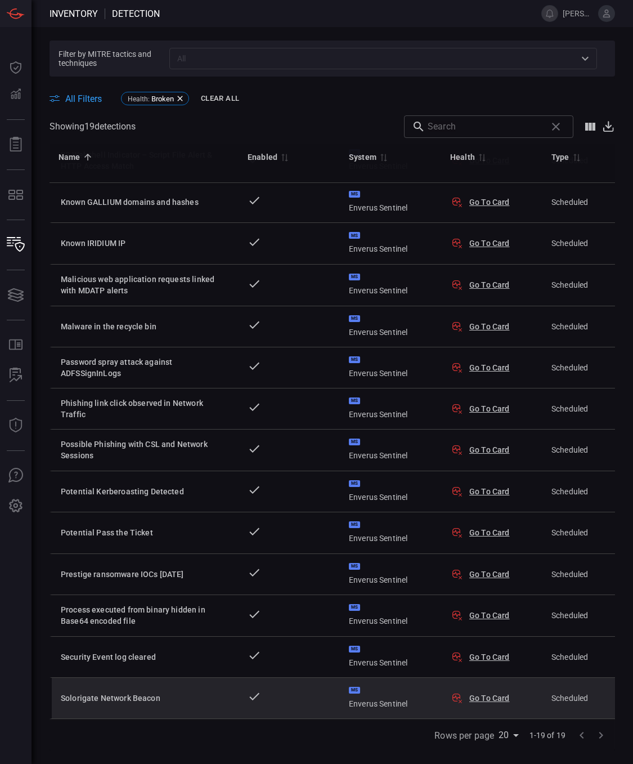
click at [187, 692] on div "Solorigate Network Beacon" at bounding box center [145, 697] width 169 height 11
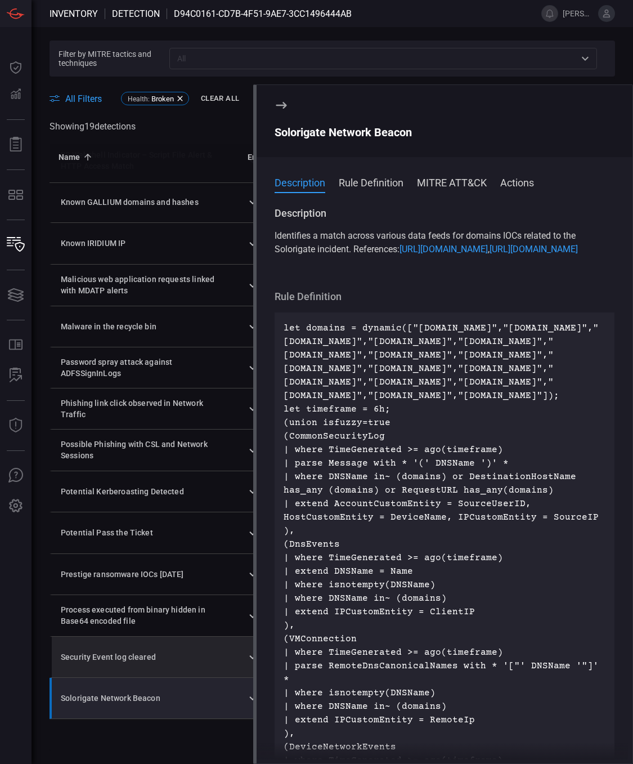
click at [162, 651] on div "Security Event log cleared" at bounding box center [145, 656] width 169 height 11
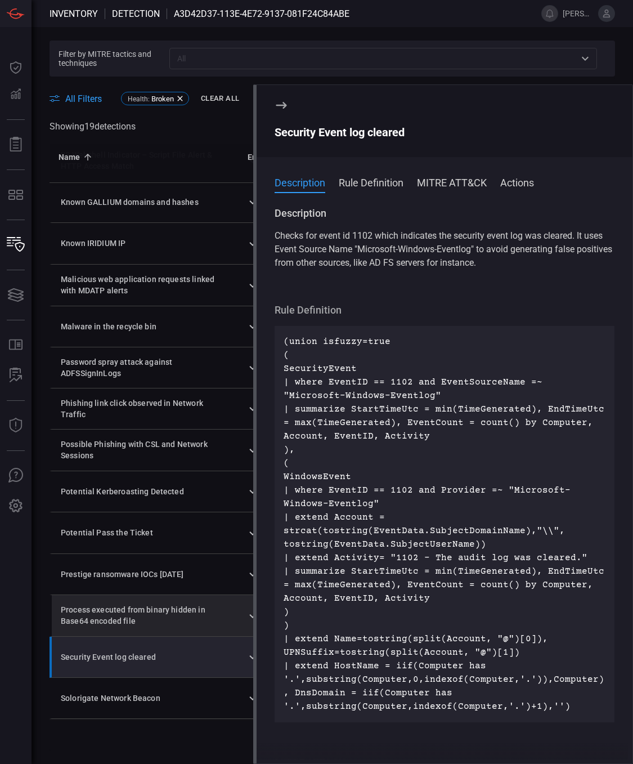
click at [141, 604] on div "Process executed from binary hidden in Base64 encoded file" at bounding box center [145, 615] width 169 height 23
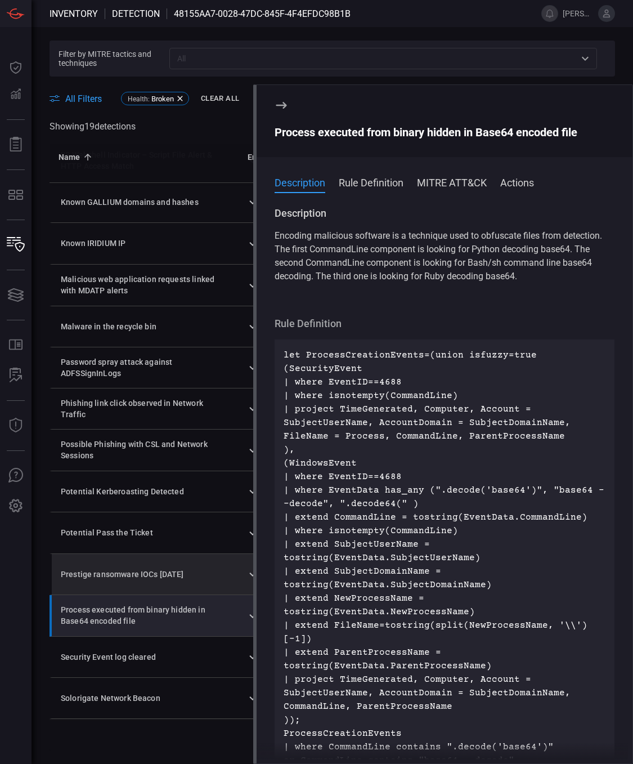
click at [141, 573] on td "Prestige ransomware IOCs Oct 2022" at bounding box center [144, 574] width 189 height 41
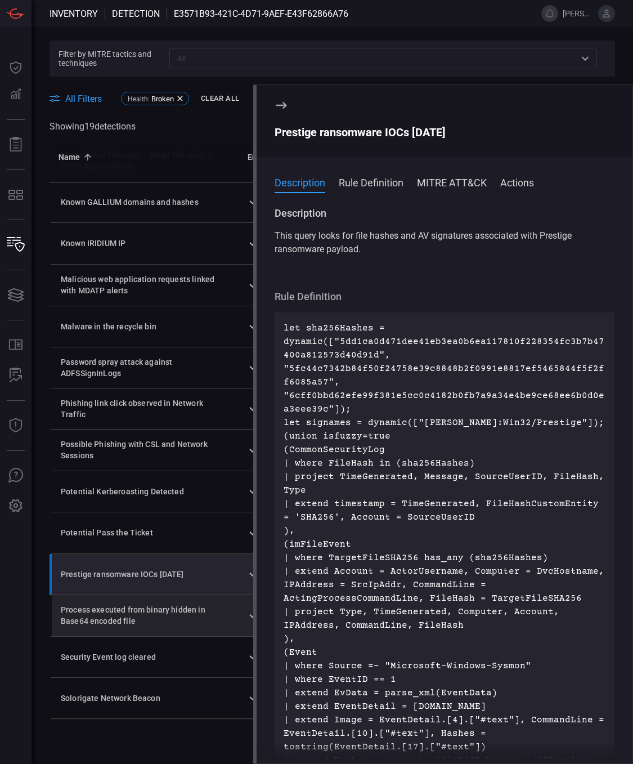
click at [142, 606] on div "Process executed from binary hidden in Base64 encoded file" at bounding box center [145, 615] width 169 height 23
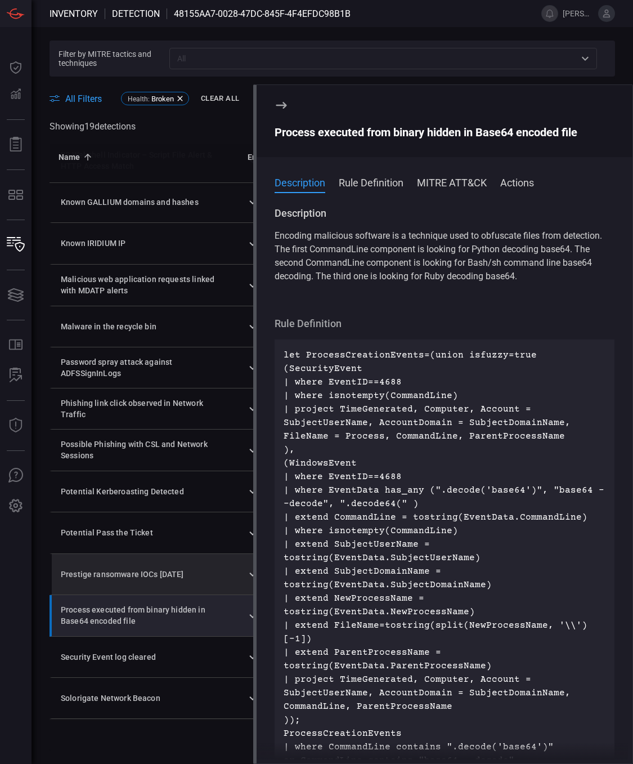
click at [145, 568] on div "Prestige ransomware IOCs Oct 2022" at bounding box center [145, 573] width 169 height 11
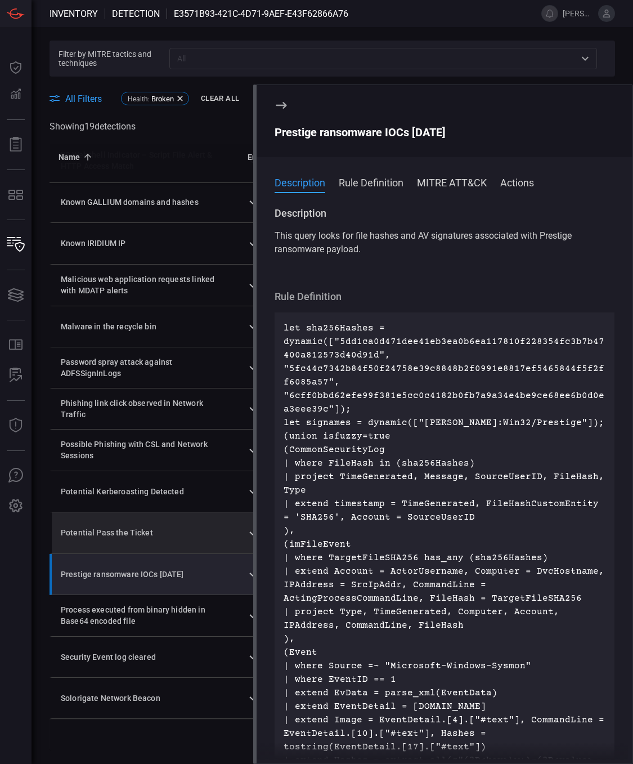
click at [155, 527] on div "Potential Pass the Ticket" at bounding box center [145, 532] width 169 height 11
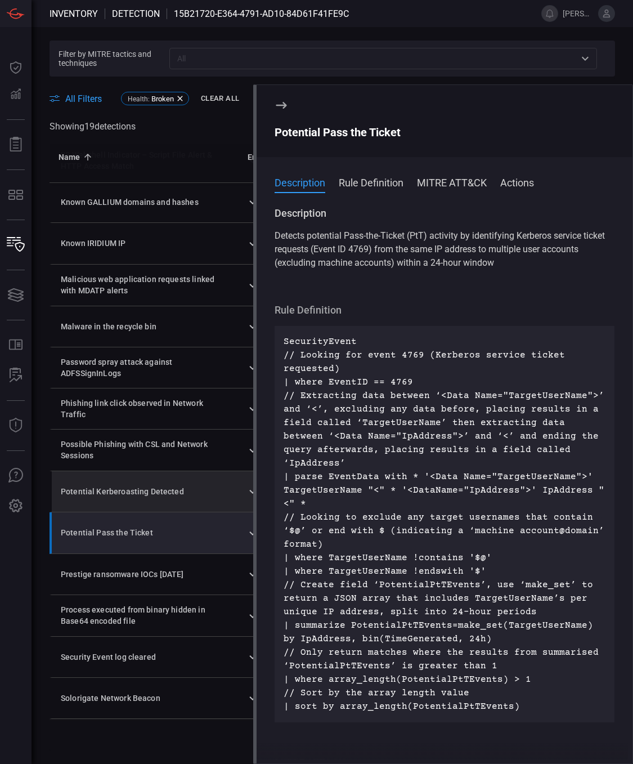
click at [141, 474] on td "Potential Kerberoasting Detected" at bounding box center [144, 491] width 189 height 41
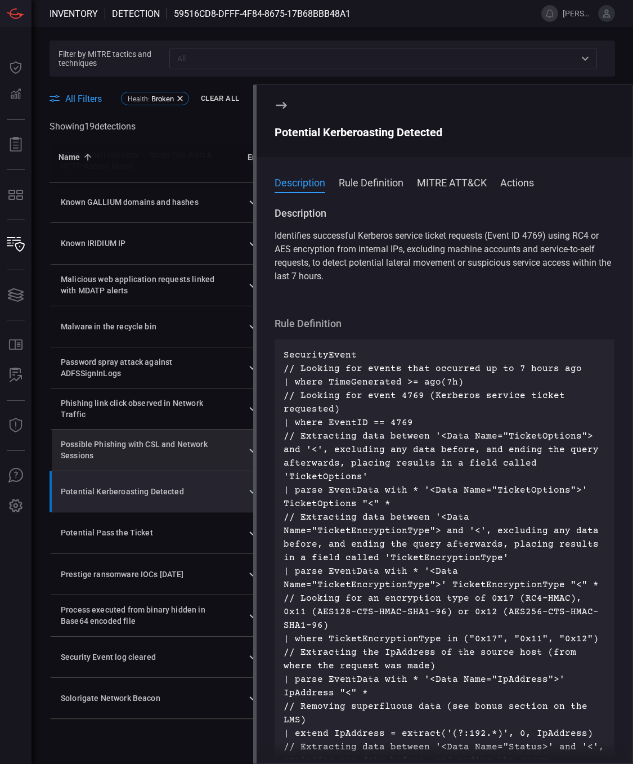
click at [151, 438] on div "Possible Phishing with CSL and Network Sessions" at bounding box center [145, 449] width 169 height 23
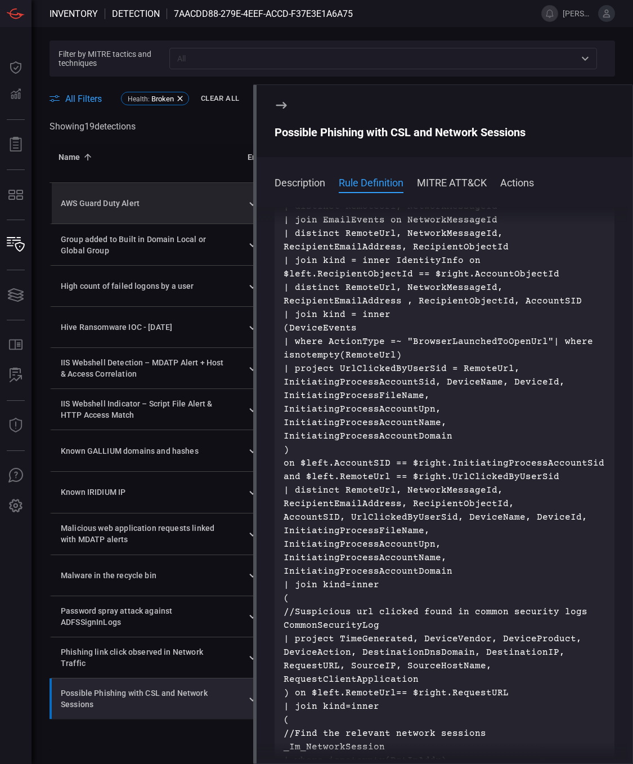
click at [172, 196] on td "AWS Guard Duty Alert" at bounding box center [144, 203] width 189 height 41
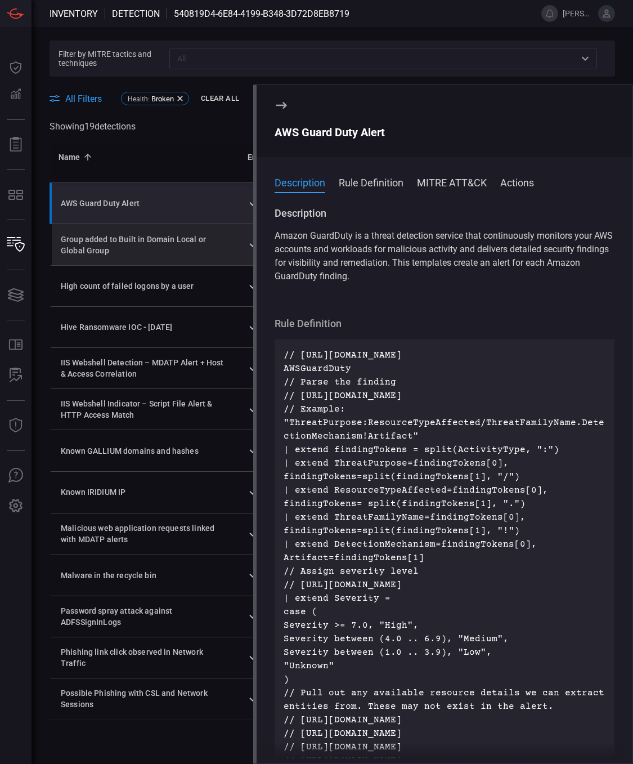
click at [174, 248] on div "Group added to Built in Domain Local or Global Group" at bounding box center [145, 245] width 169 height 23
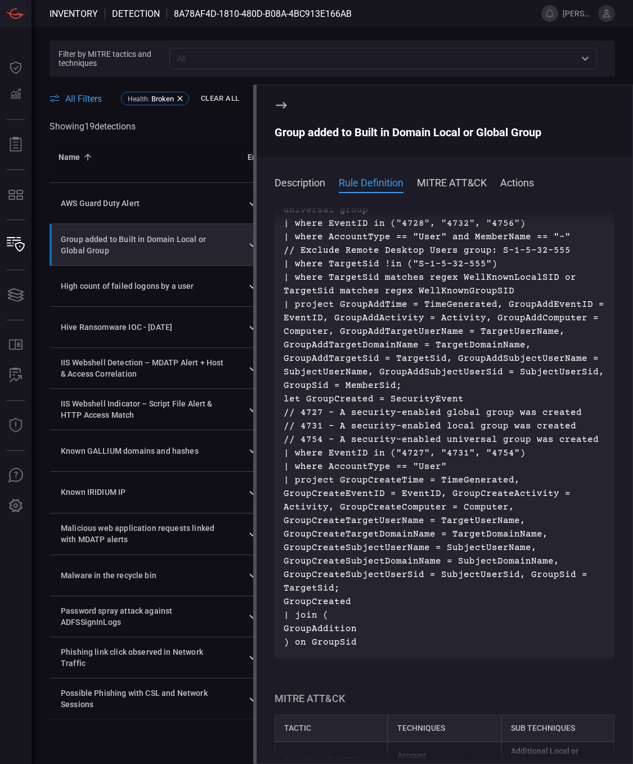
scroll to position [281, 0]
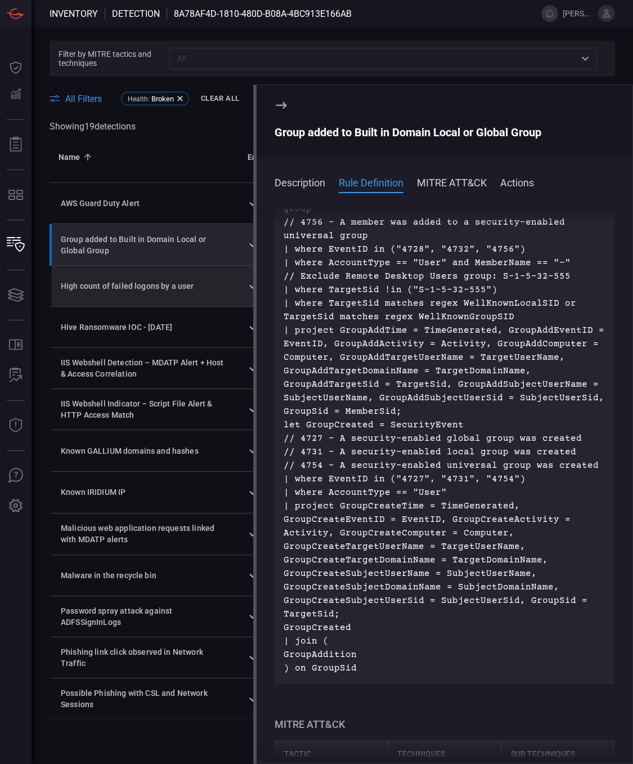
click at [168, 290] on div "High count of failed logons by a user" at bounding box center [145, 285] width 169 height 11
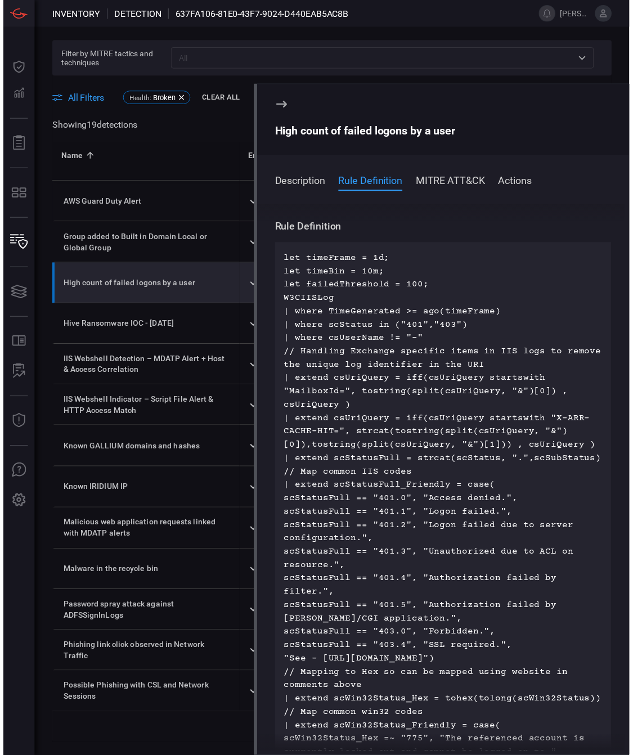
scroll to position [113, 0]
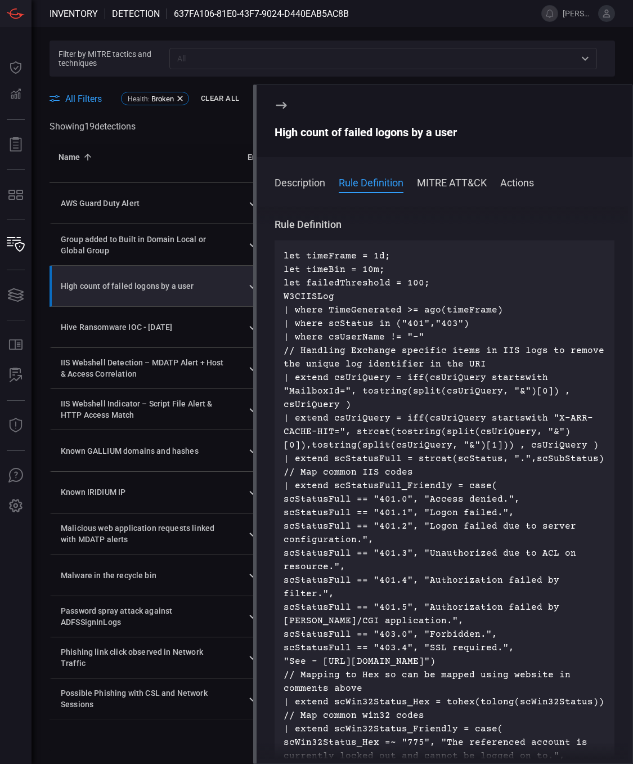
click at [183, 150] on div "Name 0" at bounding box center [144, 157] width 171 height 14
click at [182, 98] on icon at bounding box center [180, 98] width 9 height 9
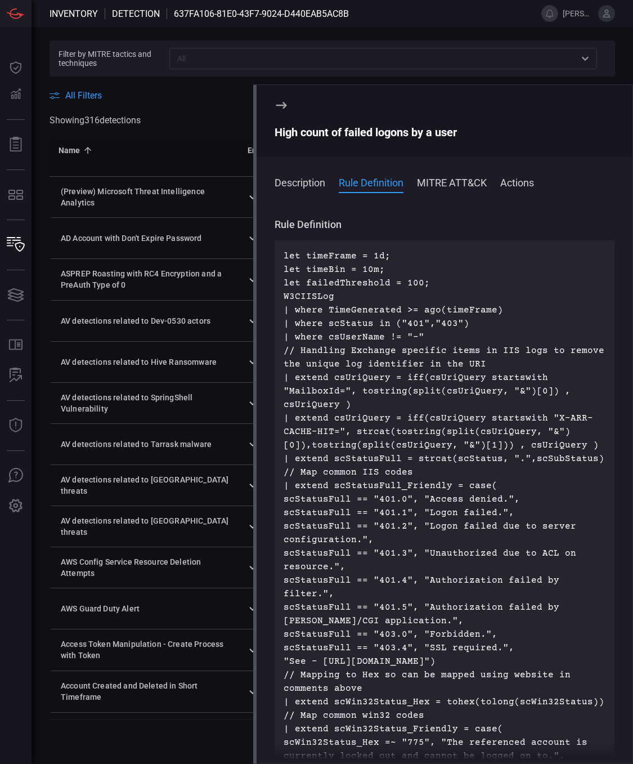
click at [285, 105] on icon at bounding box center [281, 105] width 11 height 7
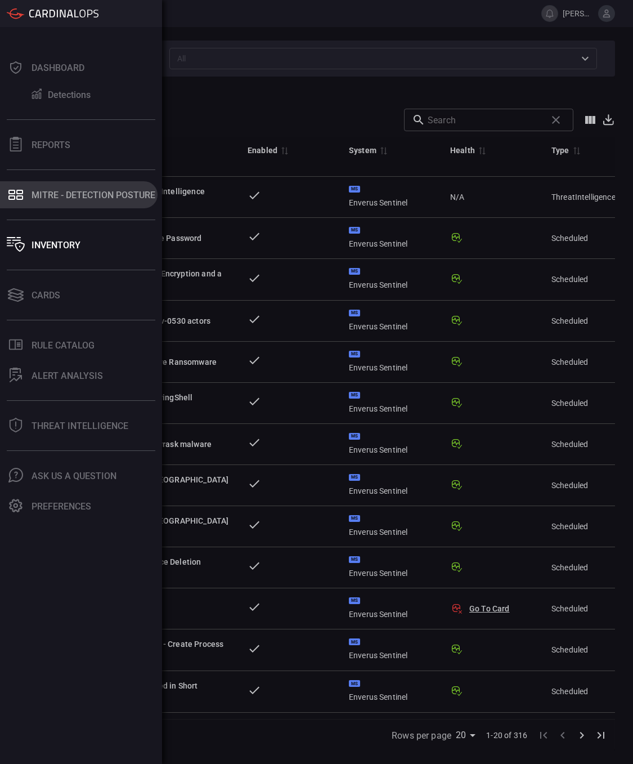
click at [42, 192] on div "MITRE - Detection Posture" at bounding box center [94, 195] width 124 height 11
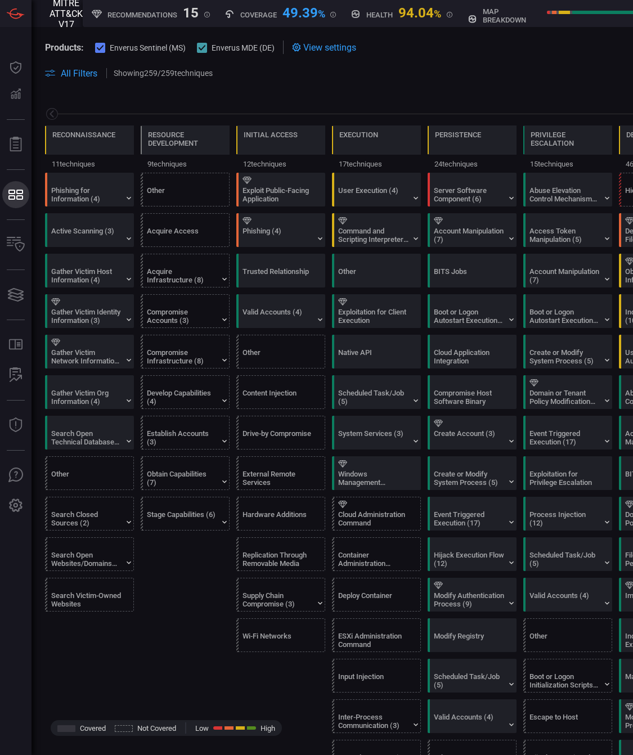
scroll to position [0, 147]
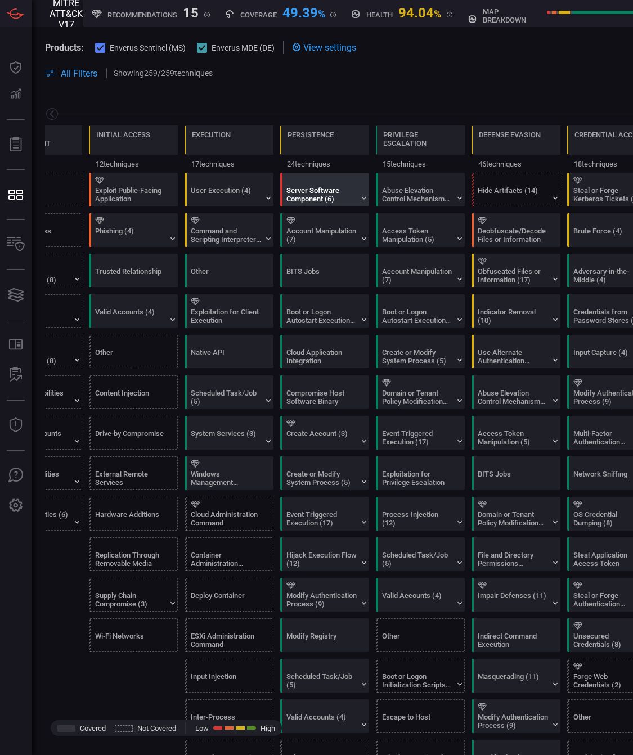
click at [327, 188] on div "Server Software Component (6)" at bounding box center [321, 194] width 70 height 17
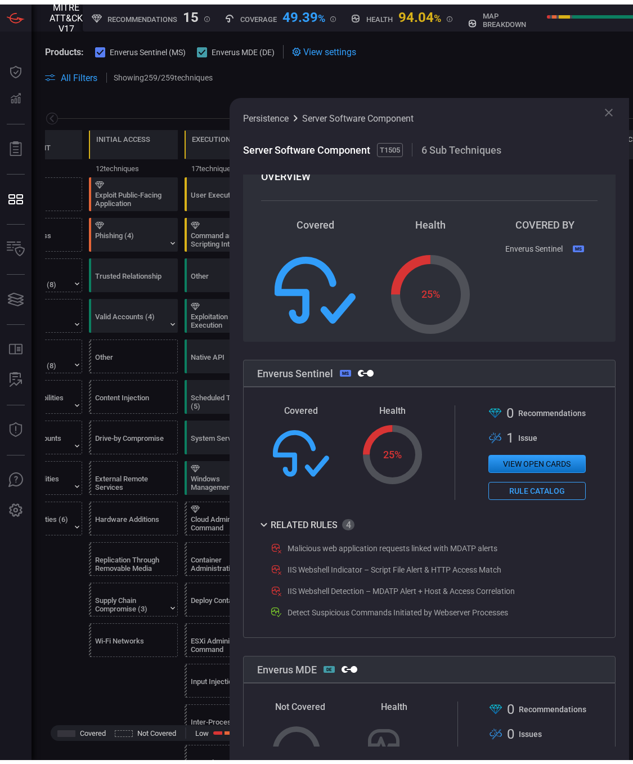
scroll to position [0, 0]
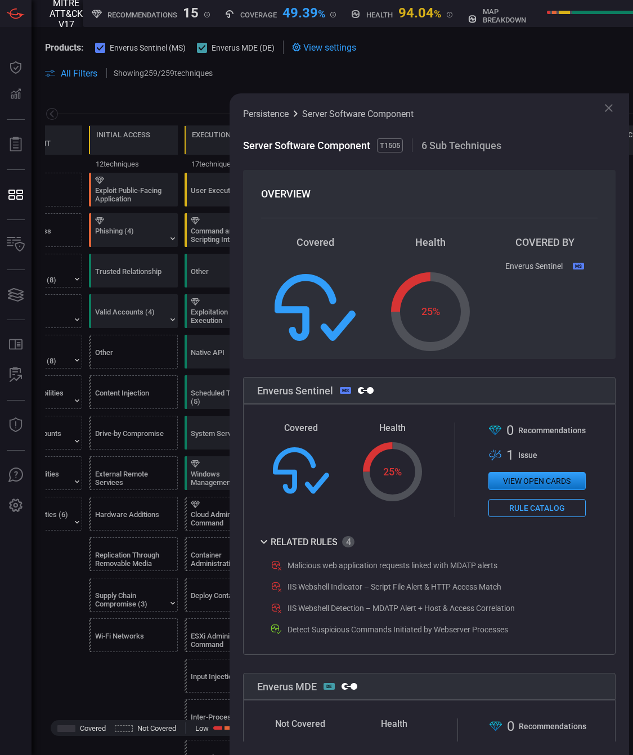
click at [608, 108] on icon at bounding box center [609, 108] width 14 height 14
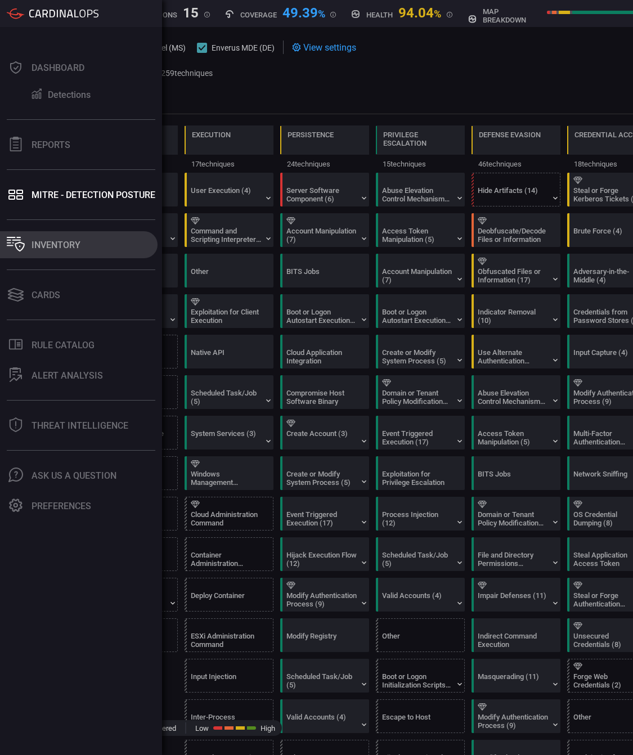
click at [47, 244] on div "Inventory" at bounding box center [56, 245] width 49 height 11
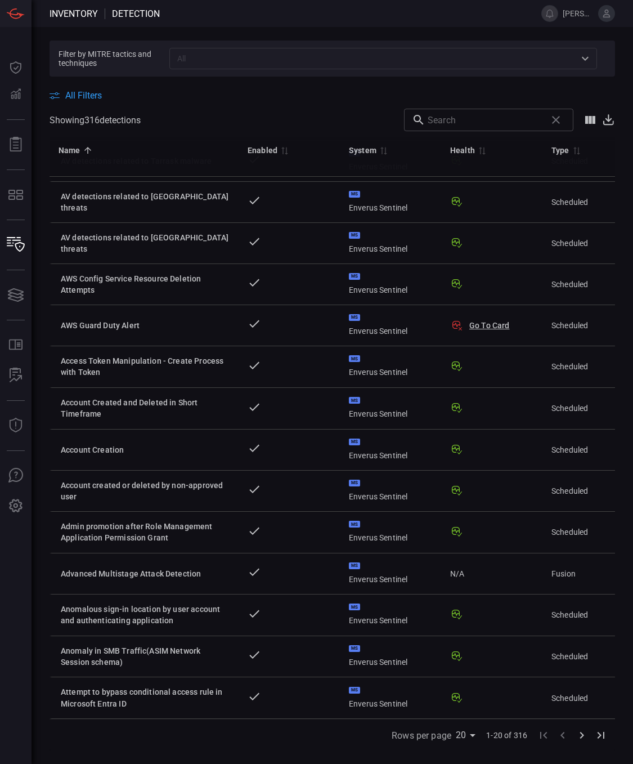
scroll to position [292, 0]
click at [471, 737] on body "Inventory Detection jared.roese Dashboard Dashboard Detections Detections Repor…" at bounding box center [316, 382] width 633 height 764
click at [468, 742] on li "75" at bounding box center [468, 740] width 28 height 20
type input "75"
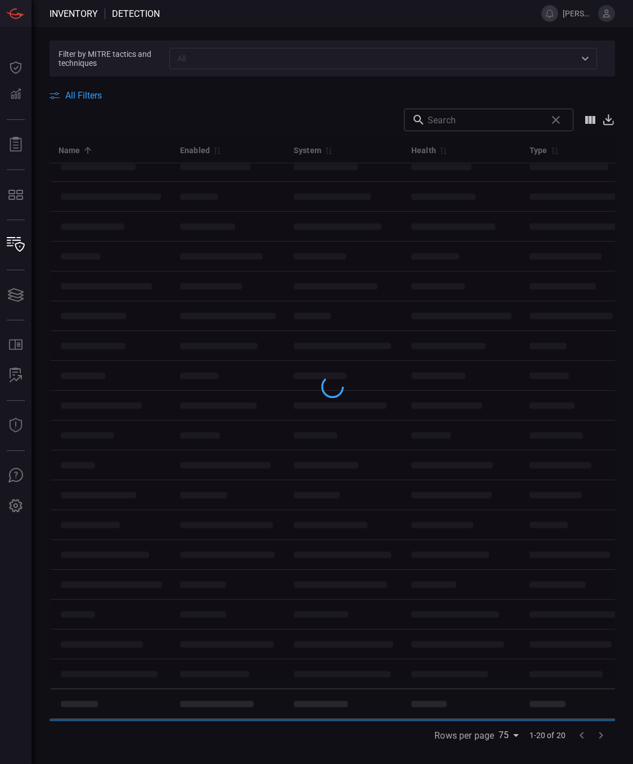
scroll to position [50, 0]
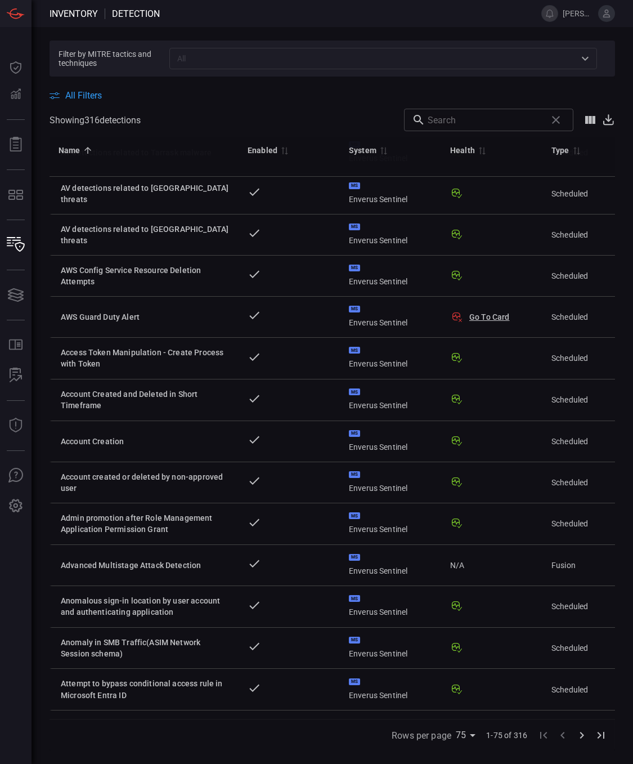
click at [597, 737] on icon "Go to last page" at bounding box center [601, 735] width 14 height 14
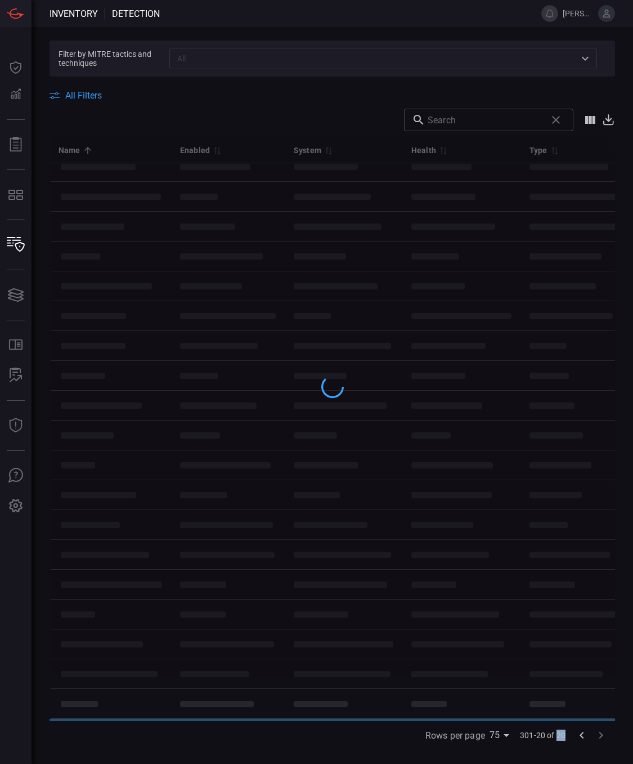
click at [598, 738] on div at bounding box center [591, 734] width 38 height 19
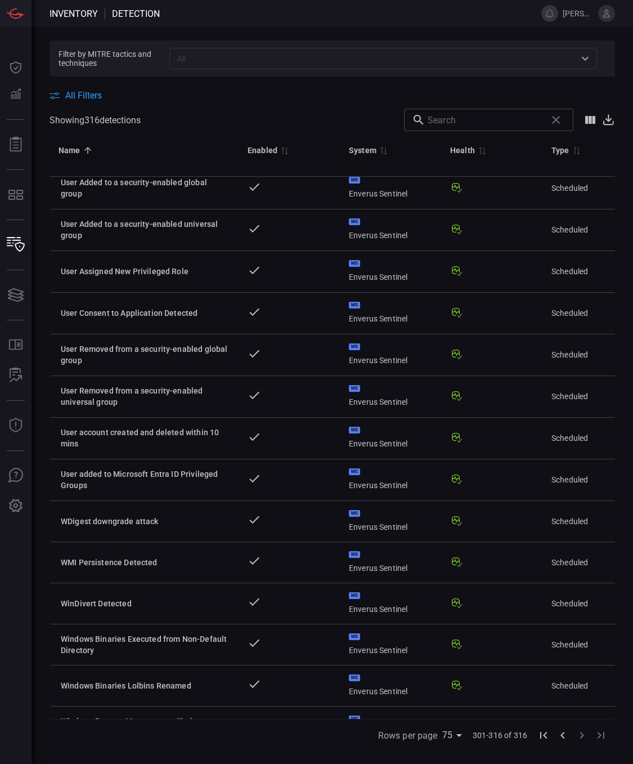
scroll to position [0, 0]
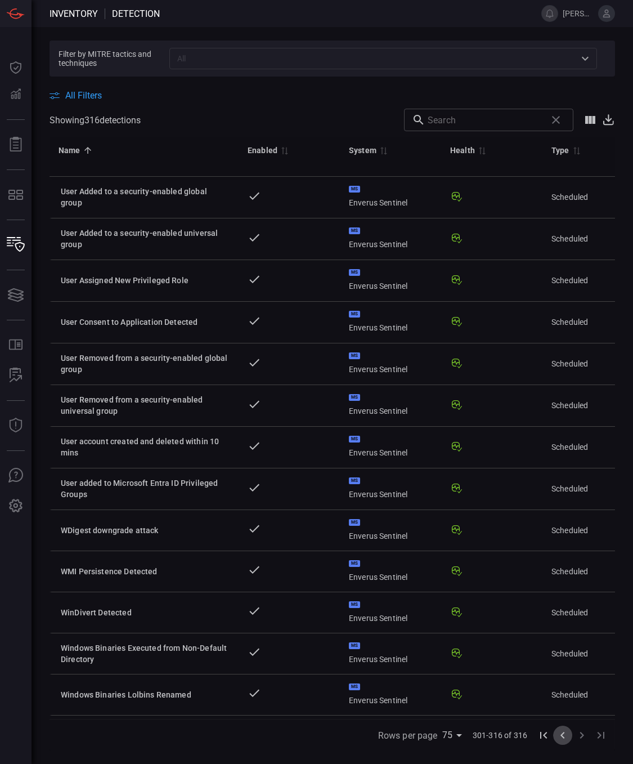
click at [566, 735] on icon "Go to previous page" at bounding box center [563, 735] width 14 height 14
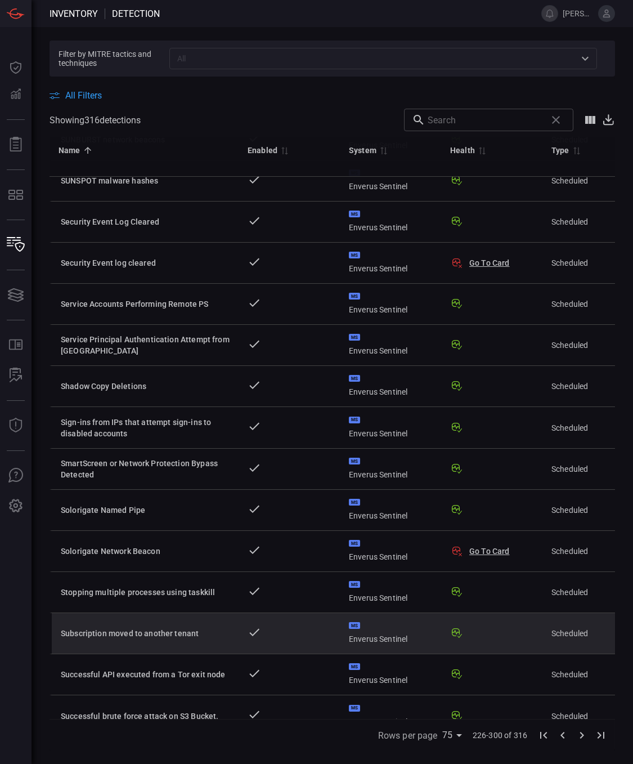
scroll to position [1323, 0]
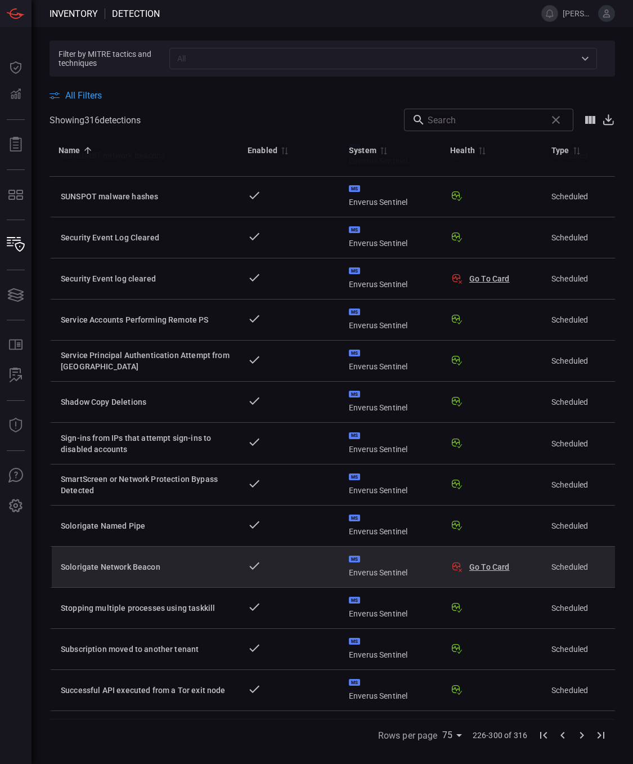
click at [219, 567] on div "Solorigate Network Beacon" at bounding box center [145, 566] width 169 height 11
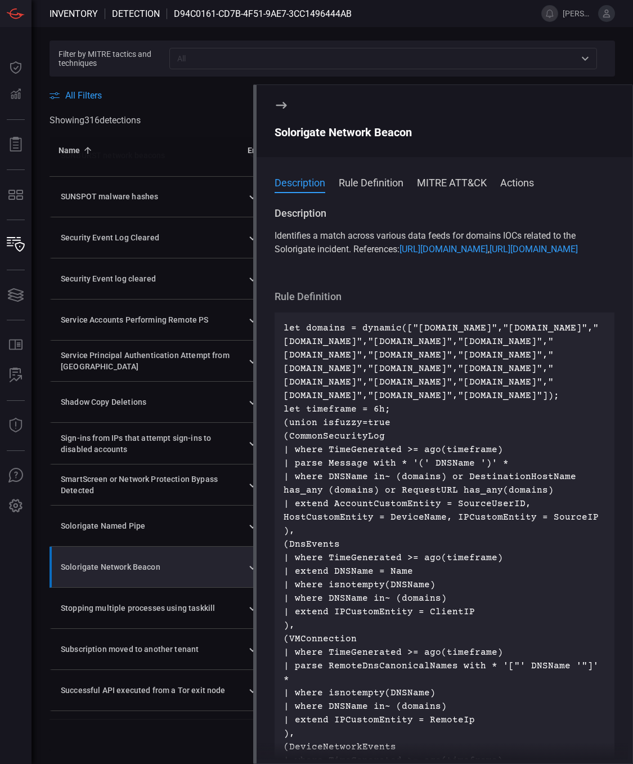
click at [281, 101] on icon at bounding box center [282, 105] width 14 height 14
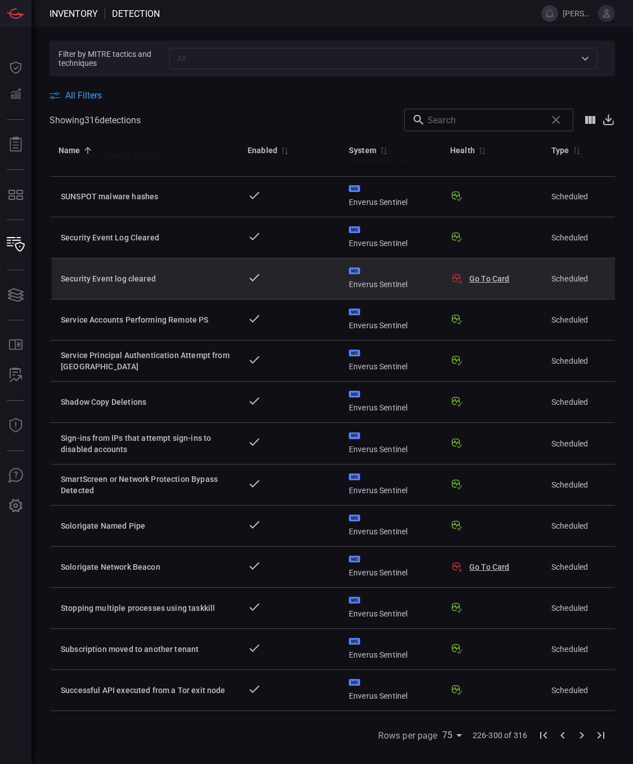
click at [204, 281] on div "Security Event log cleared" at bounding box center [145, 278] width 169 height 11
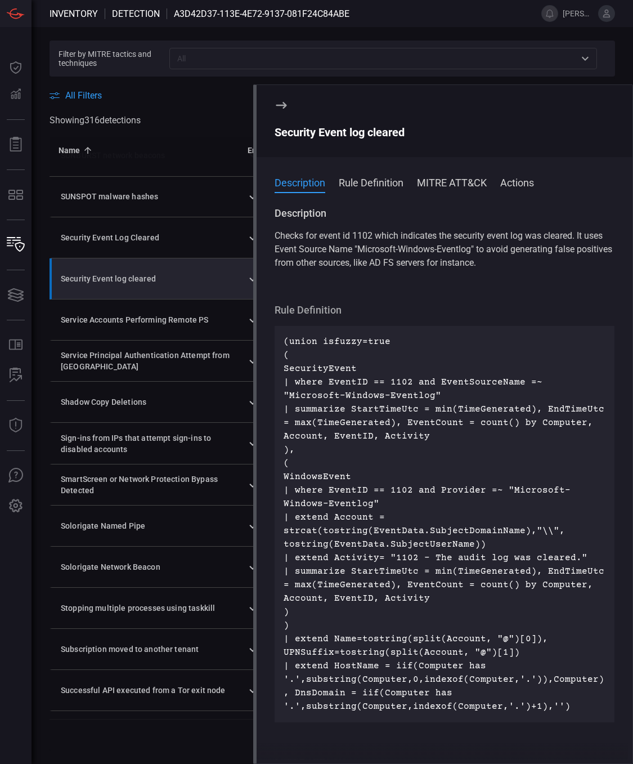
click at [515, 182] on button "Actions" at bounding box center [517, 182] width 34 height 14
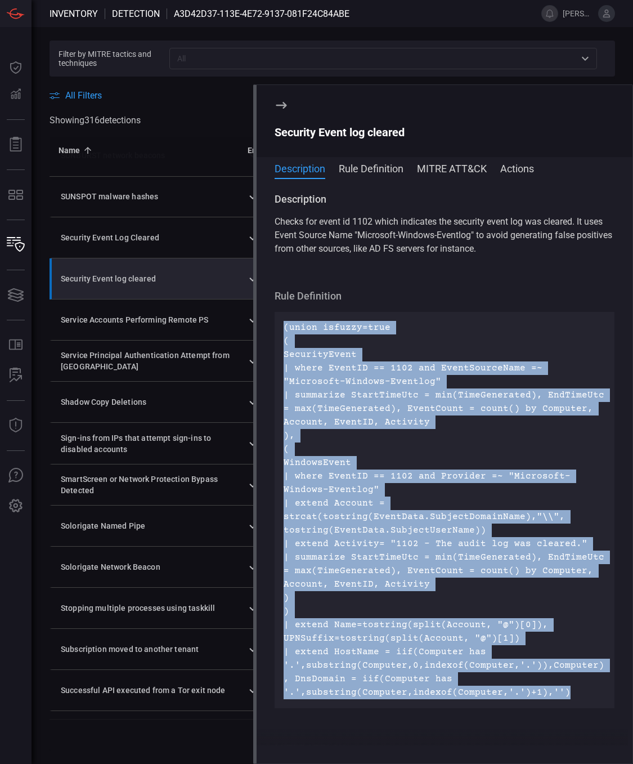
drag, startPoint x: 570, startPoint y: 587, endPoint x: 280, endPoint y: 327, distance: 389.4
click at [280, 327] on div "(union isfuzzy=true ( SecurityEvent | where EventID == 1102 and EventSourceName…" at bounding box center [445, 510] width 340 height 396
drag, startPoint x: 280, startPoint y: 327, endPoint x: 296, endPoint y: 326, distance: 15.8
copy p "(union isfuzzy=true ( SecurityEvent | where EventID == 1102 and EventSourceName…"
click at [385, 171] on button "Rule Definition" at bounding box center [371, 168] width 65 height 14
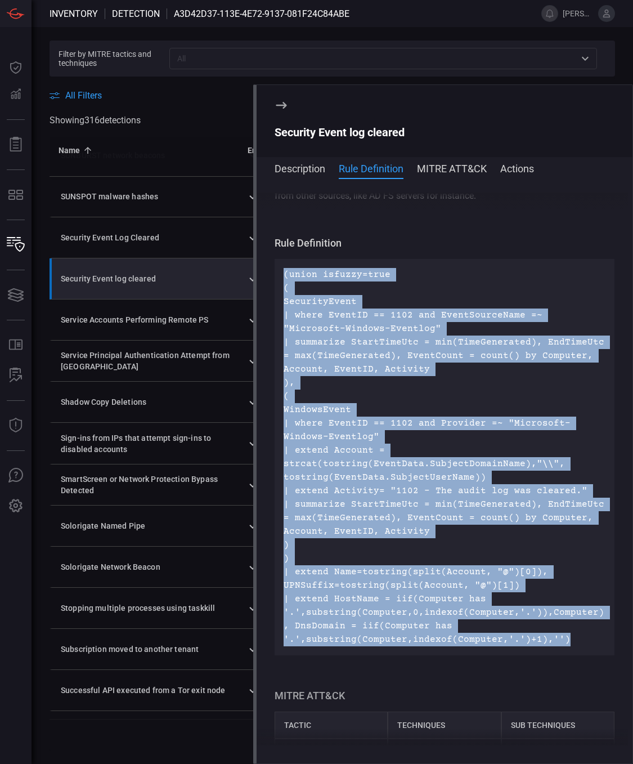
scroll to position [86, 0]
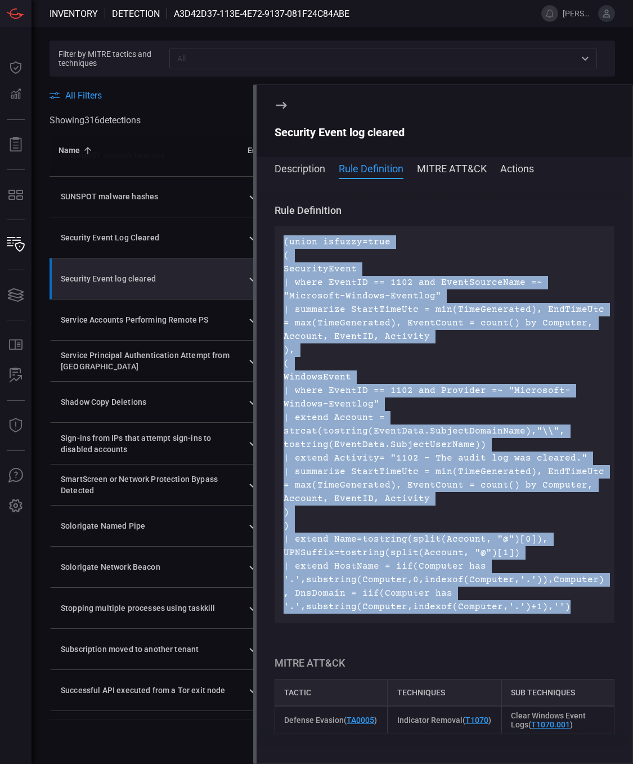
click at [285, 106] on icon at bounding box center [281, 105] width 11 height 7
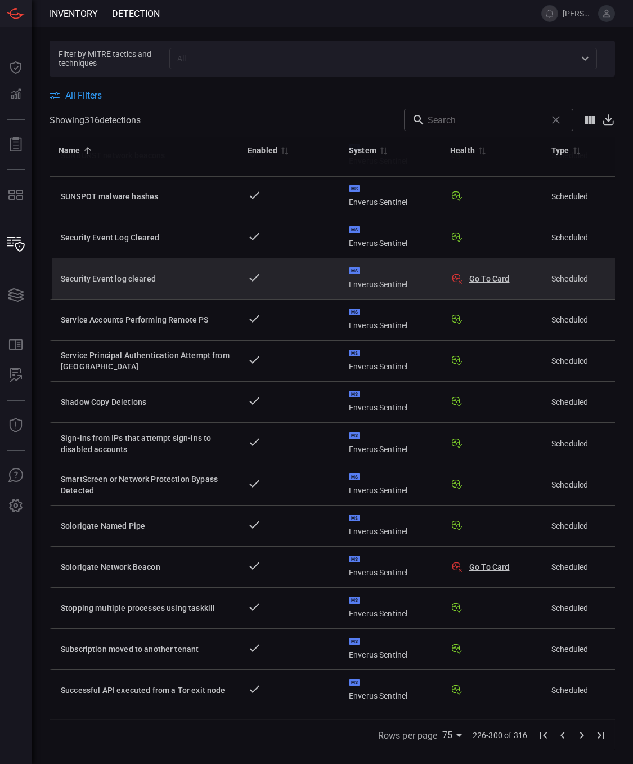
click at [185, 277] on div "Security Event log cleared" at bounding box center [145, 278] width 169 height 11
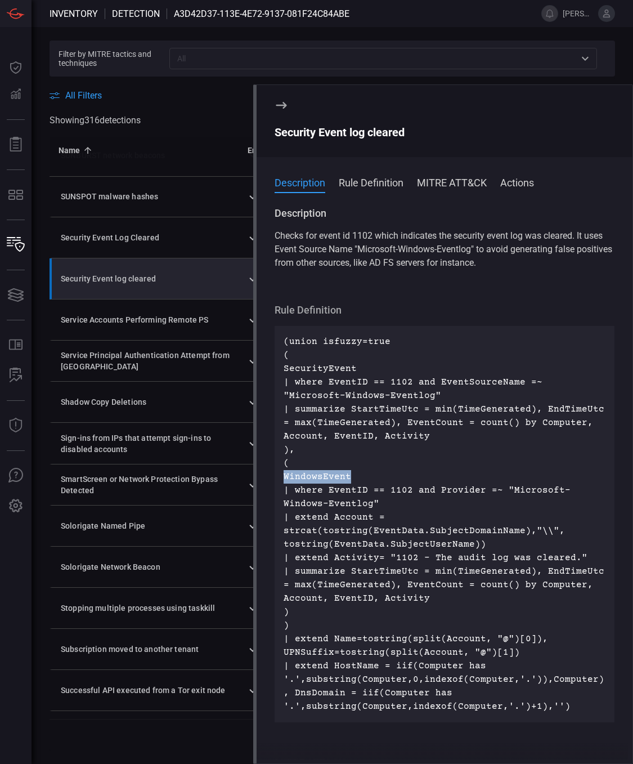
drag, startPoint x: 283, startPoint y: 476, endPoint x: 362, endPoint y: 478, distance: 79.4
click at [362, 478] on div "(union isfuzzy=true ( SecurityEvent | where EventID == 1102 and EventSourceName…" at bounding box center [445, 524] width 340 height 396
drag, startPoint x: 362, startPoint y: 478, endPoint x: 318, endPoint y: 474, distance: 44.7
drag, startPoint x: 318, startPoint y: 474, endPoint x: 284, endPoint y: 474, distance: 34.3
click at [284, 474] on p "(union isfuzzy=true ( SecurityEvent | where EventID == 1102 and EventSourceName…" at bounding box center [445, 524] width 322 height 378
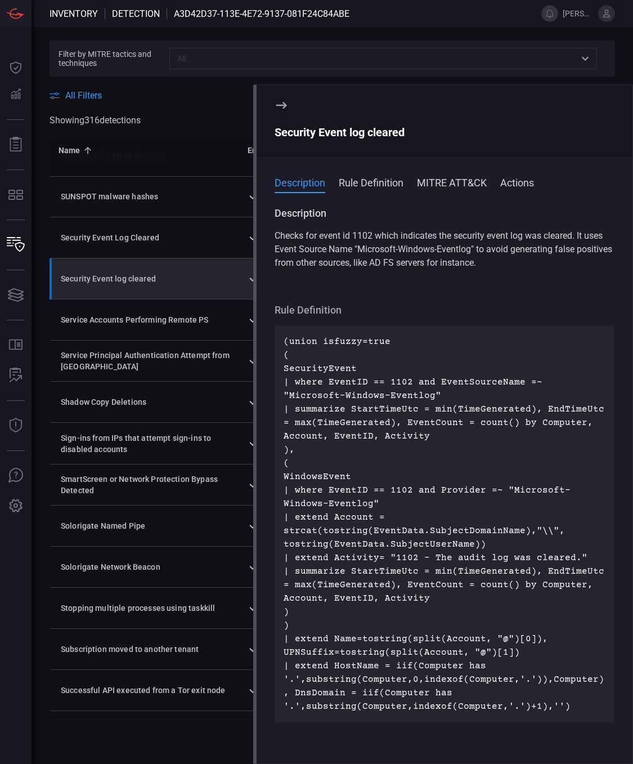
click at [284, 479] on p "(union isfuzzy=true ( SecurityEvent | where EventID == 1102 and EventSourceName…" at bounding box center [445, 524] width 322 height 378
drag, startPoint x: 282, startPoint y: 476, endPoint x: 352, endPoint y: 478, distance: 69.8
click at [352, 478] on div "(union isfuzzy=true ( SecurityEvent | where EventID == 1102 and EventSourceName…" at bounding box center [445, 524] width 340 height 396
drag, startPoint x: 352, startPoint y: 478, endPoint x: 326, endPoint y: 479, distance: 25.9
copy p "WindowsEvent"
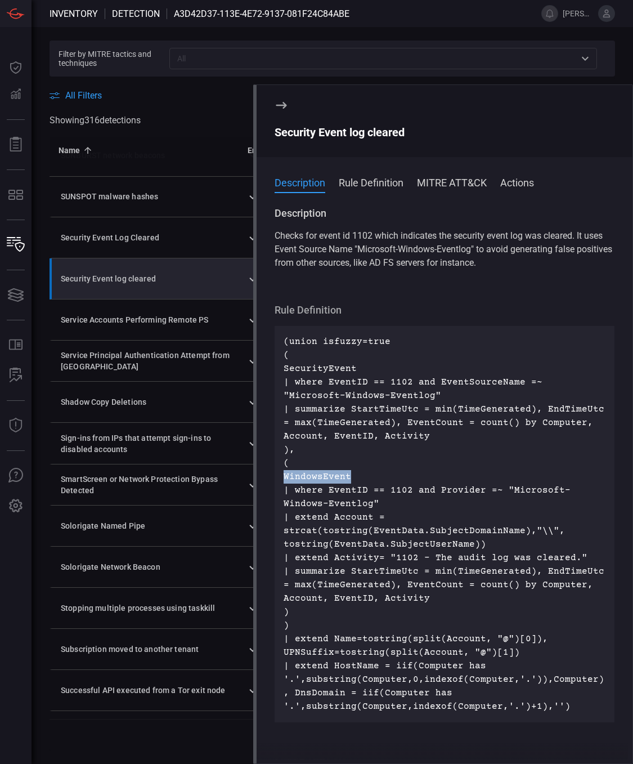
click at [346, 476] on p "(union isfuzzy=true ( SecurityEvent | where EventID == 1102 and EventSourceName…" at bounding box center [445, 524] width 322 height 378
drag, startPoint x: 283, startPoint y: 476, endPoint x: 356, endPoint y: 476, distance: 72.6
click at [356, 476] on div "(union isfuzzy=true ( SecurityEvent | where EventID == 1102 and EventSourceName…" at bounding box center [445, 524] width 340 height 396
drag, startPoint x: 356, startPoint y: 476, endPoint x: 327, endPoint y: 479, distance: 28.9
copy p "WindowsEvent"
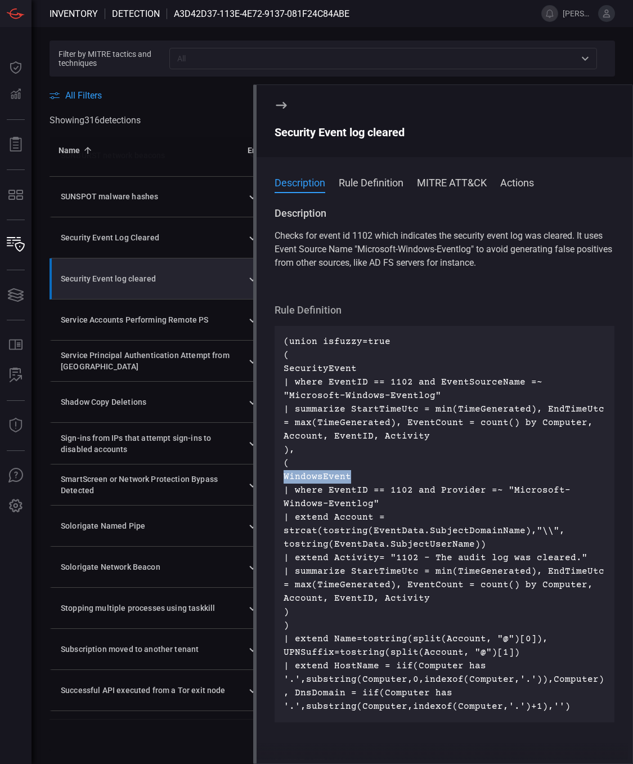
click at [326, 477] on p "(union isfuzzy=true ( SecurityEvent | where EventID == 1102 and EventSourceName…" at bounding box center [445, 524] width 322 height 378
